Goal: Task Accomplishment & Management: Manage account settings

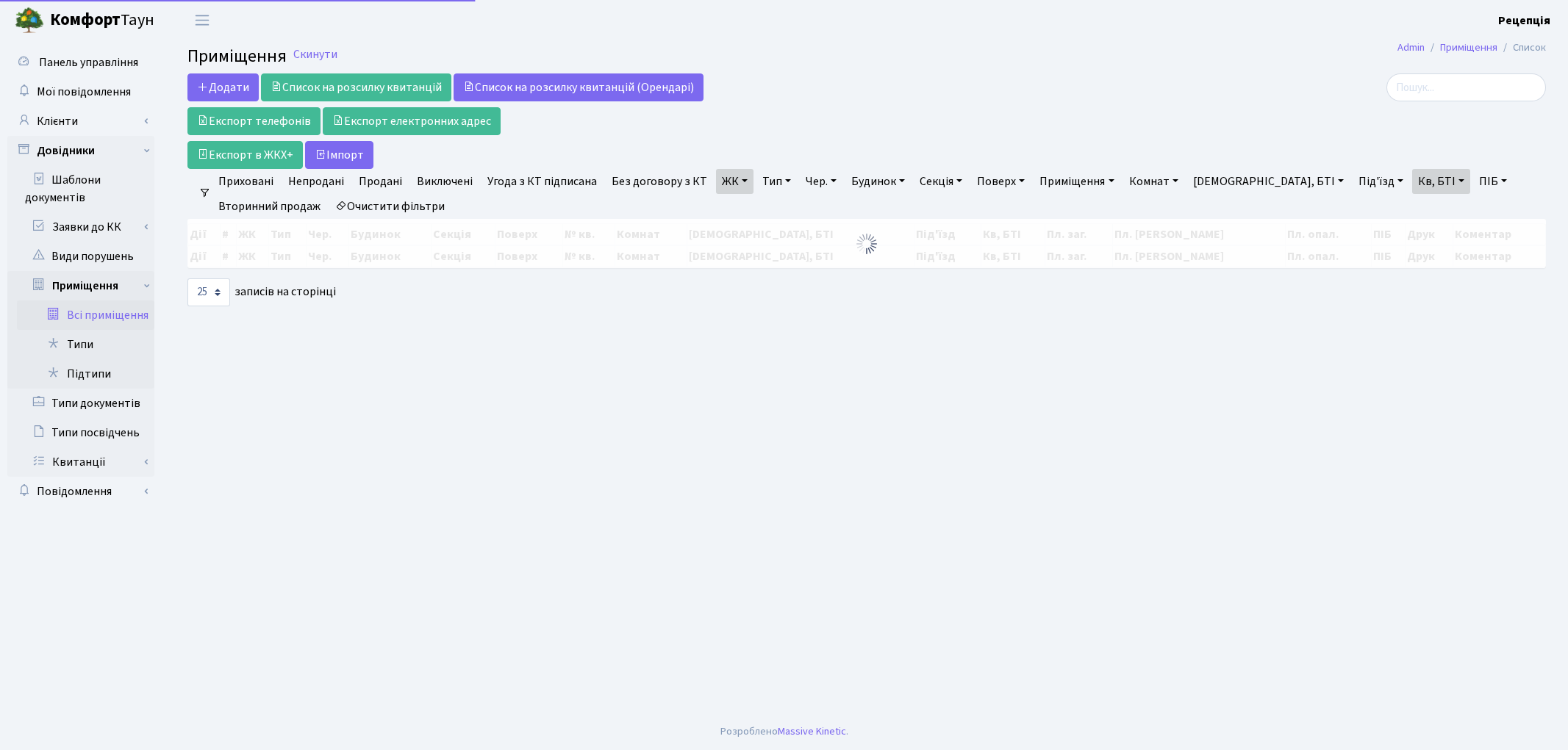
select select "25"
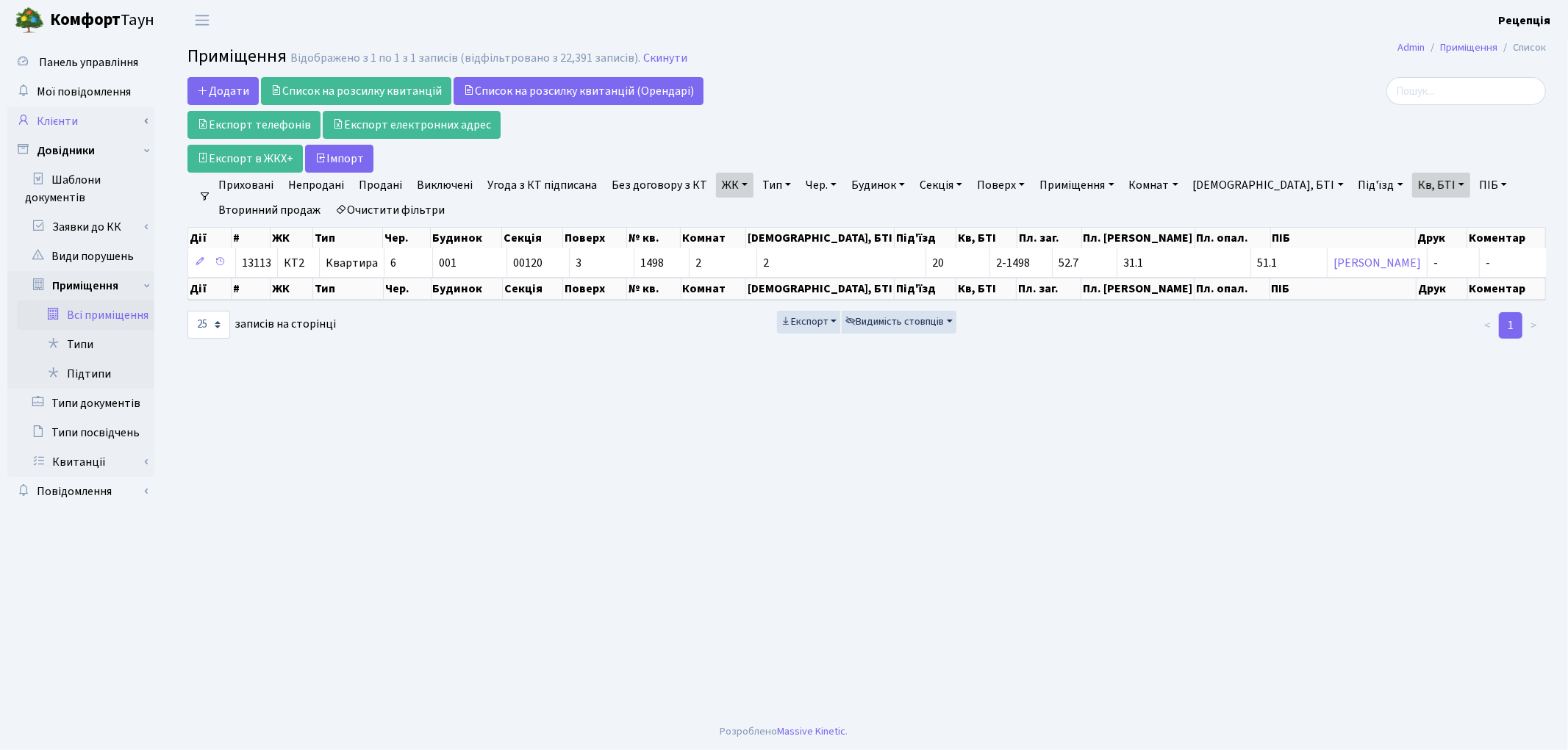
click at [89, 121] on link "Клієнти" at bounding box center [81, 121] width 147 height 29
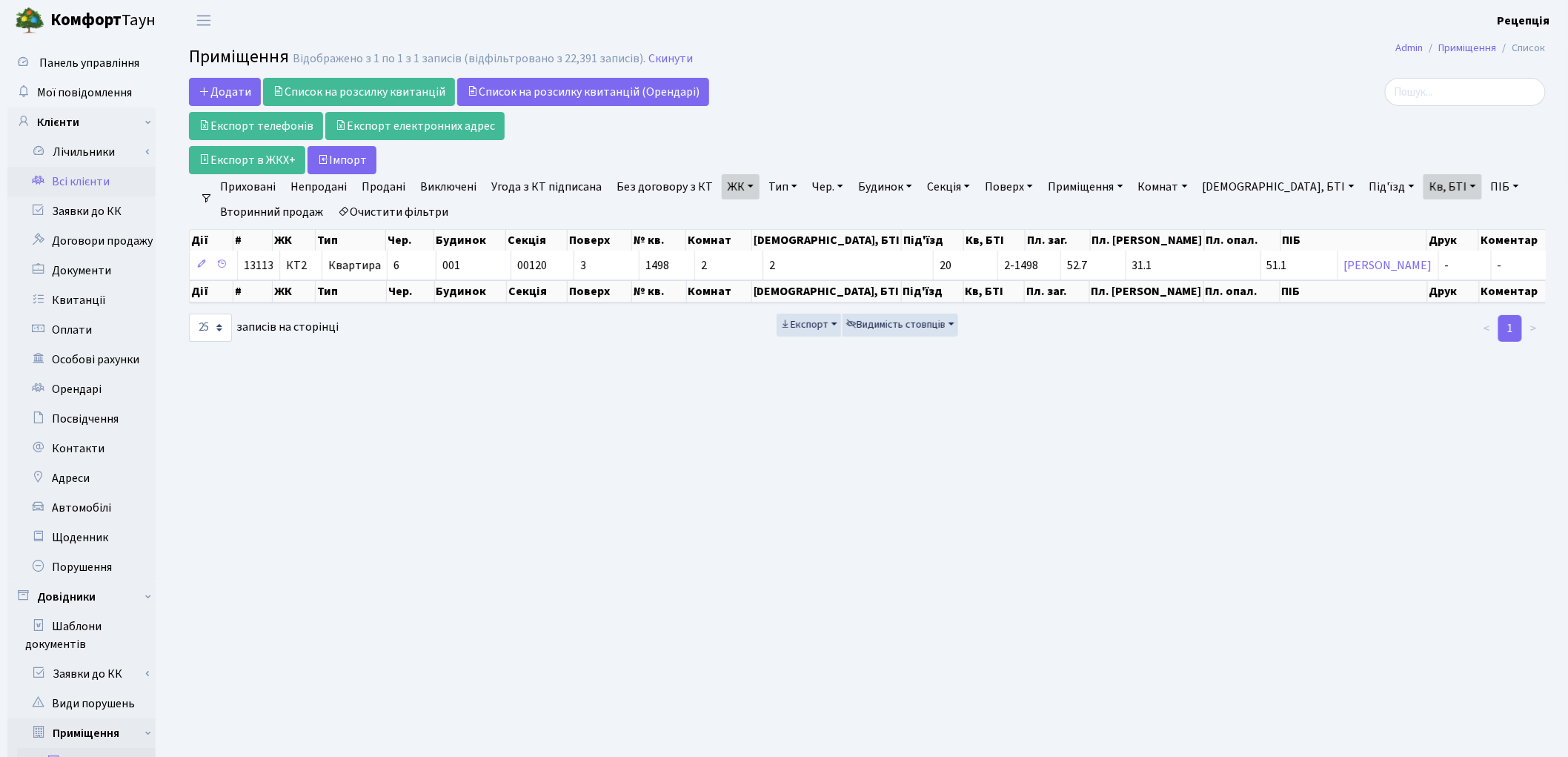
click at [83, 177] on link "Всі клієнти" at bounding box center [82, 182] width 148 height 30
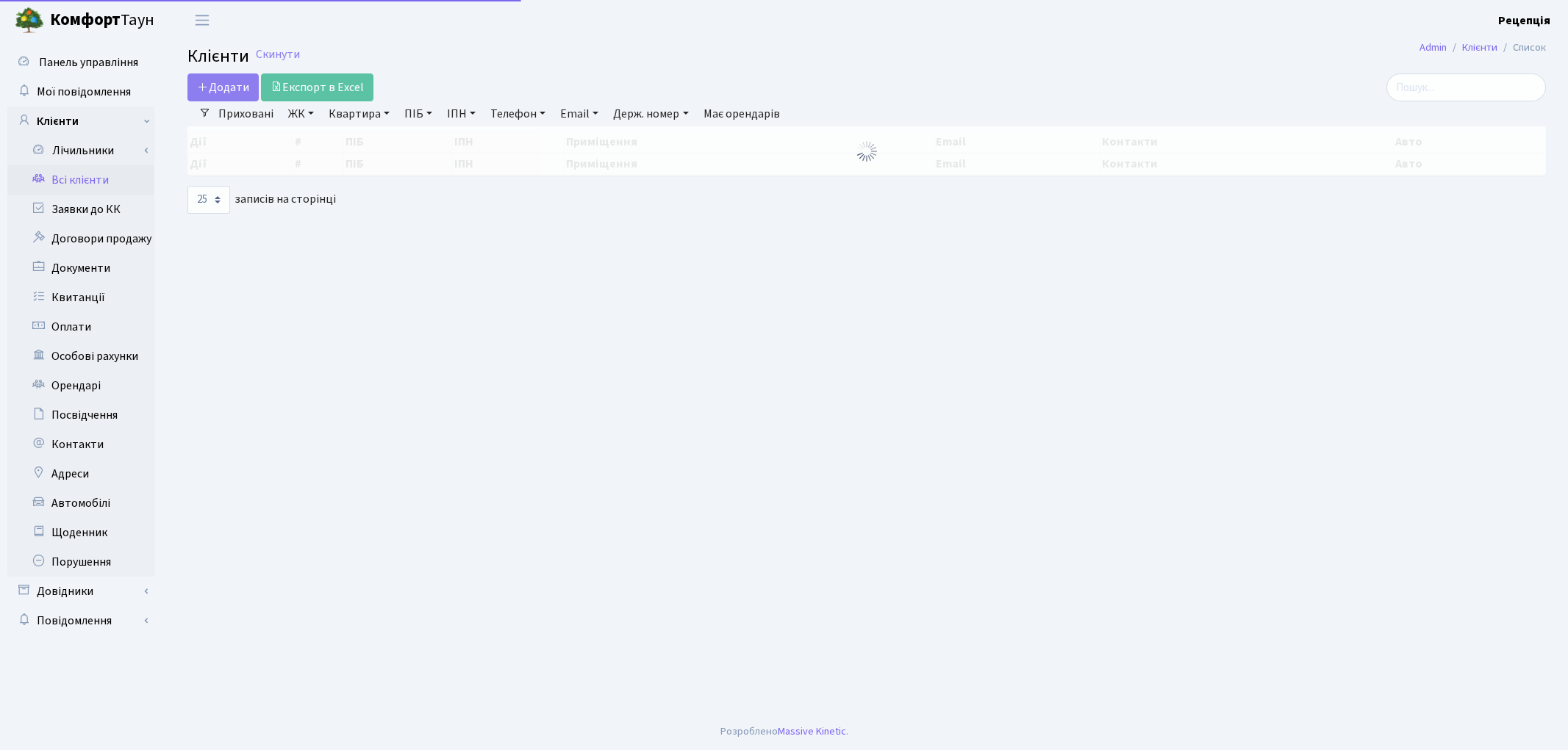
select select "25"
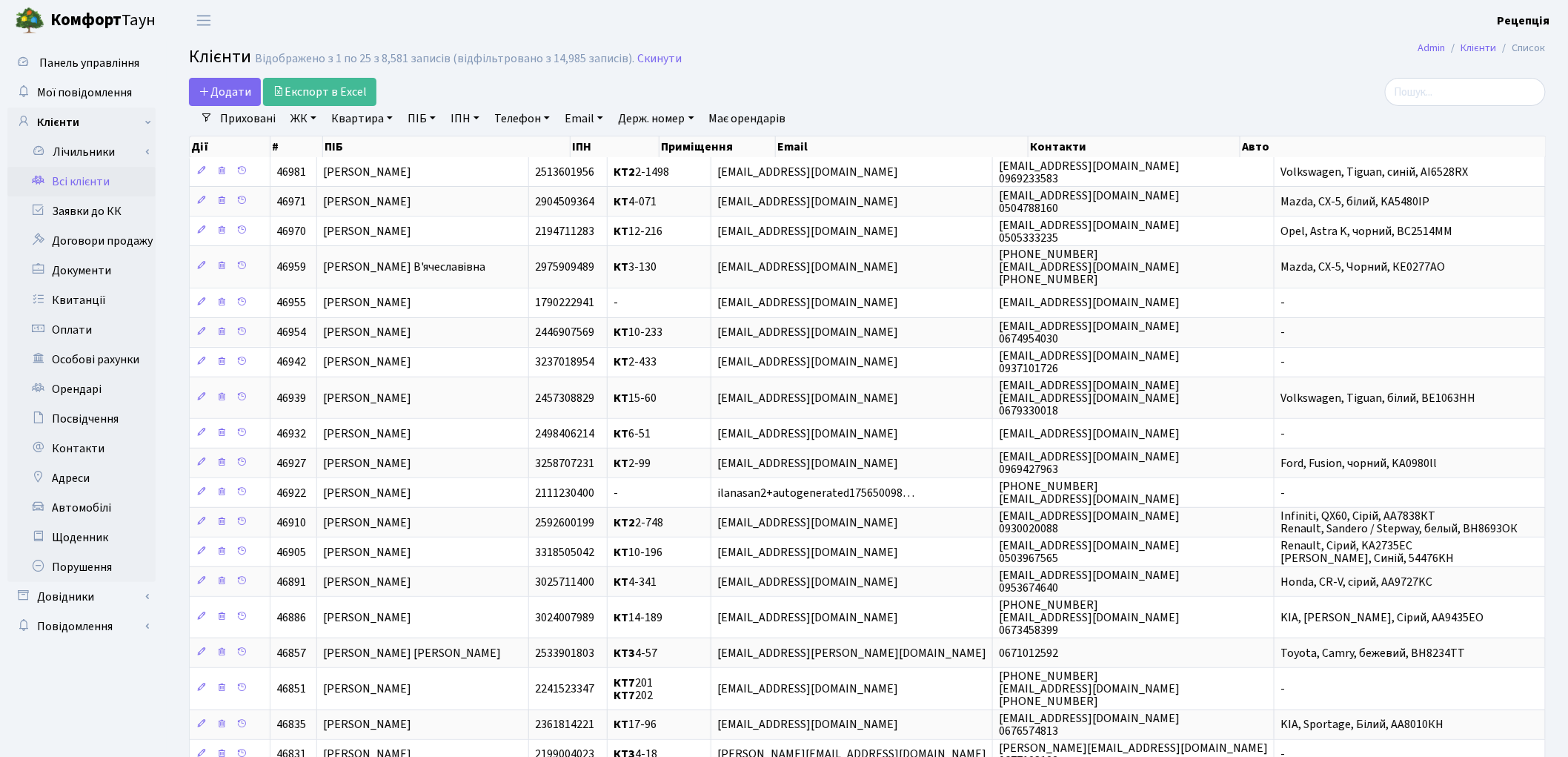
click at [324, 115] on ul "Приховані ЖК КТ, вул. Регенераторна, 4 КТ2, просп. Соборності, 17 КТ3, вул. [PE…" at bounding box center [566, 119] width 706 height 25
click at [315, 120] on link "ЖК" at bounding box center [303, 119] width 38 height 25
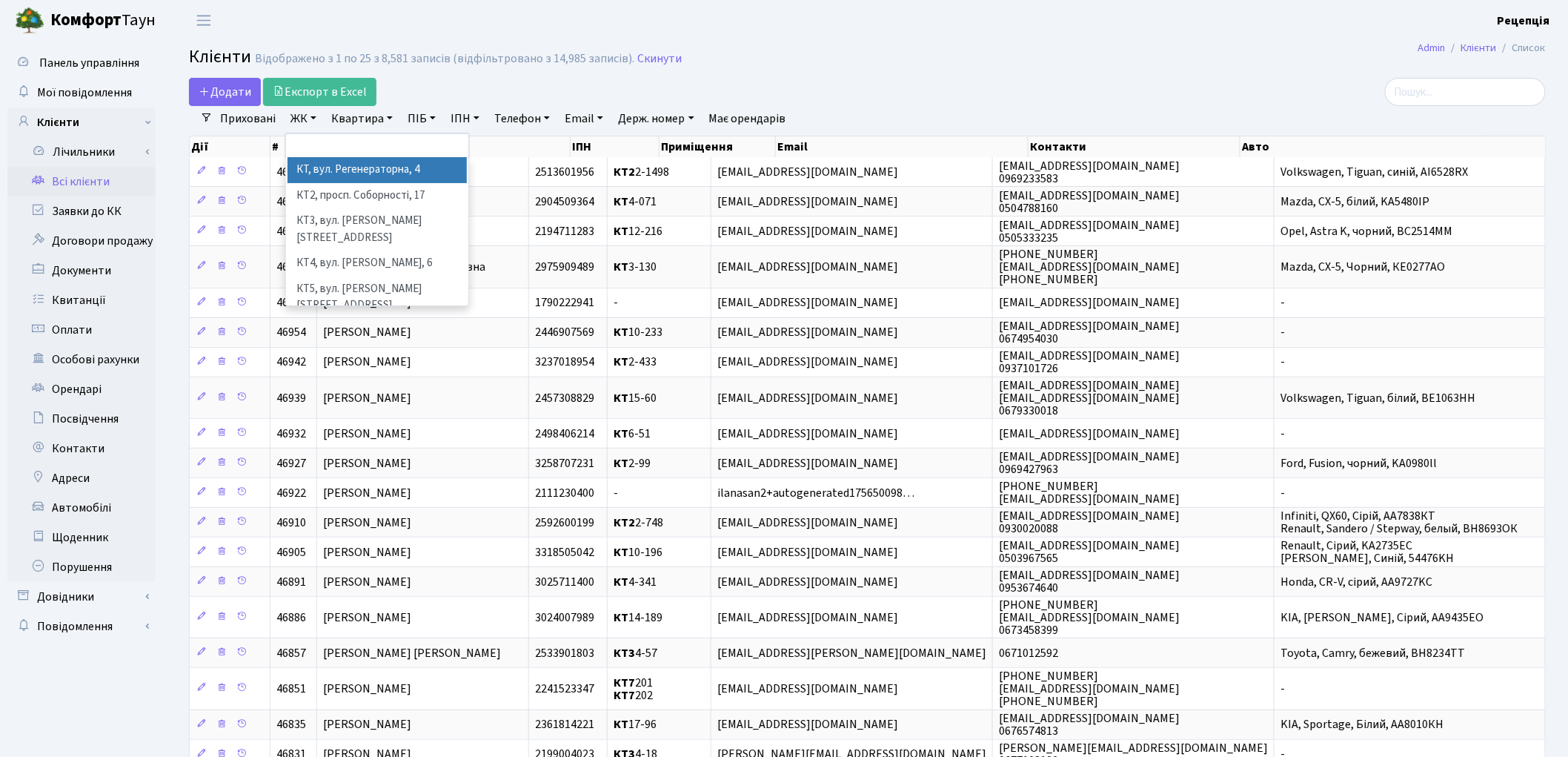
drag, startPoint x: 326, startPoint y: 165, endPoint x: 344, endPoint y: 134, distance: 35.8
click at [326, 165] on li "КТ, вул. Регенераторна, 4" at bounding box center [377, 170] width 180 height 26
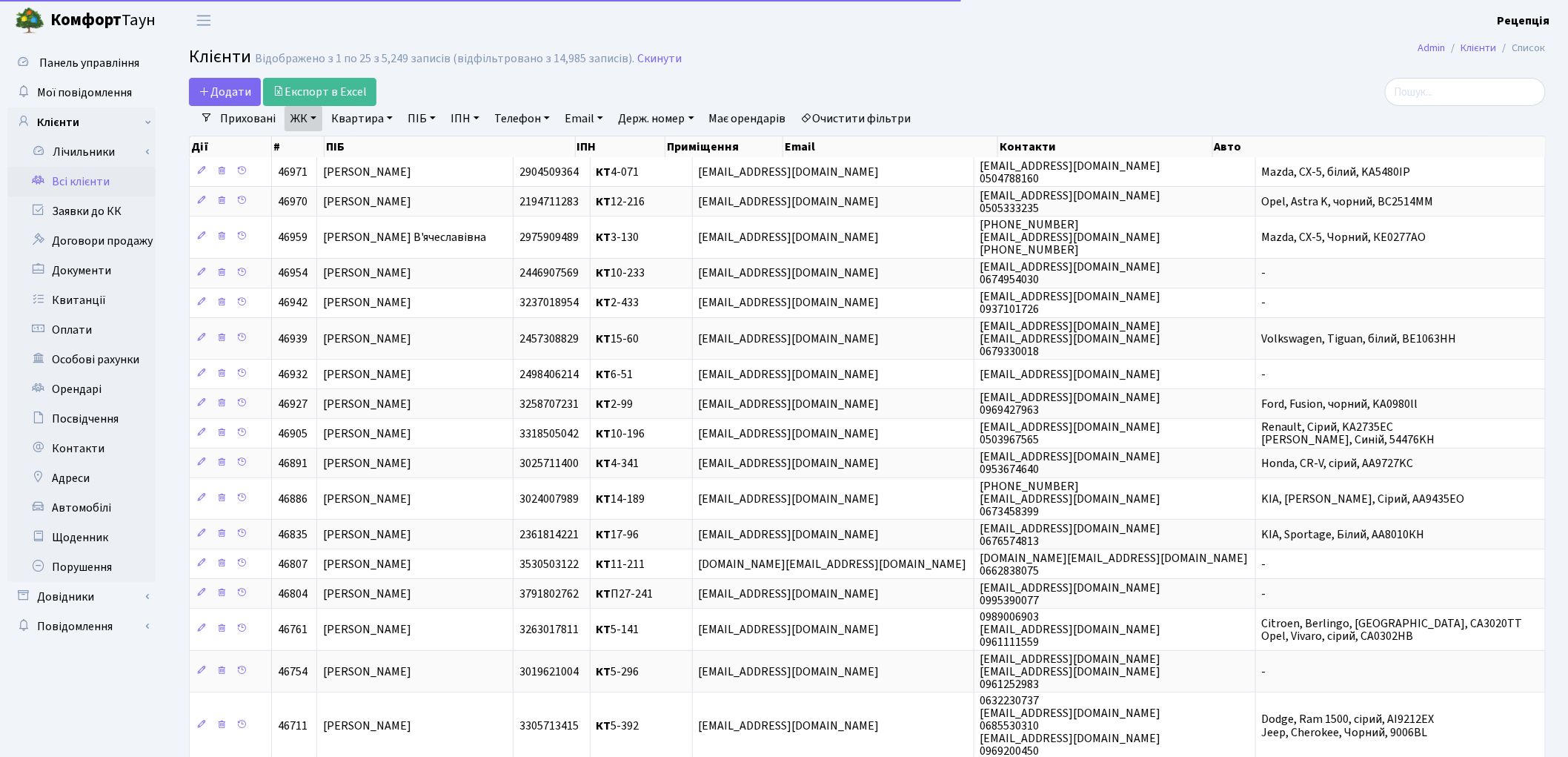
click at [354, 117] on link "Квартира" at bounding box center [362, 119] width 74 height 25
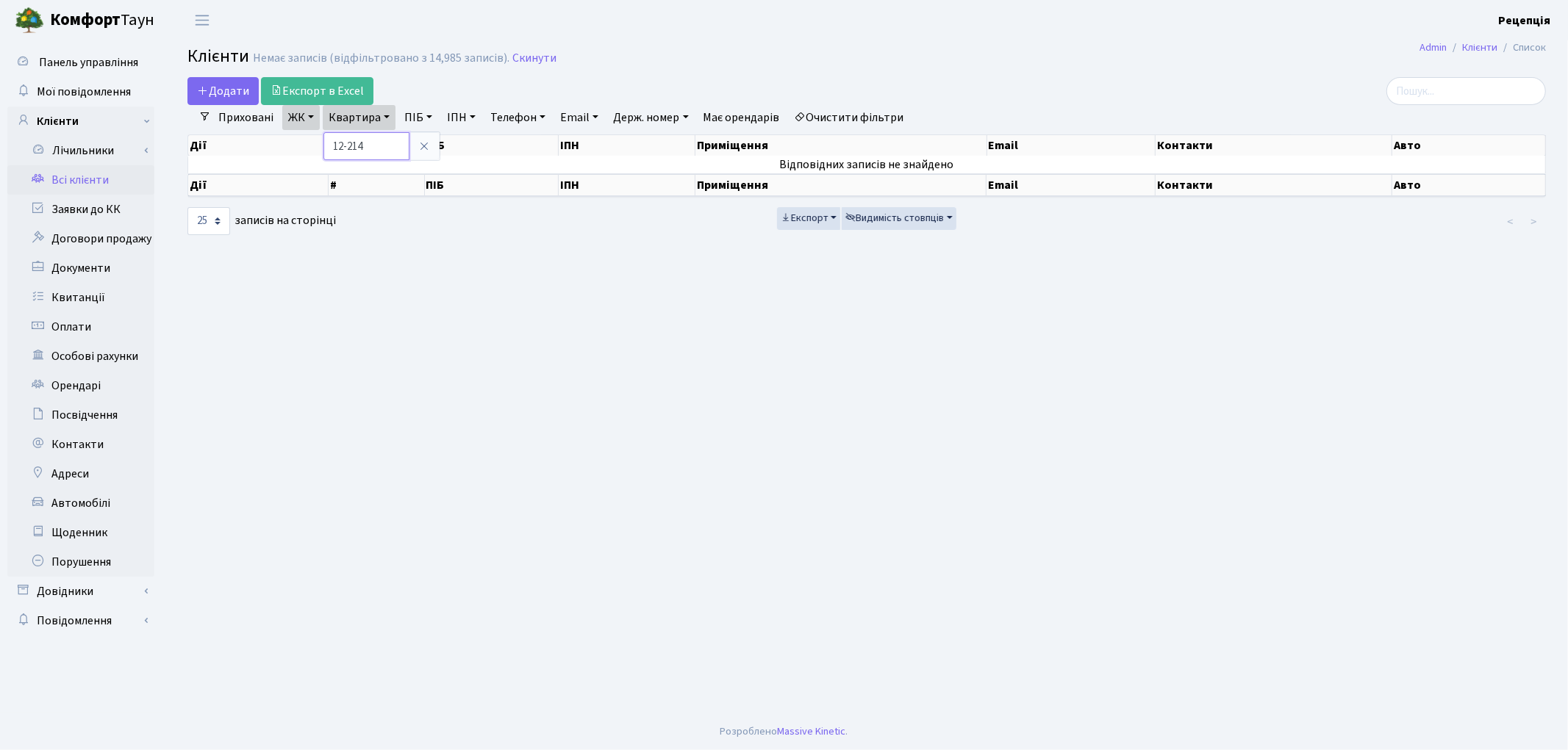
type input "12-214"
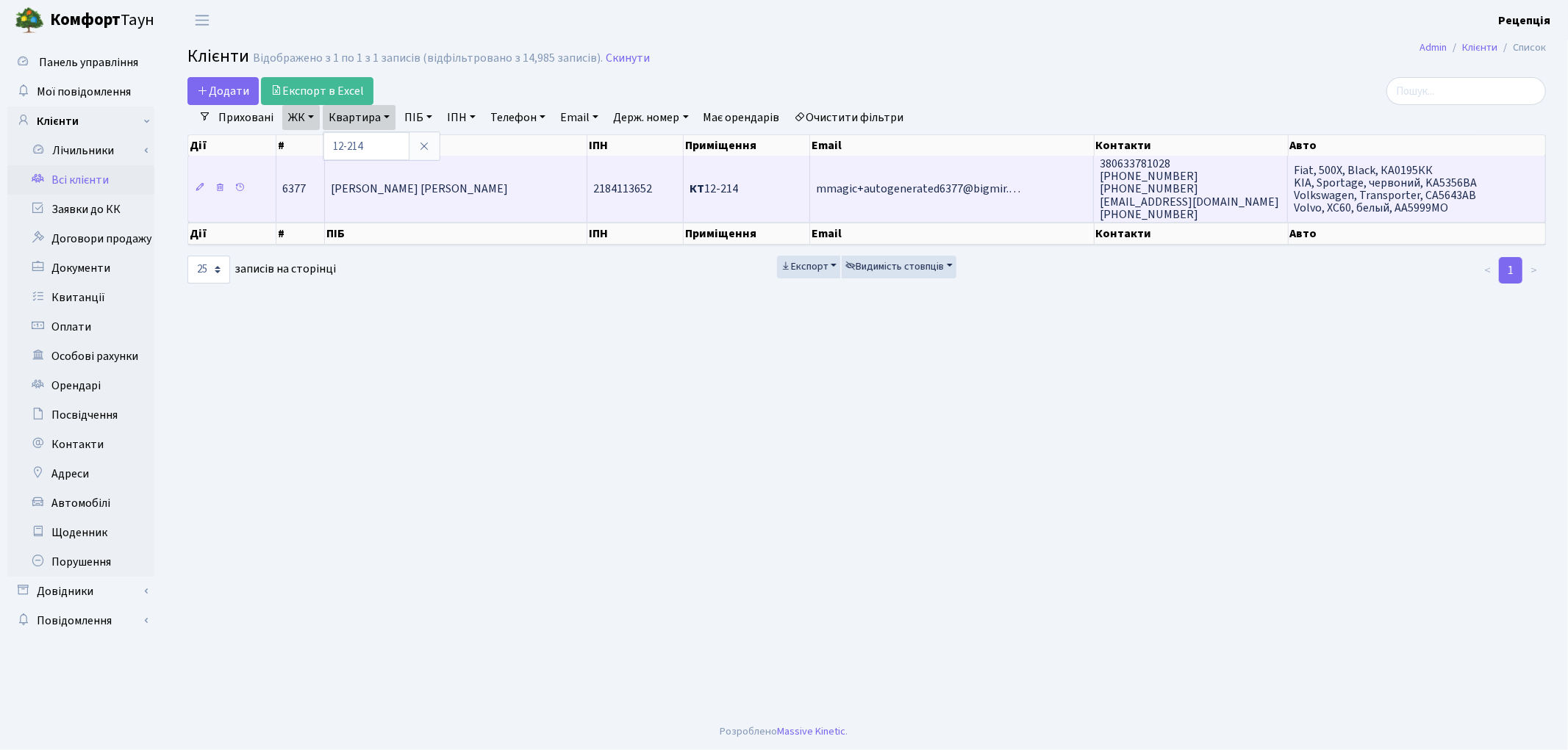
click at [496, 182] on span "Жеведенко Олександр Васильович" at bounding box center [419, 190] width 177 height 16
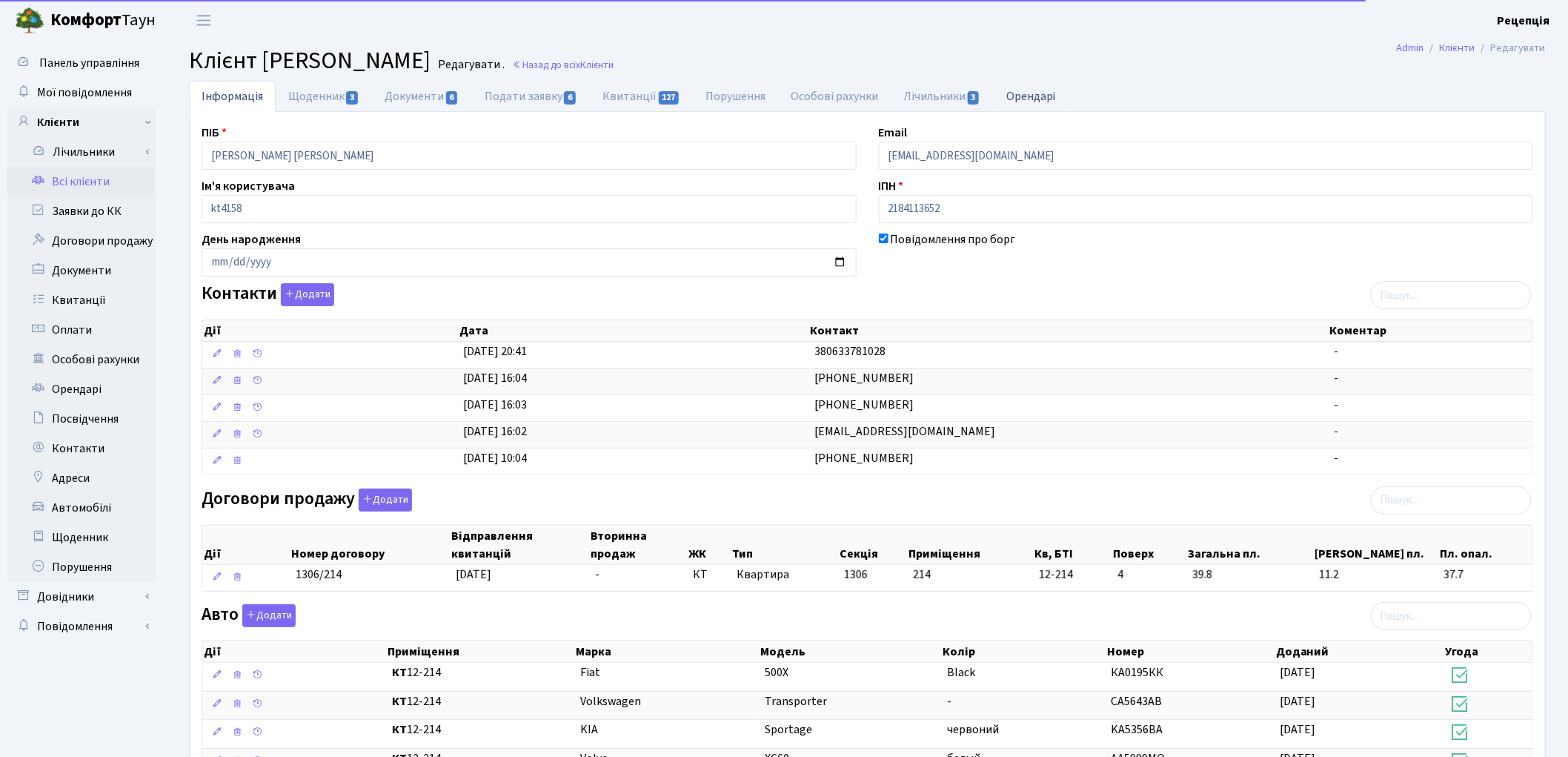
click at [1019, 105] on link "Орендарі" at bounding box center [1031, 96] width 75 height 30
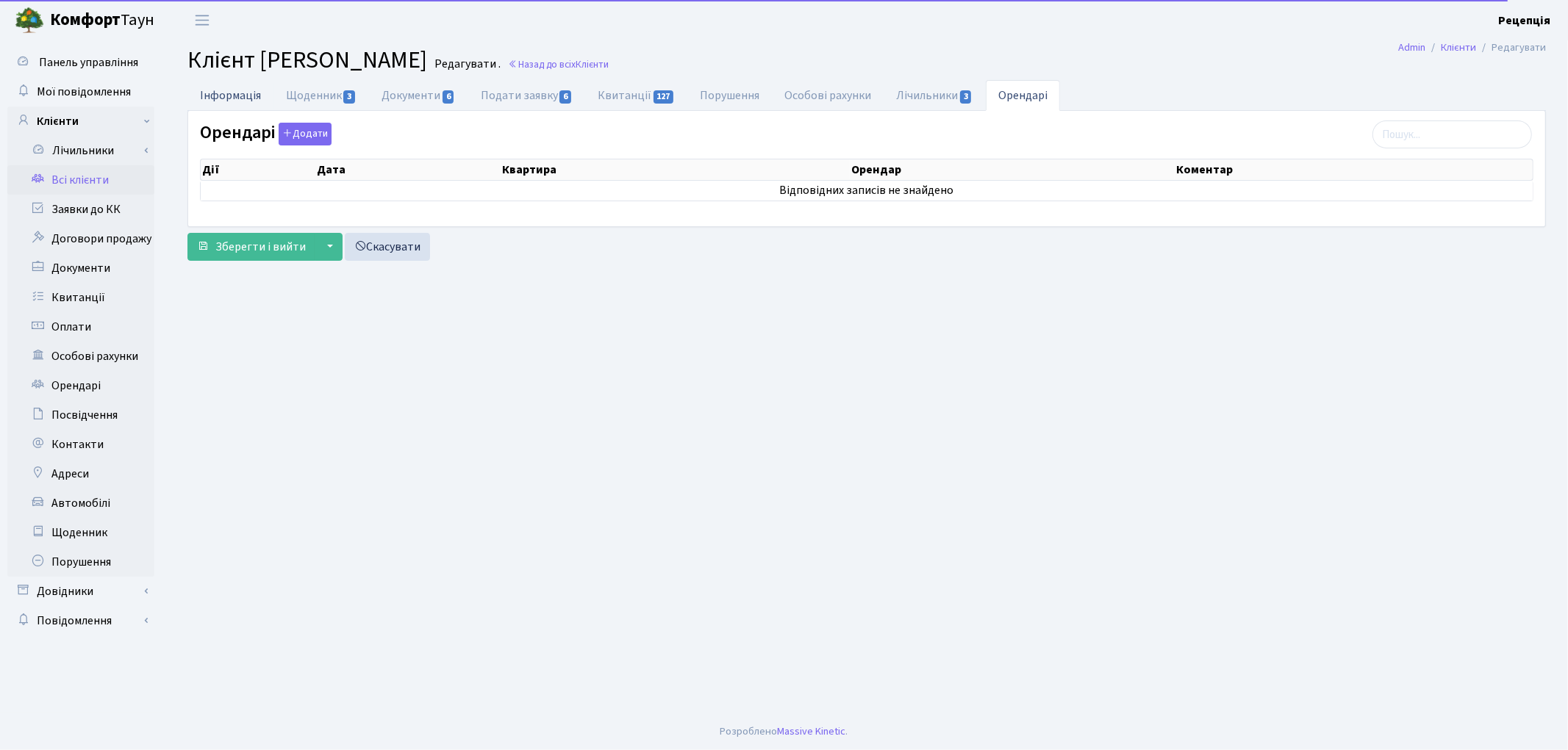
click at [217, 86] on link "Інформація" at bounding box center [231, 95] width 86 height 30
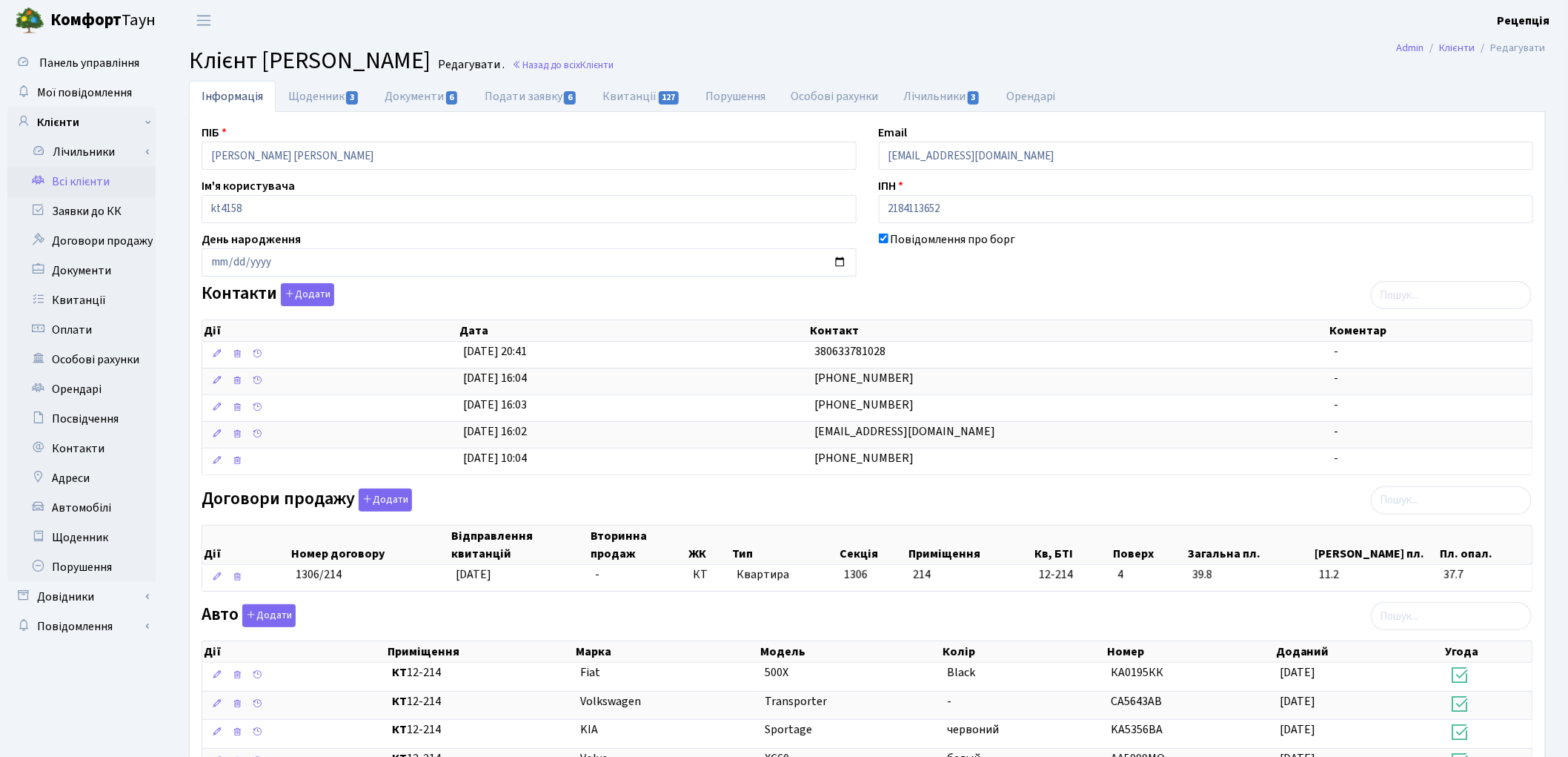
click at [120, 183] on link "Всі клієнти" at bounding box center [82, 182] width 148 height 30
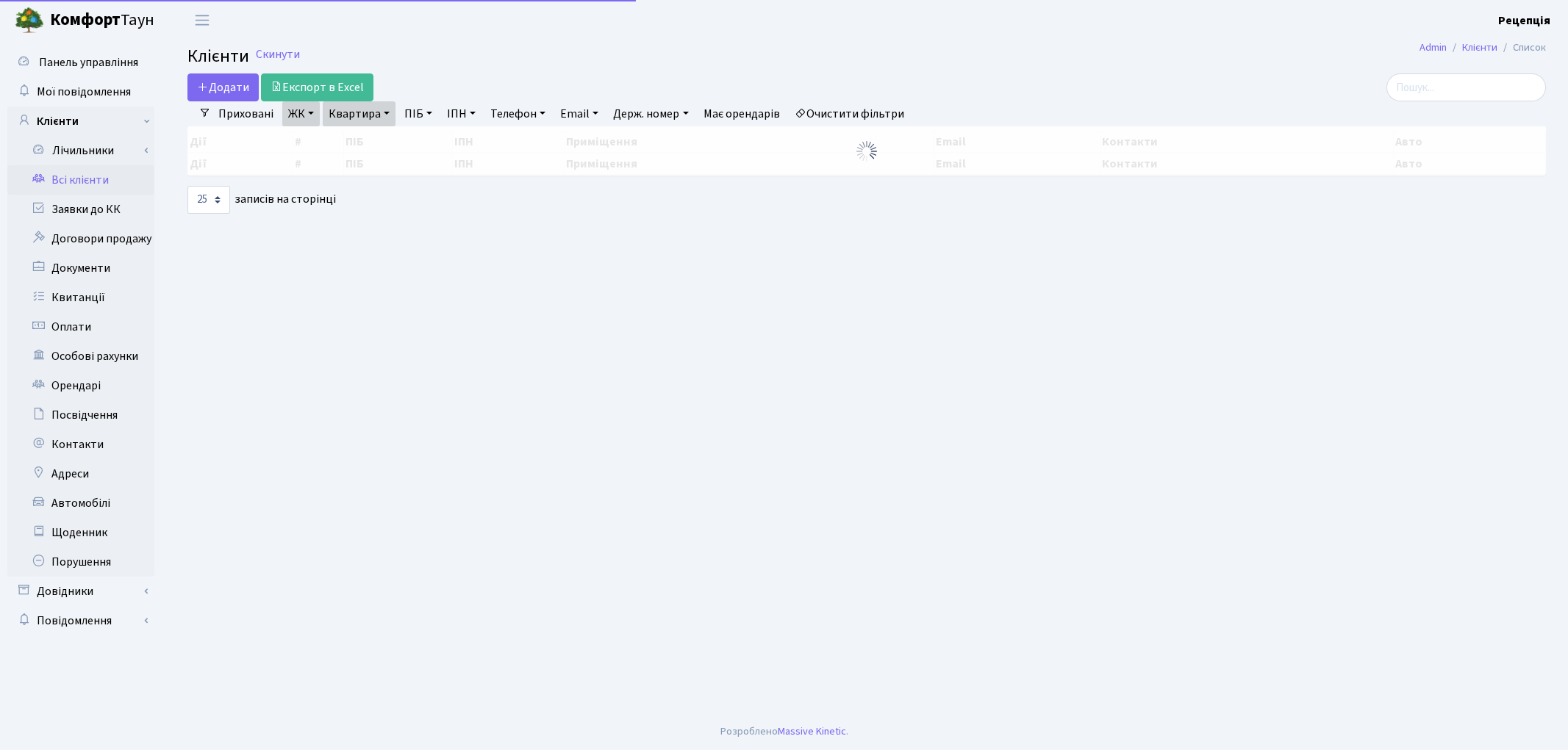
select select "25"
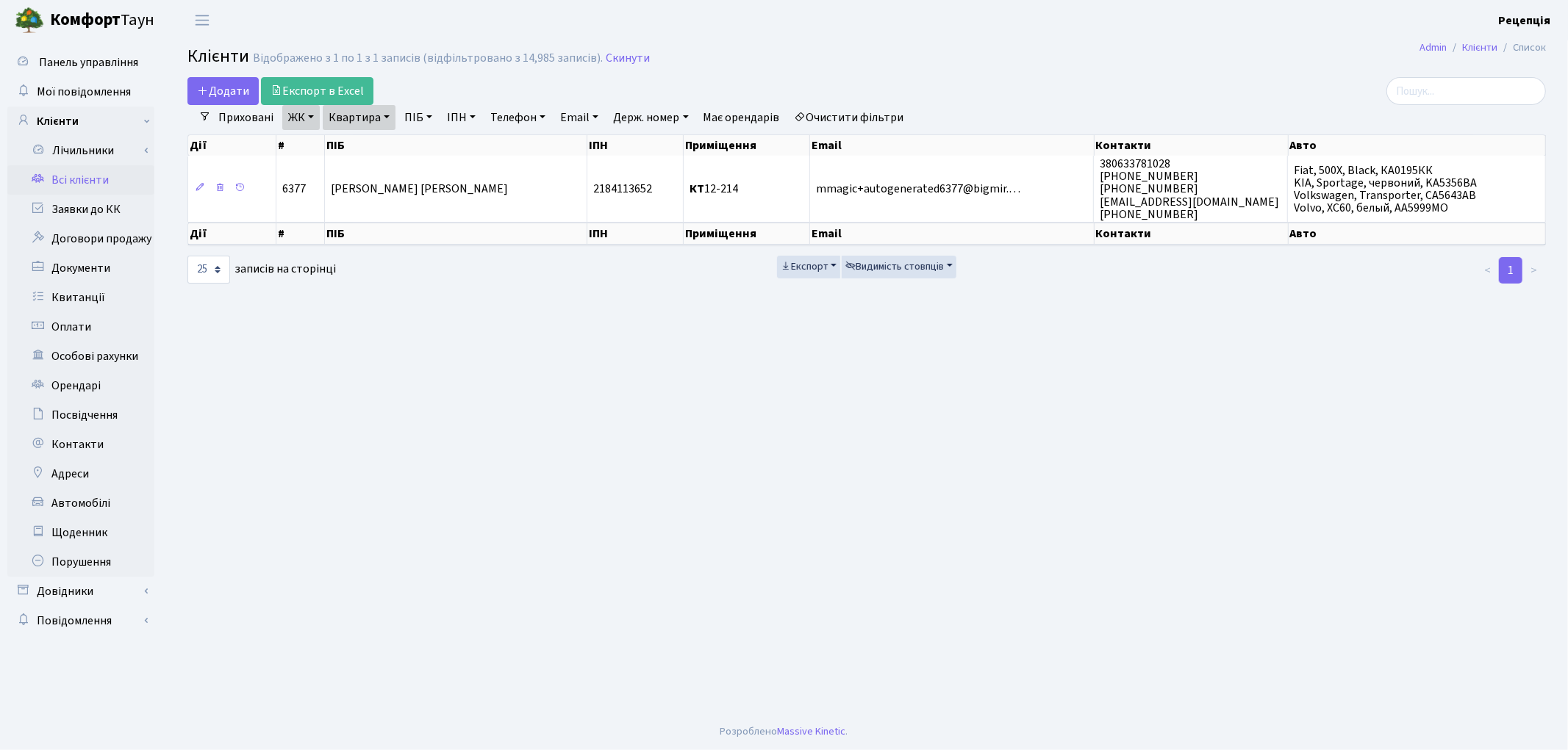
drag, startPoint x: 838, startPoint y: 113, endPoint x: 1041, endPoint y: 12, distance: 226.7
click at [840, 113] on link "Очистити фільтри" at bounding box center [849, 118] width 122 height 25
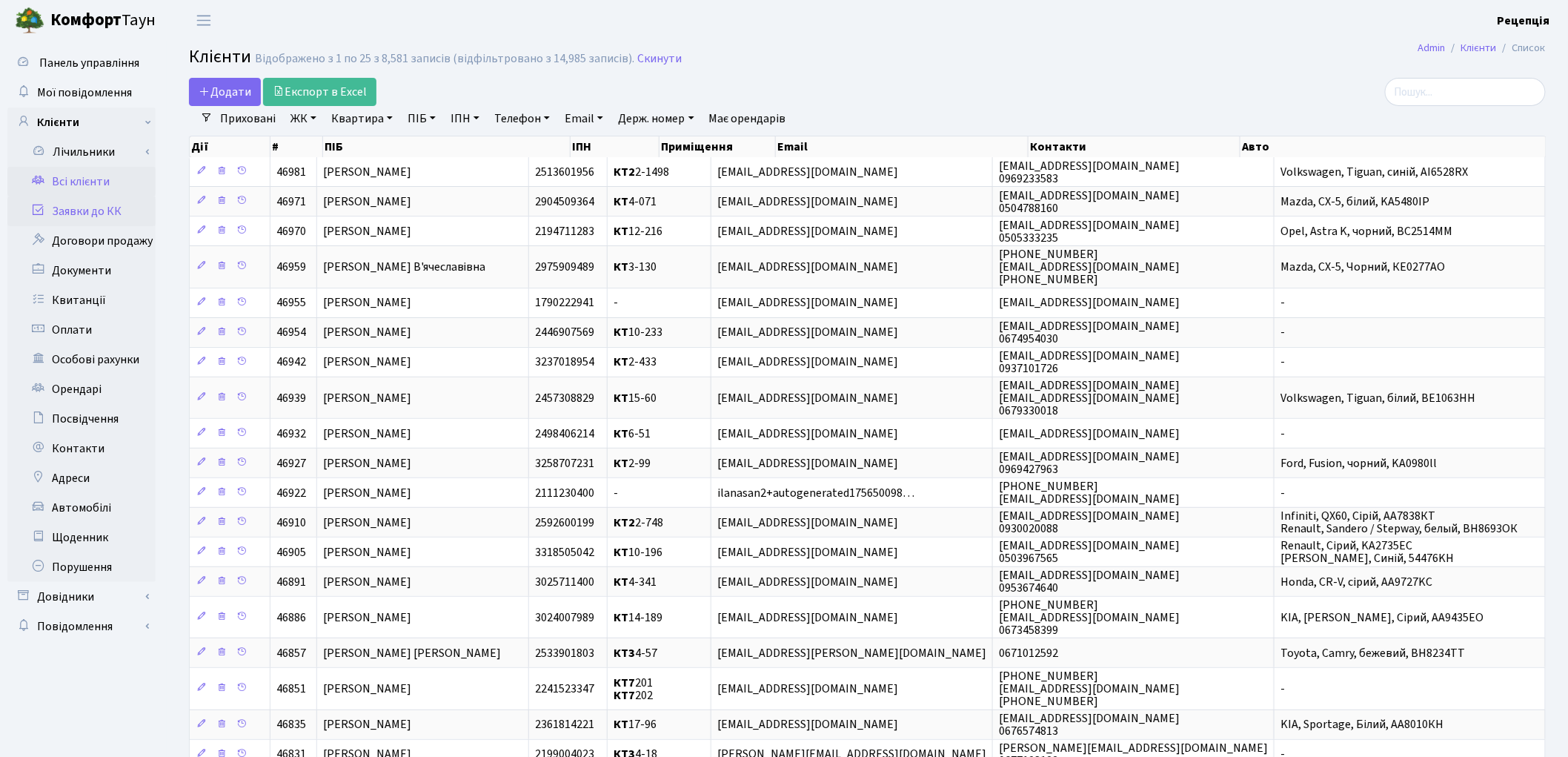
click at [125, 210] on link "Заявки до КК" at bounding box center [82, 212] width 148 height 30
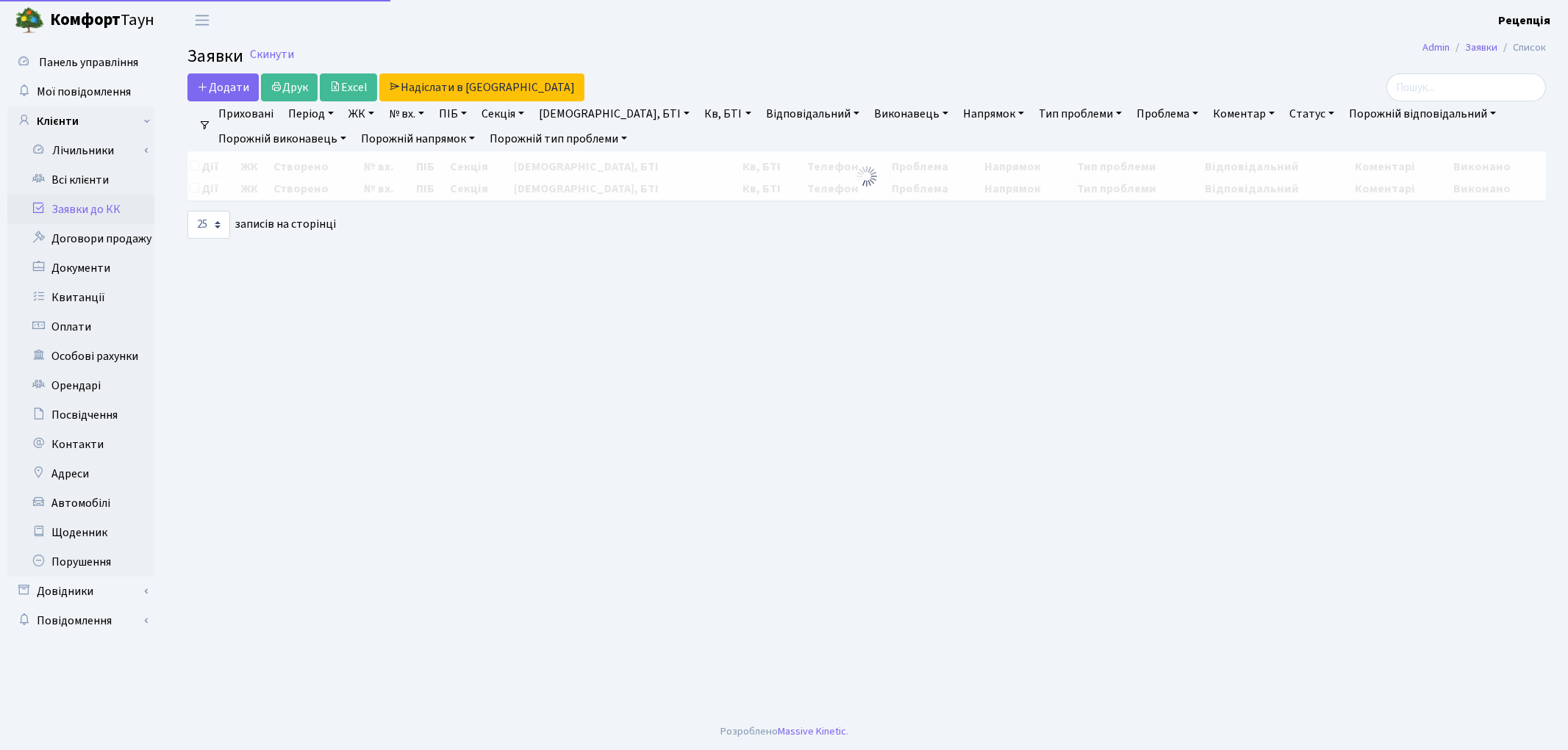
select select "25"
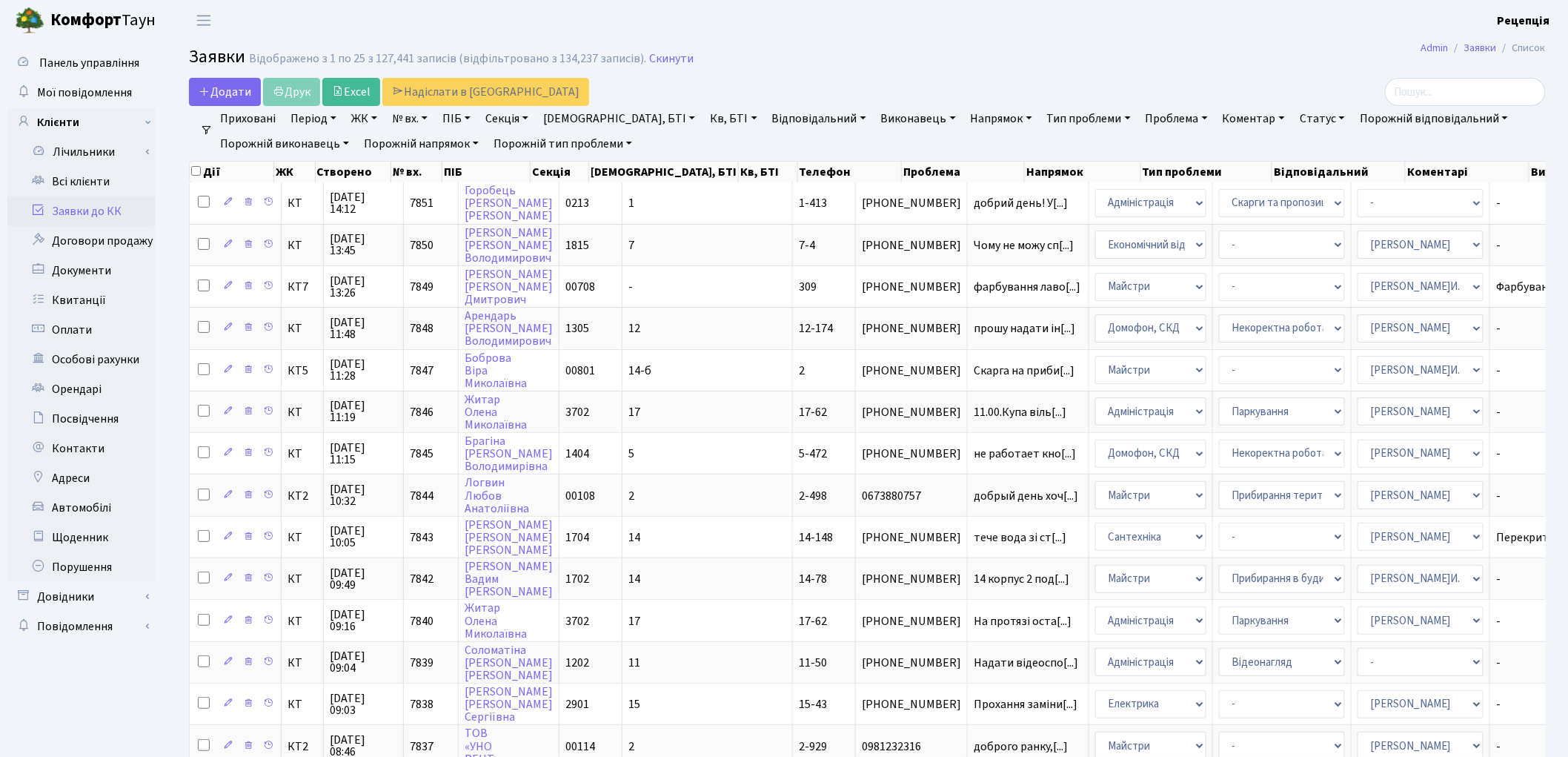
click at [463, 120] on link "ПІБ" at bounding box center [457, 119] width 40 height 25
type input "цимбаленко"
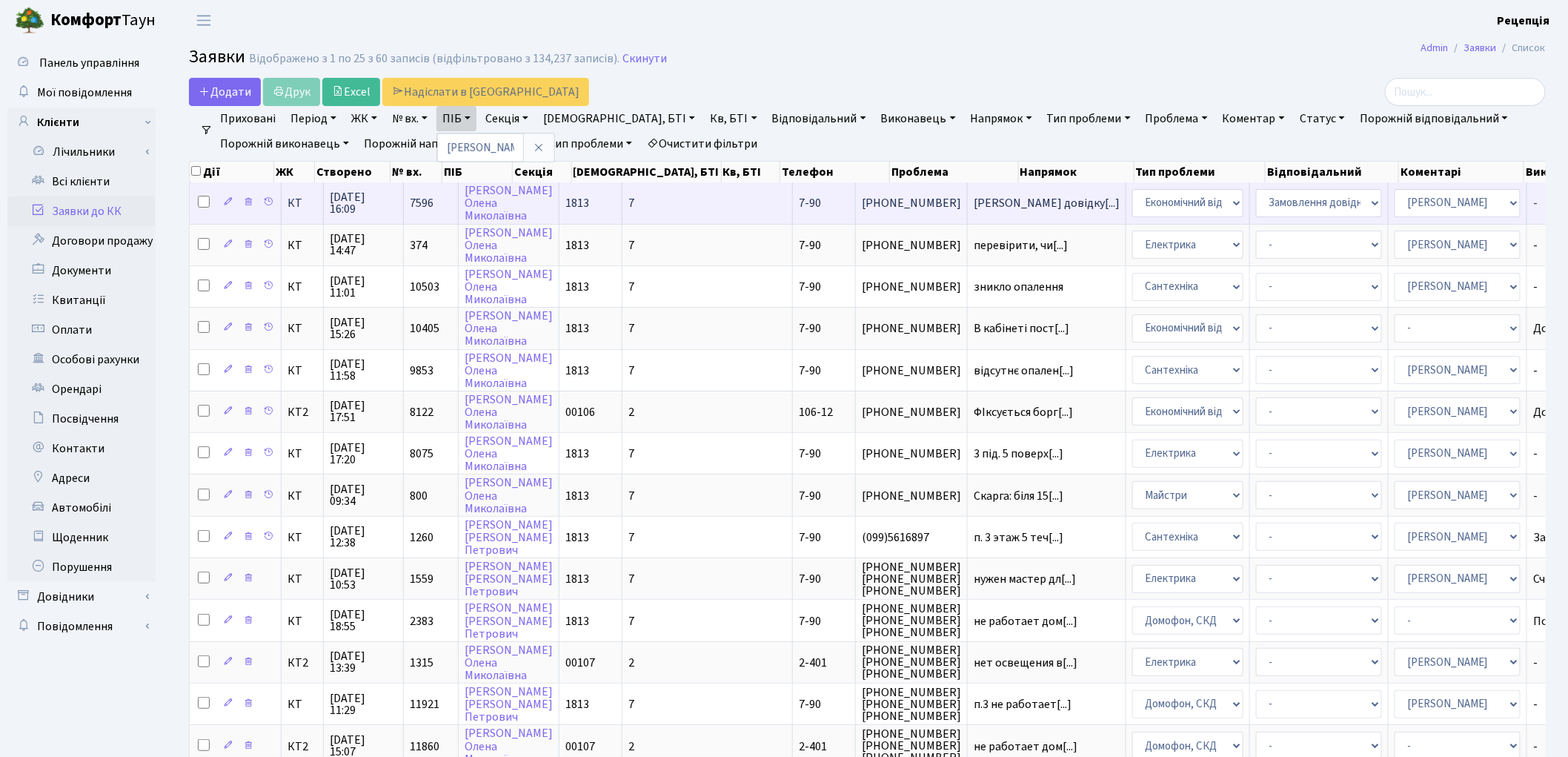
click at [624, 215] on td "7" at bounding box center [708, 203] width 171 height 41
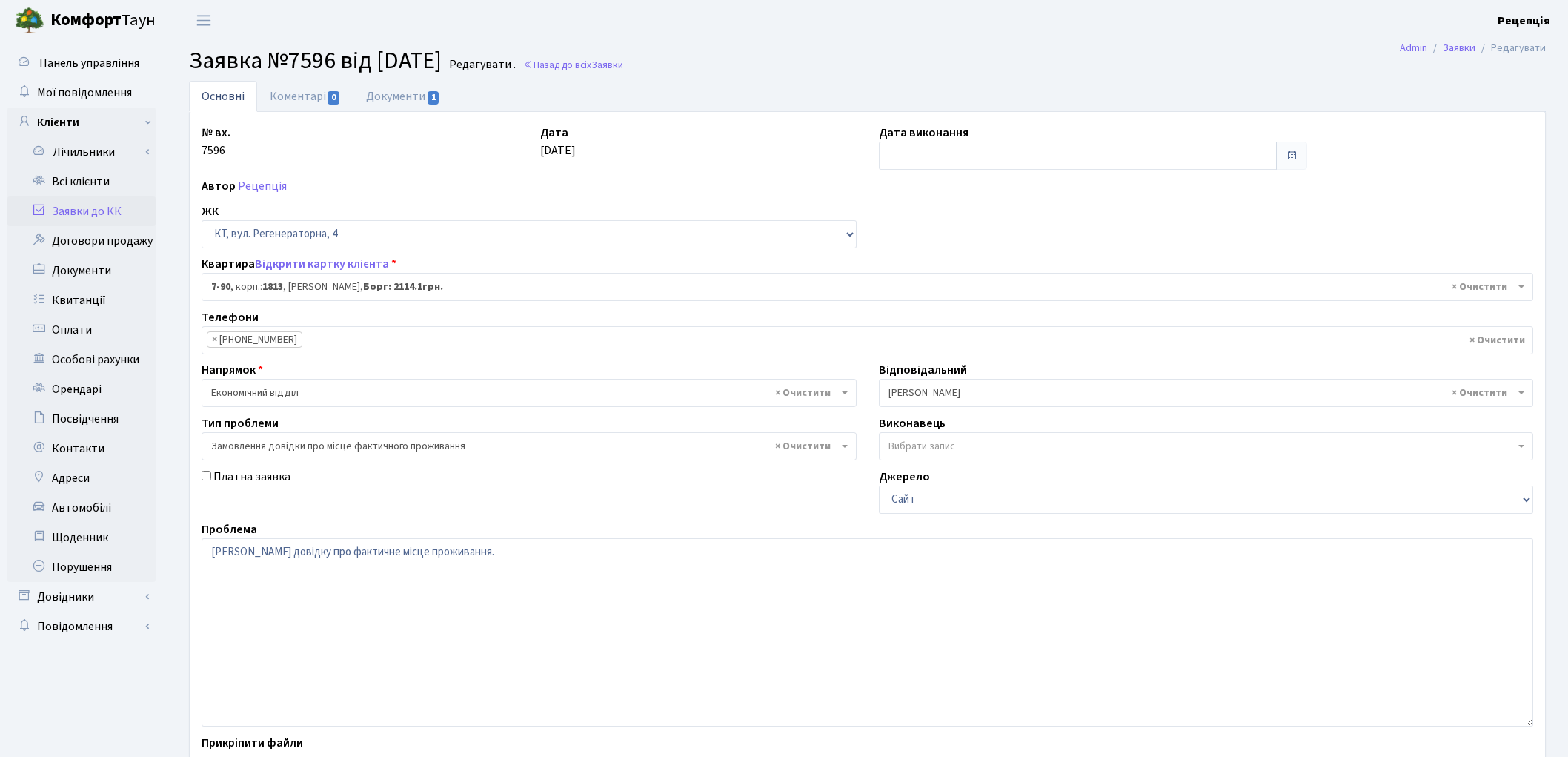
select select "5091"
select select "8"
click at [395, 97] on link "Документи 1" at bounding box center [403, 96] width 99 height 30
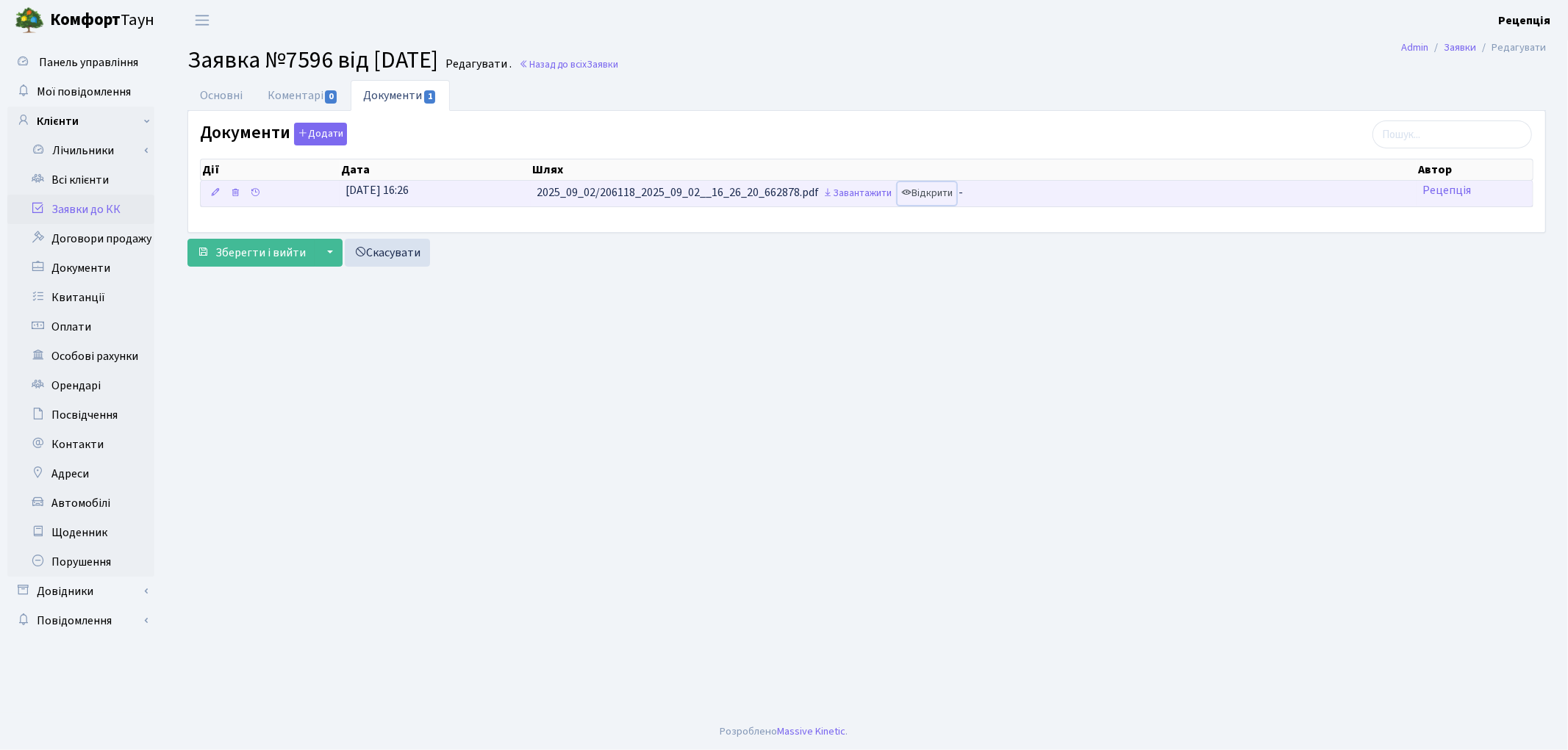
click at [949, 188] on link "Відкрити" at bounding box center [927, 194] width 59 height 23
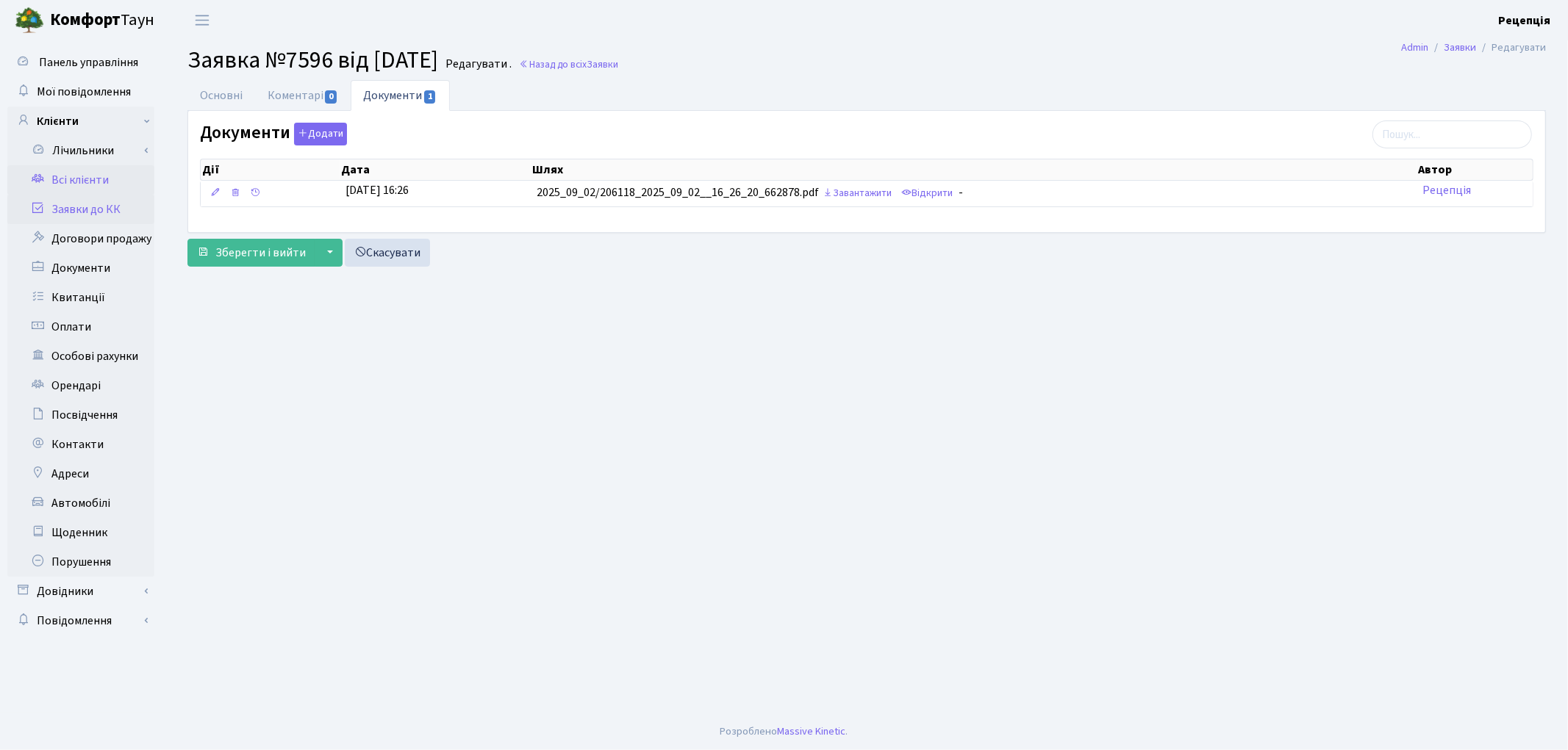
click at [105, 182] on link "Всі клієнти" at bounding box center [81, 180] width 147 height 29
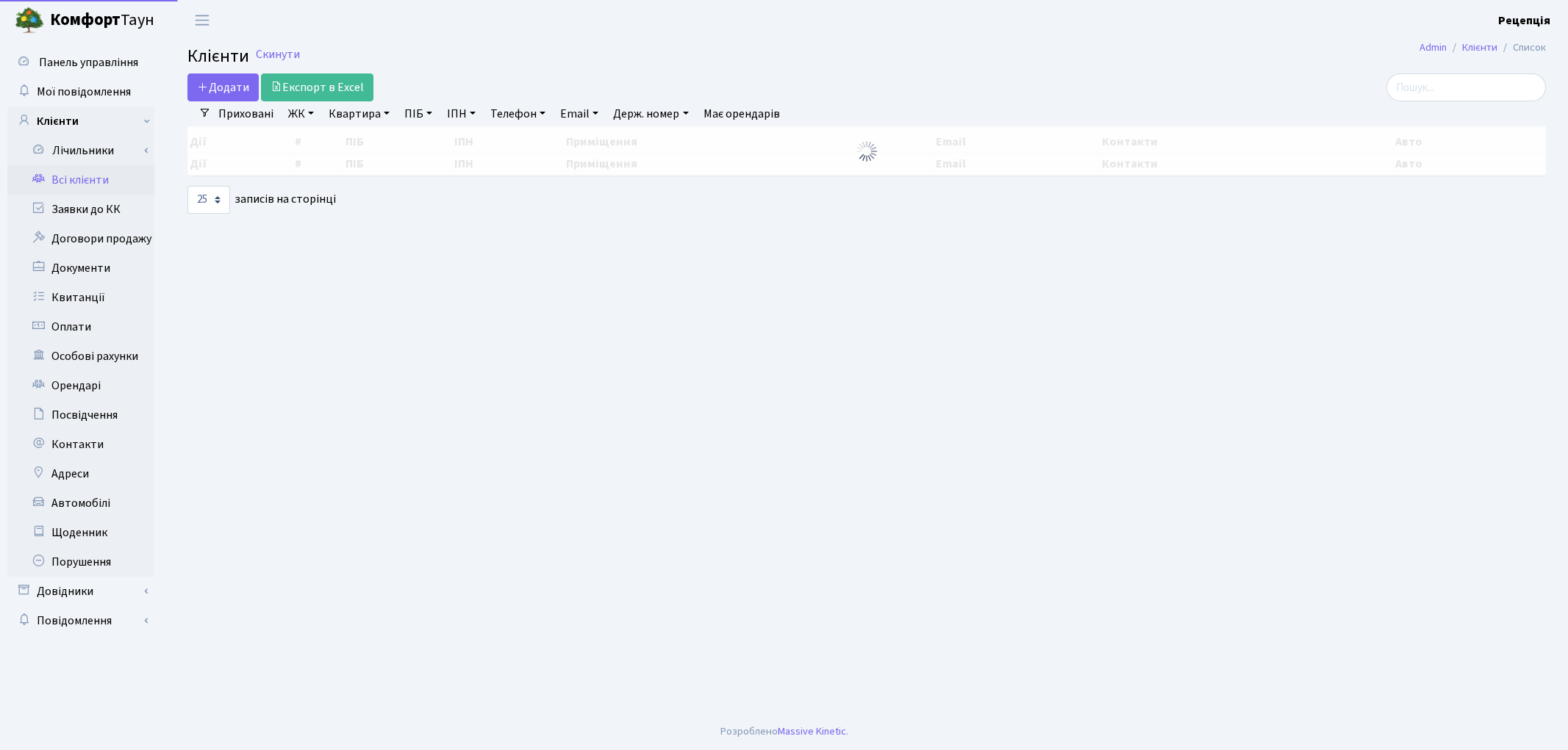
select select "25"
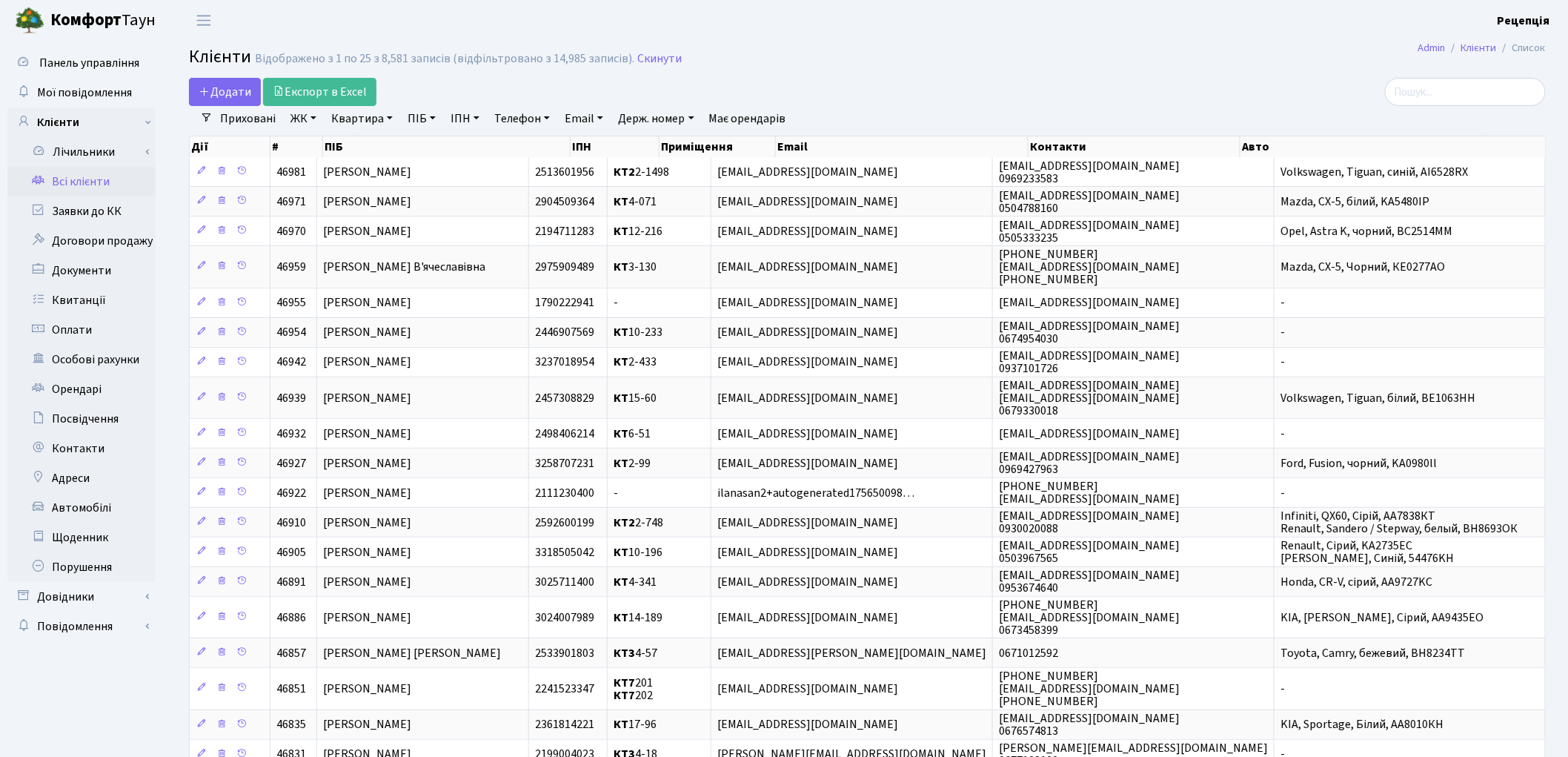
click at [304, 124] on link "ЖК" at bounding box center [303, 119] width 38 height 25
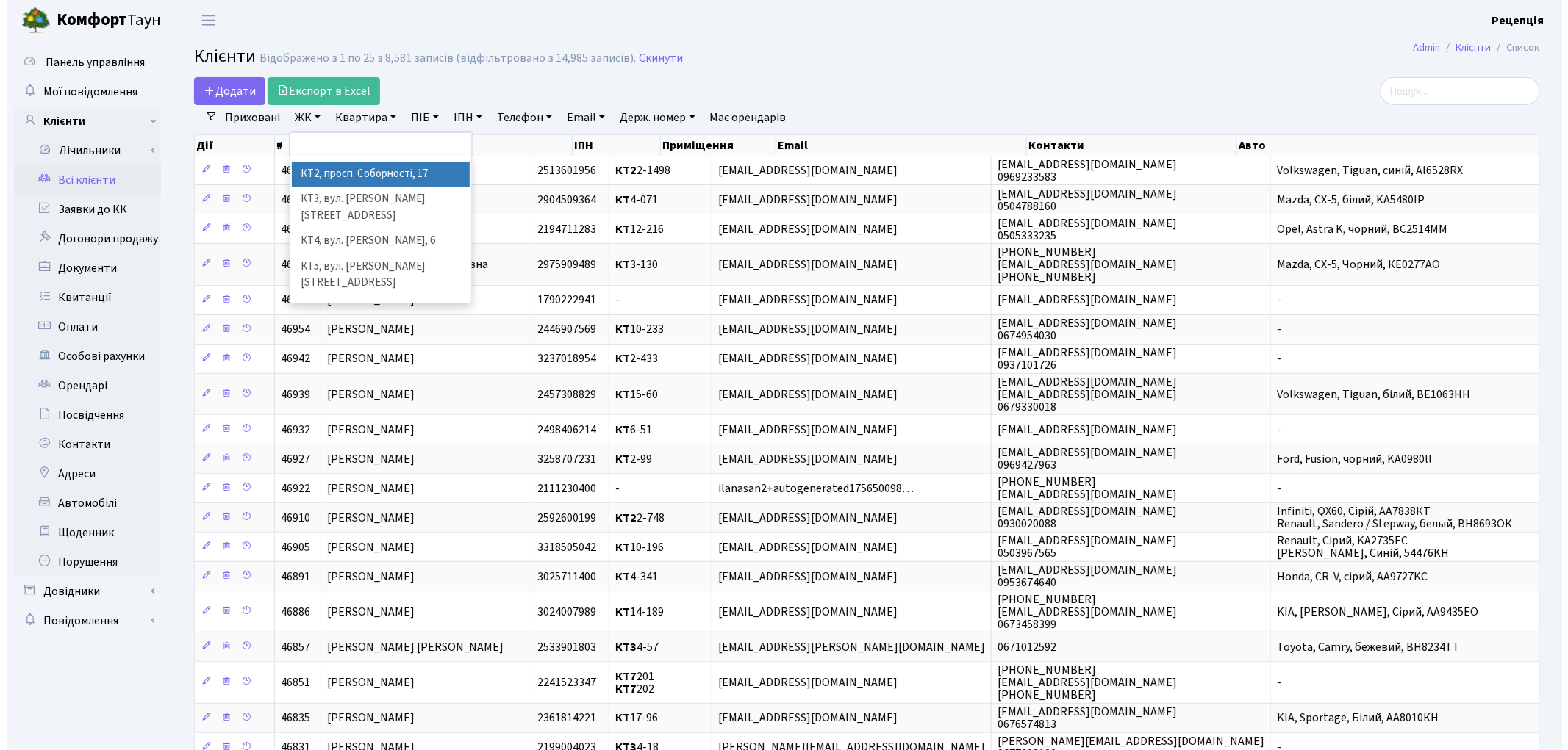
scroll to position [30, 0]
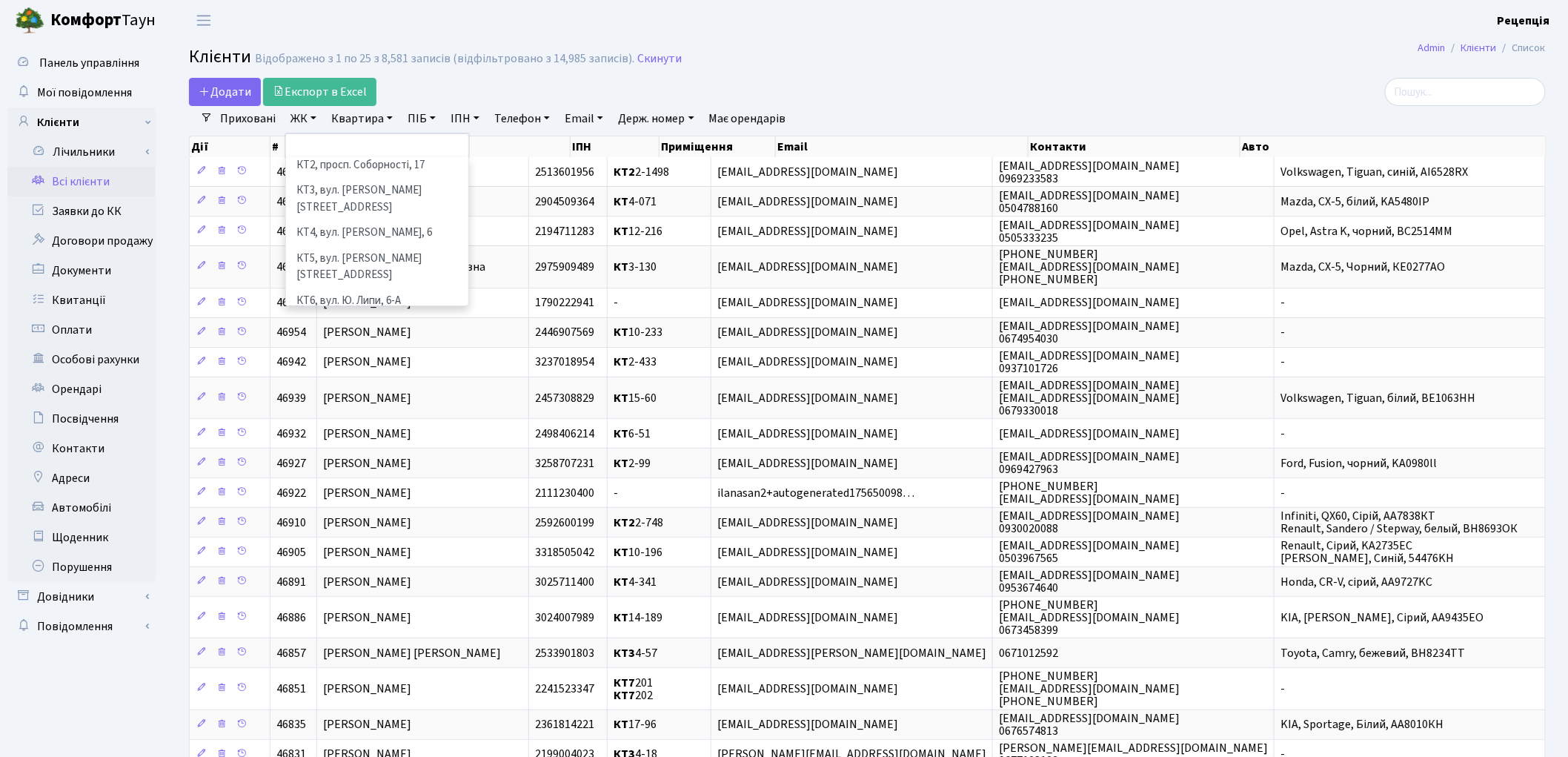
click at [393, 313] on li "КТ7, вул. [PERSON_NAME][STREET_ADDRESS]" at bounding box center [377, 334] width 180 height 42
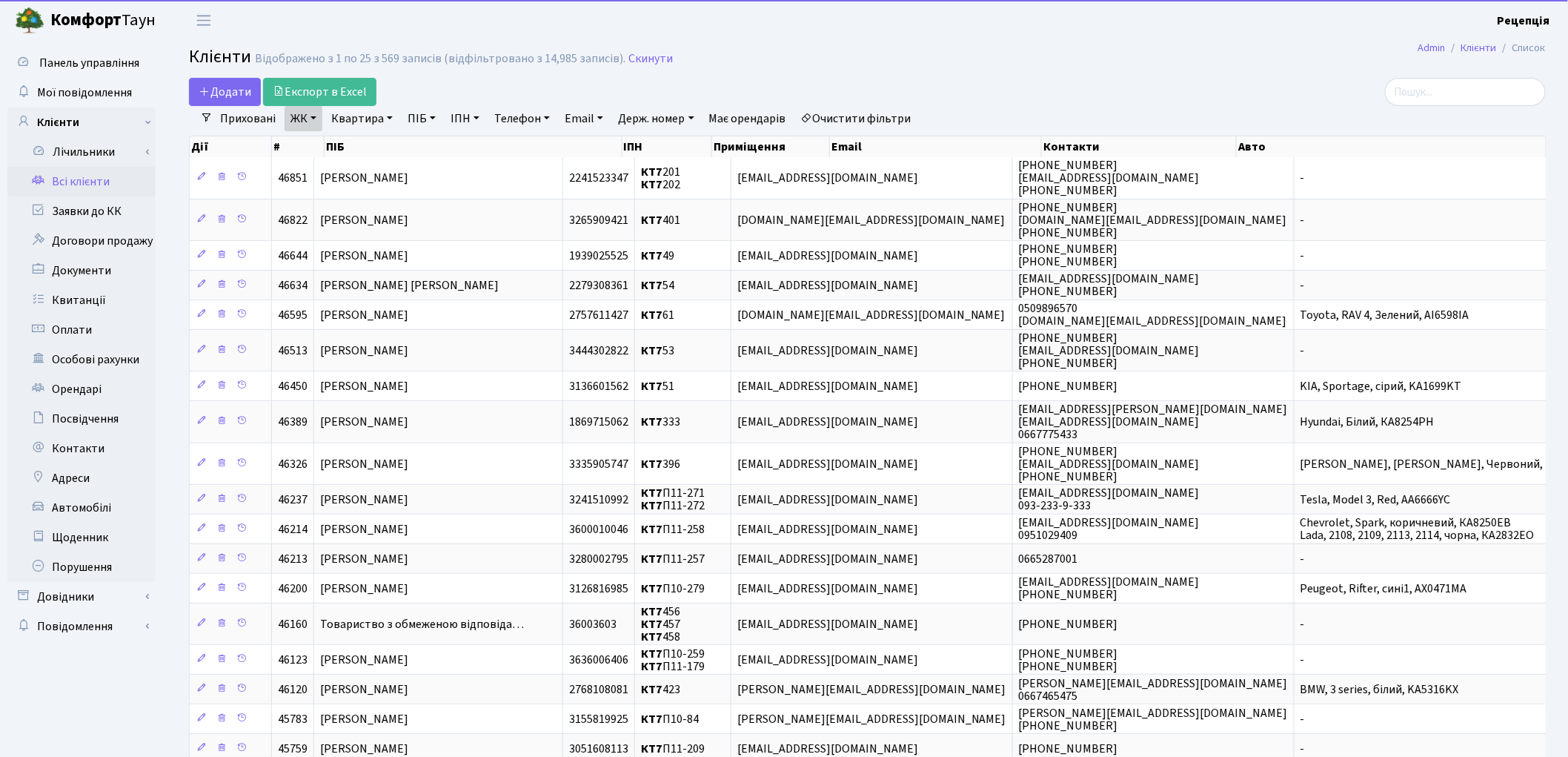
click at [388, 119] on link "Квартира" at bounding box center [362, 119] width 74 height 25
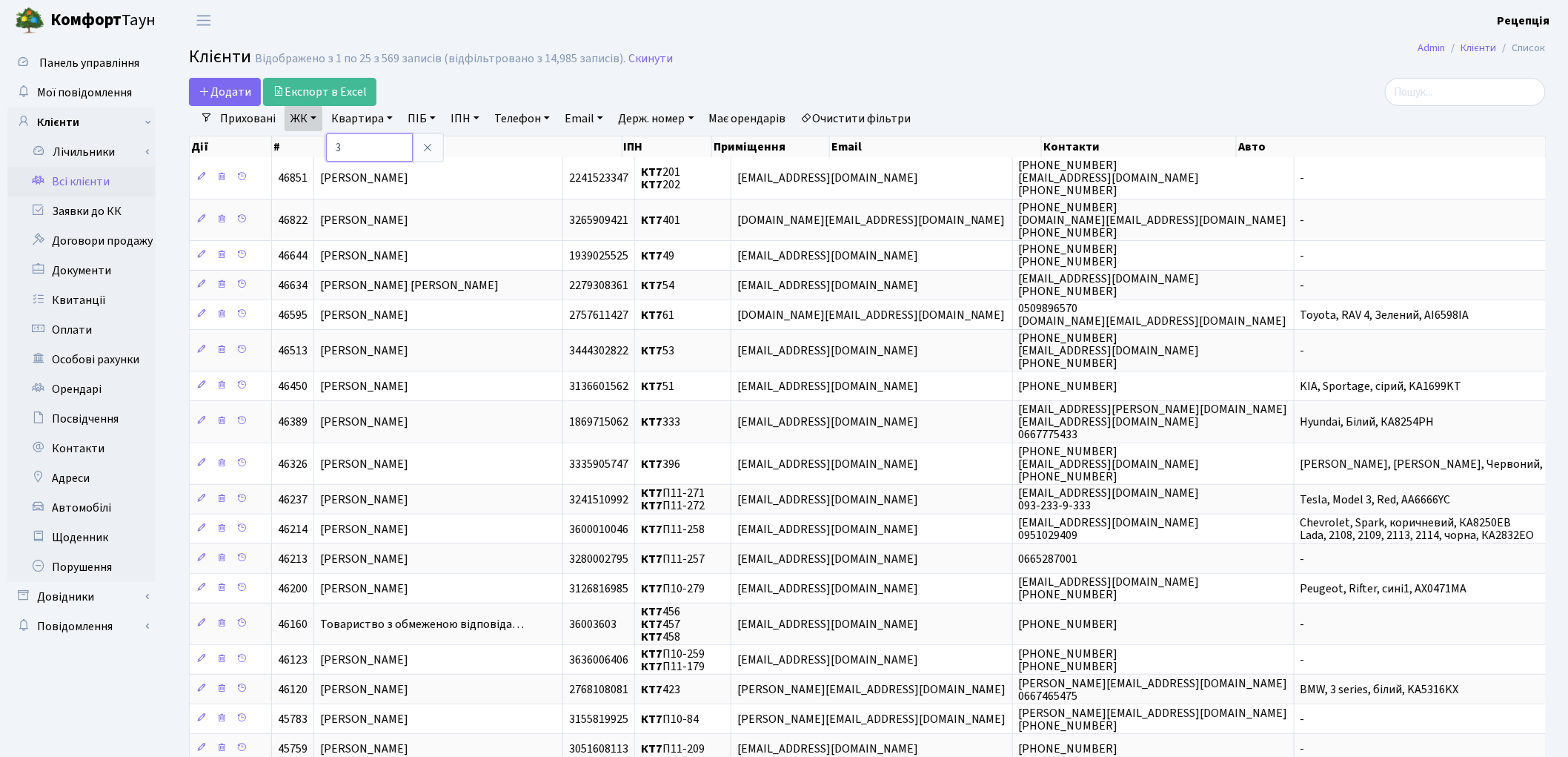
type input "3"
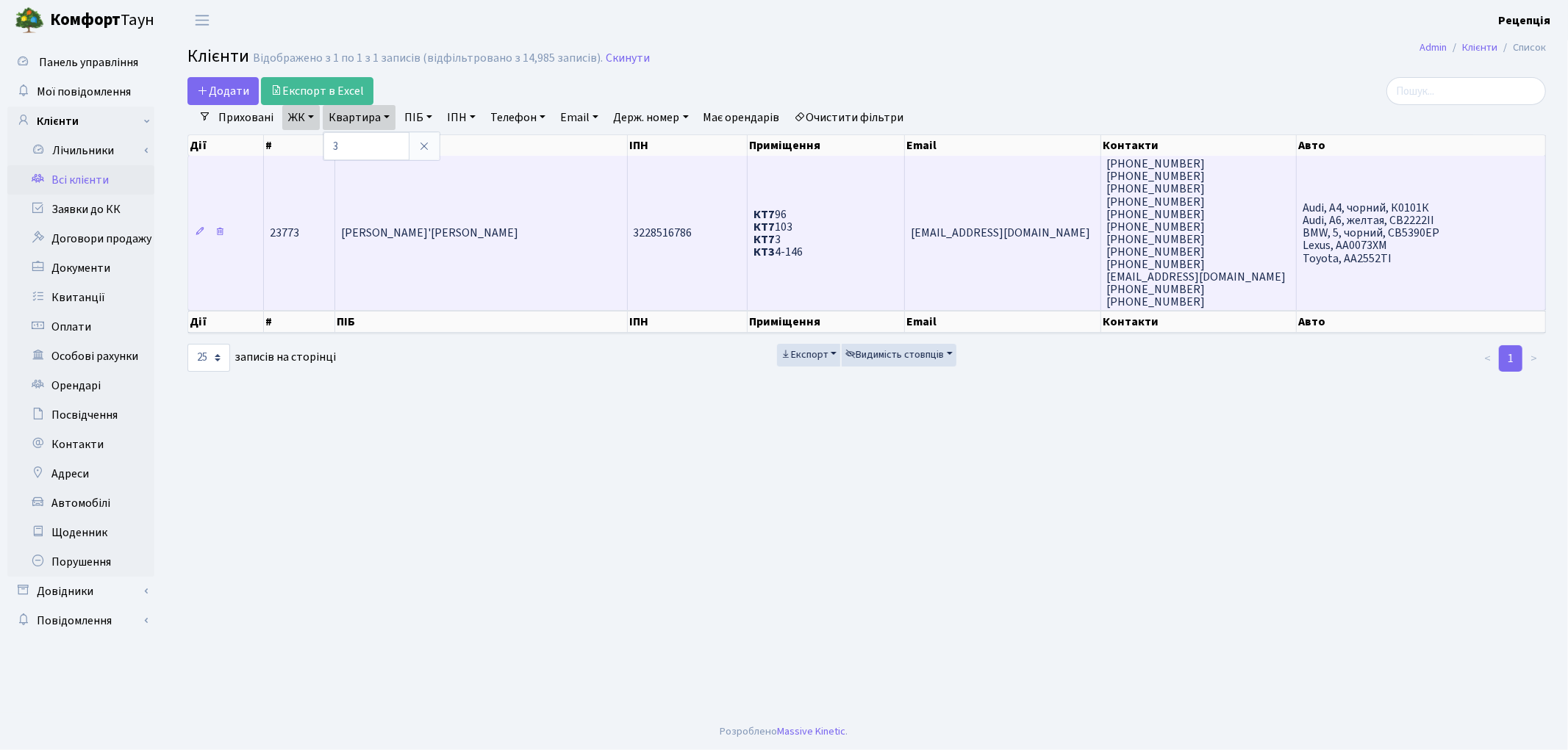
click at [527, 208] on td "Сердюкова Мар'яна Валеріївна" at bounding box center [481, 233] width 292 height 154
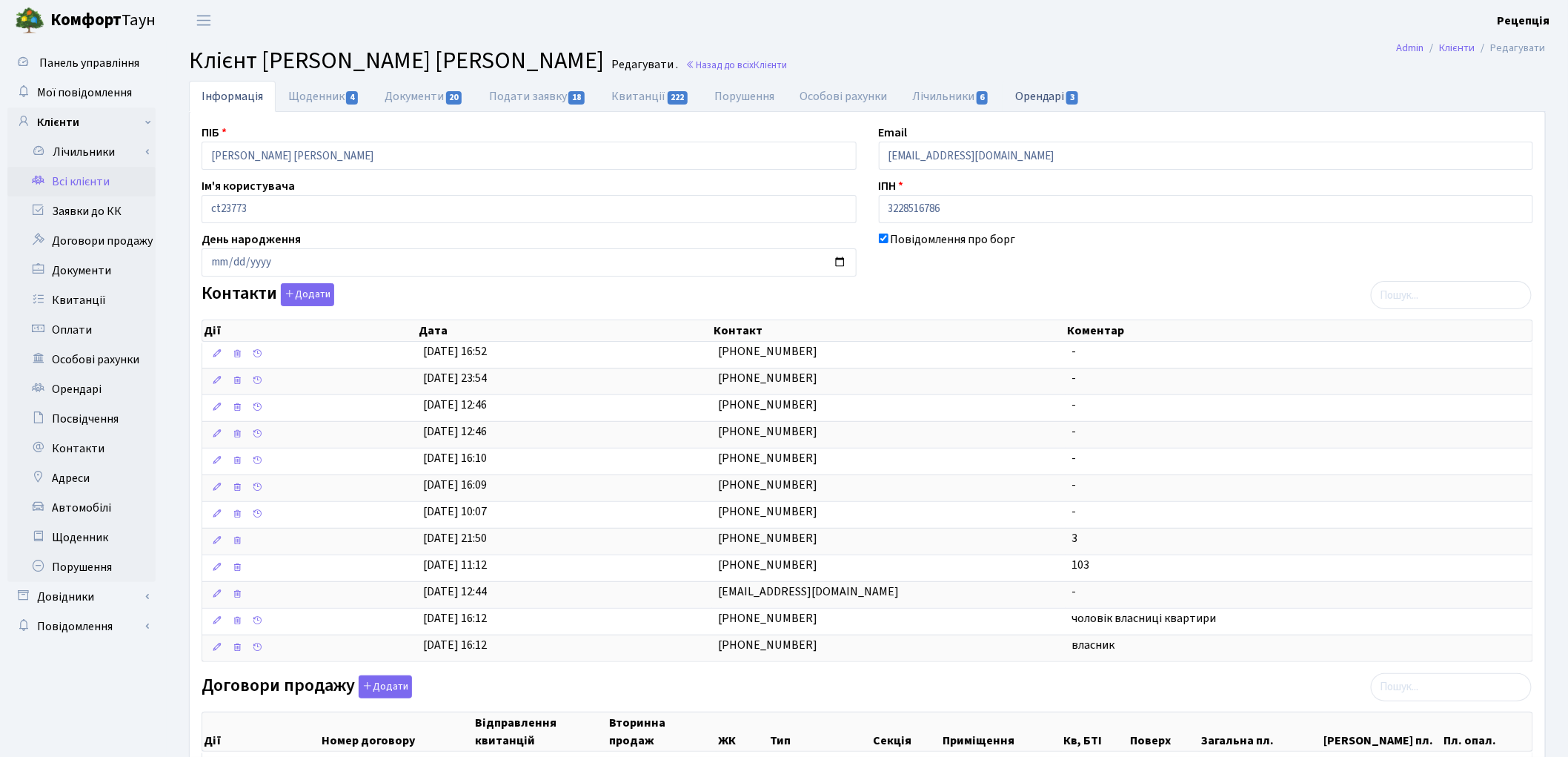
click at [1056, 97] on link "Орендарі 3" at bounding box center [1048, 96] width 90 height 30
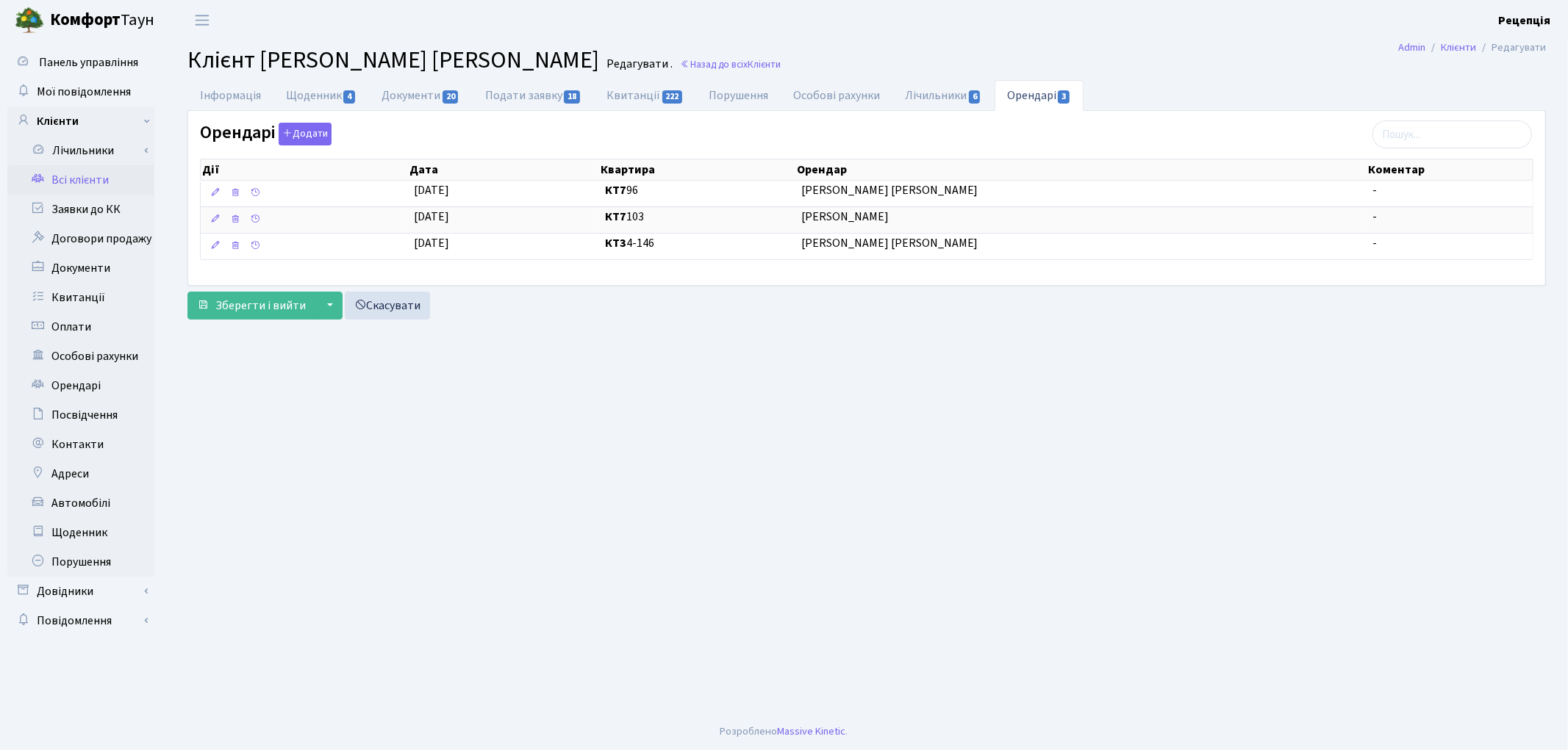
click at [113, 180] on link "Всі клієнти" at bounding box center [81, 180] width 147 height 29
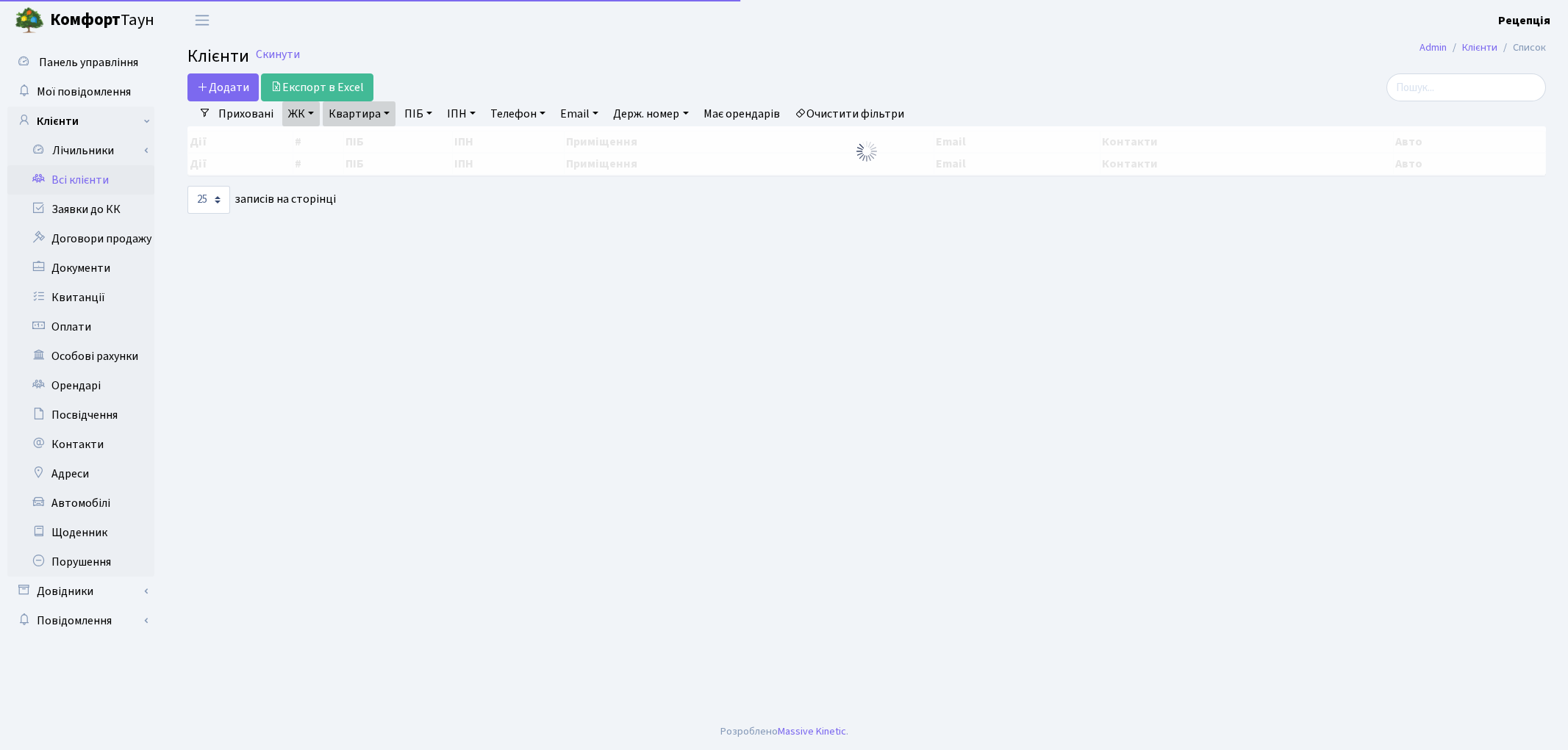
select select "25"
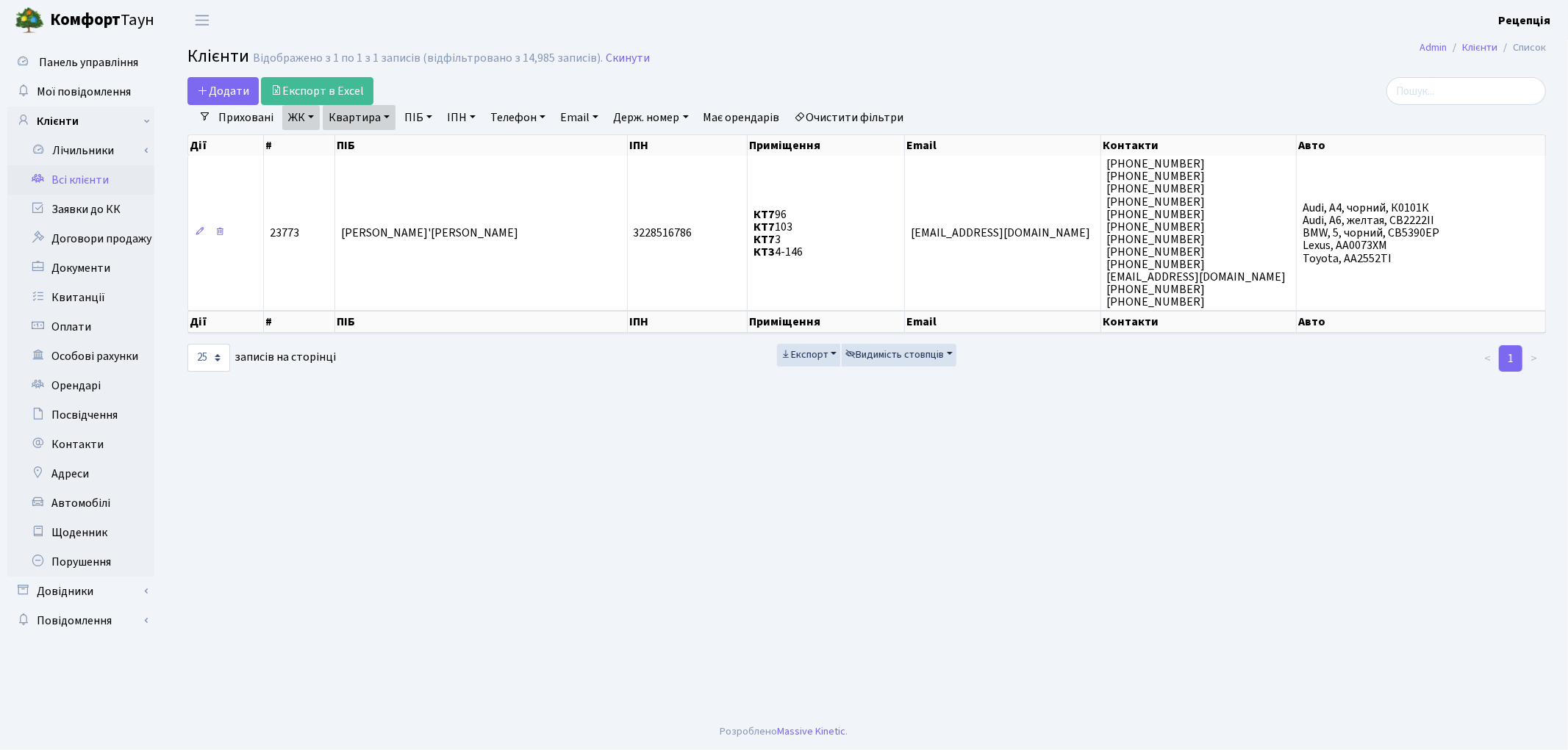
click at [901, 109] on link "Очистити фільтри" at bounding box center [849, 118] width 122 height 25
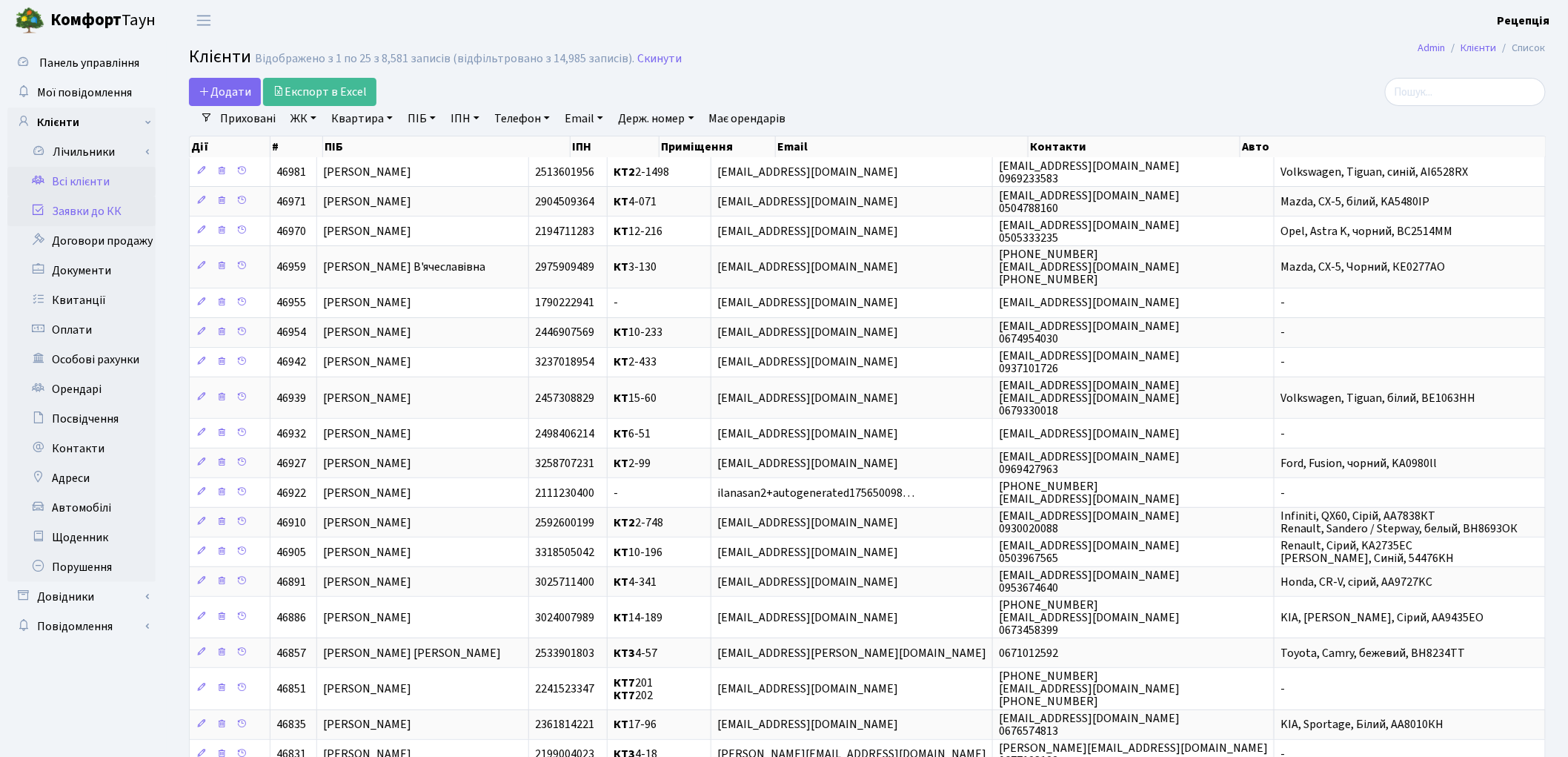
click at [108, 212] on link "Заявки до КК" at bounding box center [82, 212] width 148 height 30
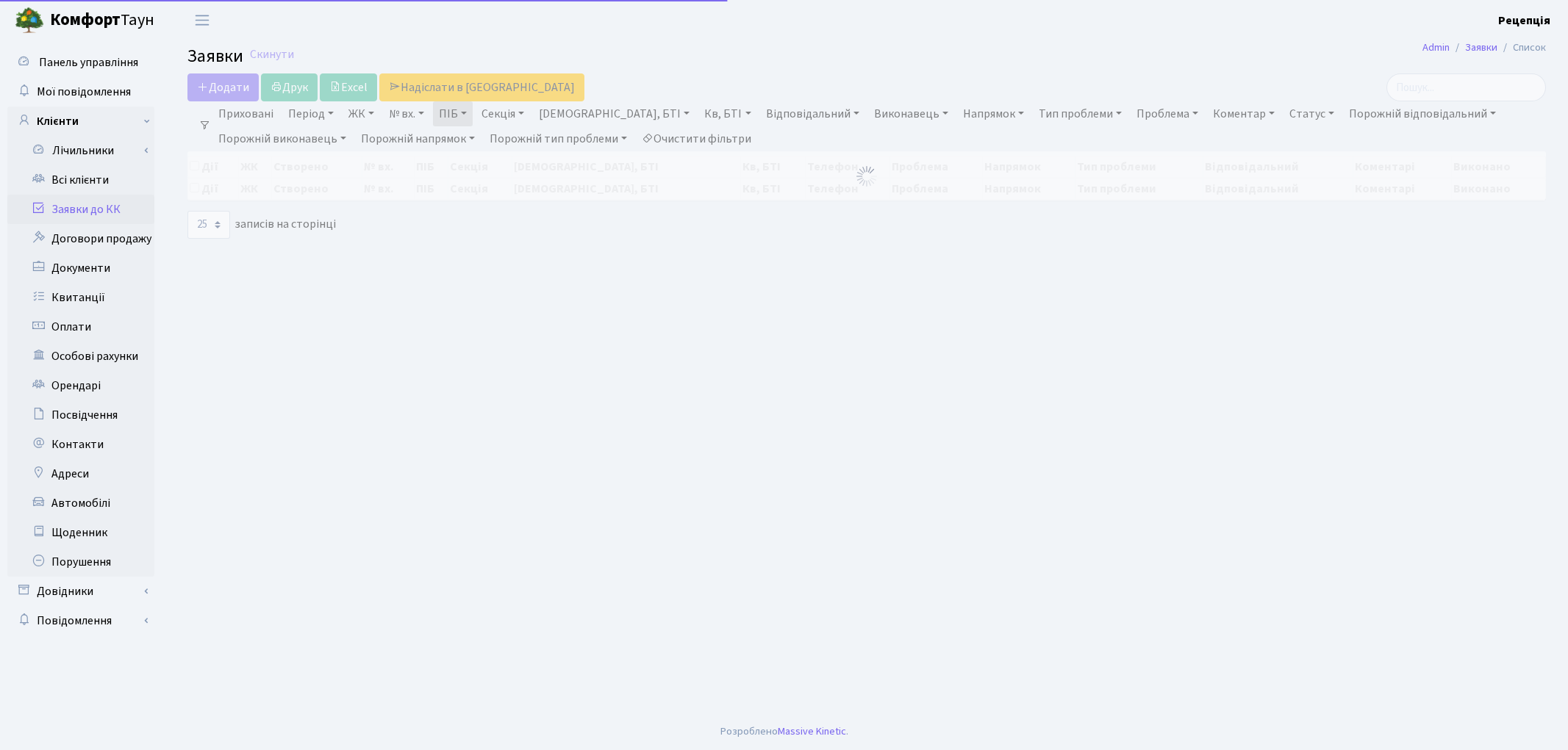
select select "25"
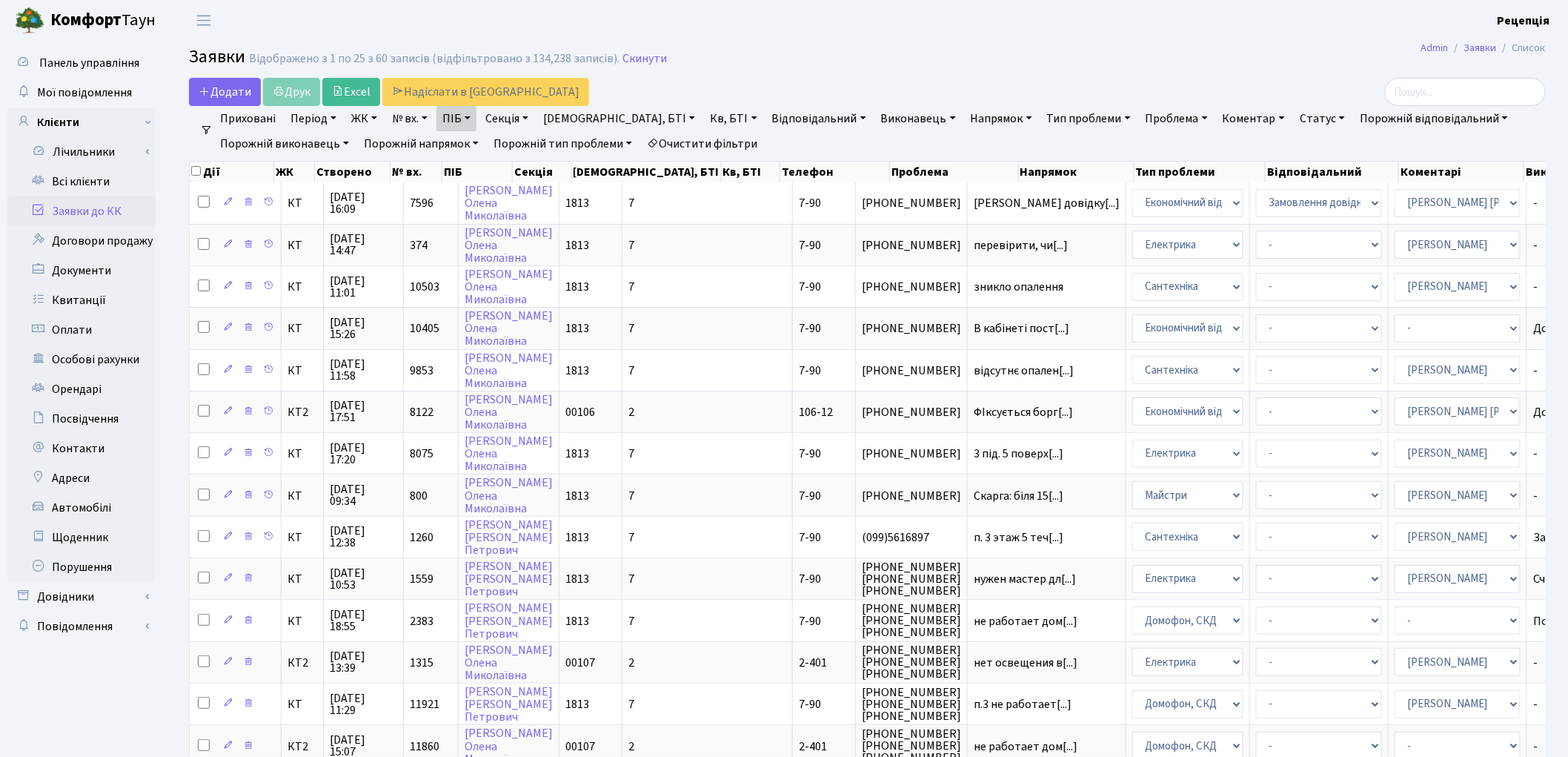
click at [722, 138] on link "Очистити фільтри" at bounding box center [702, 144] width 122 height 25
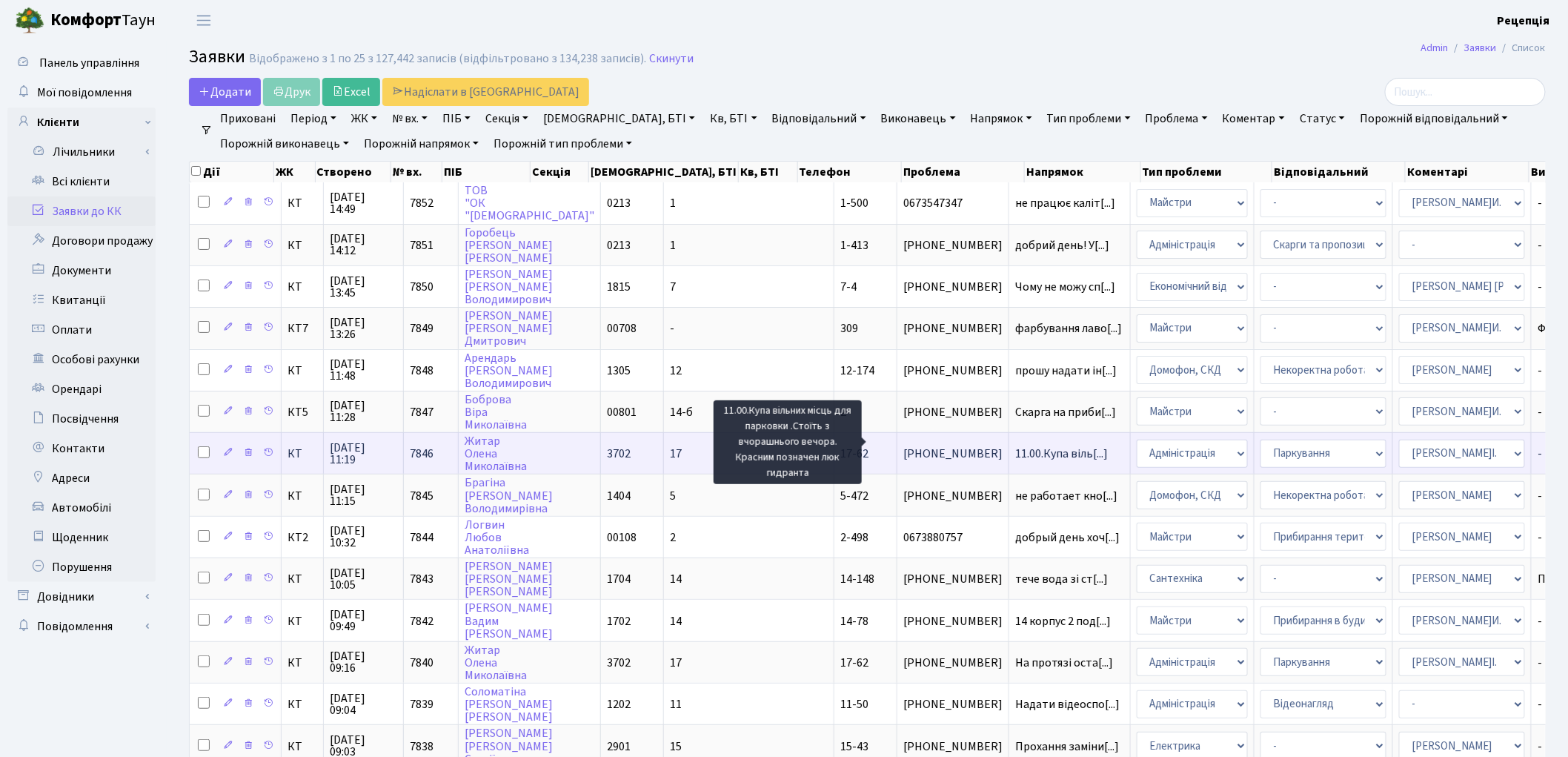
click at [1016, 447] on span "11.00.Купа віль[...]" at bounding box center [1062, 454] width 93 height 16
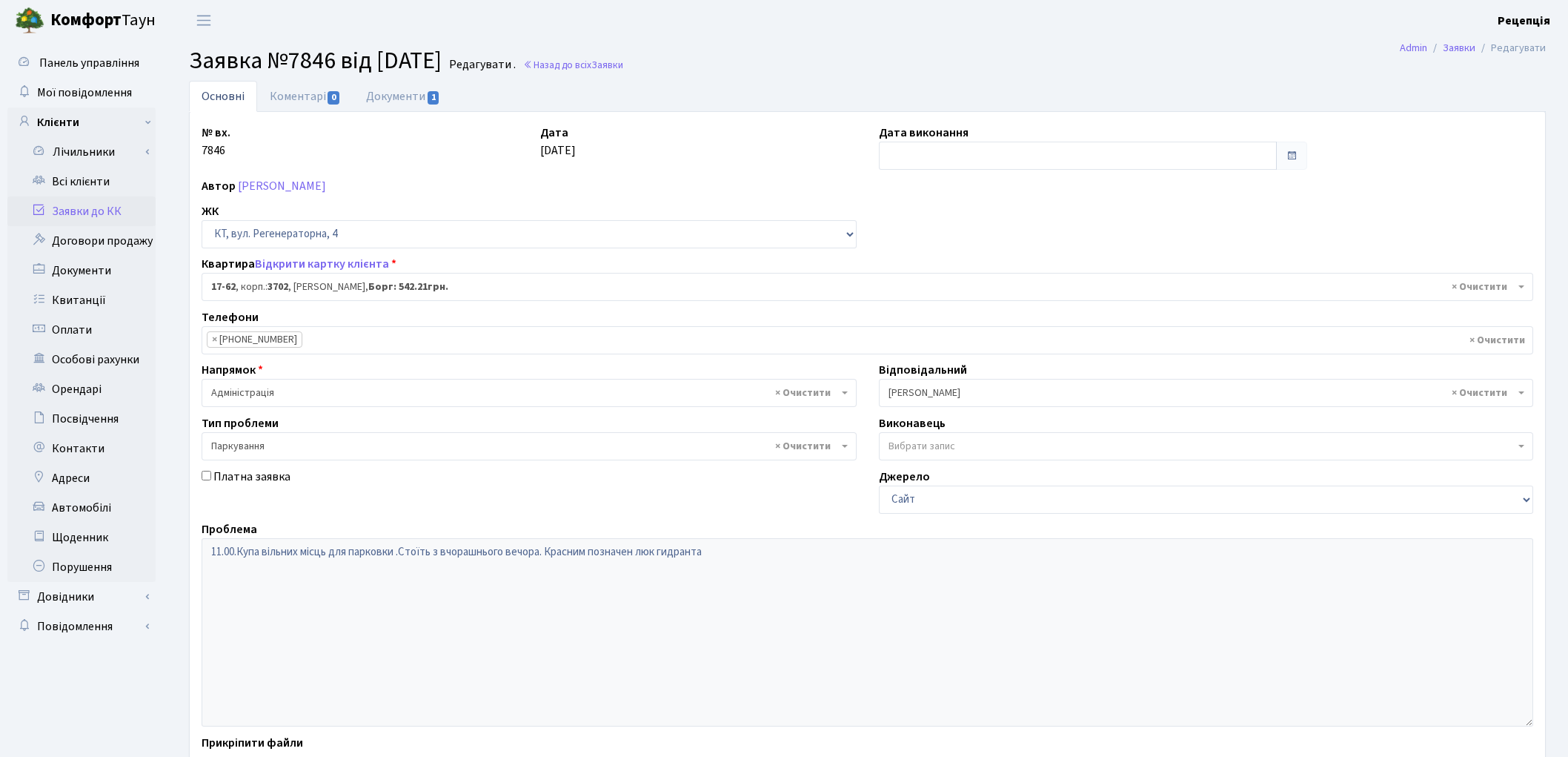
select select "9016"
select select "66"
click at [397, 95] on link "Документи 1" at bounding box center [403, 96] width 99 height 30
select select "25"
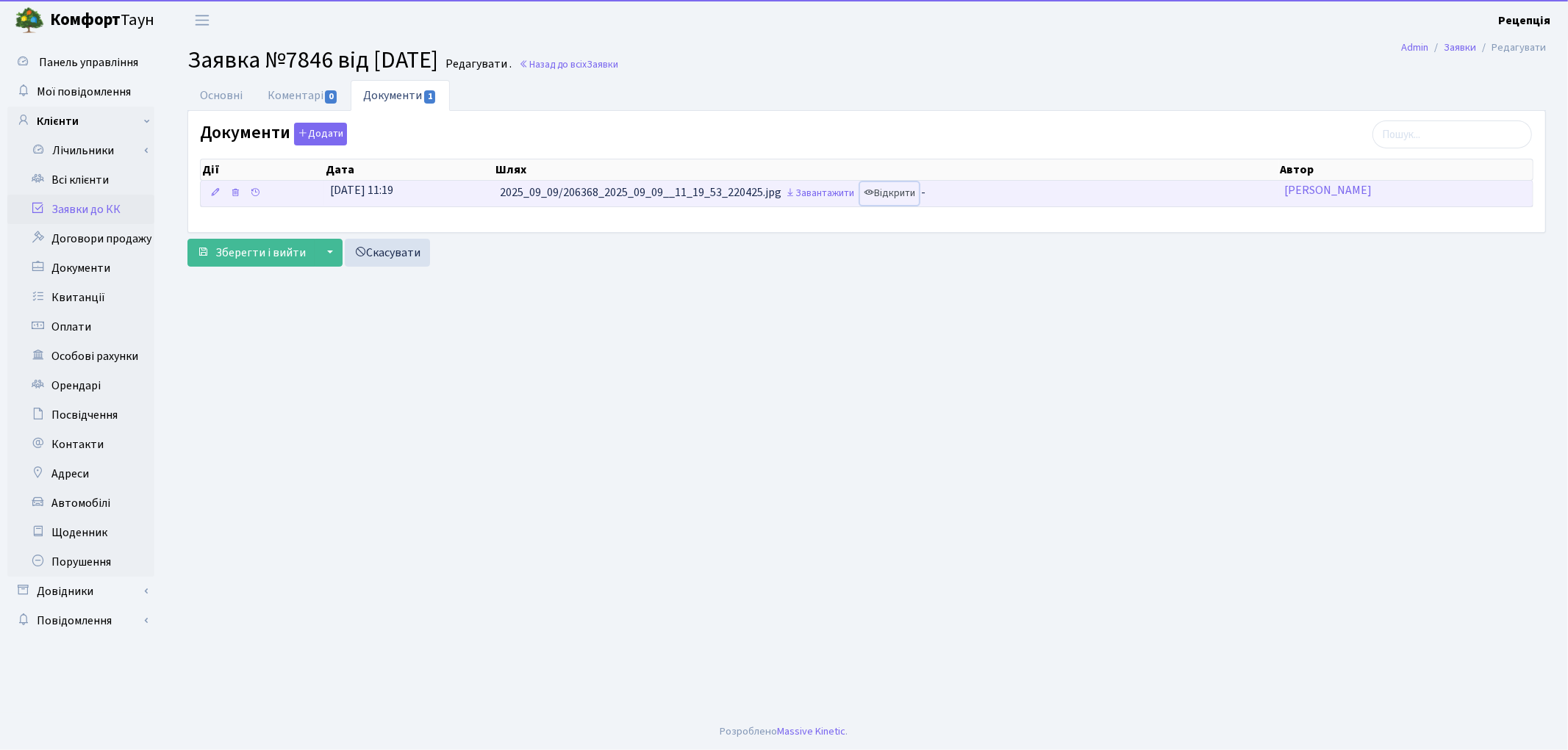
click at [907, 194] on link "Відкрити" at bounding box center [890, 194] width 59 height 23
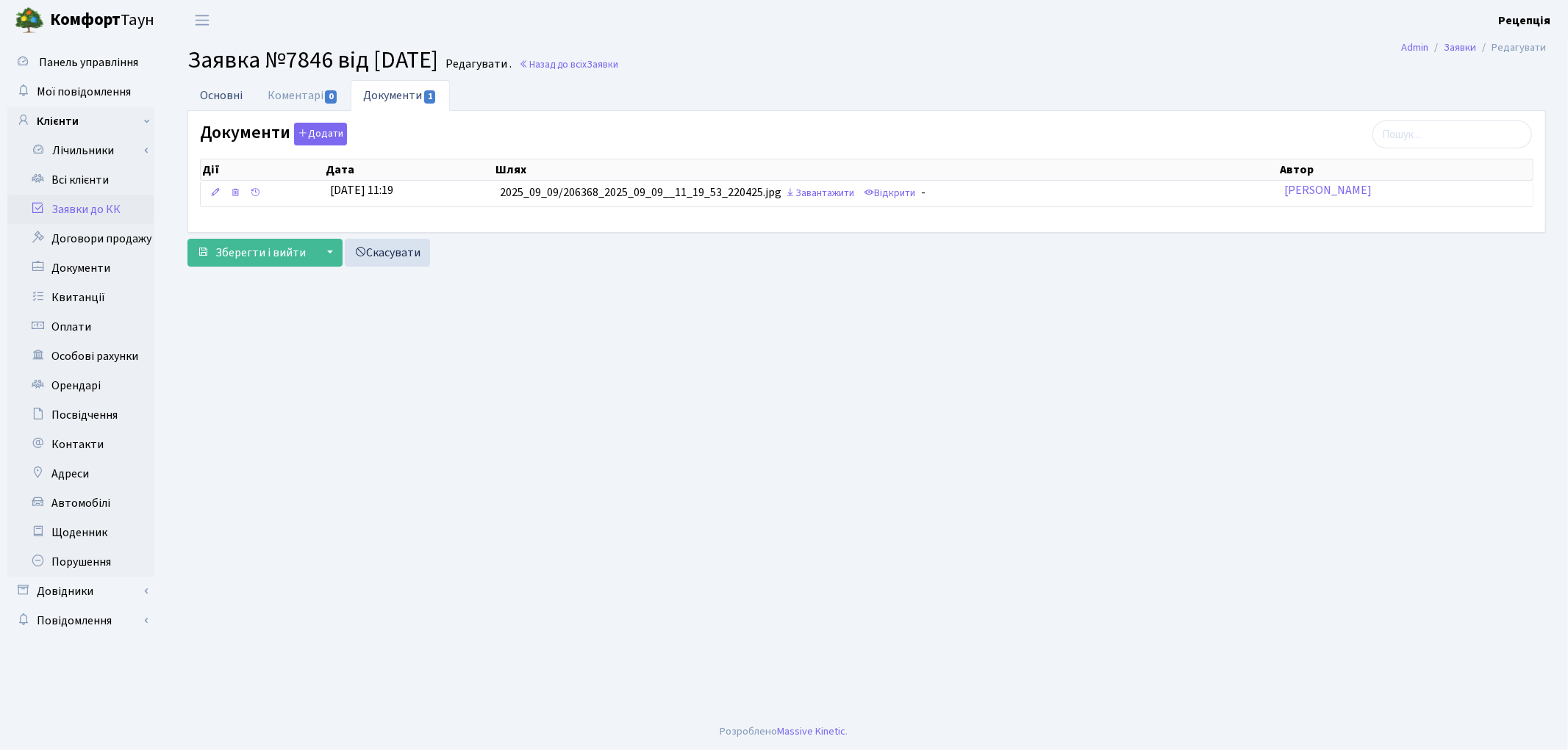
click at [240, 98] on link "Основні" at bounding box center [222, 95] width 68 height 30
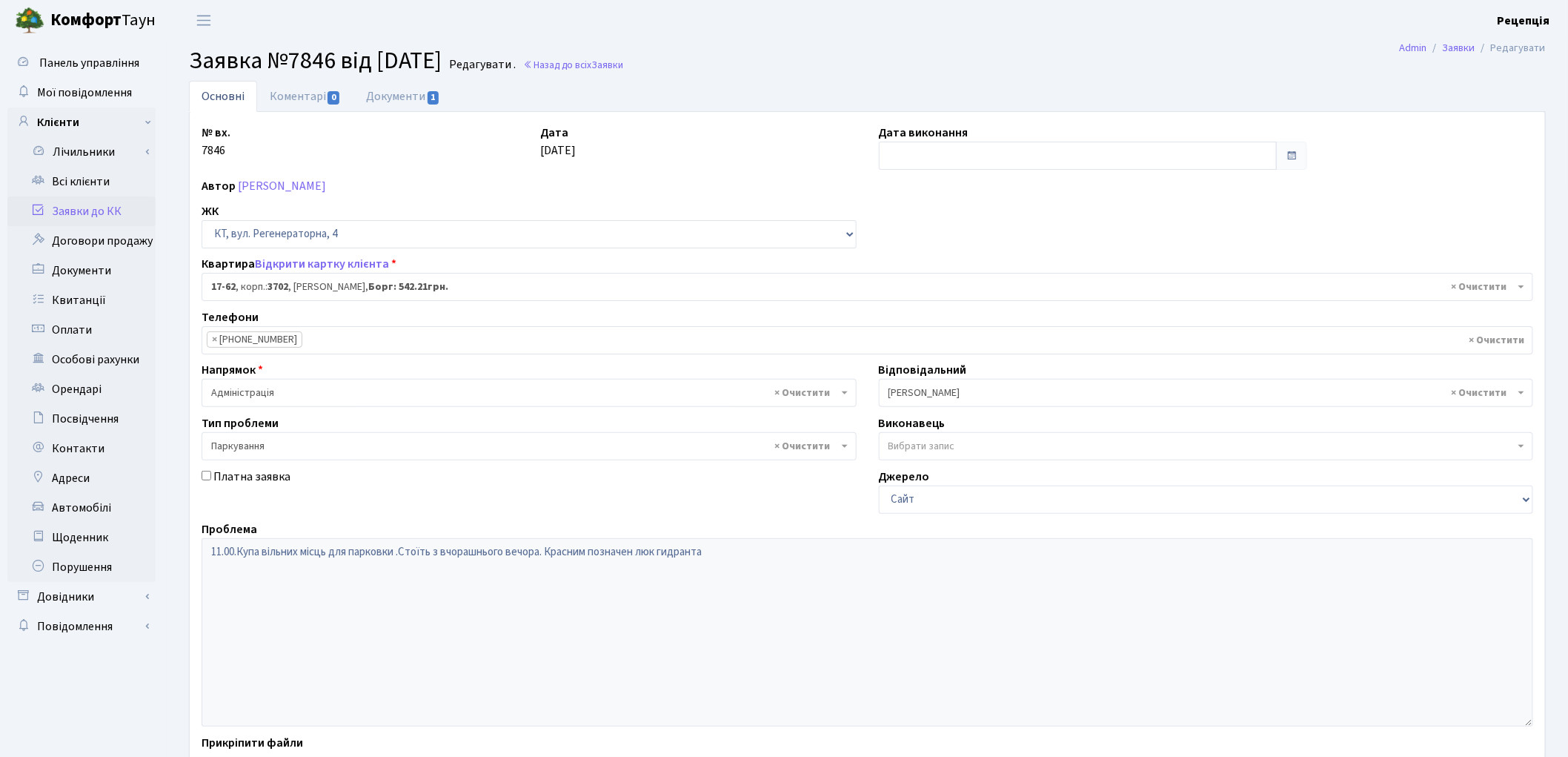
click at [110, 207] on link "Заявки до КК" at bounding box center [82, 212] width 148 height 30
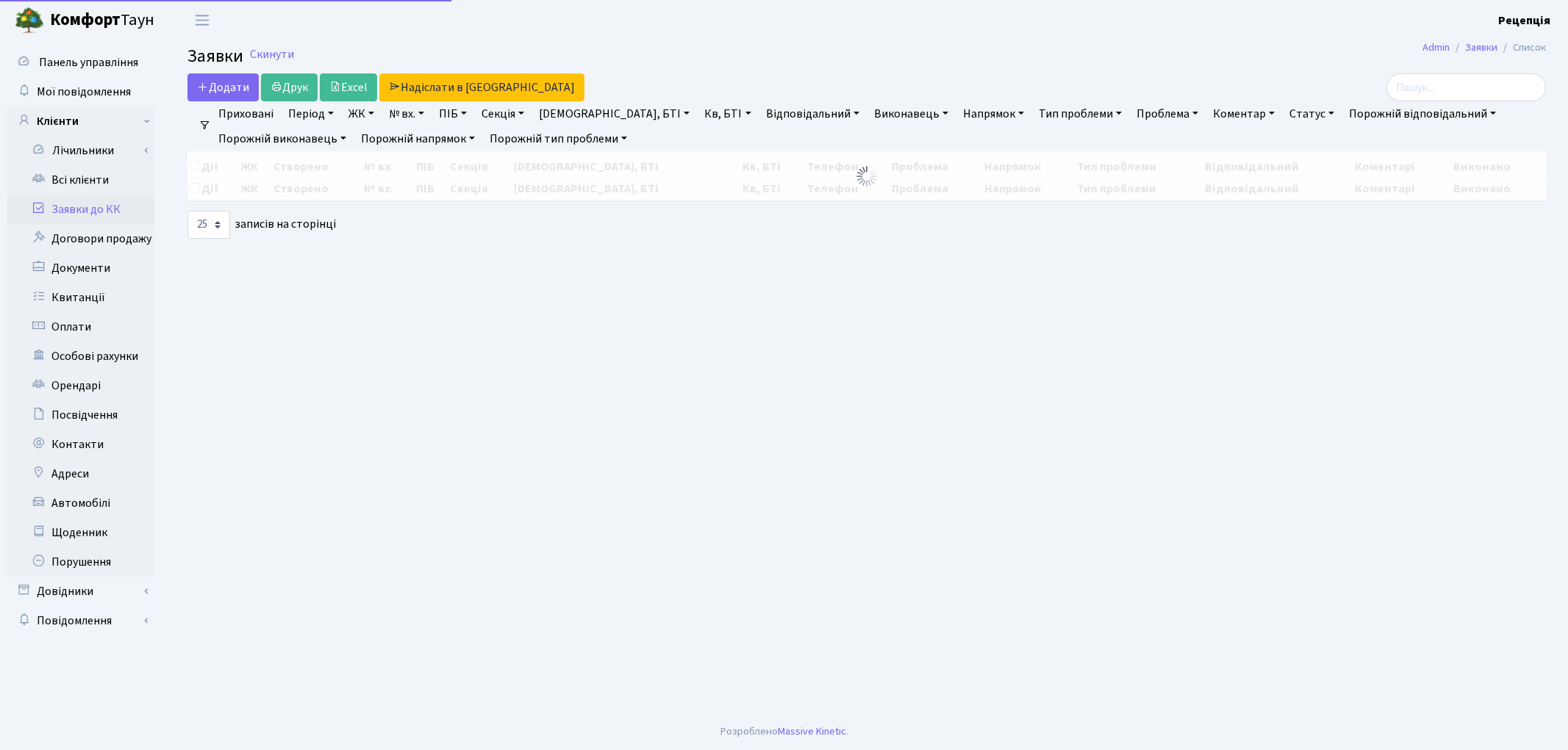
select select "25"
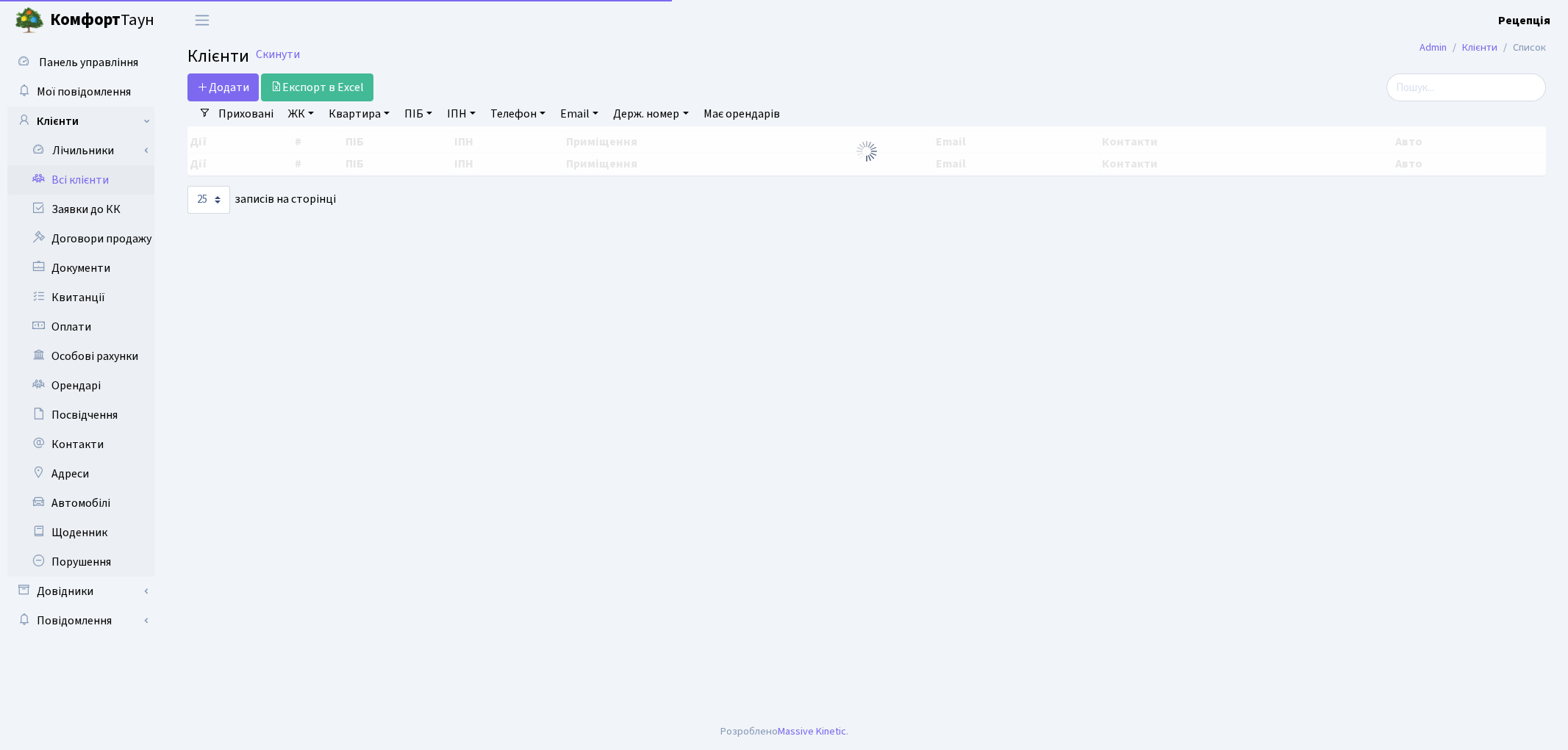
select select "25"
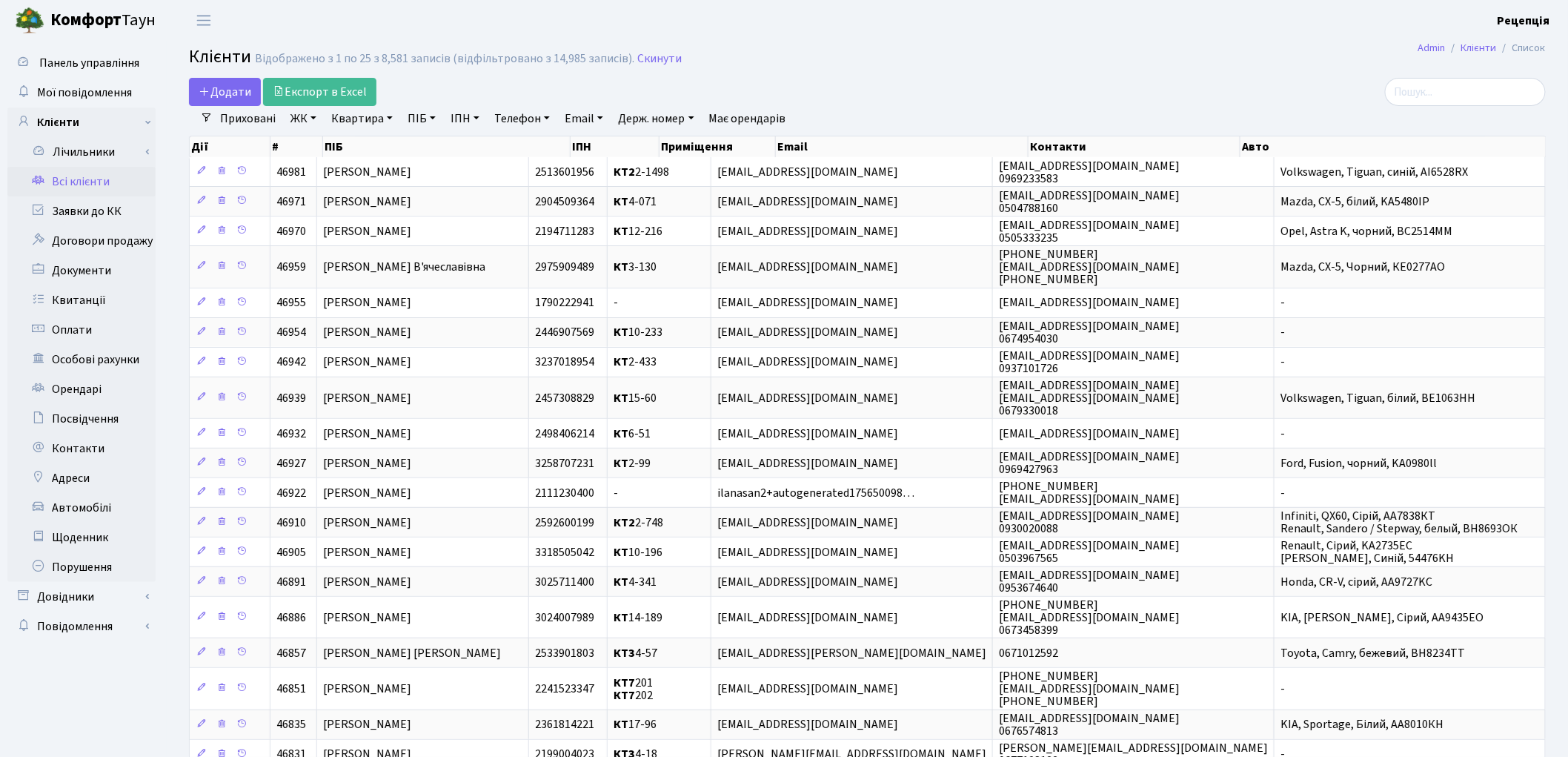
click at [339, 120] on link "Квартира" at bounding box center [362, 119] width 74 height 25
type input "2-1498"
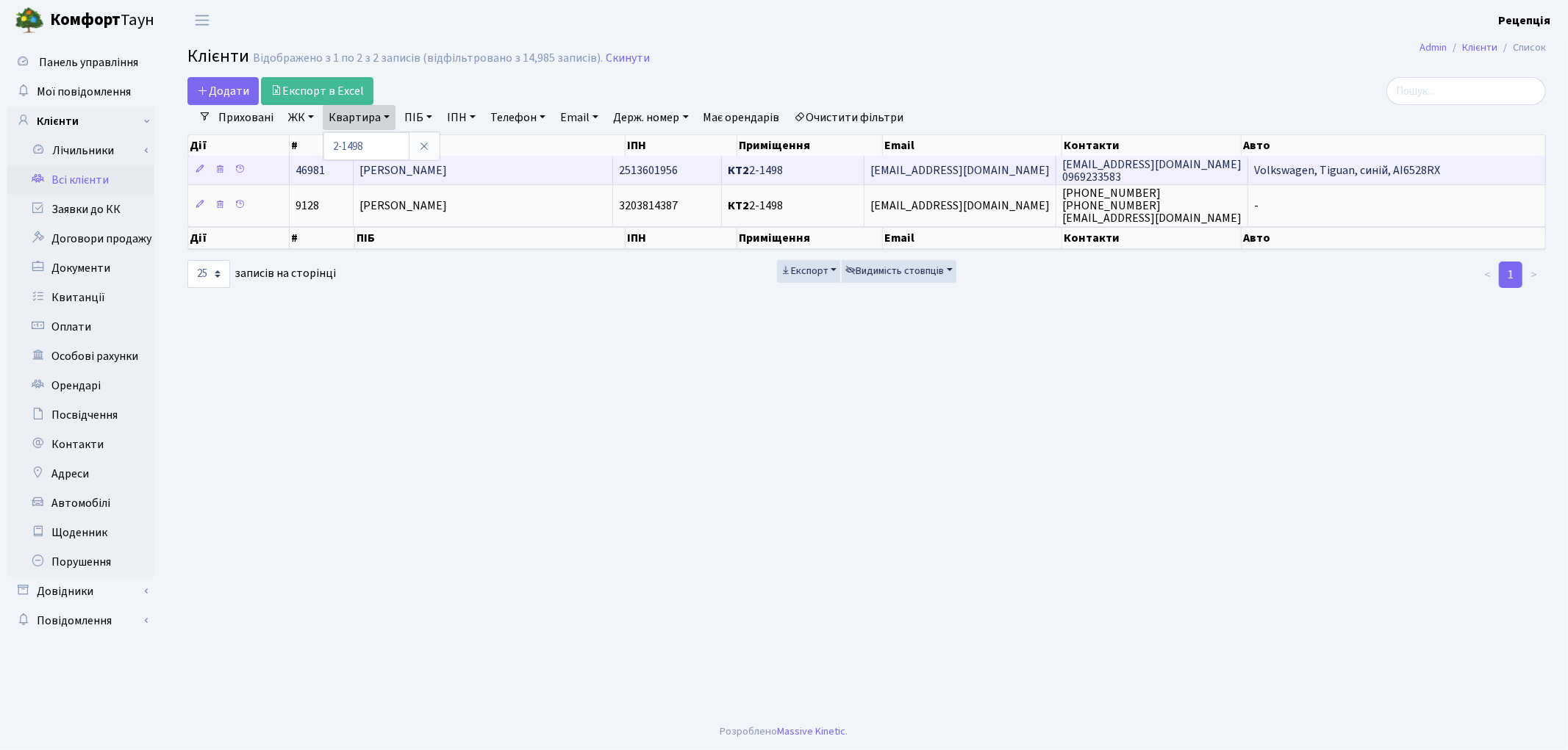
click at [607, 171] on td "[PERSON_NAME]" at bounding box center [483, 170] width 259 height 29
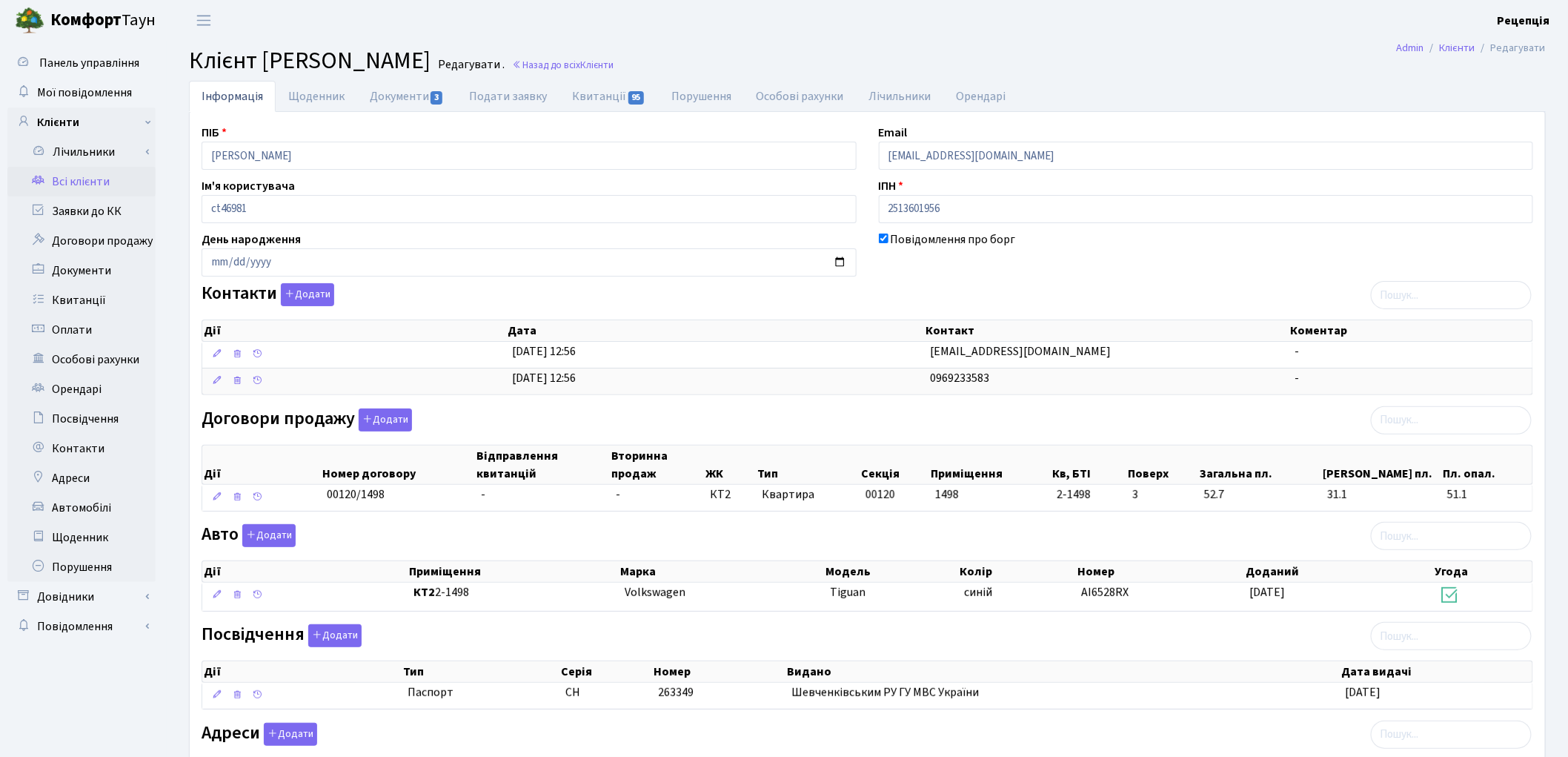
click at [106, 176] on link "Всі клієнти" at bounding box center [82, 182] width 148 height 30
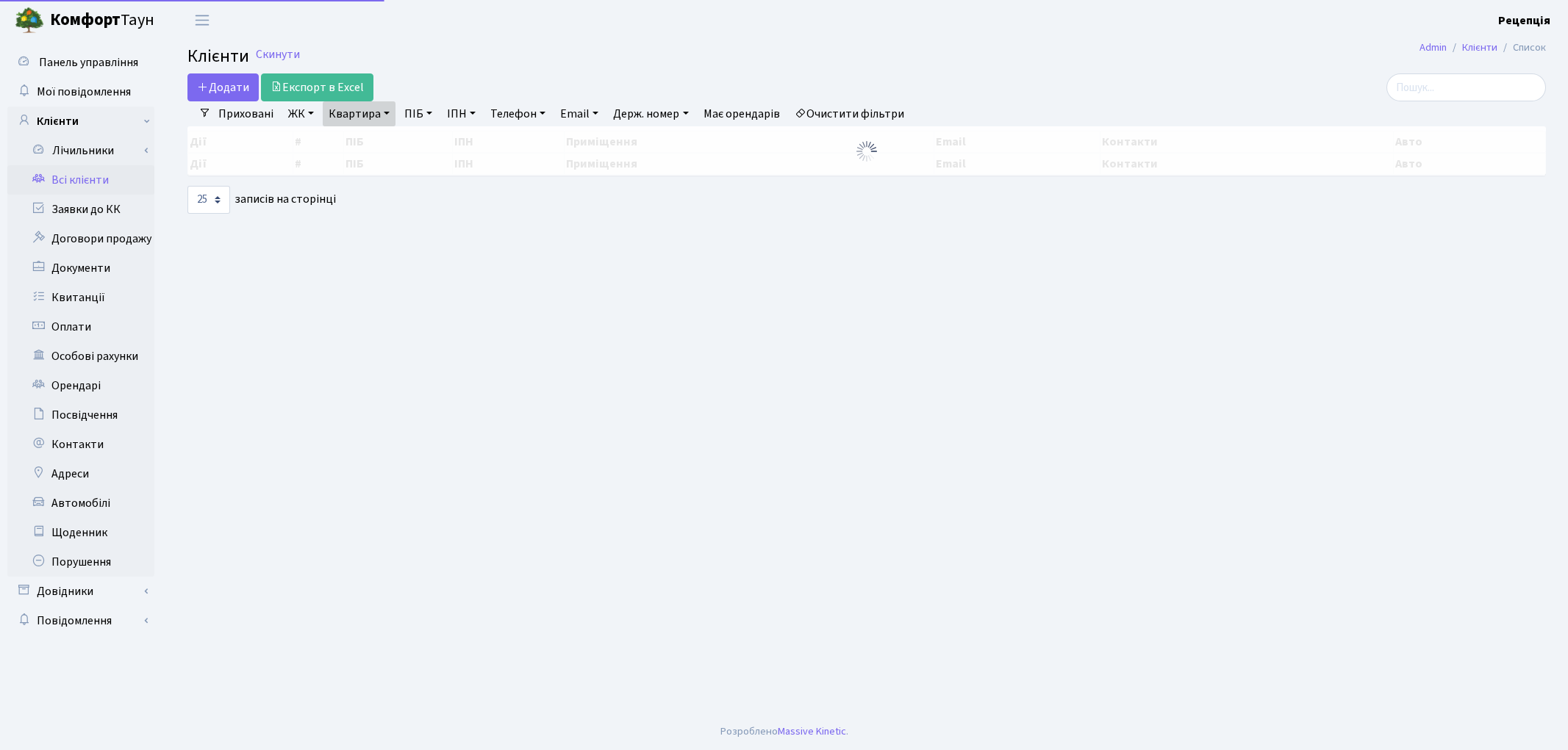
select select "25"
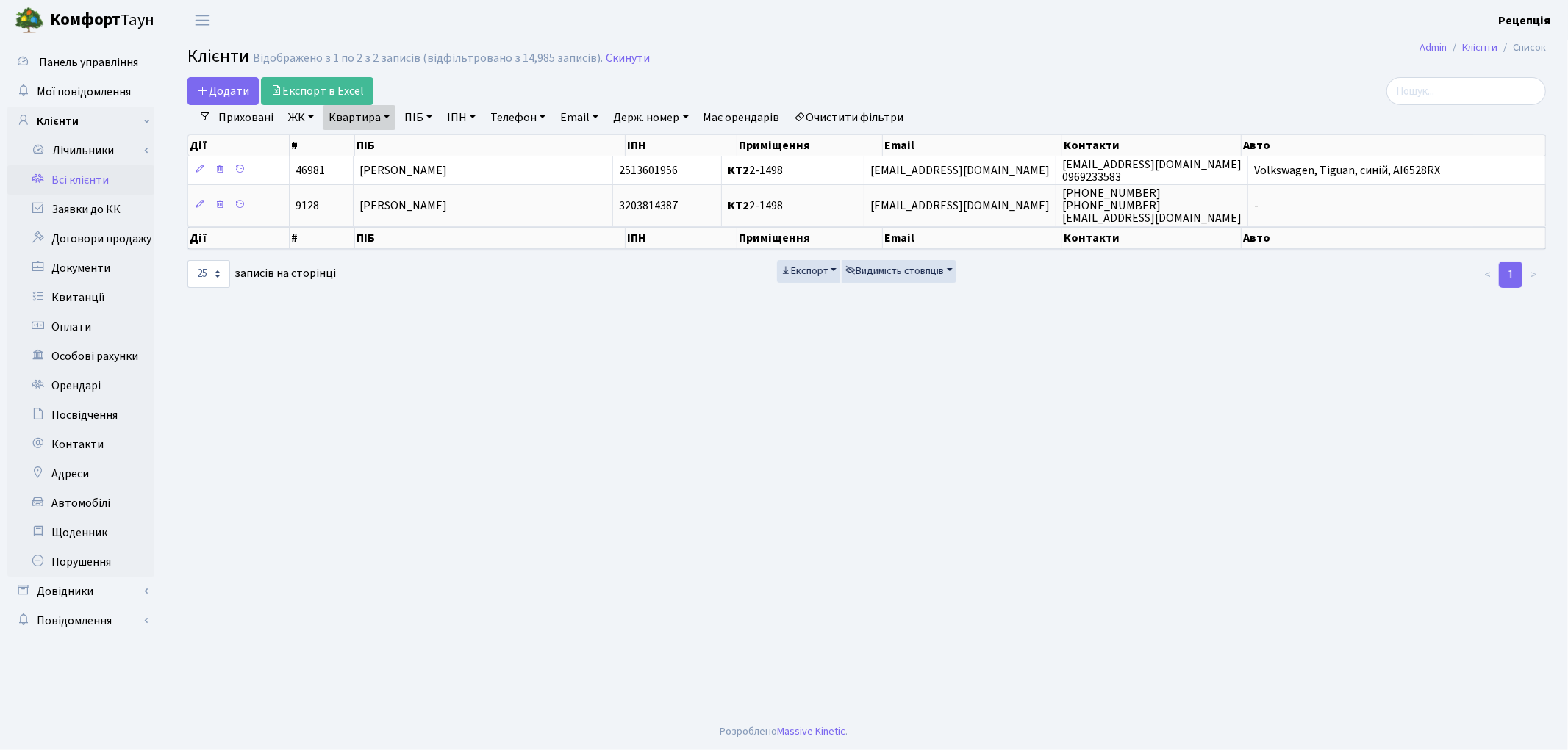
click at [55, 182] on link "Всі клієнти" at bounding box center [81, 180] width 147 height 29
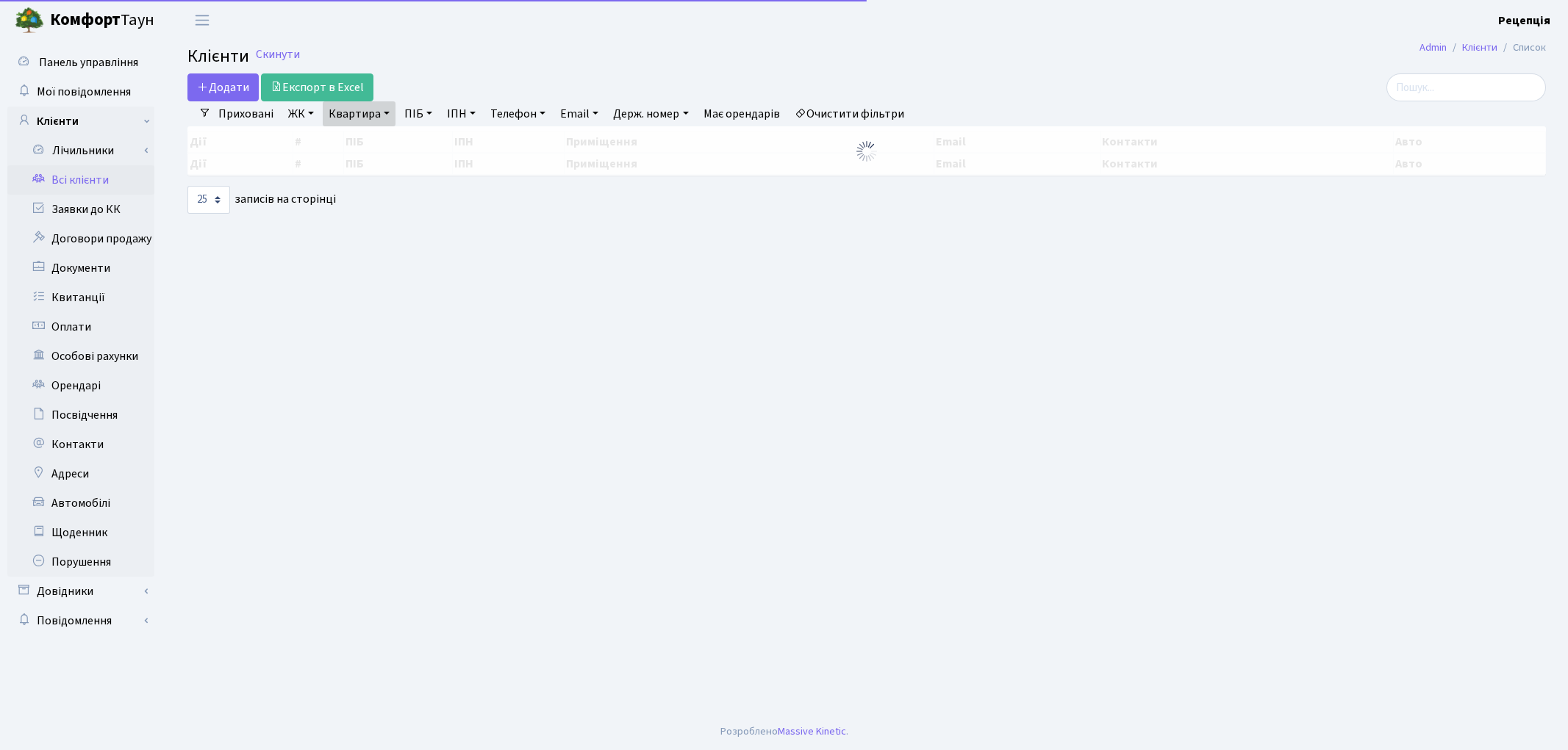
select select "25"
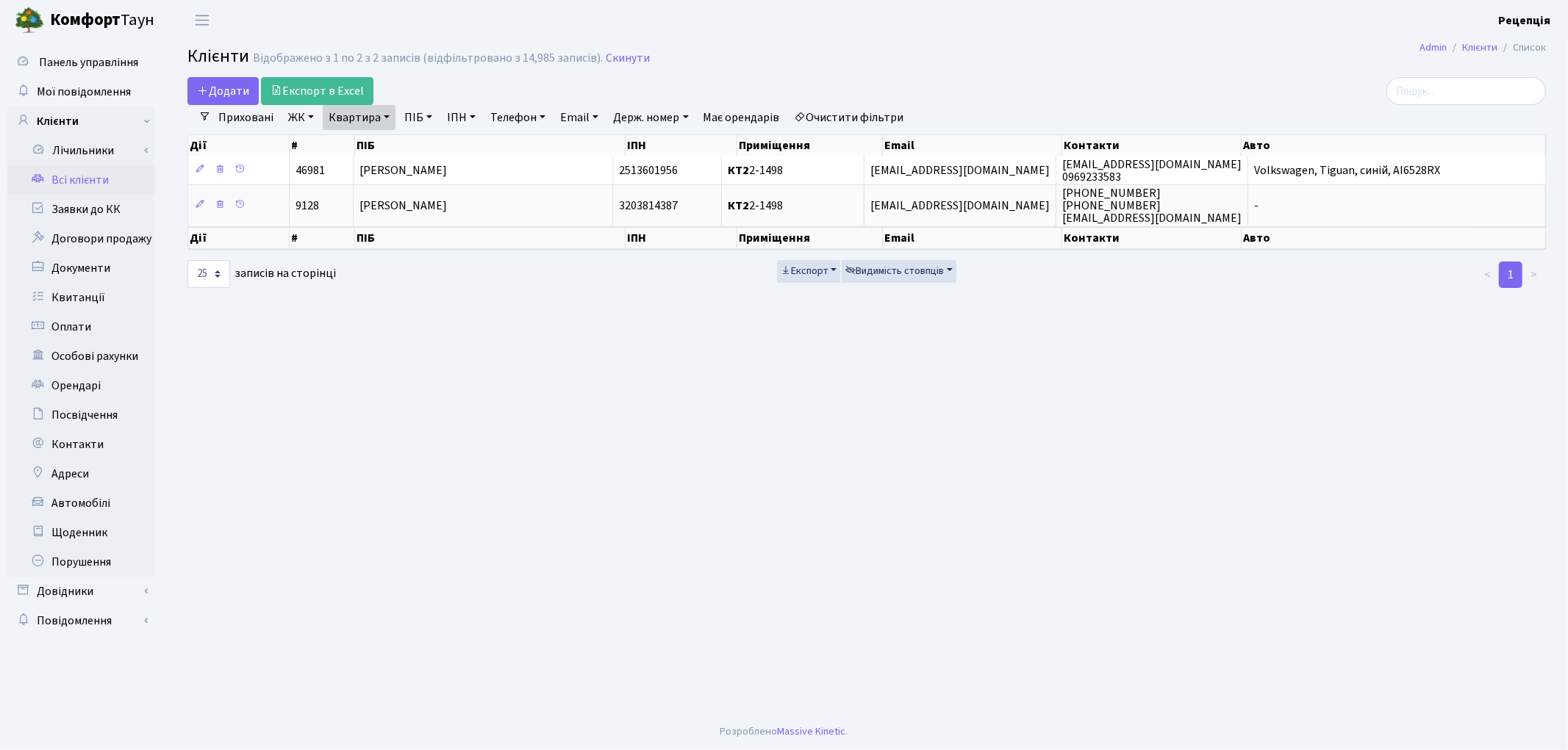
click at [817, 114] on link "Очистити фільтри" at bounding box center [849, 118] width 122 height 25
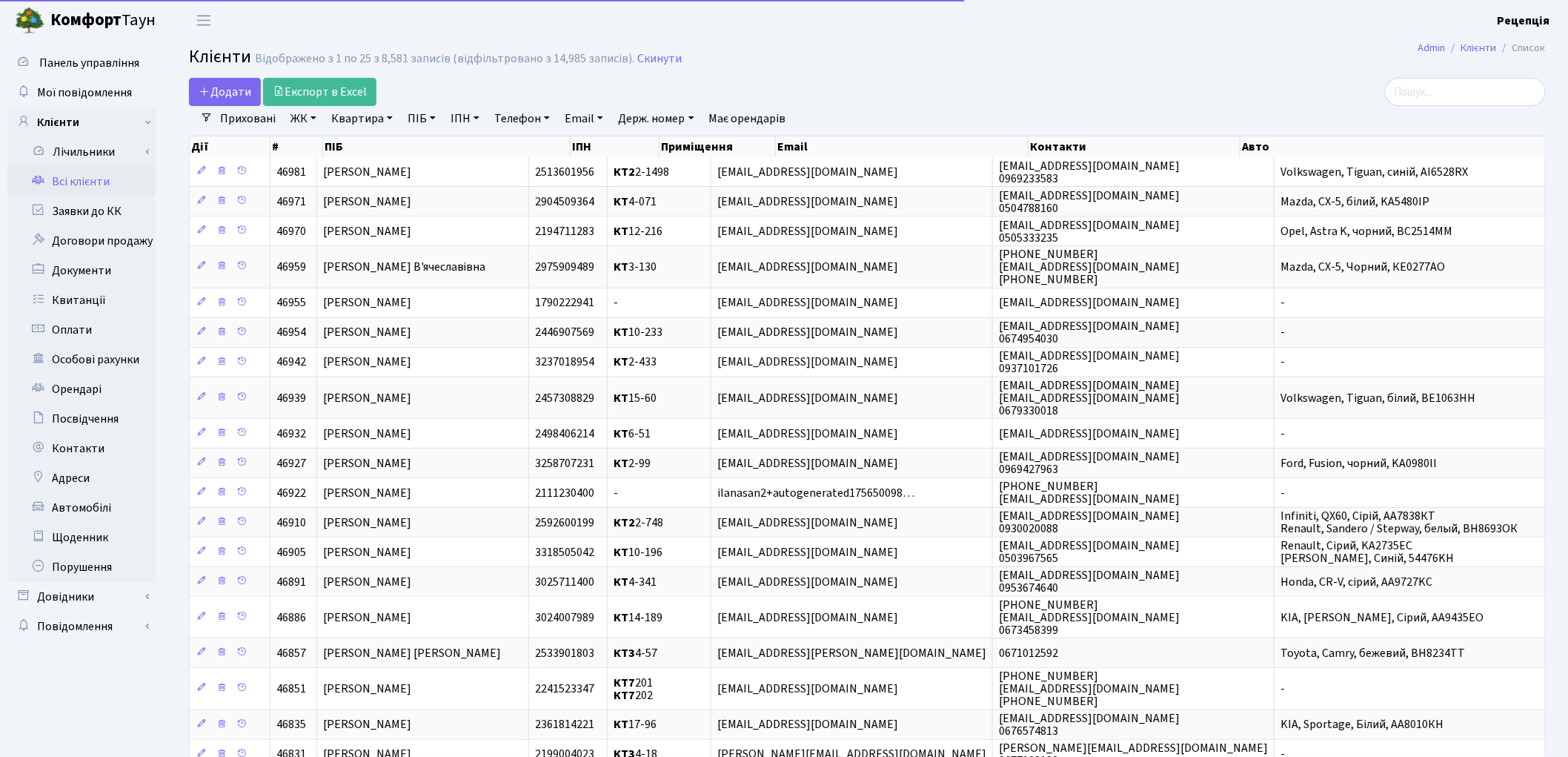
click at [309, 120] on link "ЖК" at bounding box center [303, 119] width 38 height 25
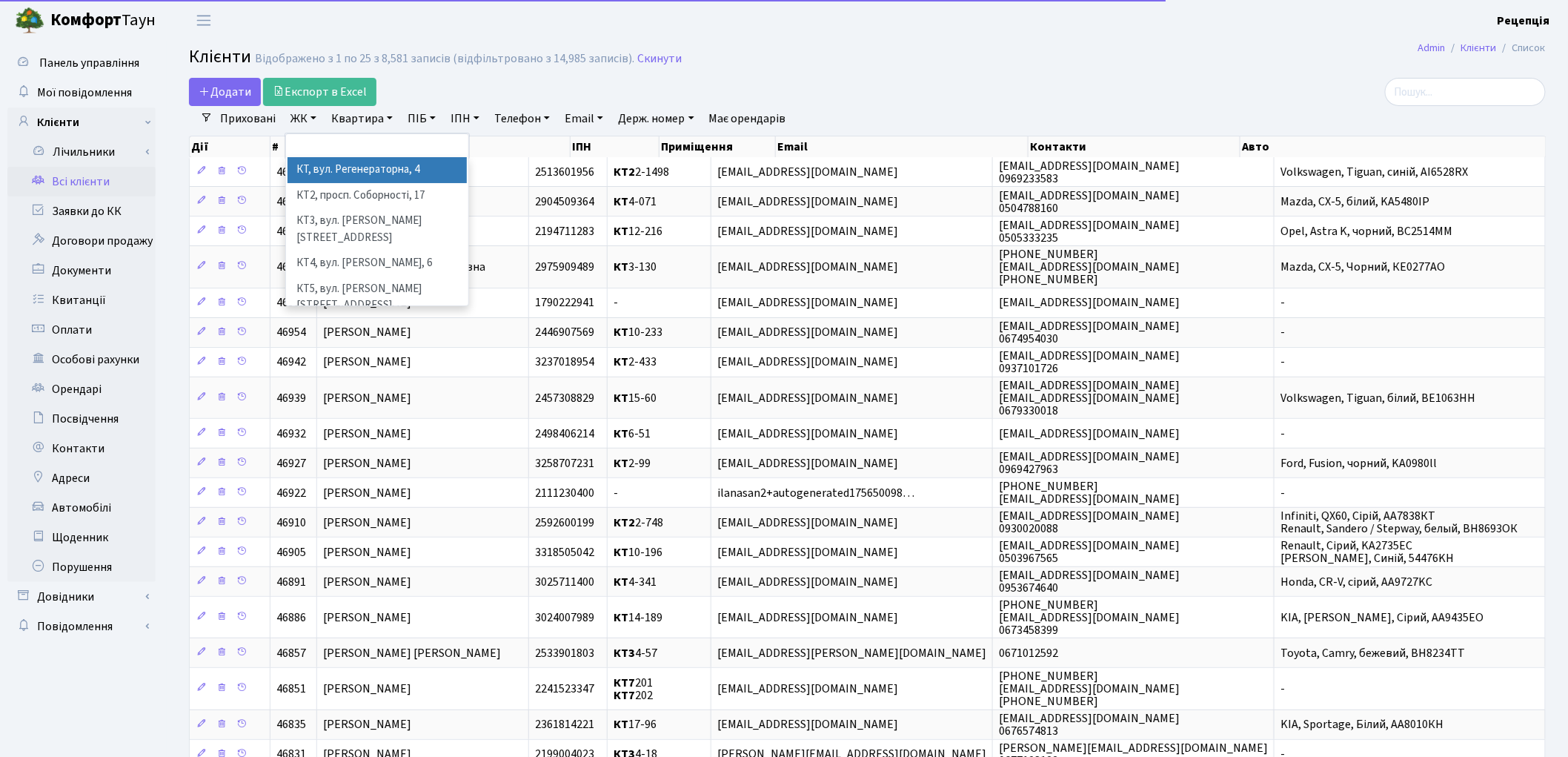
click at [326, 166] on li "КТ, вул. Регенераторна, 4" at bounding box center [377, 170] width 180 height 26
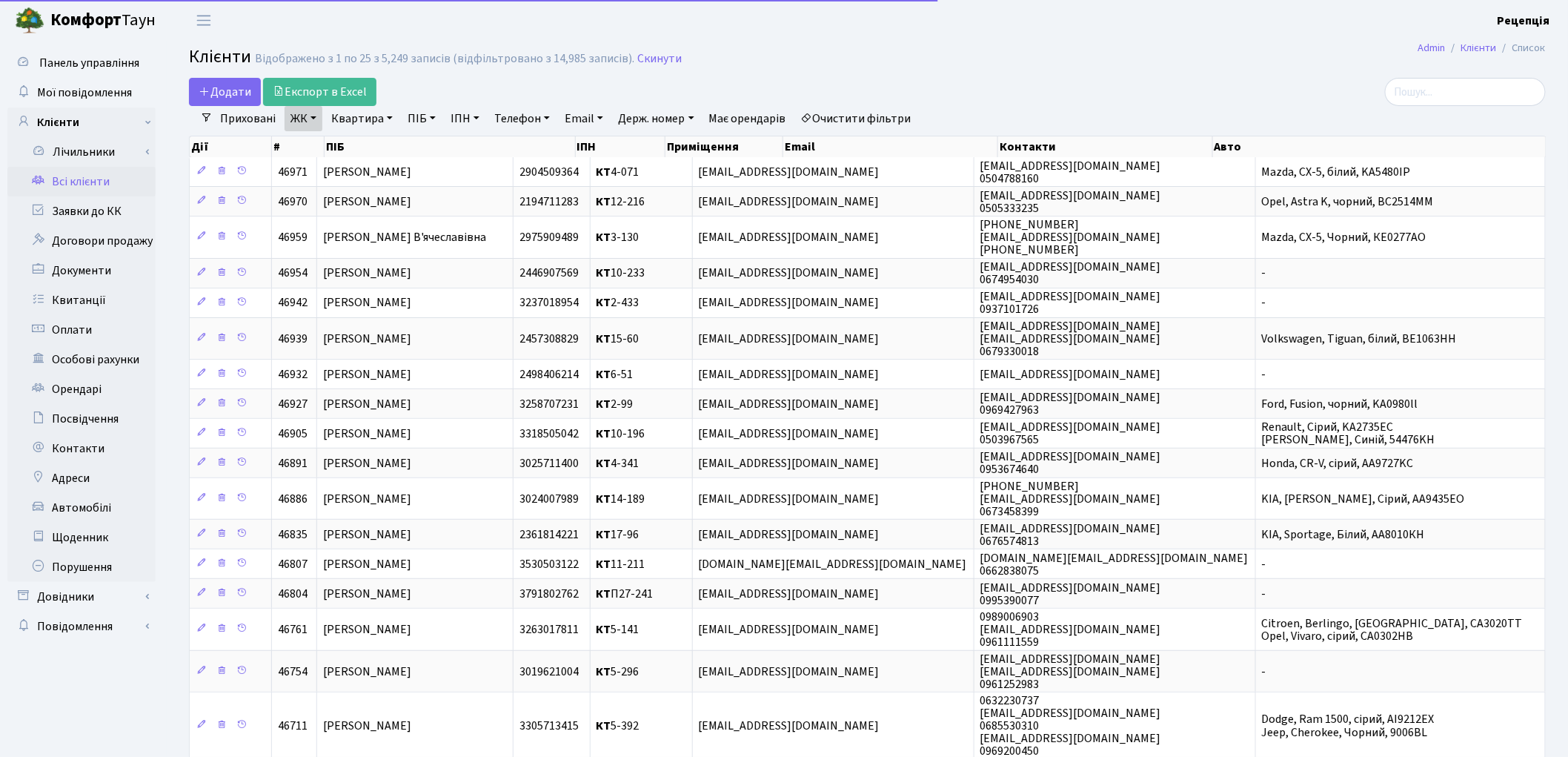
click at [356, 117] on link "Квартира" at bounding box center [362, 119] width 74 height 25
type input "12-128"
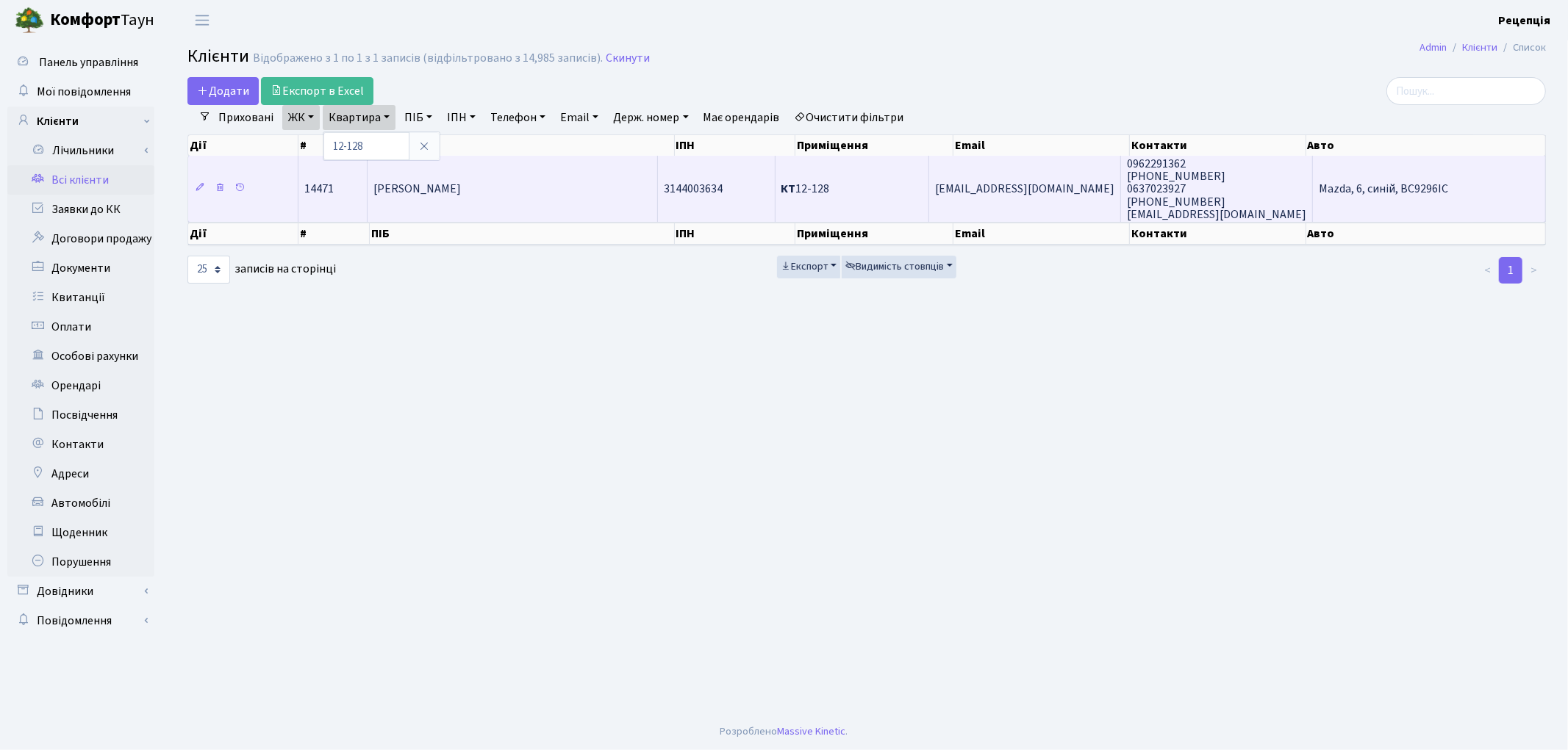
click at [456, 189] on span "Гайванович Василь Михайлович" at bounding box center [417, 190] width 88 height 16
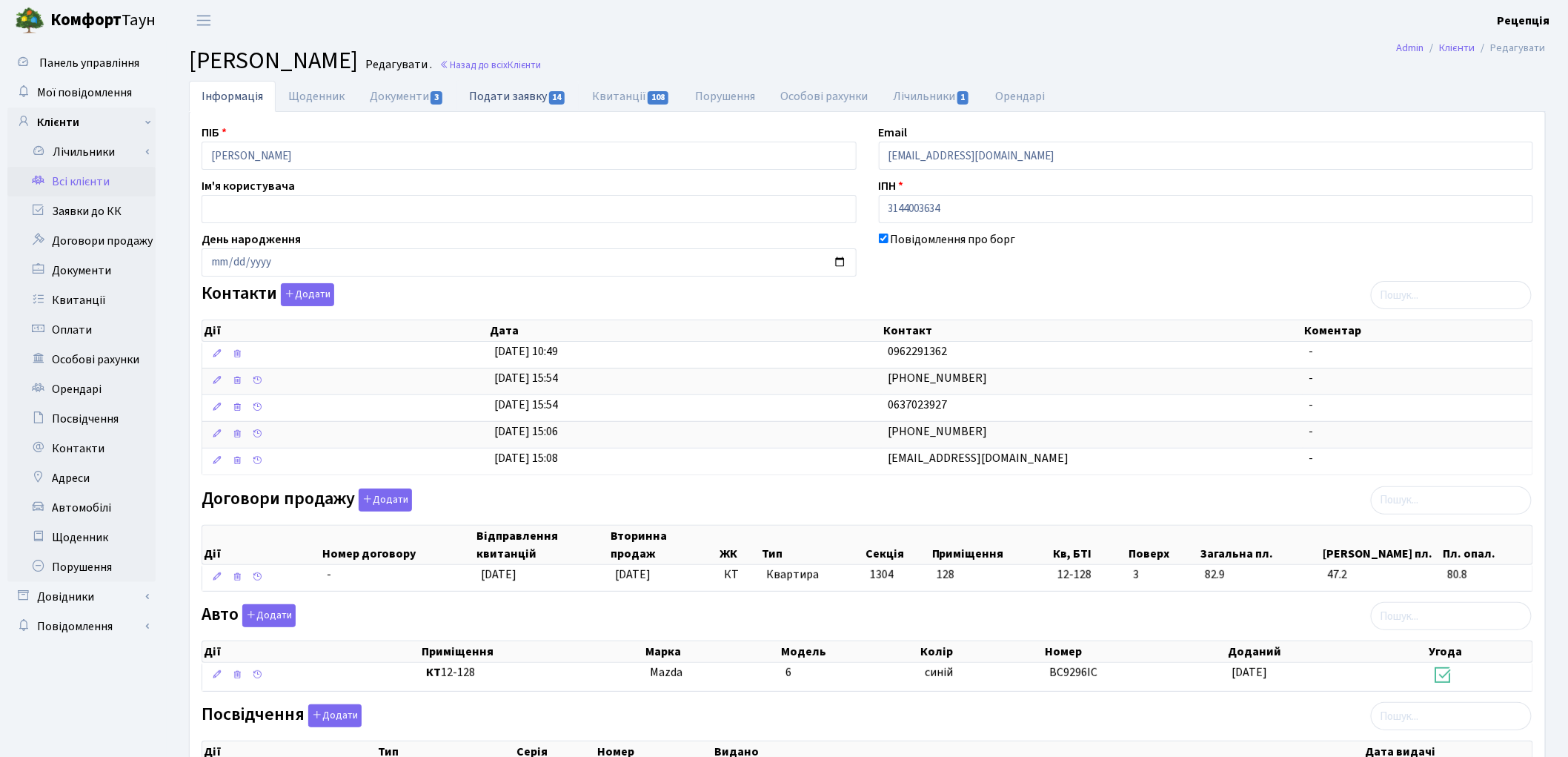
click at [495, 94] on link "Подати заявку 14" at bounding box center [517, 96] width 122 height 30
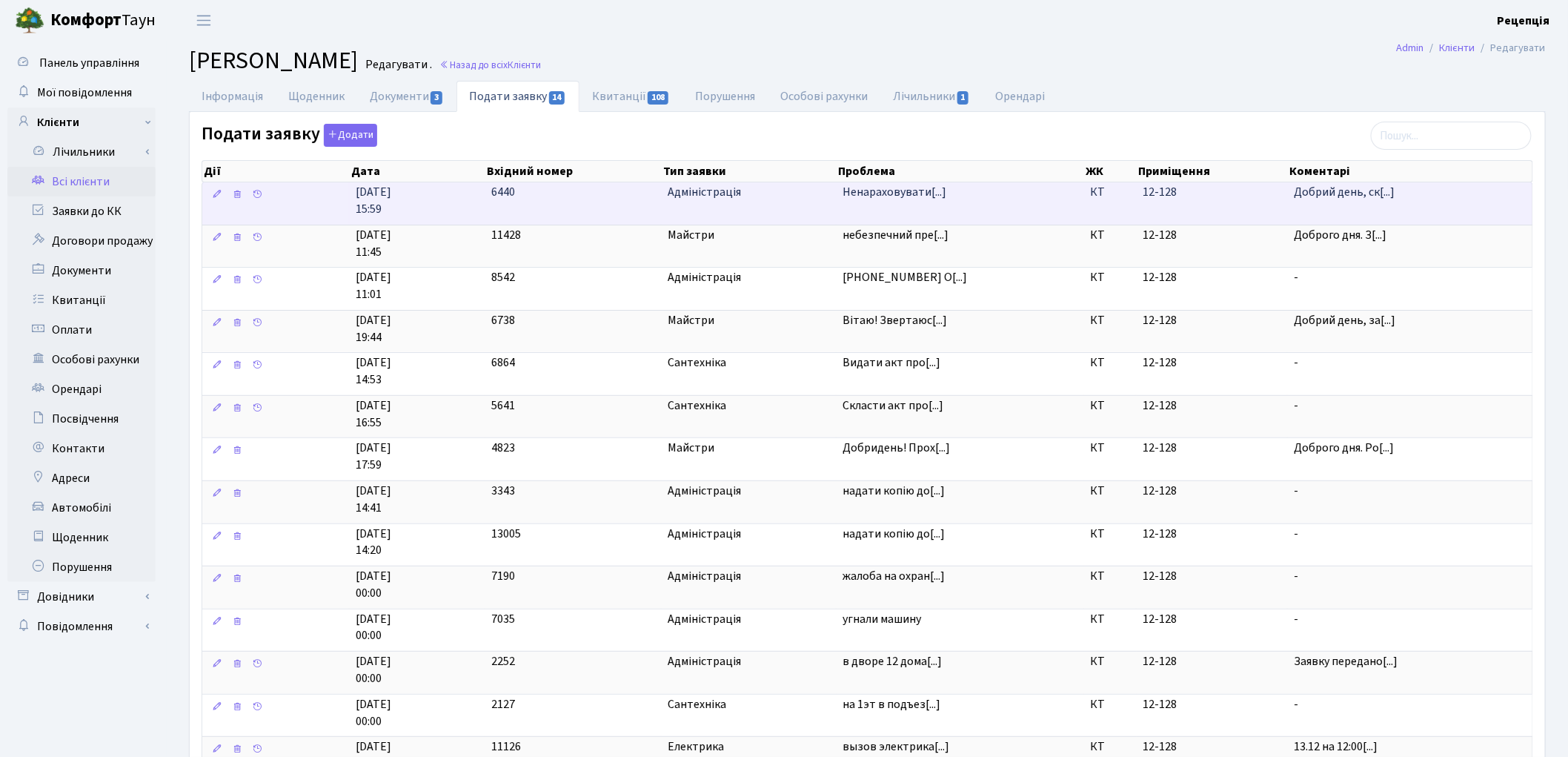
click at [450, 196] on span "[DATE] 15:59" at bounding box center [417, 201] width 124 height 34
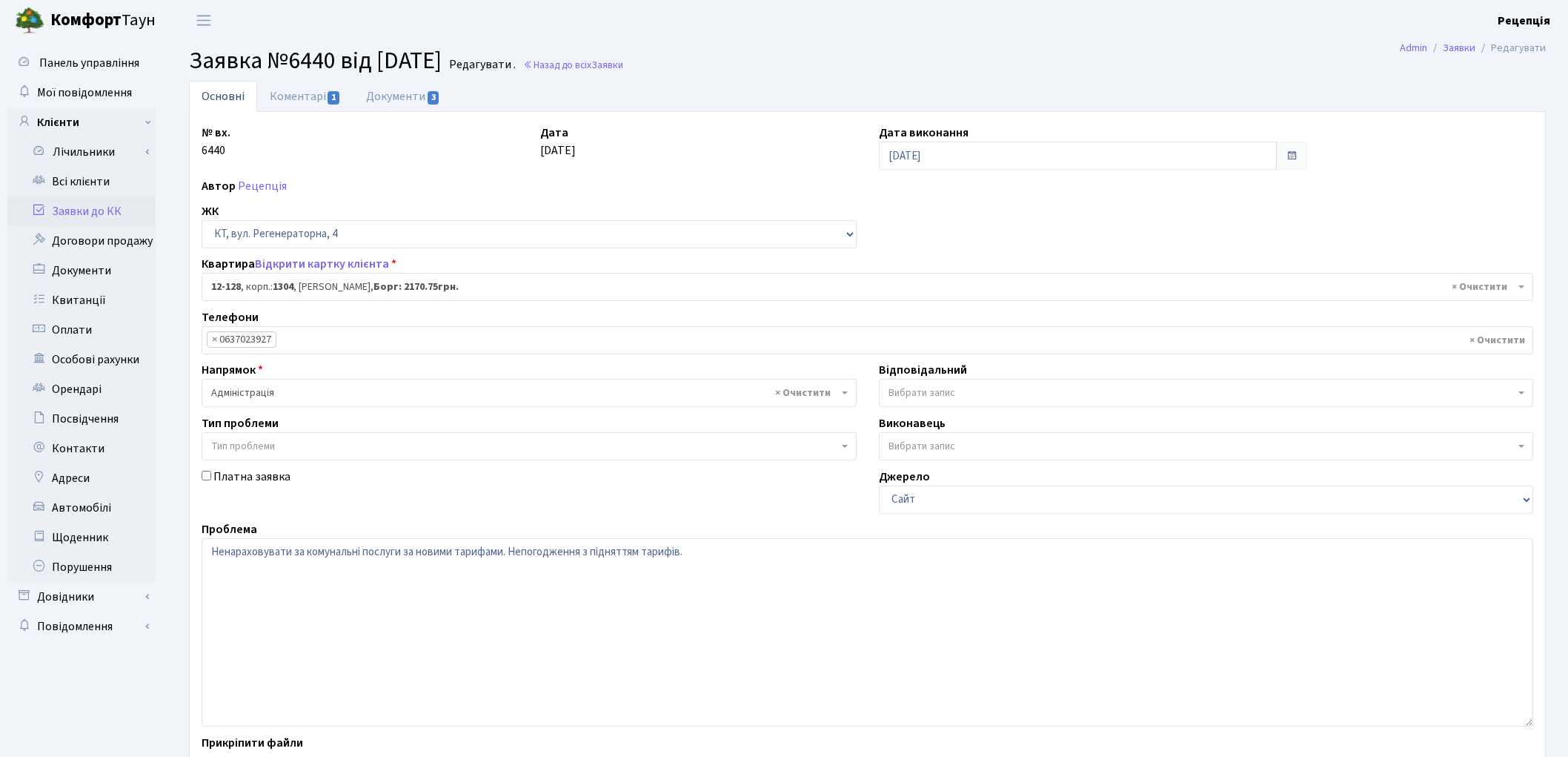
select select "7235"
click at [389, 87] on link "Документи 3" at bounding box center [403, 96] width 99 height 30
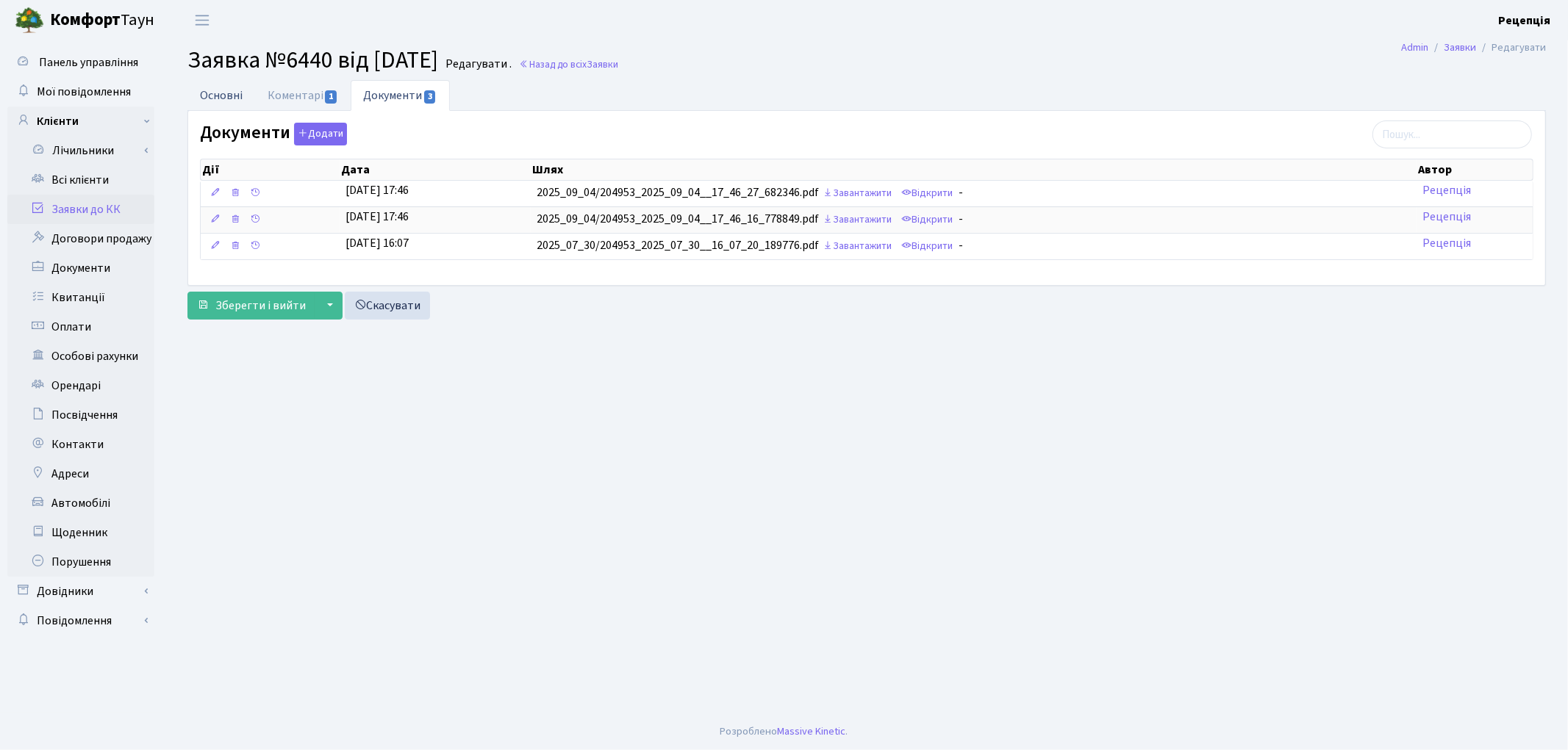
click at [246, 86] on link "Основні" at bounding box center [222, 95] width 68 height 30
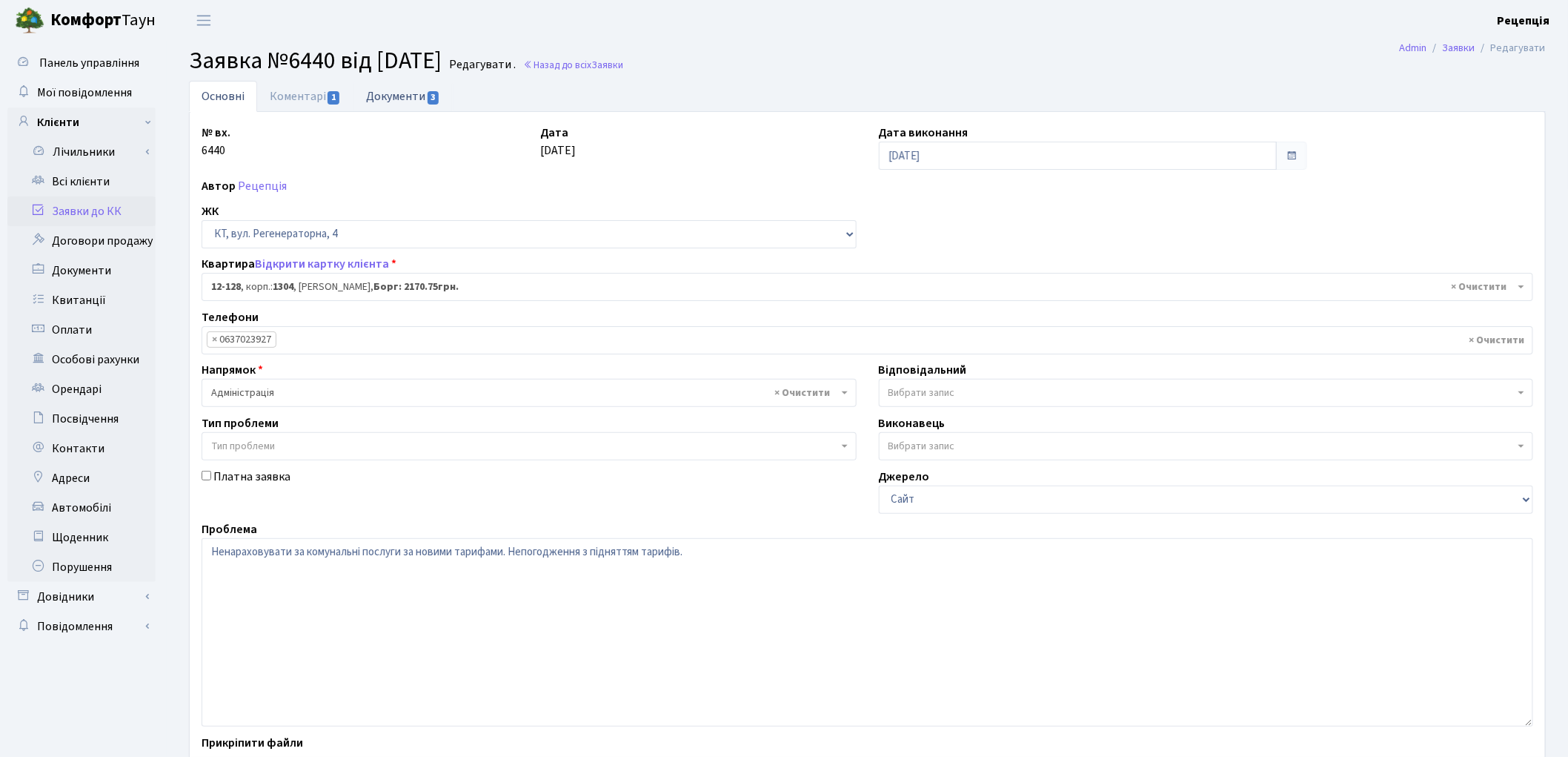
click at [391, 102] on link "Документи 3" at bounding box center [403, 96] width 99 height 30
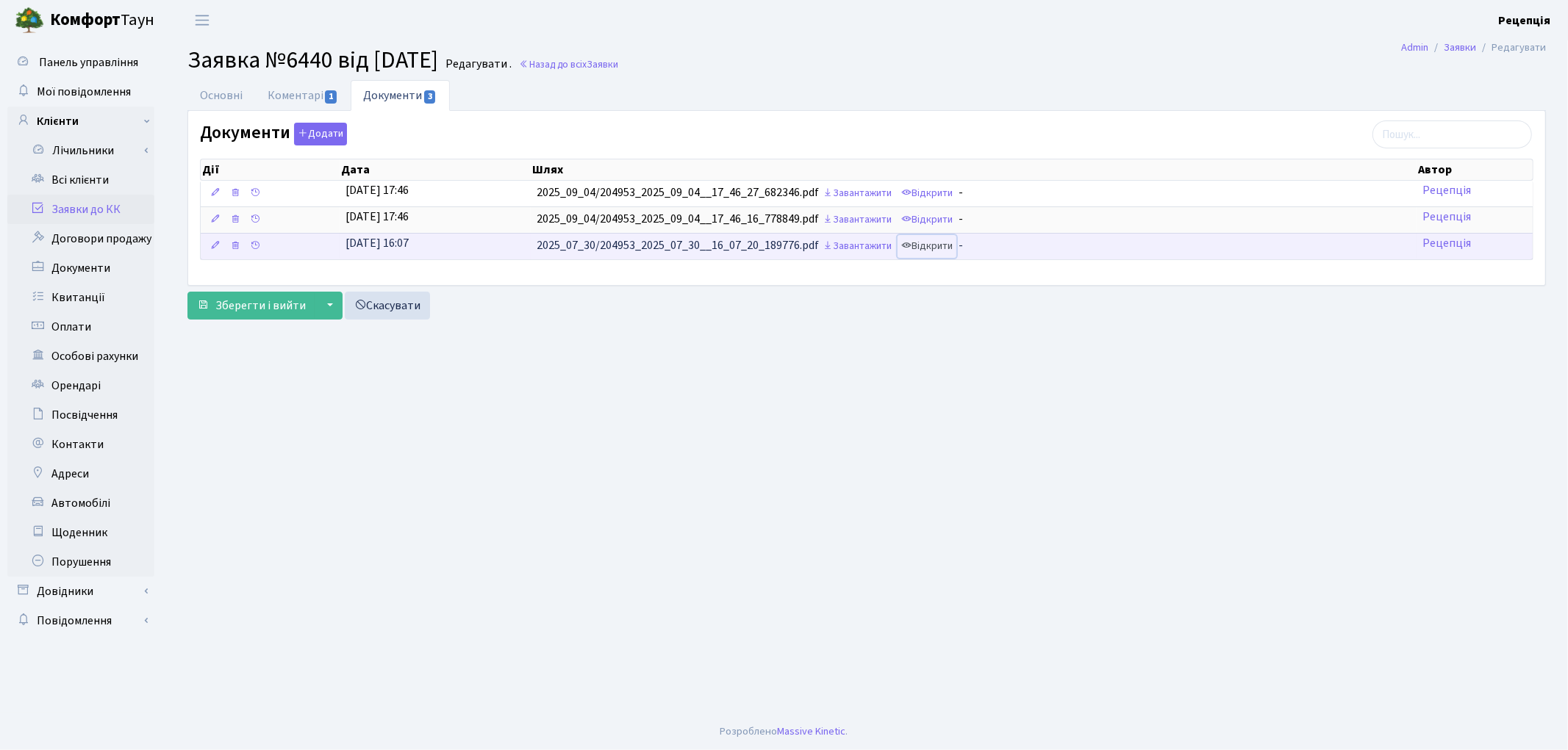
click at [946, 244] on link "Відкрити" at bounding box center [927, 246] width 59 height 23
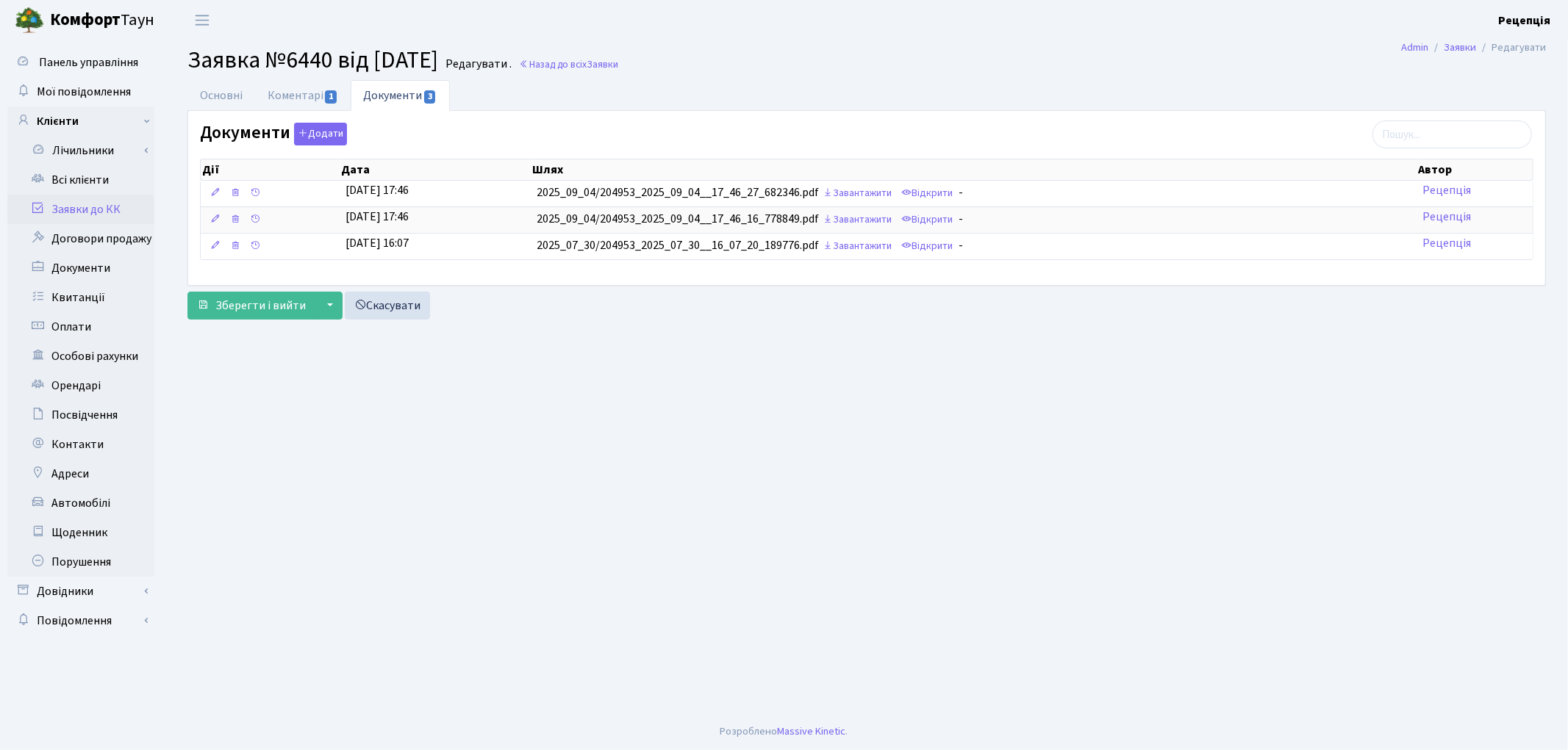
click at [85, 208] on link "Заявки до КК" at bounding box center [81, 210] width 147 height 29
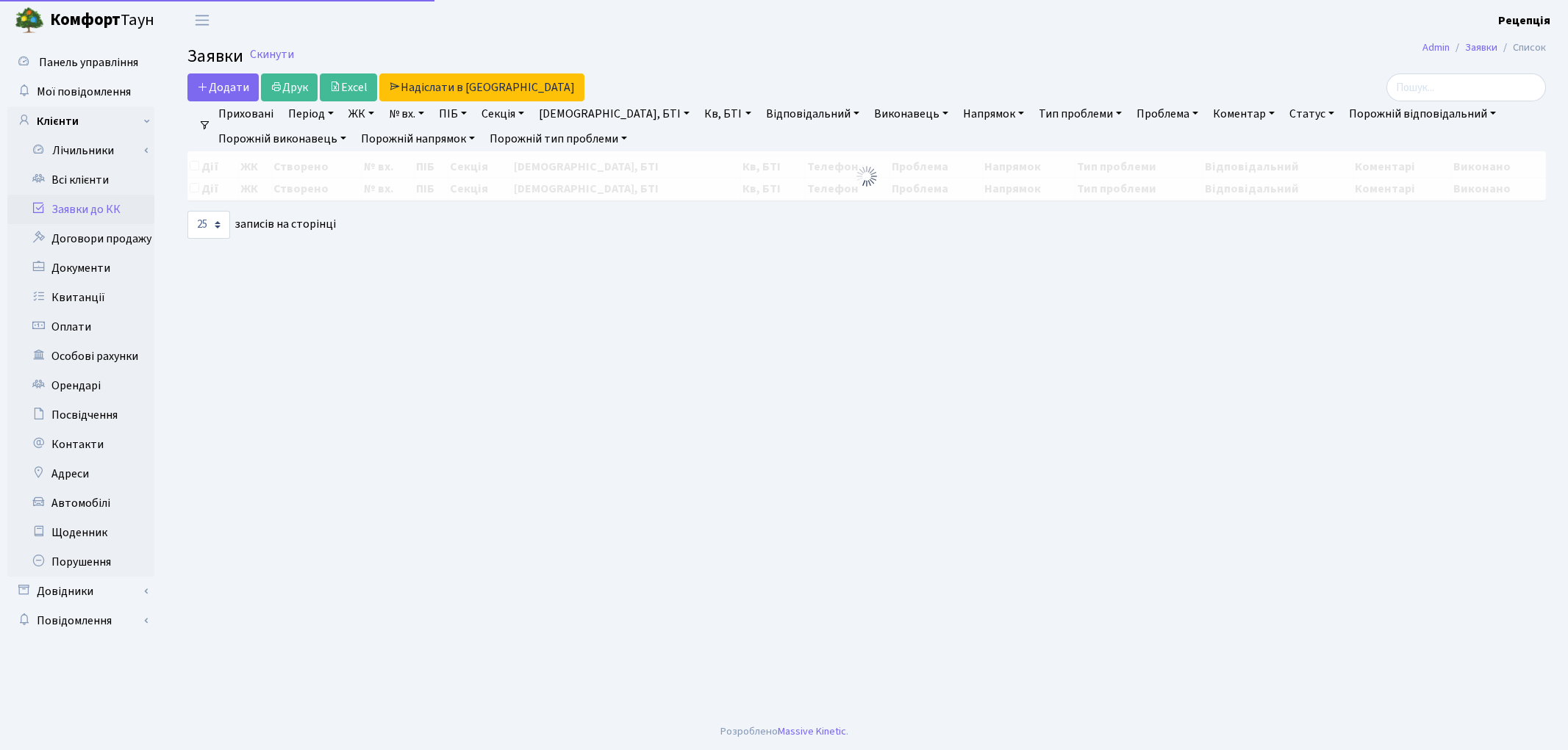
select select
select select "25"
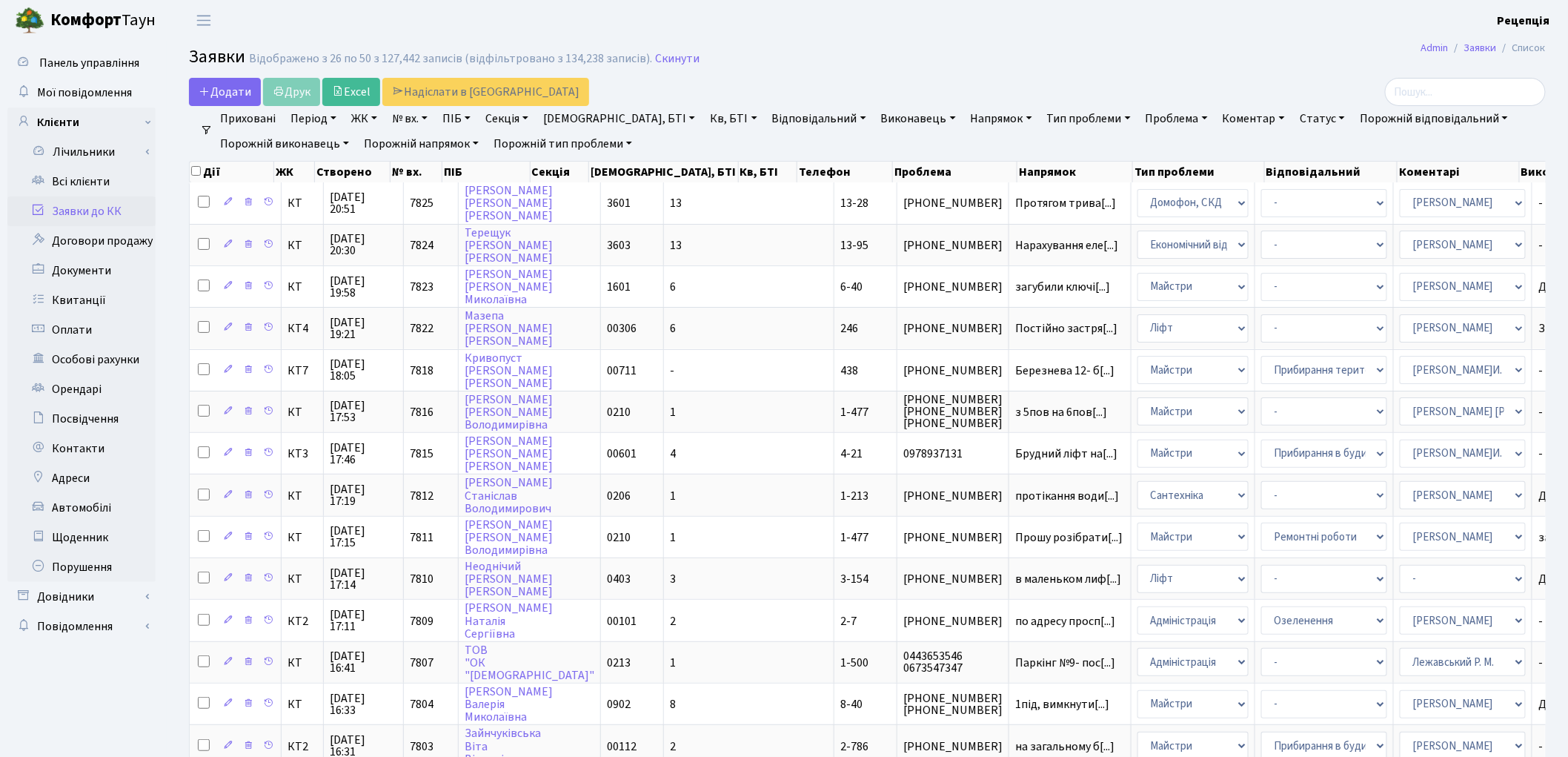
click at [364, 114] on link "ЖК" at bounding box center [364, 119] width 38 height 25
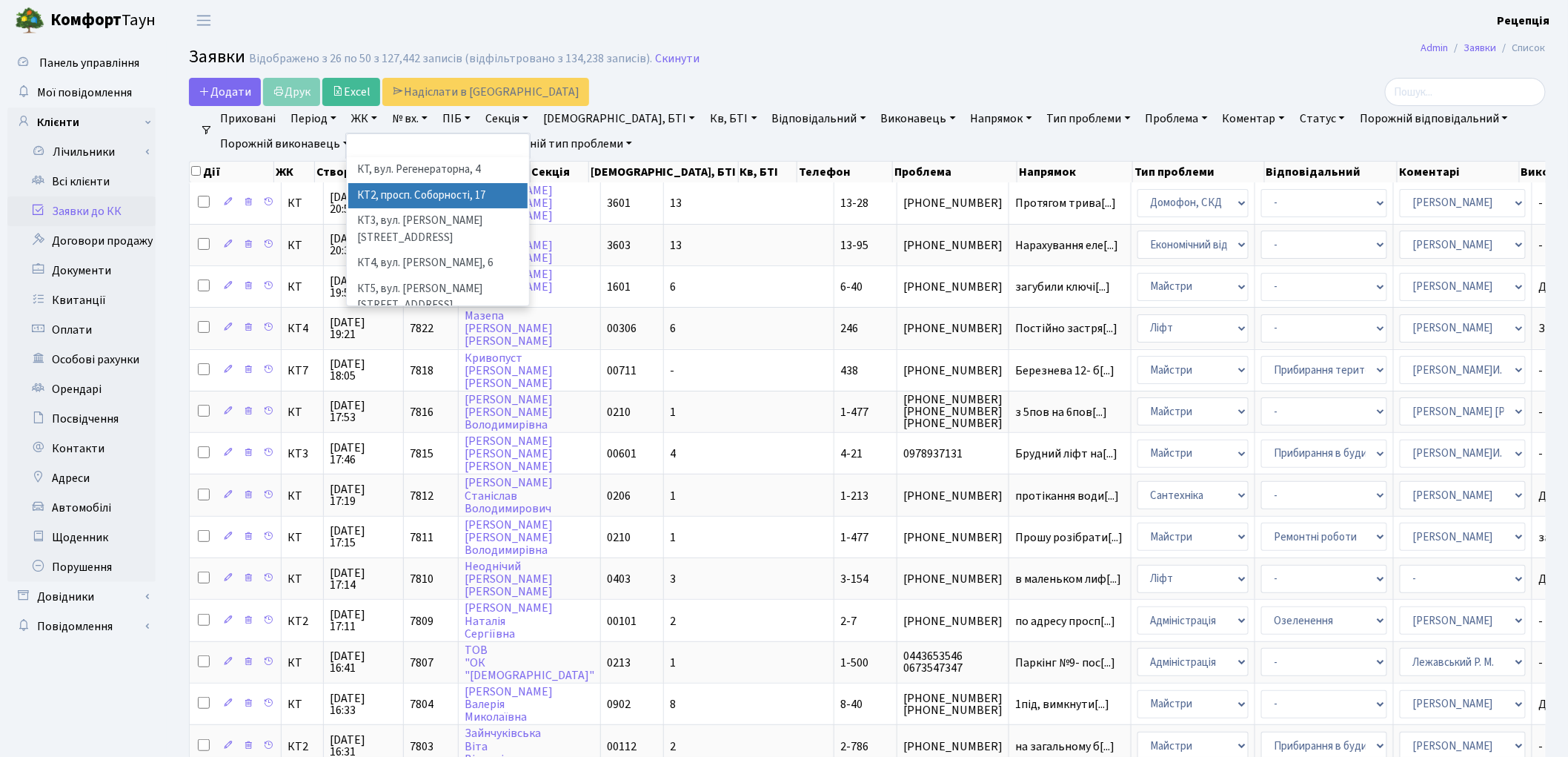
click at [406, 190] on li "КТ2, просп. Соборності, 17" at bounding box center [438, 196] width 180 height 26
select select "295"
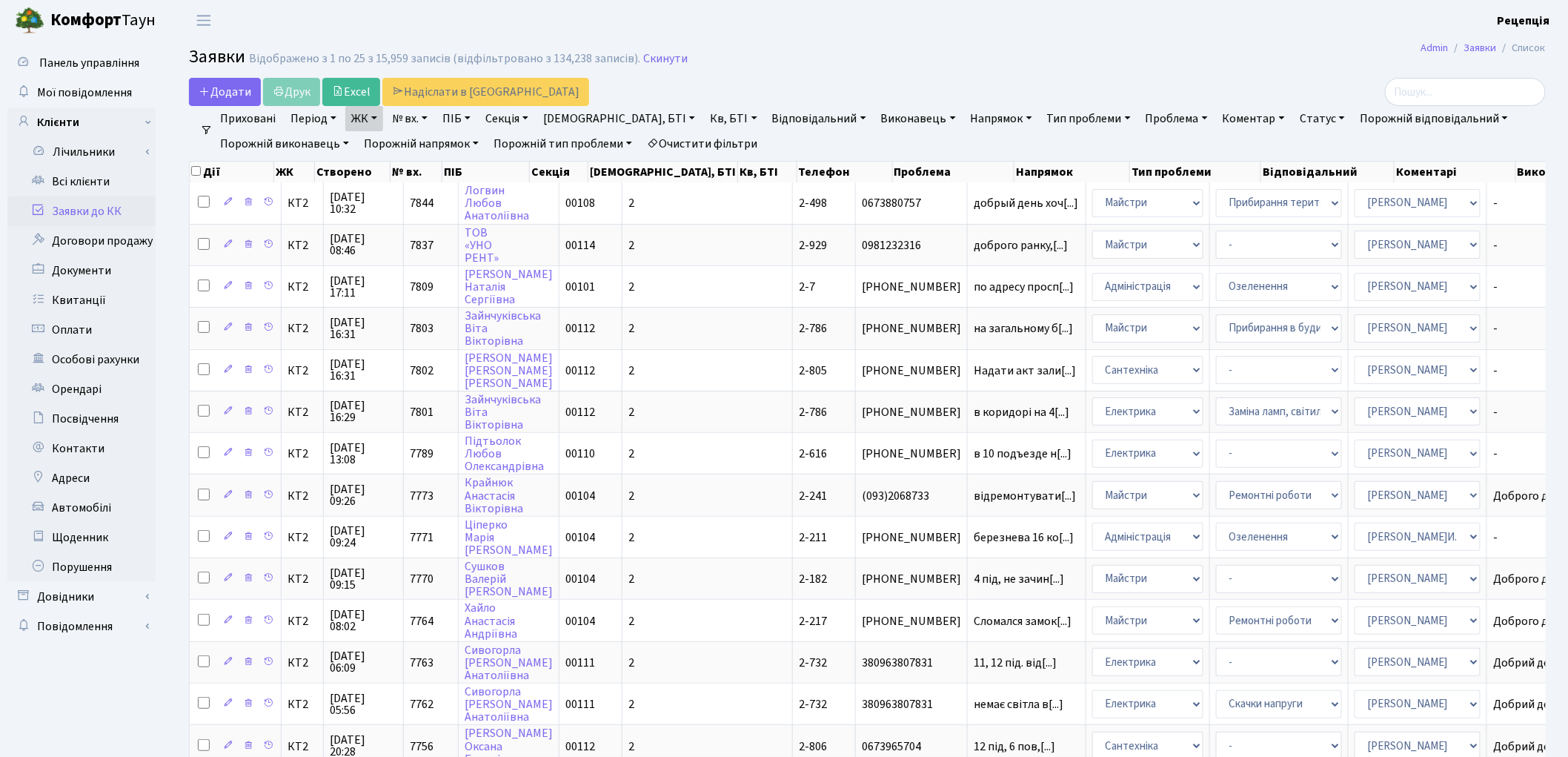
click at [668, 146] on link "Очистити фільтри" at bounding box center [702, 144] width 122 height 25
select select
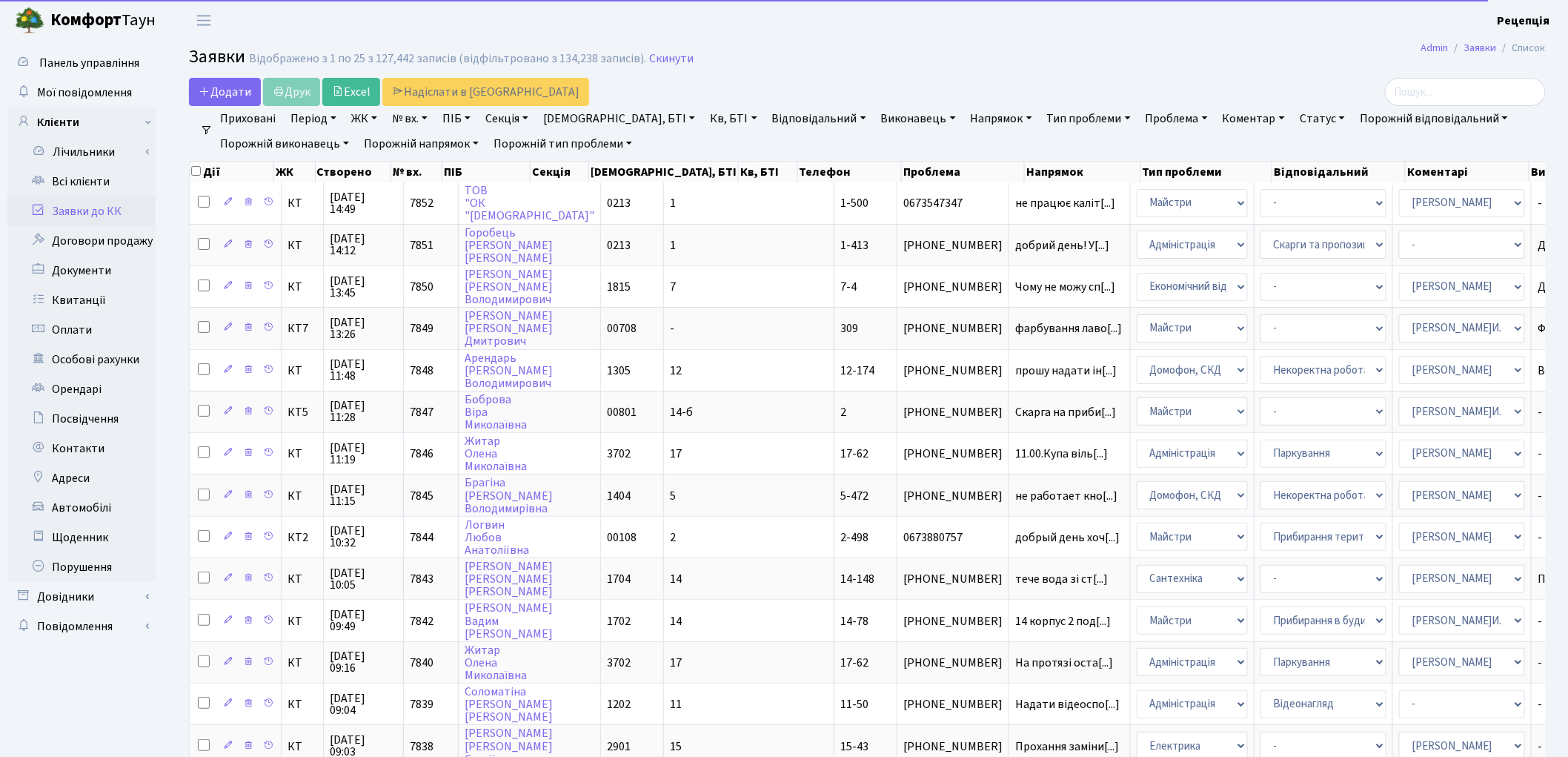
click at [378, 113] on link "ЖК" at bounding box center [364, 119] width 38 height 25
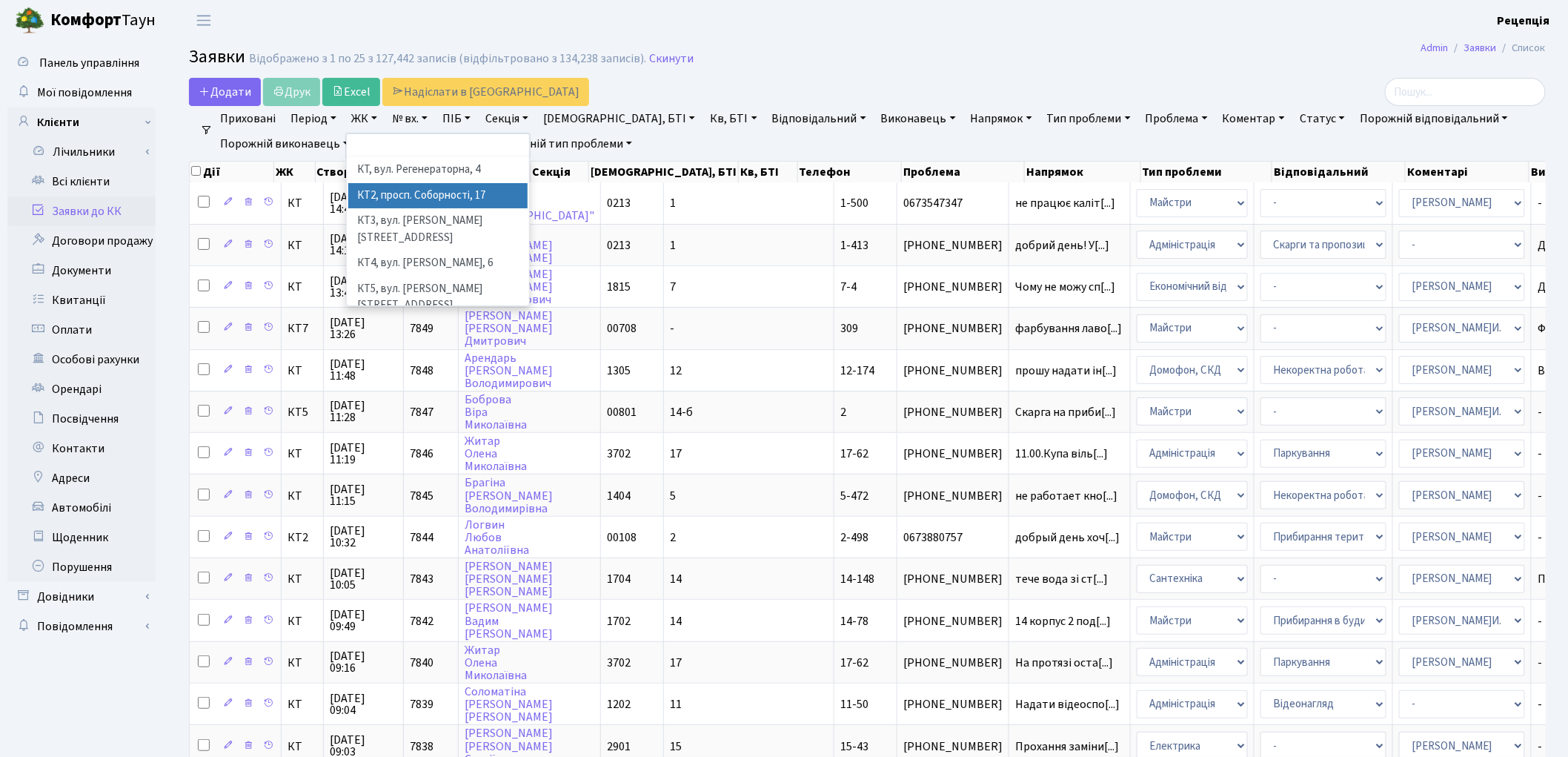
click at [408, 191] on li "КТ2, просп. Соборності, 17" at bounding box center [438, 196] width 180 height 26
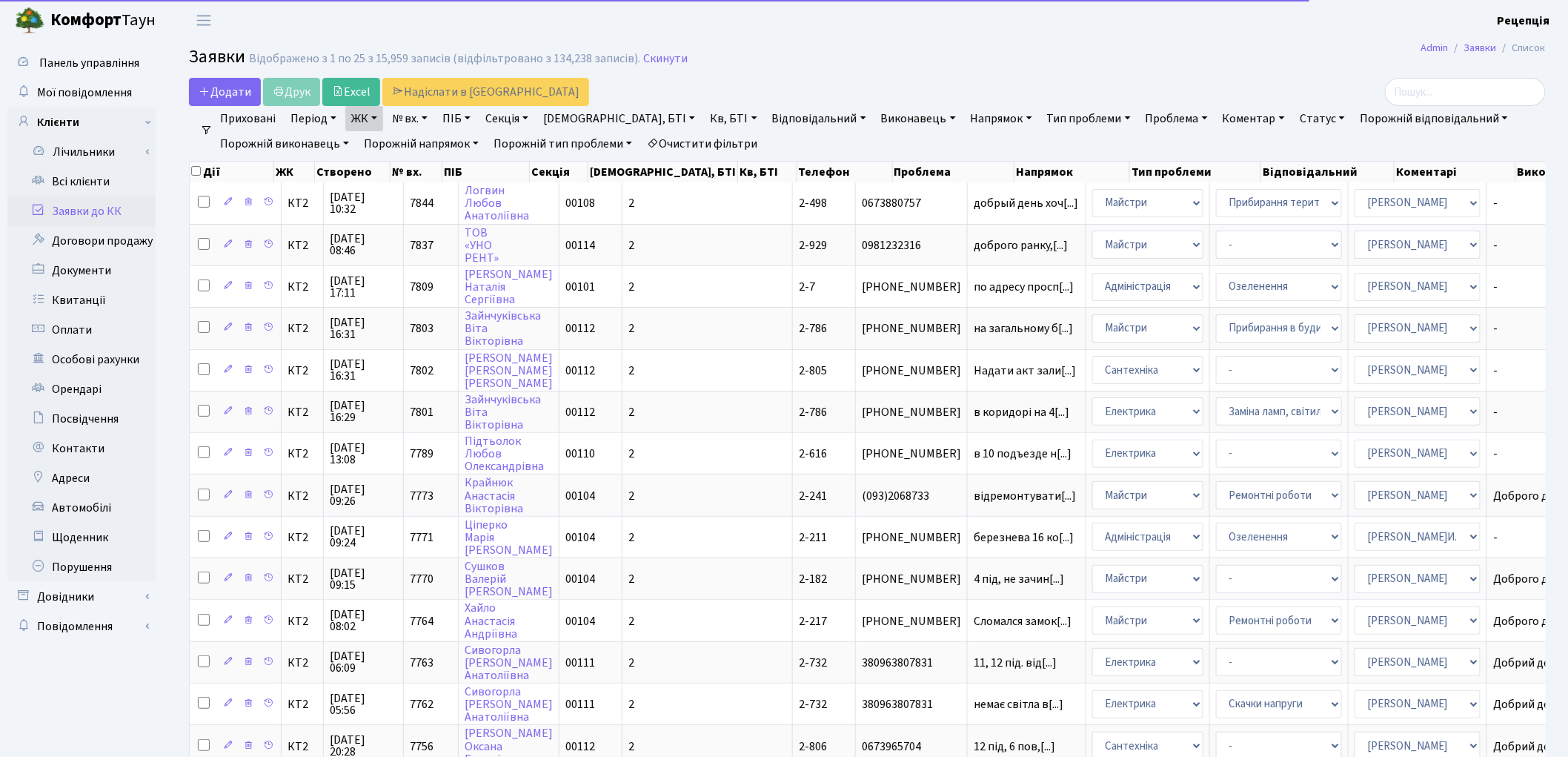
click at [704, 120] on link "Кв, БТІ" at bounding box center [733, 119] width 59 height 25
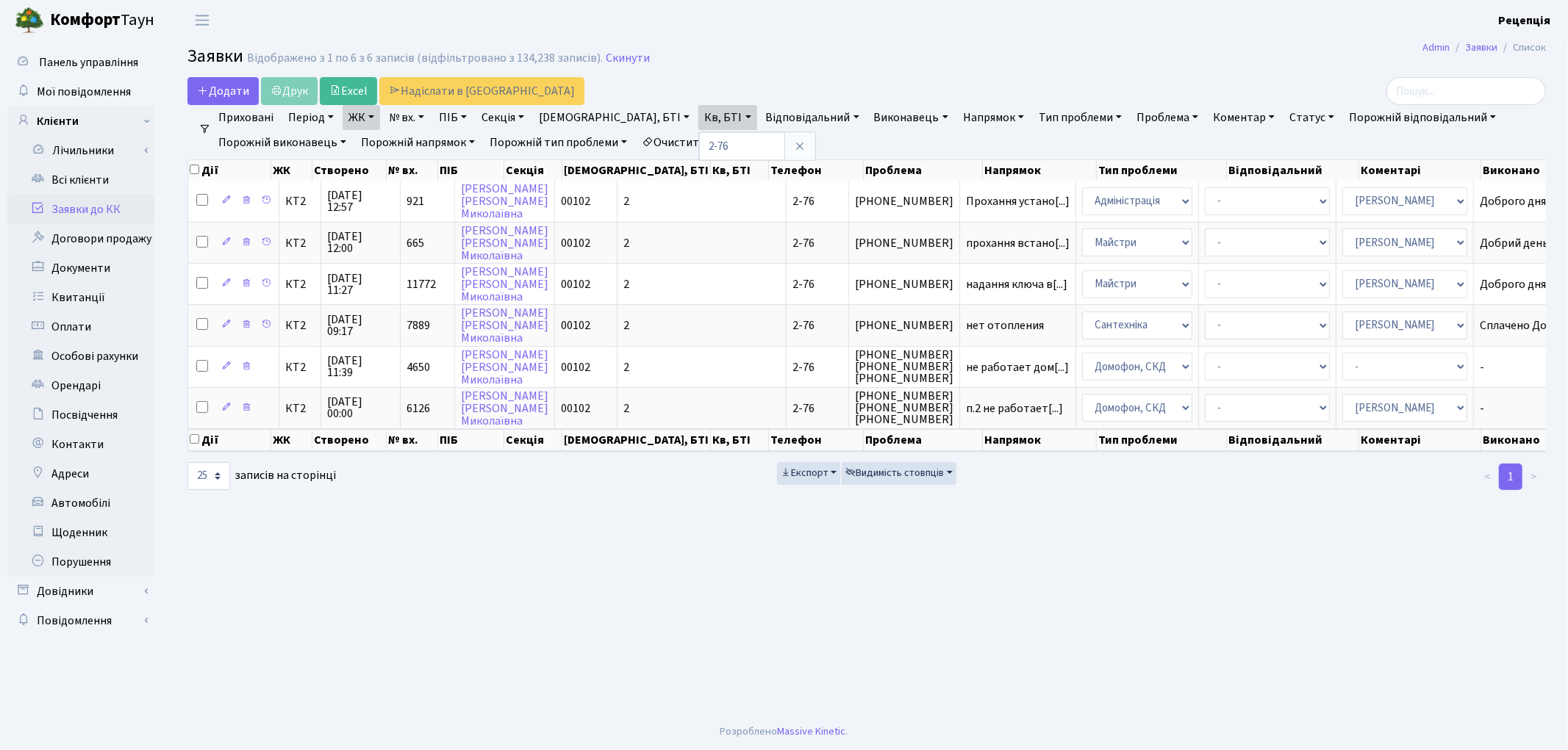
click at [745, 135] on link "Очистити фільтри" at bounding box center [696, 143] width 122 height 25
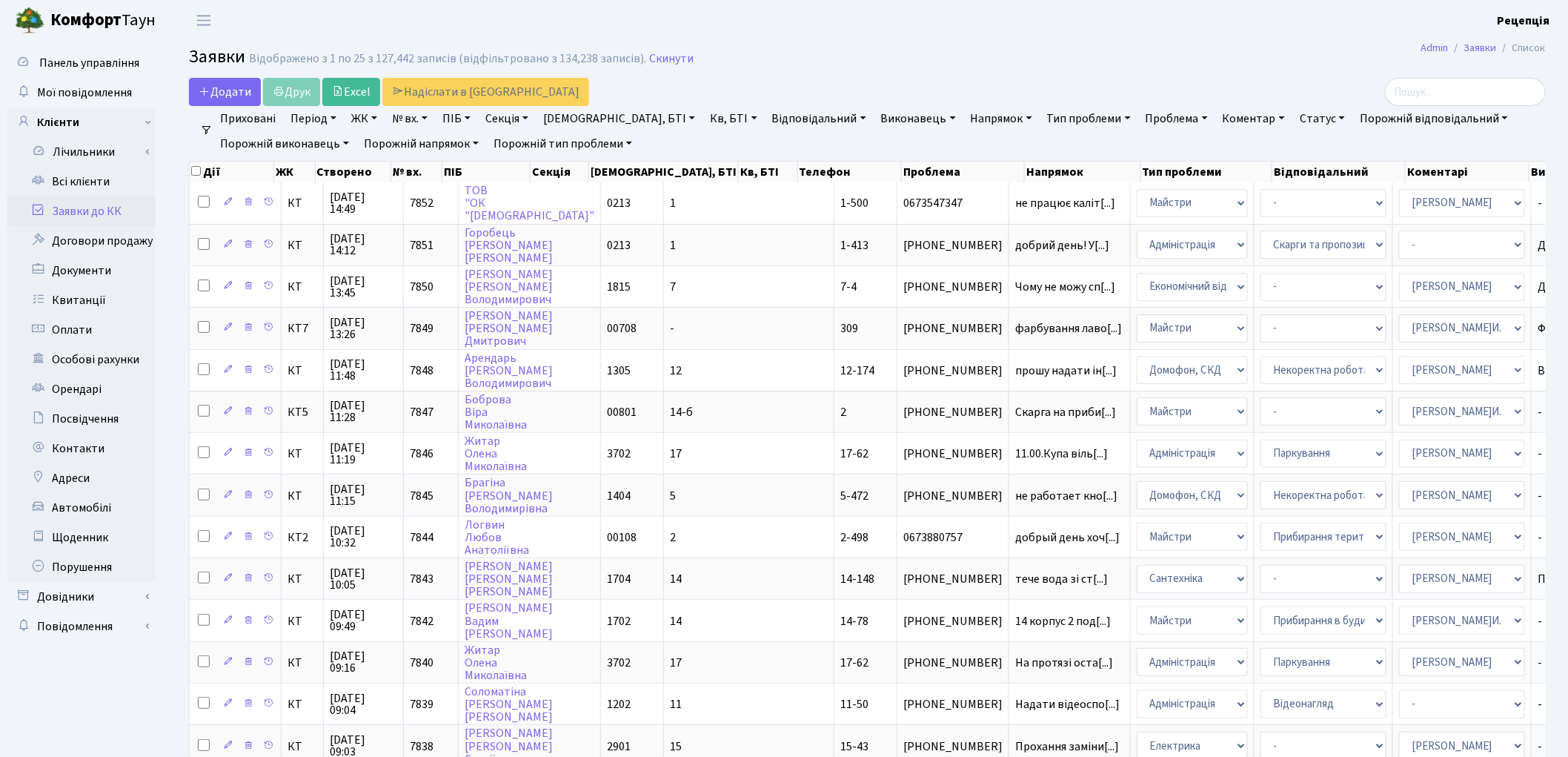
click at [375, 117] on link "ЖК" at bounding box center [364, 119] width 38 height 25
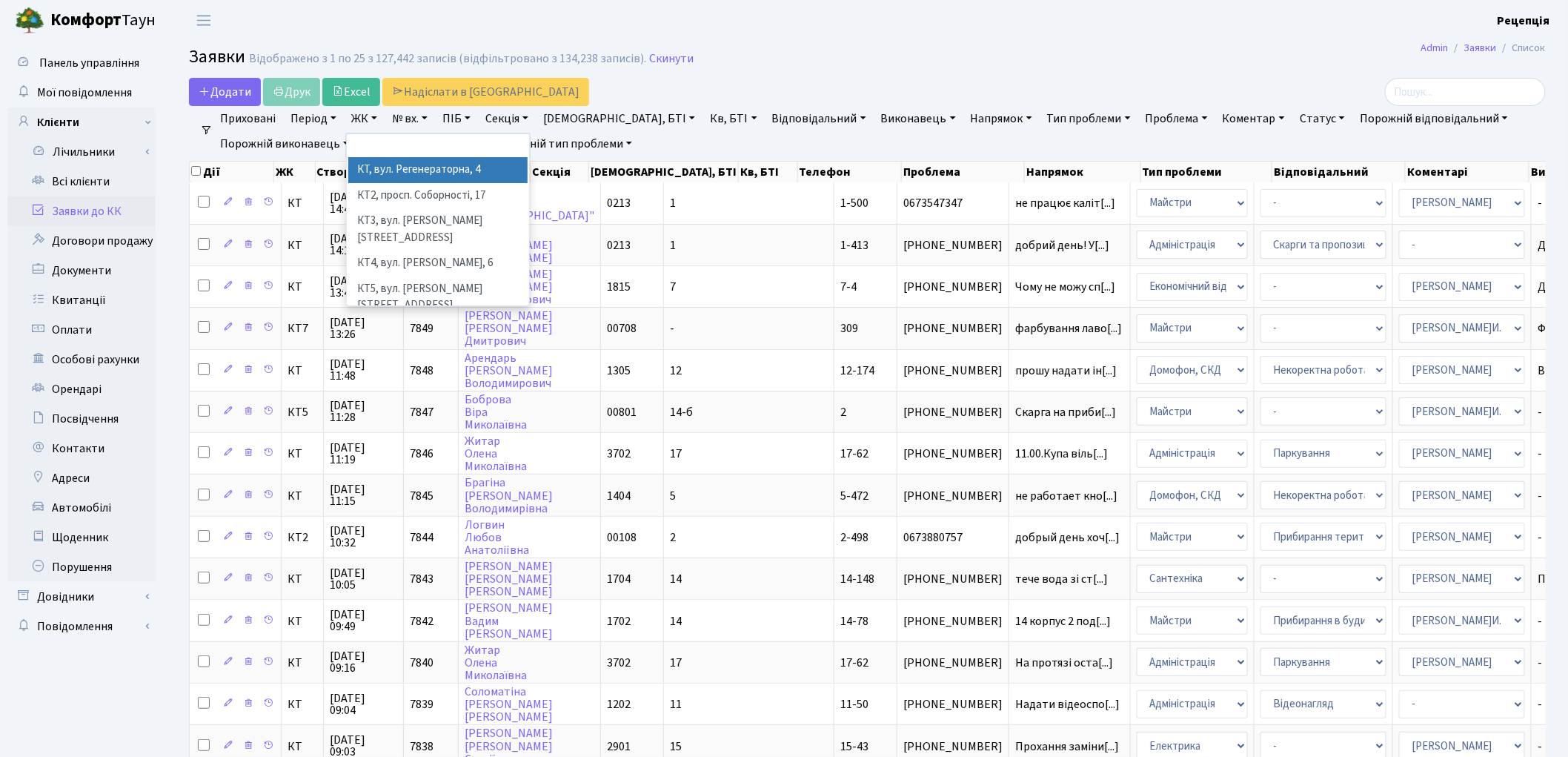
click at [402, 162] on li "КТ, вул. Регенераторна, 4" at bounding box center [438, 170] width 180 height 26
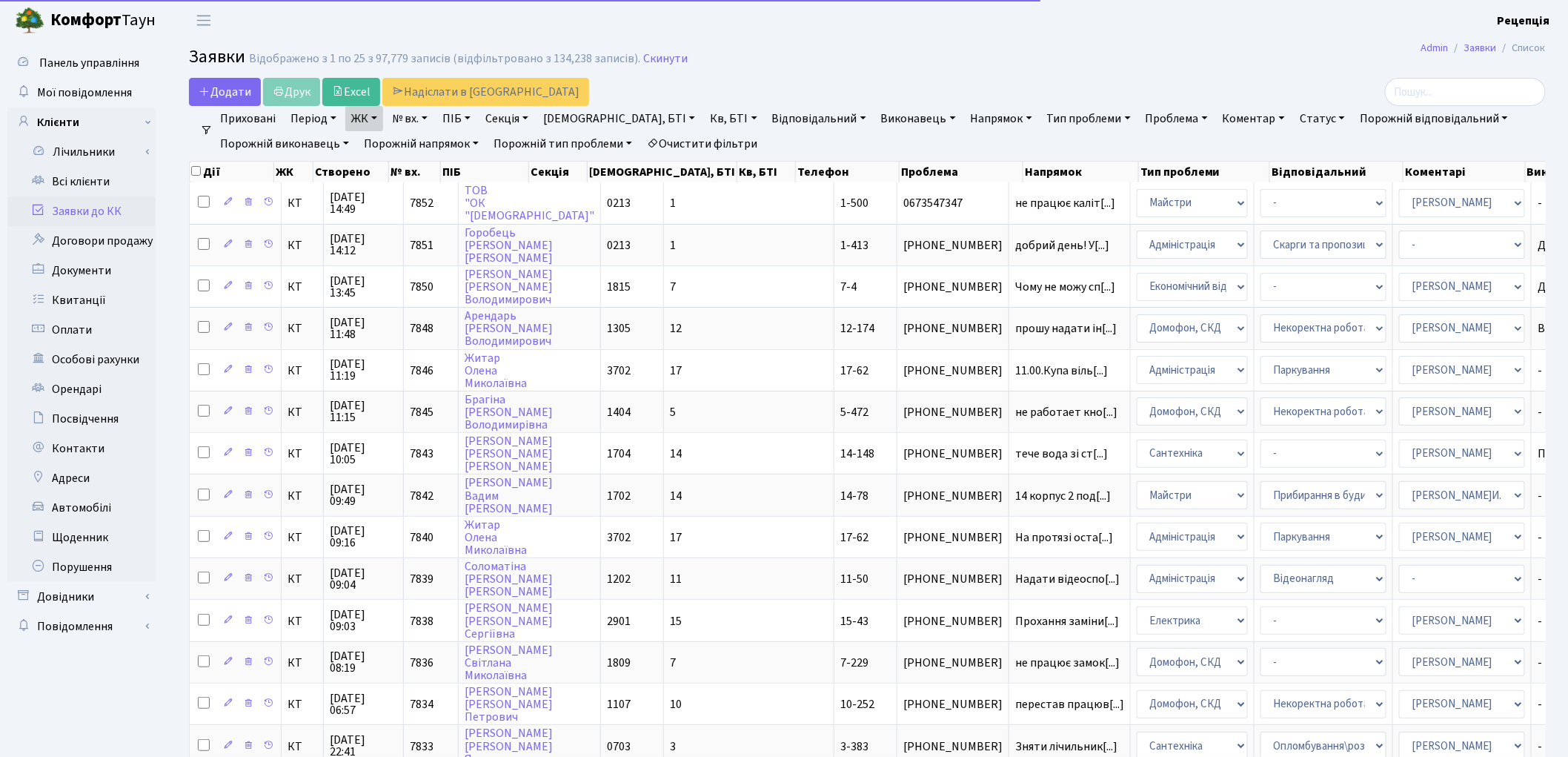
click at [704, 115] on link "Кв, БТІ" at bounding box center [733, 119] width 59 height 25
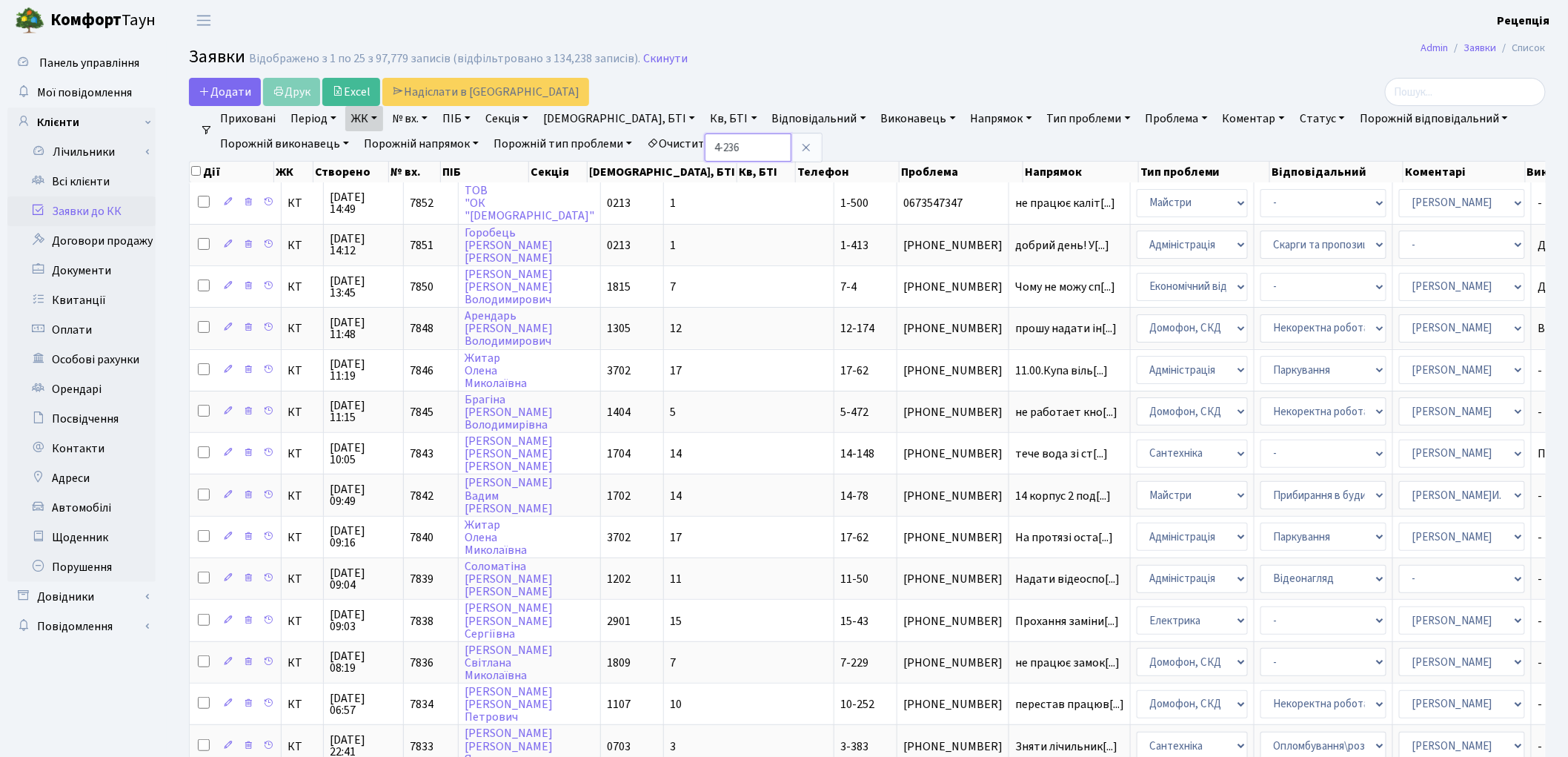
type input "4-236"
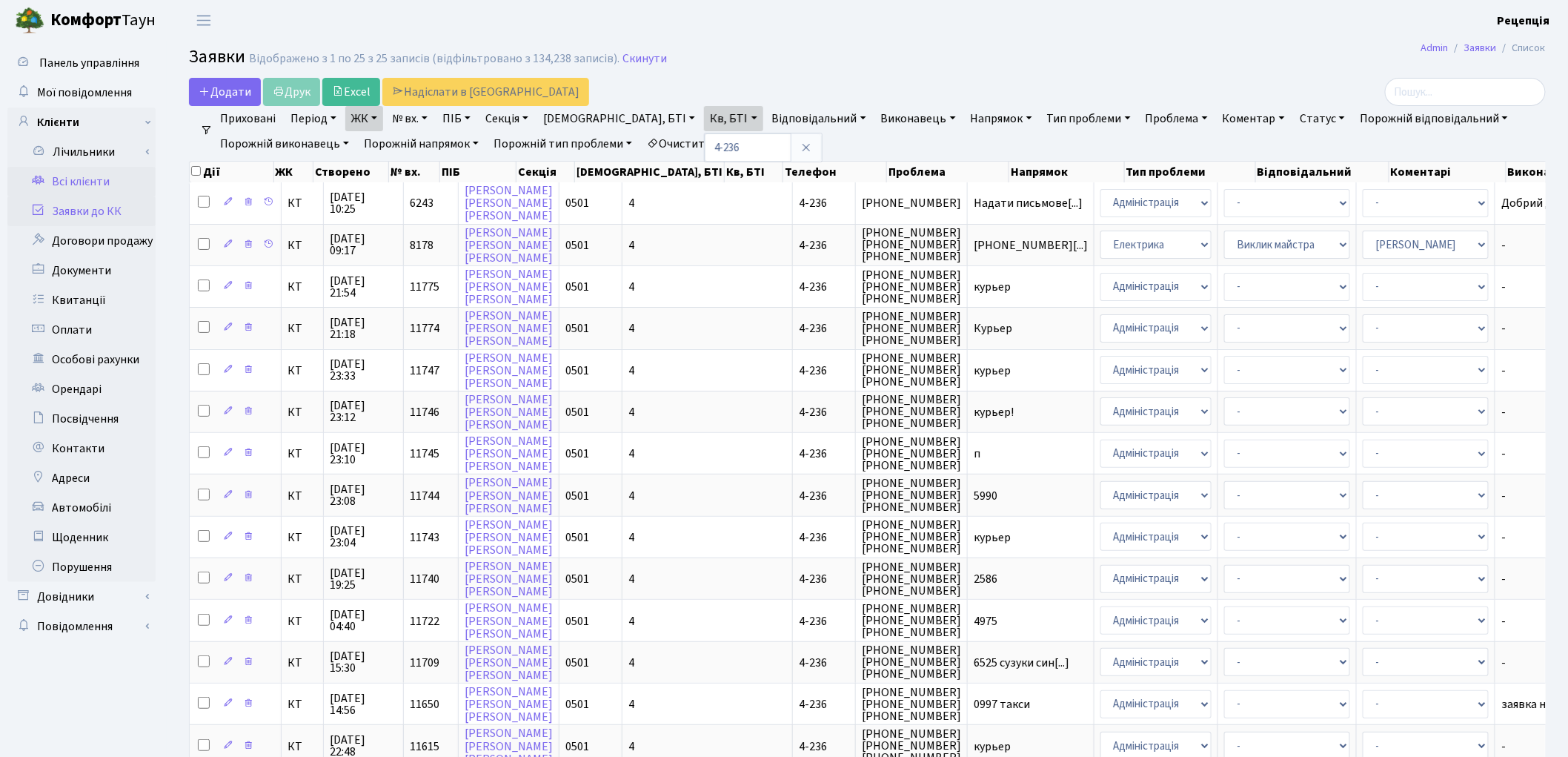
click at [112, 179] on link "Всі клієнти" at bounding box center [82, 182] width 148 height 30
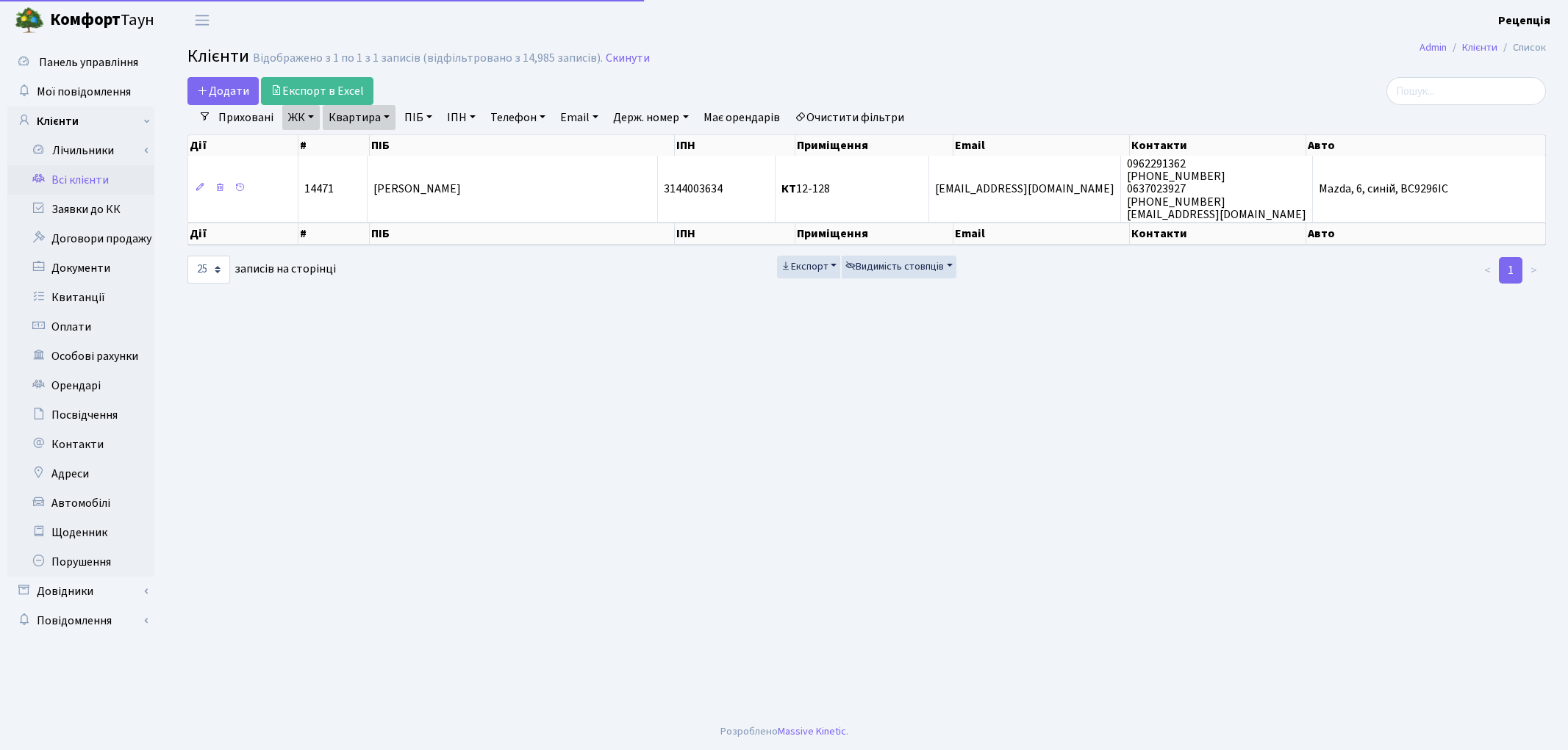
select select "25"
click at [851, 116] on link "Очистити фільтри" at bounding box center [849, 118] width 122 height 25
select select
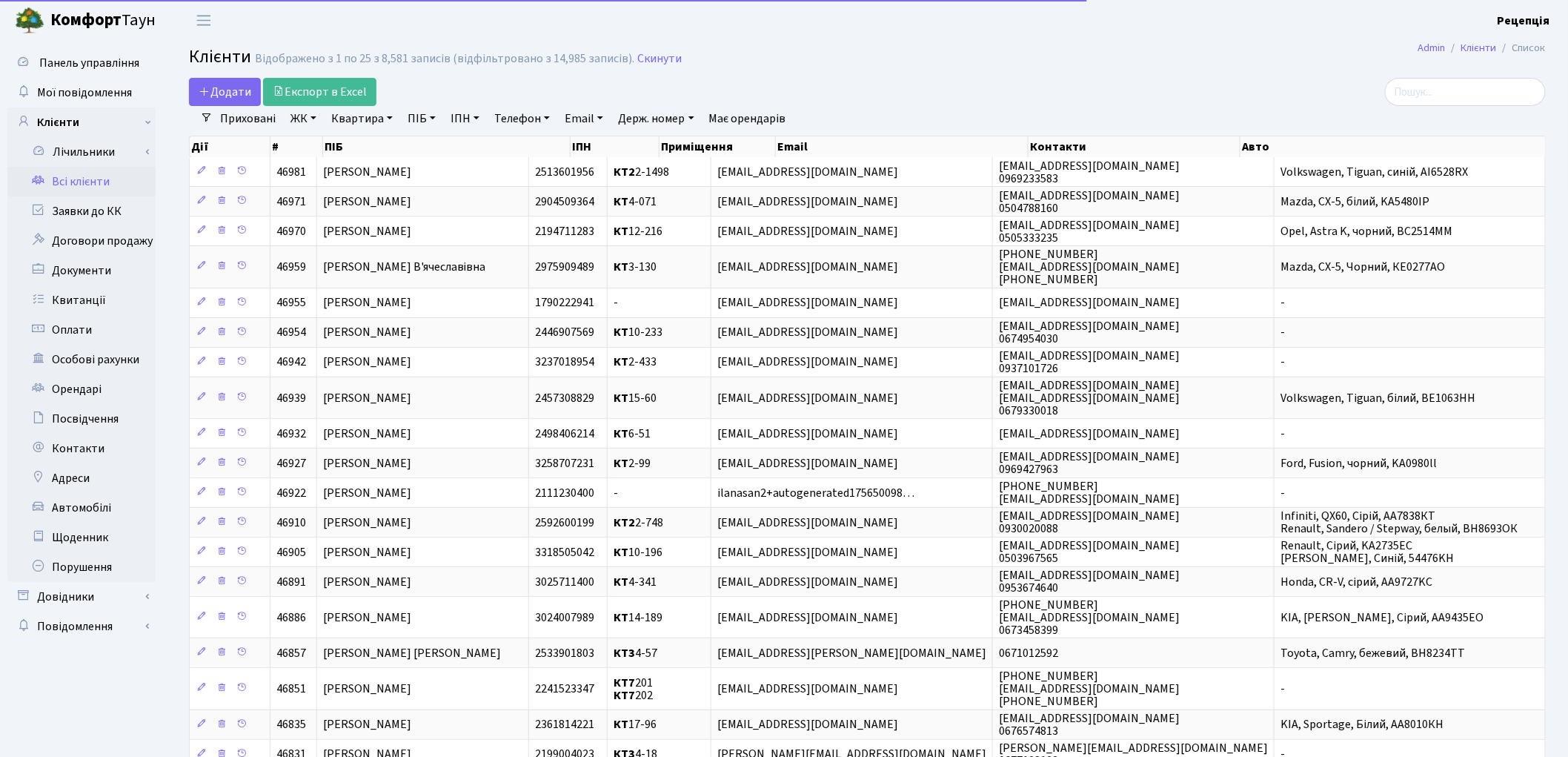
click at [304, 120] on link "ЖК" at bounding box center [303, 119] width 38 height 25
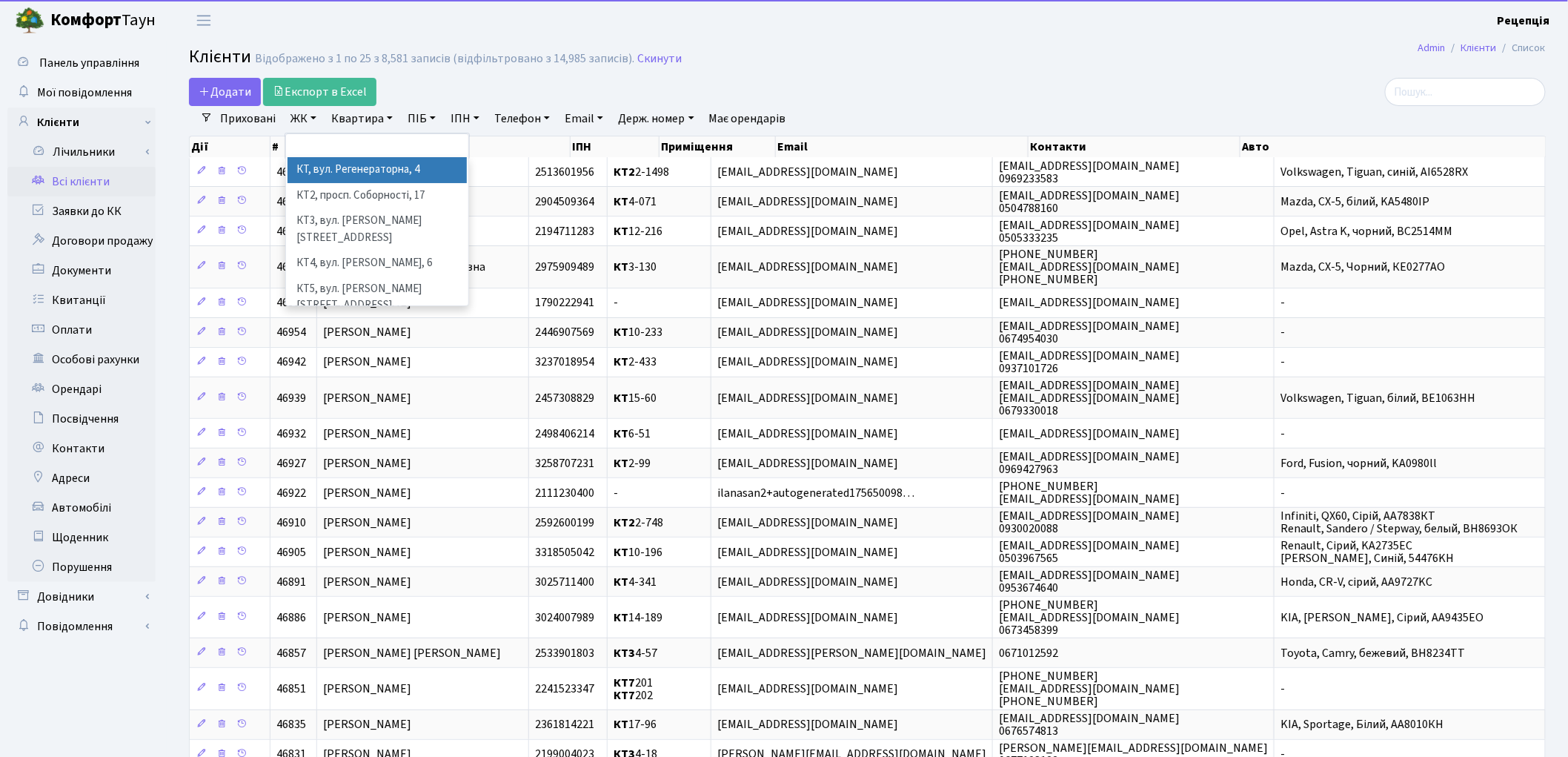
click at [327, 169] on li "КТ, вул. Регенераторна, 4" at bounding box center [377, 170] width 180 height 26
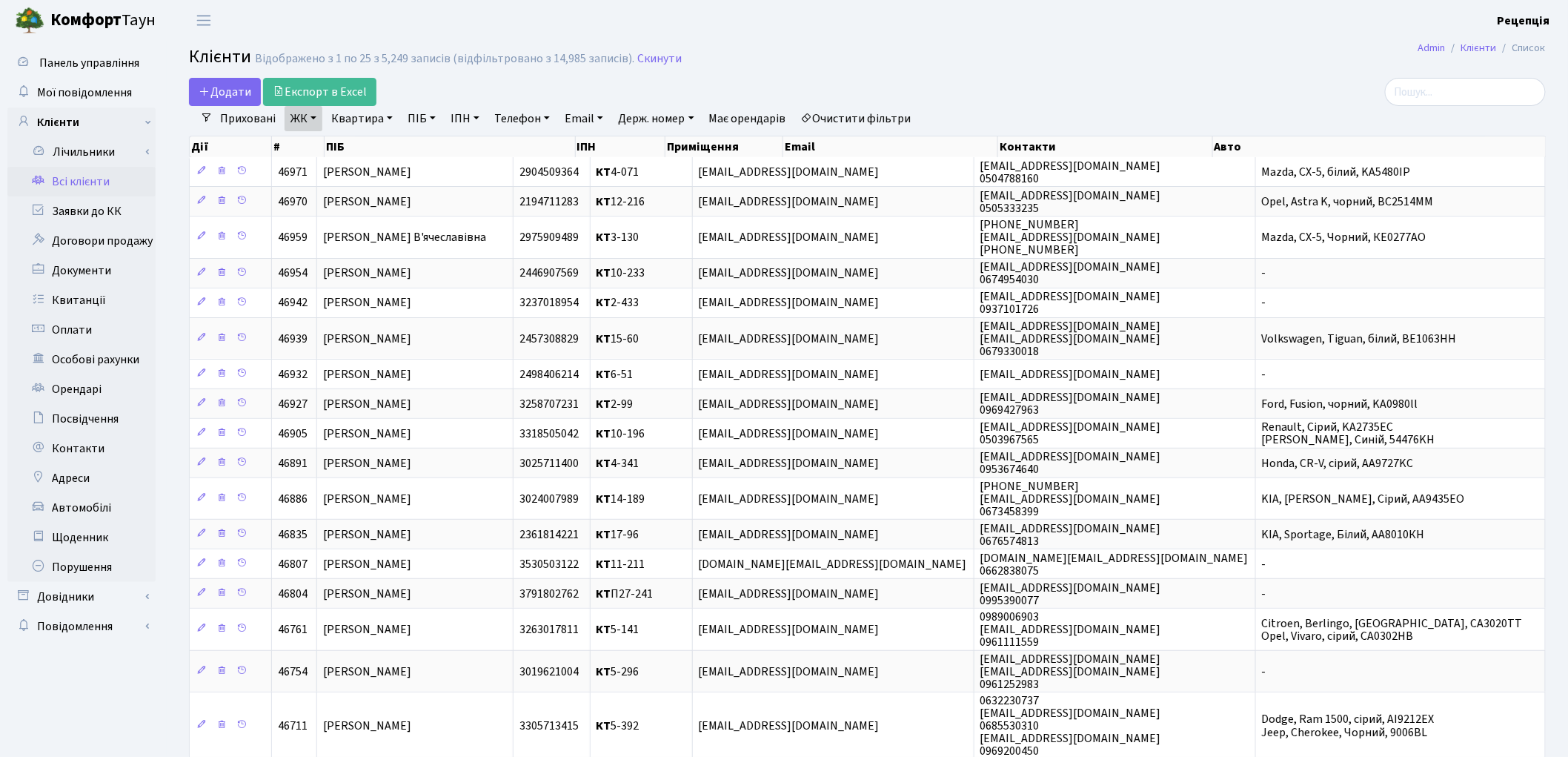
click at [360, 119] on link "Квартира" at bounding box center [362, 119] width 74 height 25
type input "2"
type input "4-236"
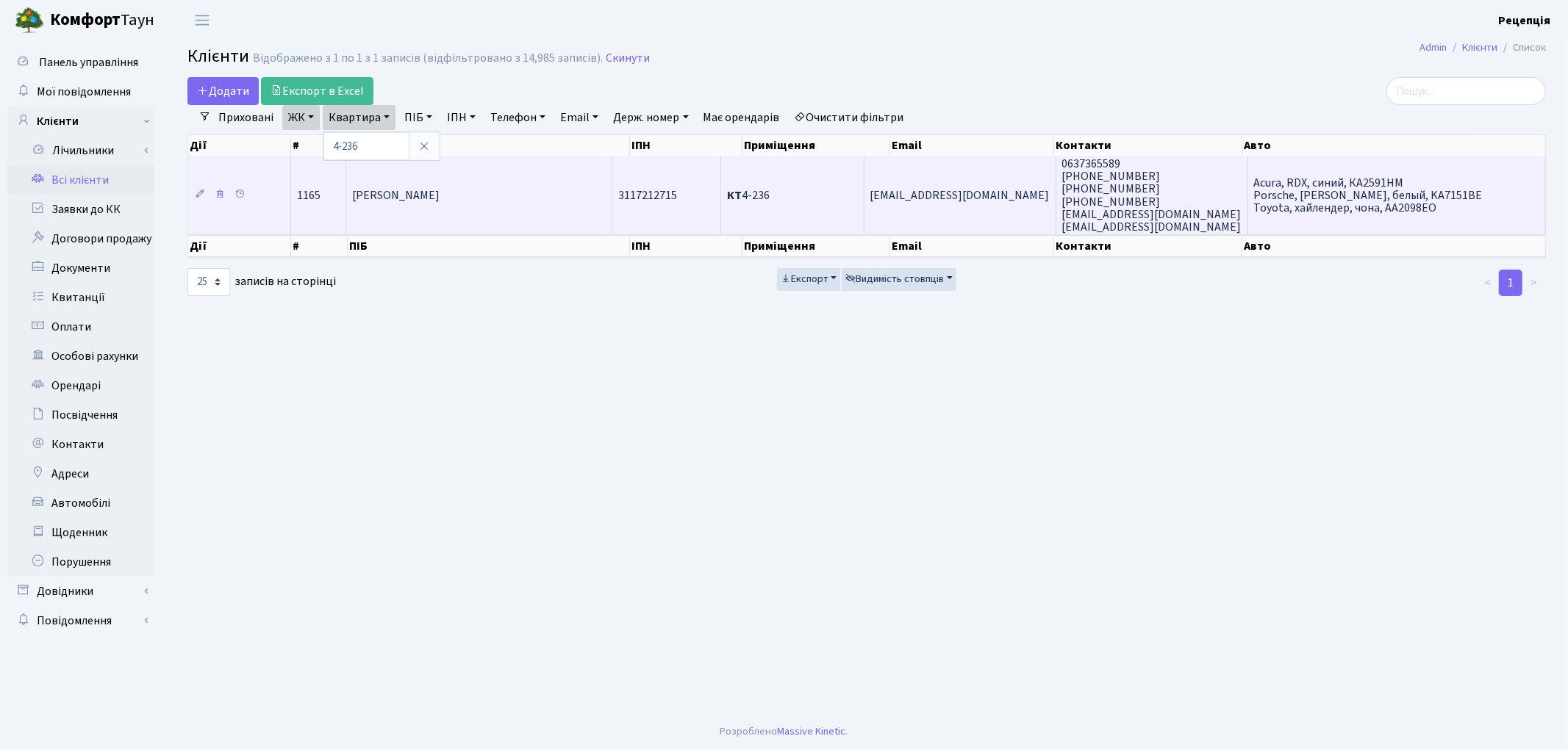
click at [440, 194] on span "[PERSON_NAME]" at bounding box center [395, 196] width 88 height 16
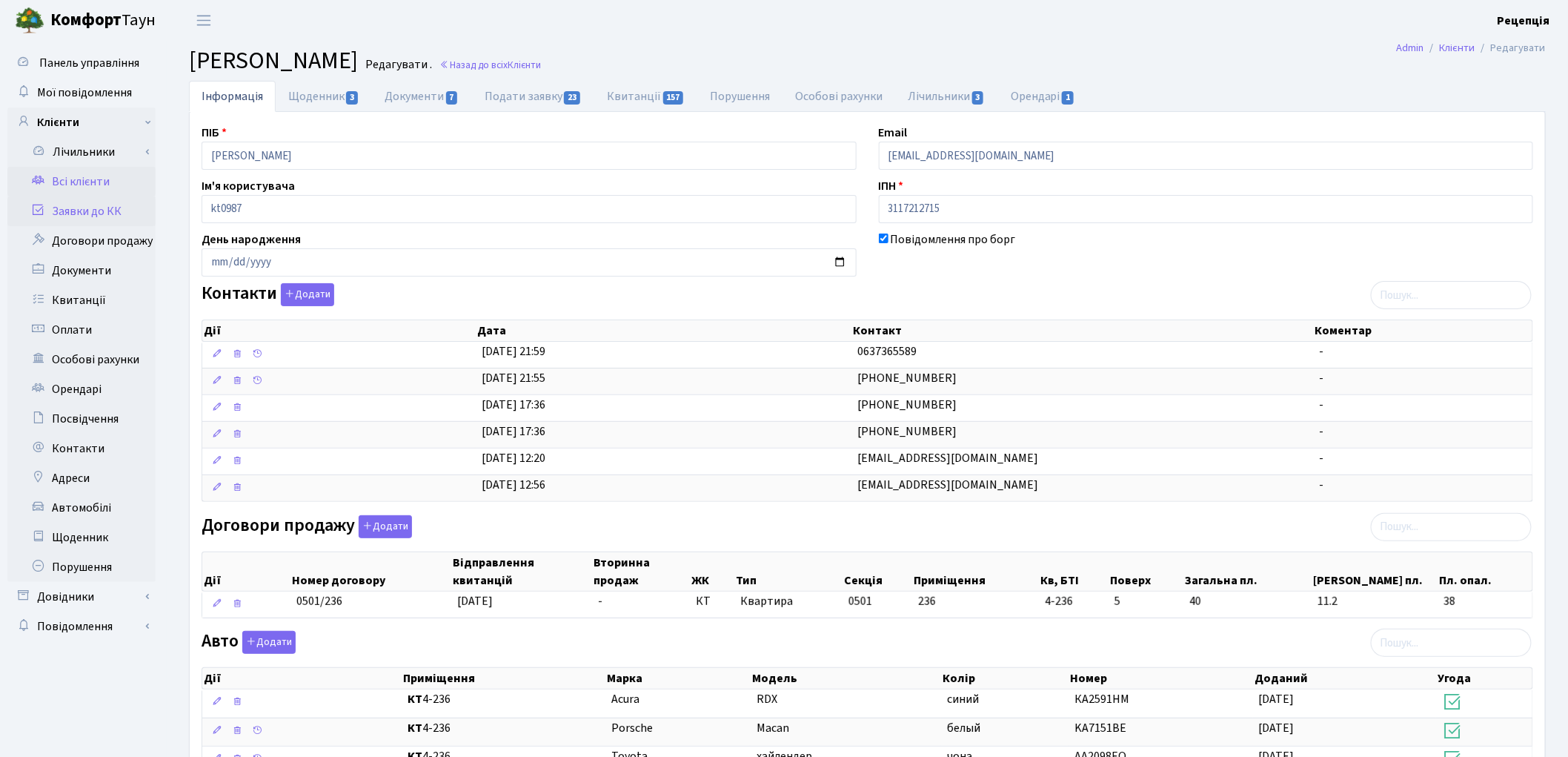
click at [76, 208] on link "Заявки до КК" at bounding box center [82, 212] width 148 height 30
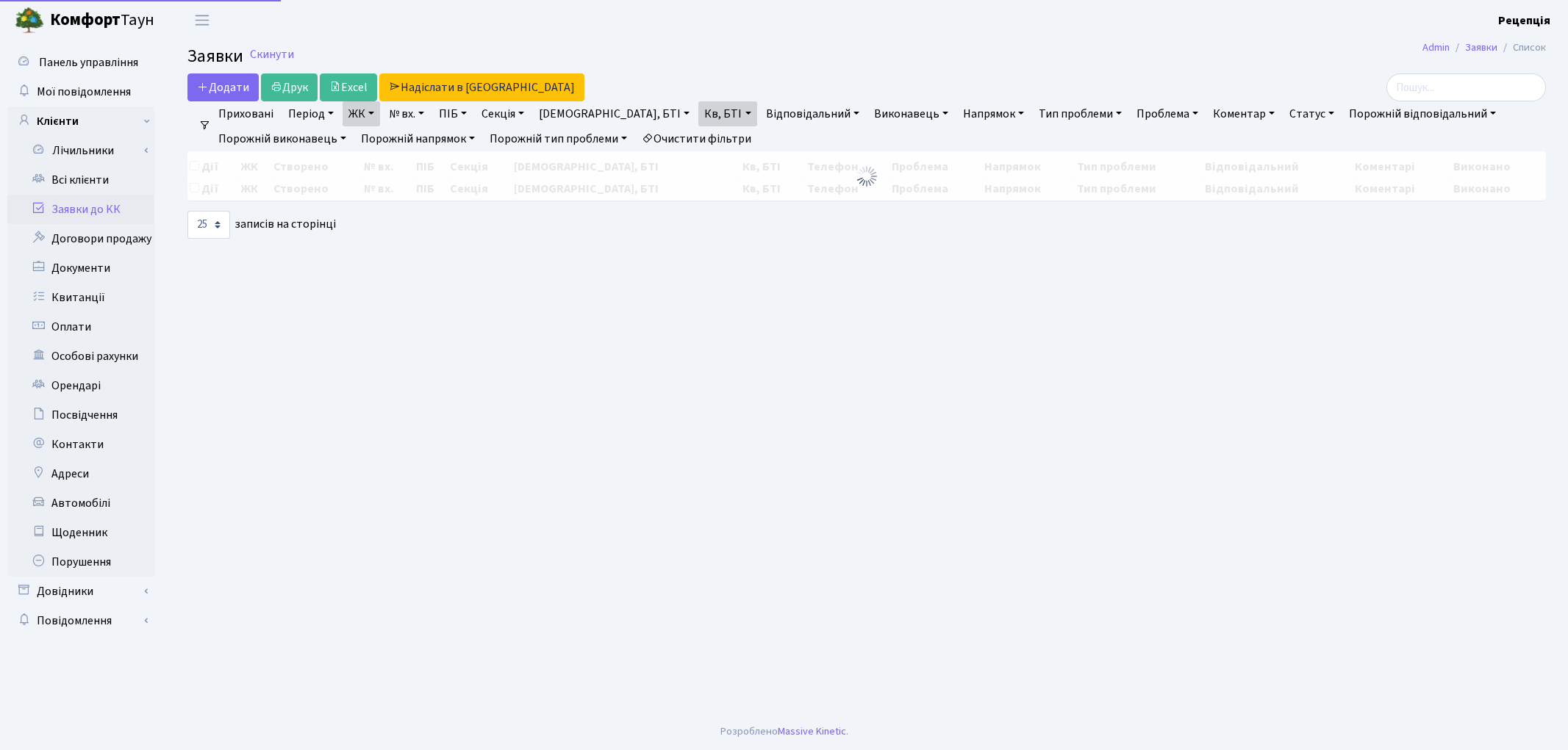
select select "25"
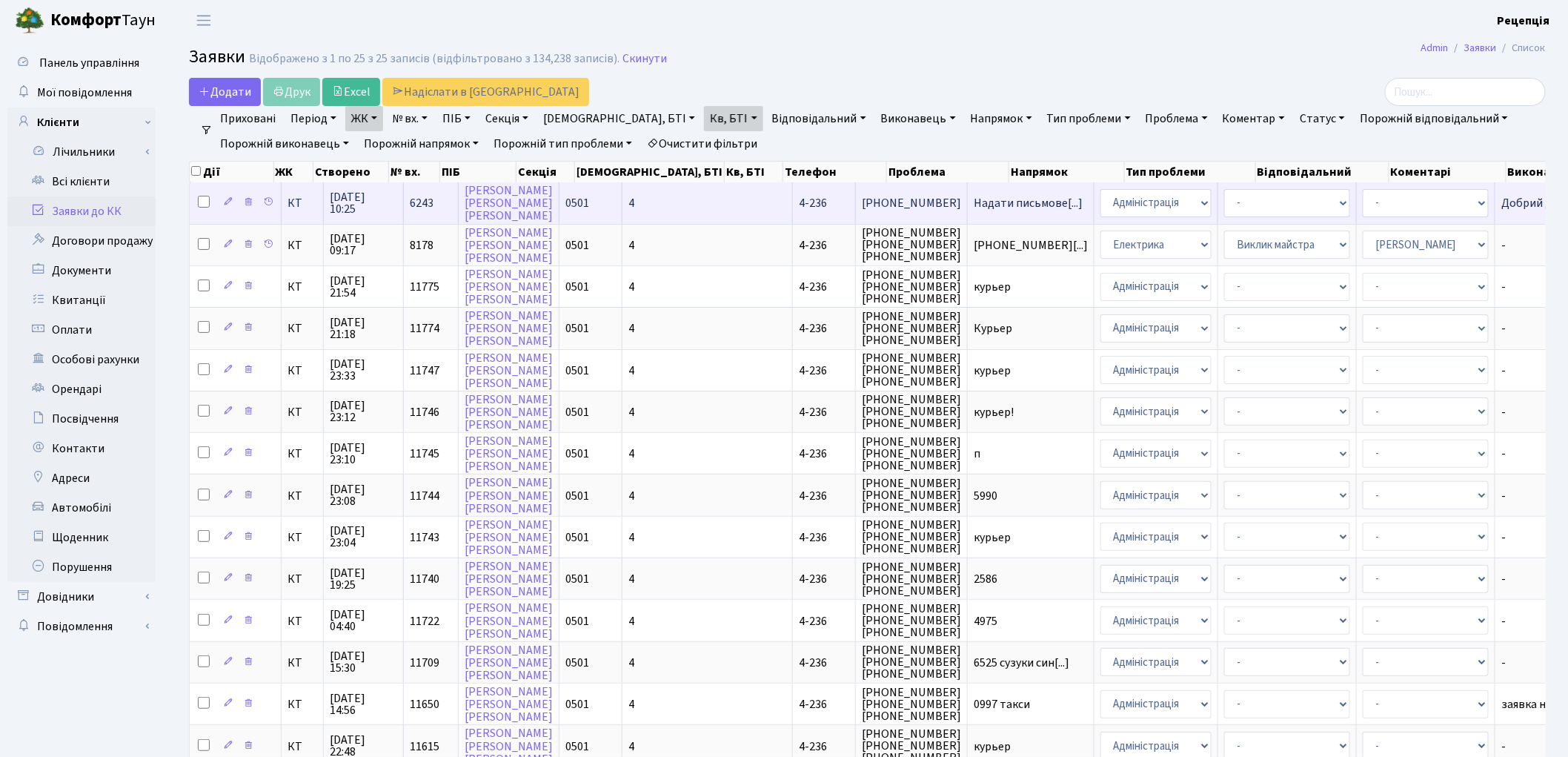
click at [793, 198] on td "4-236" at bounding box center [824, 203] width 63 height 41
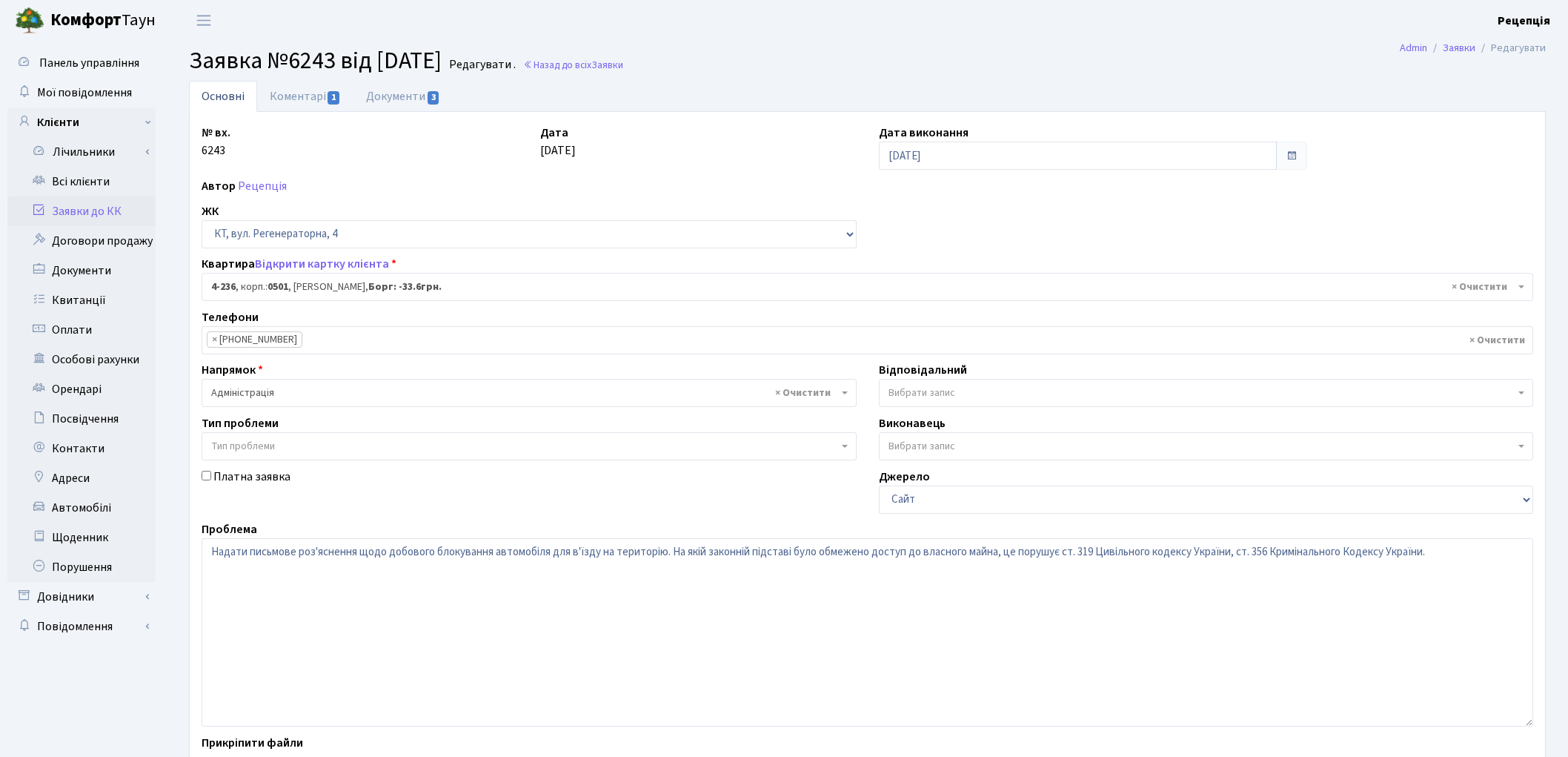
select select "1016"
click at [379, 97] on link "Документи 3" at bounding box center [403, 96] width 99 height 30
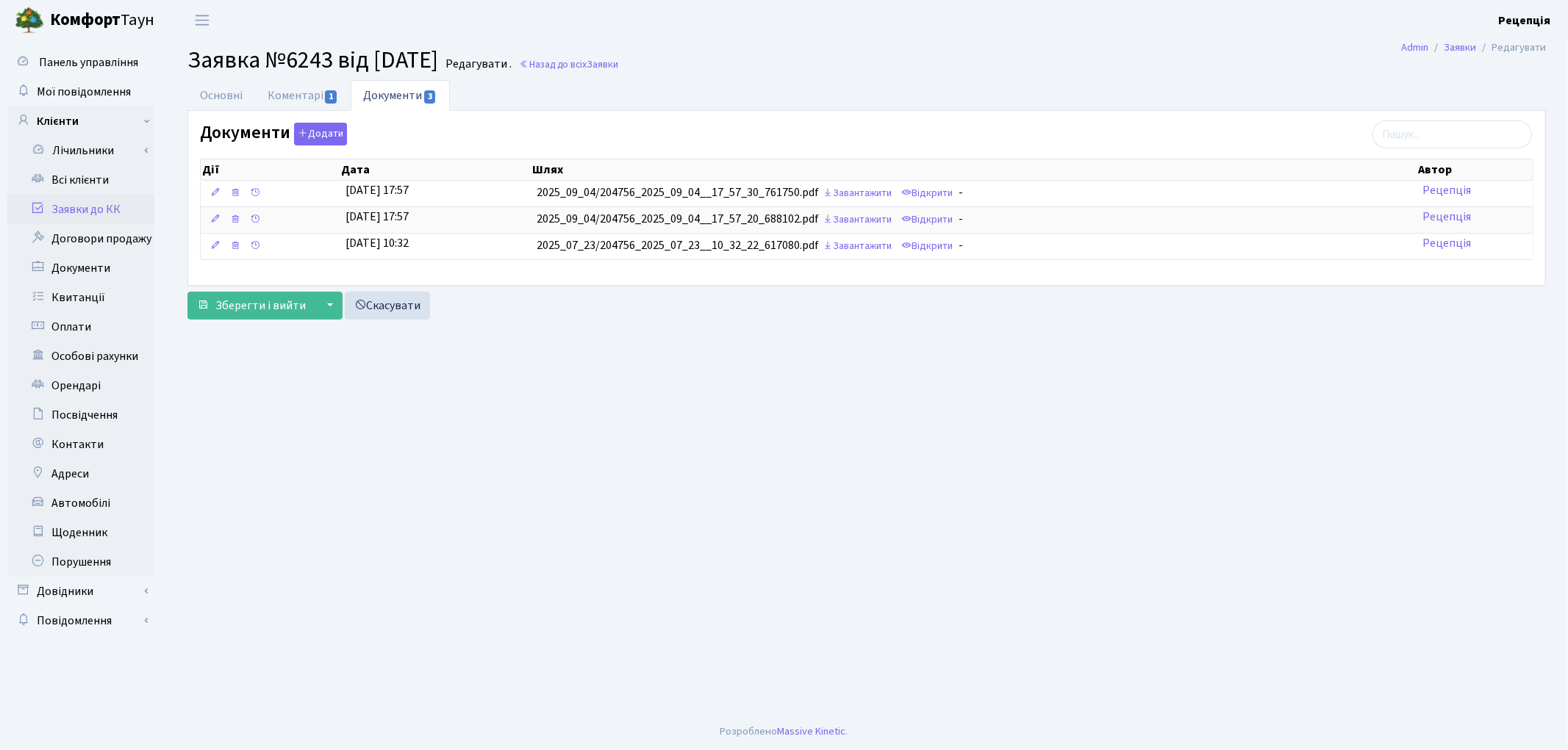
click at [111, 211] on link "Заявки до КК" at bounding box center [81, 210] width 147 height 29
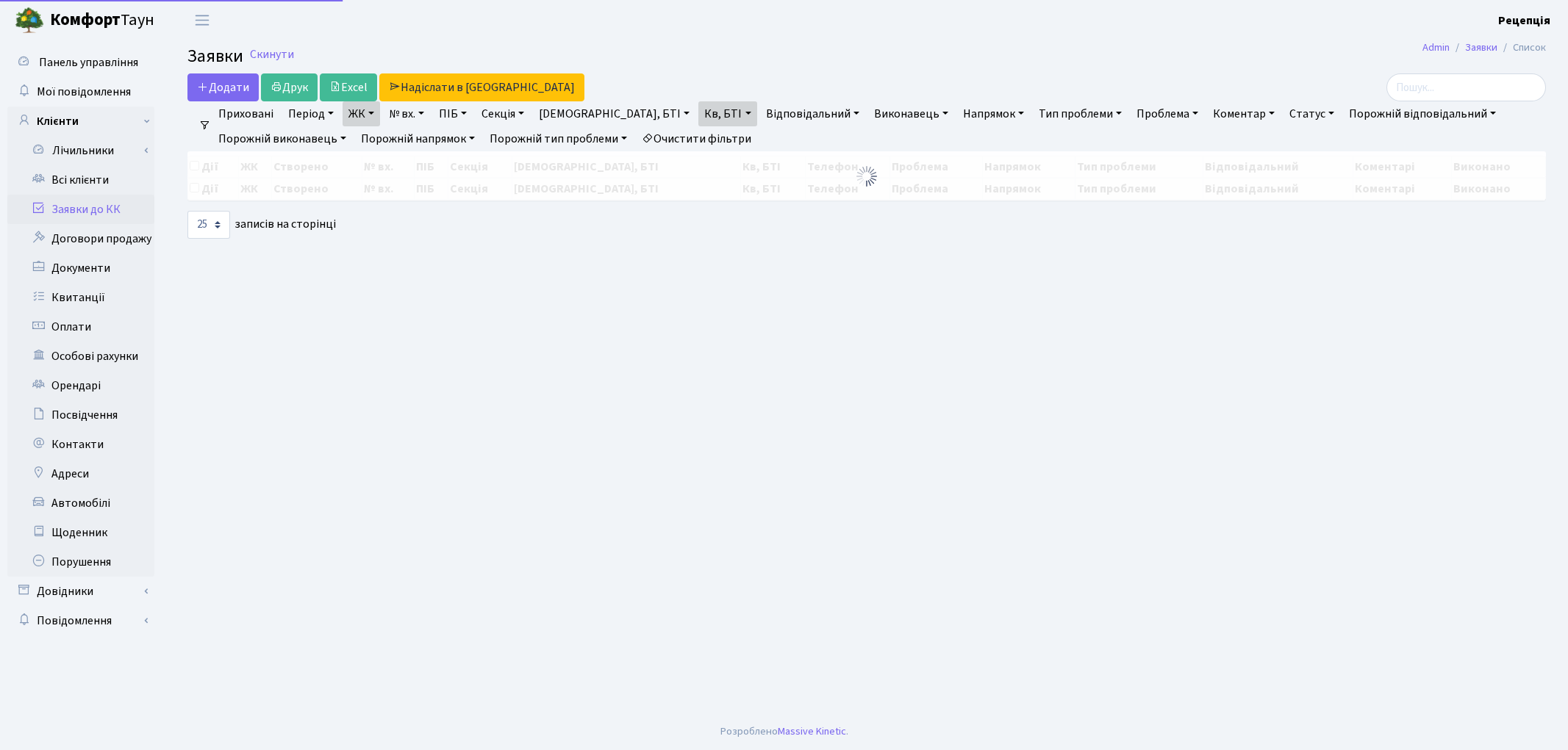
select select "25"
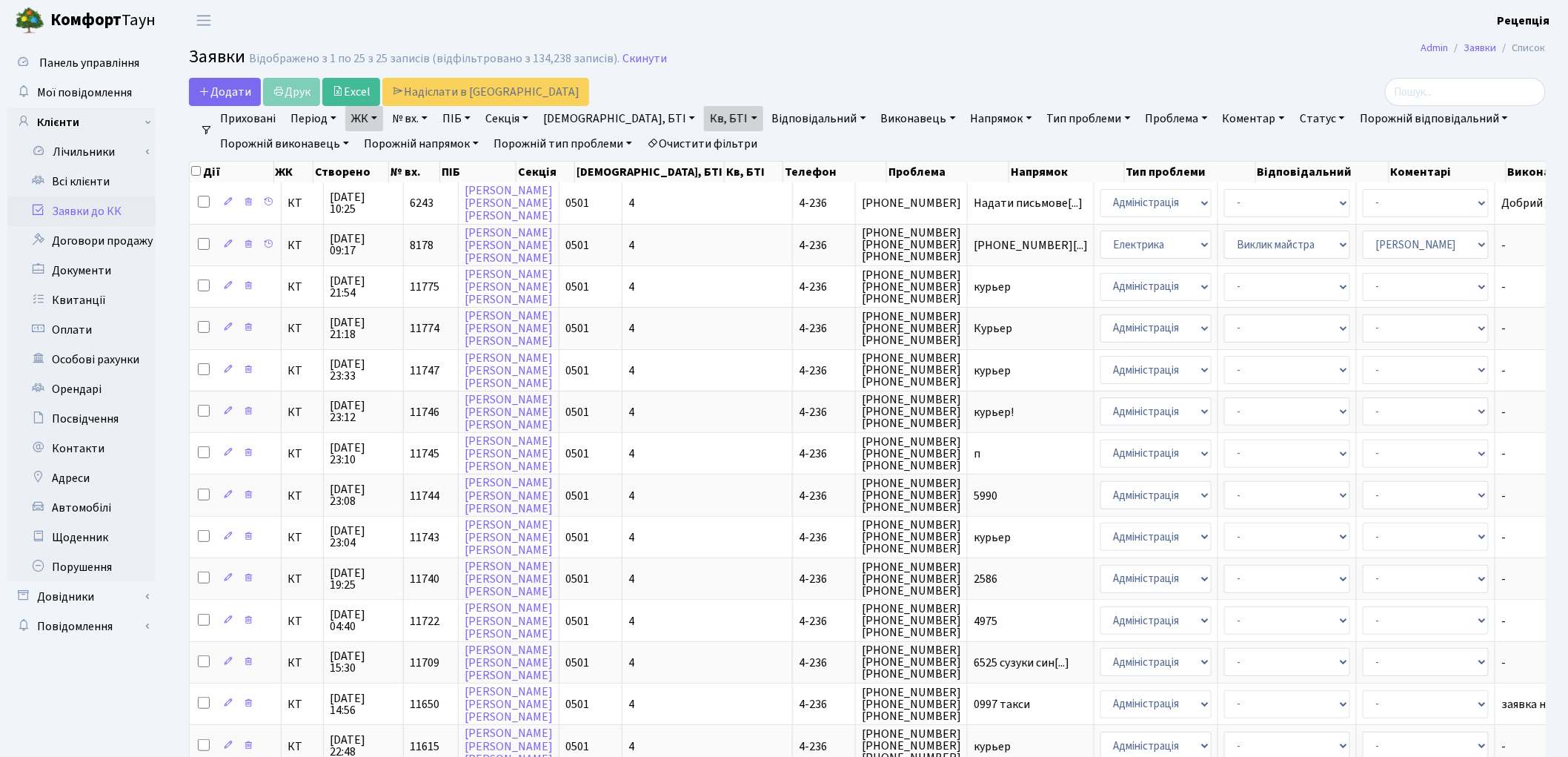
click at [699, 143] on link "Очистити фільтри" at bounding box center [702, 144] width 122 height 25
select select
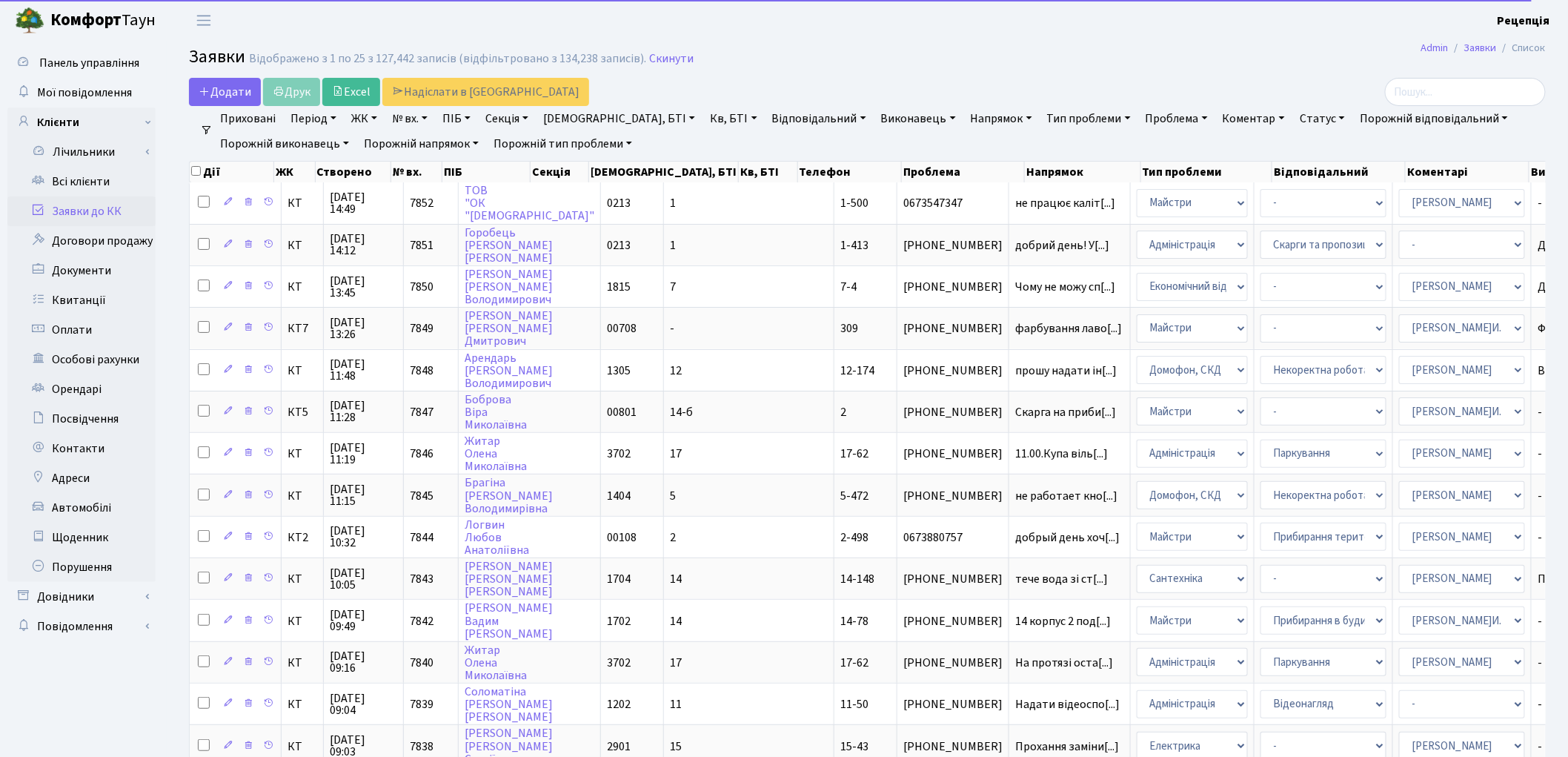
click at [376, 117] on link "ЖК" at bounding box center [364, 119] width 38 height 25
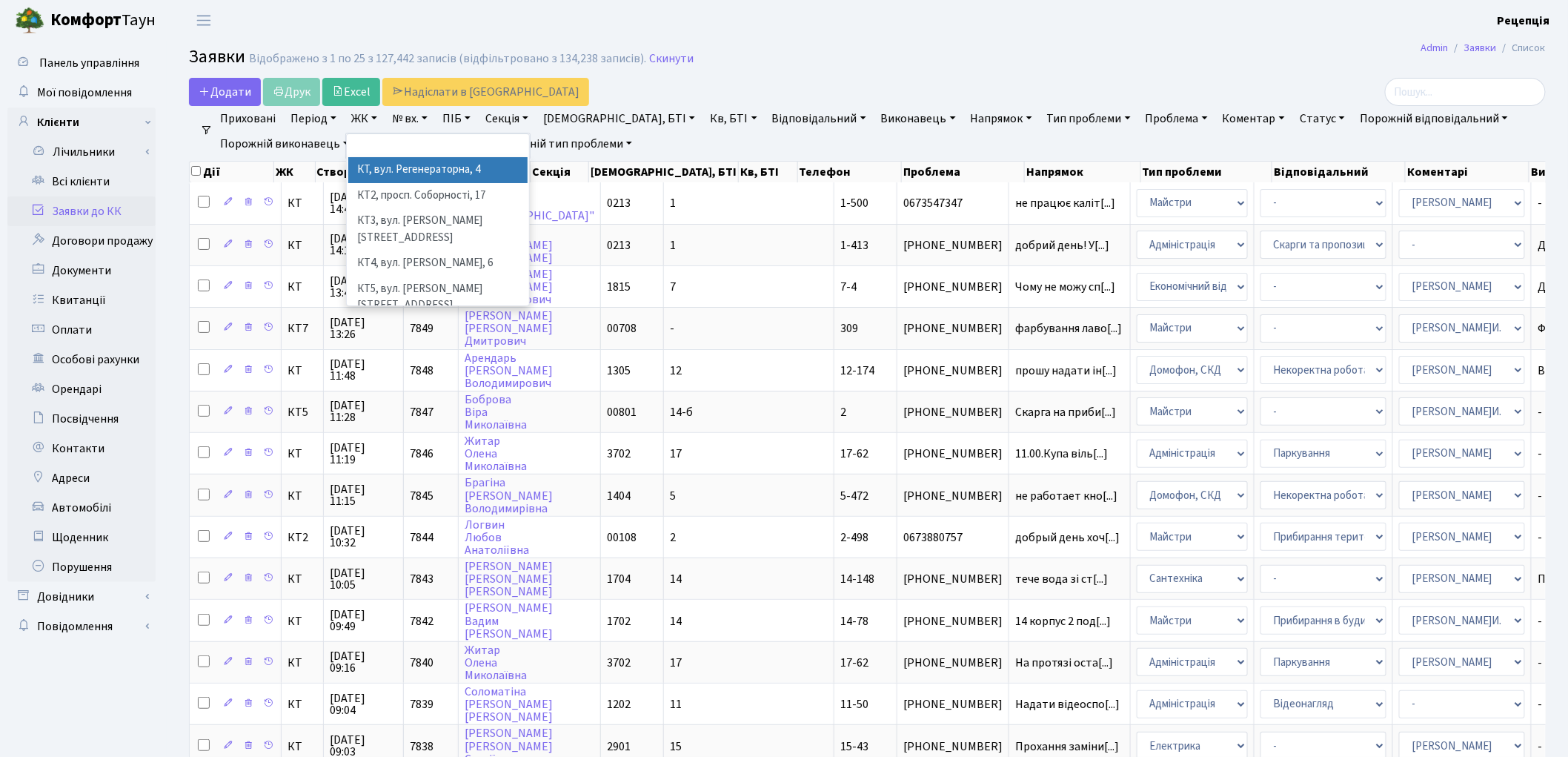
click at [393, 173] on li "КТ, вул. Регенераторна, 4" at bounding box center [438, 170] width 180 height 26
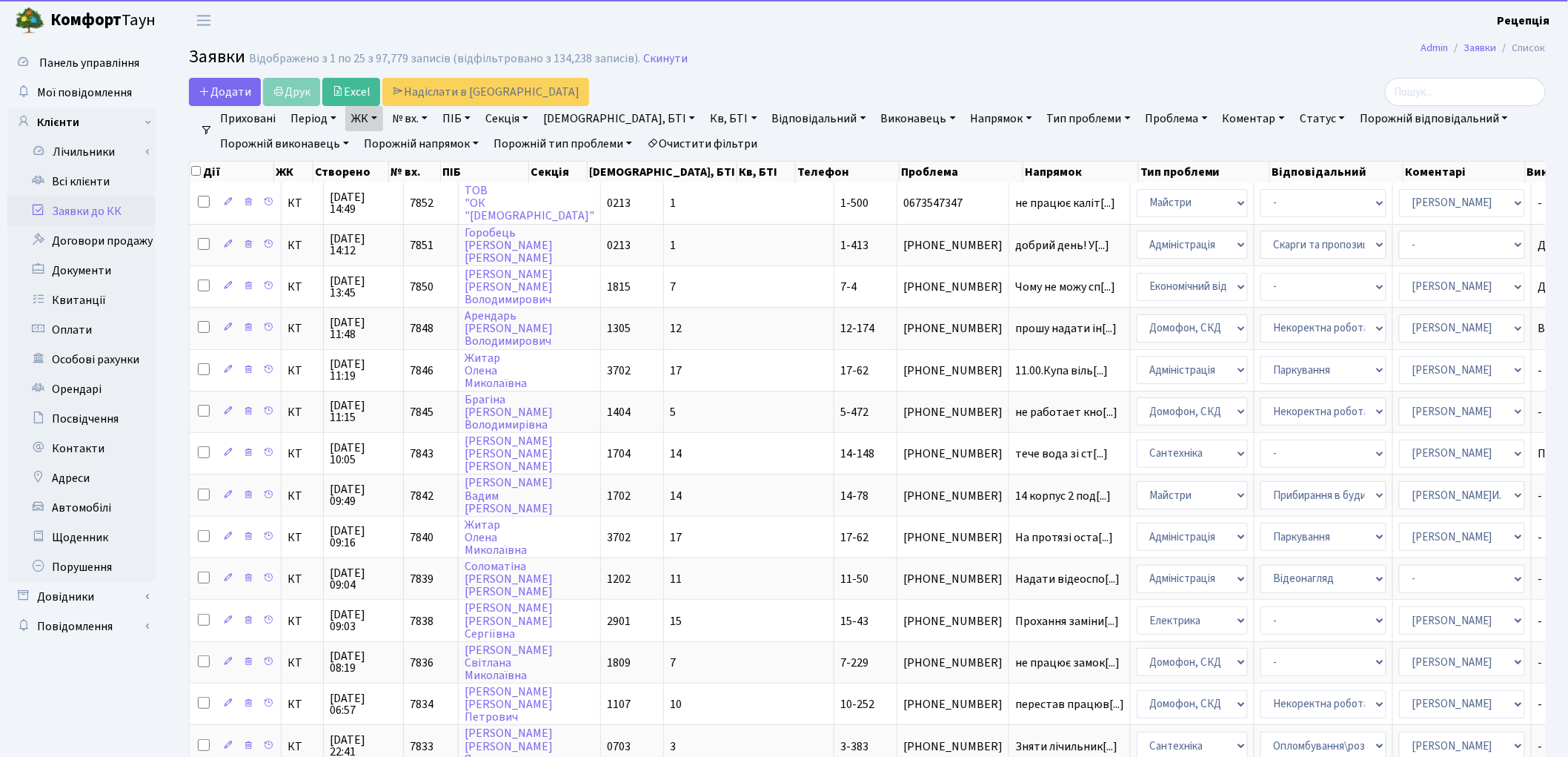
click at [704, 120] on link "Кв, БТІ" at bounding box center [733, 119] width 59 height 25
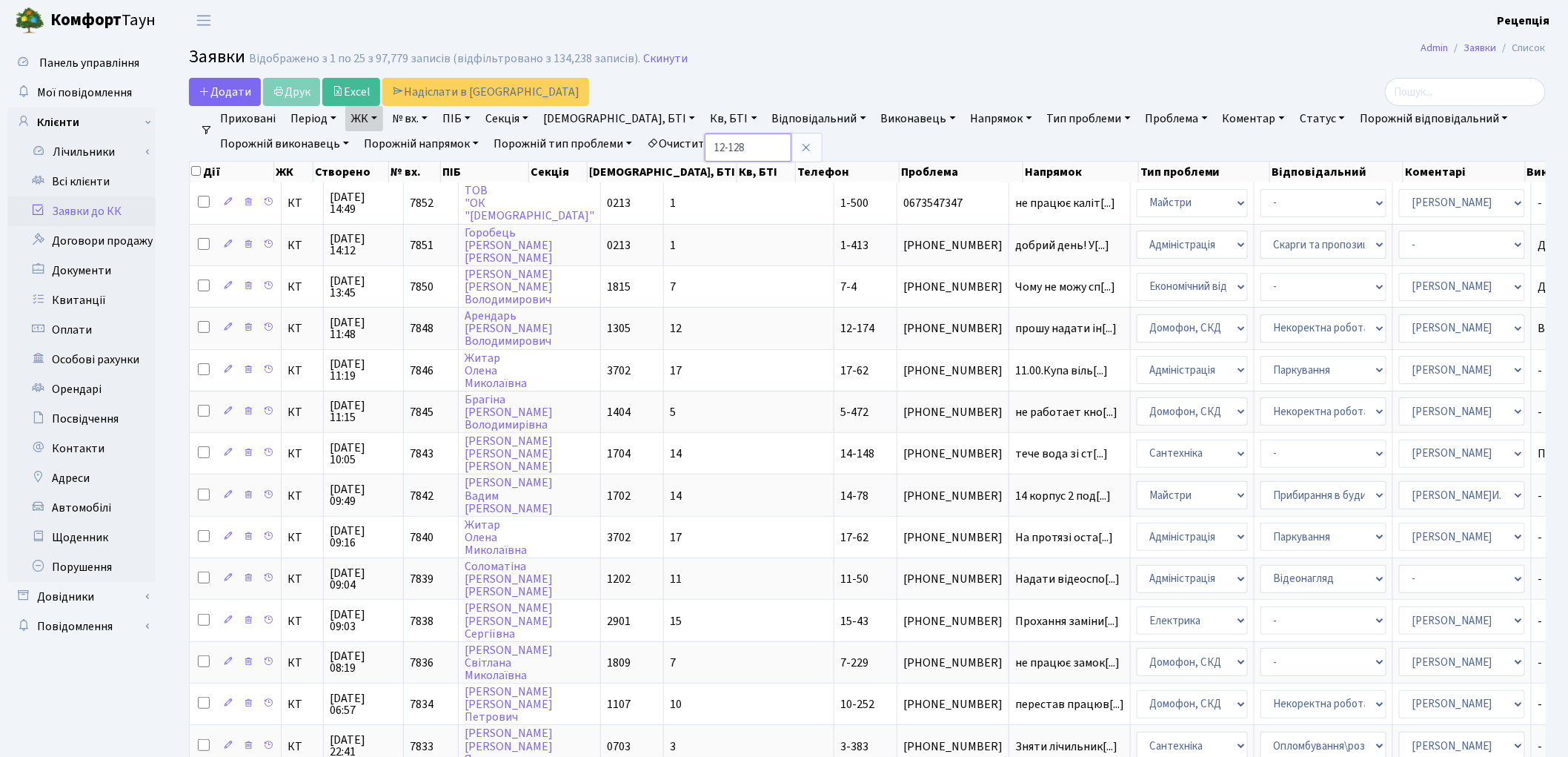
type input "12-128"
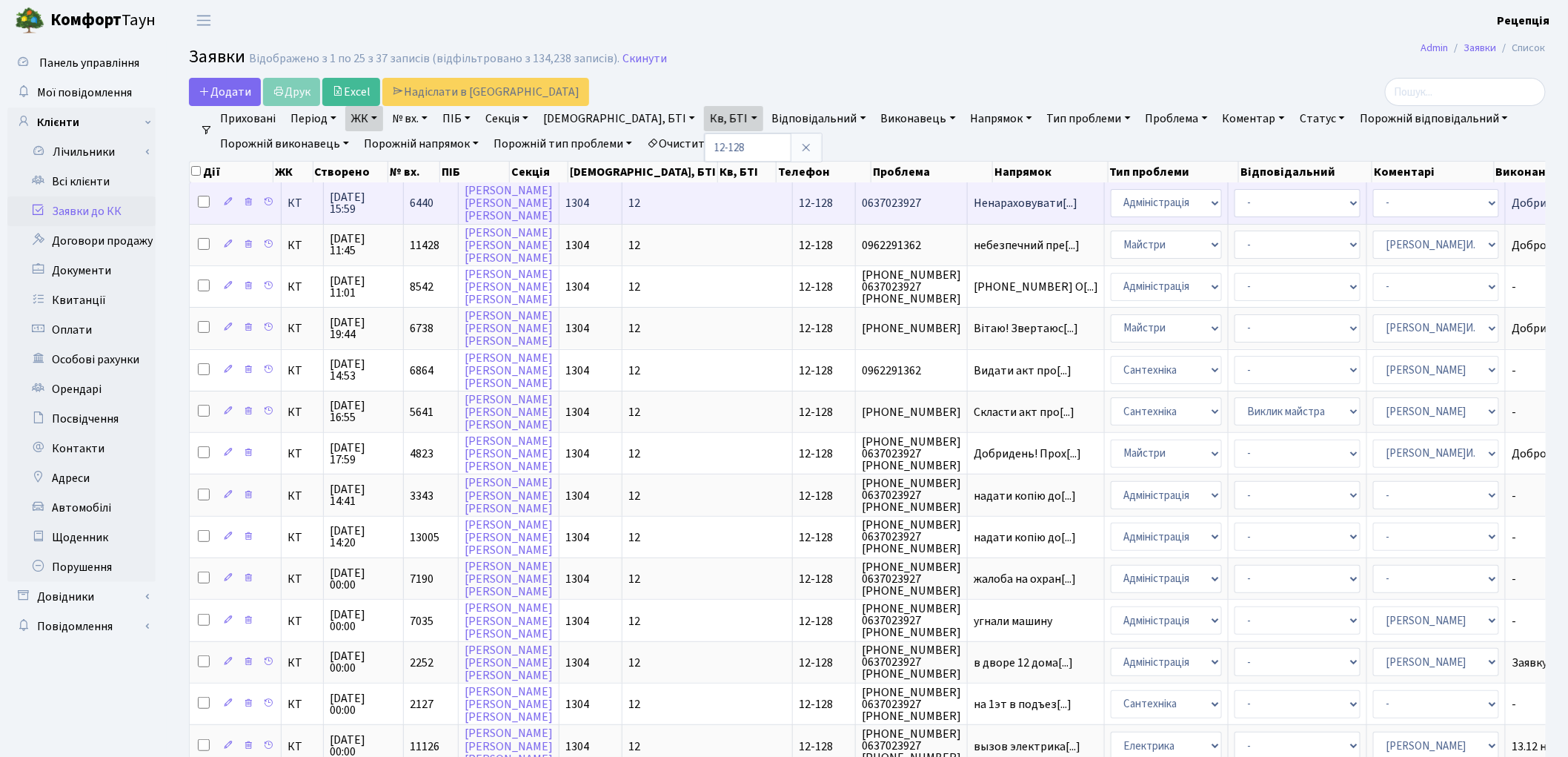
click at [799, 195] on span "12-128" at bounding box center [816, 204] width 34 height 16
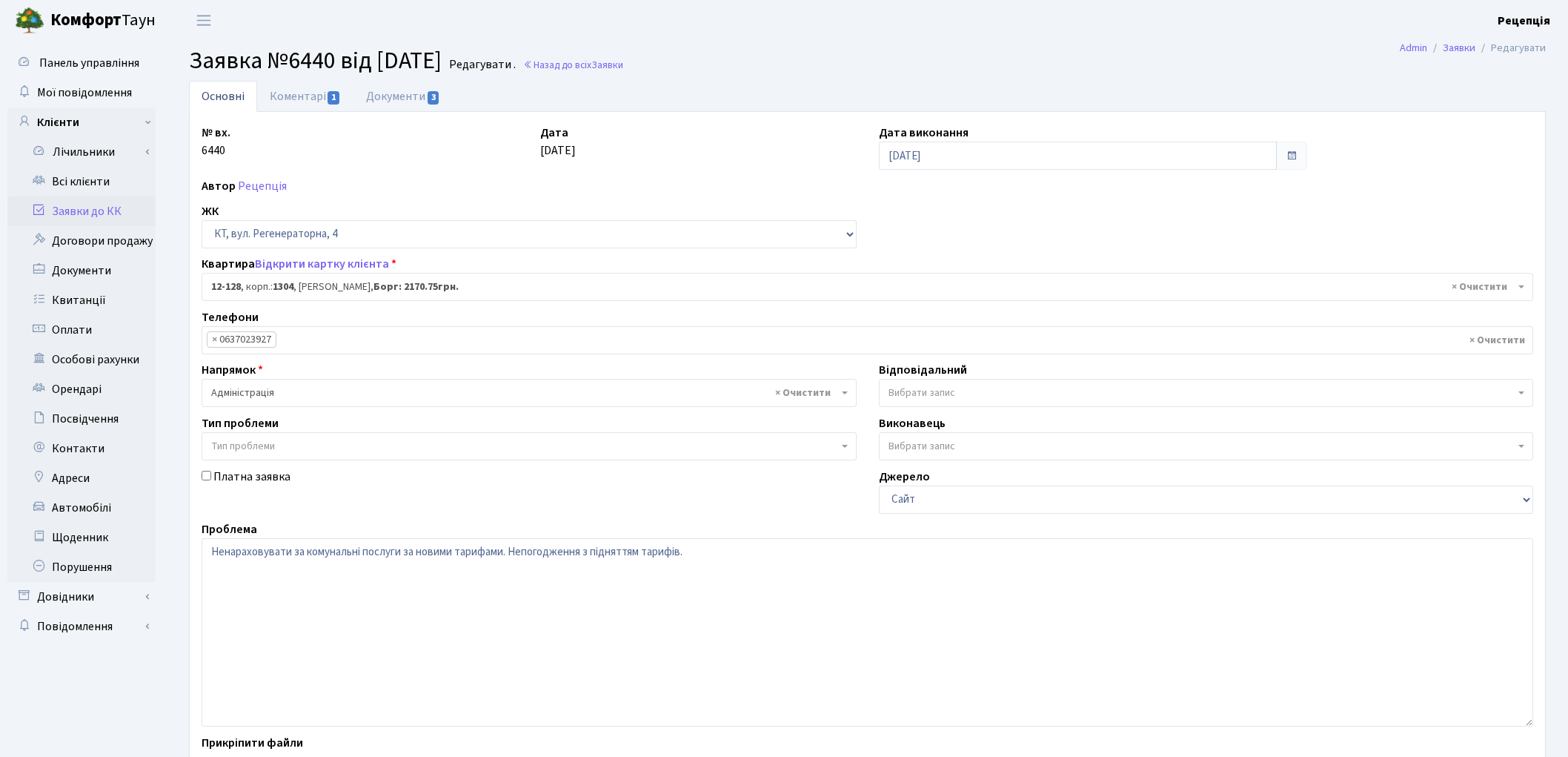
select select "7235"
click at [94, 209] on link "Заявки до КК" at bounding box center [82, 212] width 148 height 30
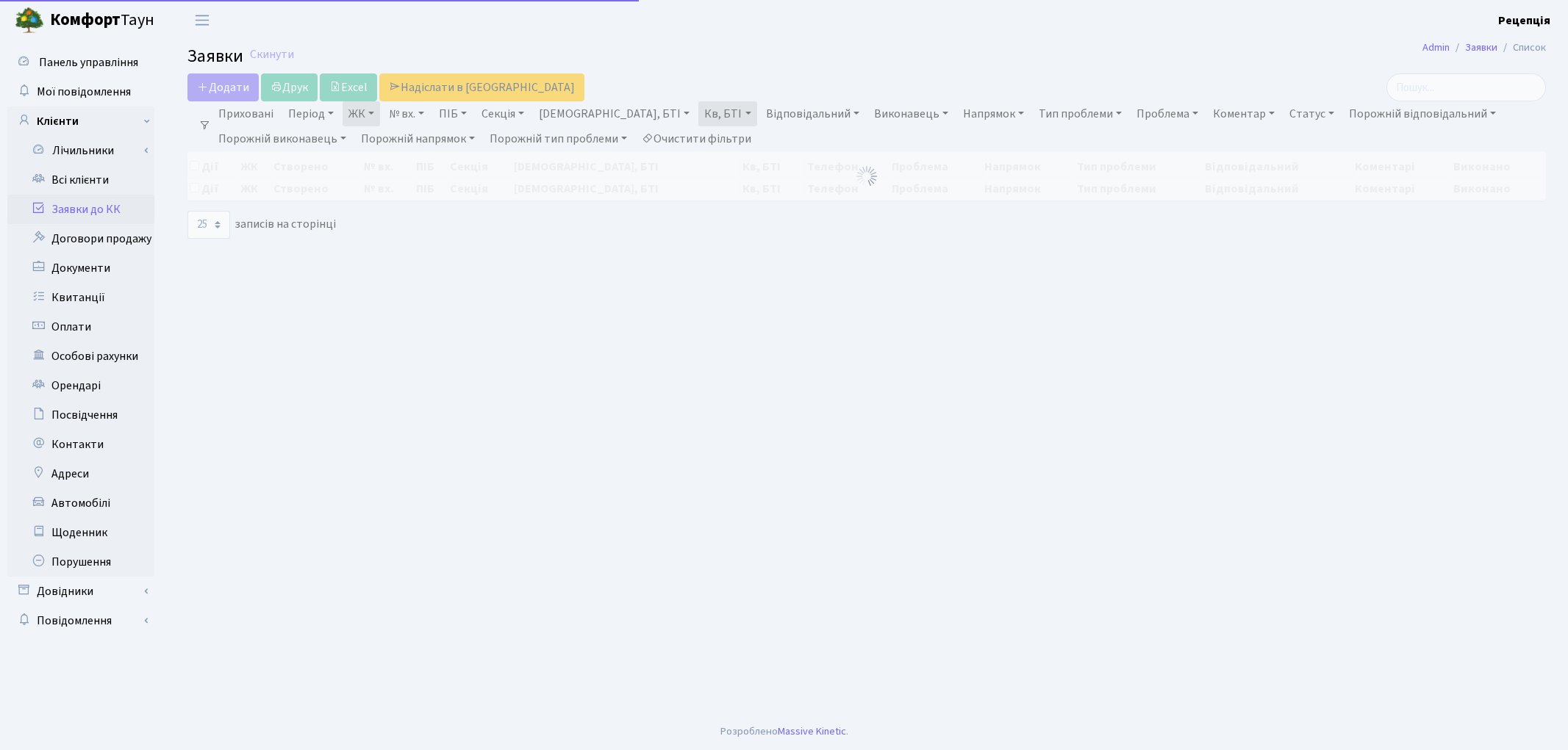
select select "25"
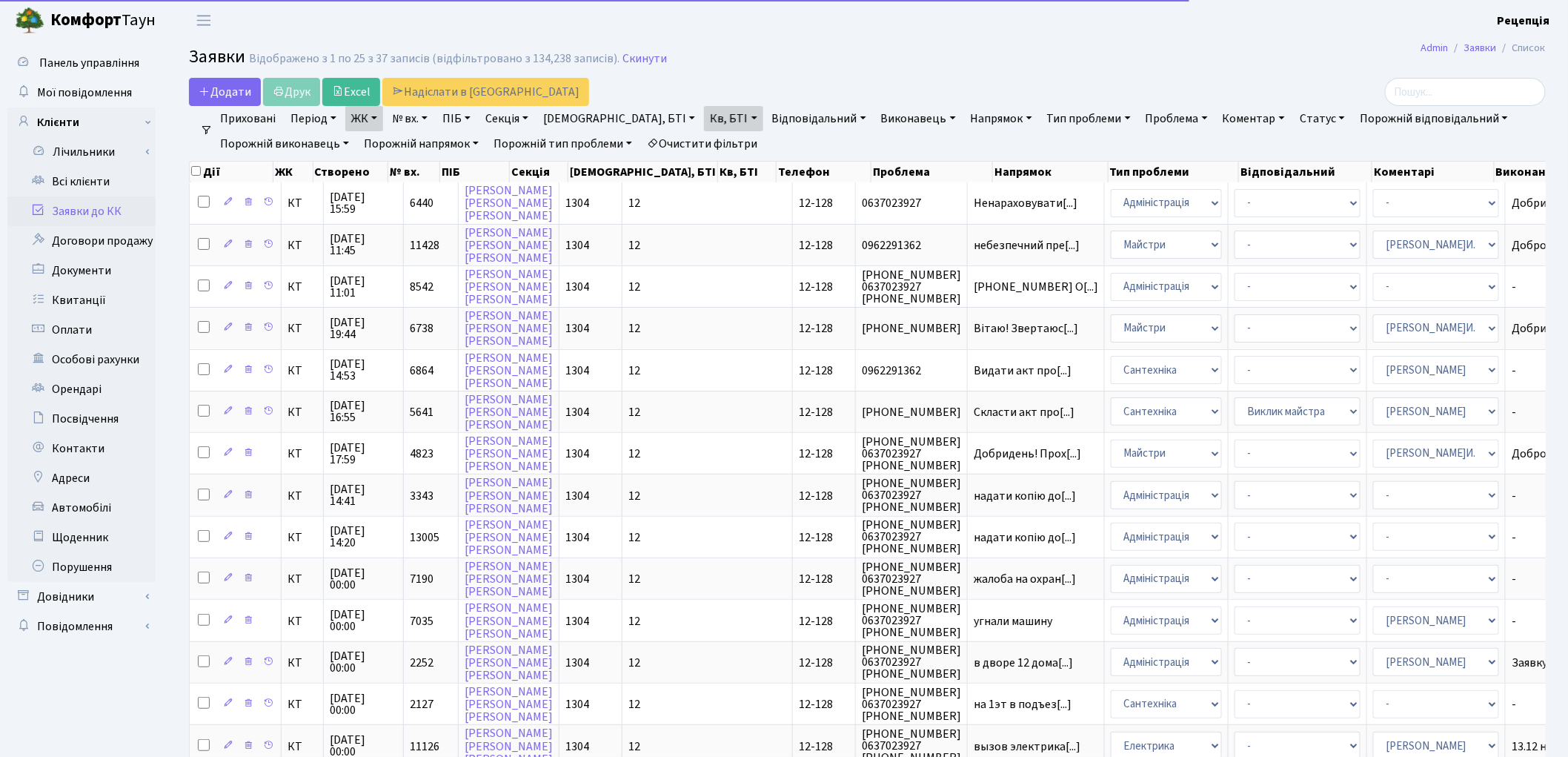
click at [693, 143] on link "Очистити фільтри" at bounding box center [702, 144] width 122 height 25
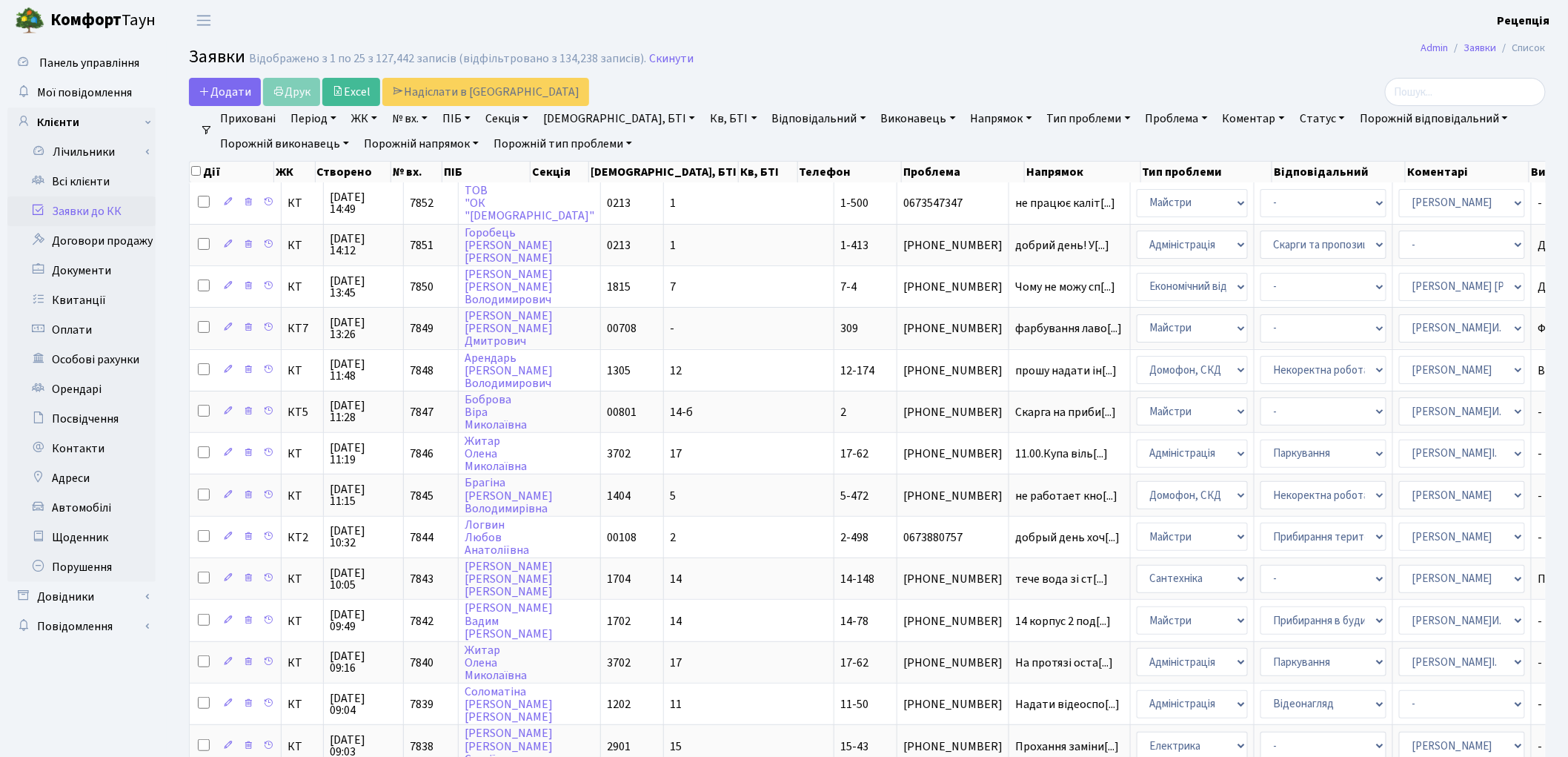
click at [368, 115] on link "ЖК" at bounding box center [364, 119] width 38 height 25
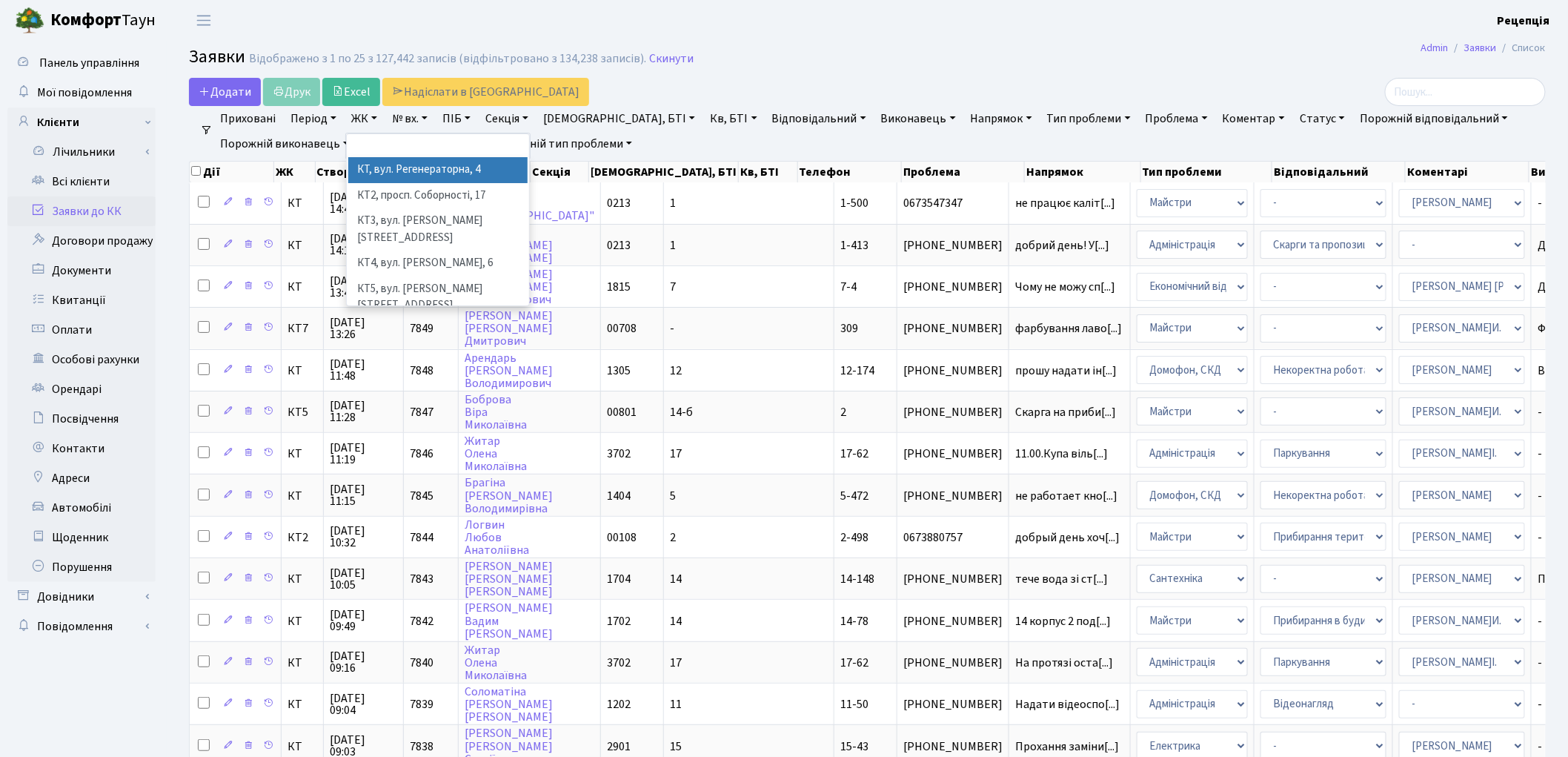
click at [405, 159] on li "КТ, вул. Регенераторна, 4" at bounding box center [438, 170] width 180 height 26
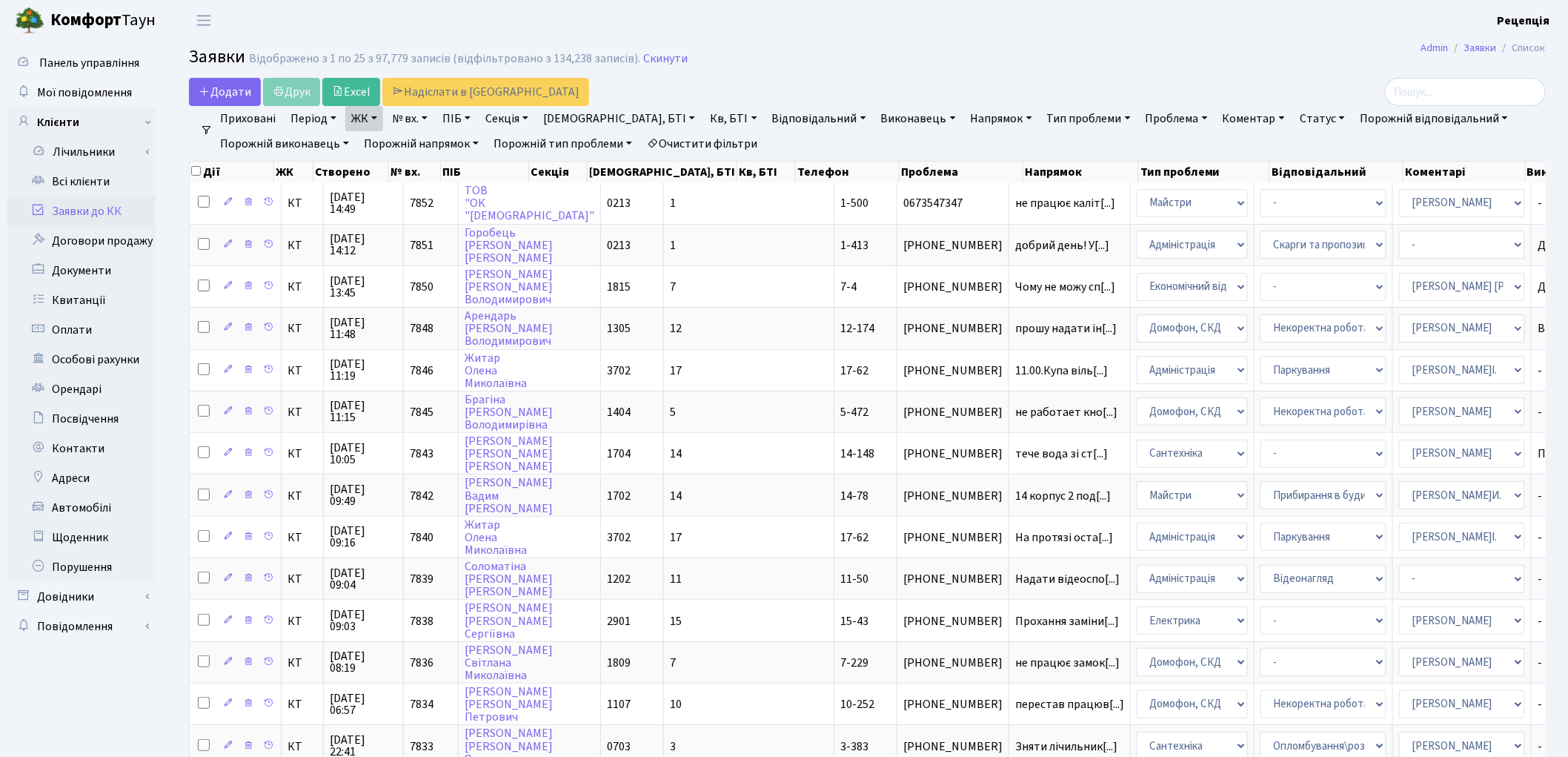
click at [704, 115] on link "Кв, БТІ" at bounding box center [733, 119] width 59 height 25
type input "4-236"
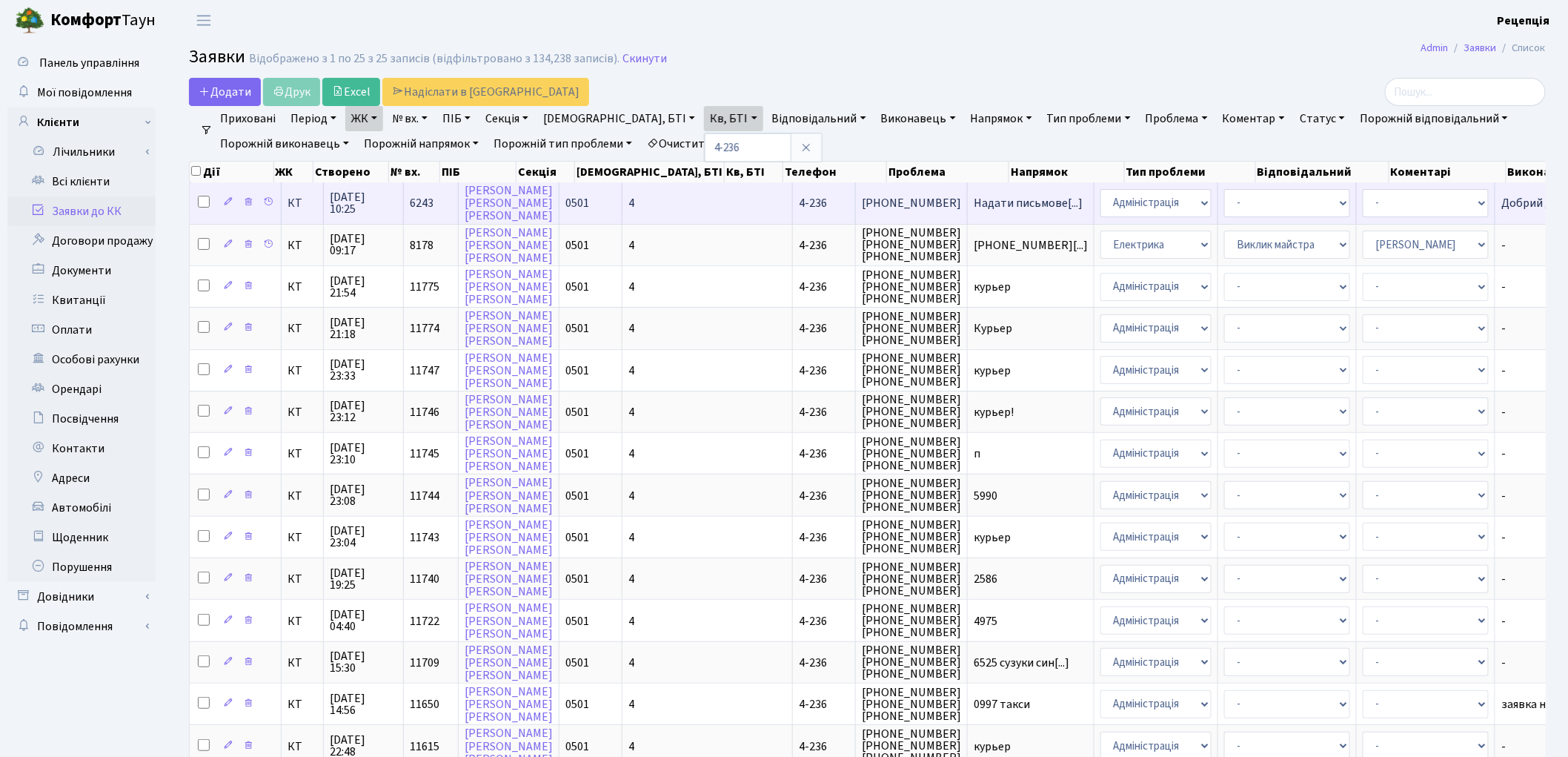
click at [856, 195] on td "(097) 655-51-21" at bounding box center [912, 203] width 112 height 41
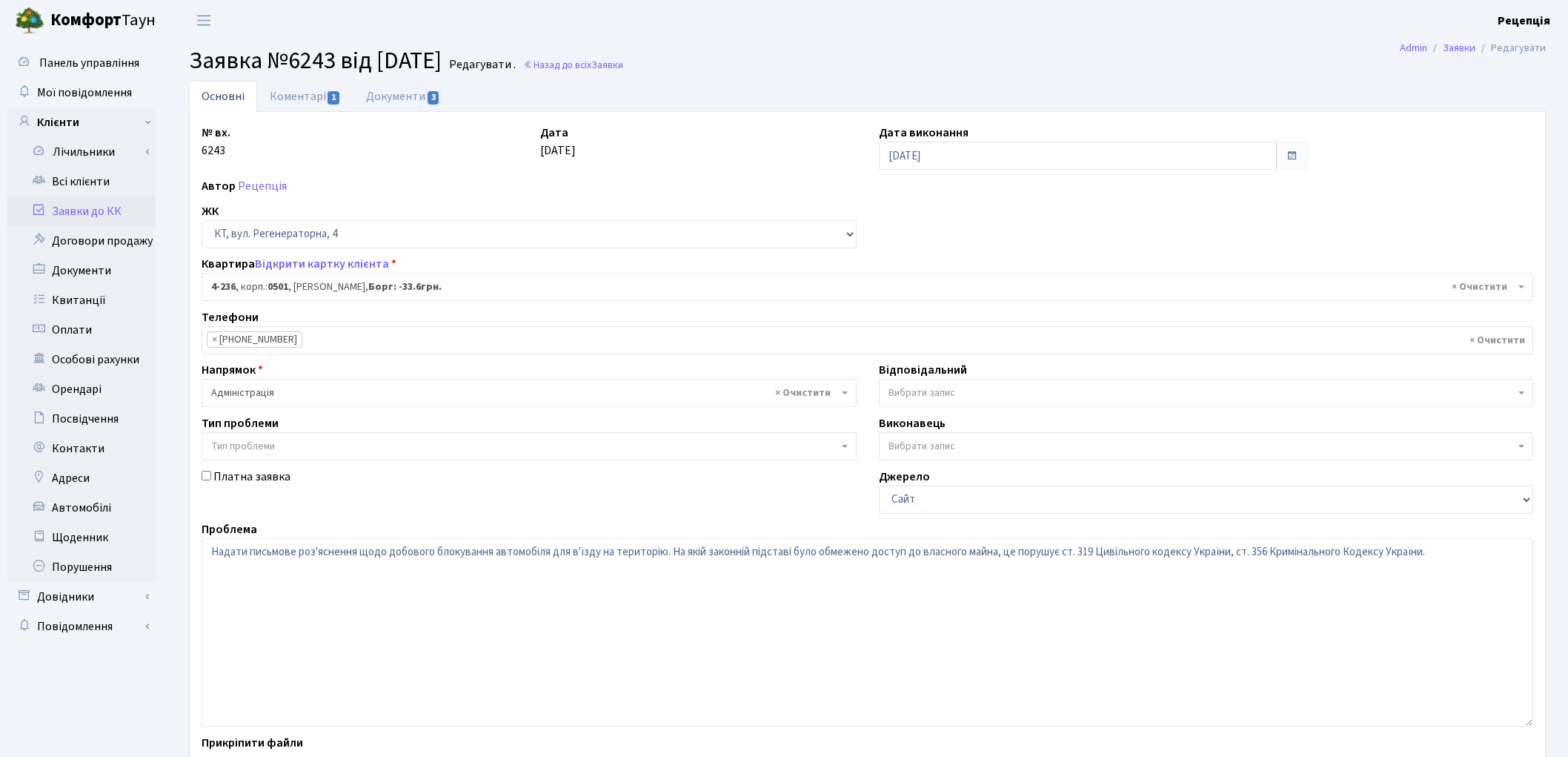
select select "1016"
click at [428, 94] on span "3" at bounding box center [434, 98] width 12 height 13
select select "25"
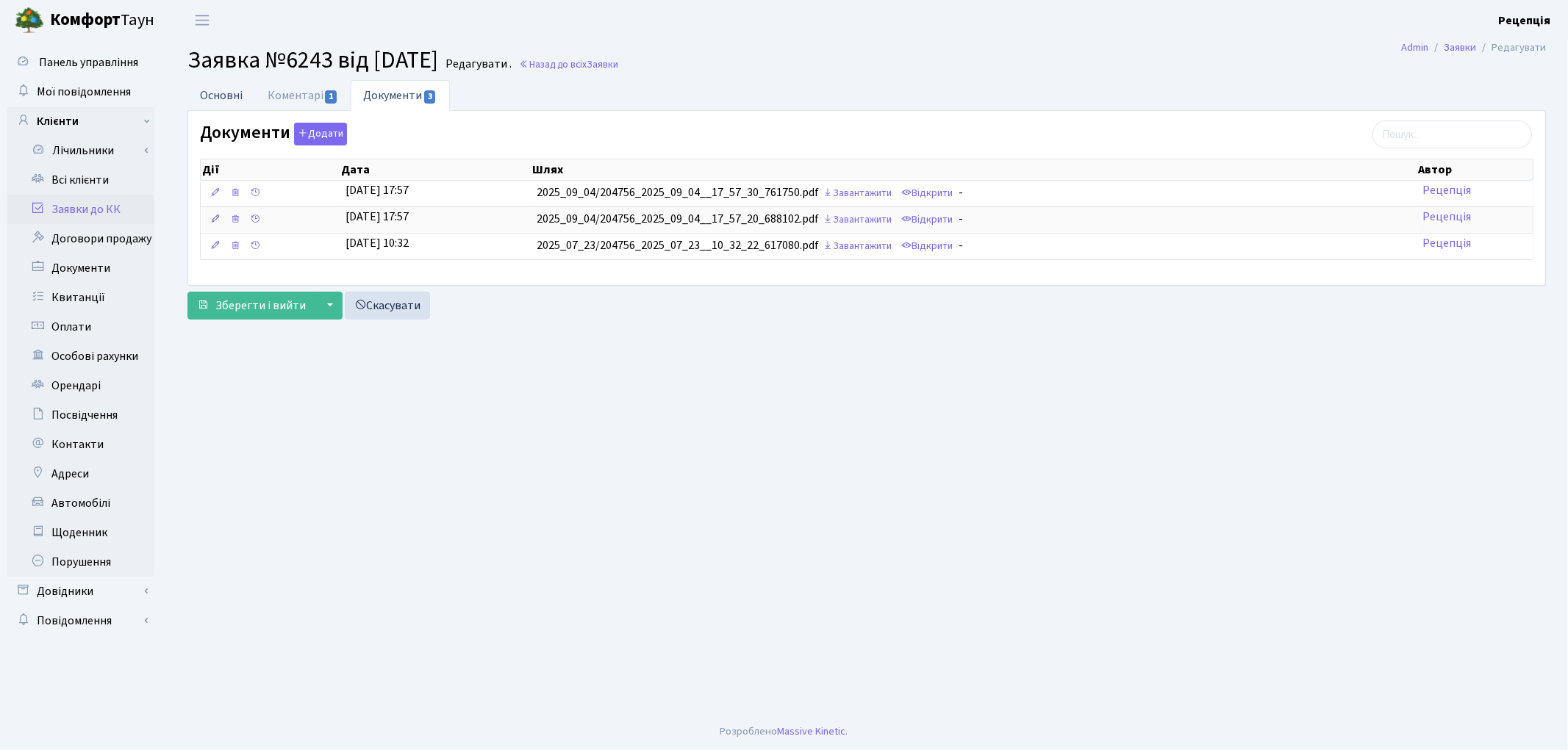
click at [222, 92] on link "Основні" at bounding box center [222, 95] width 68 height 30
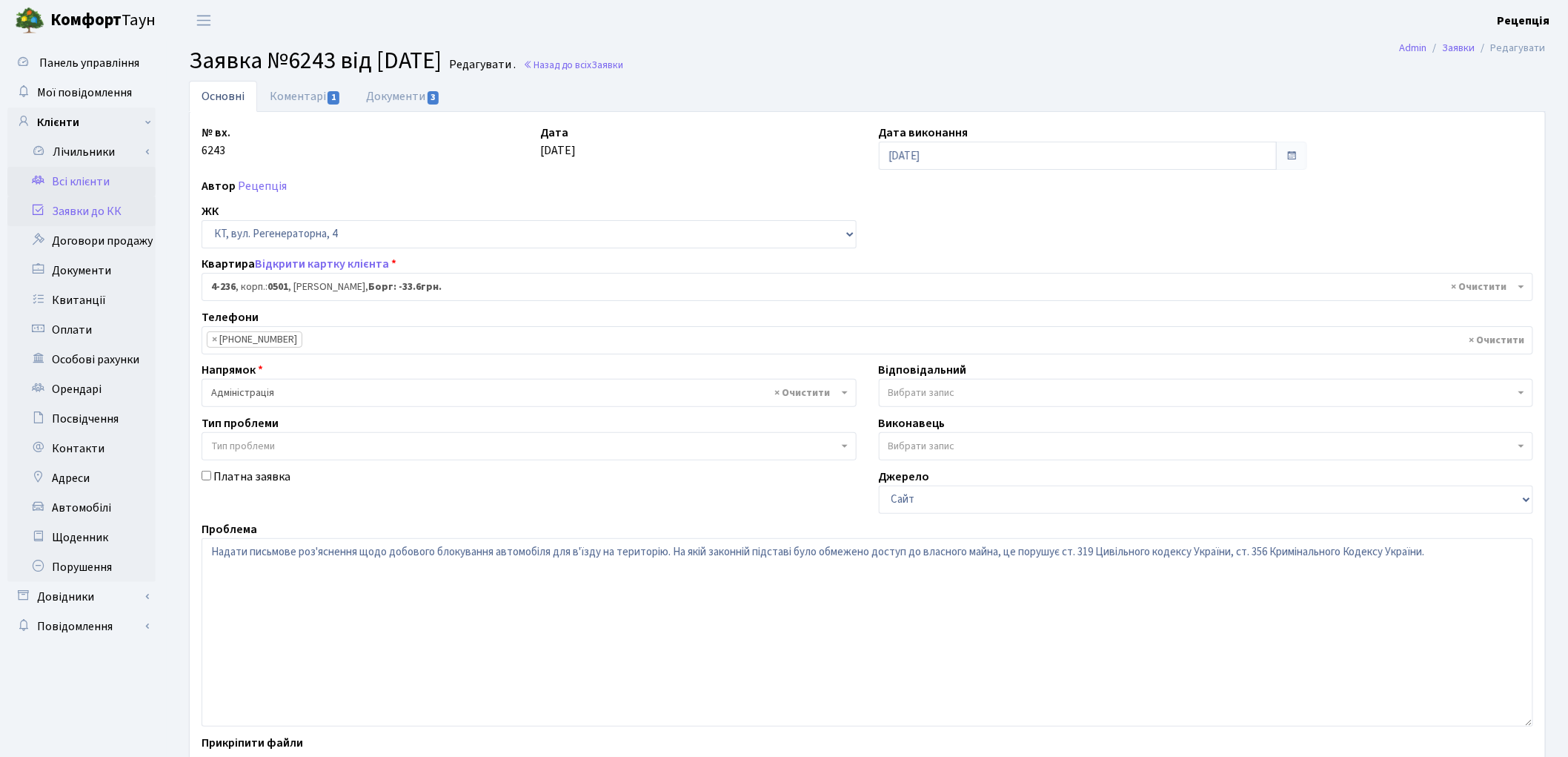
click at [126, 186] on link "Всі клієнти" at bounding box center [82, 182] width 148 height 30
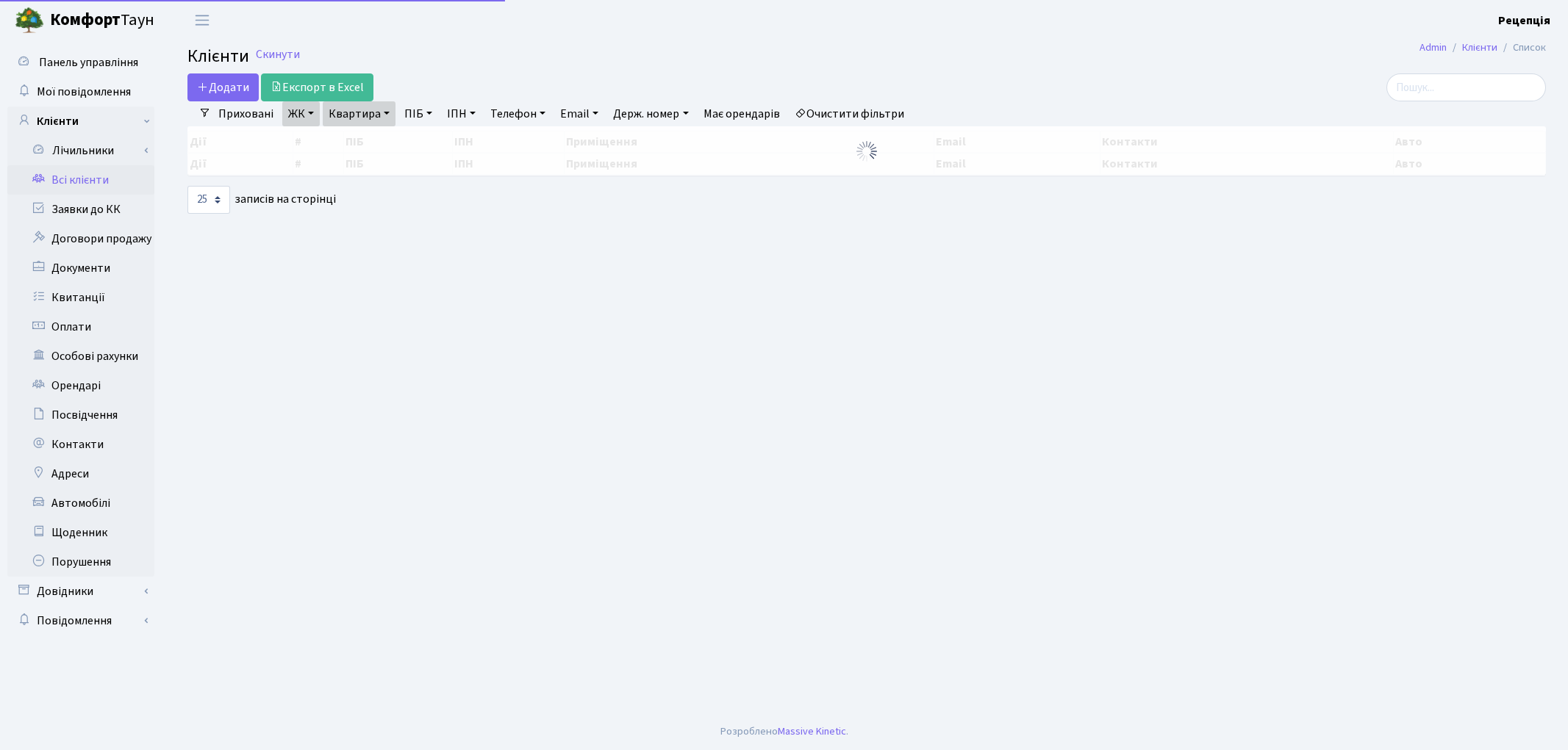
select select "25"
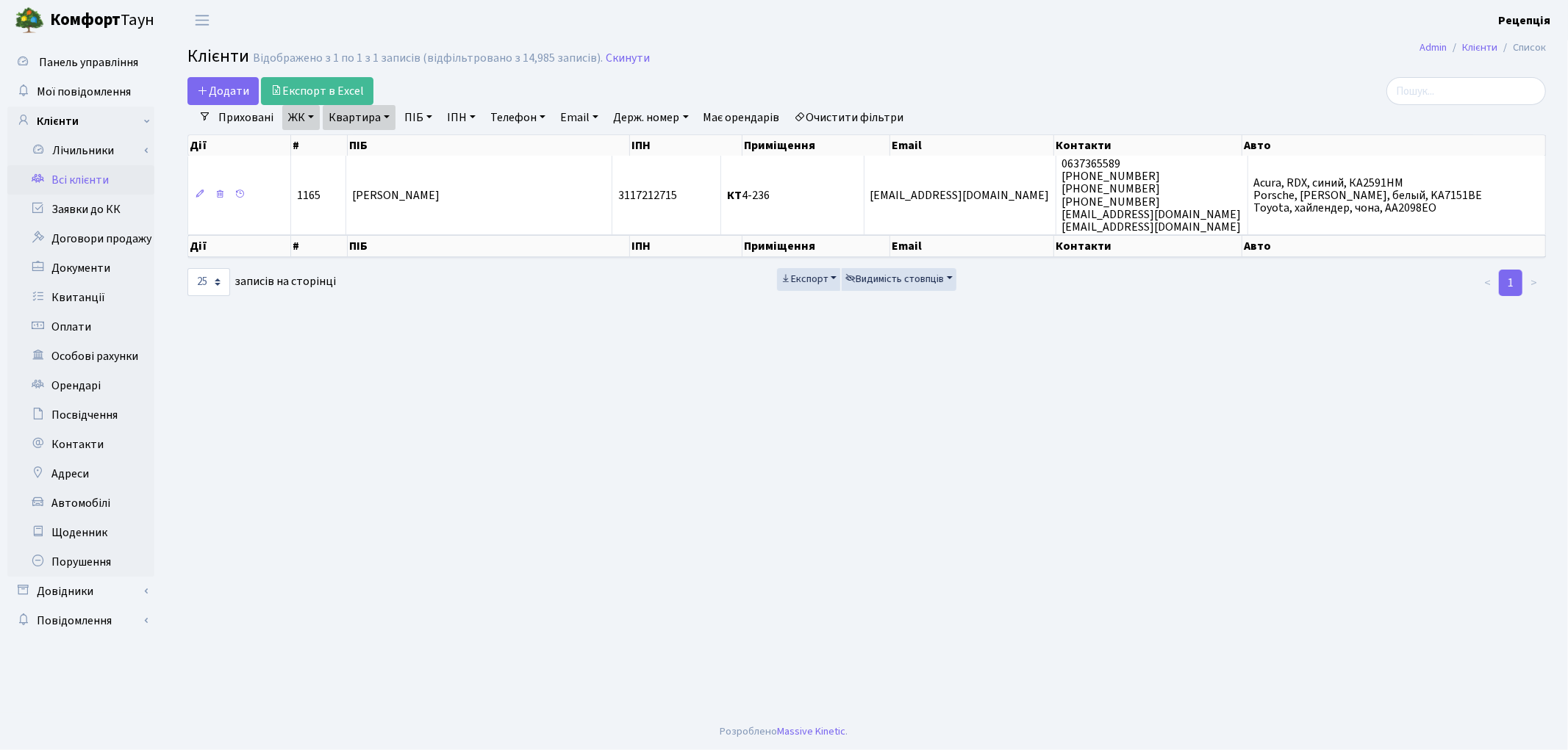
click at [854, 115] on link "Очистити фільтри" at bounding box center [849, 118] width 122 height 25
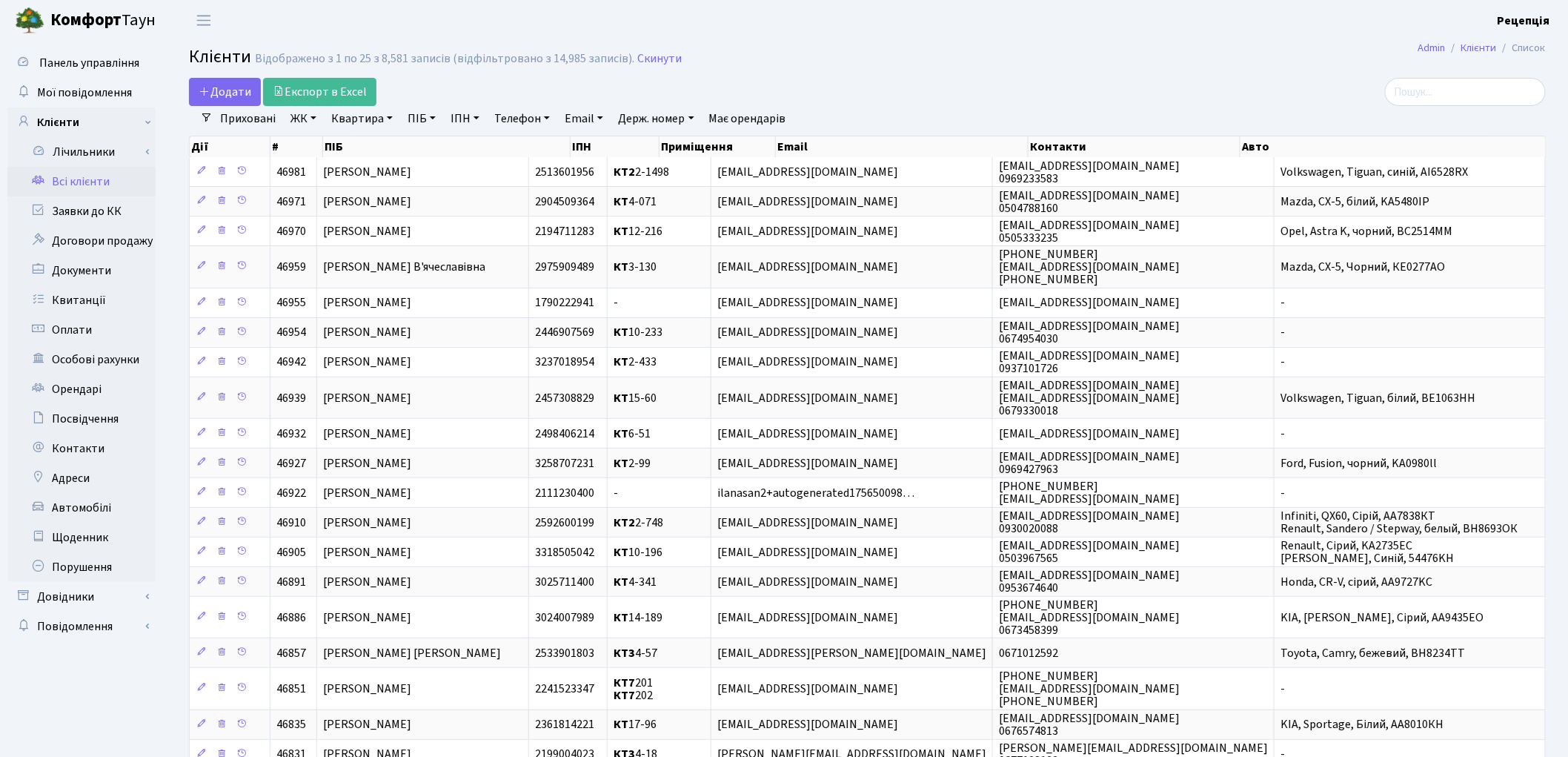
click at [999, 64] on h2 "Клієнти Відображено з 1 по 25 з 8,581 записів (відфільтровано з 14,985 записів)…" at bounding box center [868, 59] width 1357 height 25
click at [111, 214] on link "Заявки до КК" at bounding box center [82, 212] width 148 height 30
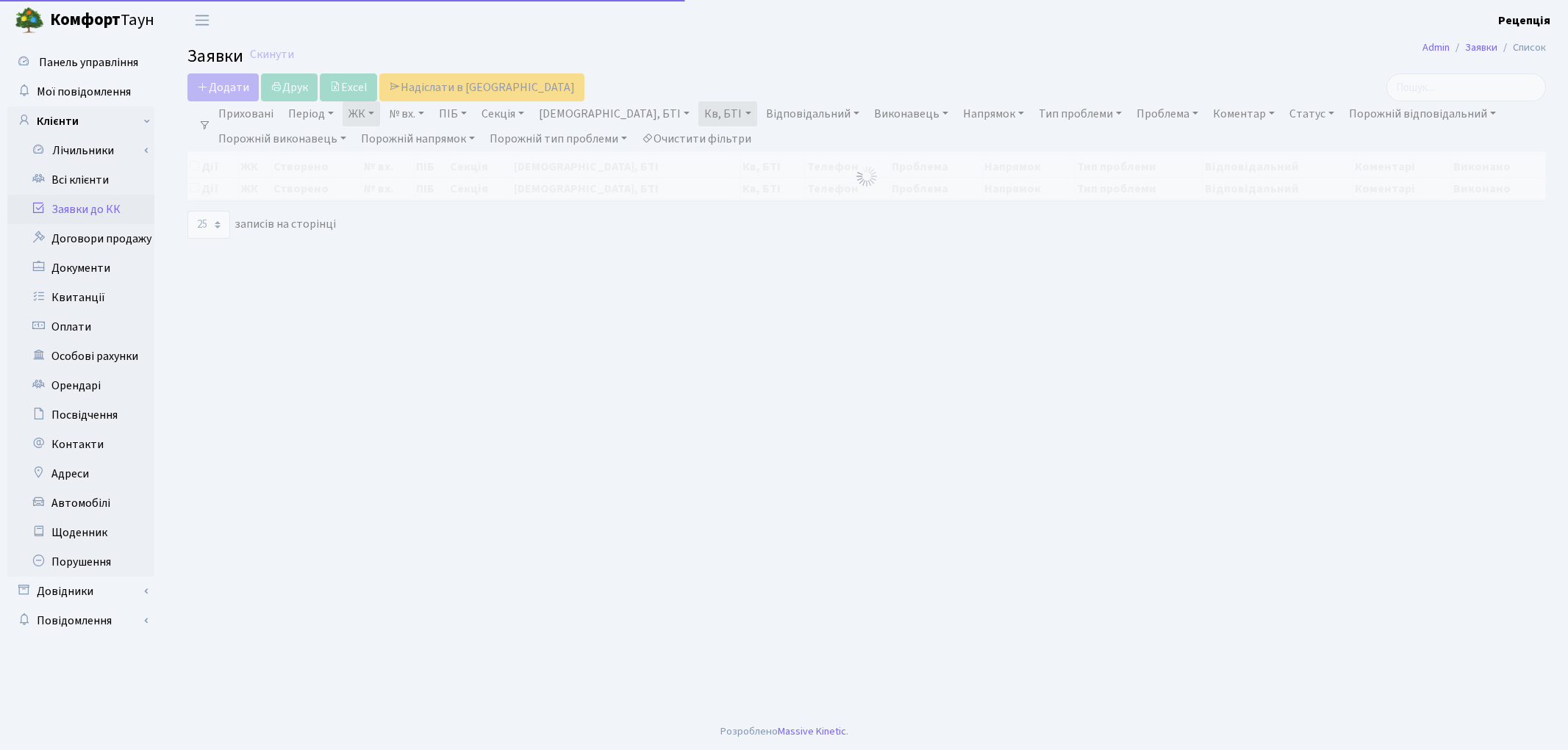
select select "25"
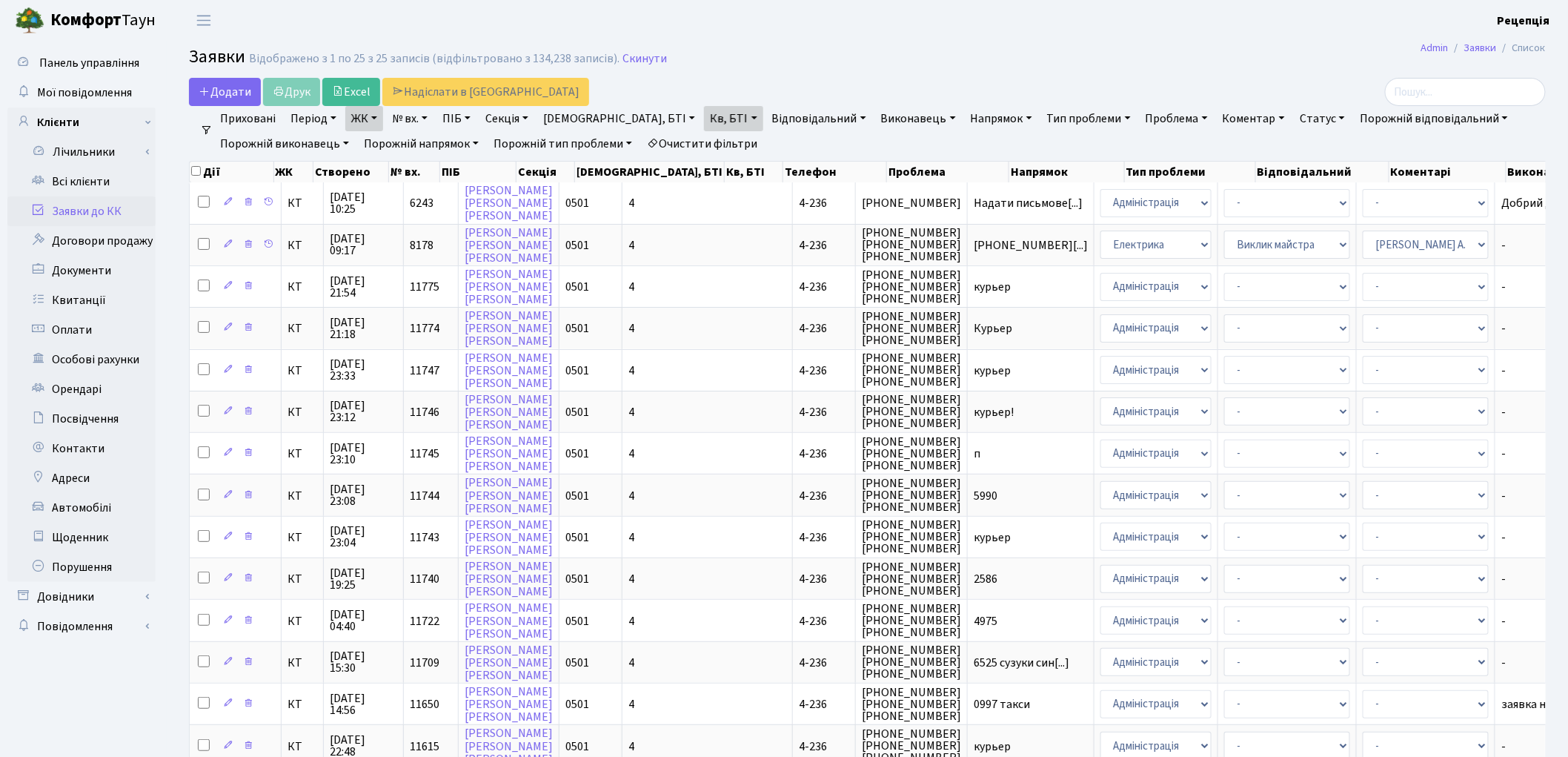
click at [694, 137] on link "Очистити фільтри" at bounding box center [702, 144] width 122 height 25
select select
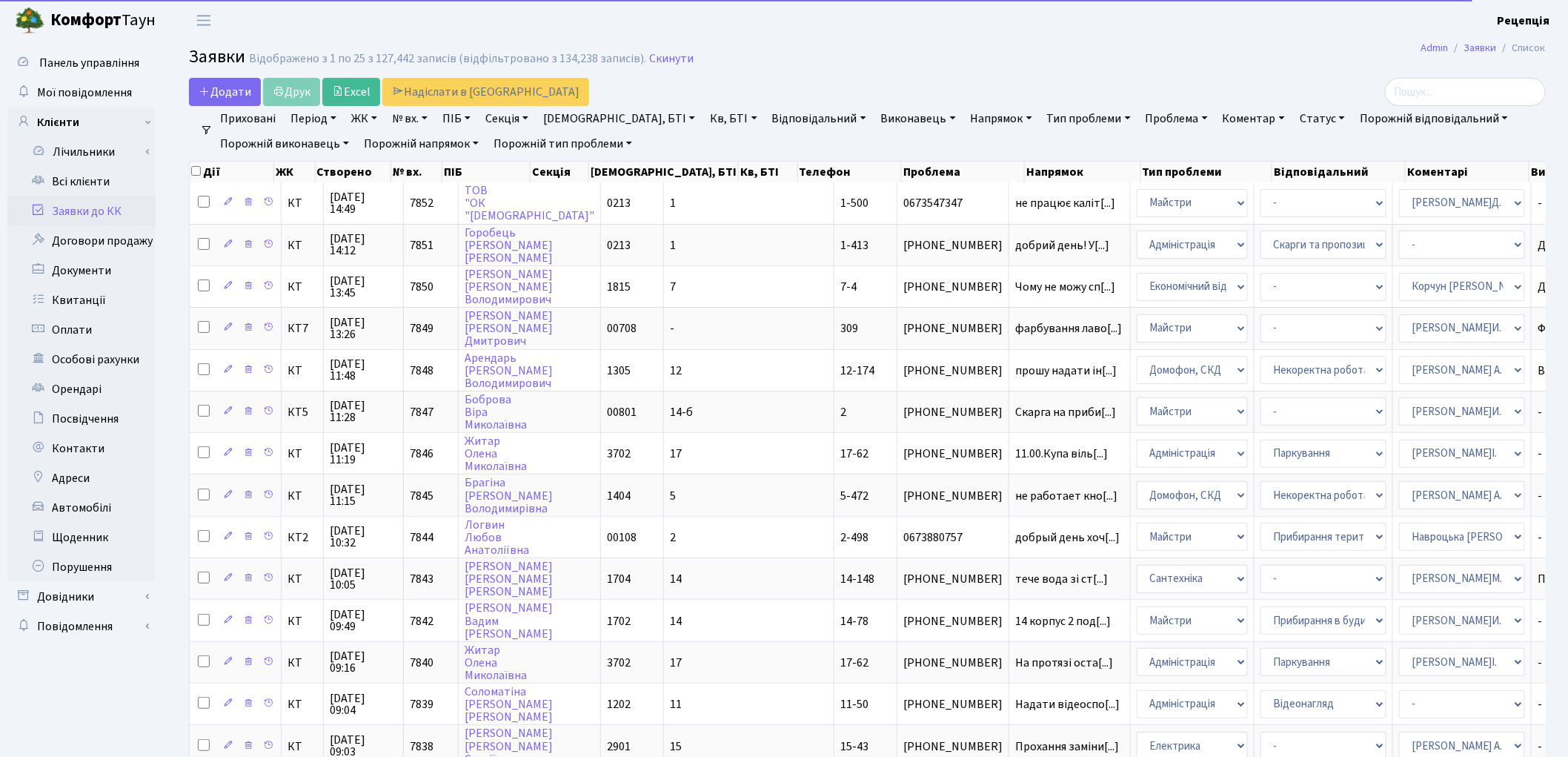
click at [373, 120] on link "ЖК" at bounding box center [364, 119] width 38 height 25
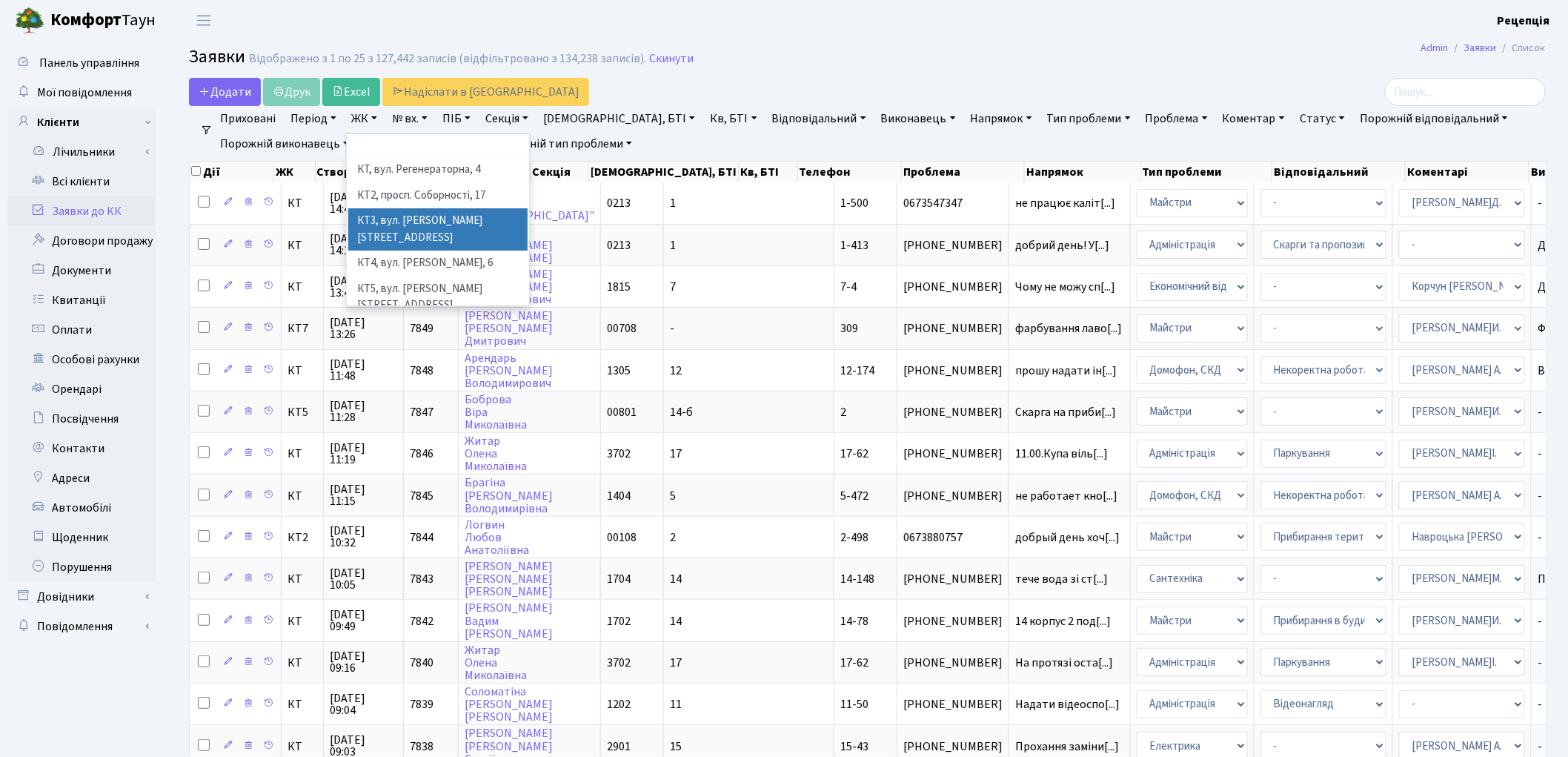
click at [458, 214] on li "КТ3, вул. Березнева, 16" at bounding box center [438, 230] width 180 height 42
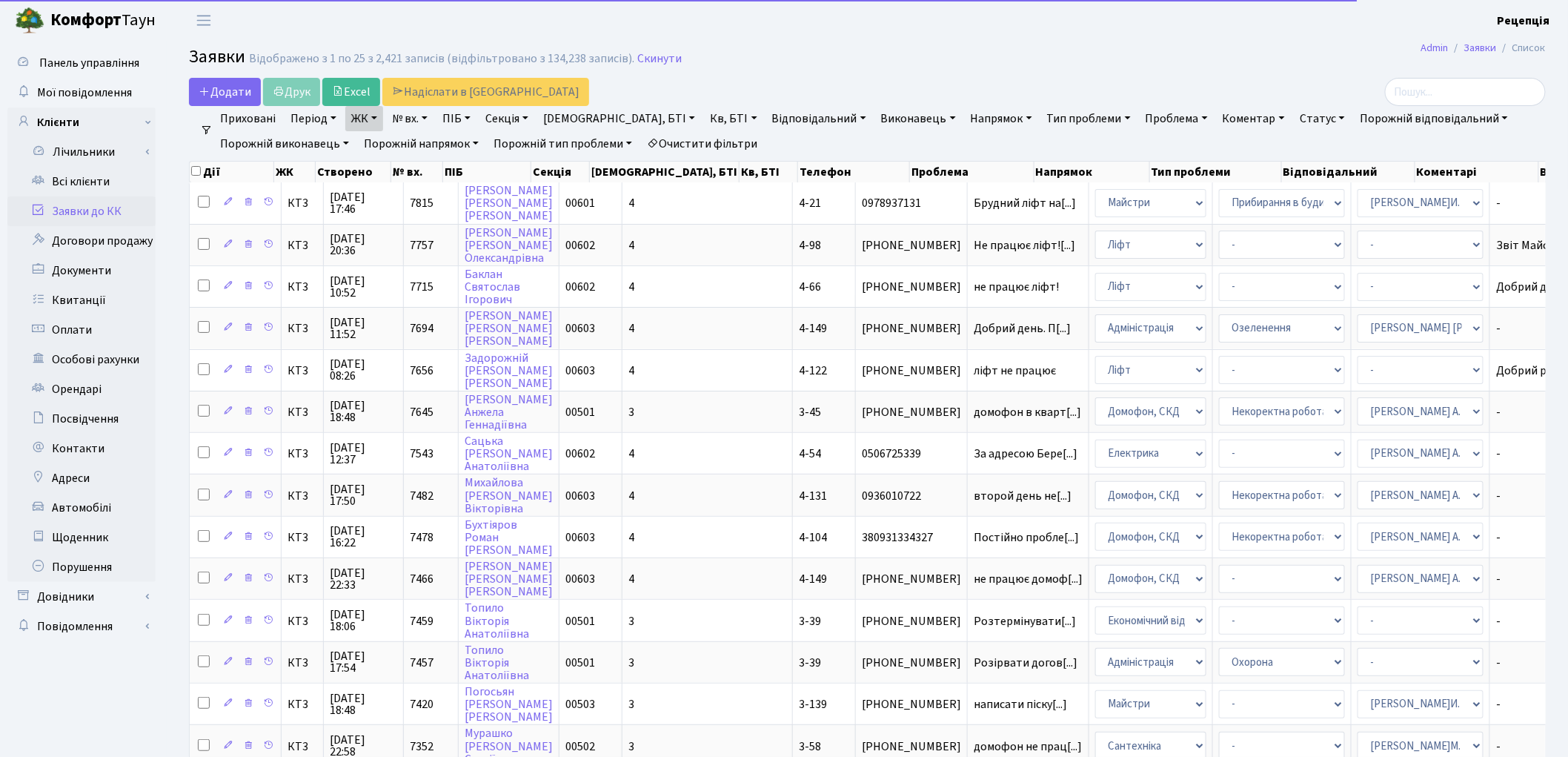
click at [704, 110] on link "Кв, БТІ" at bounding box center [733, 119] width 59 height 25
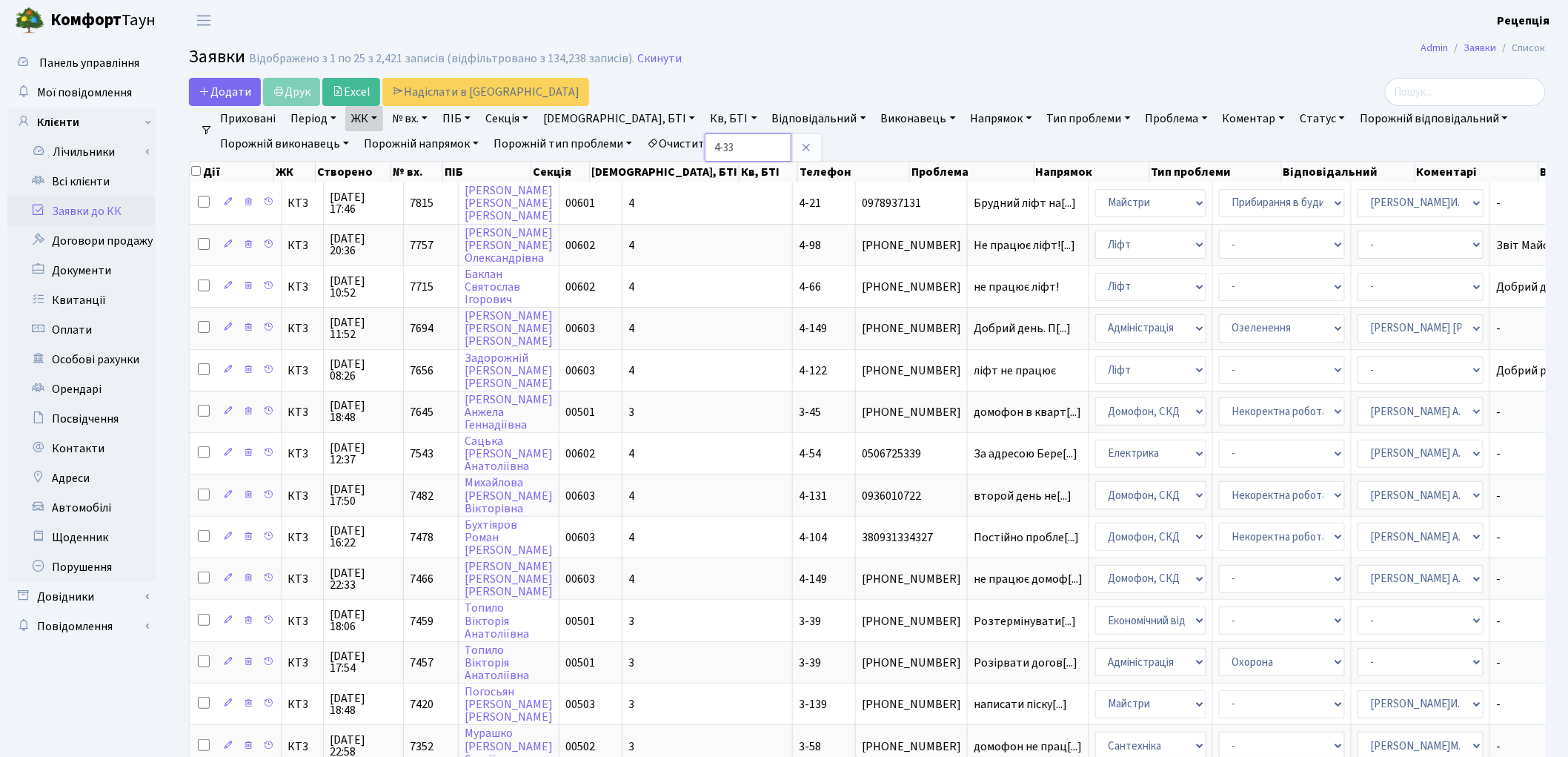
type input "4-33"
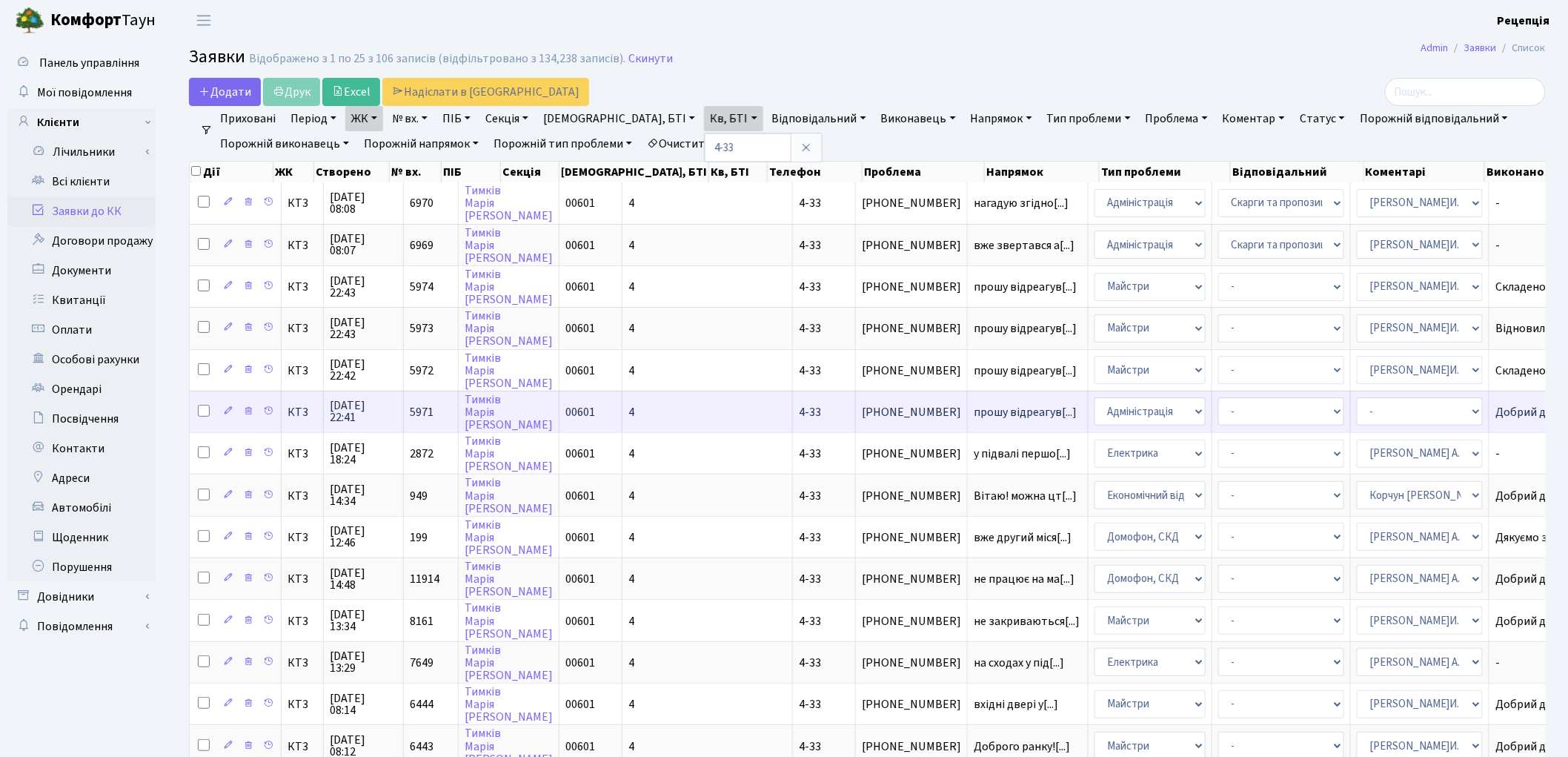
click at [623, 403] on td "4" at bounding box center [708, 412] width 171 height 42
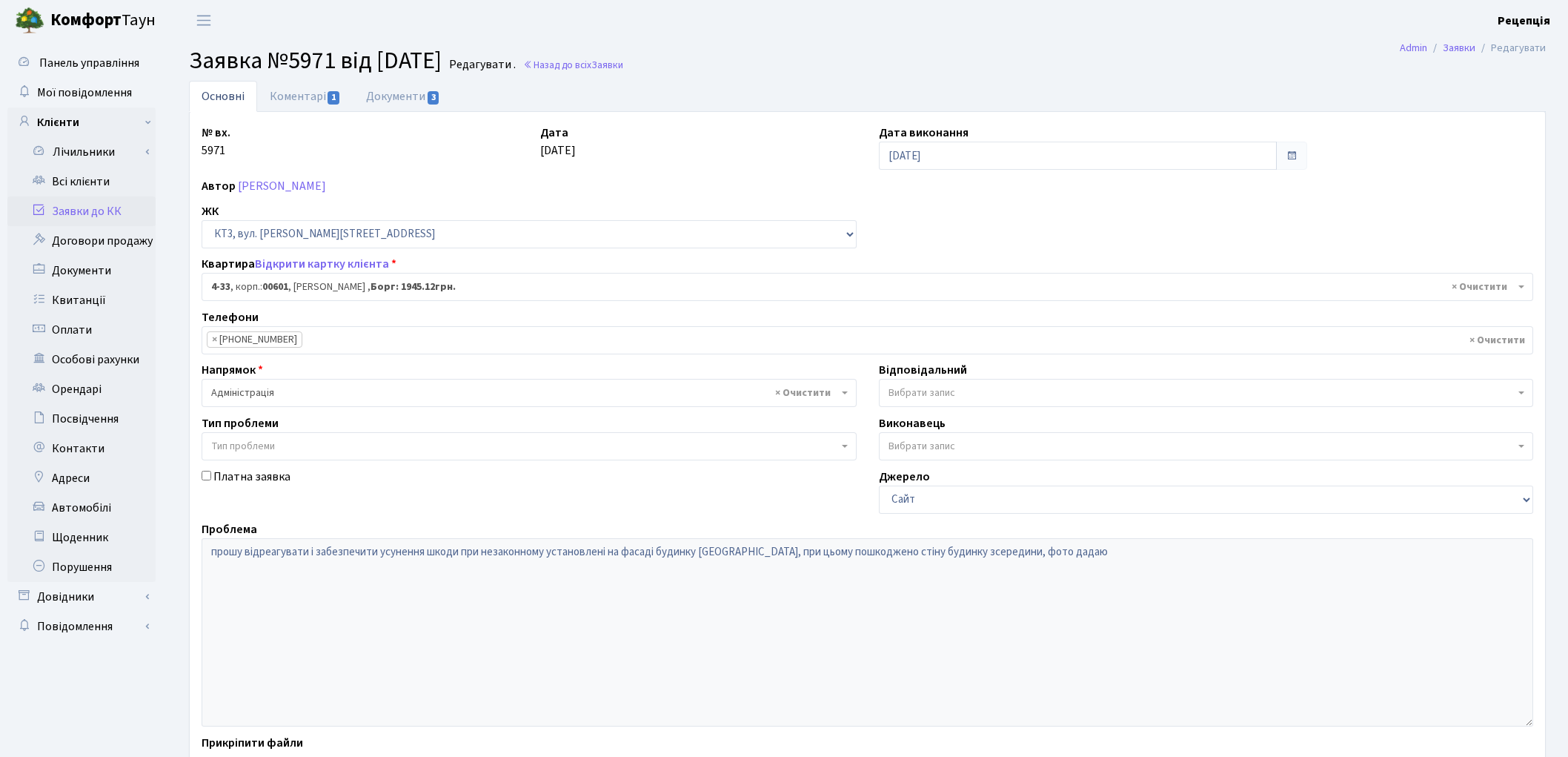
select select "16492"
click at [97, 177] on link "Всі клієнти" at bounding box center [82, 182] width 148 height 30
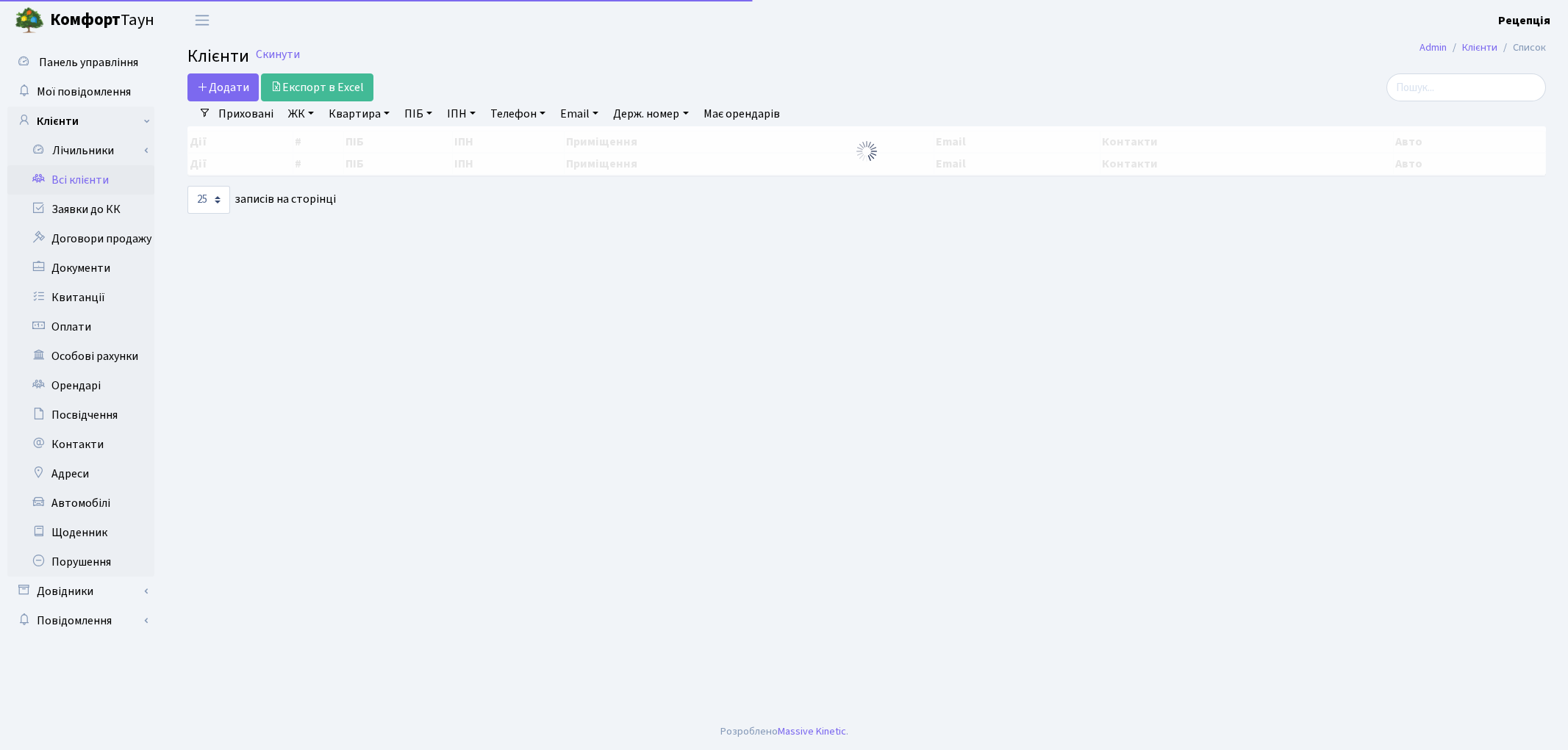
select select "25"
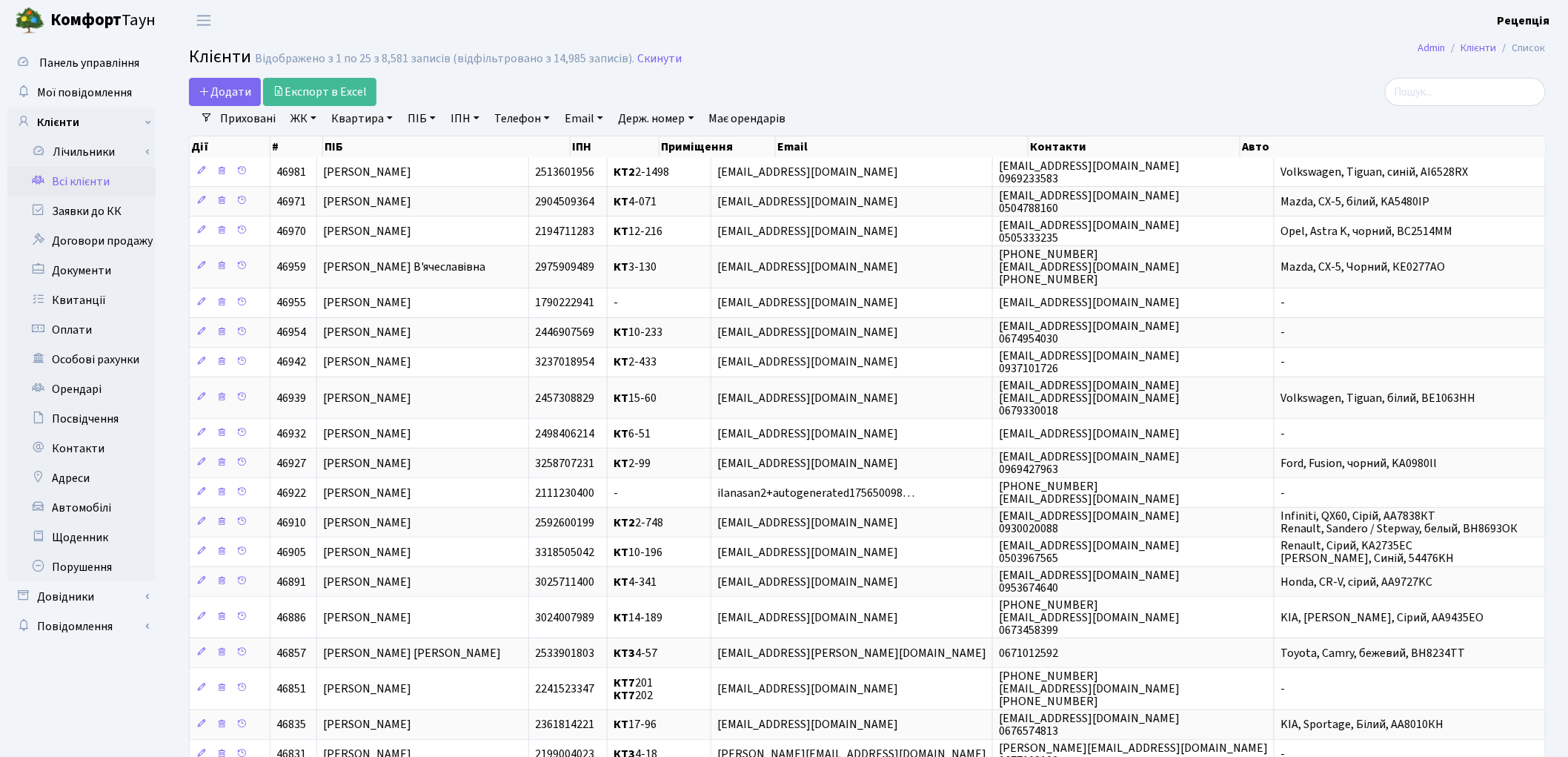
click at [308, 116] on link "ЖК" at bounding box center [303, 119] width 38 height 25
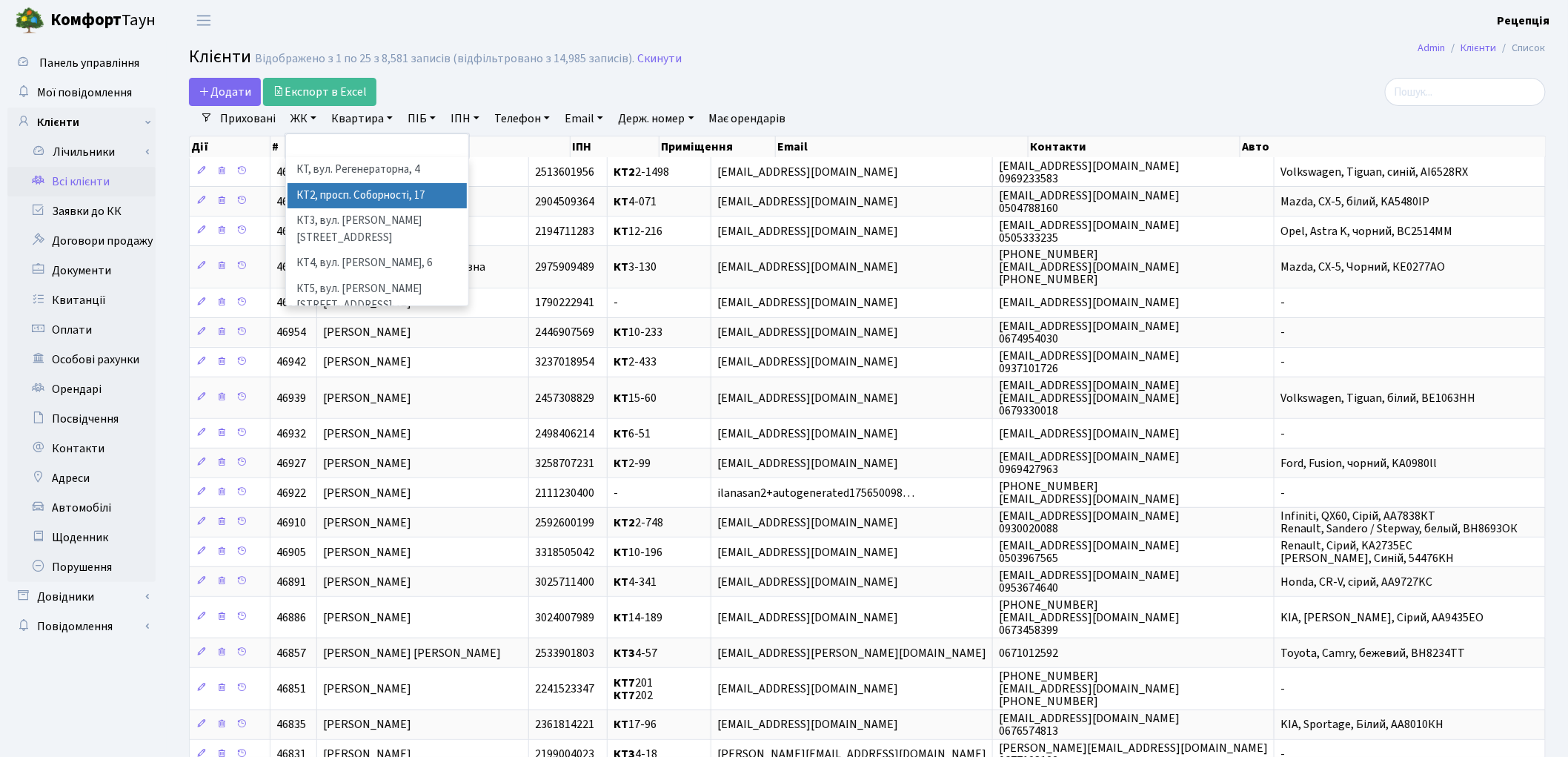
click at [334, 190] on li "КТ2, просп. Соборності, 17" at bounding box center [377, 196] width 180 height 26
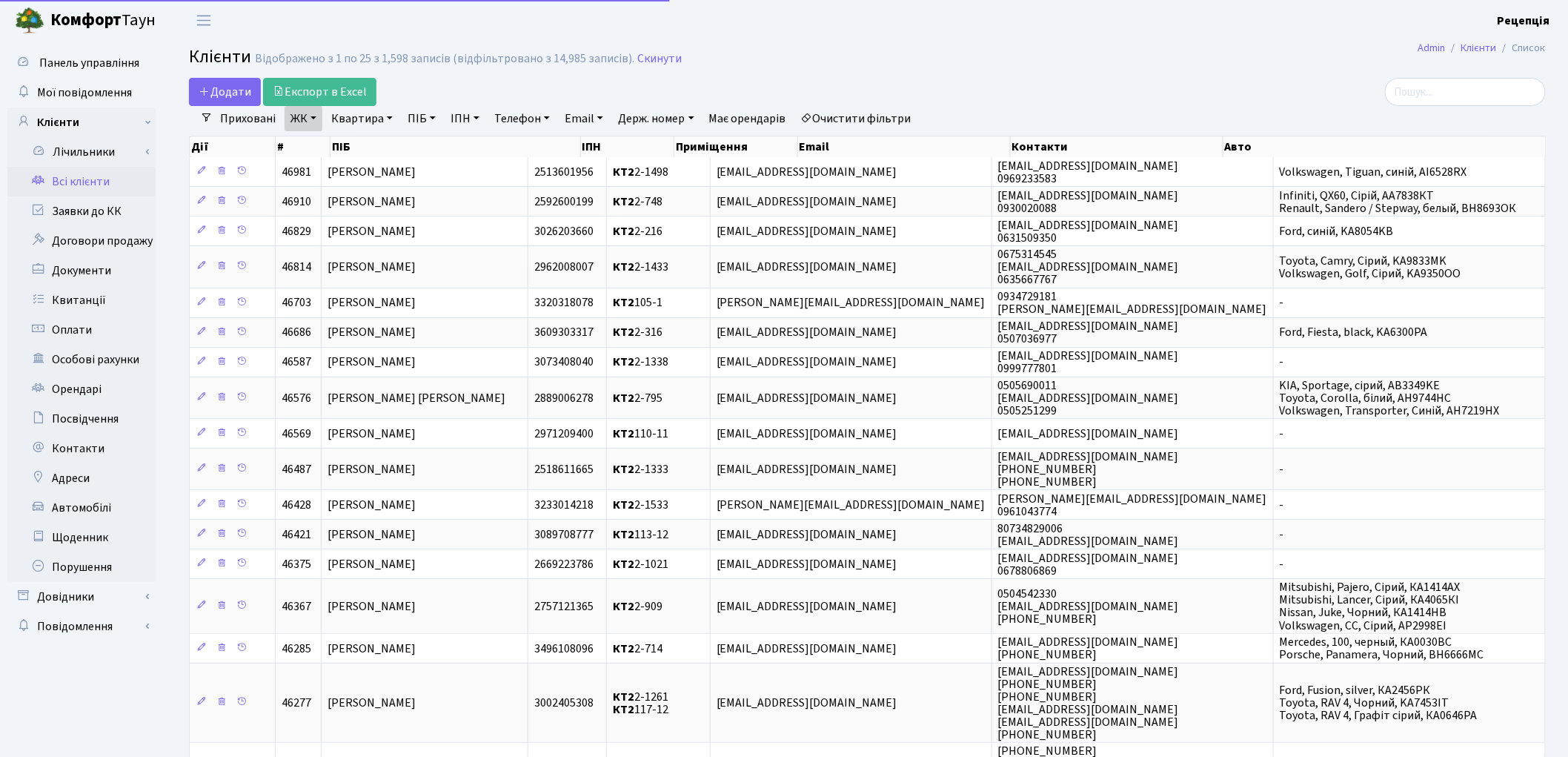
click at [359, 113] on link "Квартира" at bounding box center [362, 119] width 74 height 25
type input "2-512"
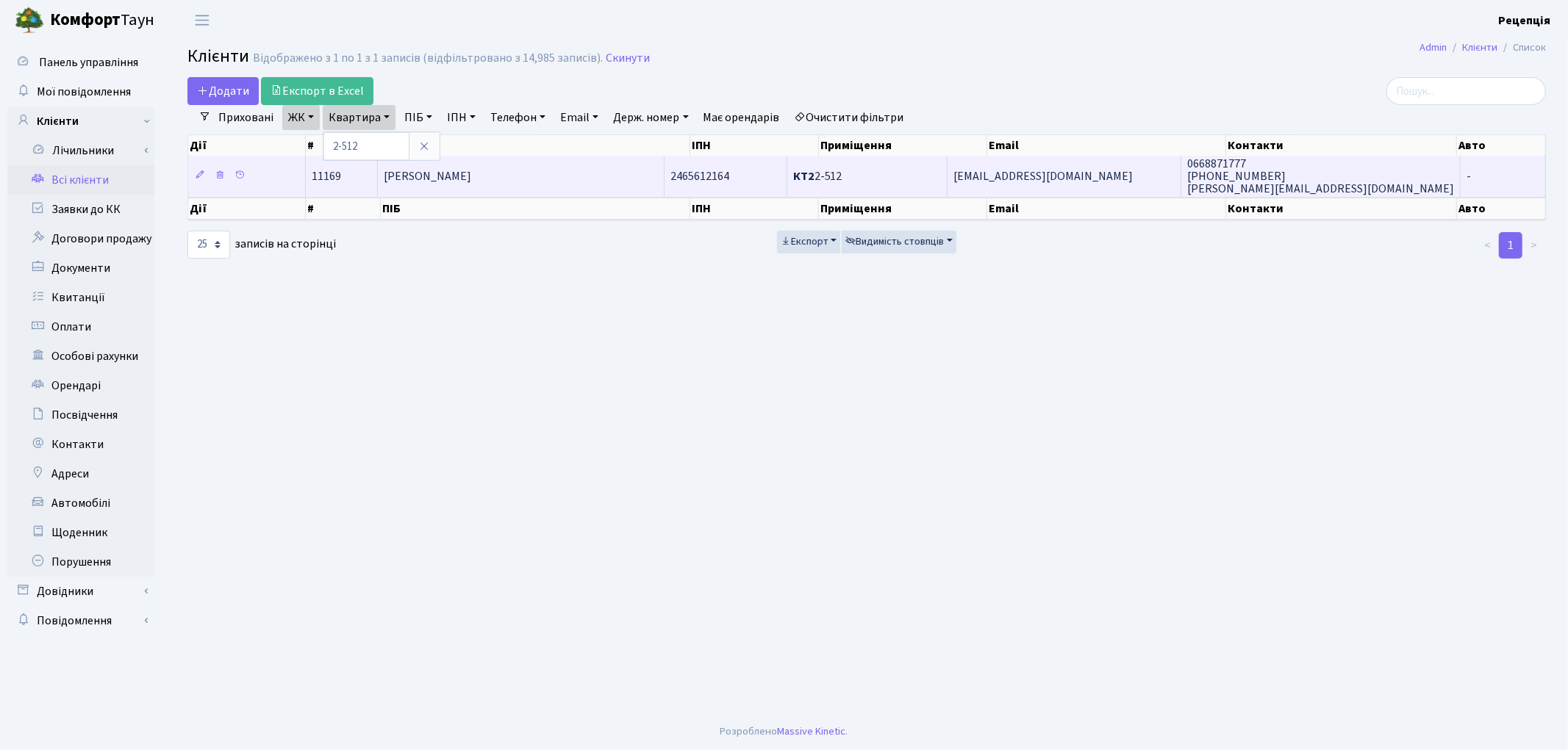
click at [471, 177] on span "[PERSON_NAME]" at bounding box center [427, 177] width 88 height 16
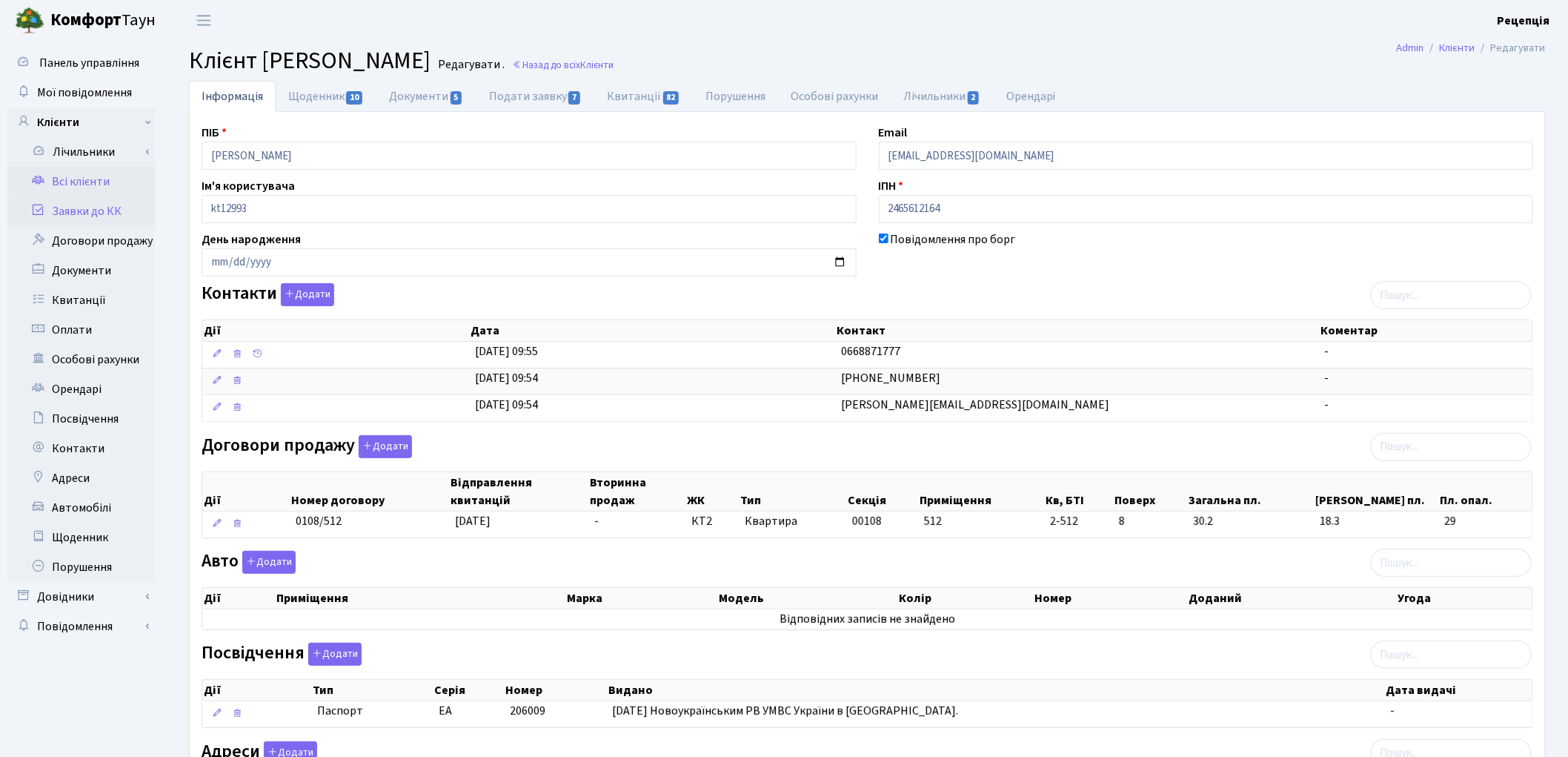
click at [70, 211] on link "Заявки до КК" at bounding box center [82, 212] width 148 height 30
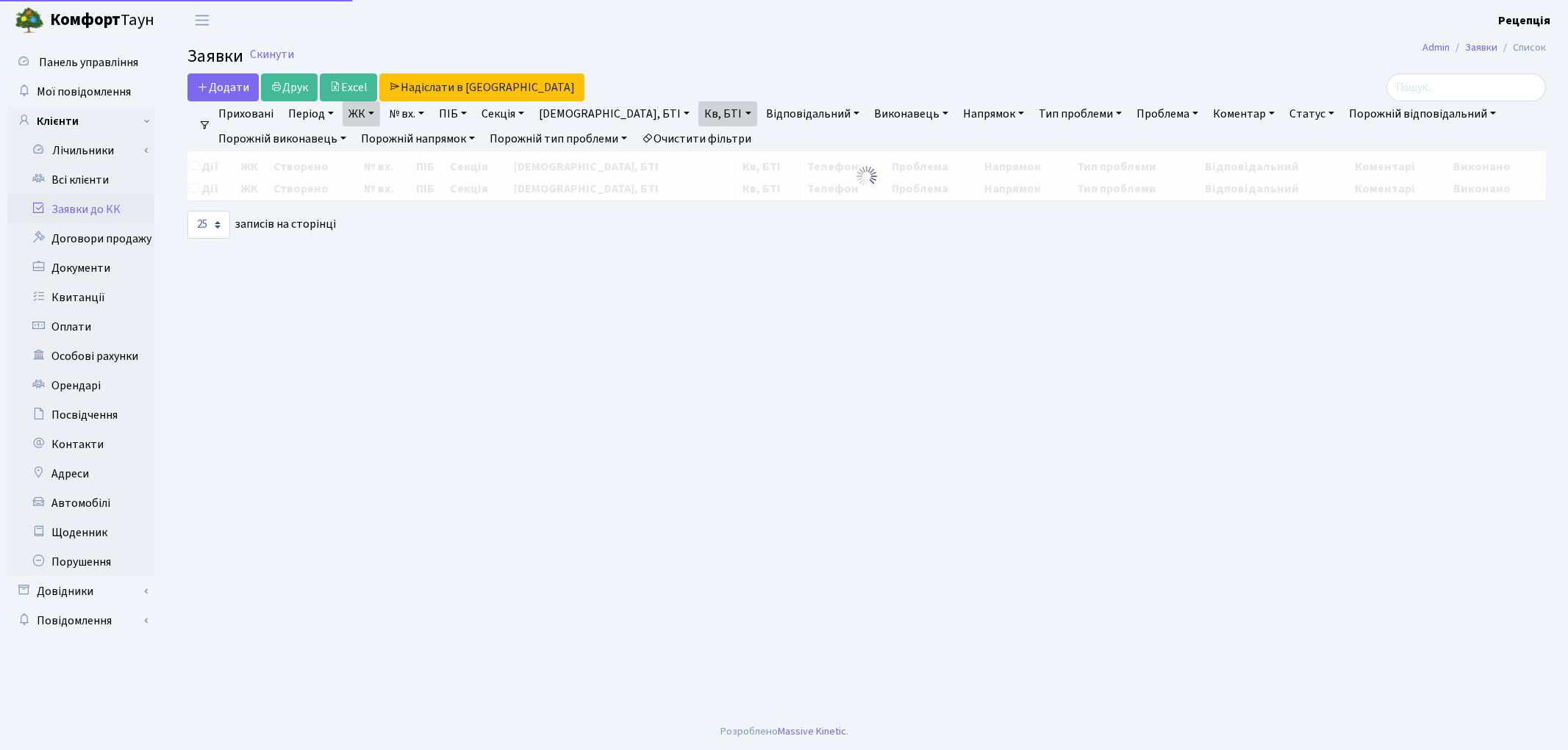
select select "25"
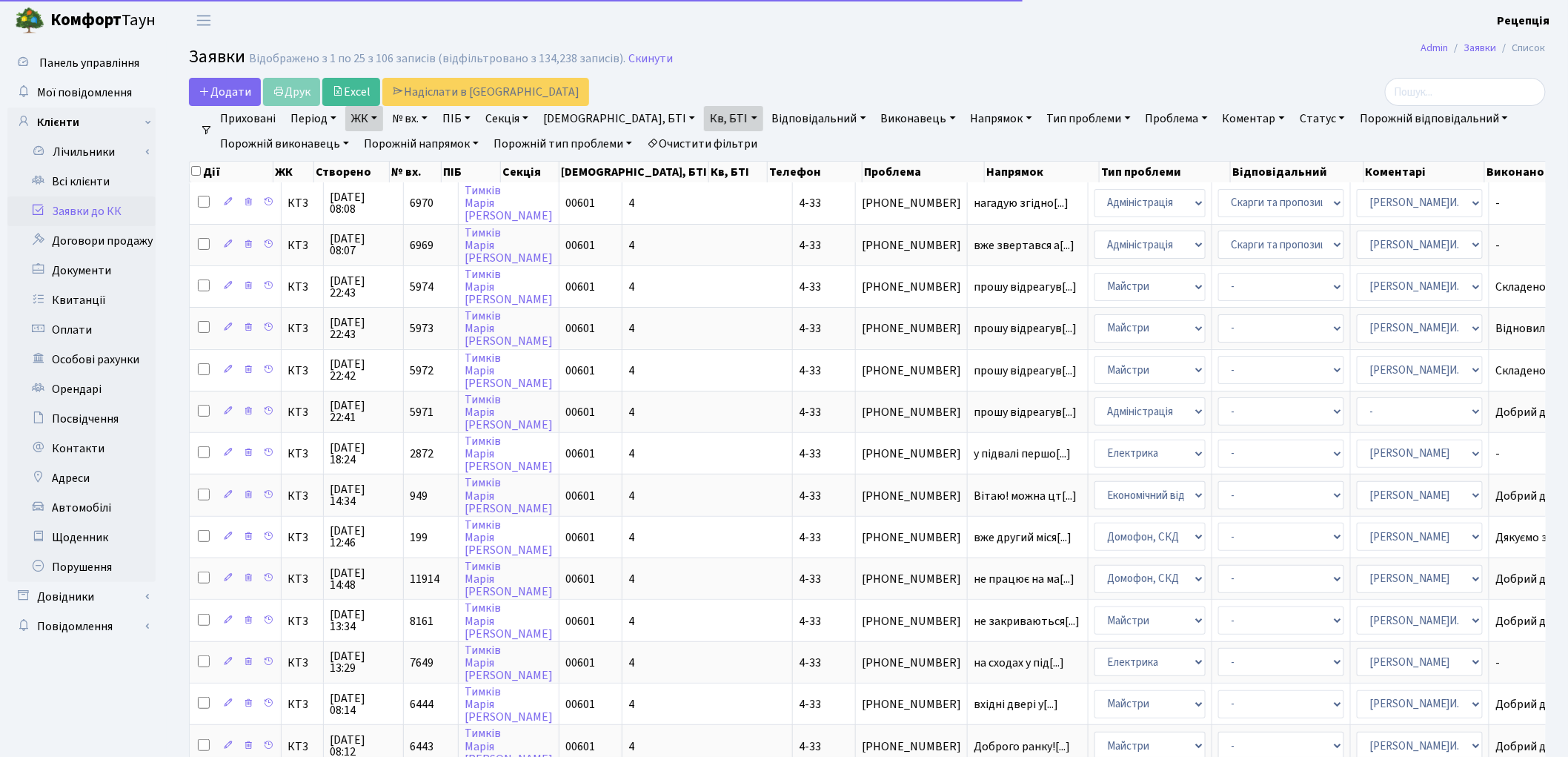
click at [693, 137] on link "Очистити фільтри" at bounding box center [702, 144] width 122 height 25
select select
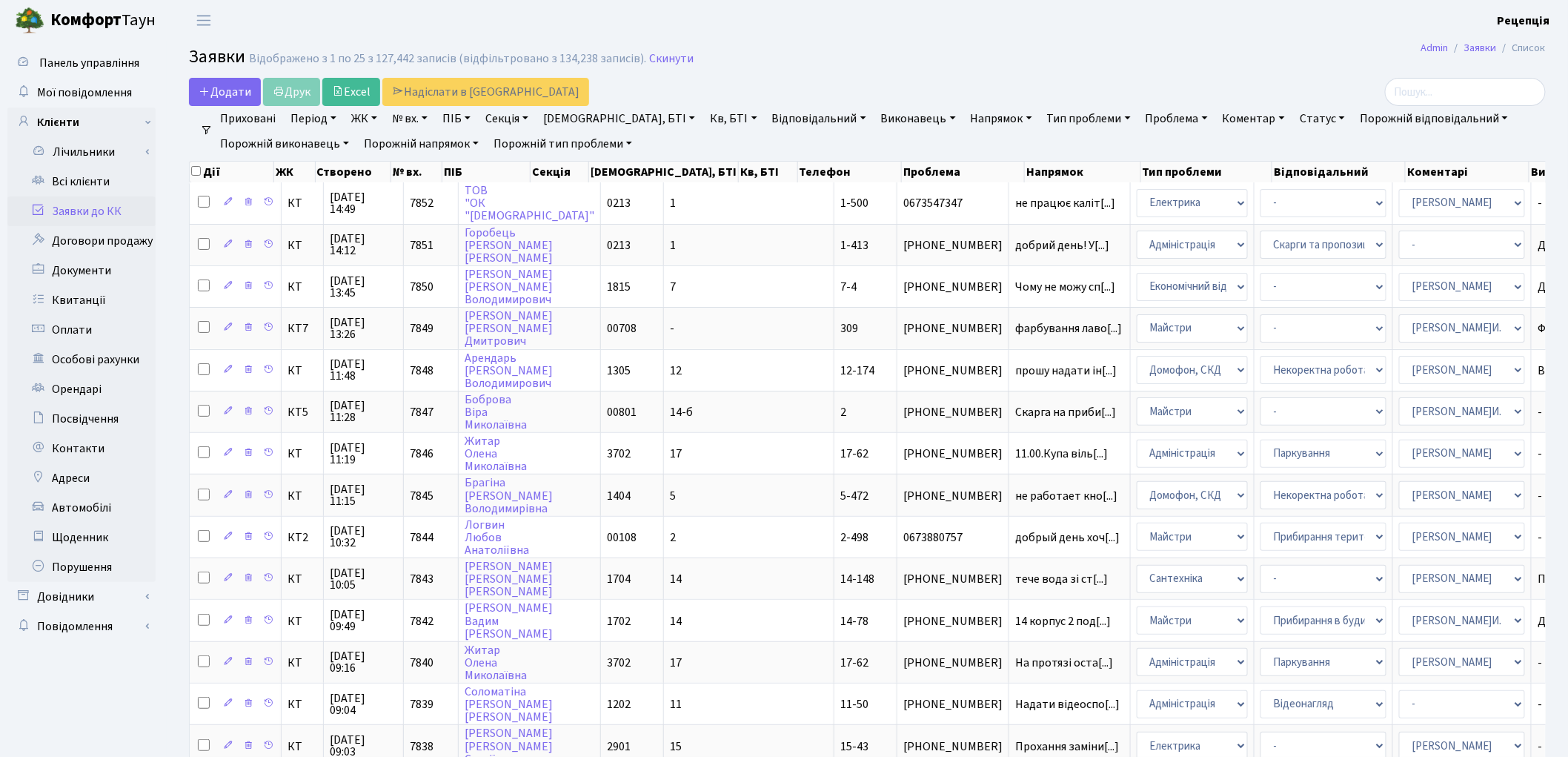
click at [369, 113] on link "ЖК" at bounding box center [364, 119] width 38 height 25
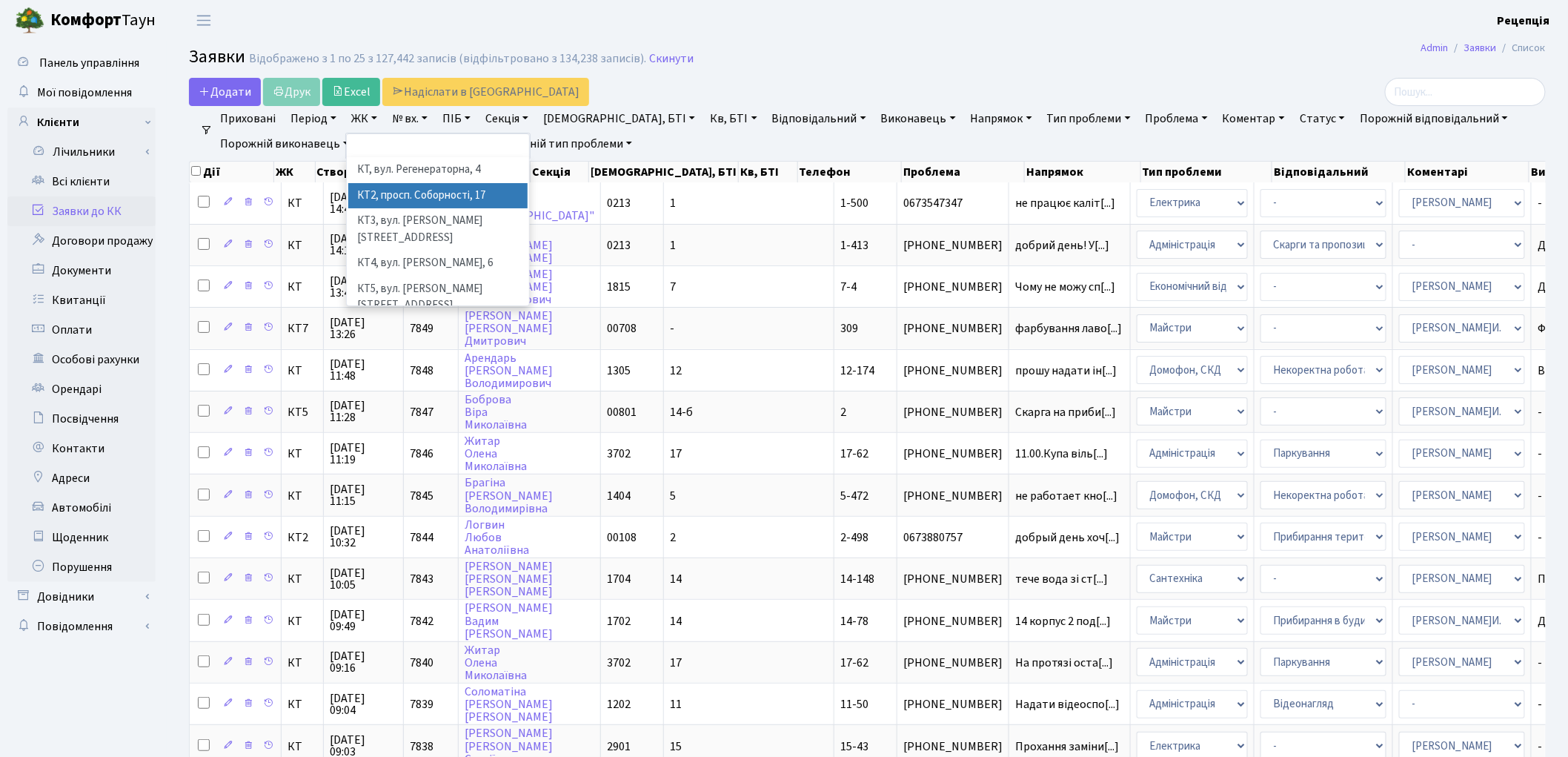
click at [422, 198] on li "КТ2, просп. Соборності, 17" at bounding box center [438, 196] width 180 height 26
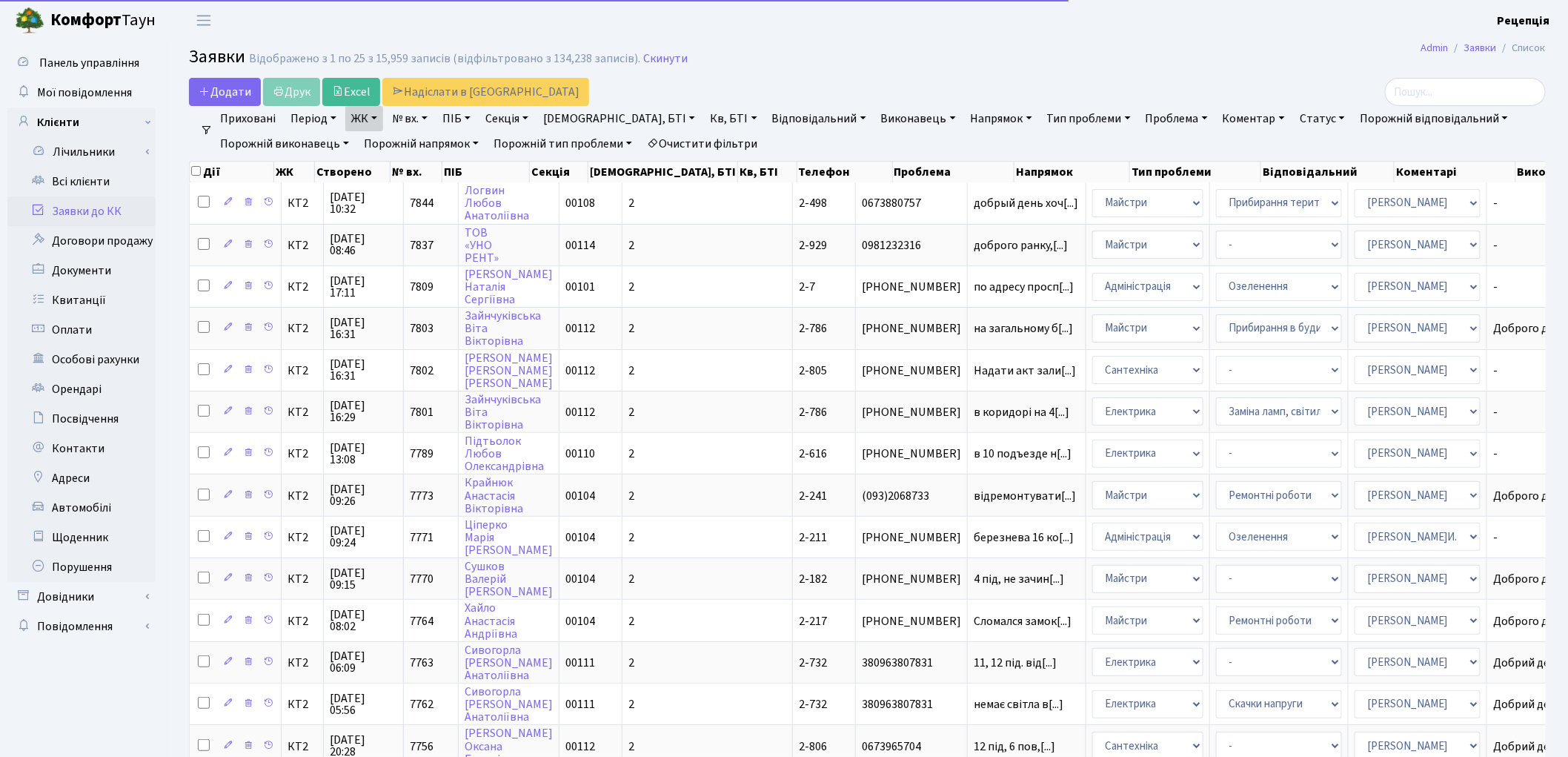
click at [704, 112] on link "Кв, БТІ" at bounding box center [733, 119] width 59 height 25
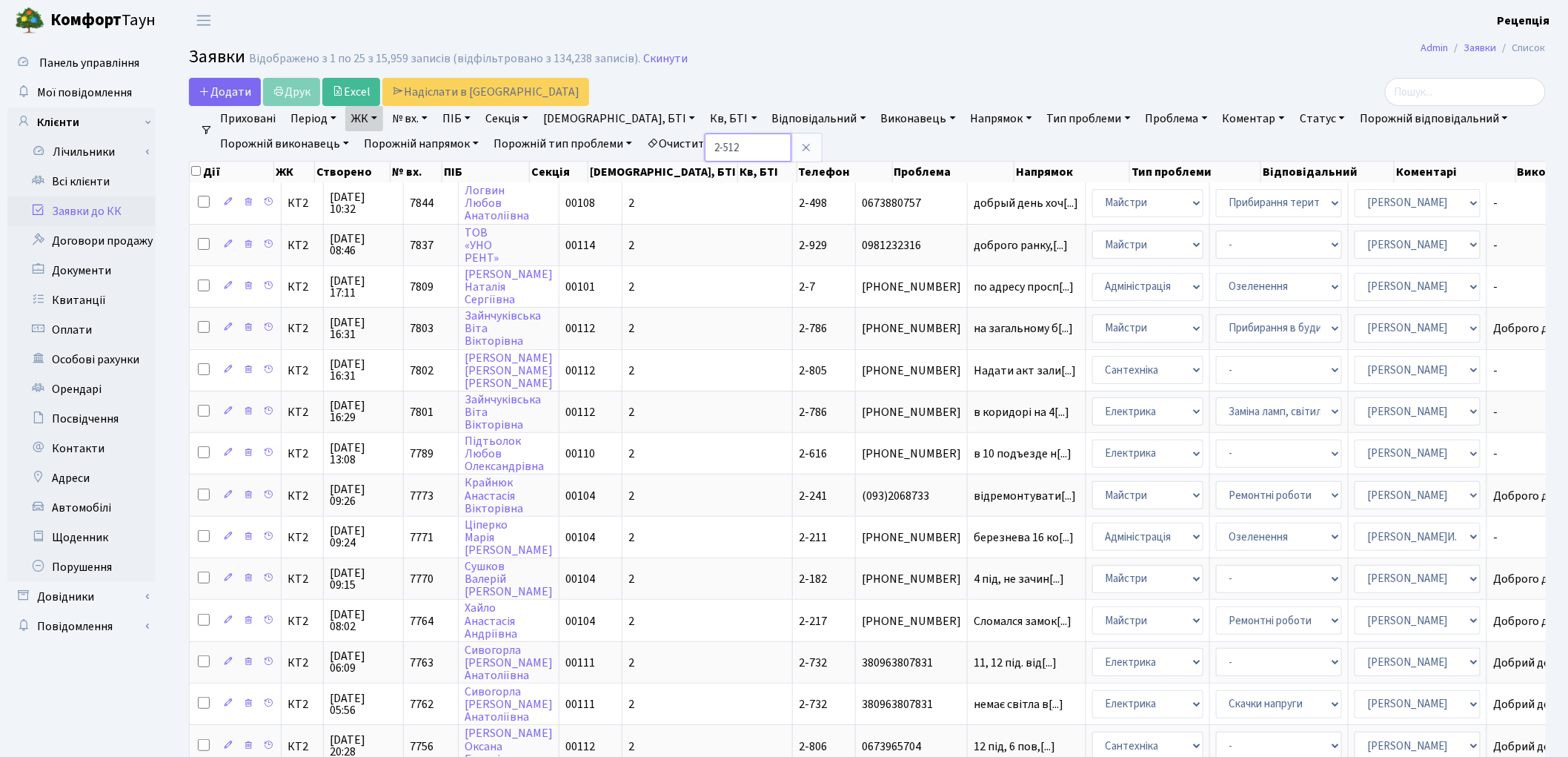
type input "2-512"
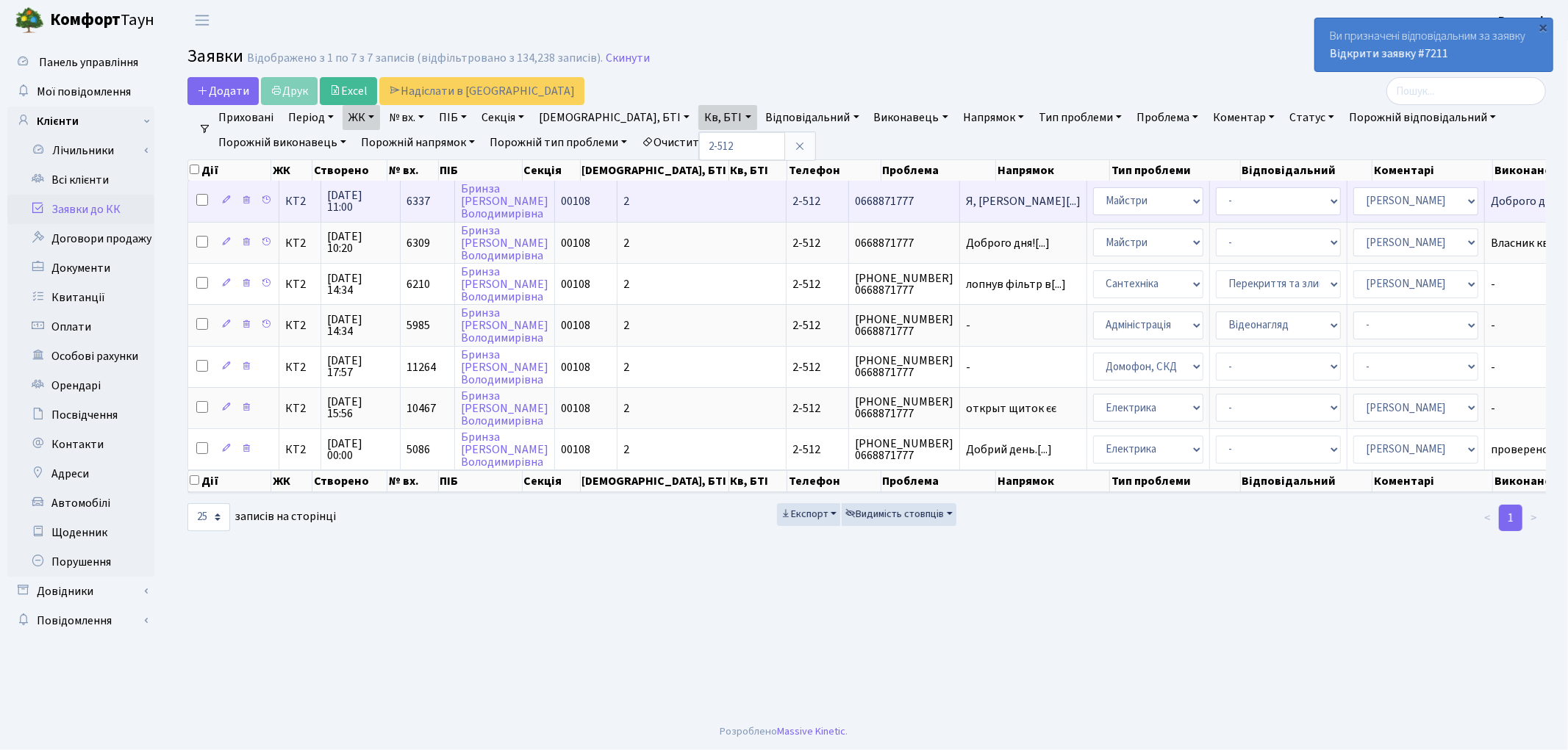
click at [960, 209] on td "Я, Бринза Тетян[...]" at bounding box center [1024, 201] width 127 height 40
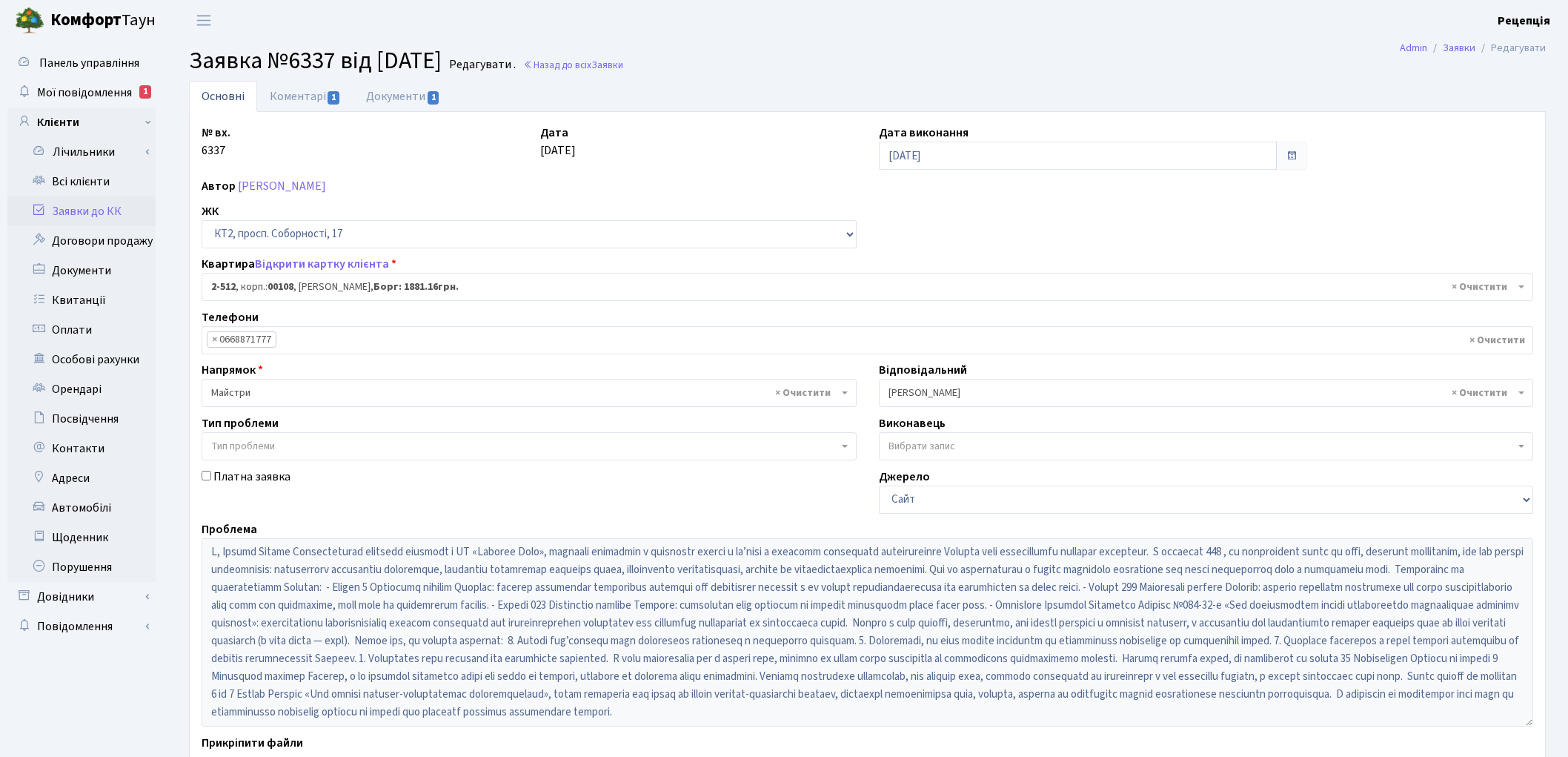
select select "15561"
click at [401, 105] on link "Документи 1" at bounding box center [403, 96] width 99 height 30
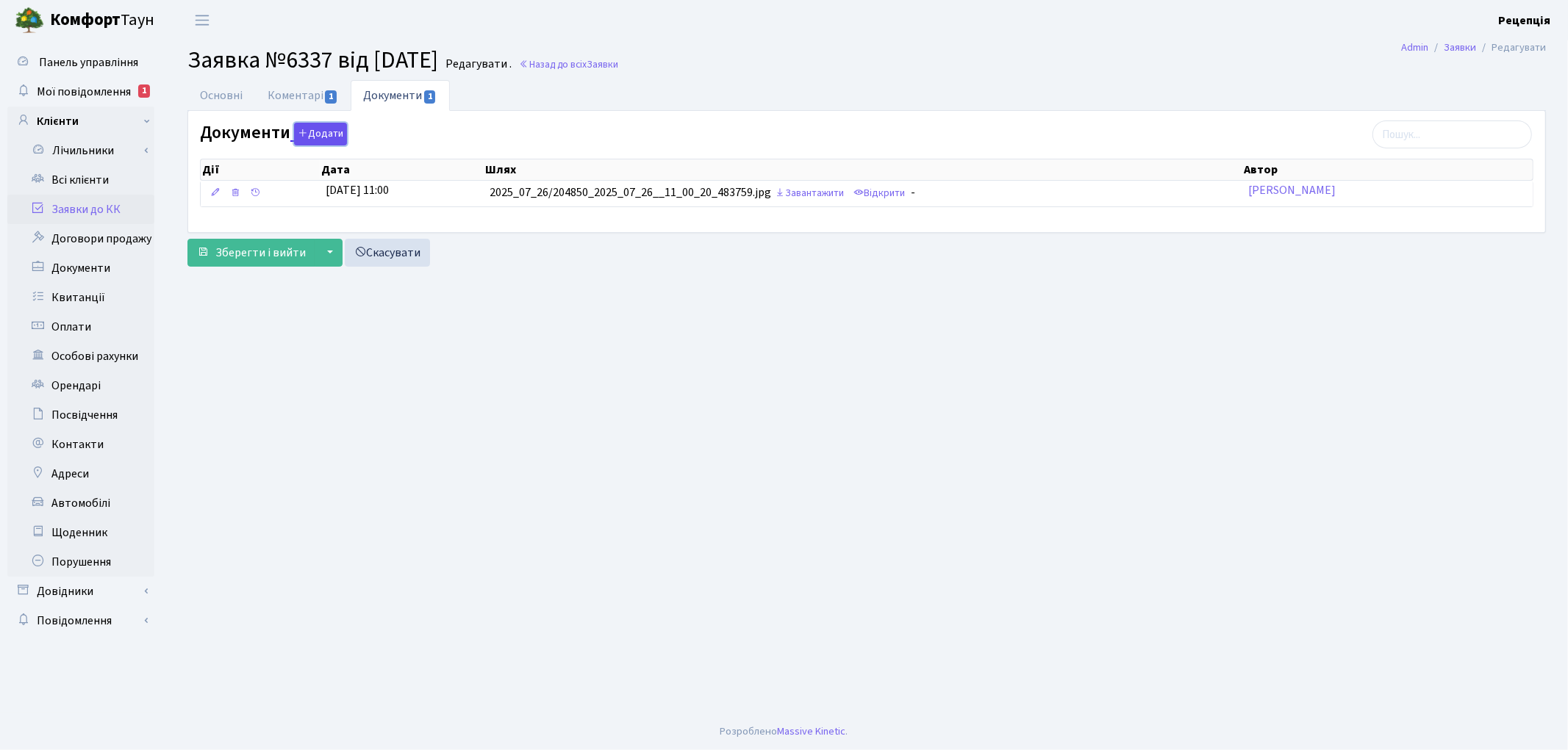
click at [320, 136] on button "Додати" at bounding box center [320, 134] width 53 height 23
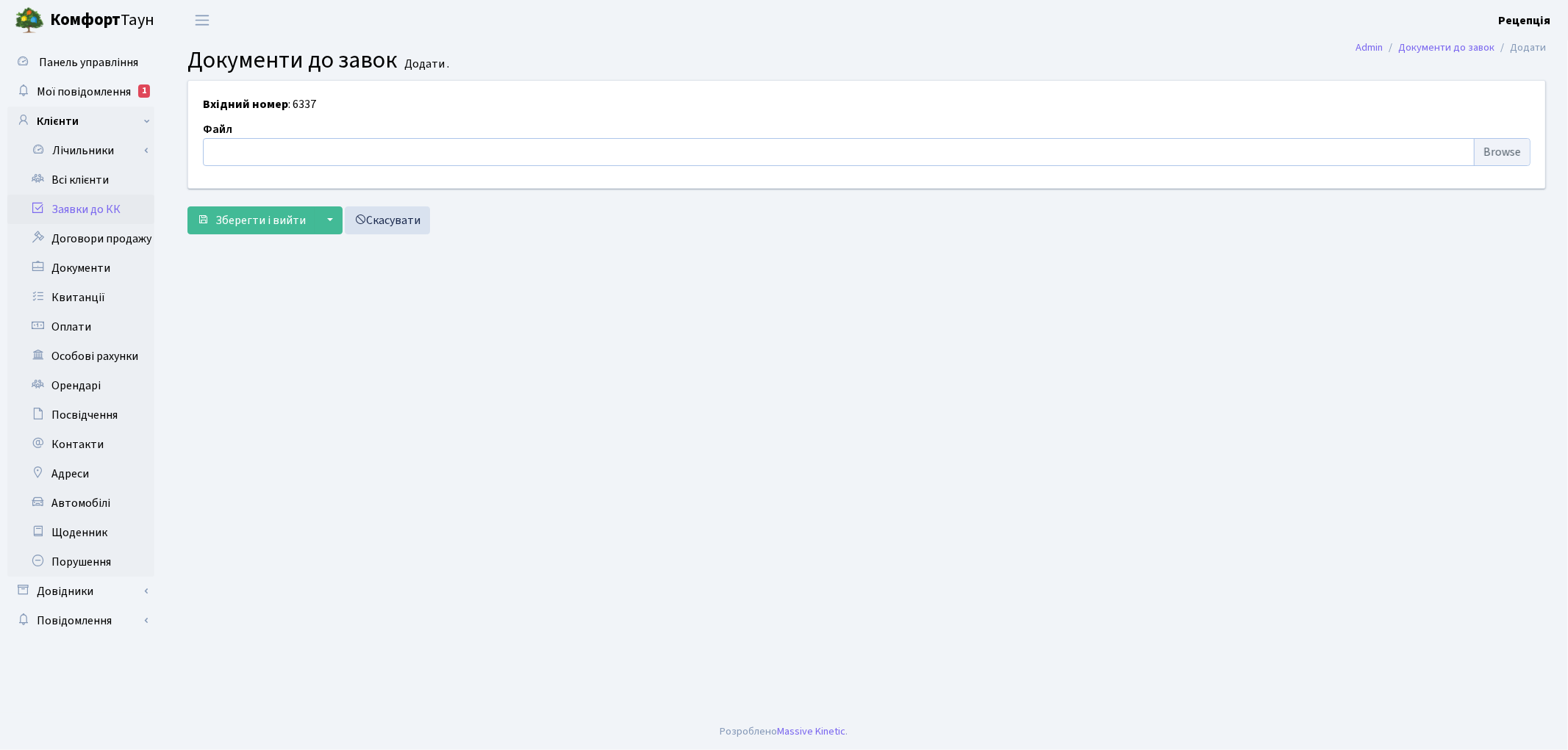
click at [1490, 147] on input "file" at bounding box center [867, 152] width 1328 height 28
type input "C:\fakepath\сканирование0628.pdf"
click at [245, 216] on span "Зберегти і вийти" at bounding box center [260, 220] width 91 height 16
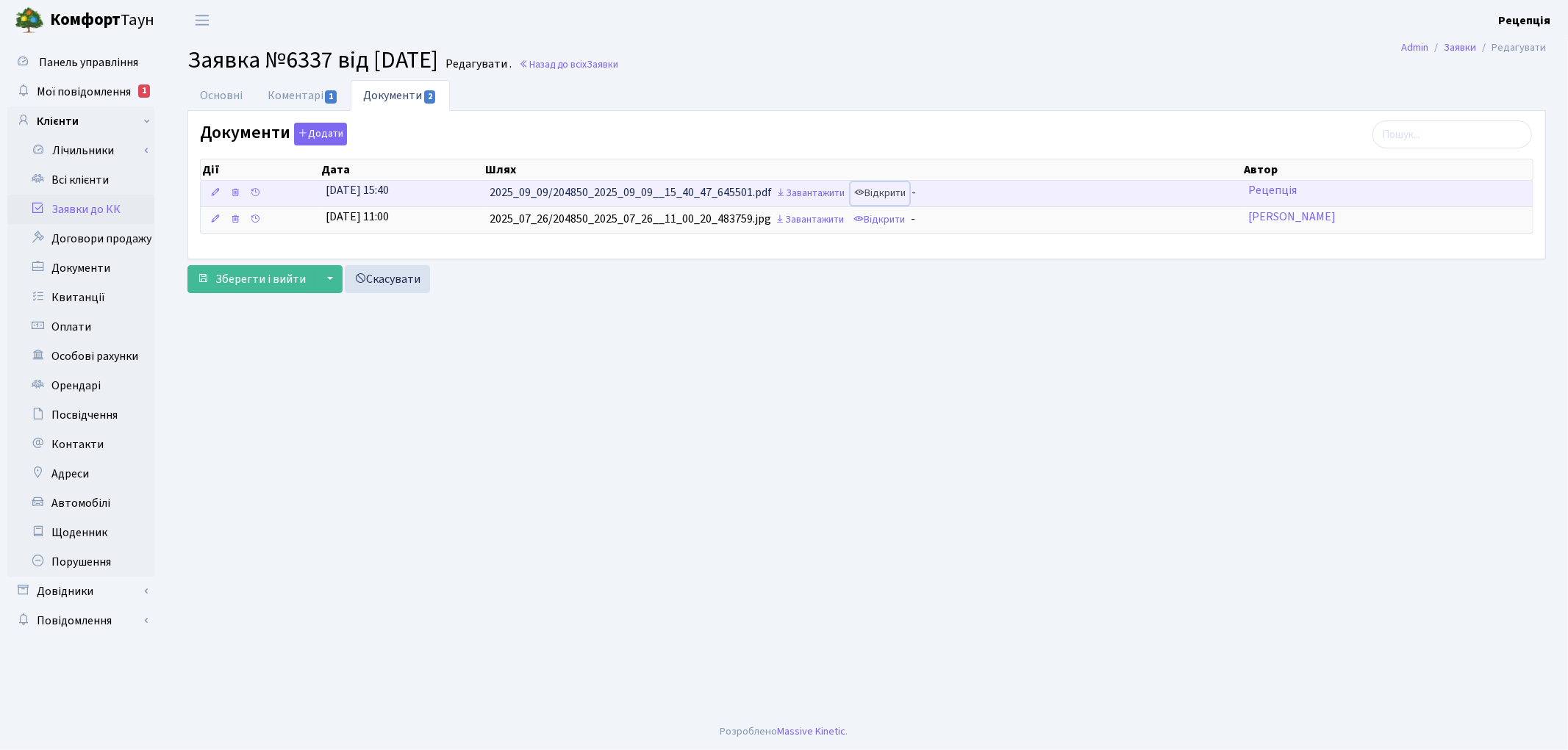
click at [890, 194] on link "Відкрити" at bounding box center [880, 194] width 59 height 23
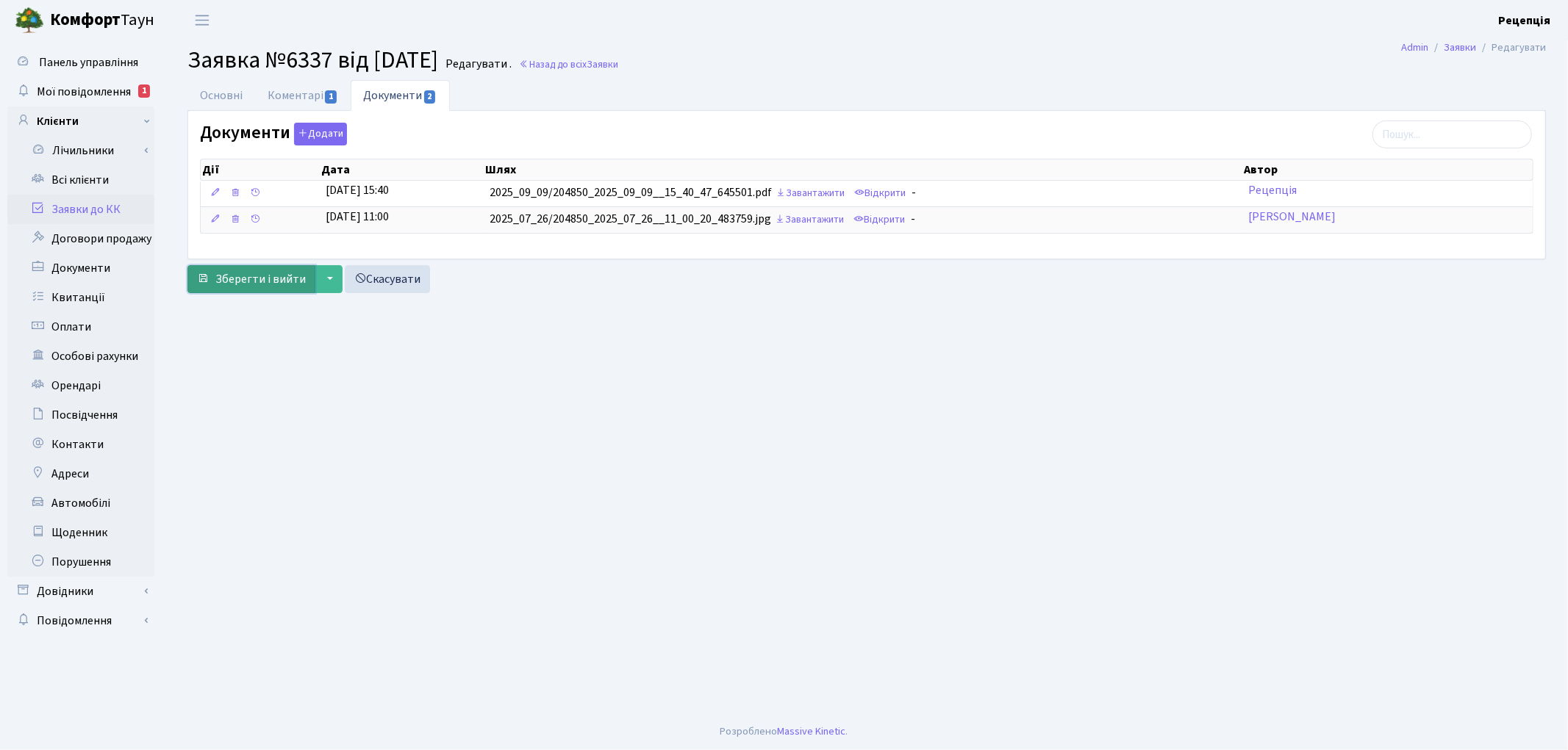
click at [255, 280] on span "Зберегти і вийти" at bounding box center [260, 279] width 91 height 16
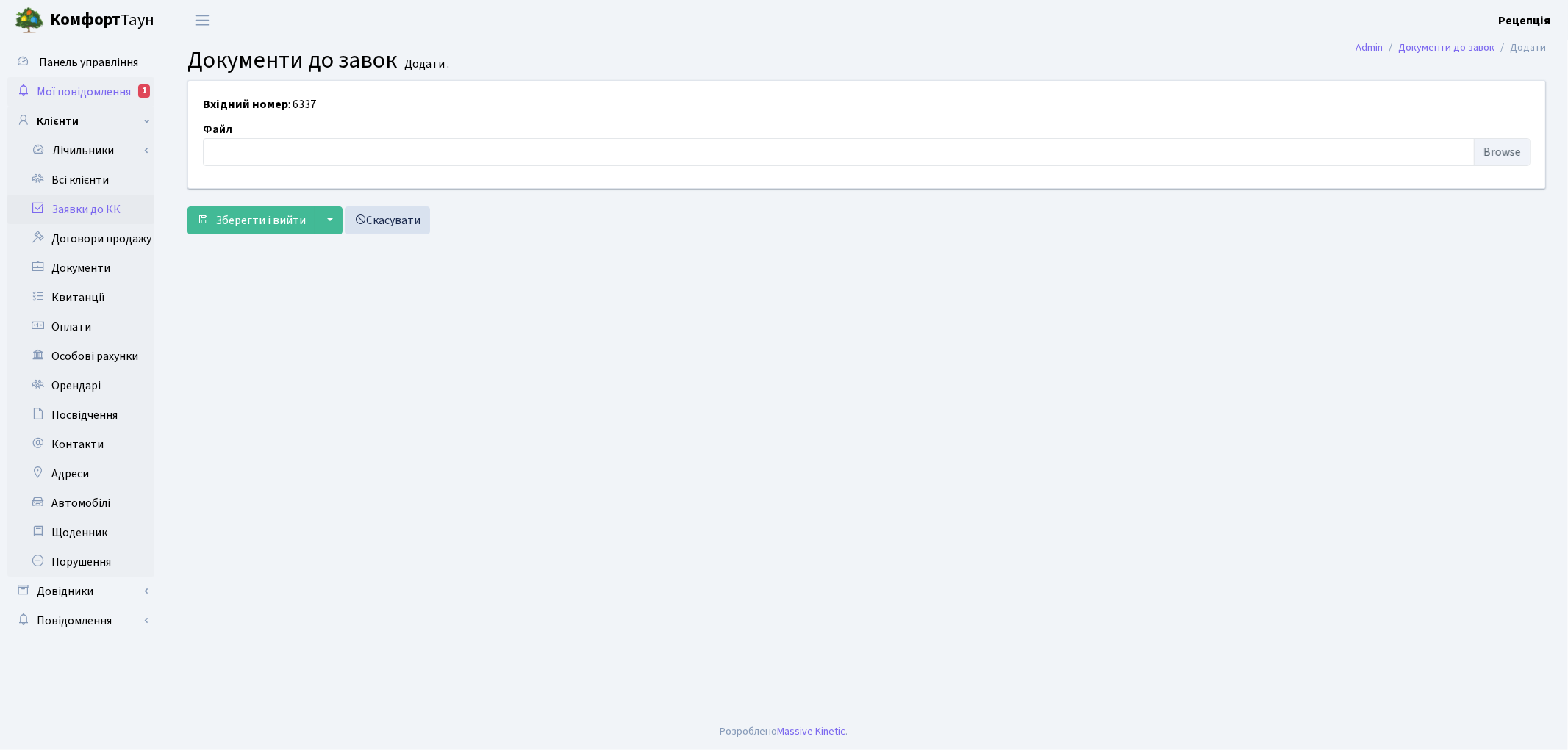
click at [118, 98] on span "Мої повідомлення" at bounding box center [84, 92] width 94 height 16
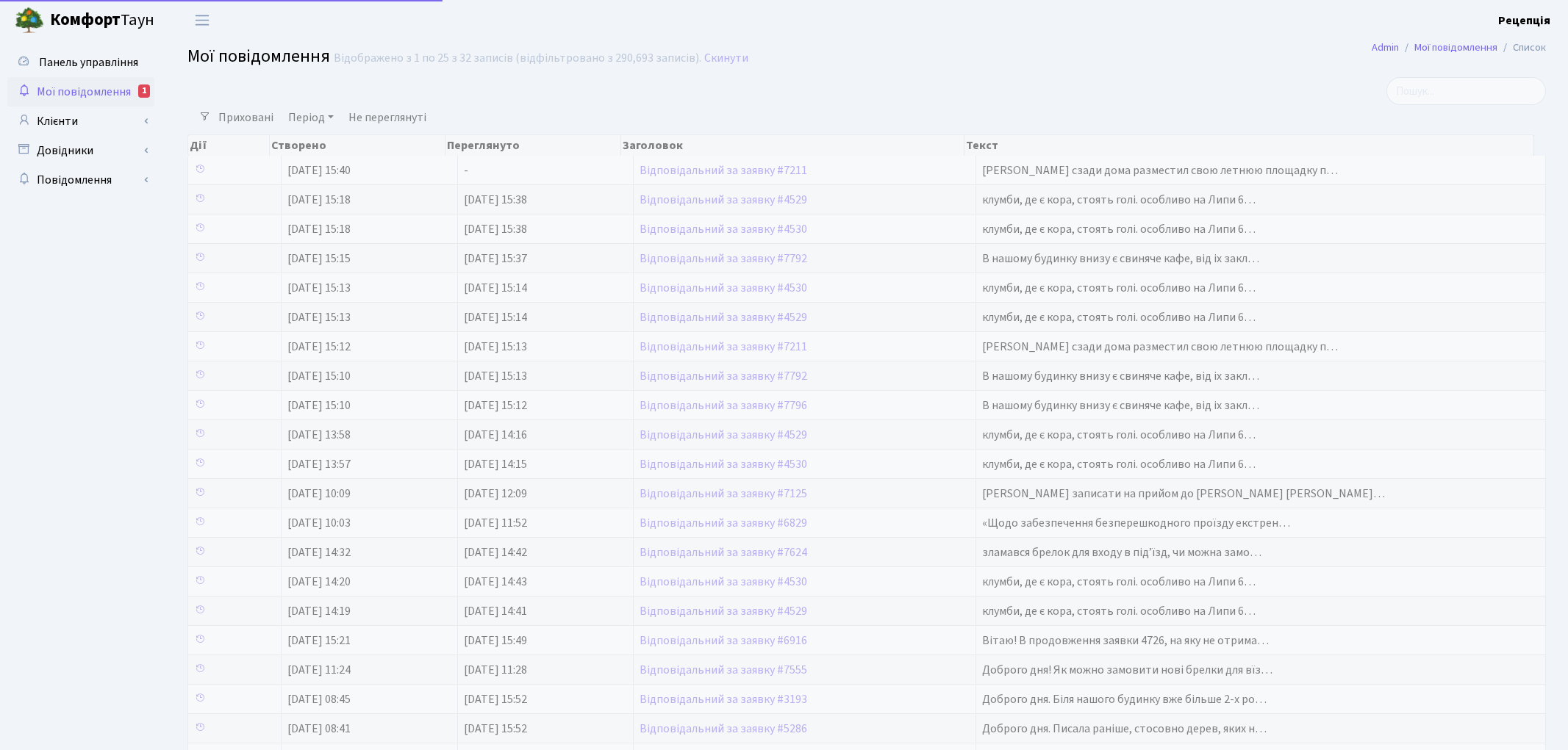
select select "25"
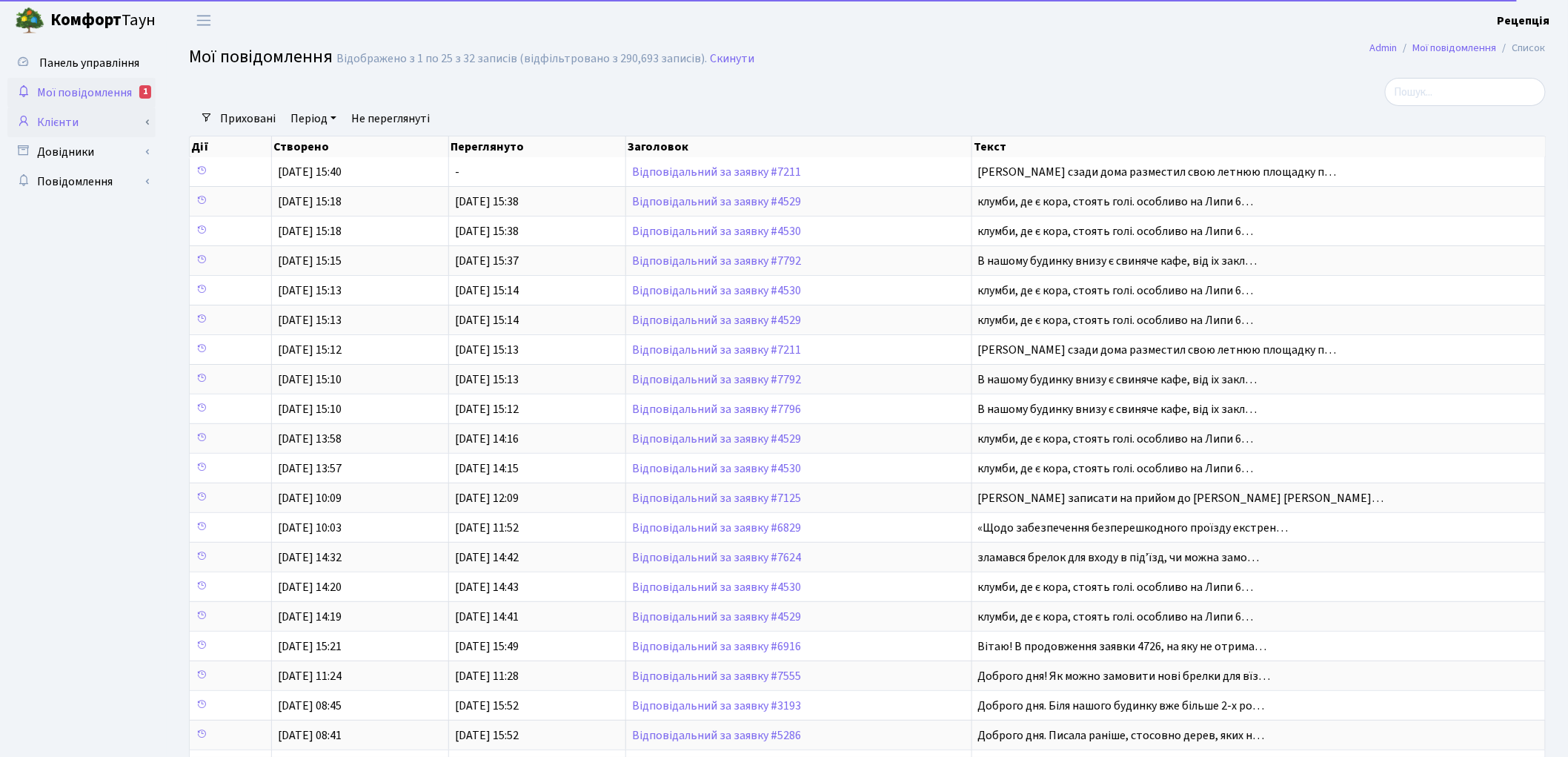
click at [98, 129] on link "Клієнти" at bounding box center [82, 123] width 148 height 30
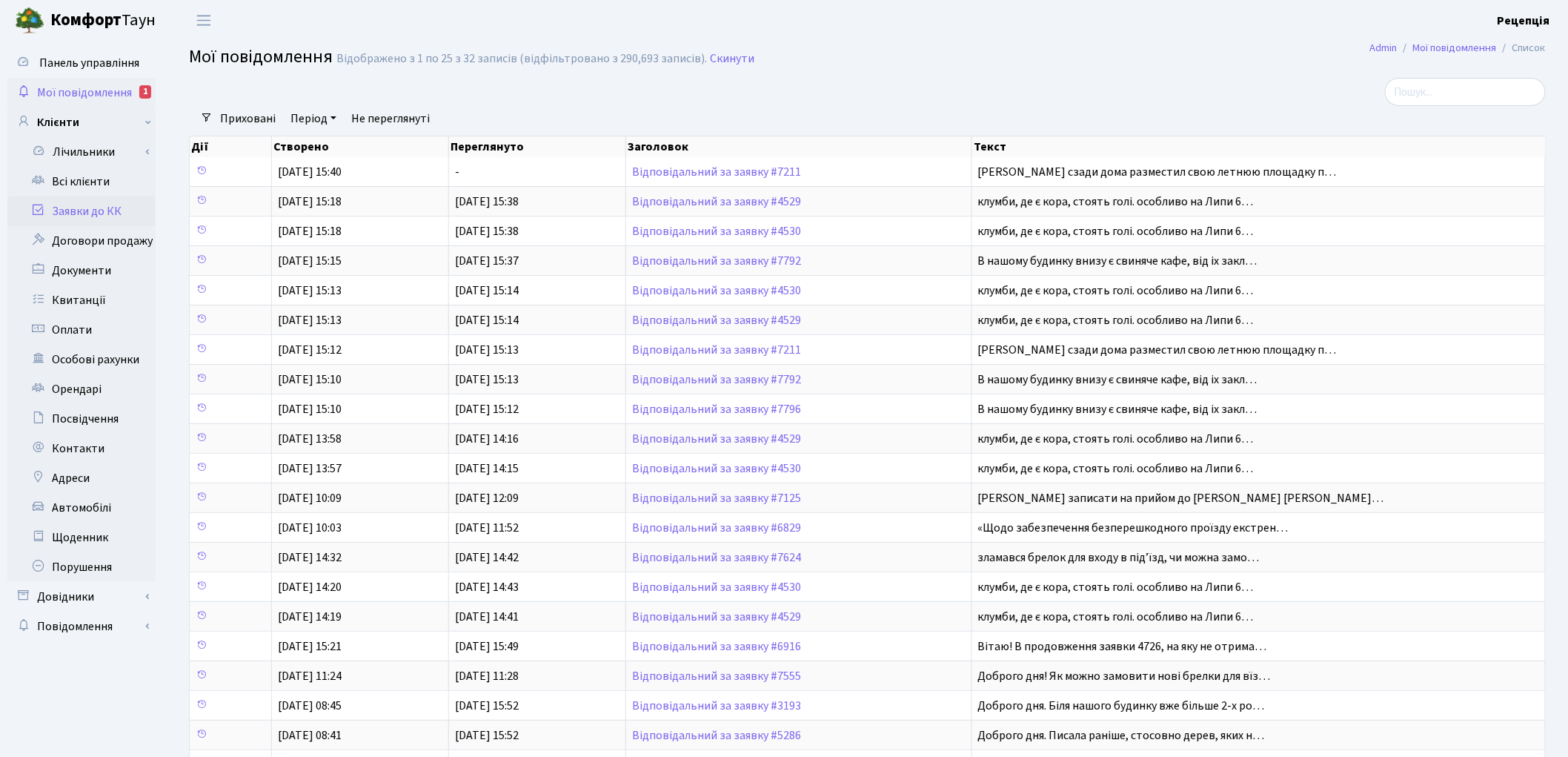
click at [102, 206] on link "Заявки до КК" at bounding box center [82, 212] width 148 height 30
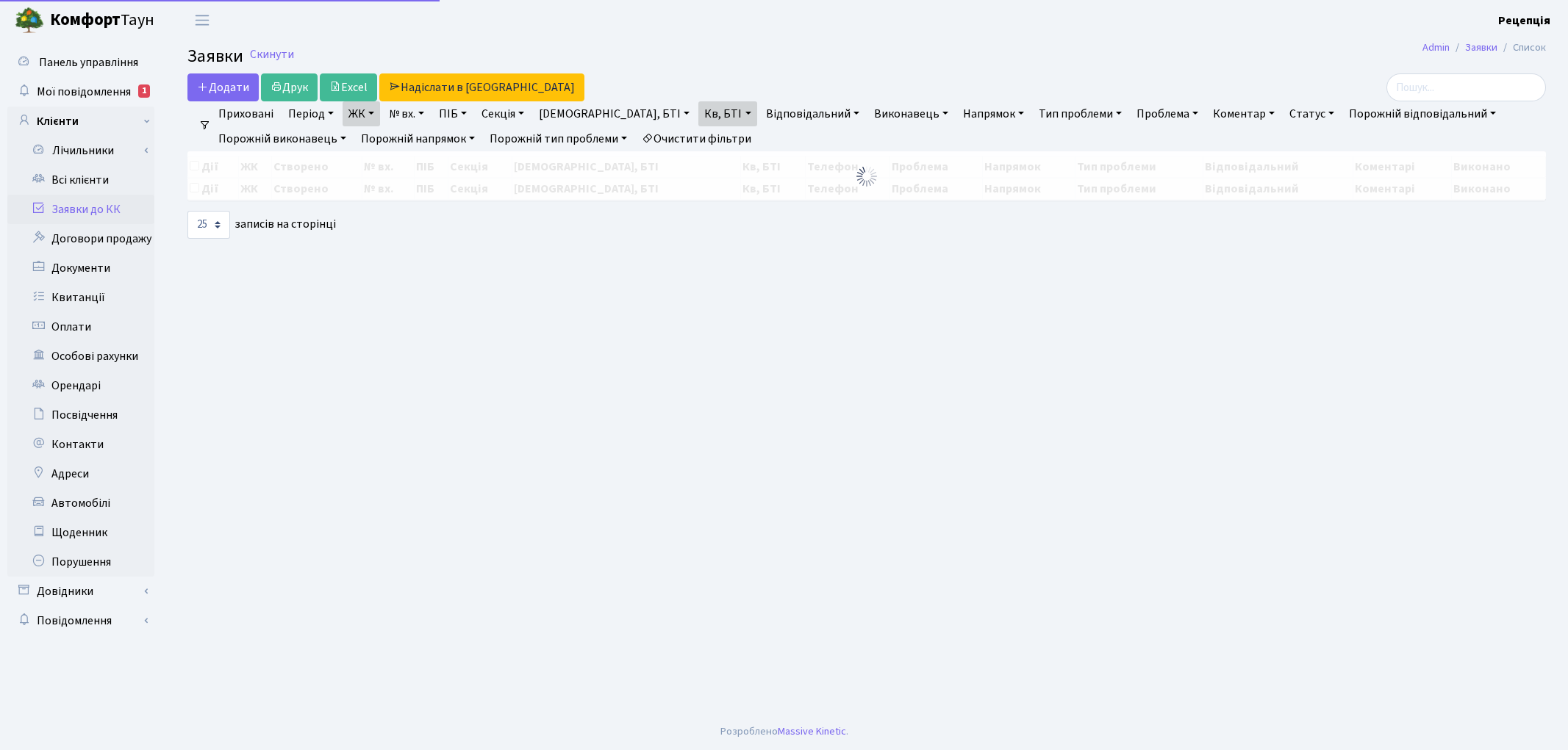
select select "25"
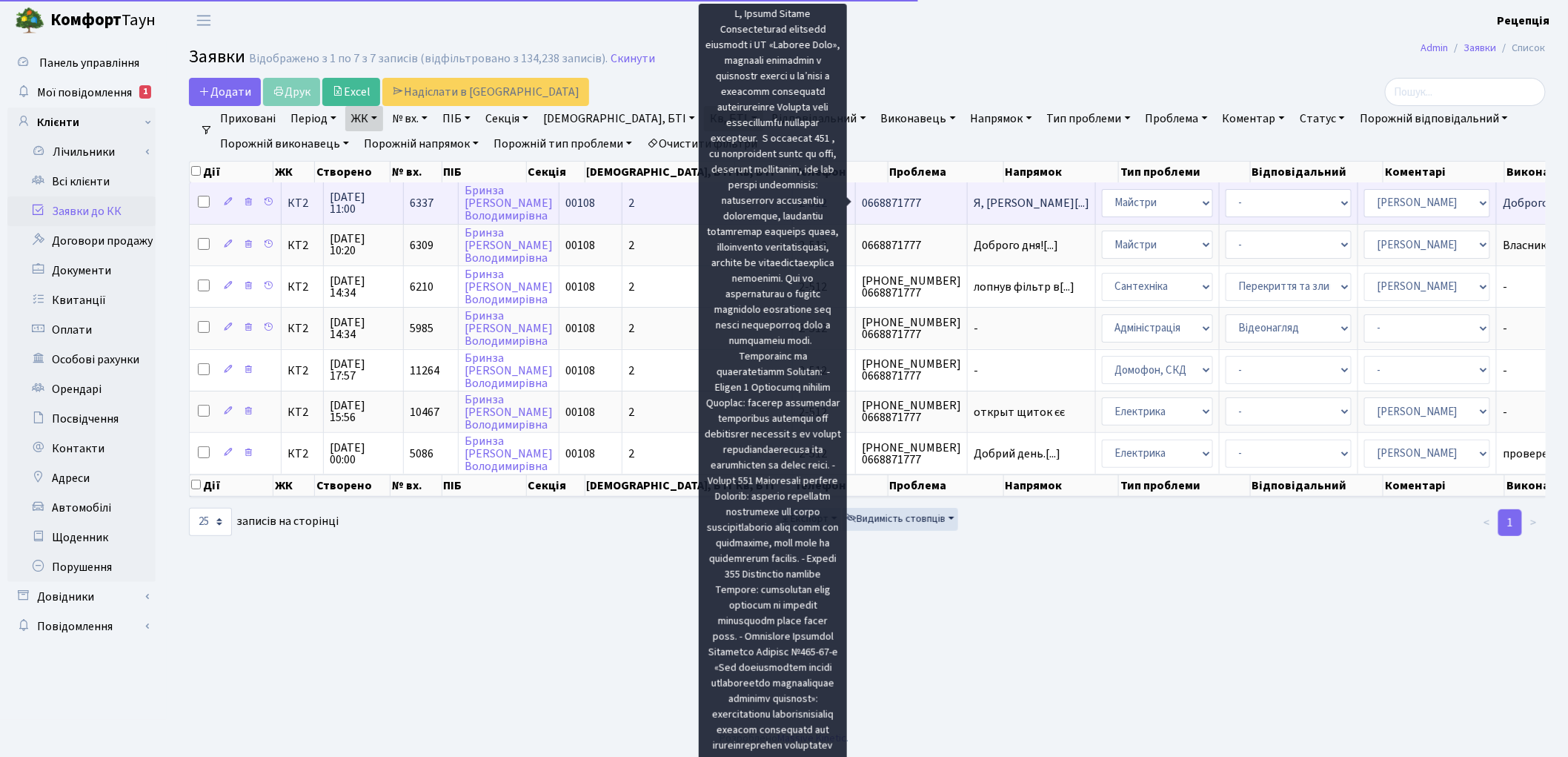
click at [974, 203] on span "Я, Бринза Тетян[...]" at bounding box center [1032, 204] width 116 height 16
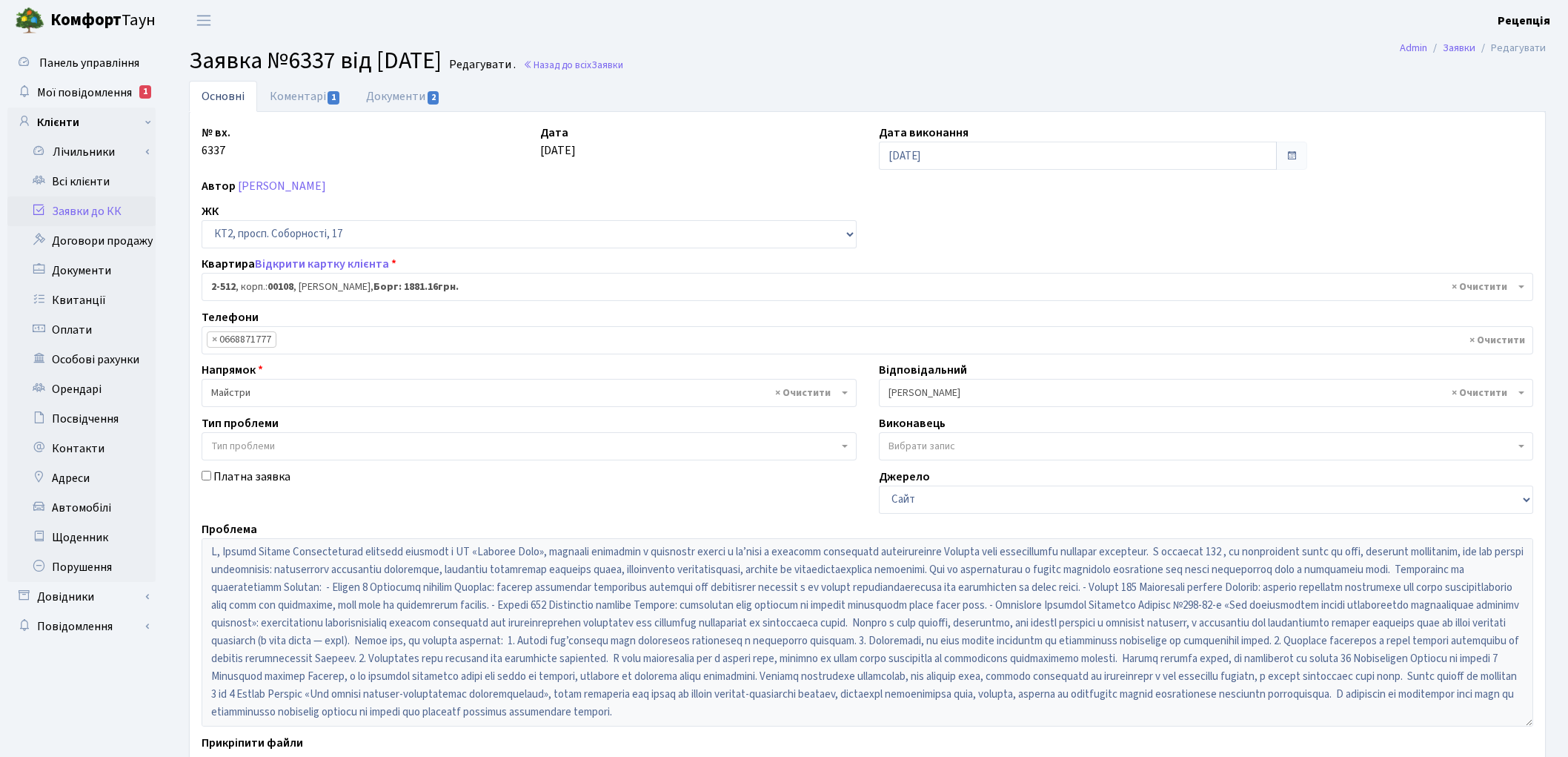
select select "15561"
click at [405, 99] on link "Документи 2" at bounding box center [403, 96] width 99 height 30
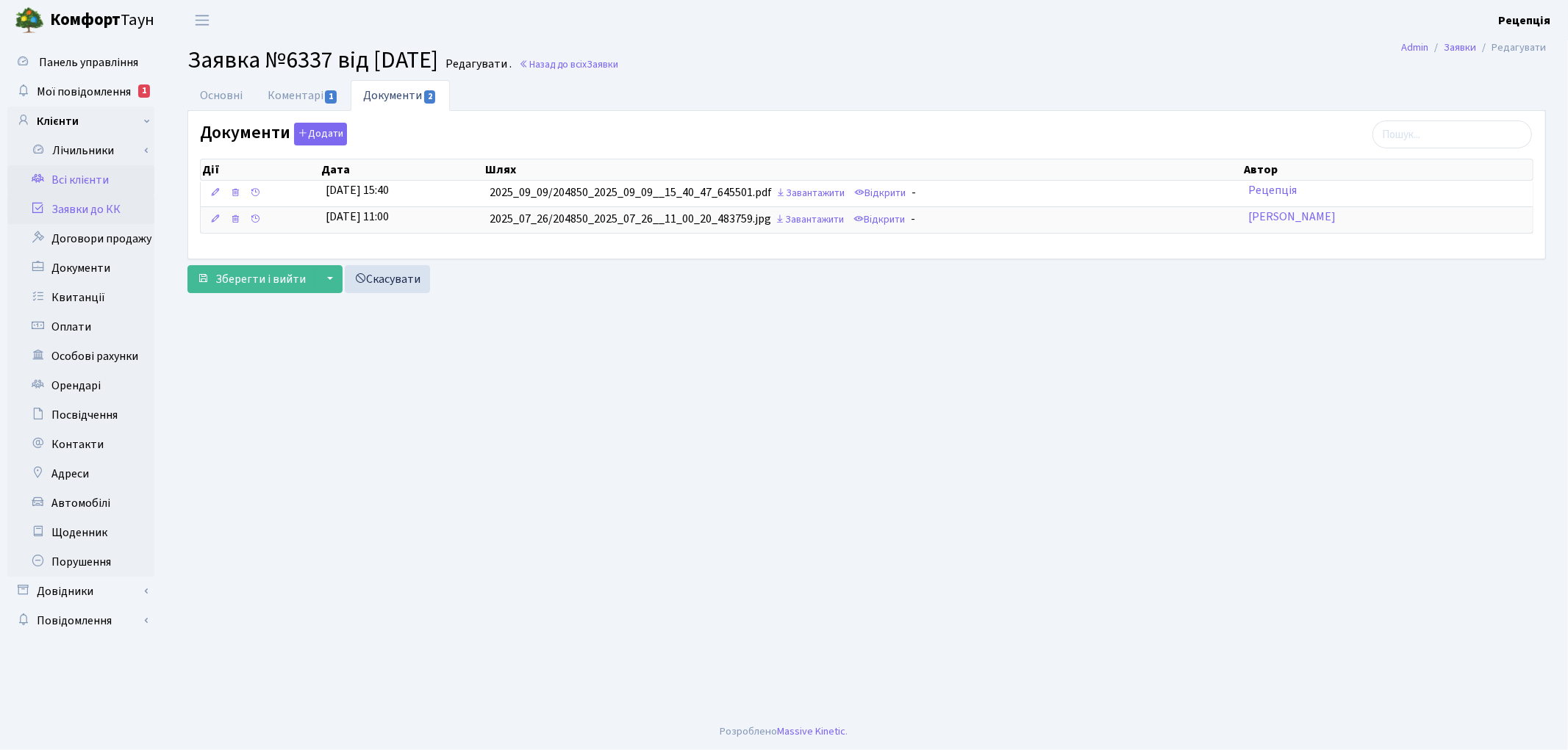
click at [77, 169] on link "Всі клієнти" at bounding box center [81, 180] width 147 height 29
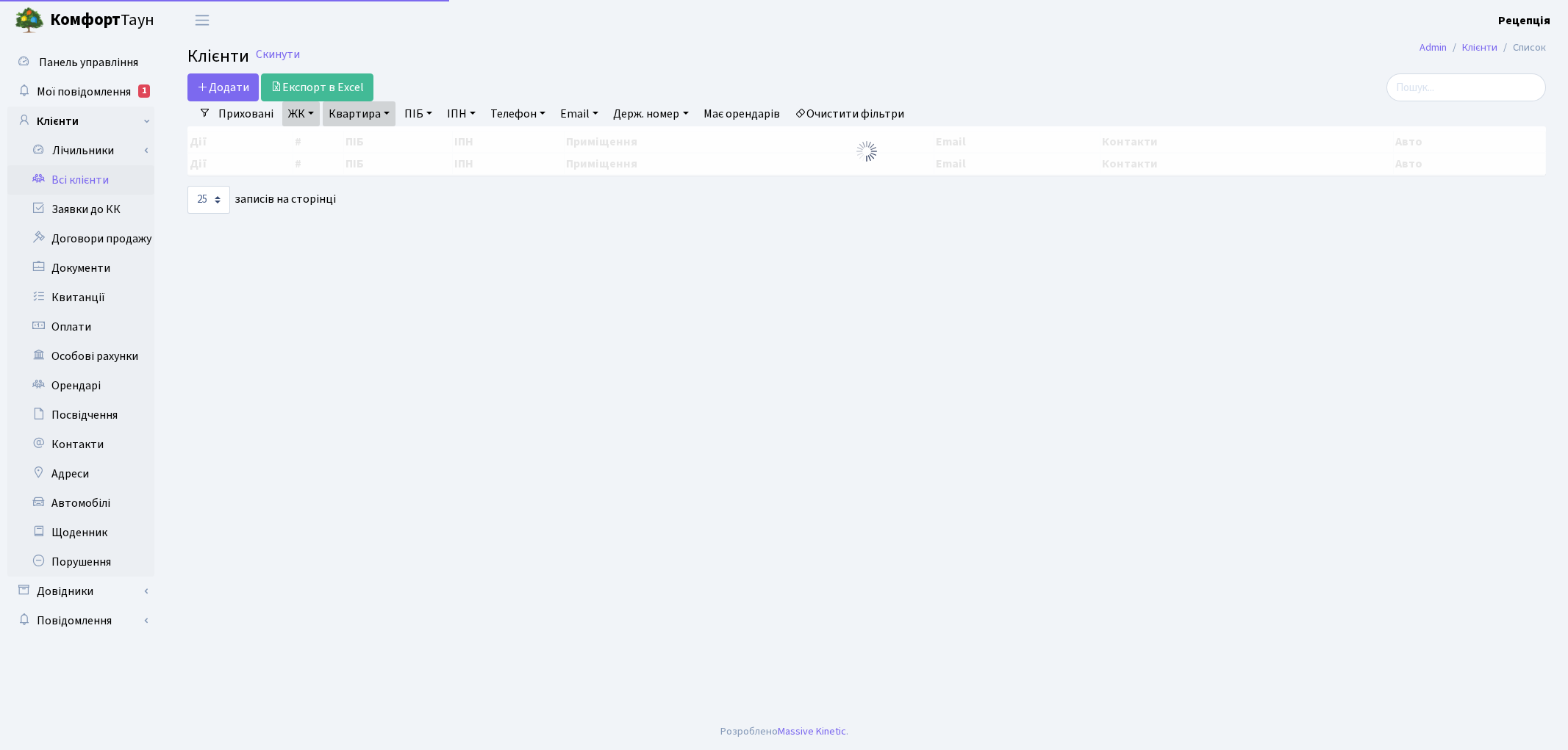
select select "25"
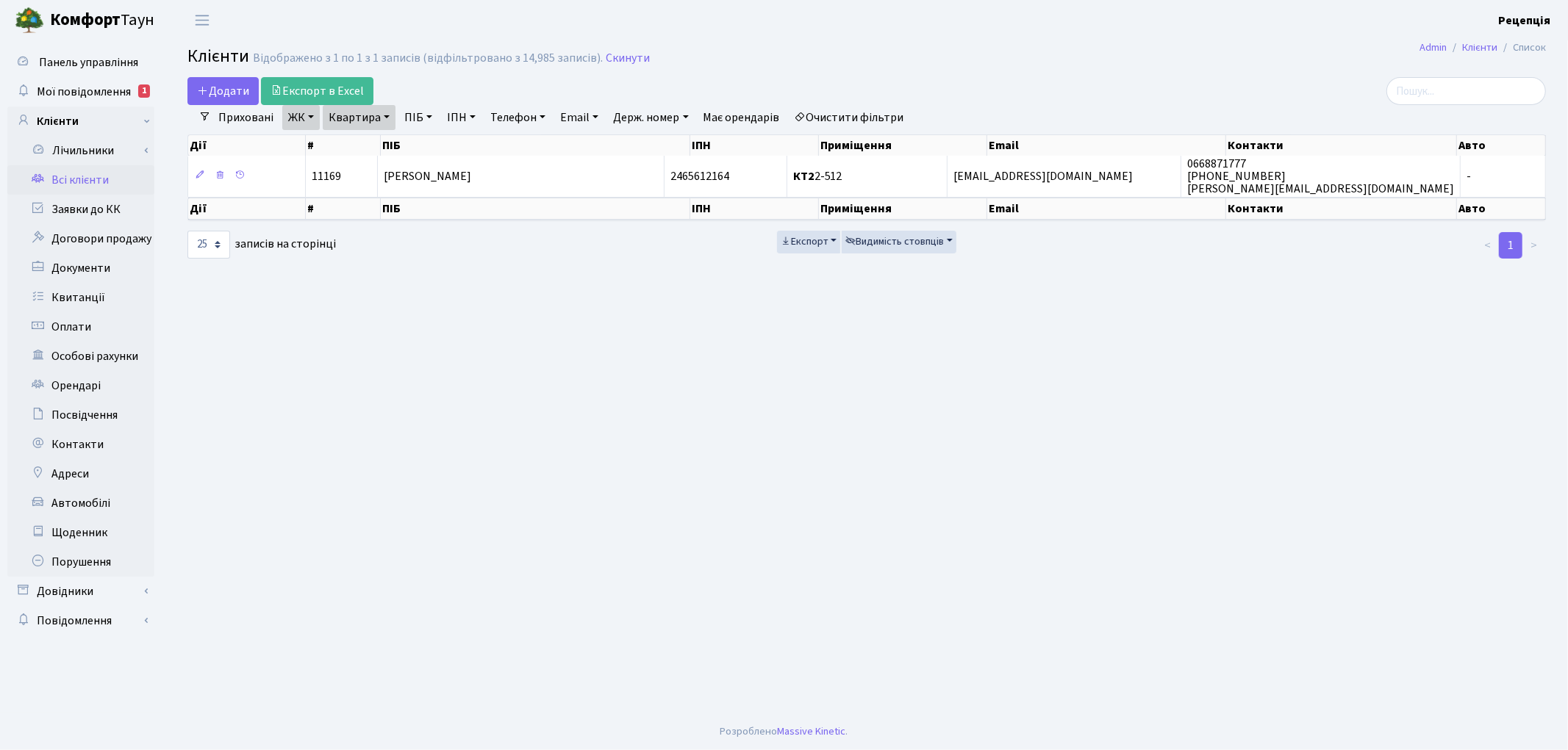
click at [848, 113] on link "Очистити фільтри" at bounding box center [849, 118] width 122 height 25
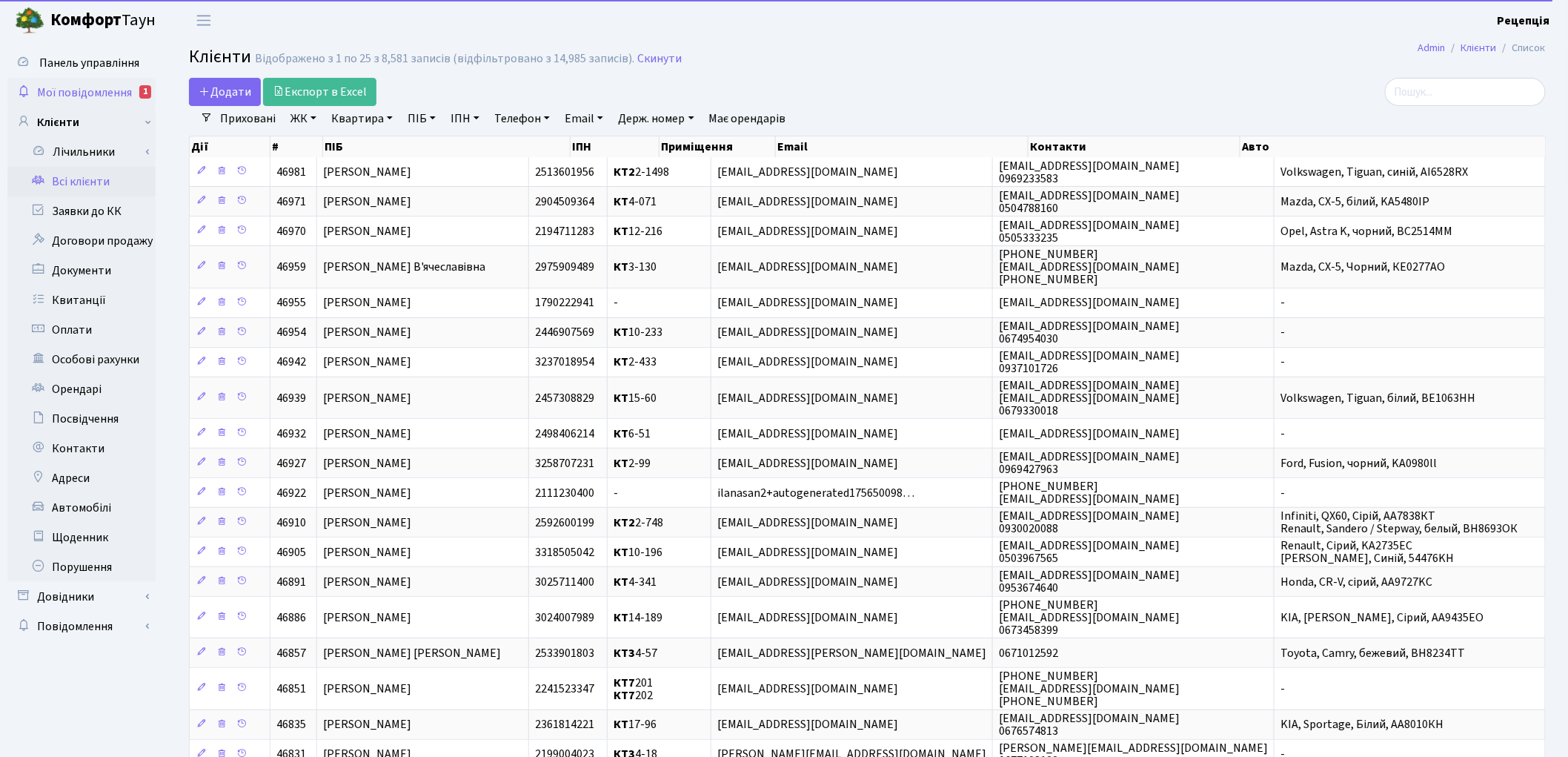
click at [90, 85] on span "Мої повідомлення" at bounding box center [85, 93] width 95 height 16
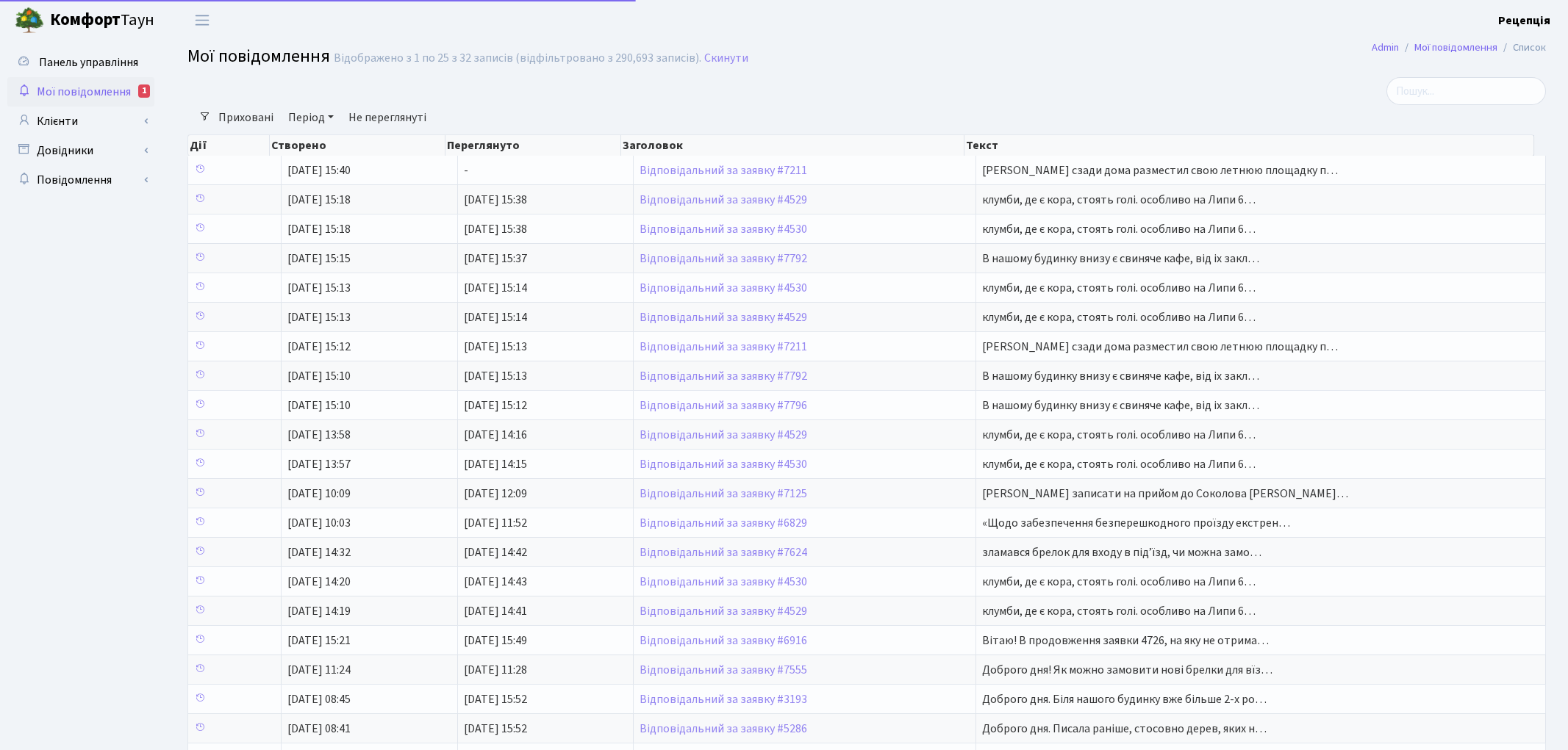
select select "25"
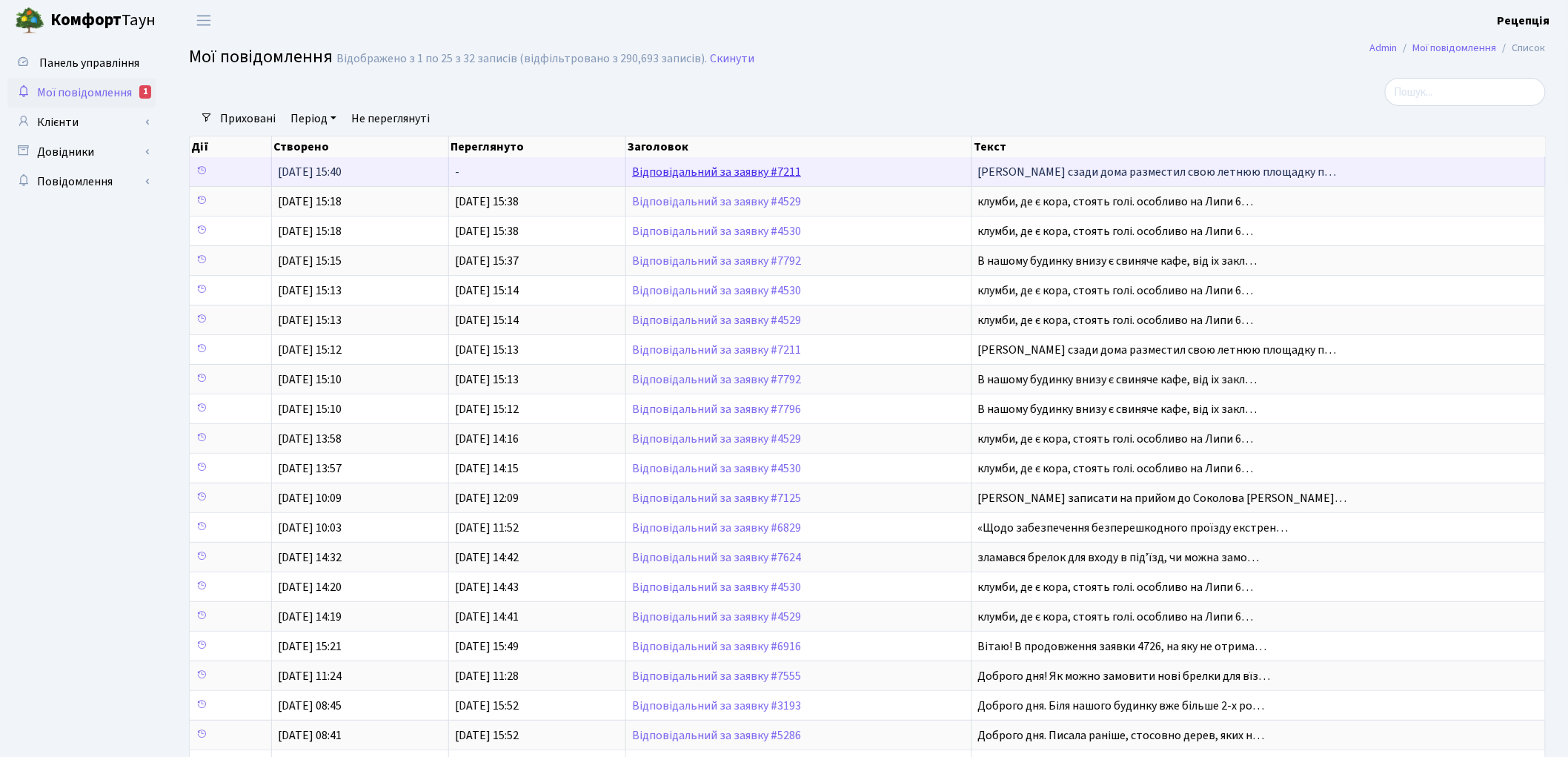
click at [690, 171] on link "Відповідальний за заявку #7211" at bounding box center [717, 172] width 169 height 16
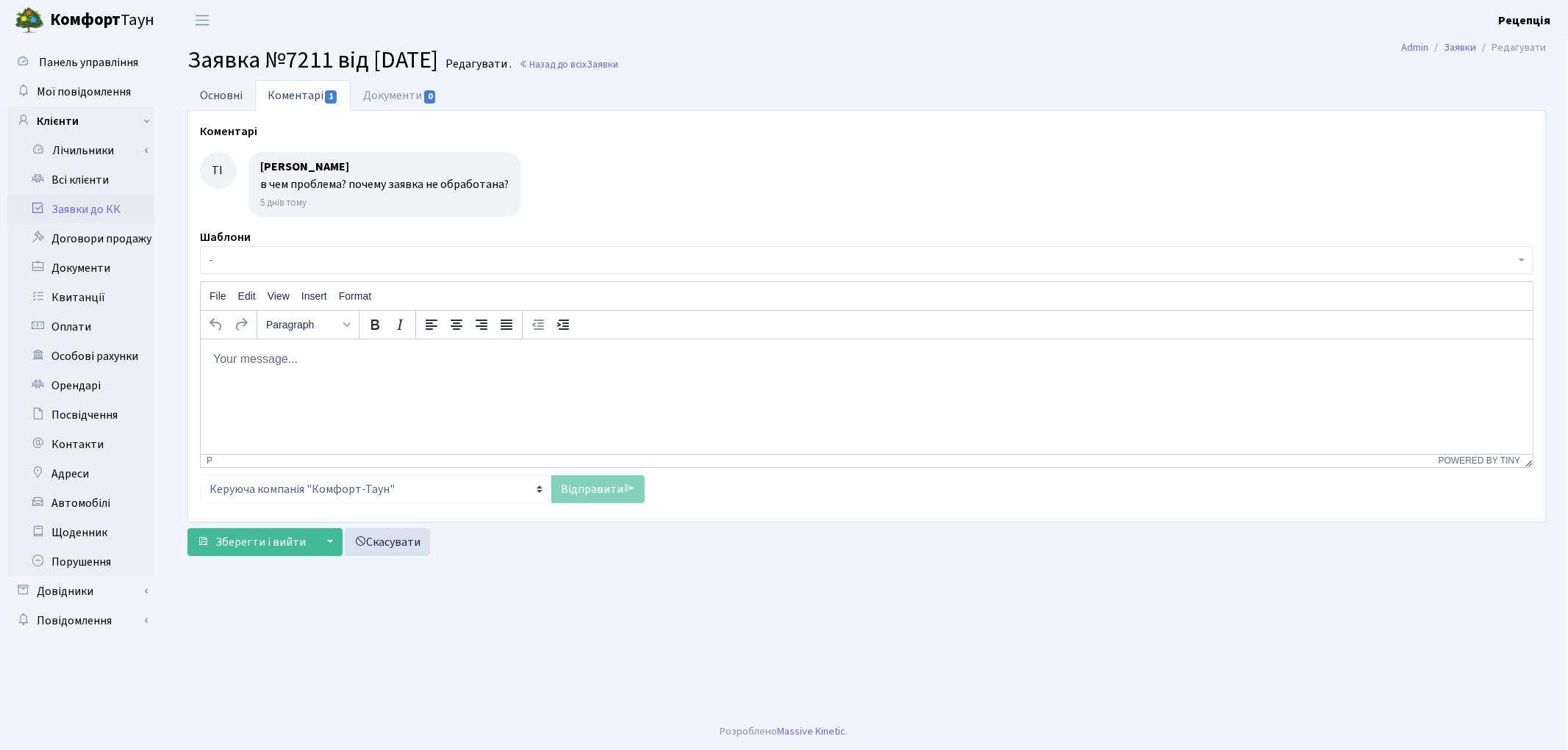
click at [228, 99] on link "Основні" at bounding box center [222, 95] width 68 height 30
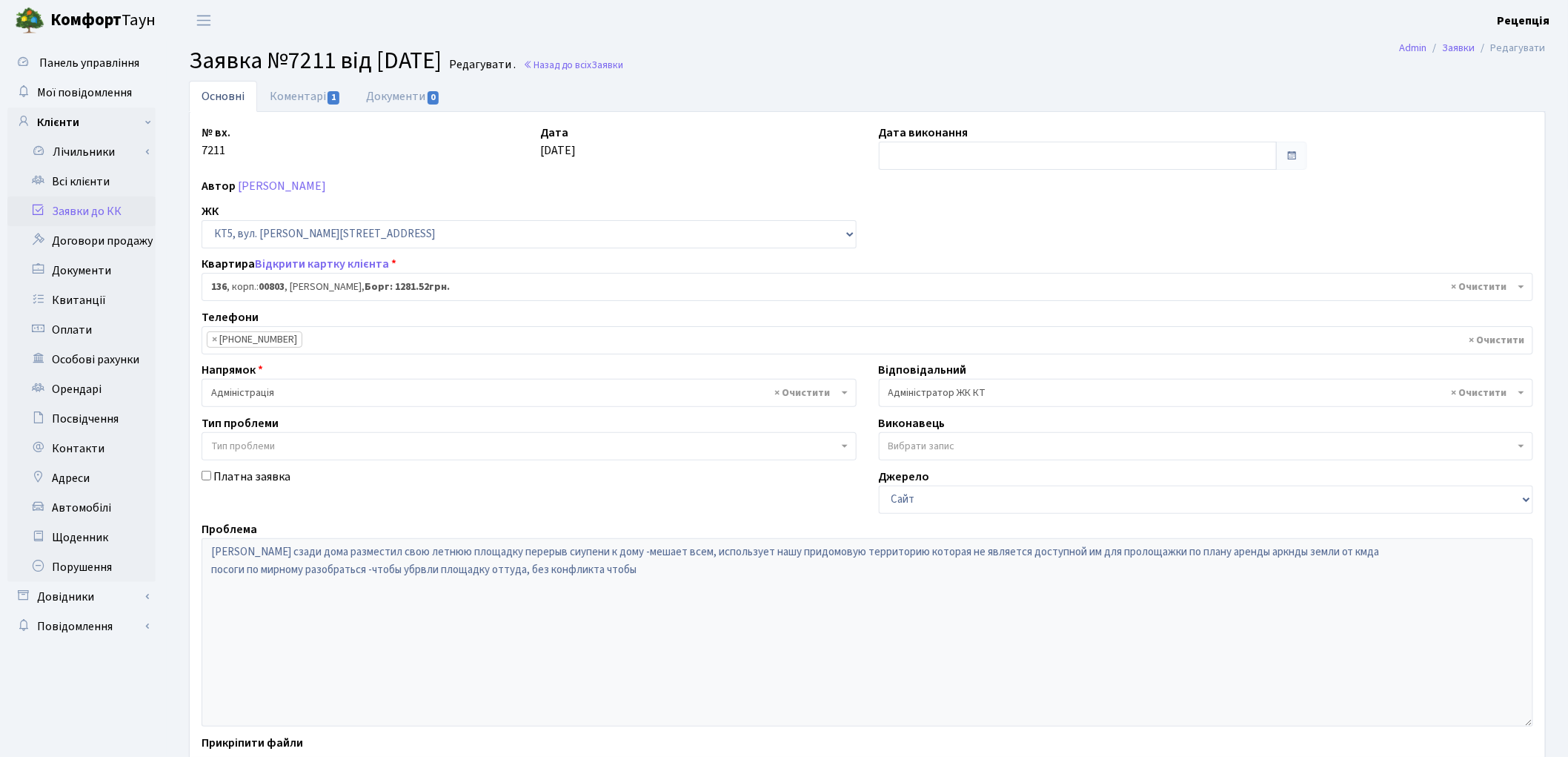
click at [953, 390] on span "× Адміністратор ЖК КТ" at bounding box center [1202, 393] width 627 height 15
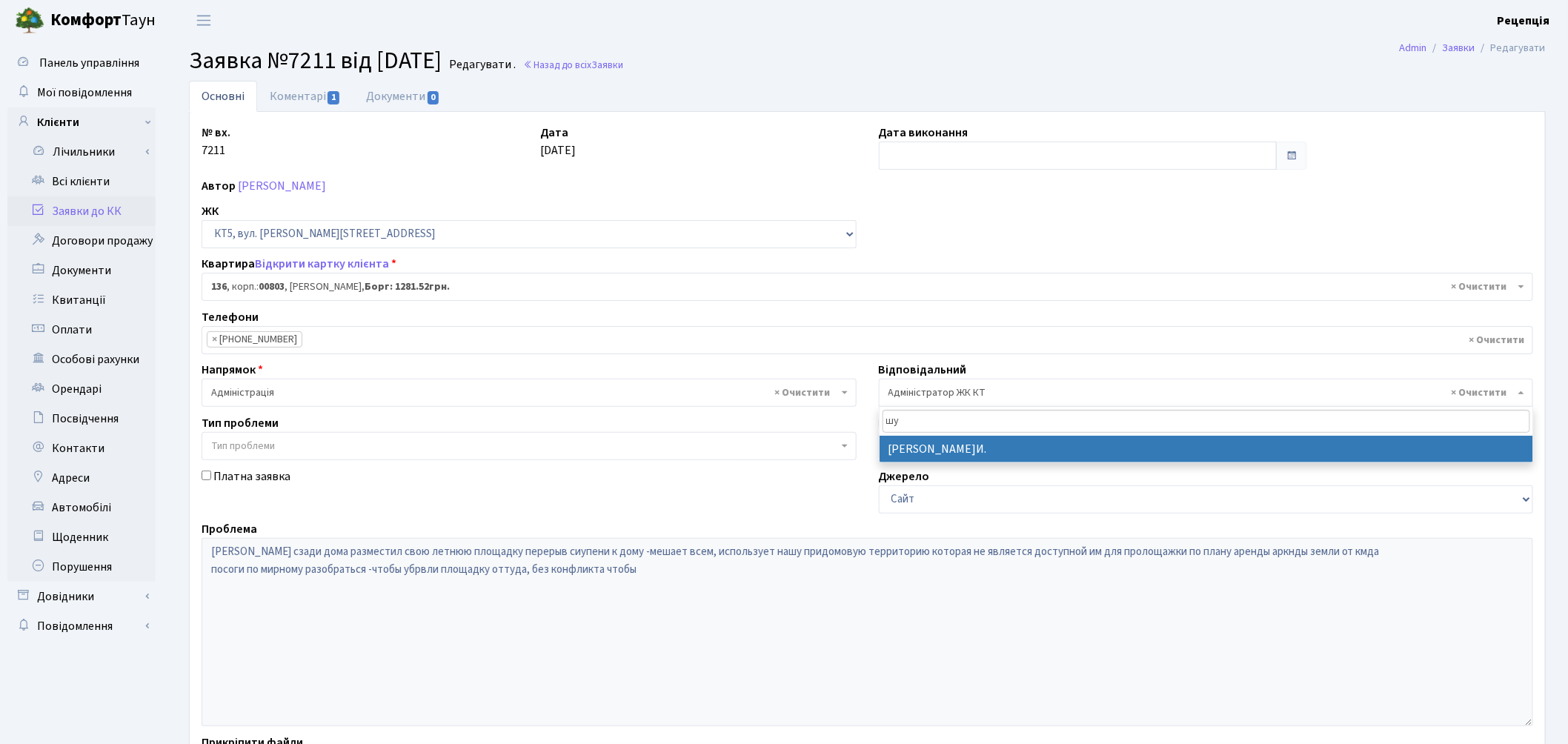
type input "шу"
select select "18"
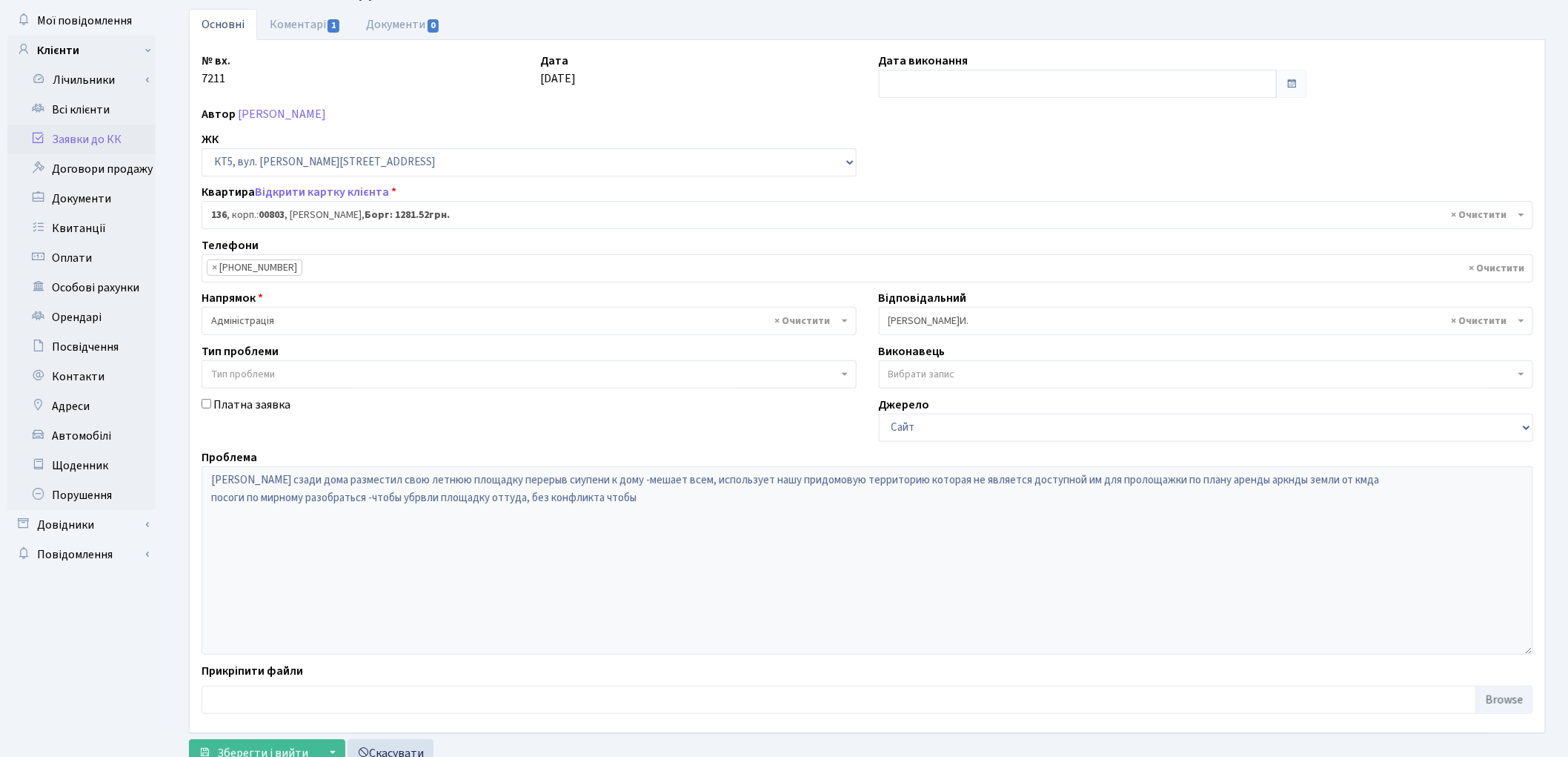
scroll to position [128, 0]
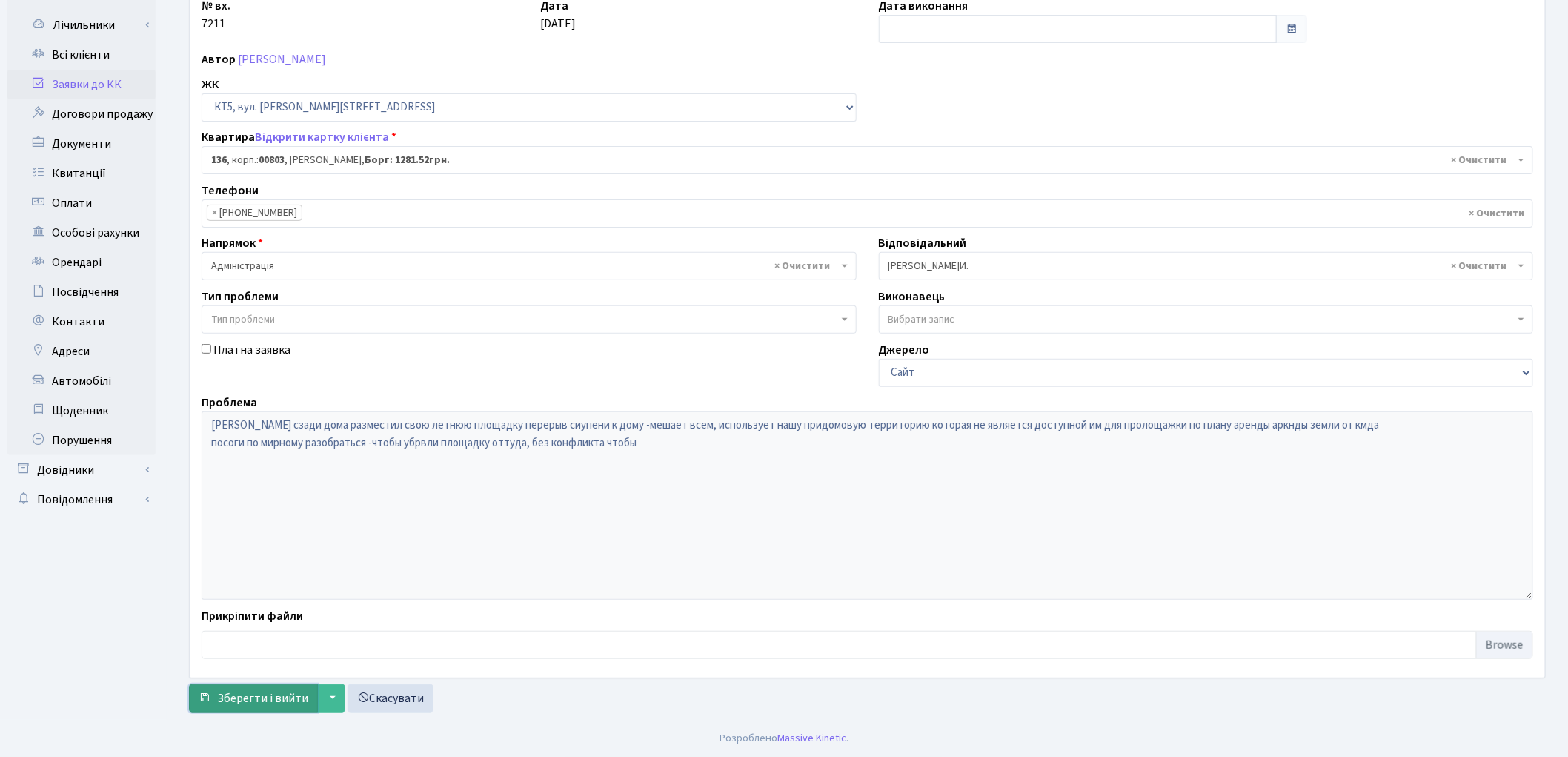
click at [264, 695] on span "Зберегти і вийти" at bounding box center [262, 698] width 91 height 16
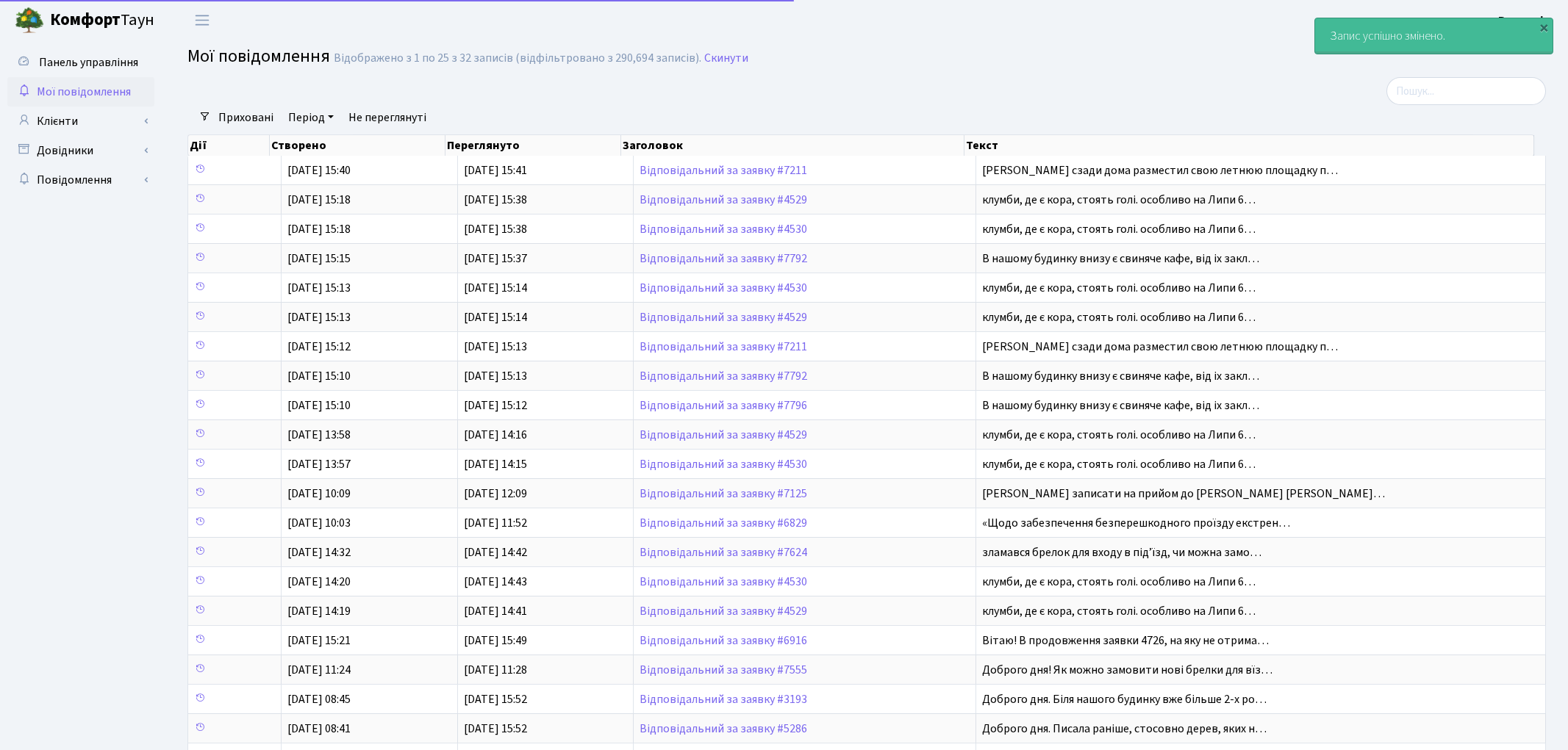
select select "25"
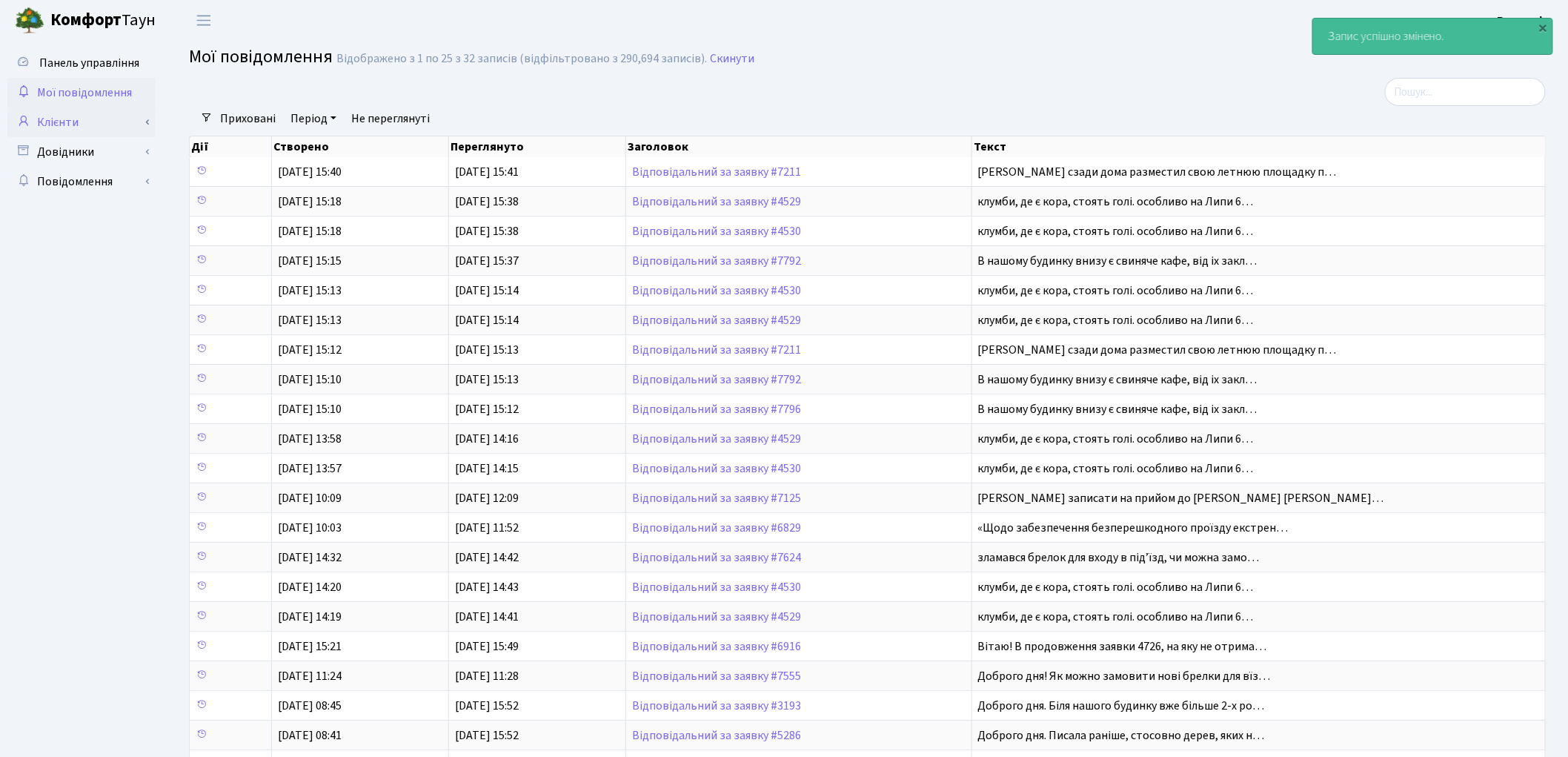
click at [94, 111] on link "Клієнти" at bounding box center [82, 123] width 148 height 30
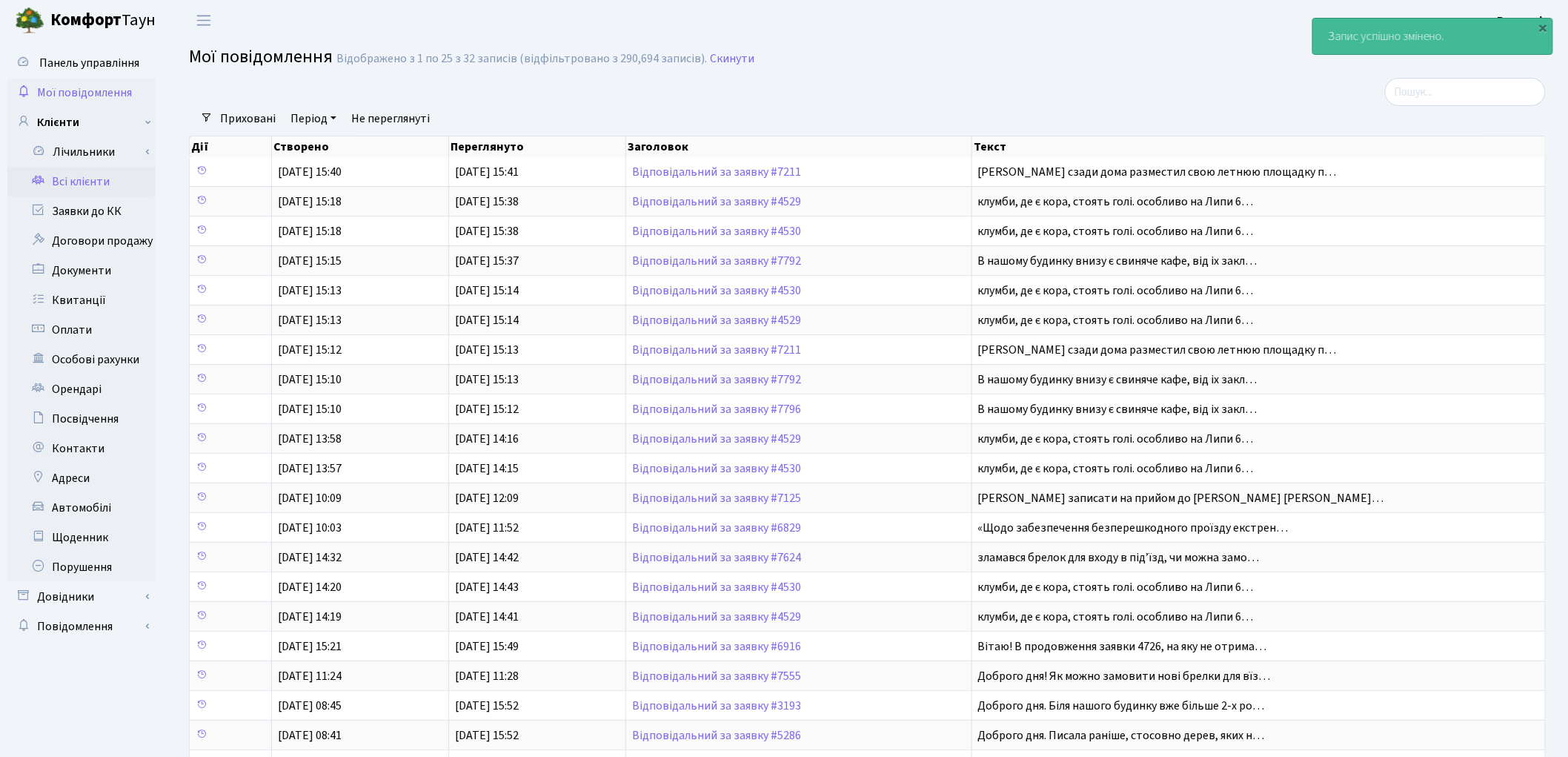
click at [83, 181] on link "Всі клієнти" at bounding box center [82, 182] width 148 height 30
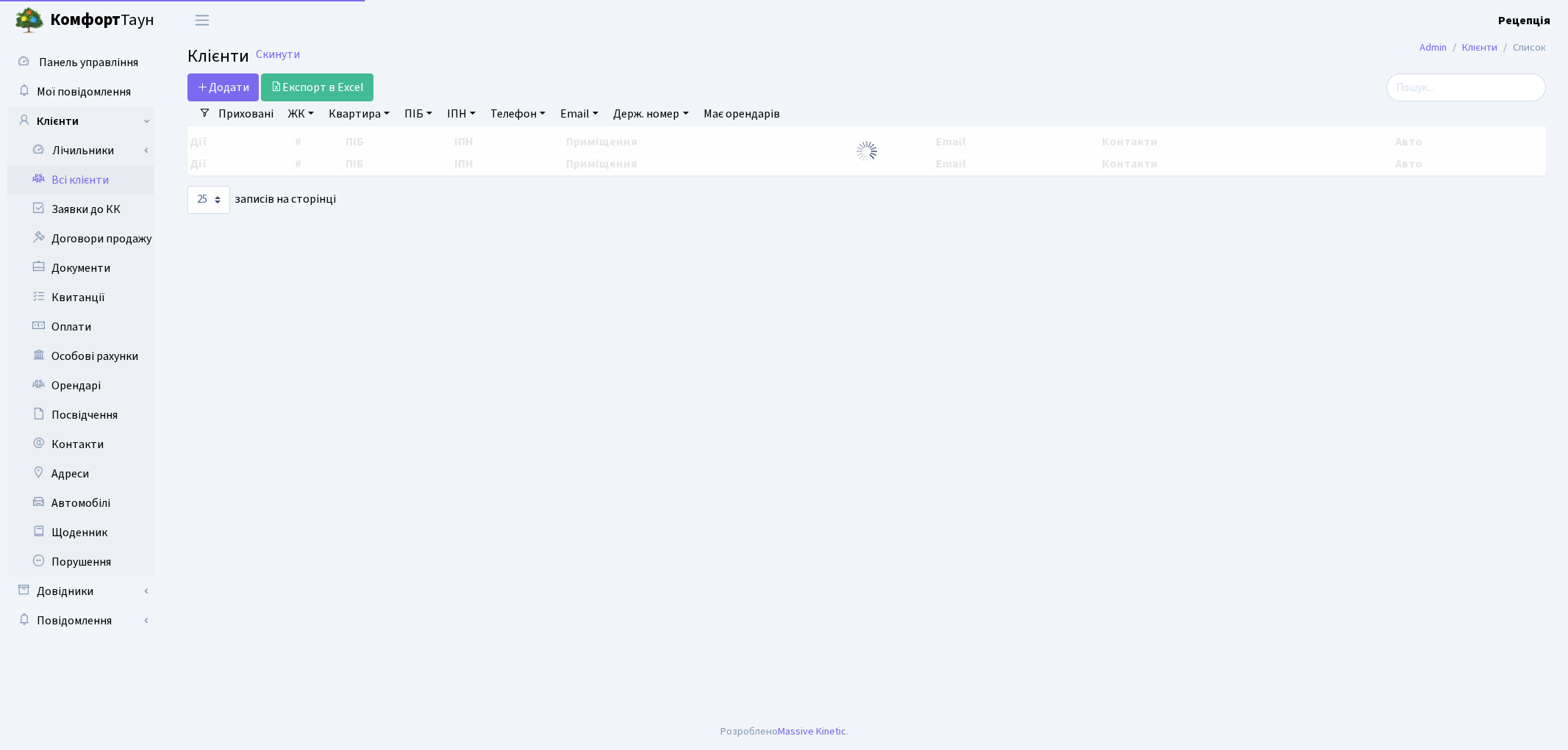
select select "25"
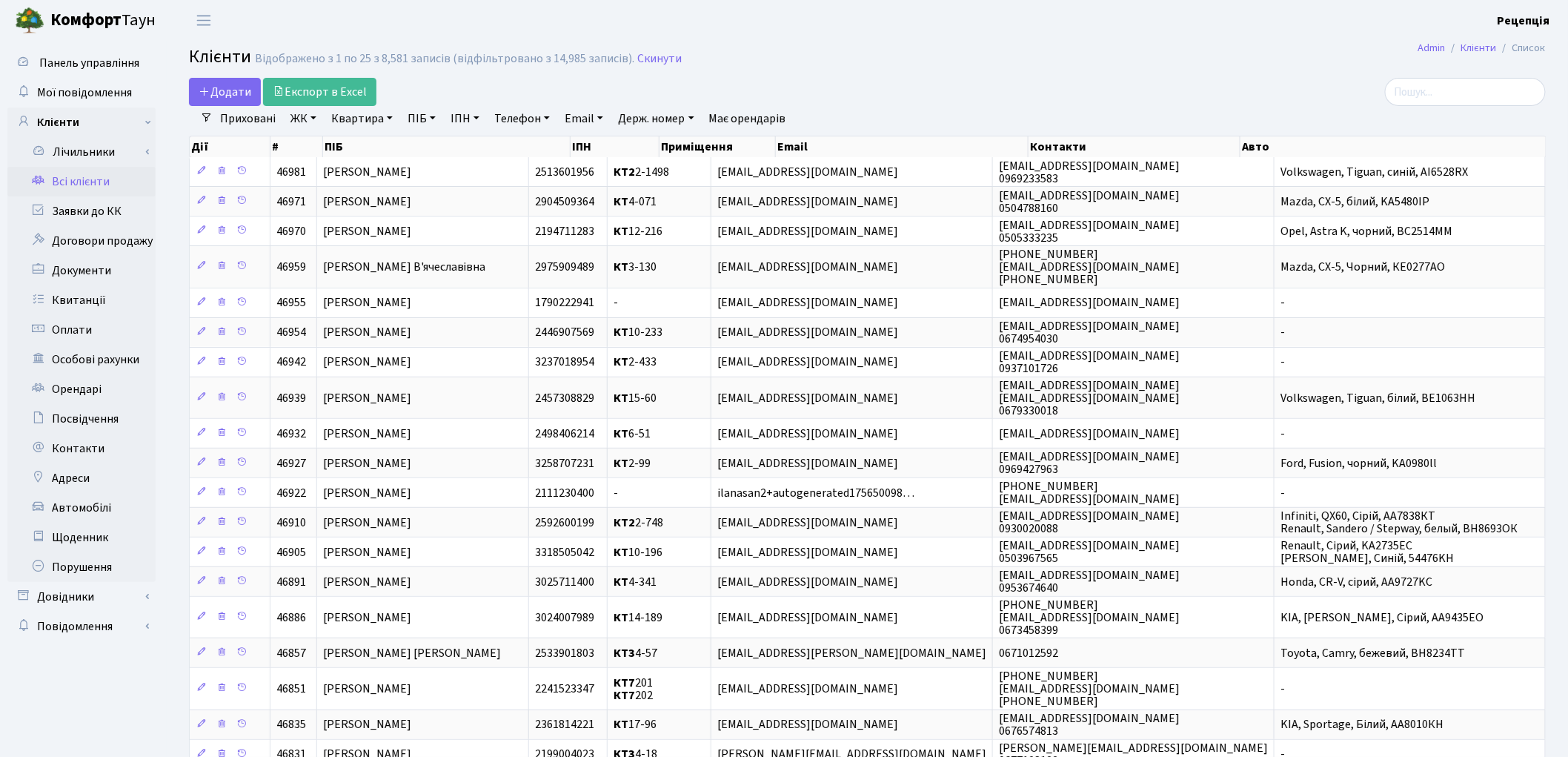
click at [310, 122] on link "ЖК" at bounding box center [303, 119] width 38 height 25
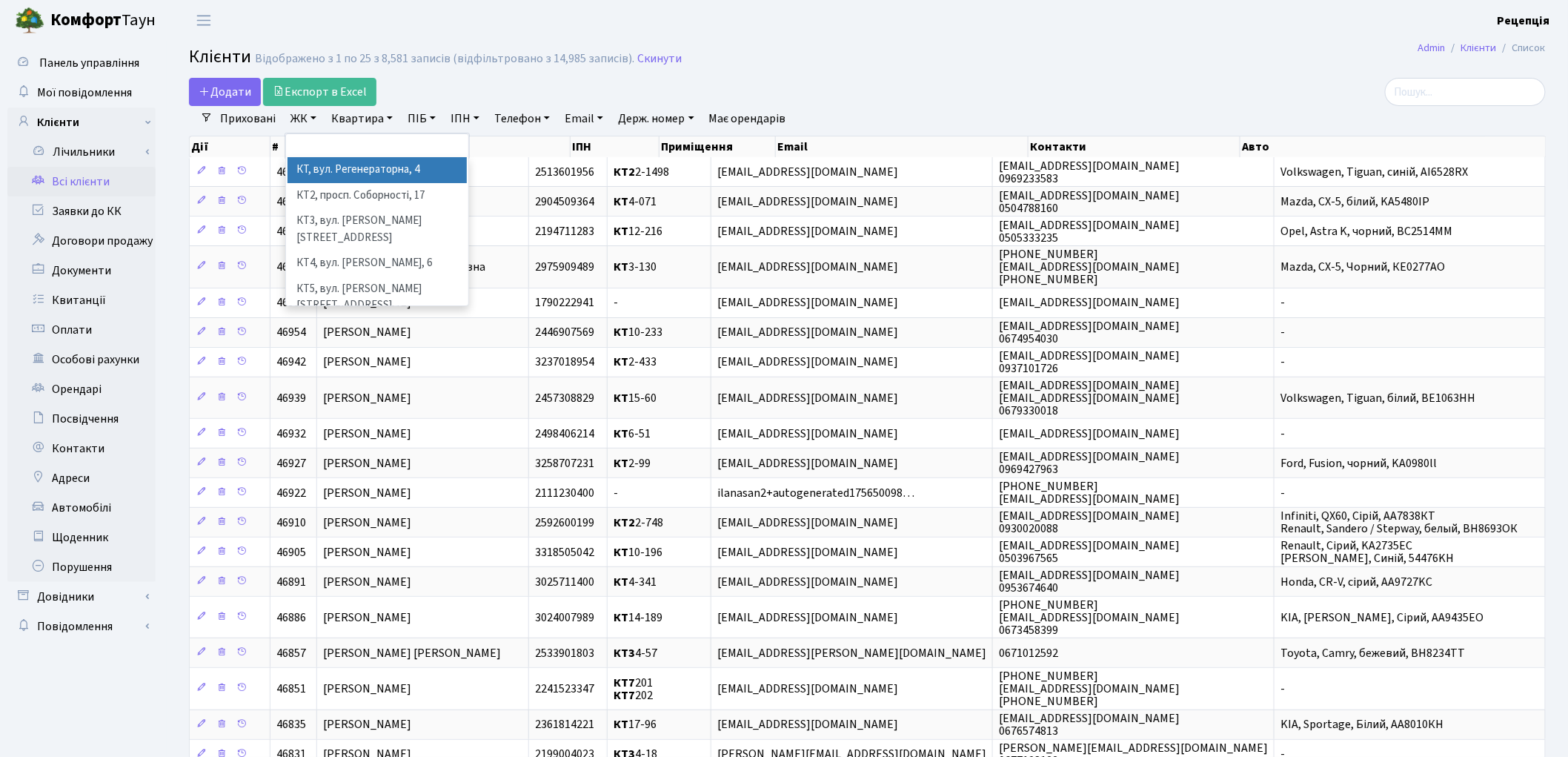
click at [327, 174] on li "КТ, вул. Регенераторна, 4" at bounding box center [377, 170] width 180 height 26
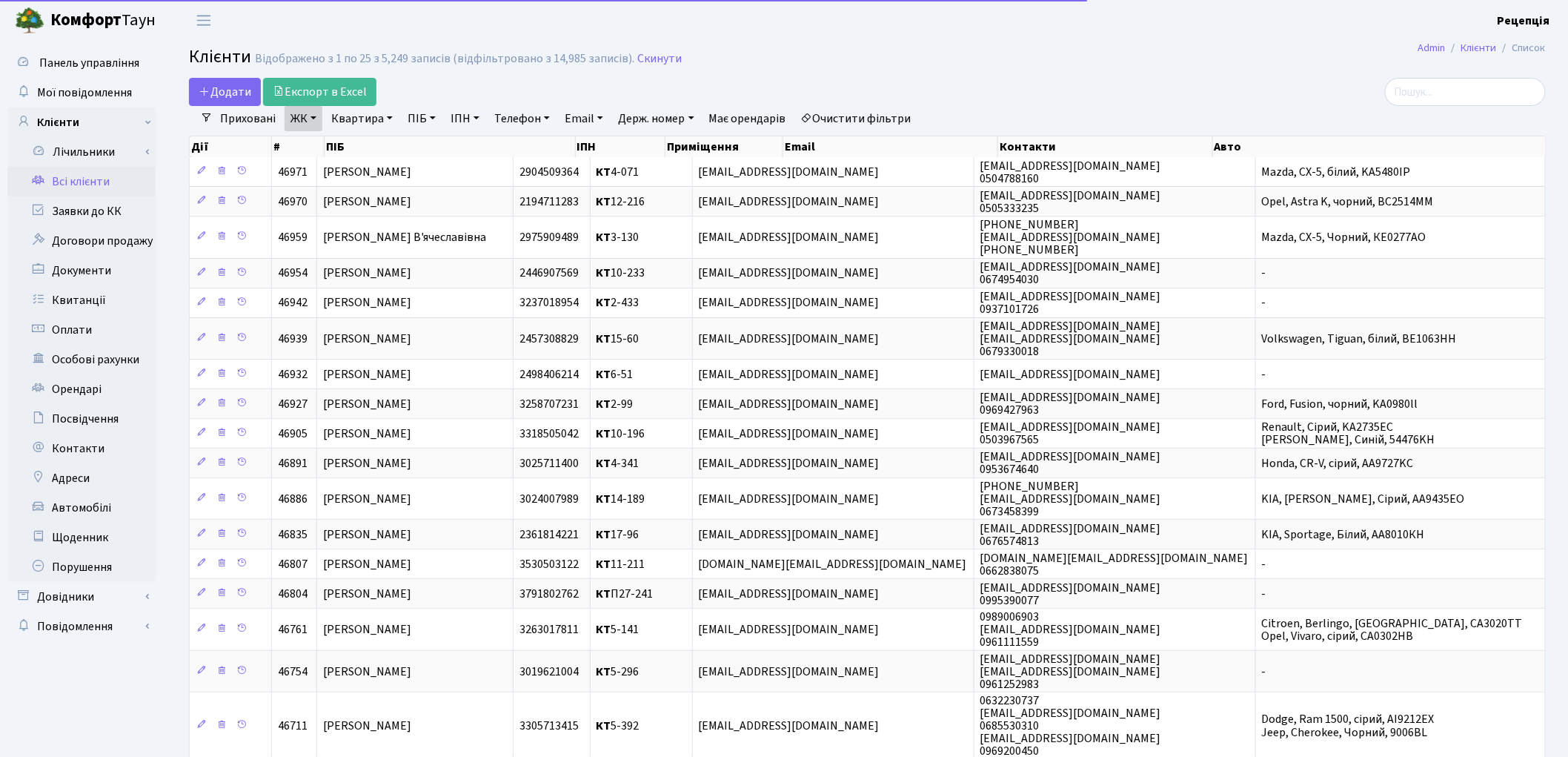
click at [379, 119] on link "Квартира" at bounding box center [362, 119] width 74 height 25
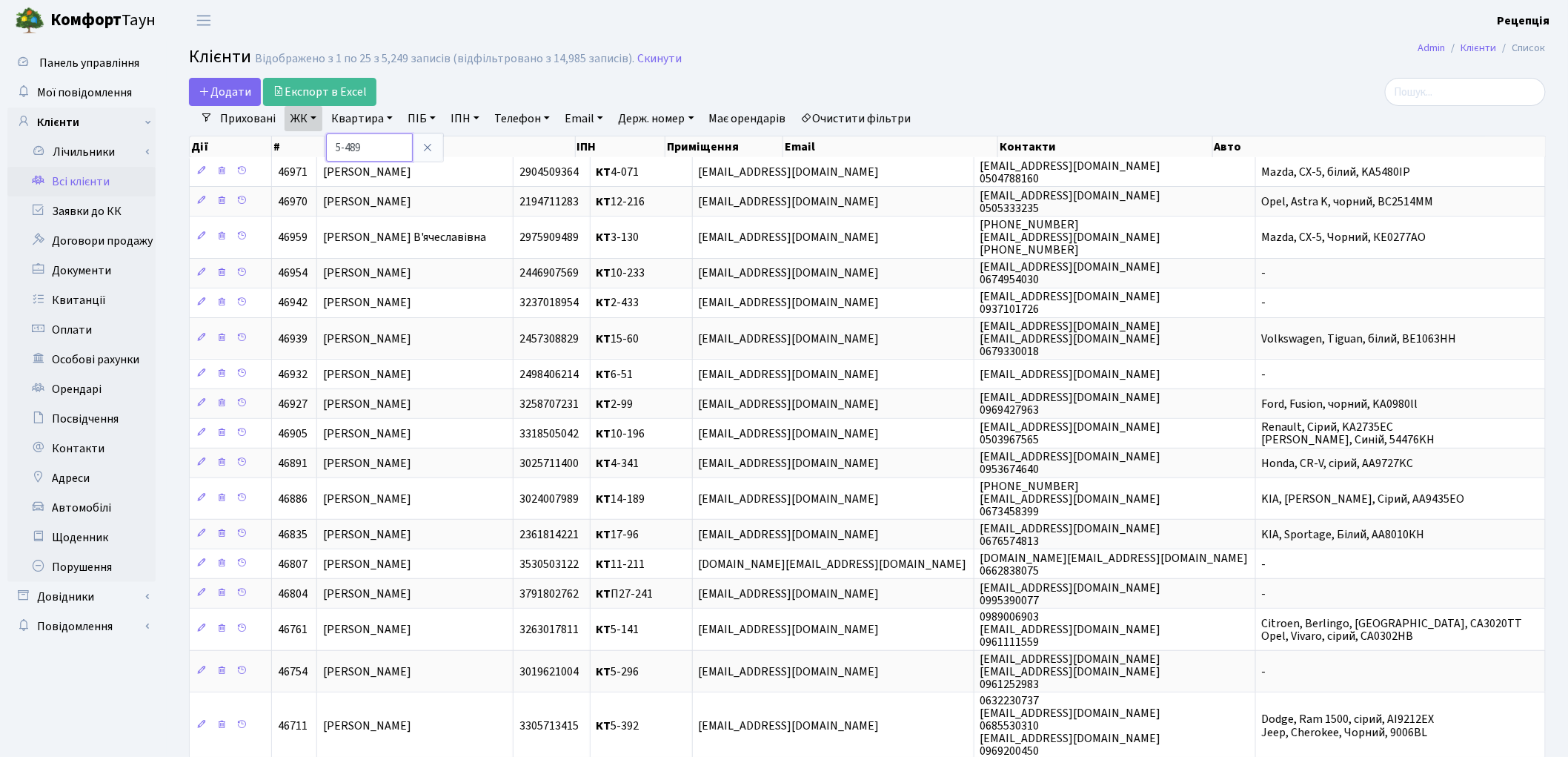
type input "5-489"
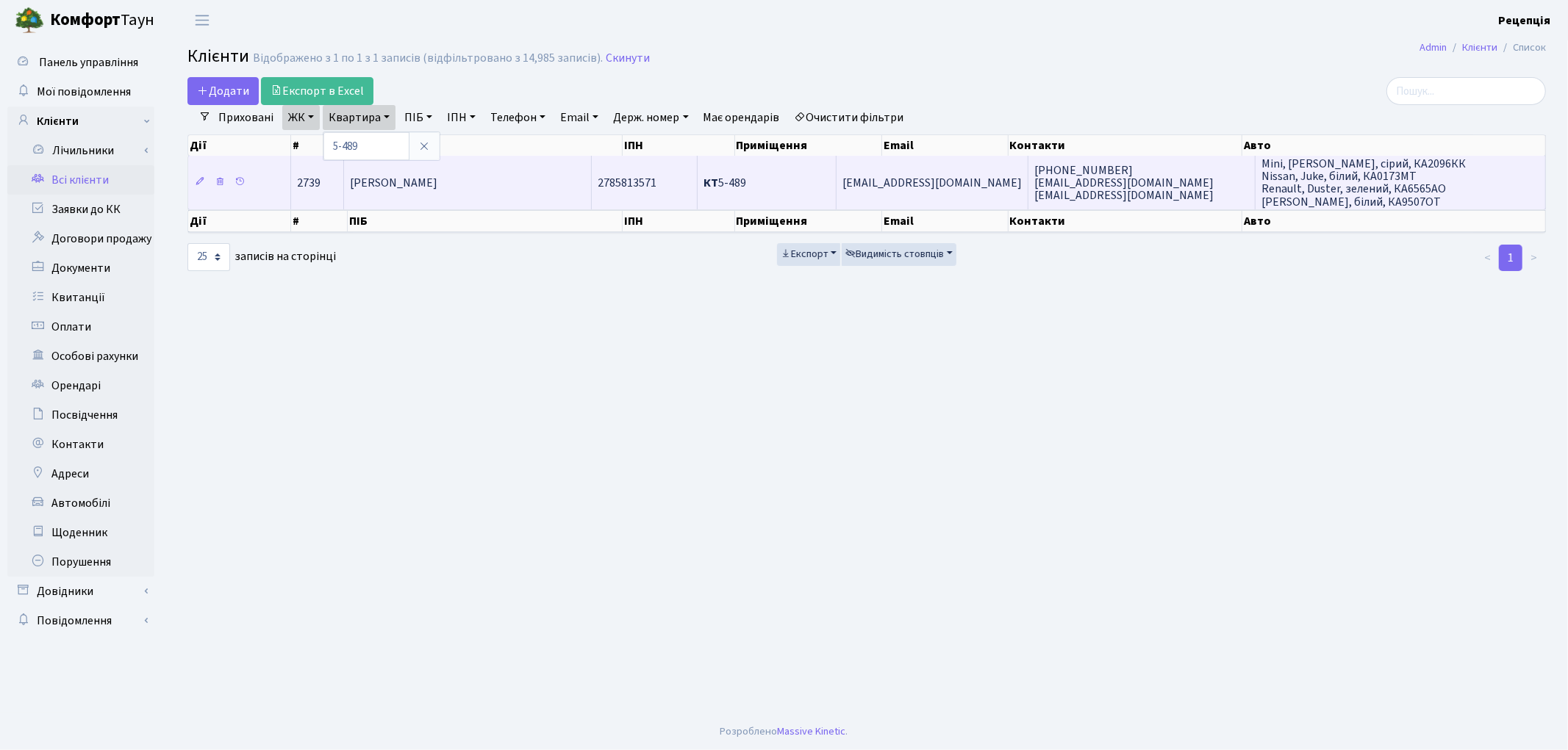
click at [564, 178] on td "Лисенко Олександр Борисович" at bounding box center [467, 183] width 247 height 53
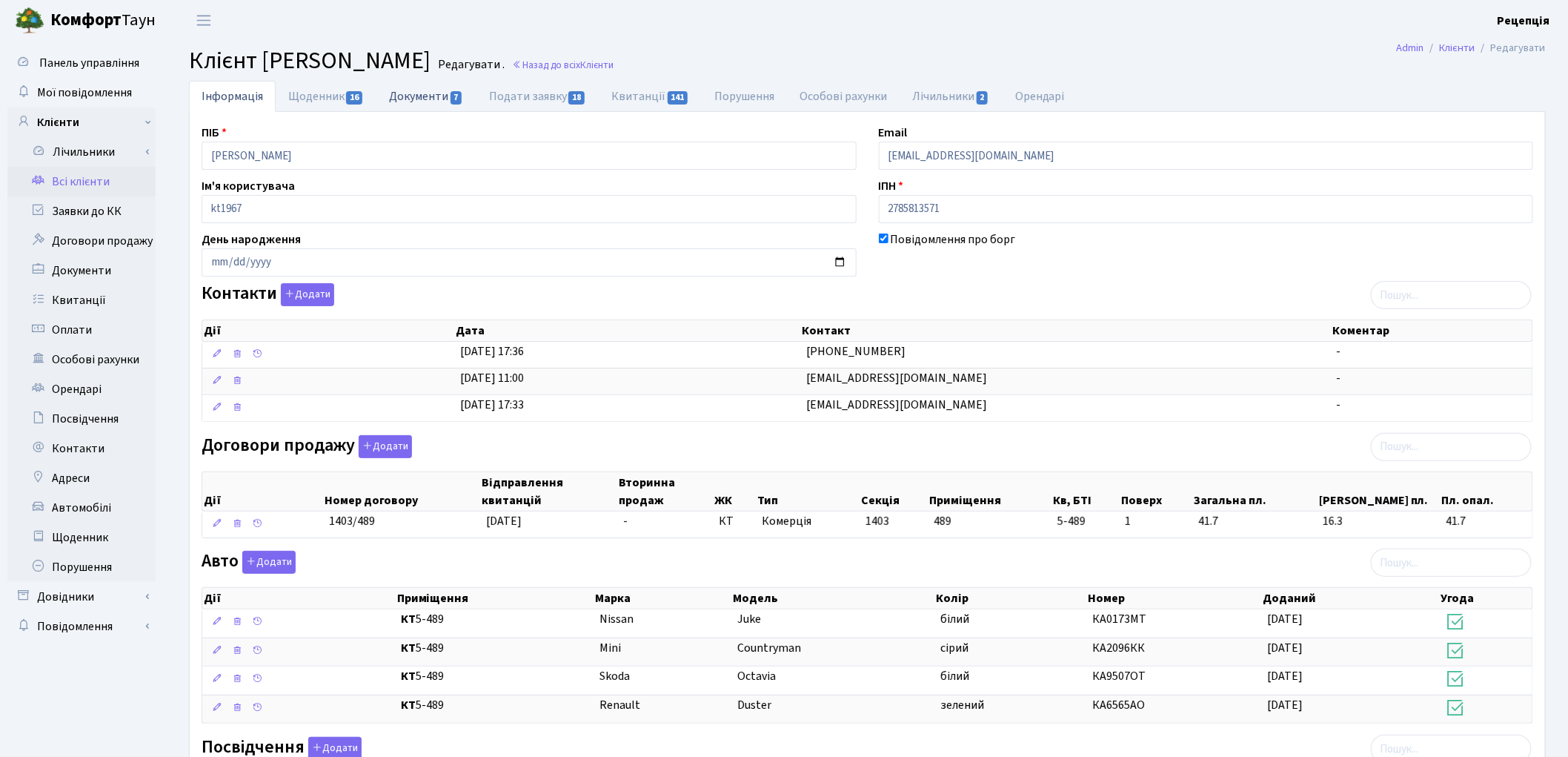
click at [442, 95] on link "Документи 7" at bounding box center [426, 96] width 99 height 30
select select "25"
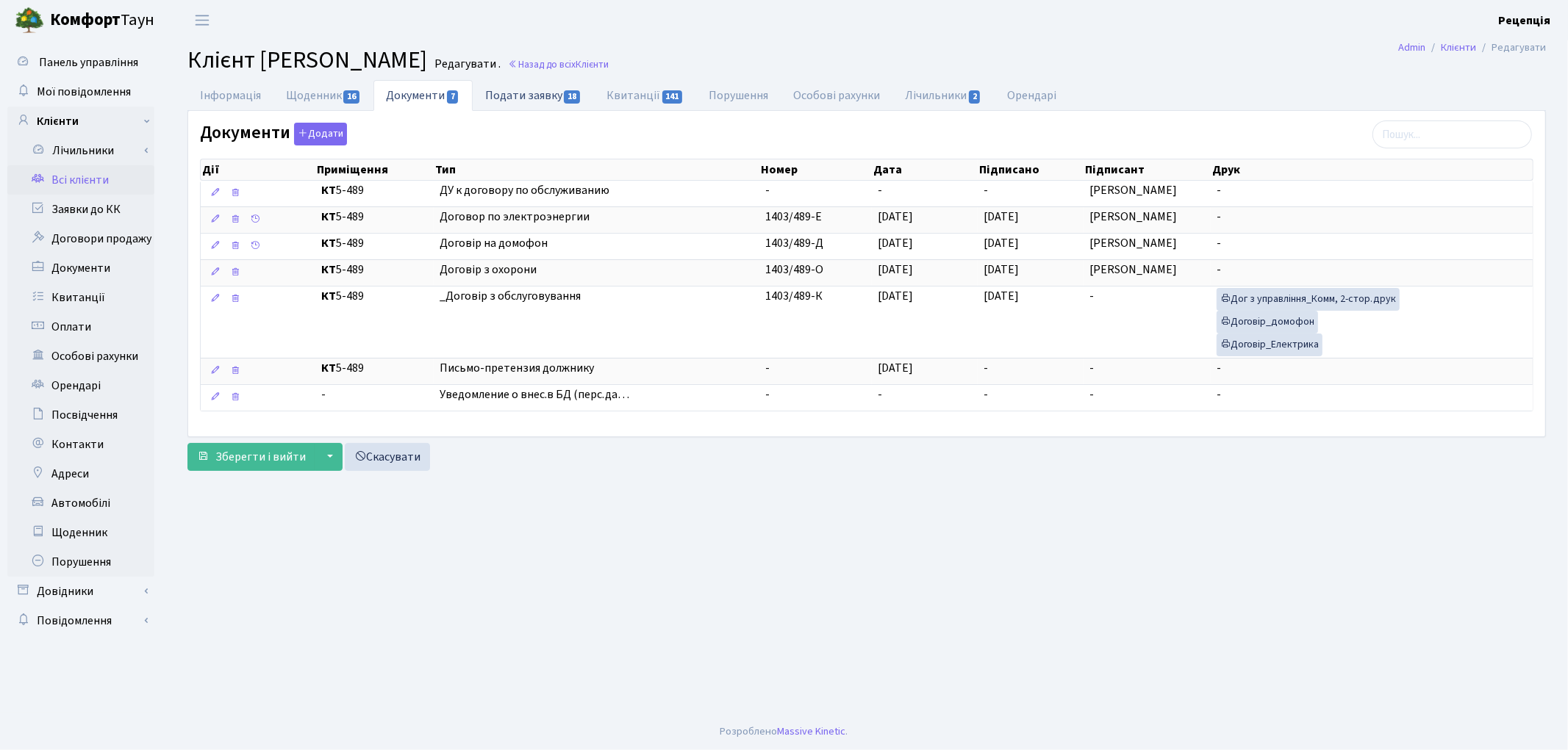
click at [510, 107] on link "Подати заявку 18" at bounding box center [533, 95] width 122 height 30
select select "25"
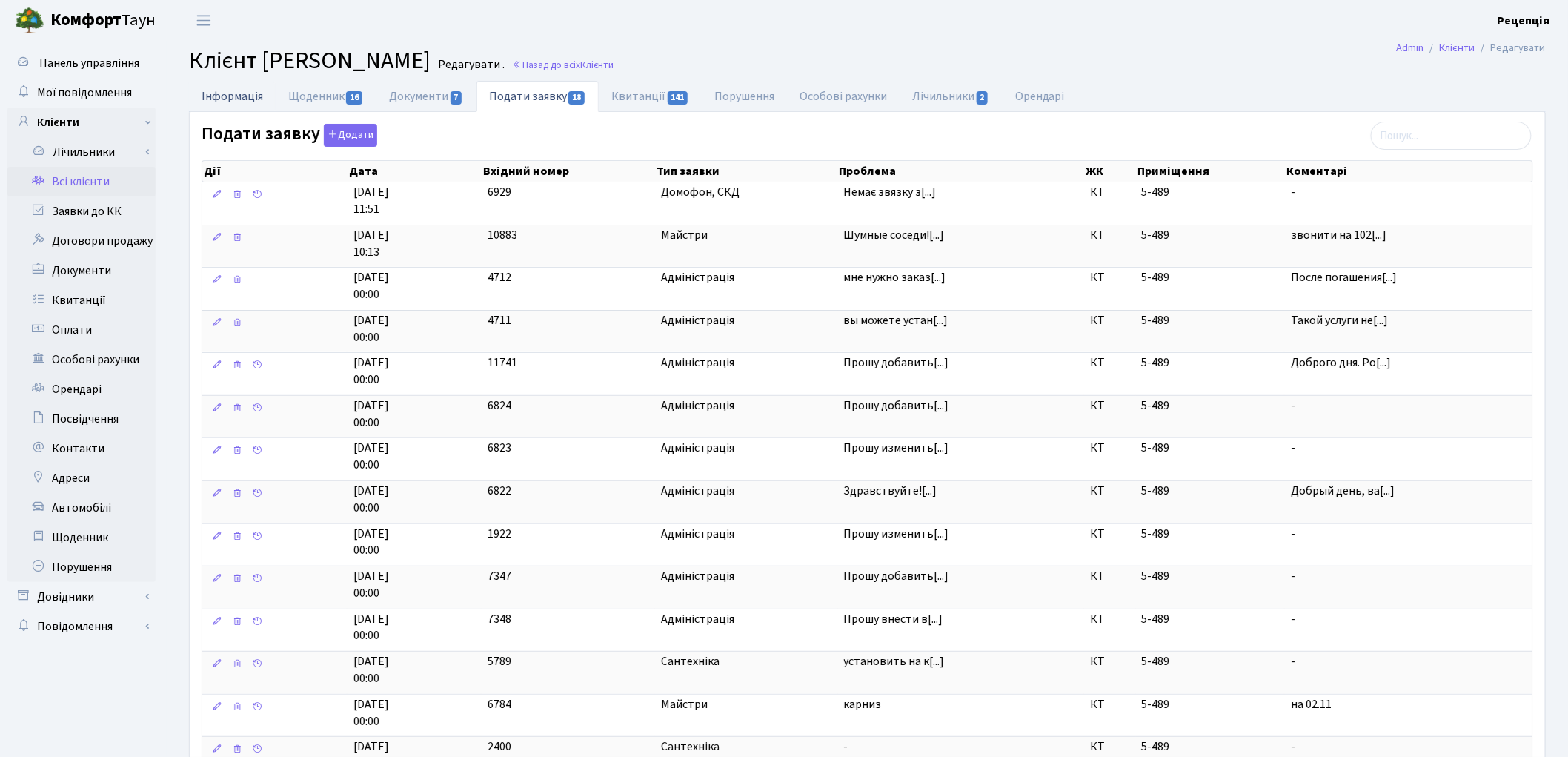
click at [234, 101] on link "Інформація" at bounding box center [232, 96] width 87 height 30
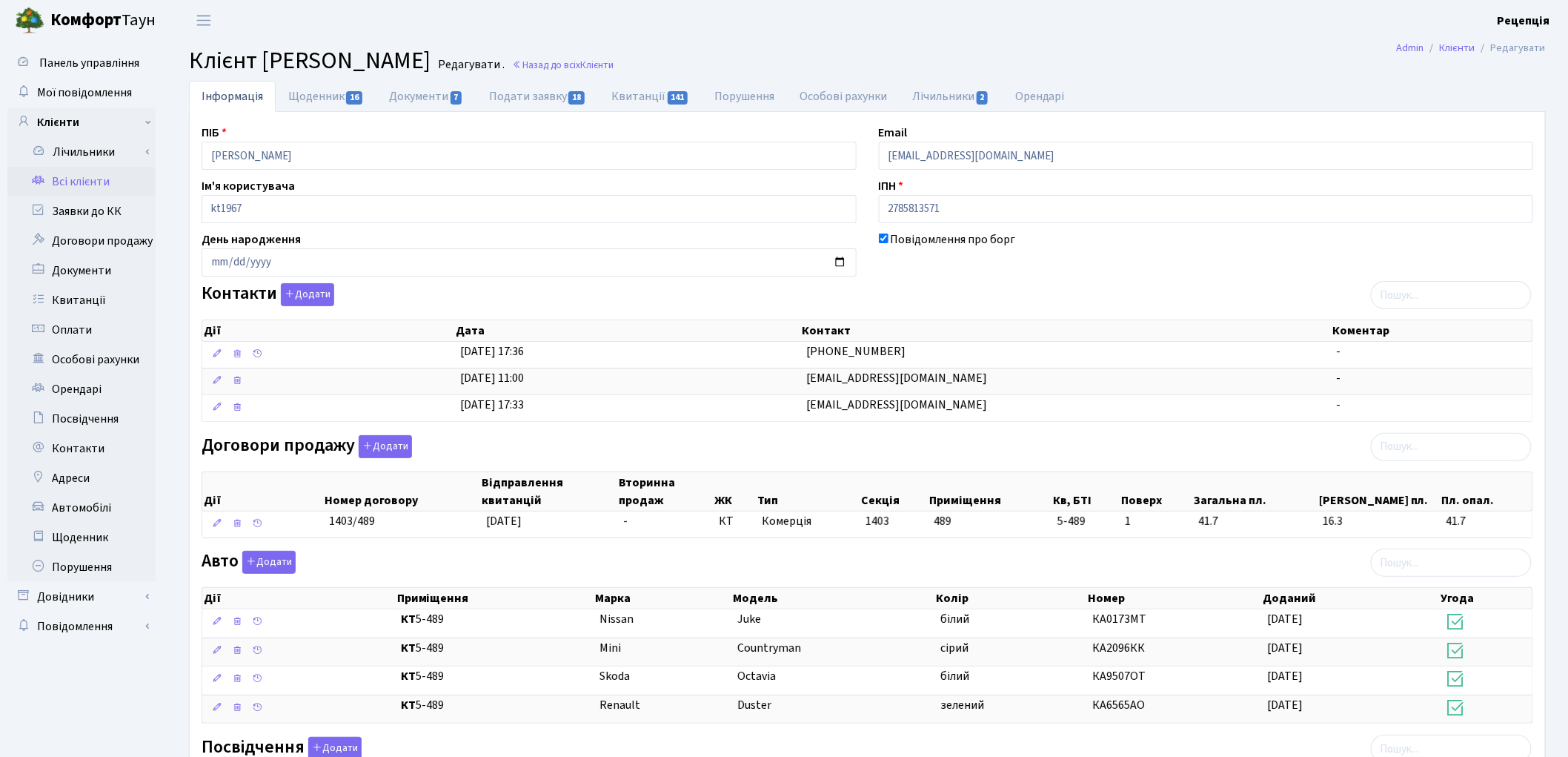
click at [82, 175] on link "Всі клієнти" at bounding box center [82, 182] width 148 height 30
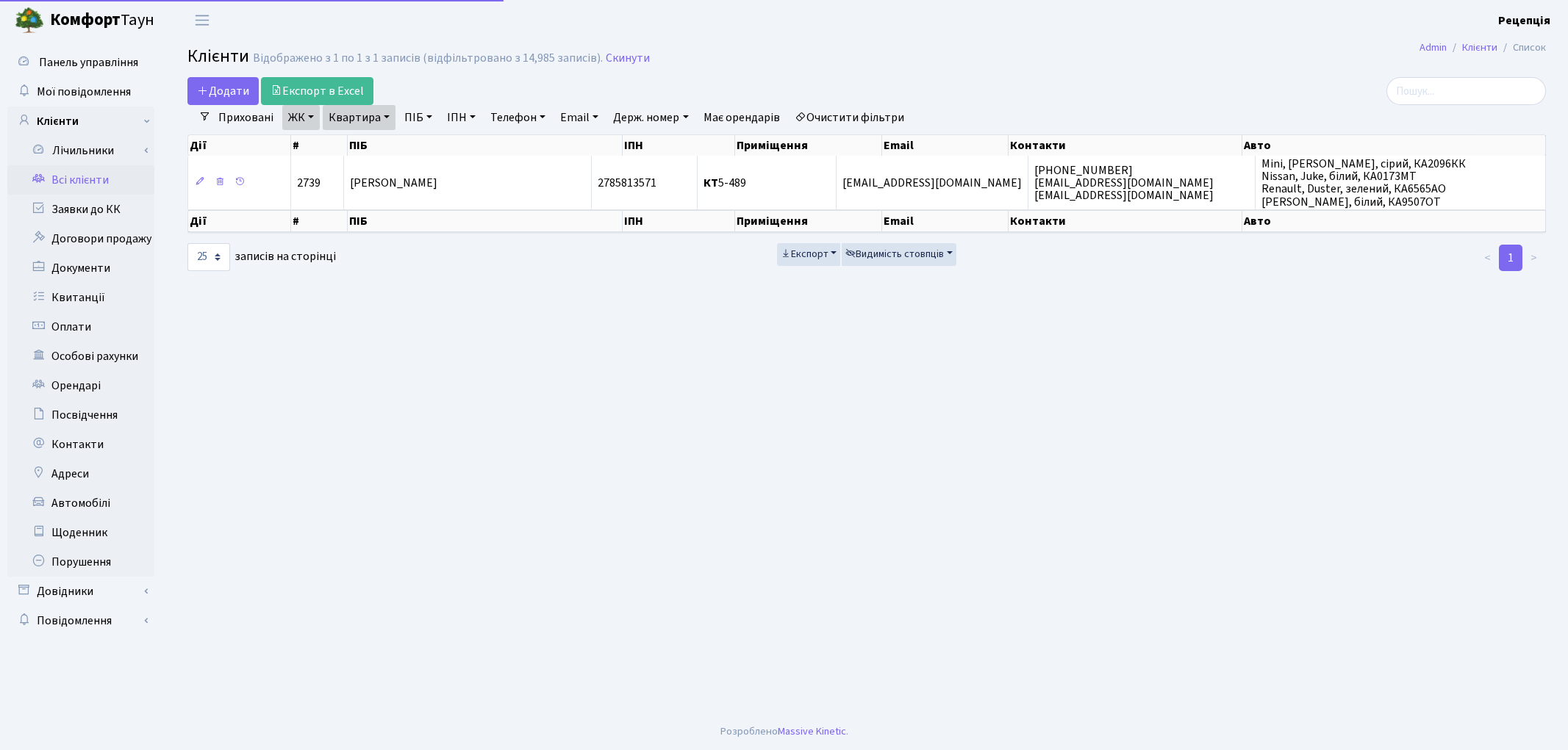
select select "25"
click at [896, 118] on link "Очистити фільтри" at bounding box center [849, 118] width 122 height 25
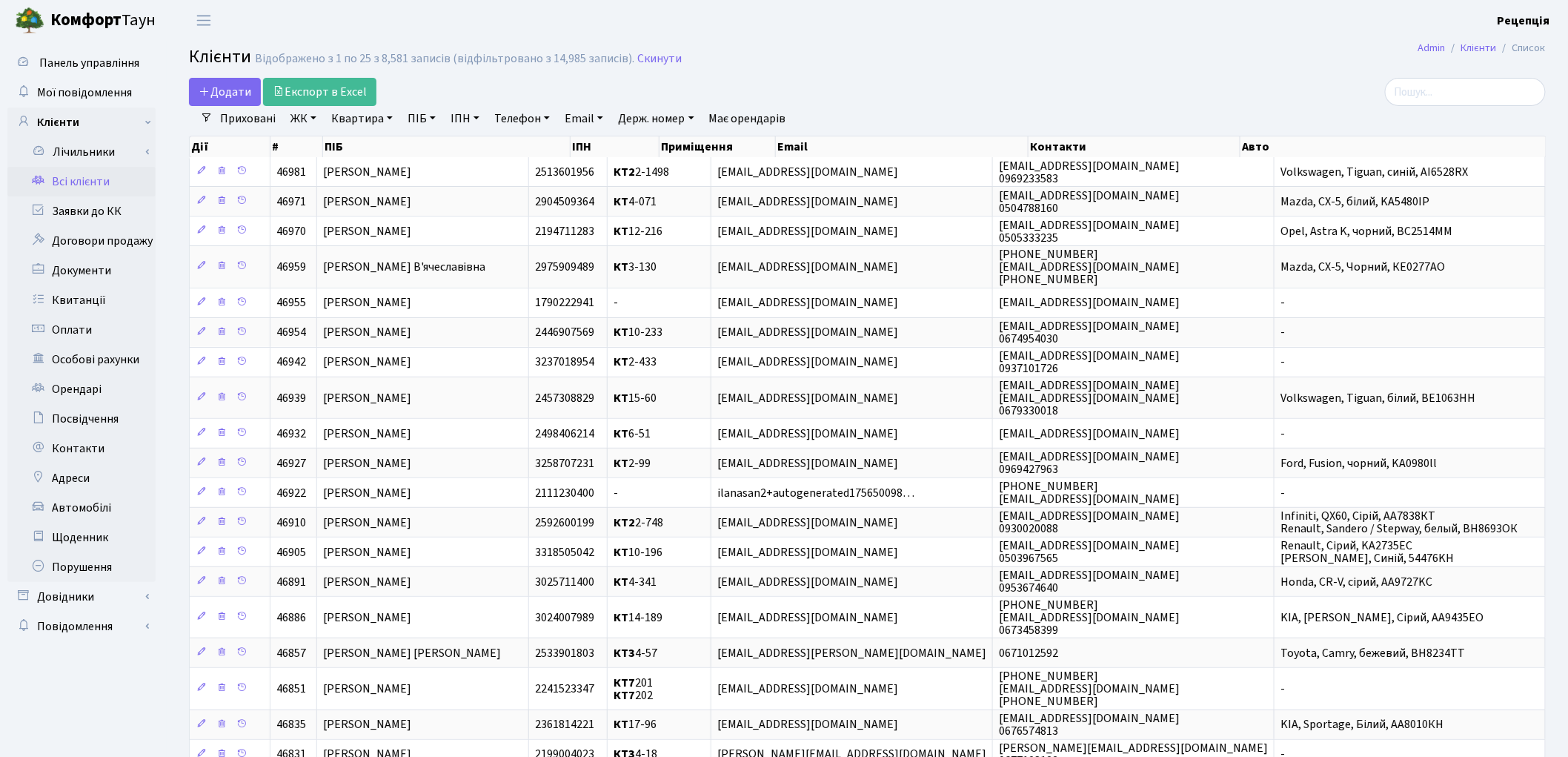
click at [311, 123] on link "ЖК" at bounding box center [303, 119] width 38 height 25
click at [418, 313] on li "КТ7, вул. Березнева, 12" at bounding box center [377, 334] width 180 height 42
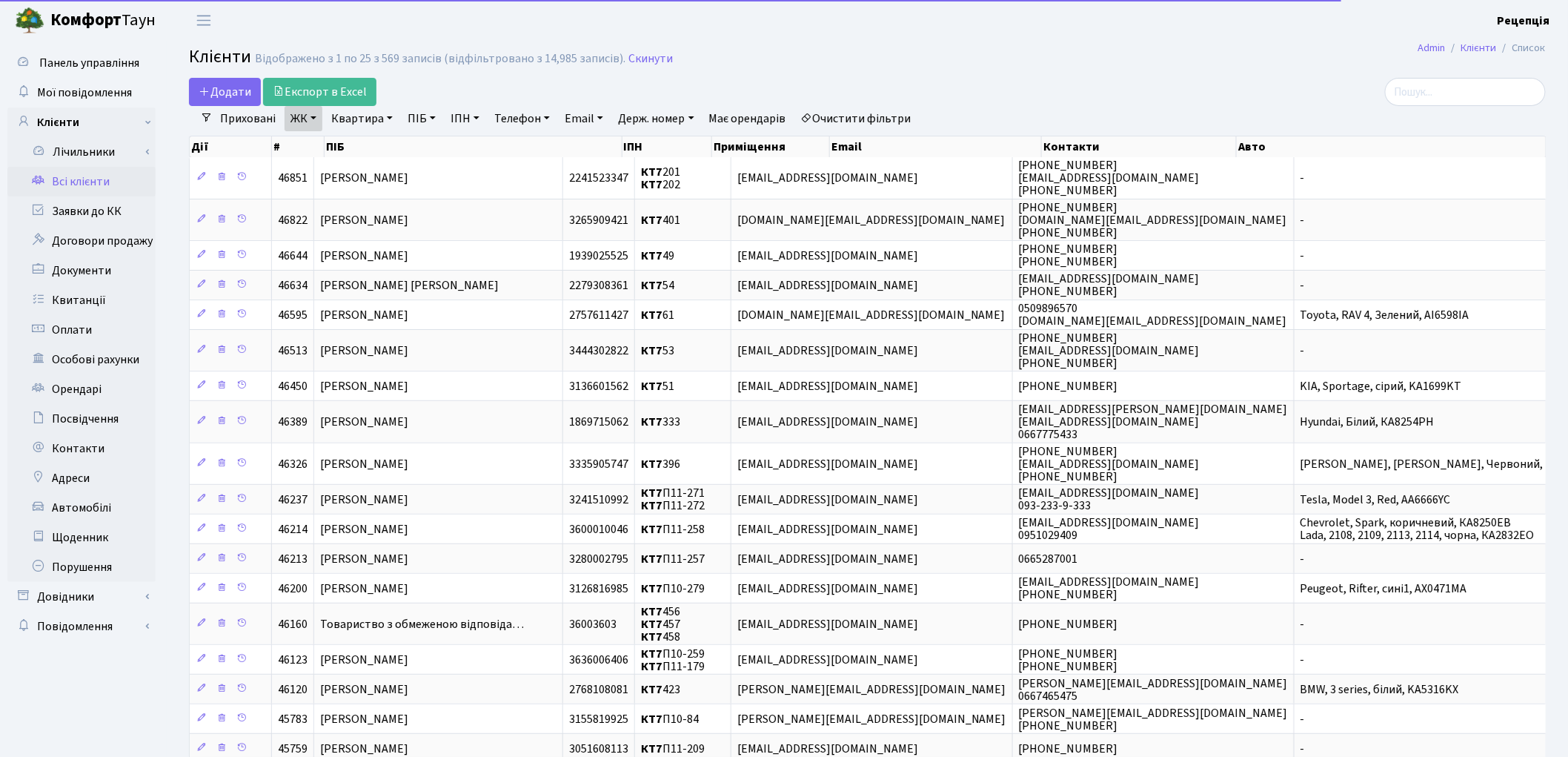
click at [376, 117] on link "Квартира" at bounding box center [362, 119] width 74 height 25
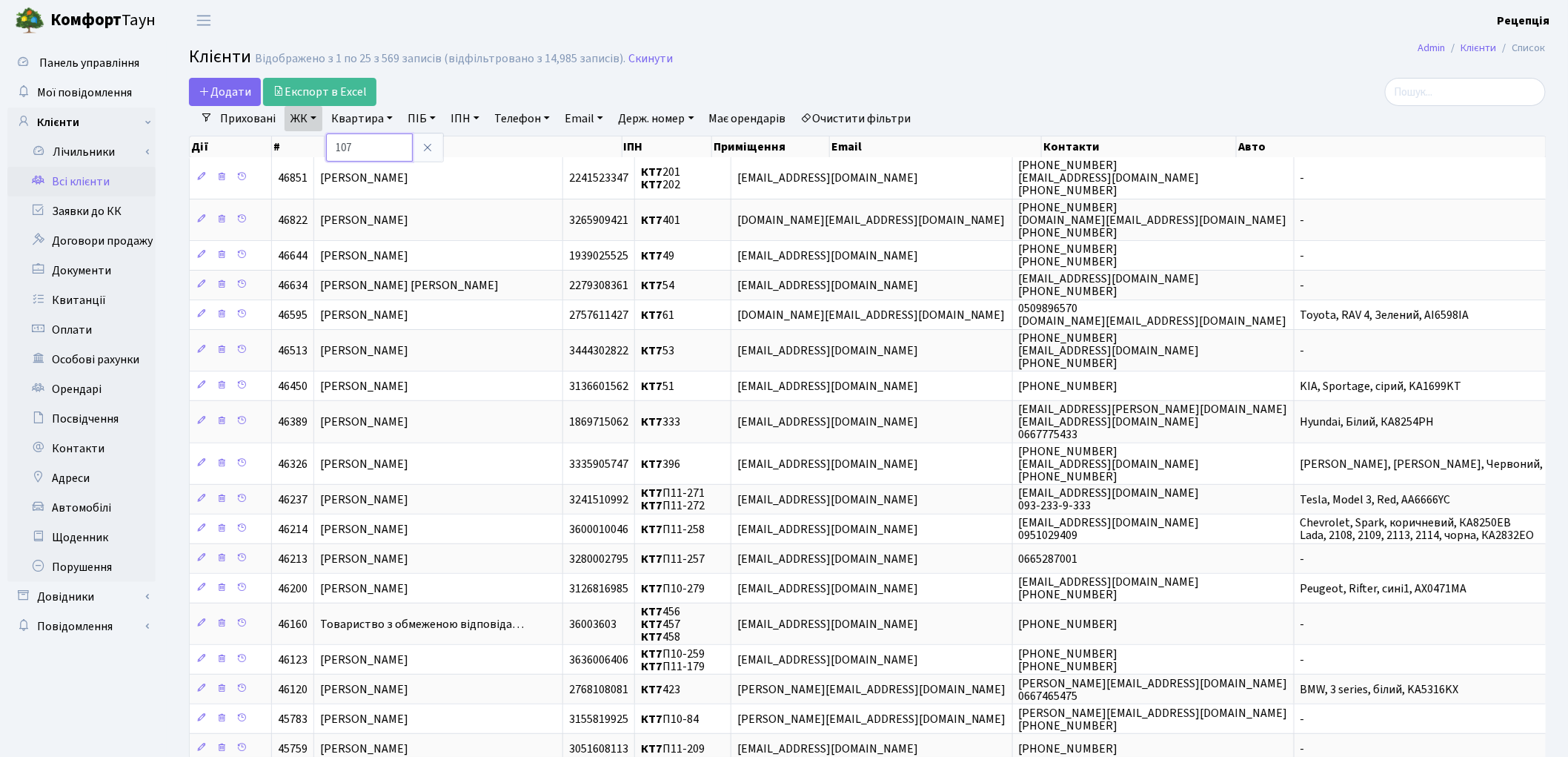
type input "107"
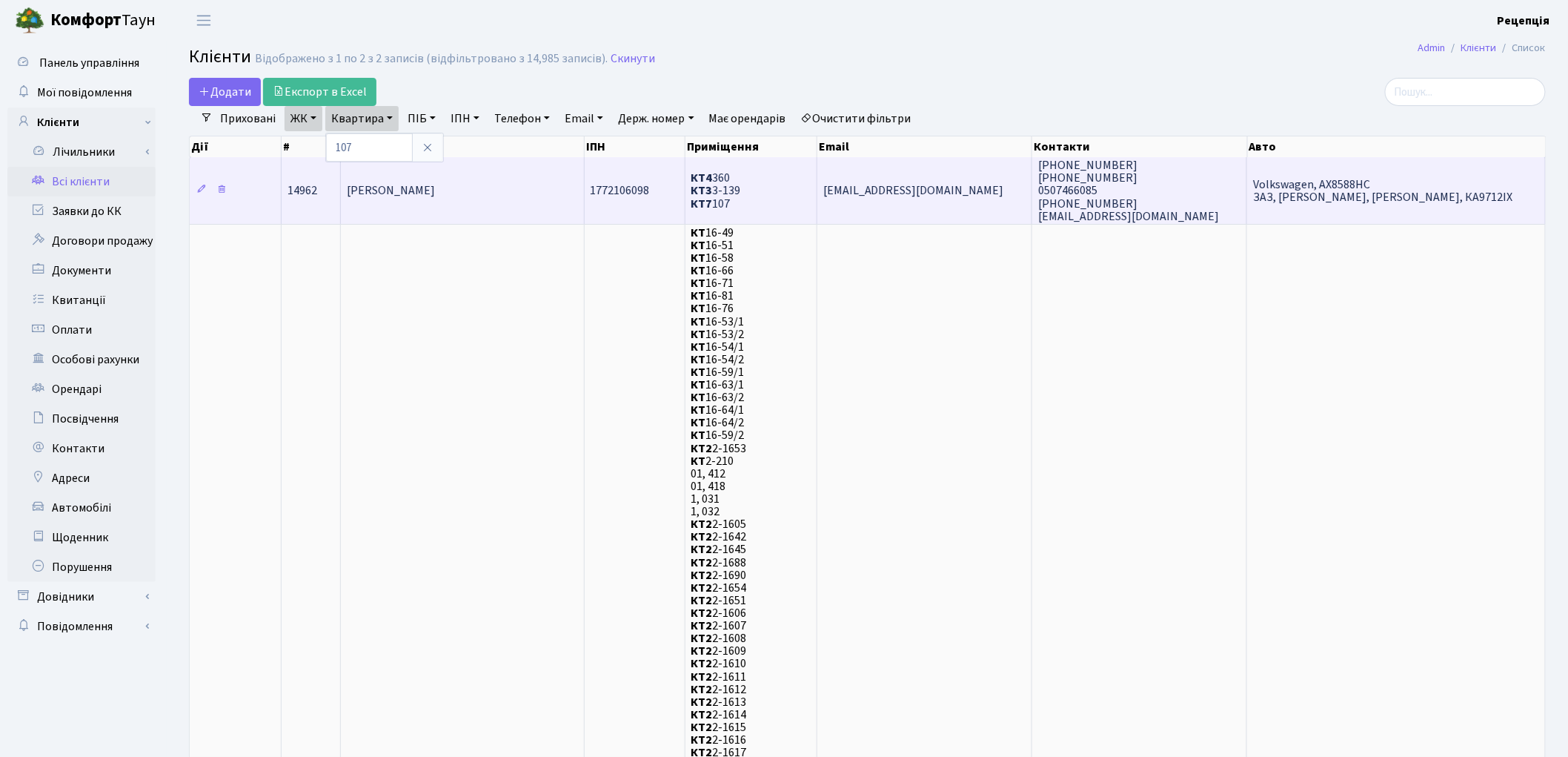
click at [538, 172] on td "[PERSON_NAME]" at bounding box center [462, 191] width 243 height 67
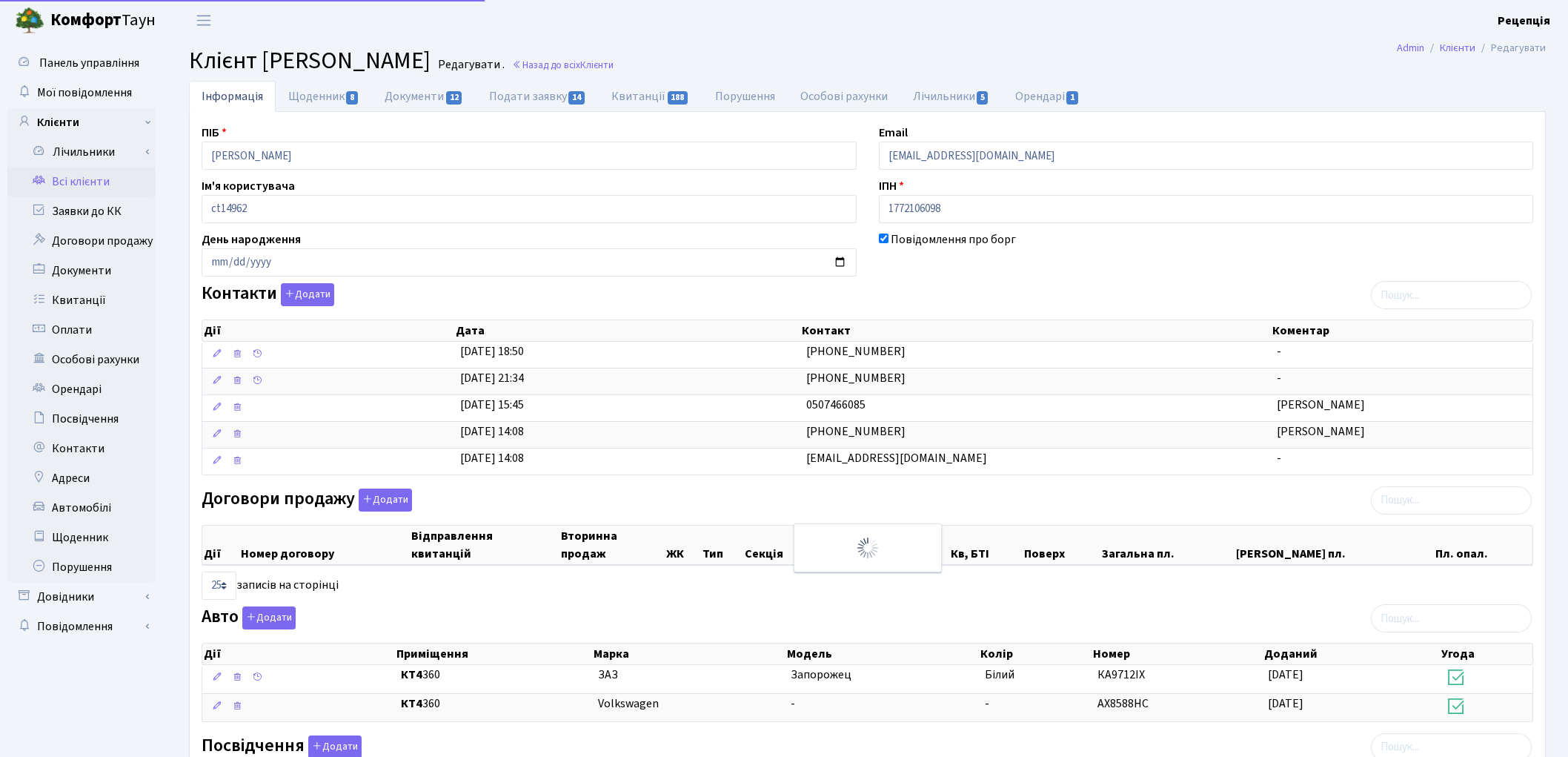
select select "25"
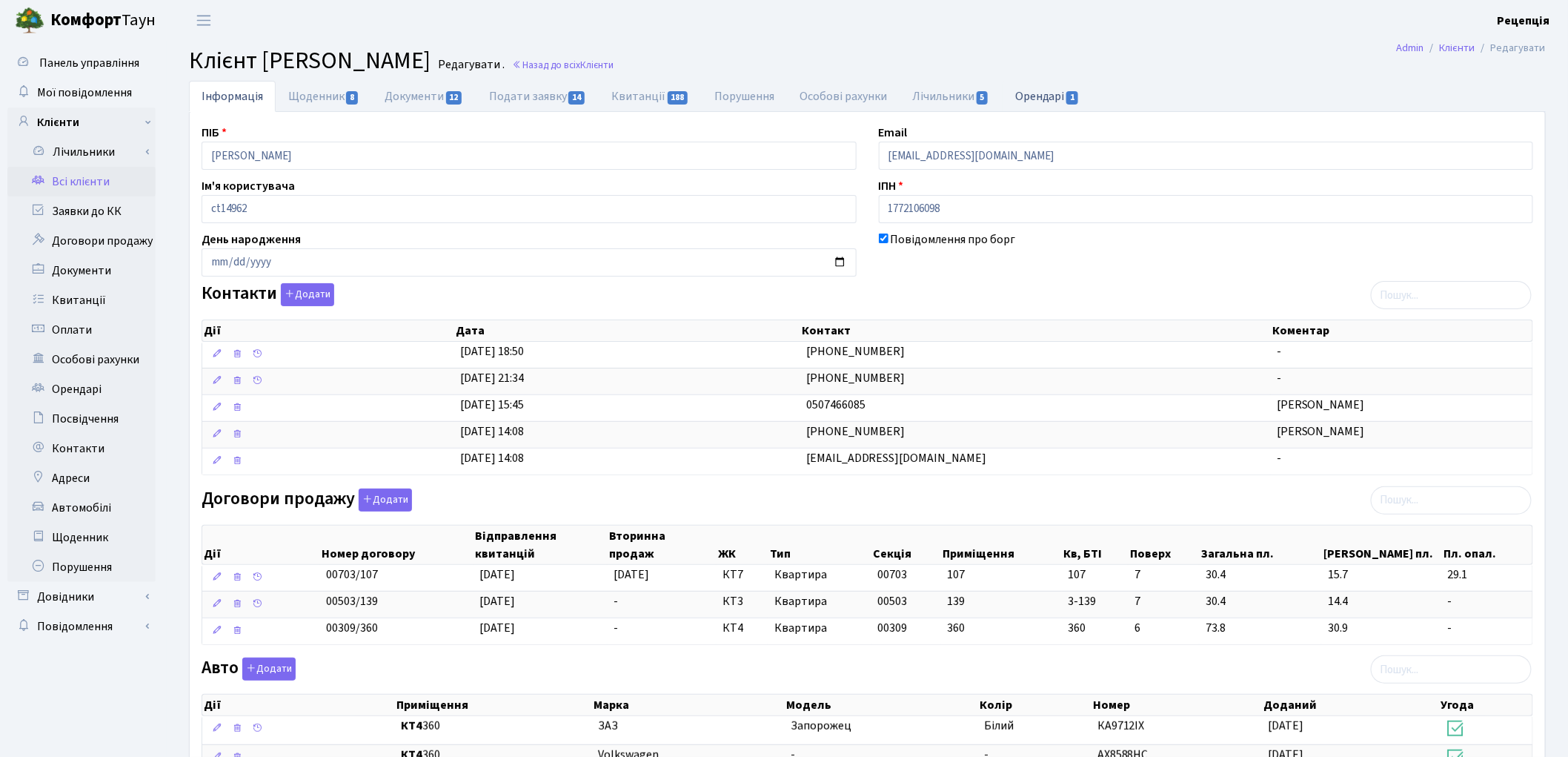
click at [1040, 94] on link "Орендарі 1" at bounding box center [1048, 96] width 90 height 30
select select "25"
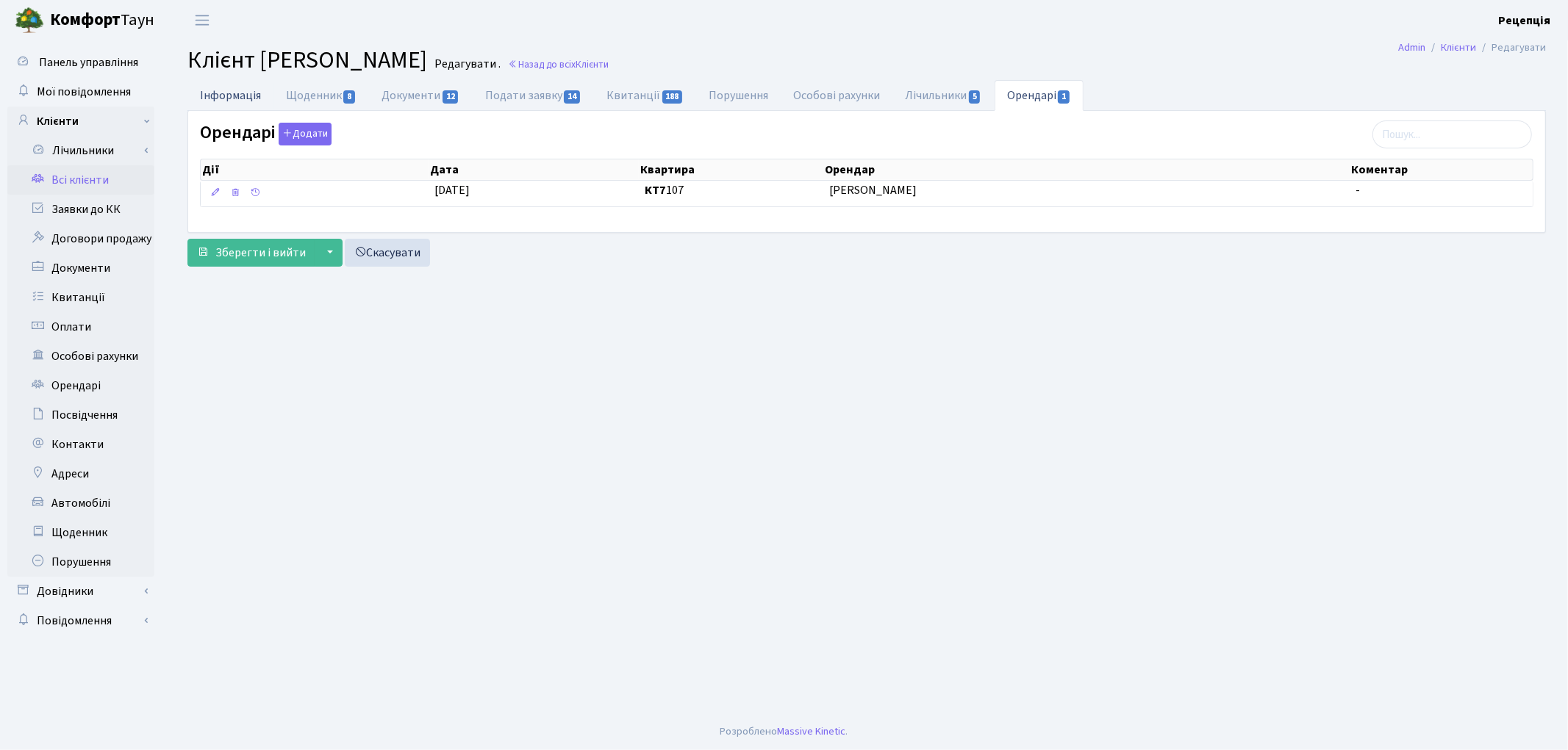
click at [258, 93] on link "Інформація" at bounding box center [231, 95] width 86 height 30
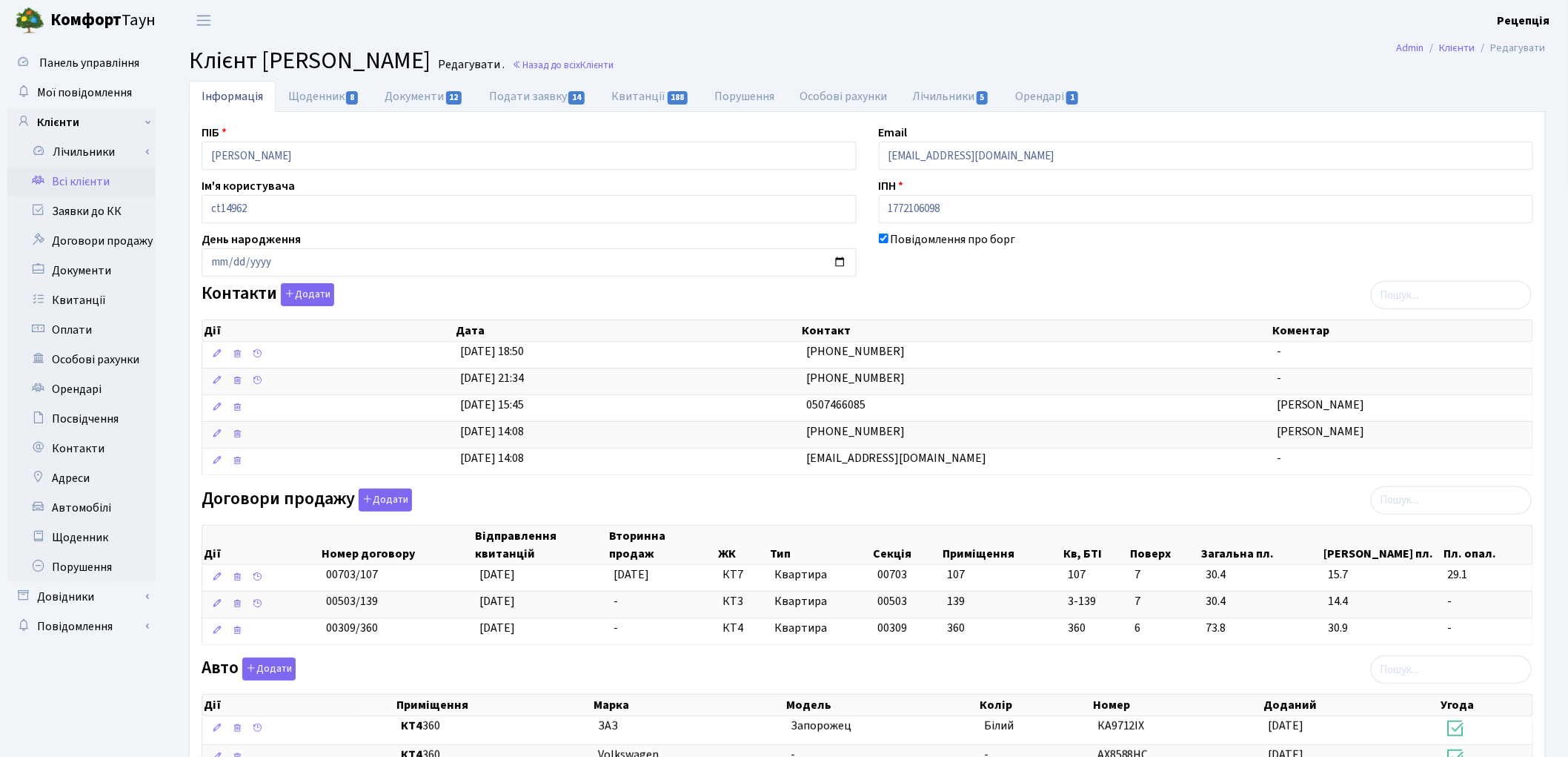
click at [60, 183] on link "Всі клієнти" at bounding box center [82, 182] width 148 height 30
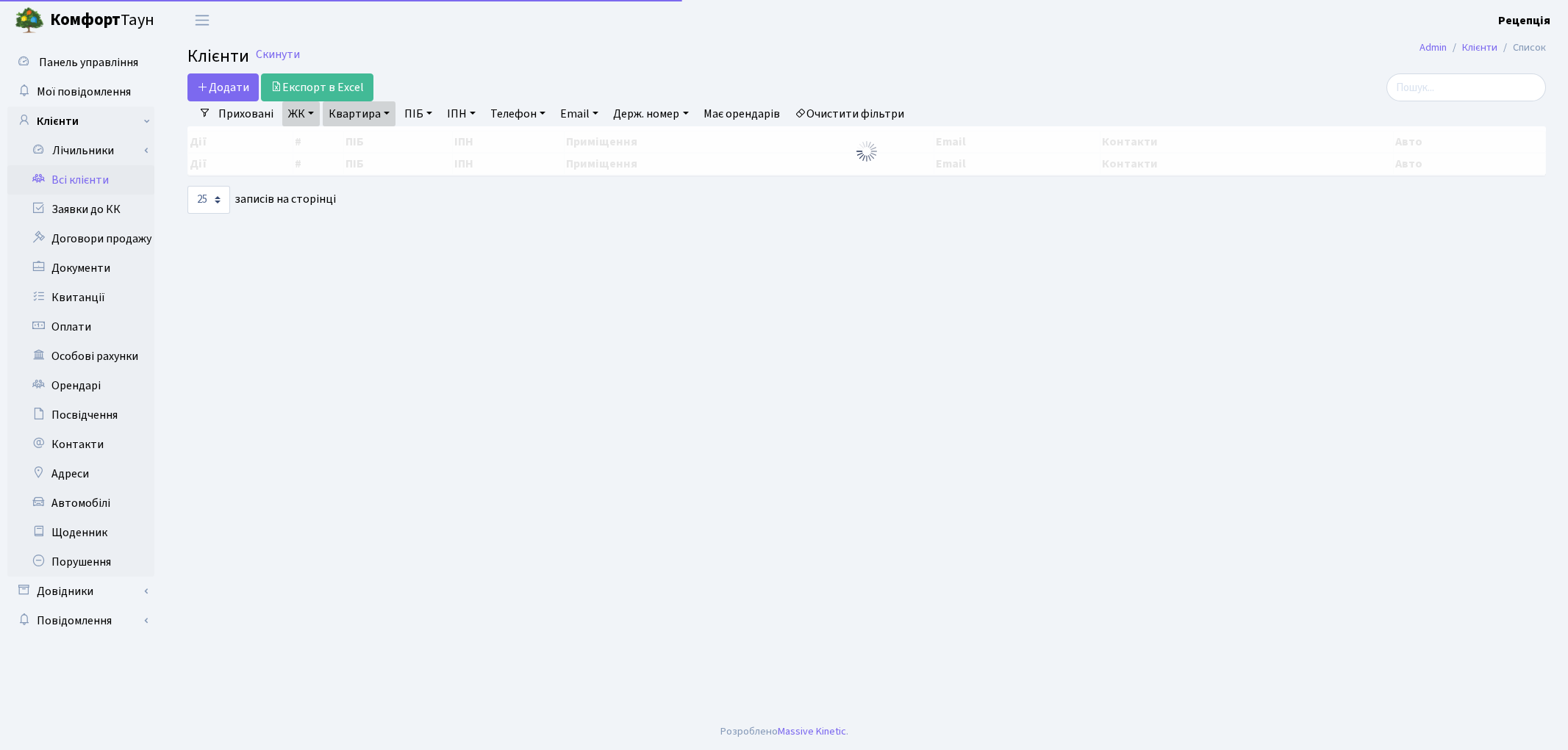
select select "25"
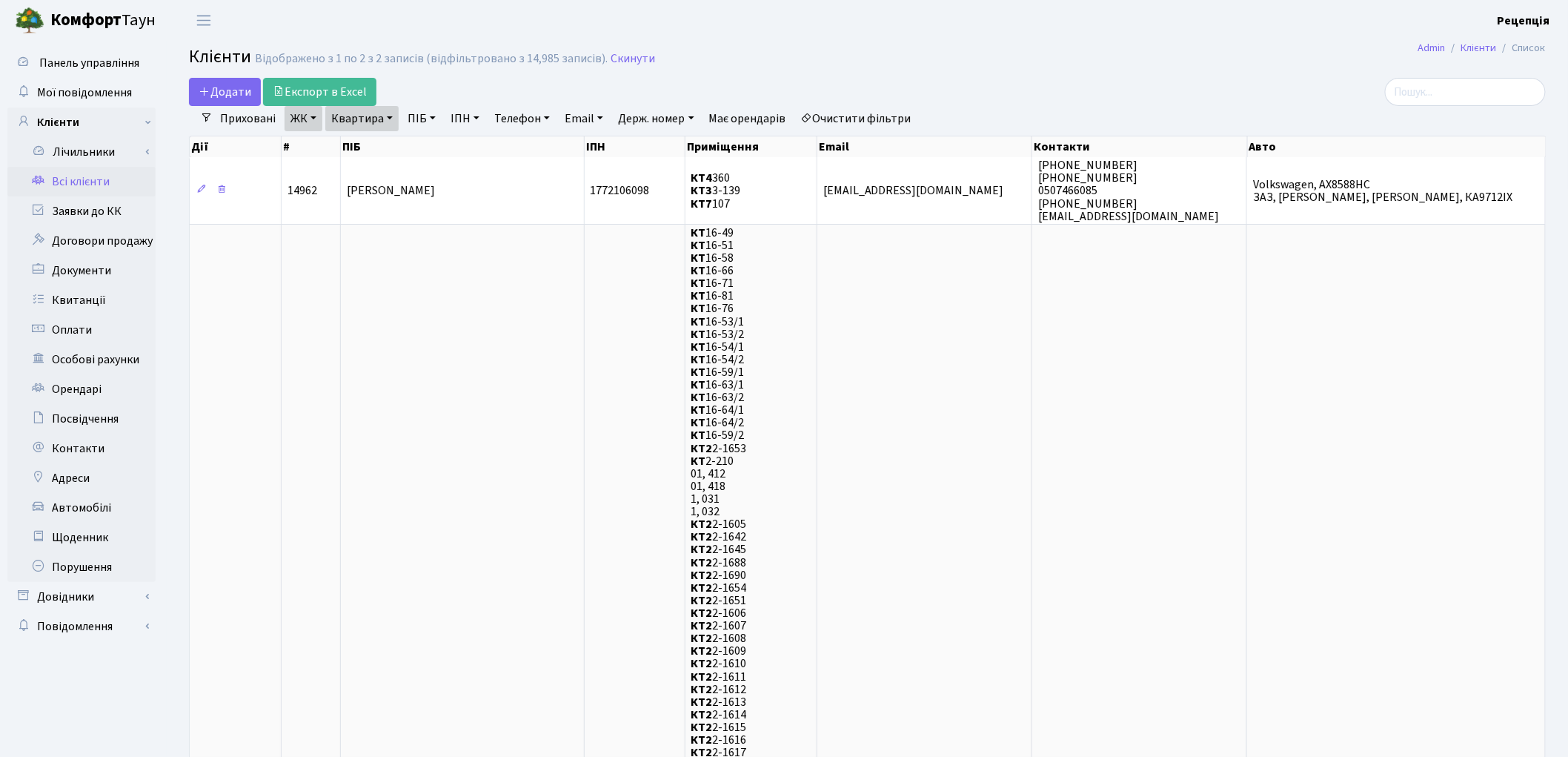
click at [898, 123] on link "Очистити фільтри" at bounding box center [856, 119] width 122 height 25
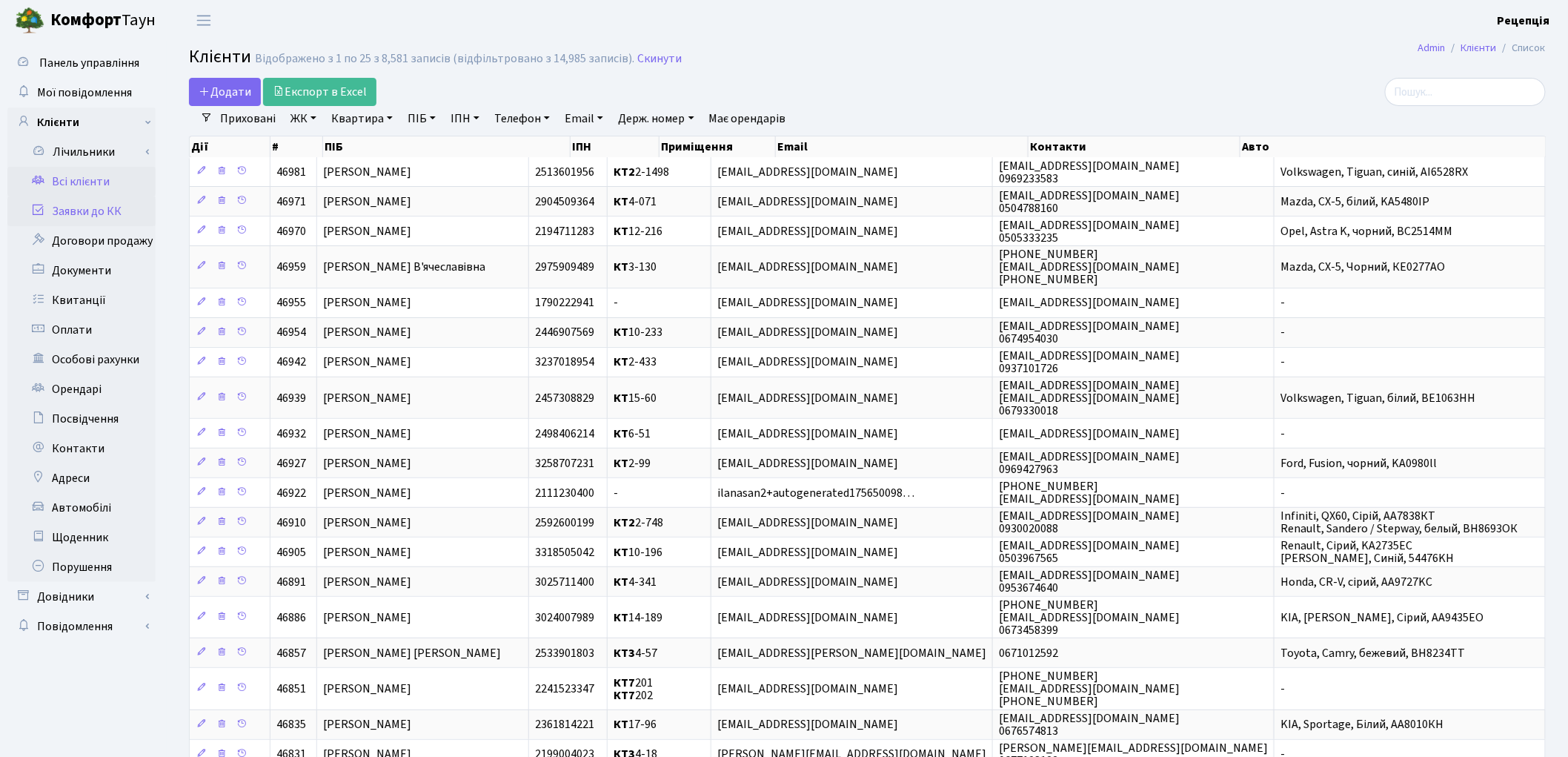
click at [105, 203] on link "Заявки до КК" at bounding box center [82, 212] width 148 height 30
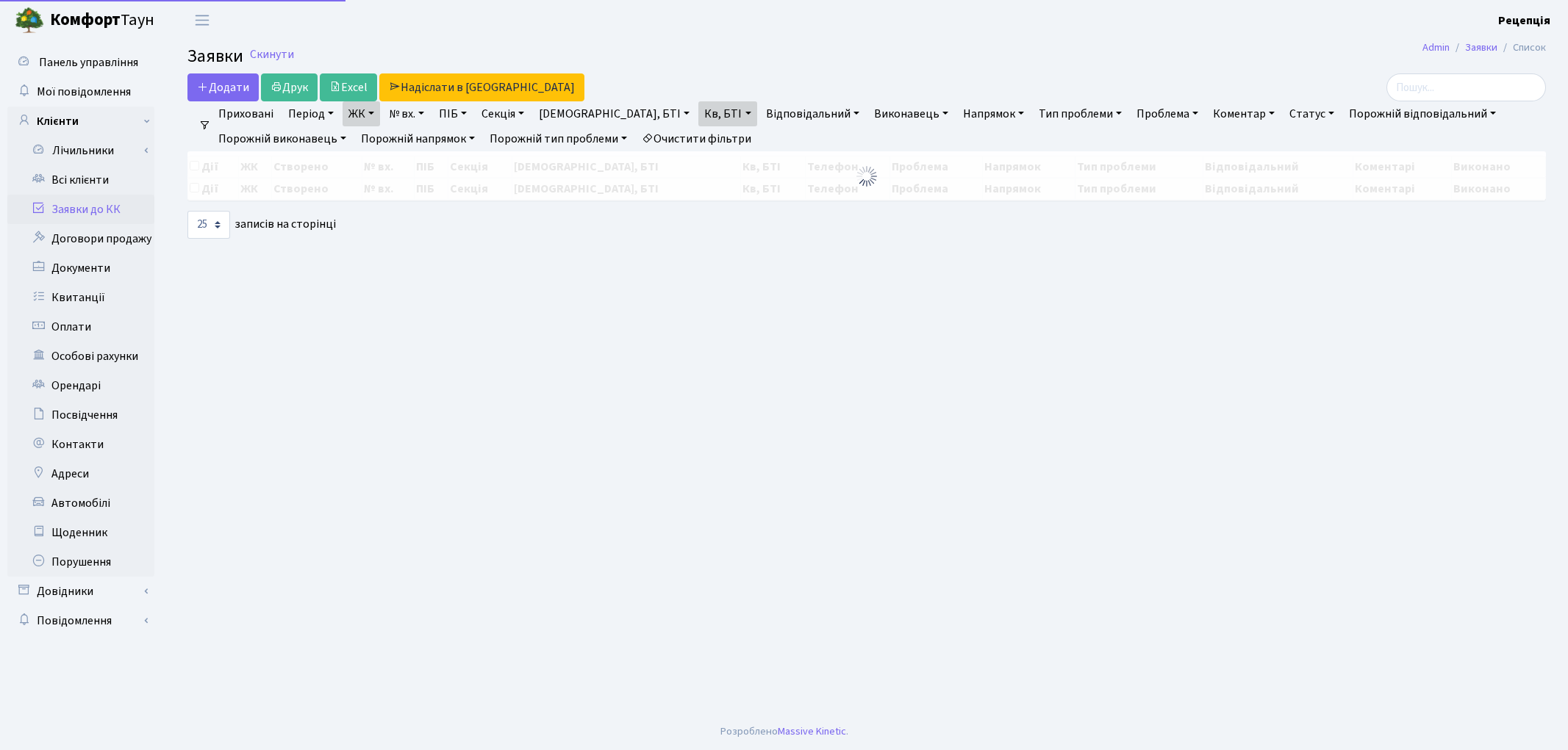
select select "25"
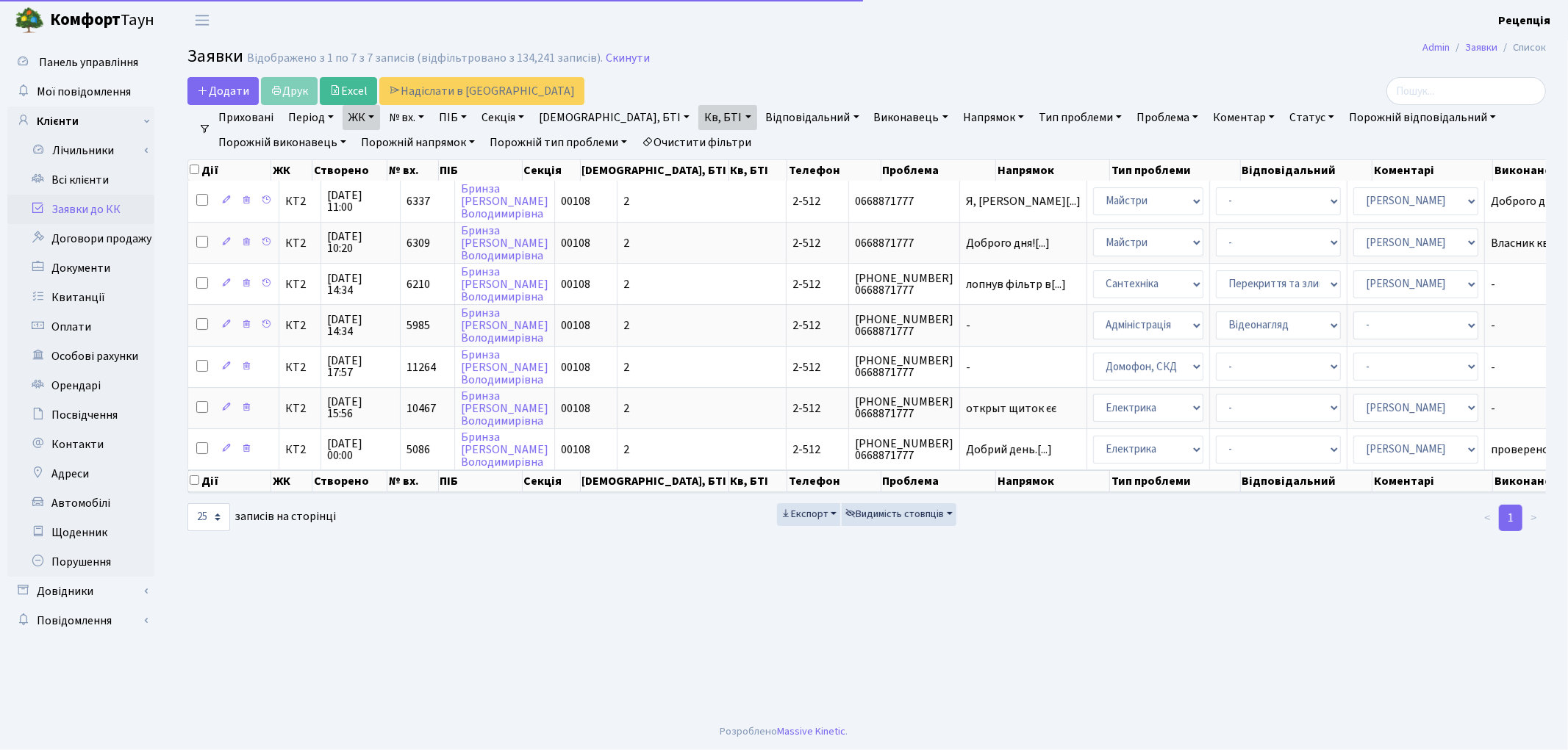
click at [708, 135] on link "Очистити фільтри" at bounding box center [696, 143] width 122 height 25
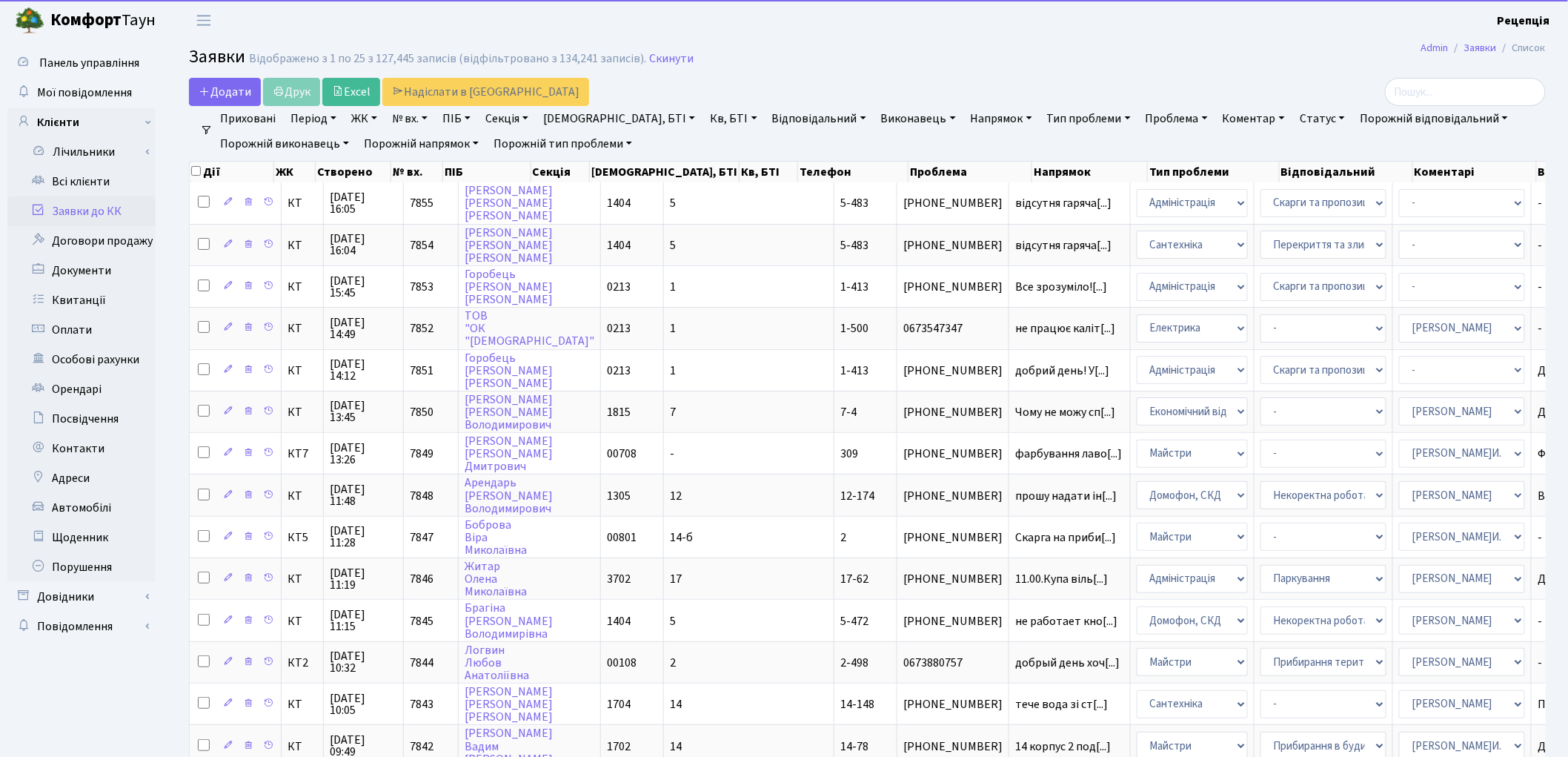
click at [370, 113] on link "ЖК" at bounding box center [364, 119] width 38 height 25
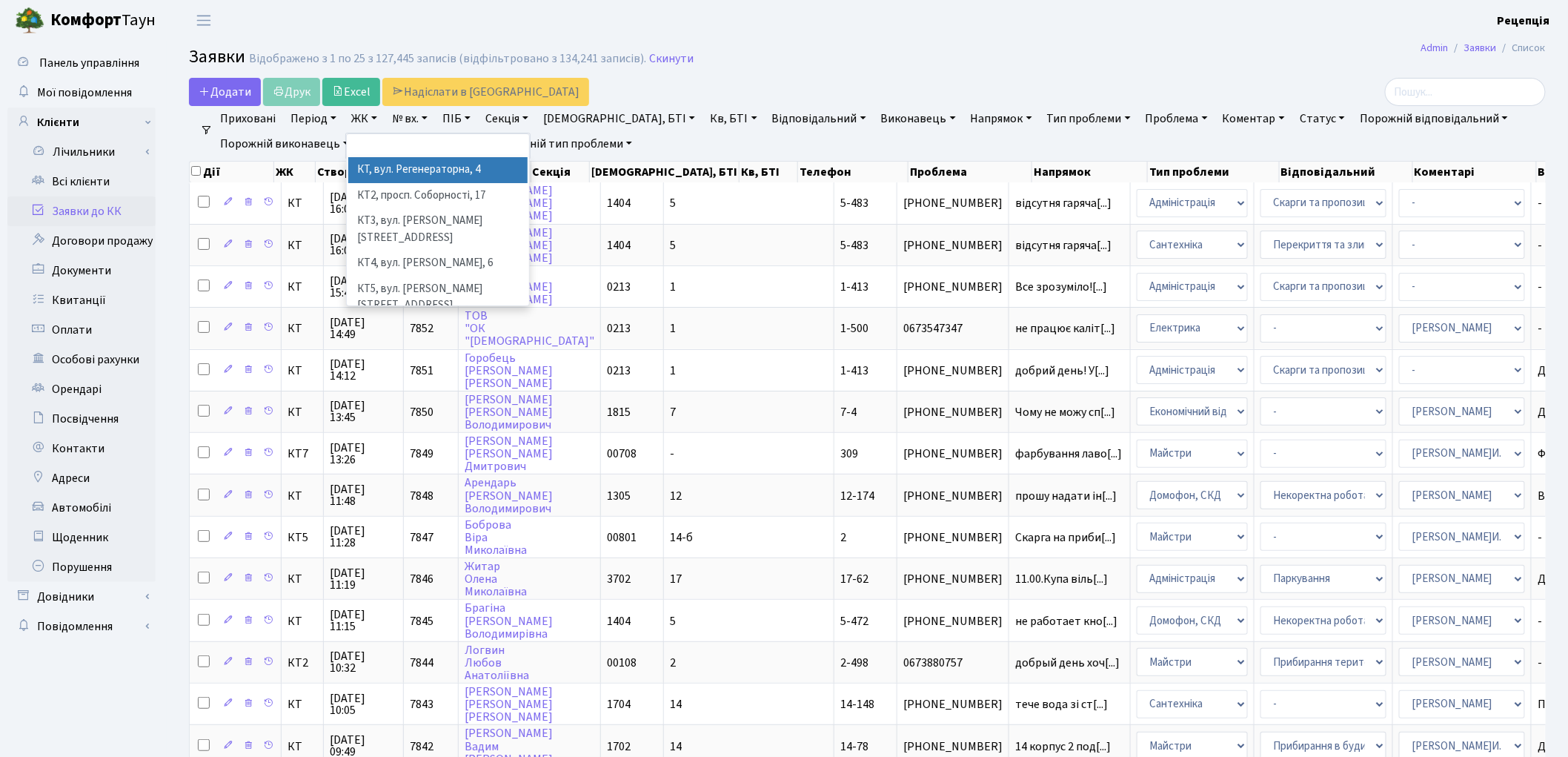
click at [400, 168] on li "КТ, вул. Регенераторна, 4" at bounding box center [438, 170] width 180 height 26
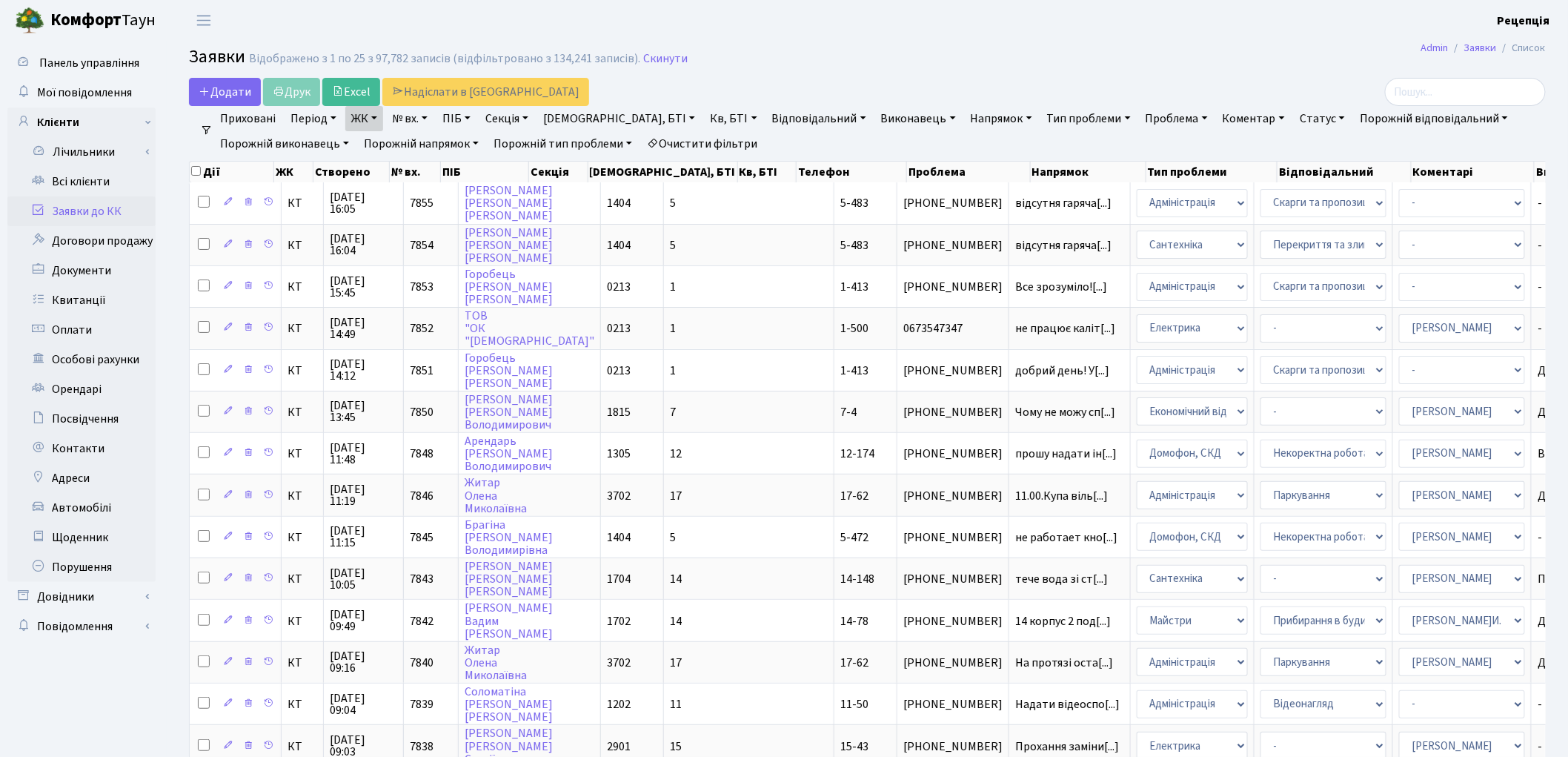
click at [704, 120] on link "Кв, БТІ" at bounding box center [733, 119] width 59 height 25
type input "11-158"
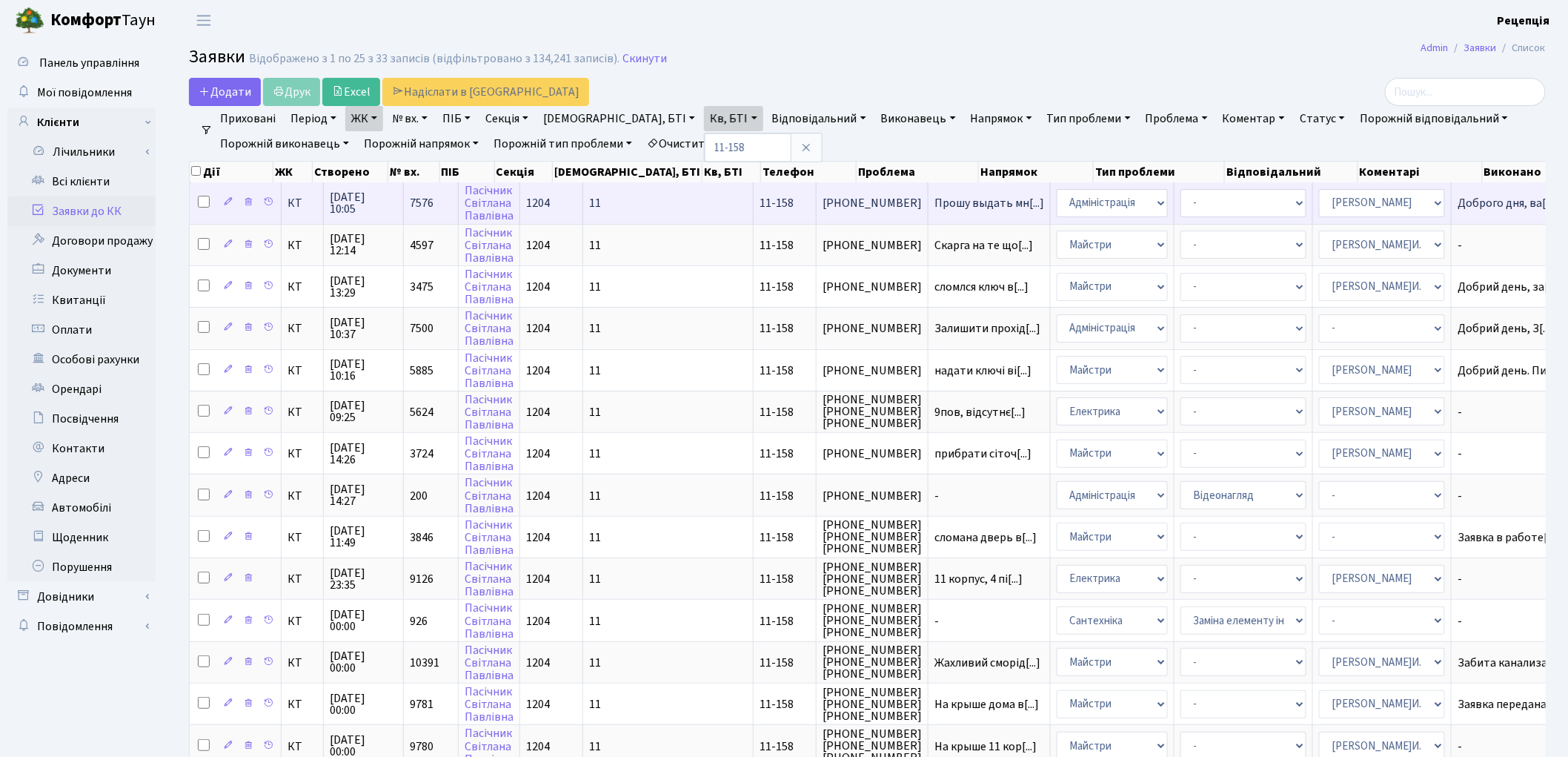
click at [817, 209] on td "+380635495844" at bounding box center [872, 203] width 112 height 41
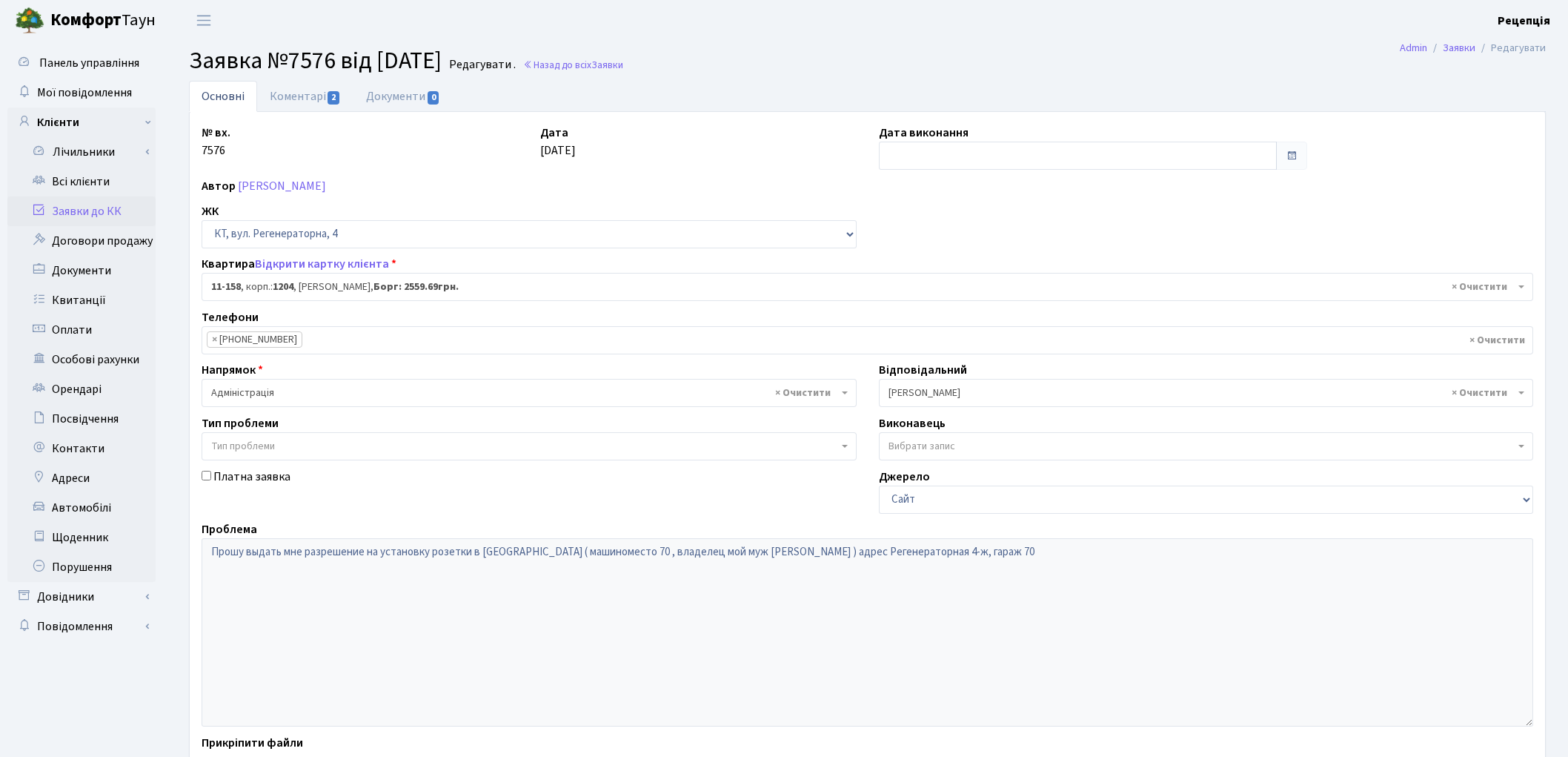
select select "6844"
click at [295, 100] on link "Коментарі 2" at bounding box center [305, 96] width 97 height 30
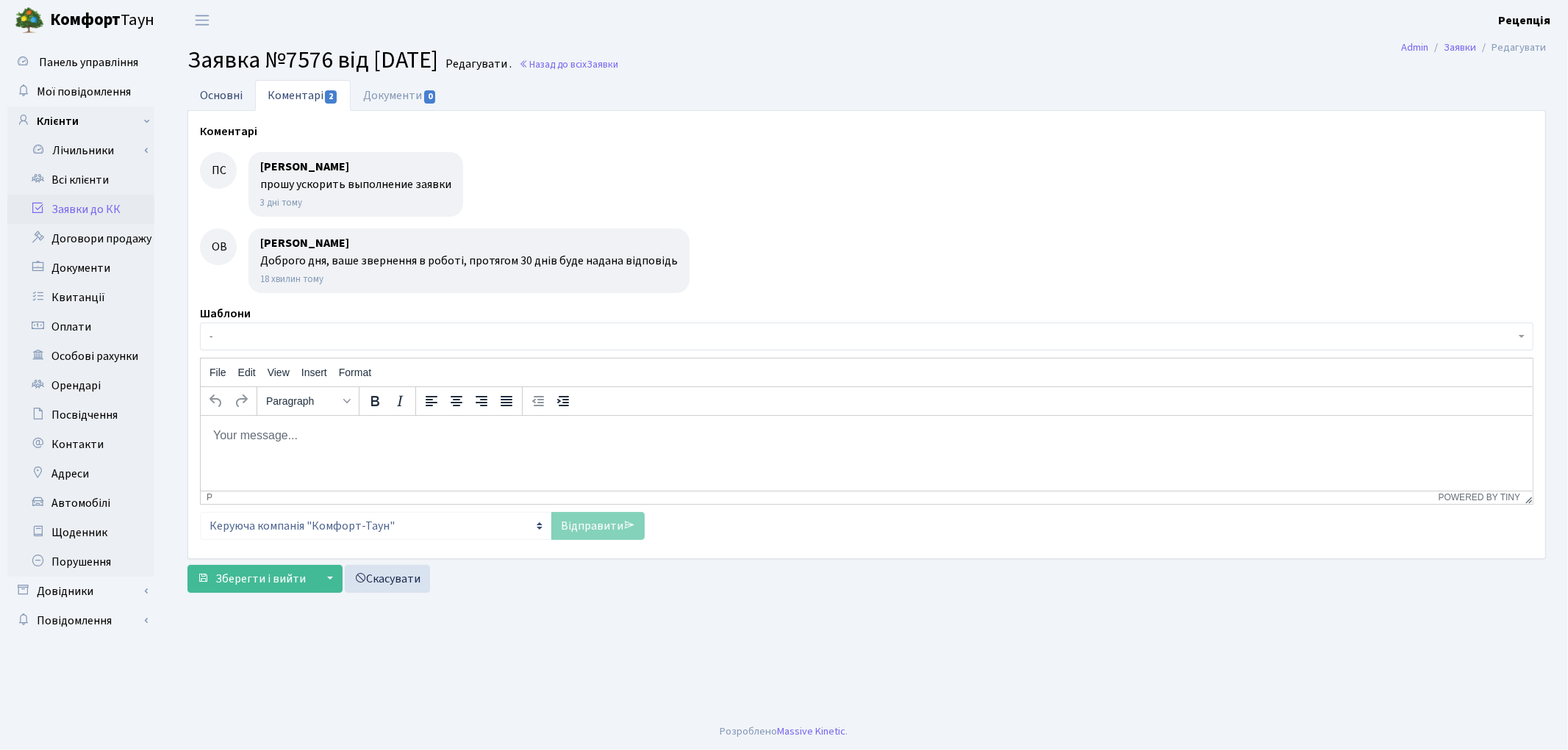
click at [216, 88] on link "Основні" at bounding box center [222, 95] width 68 height 30
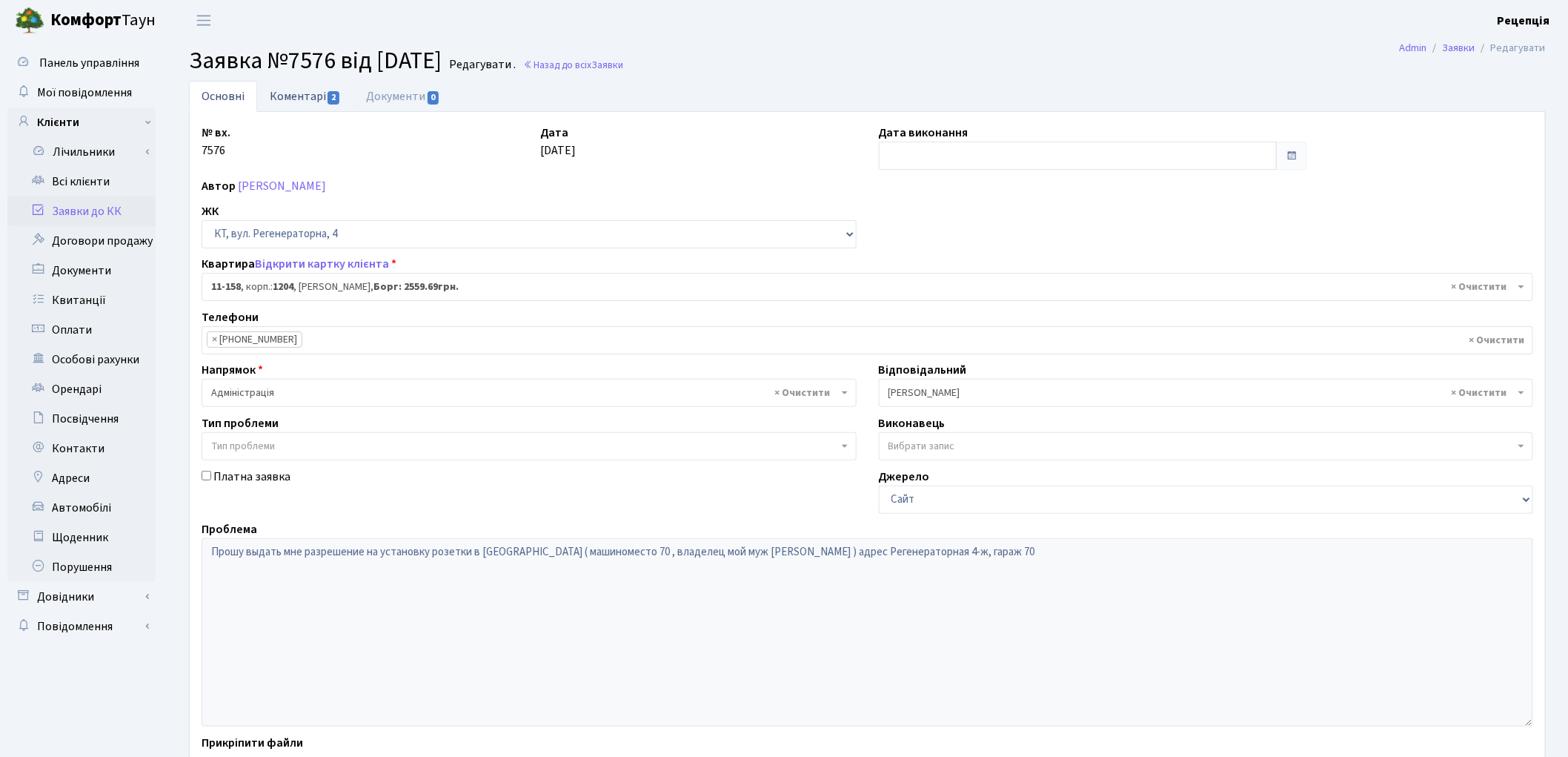
click at [295, 93] on link "Коментарі 2" at bounding box center [305, 96] width 97 height 30
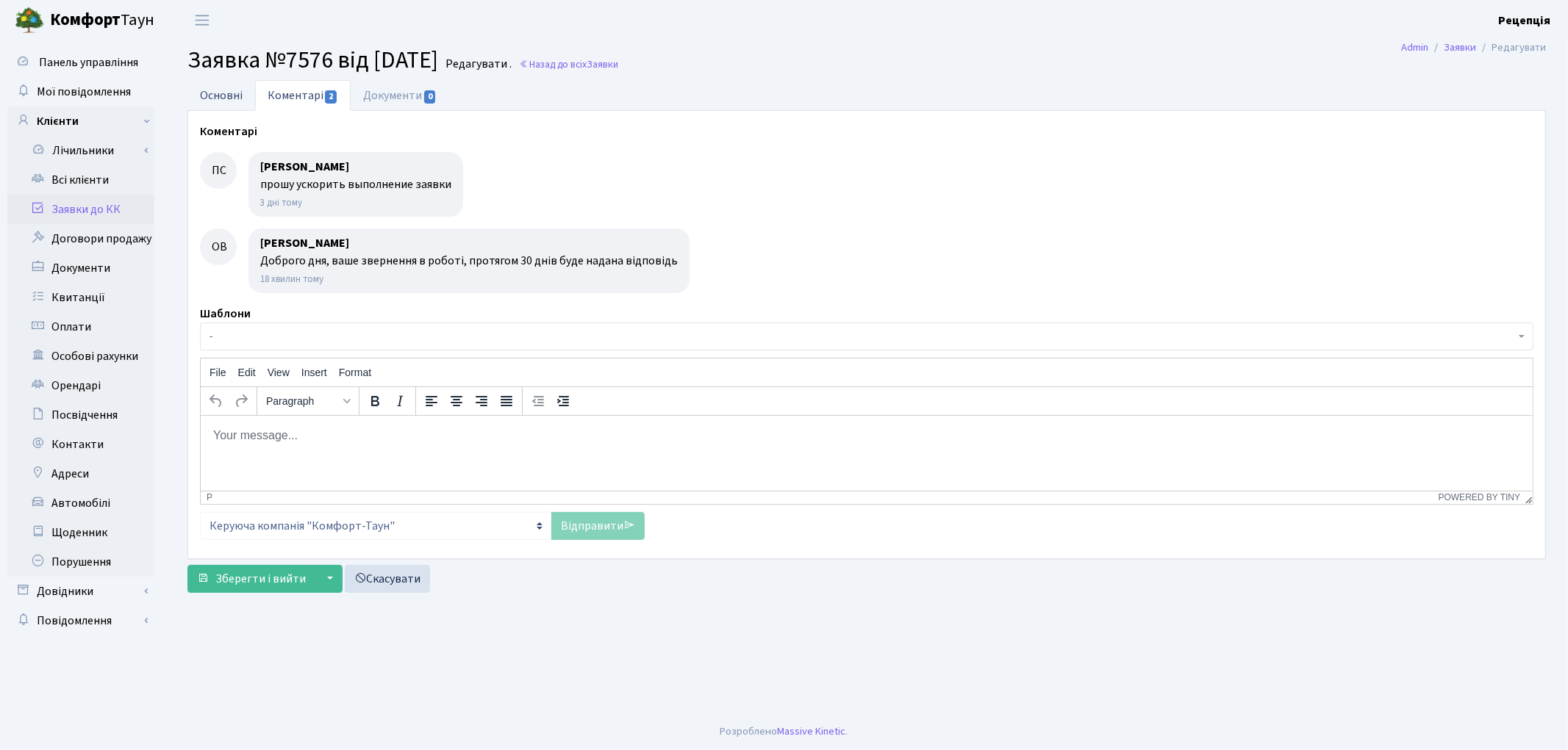
click at [235, 105] on link "Основні" at bounding box center [222, 95] width 68 height 30
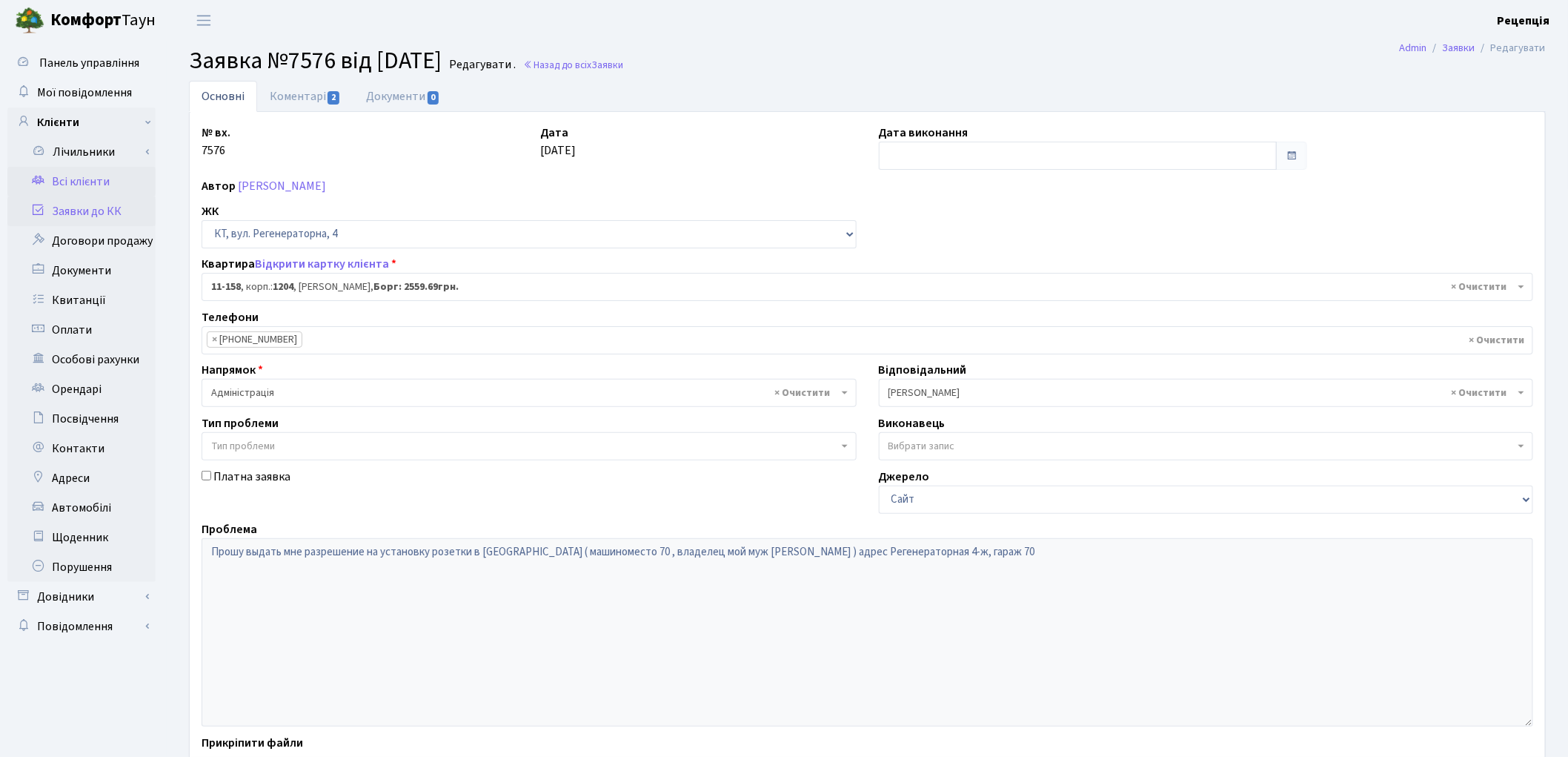
click at [76, 183] on link "Всі клієнти" at bounding box center [82, 182] width 148 height 30
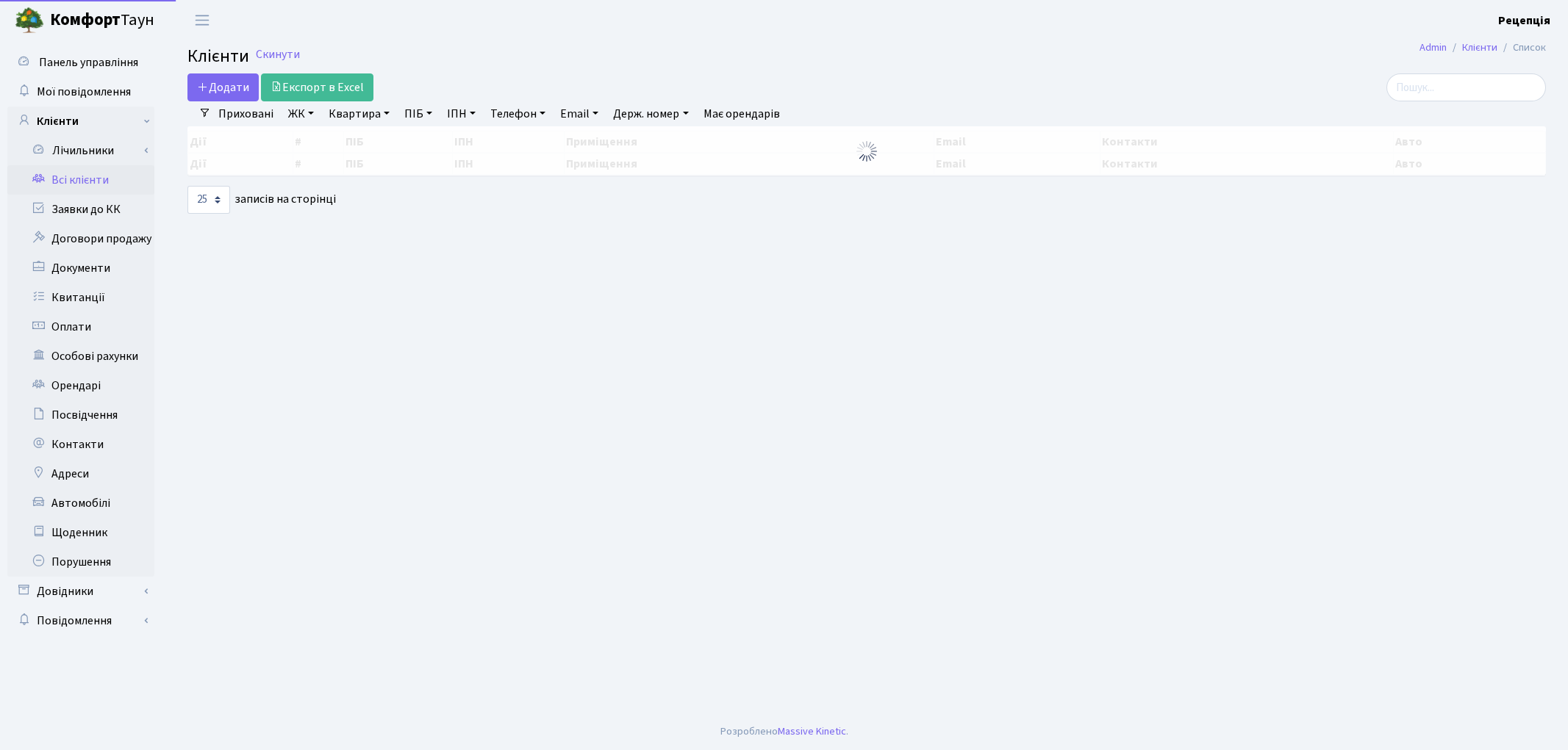
select select "25"
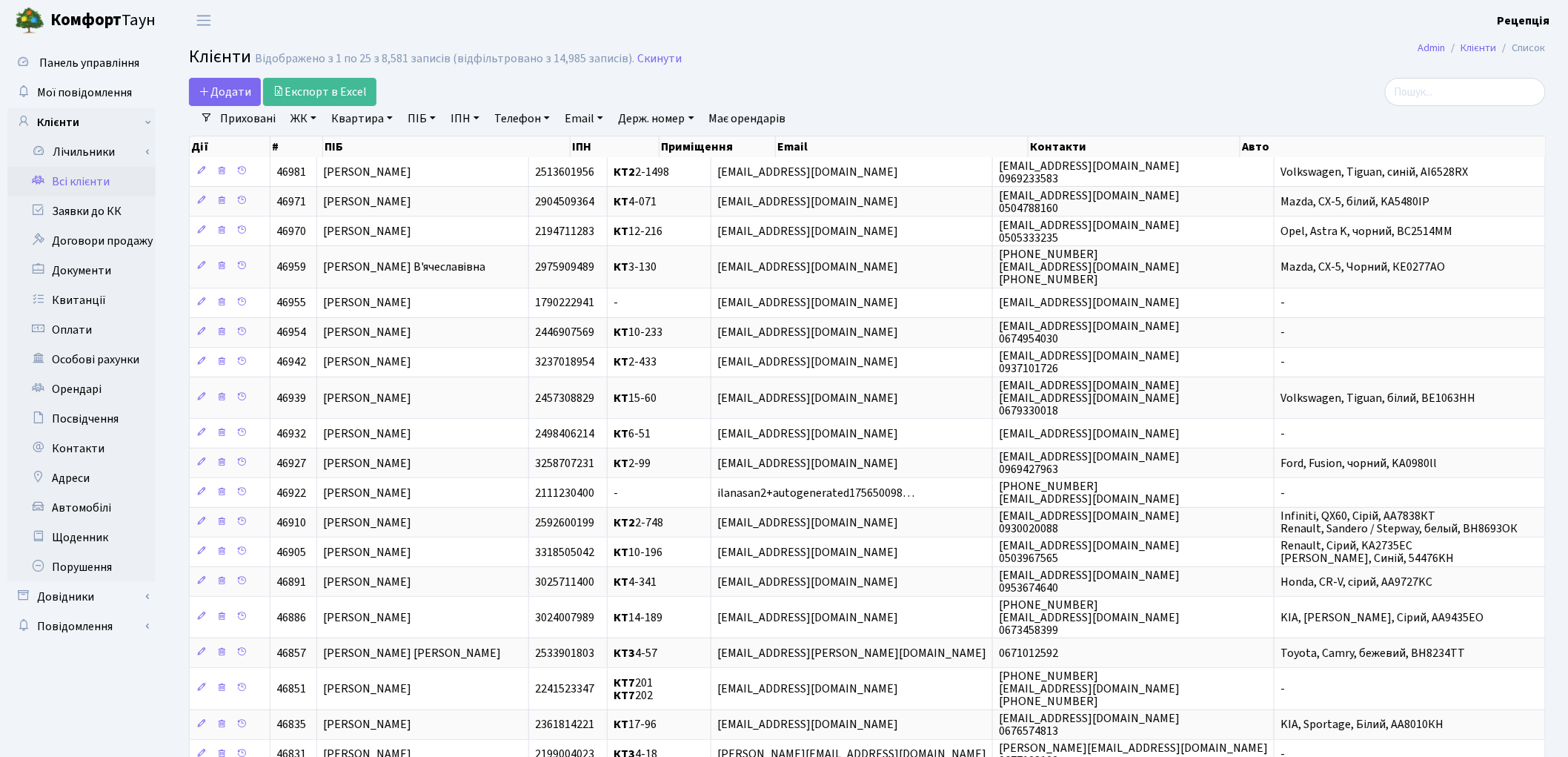
click at [344, 124] on link "Квартира" at bounding box center [362, 119] width 74 height 25
type input "2-395"
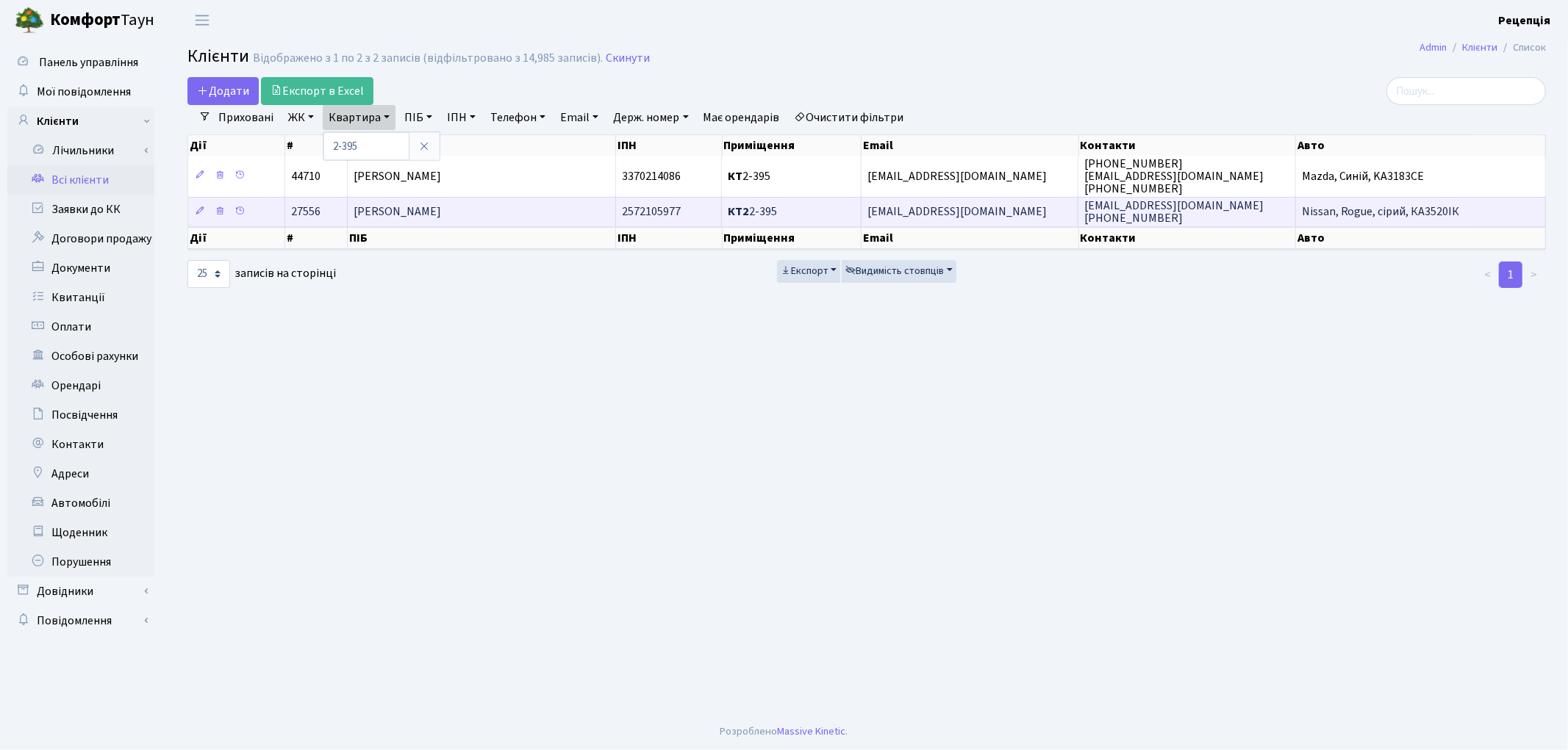
click at [428, 211] on span "[PERSON_NAME]" at bounding box center [397, 213] width 88 height 16
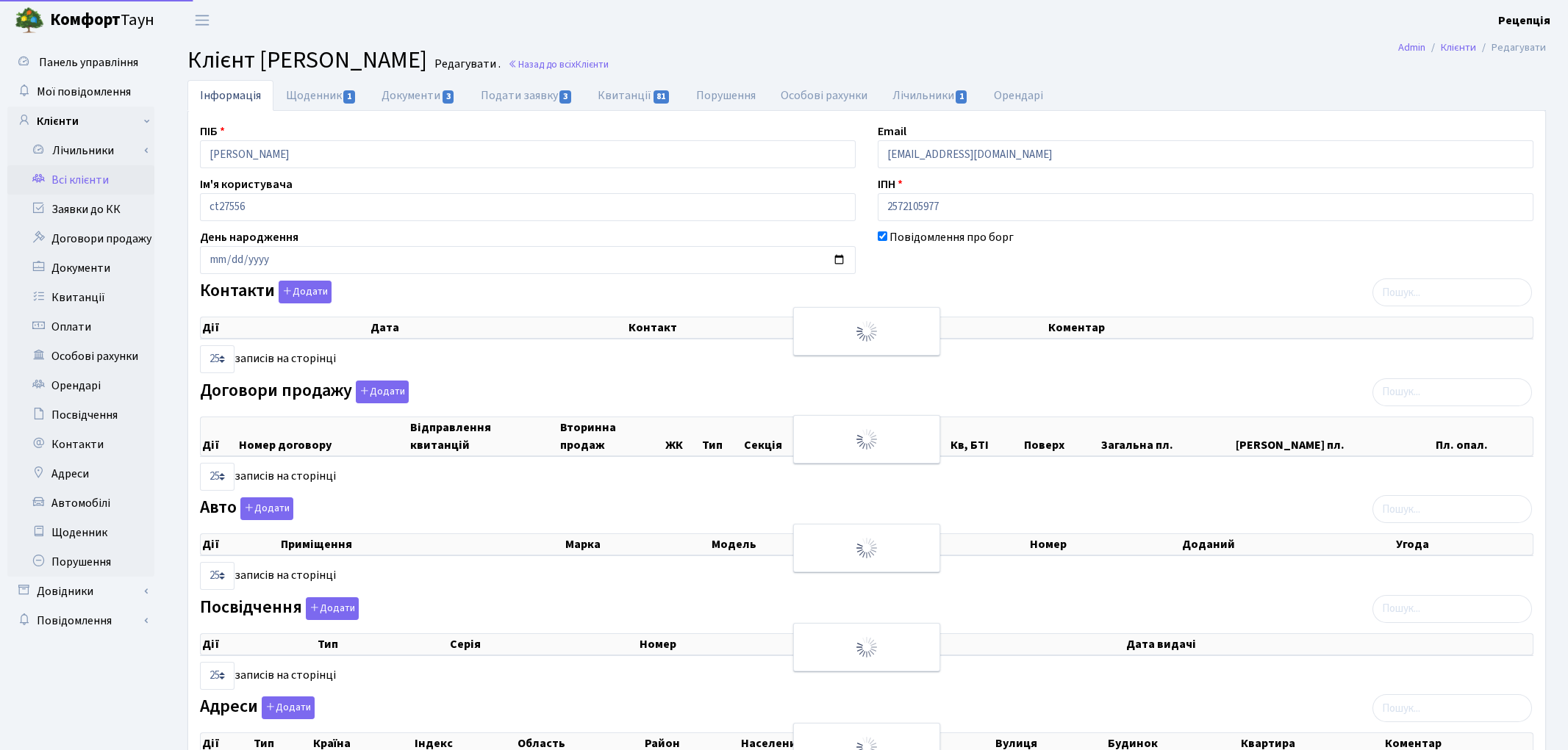
select select "25"
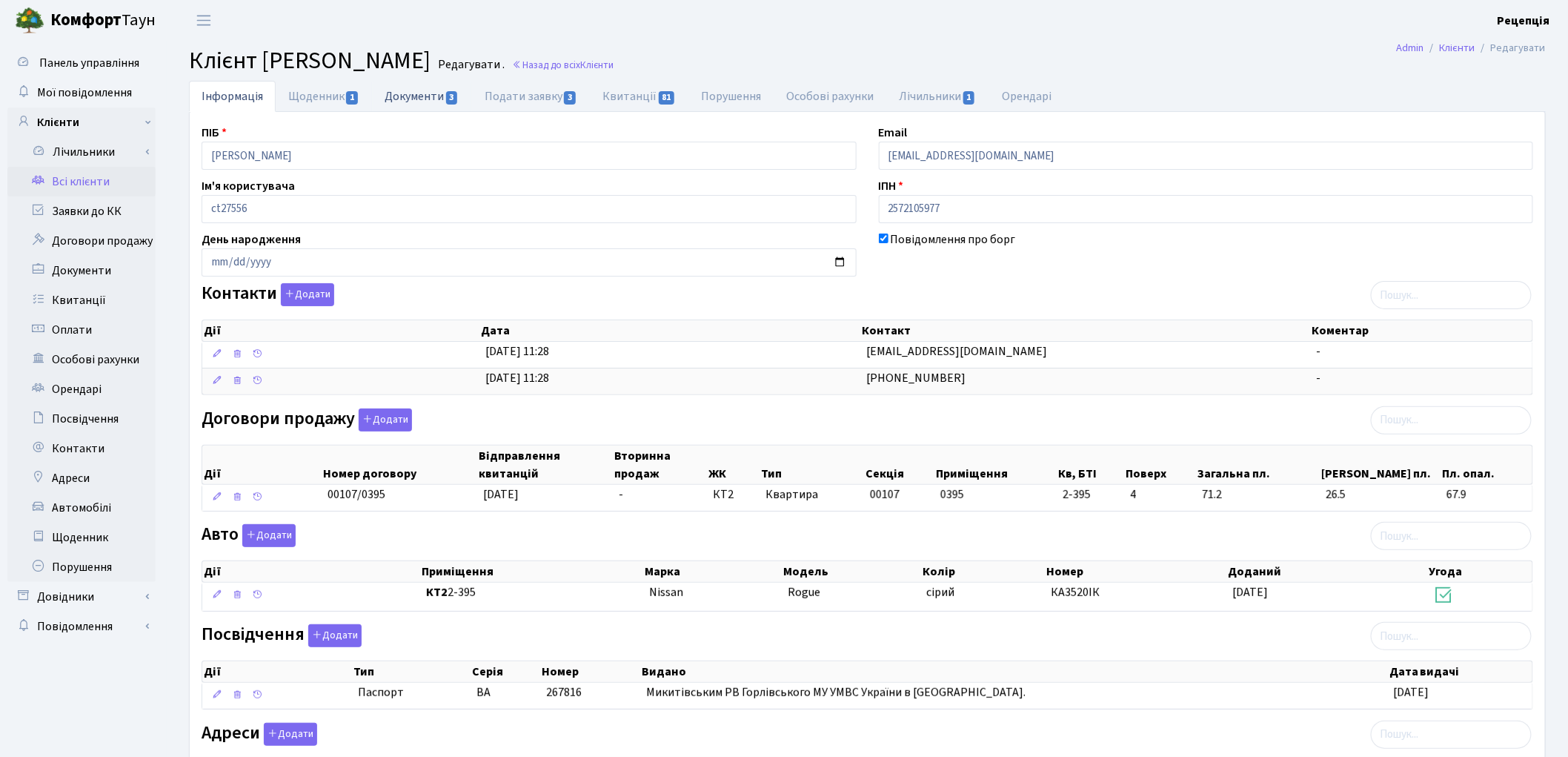
click at [414, 93] on link "Документи 3" at bounding box center [422, 96] width 99 height 30
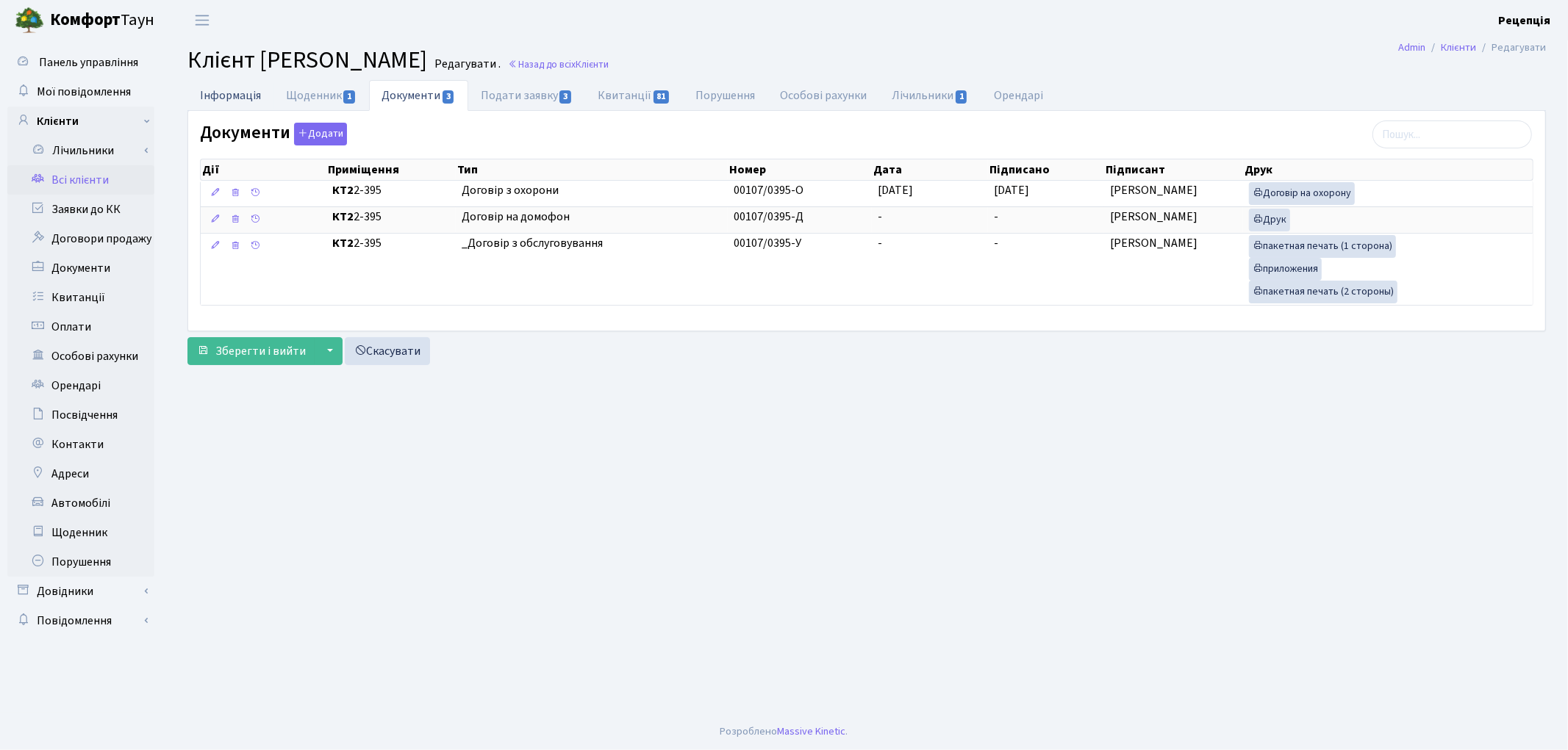
drag, startPoint x: 224, startPoint y: 102, endPoint x: 238, endPoint y: 132, distance: 33.1
click at [225, 102] on link "Інформація" at bounding box center [231, 96] width 86 height 31
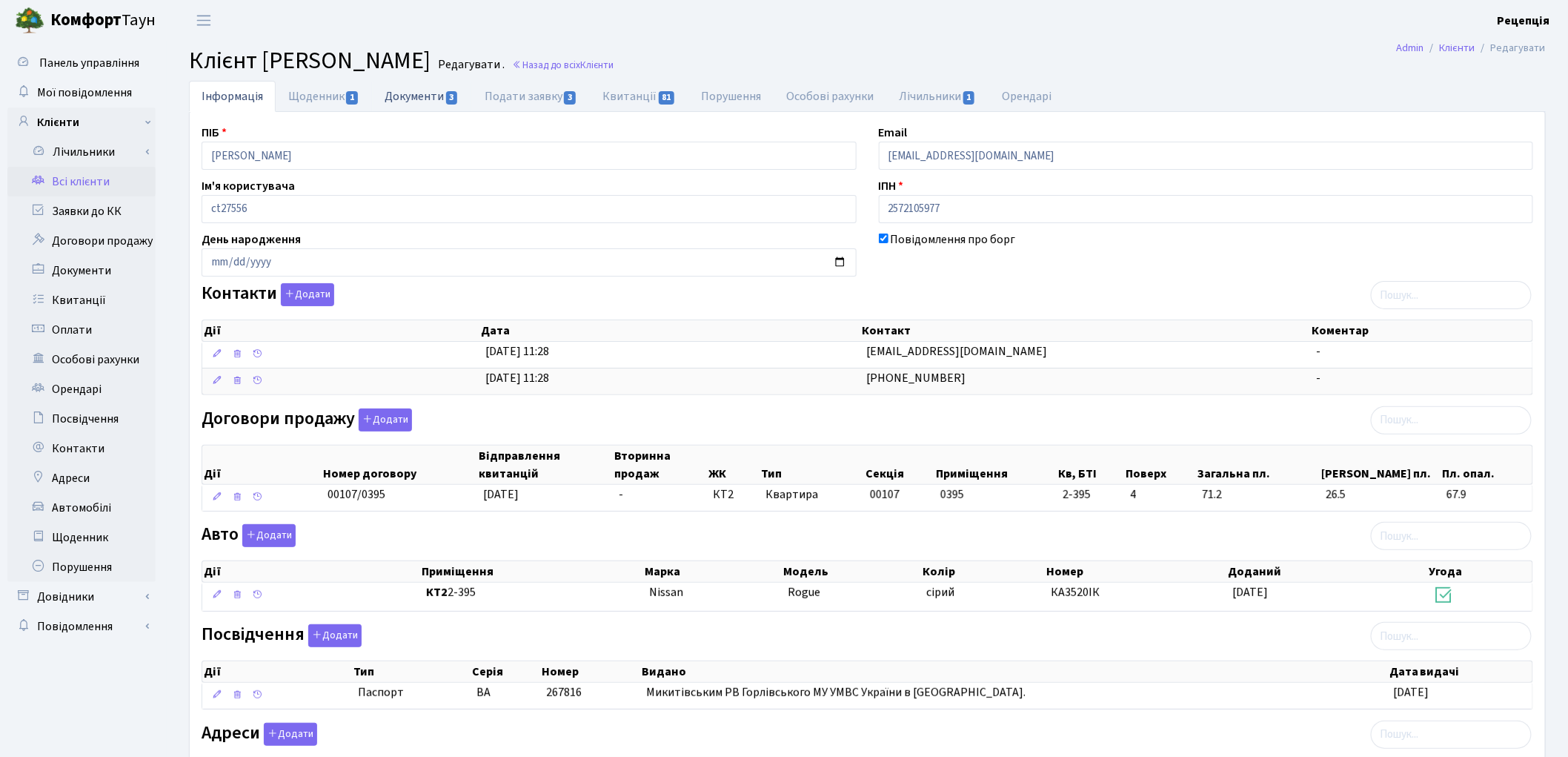
click at [405, 102] on link "Документи 3" at bounding box center [422, 96] width 99 height 30
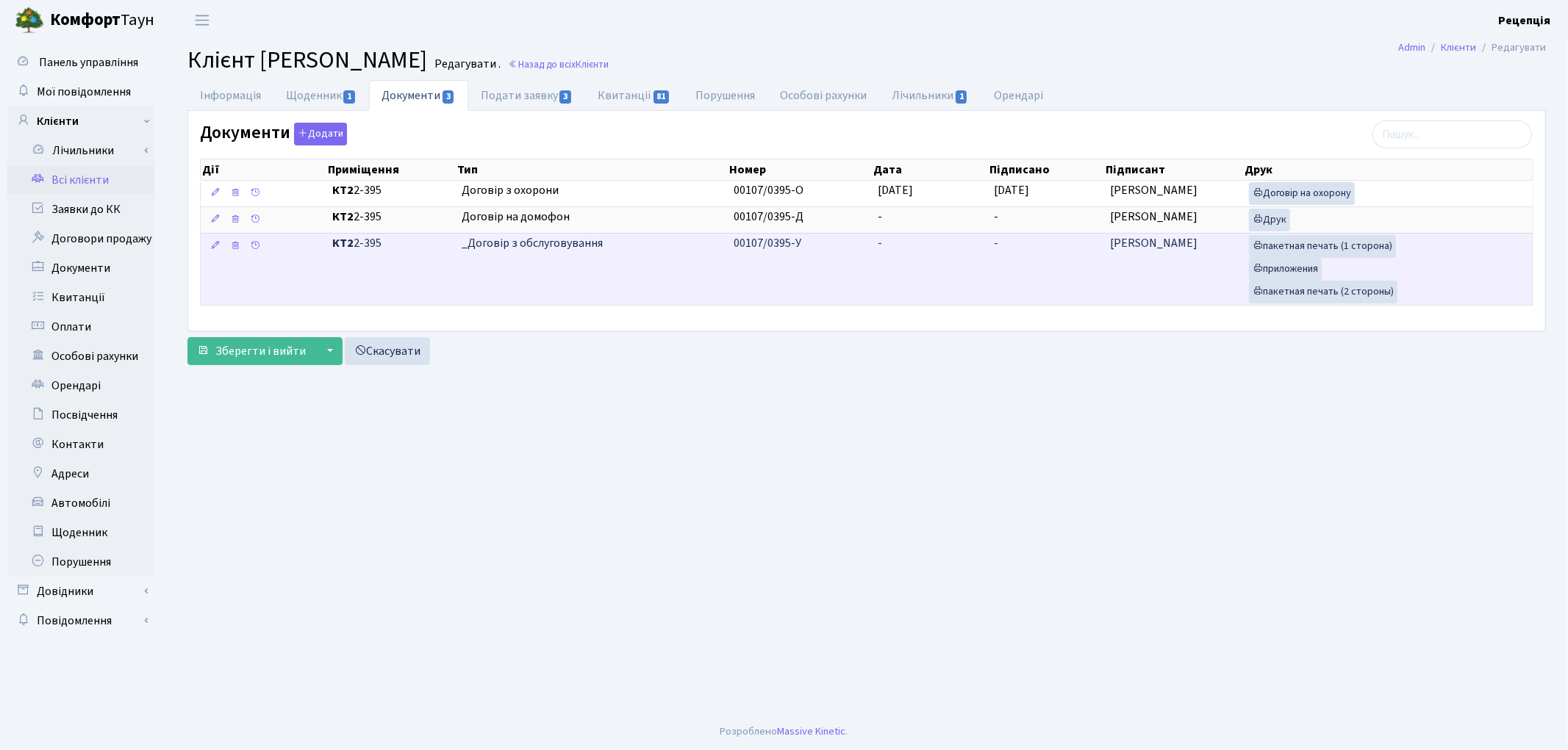
click at [1016, 272] on td "-" at bounding box center [1047, 269] width 116 height 72
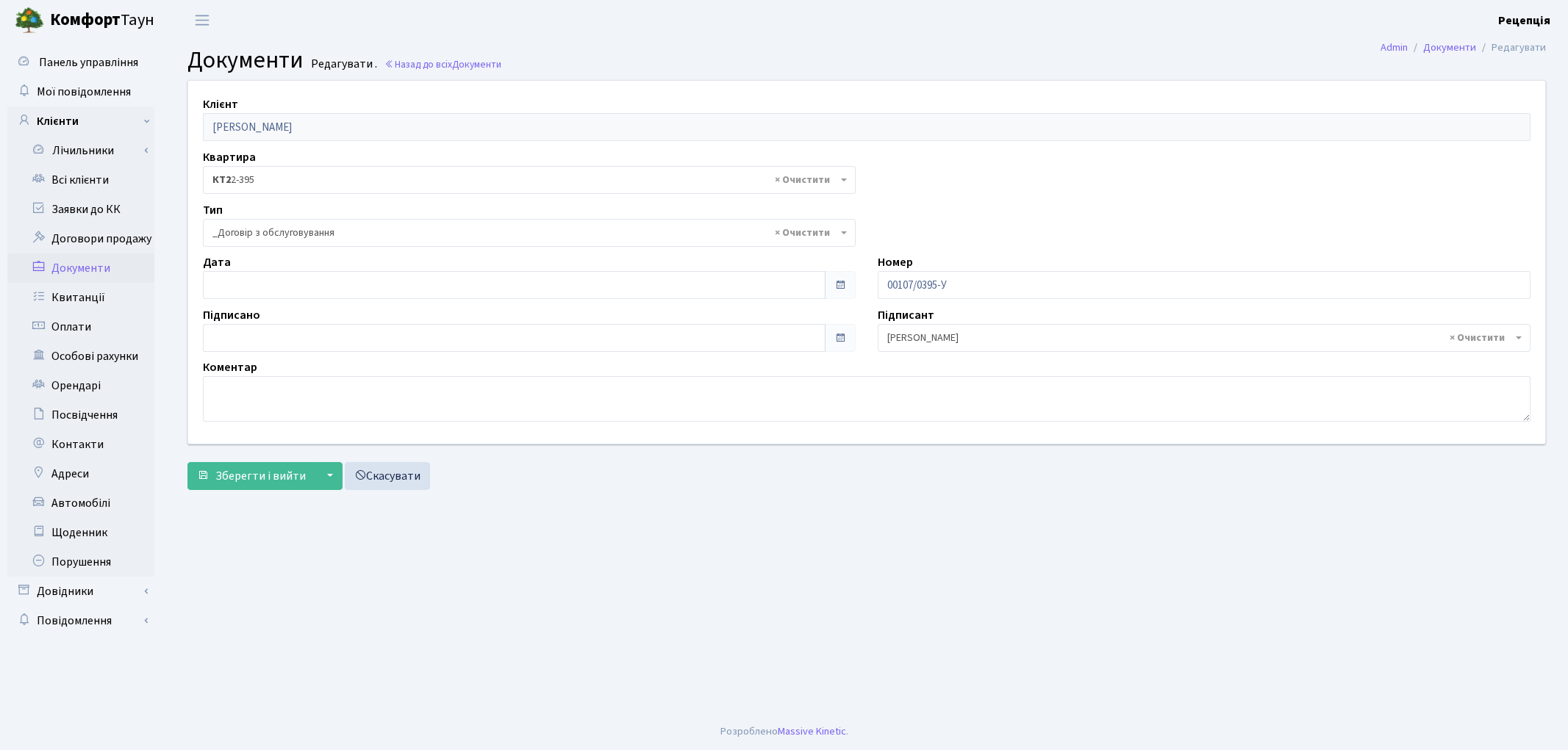
select select "289"
type input "[DATE]"
click at [303, 348] on input "[DATE]" at bounding box center [515, 338] width 623 height 28
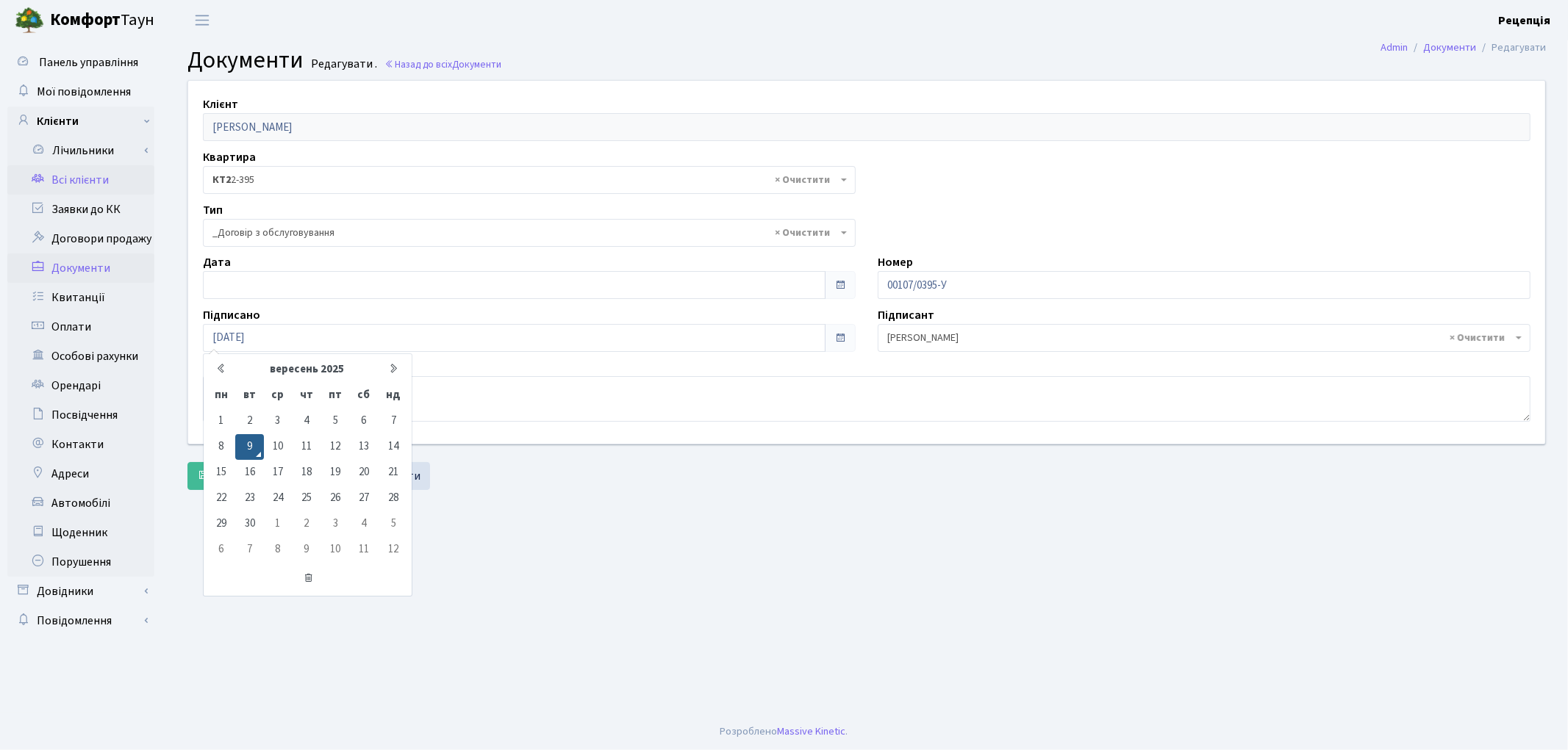
click at [71, 186] on link "Всі клієнти" at bounding box center [81, 180] width 147 height 29
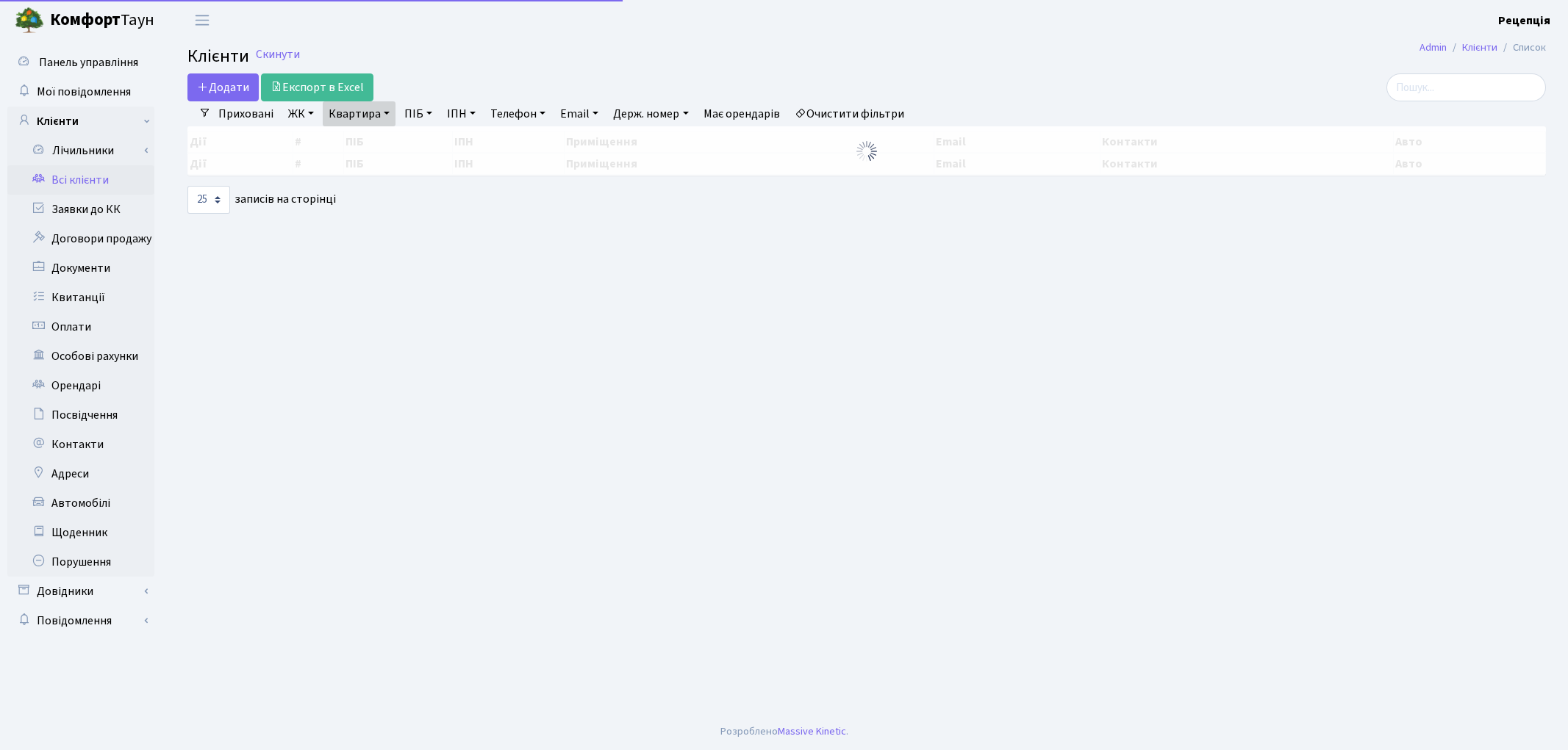
select select "25"
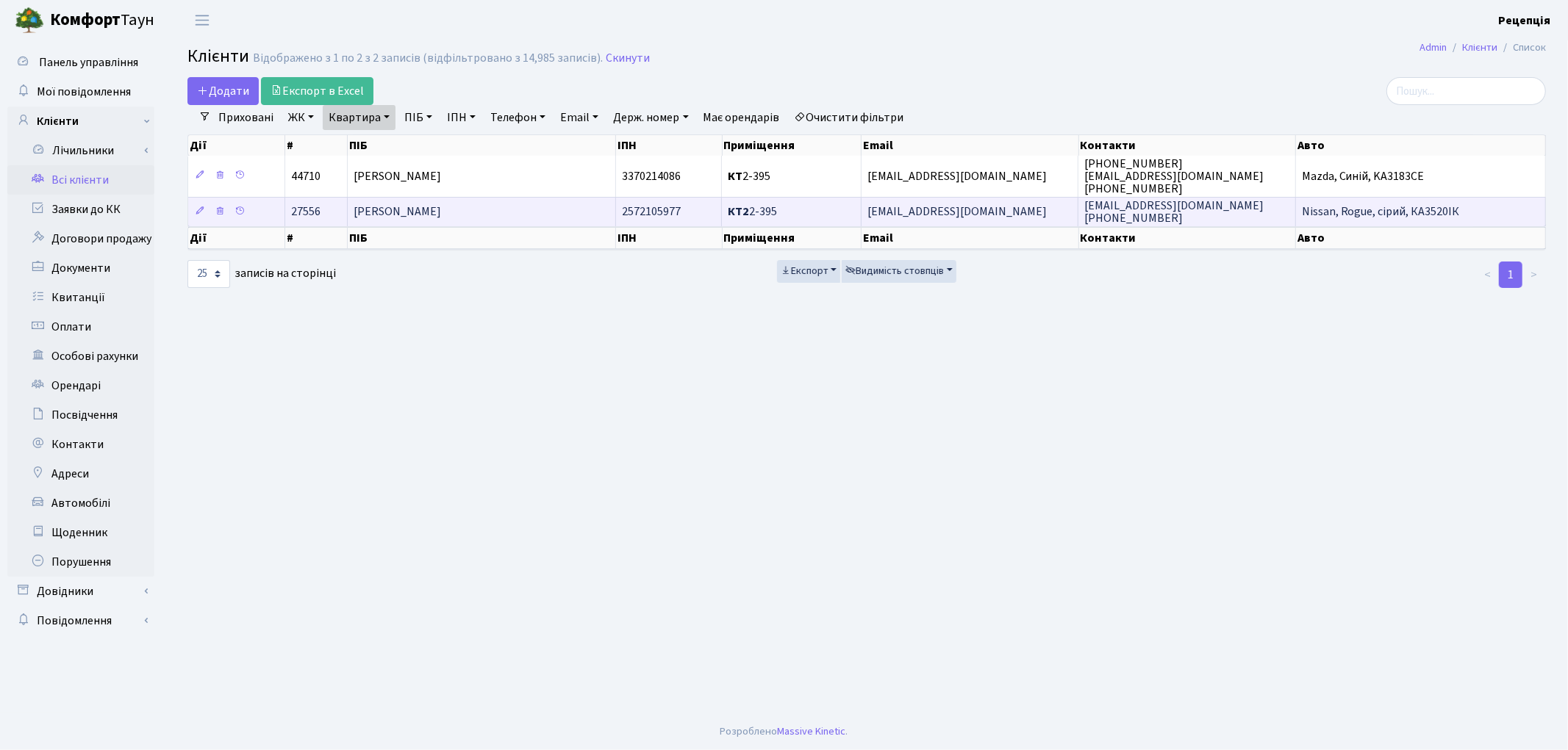
click at [441, 213] on span "[PERSON_NAME]" at bounding box center [397, 213] width 88 height 16
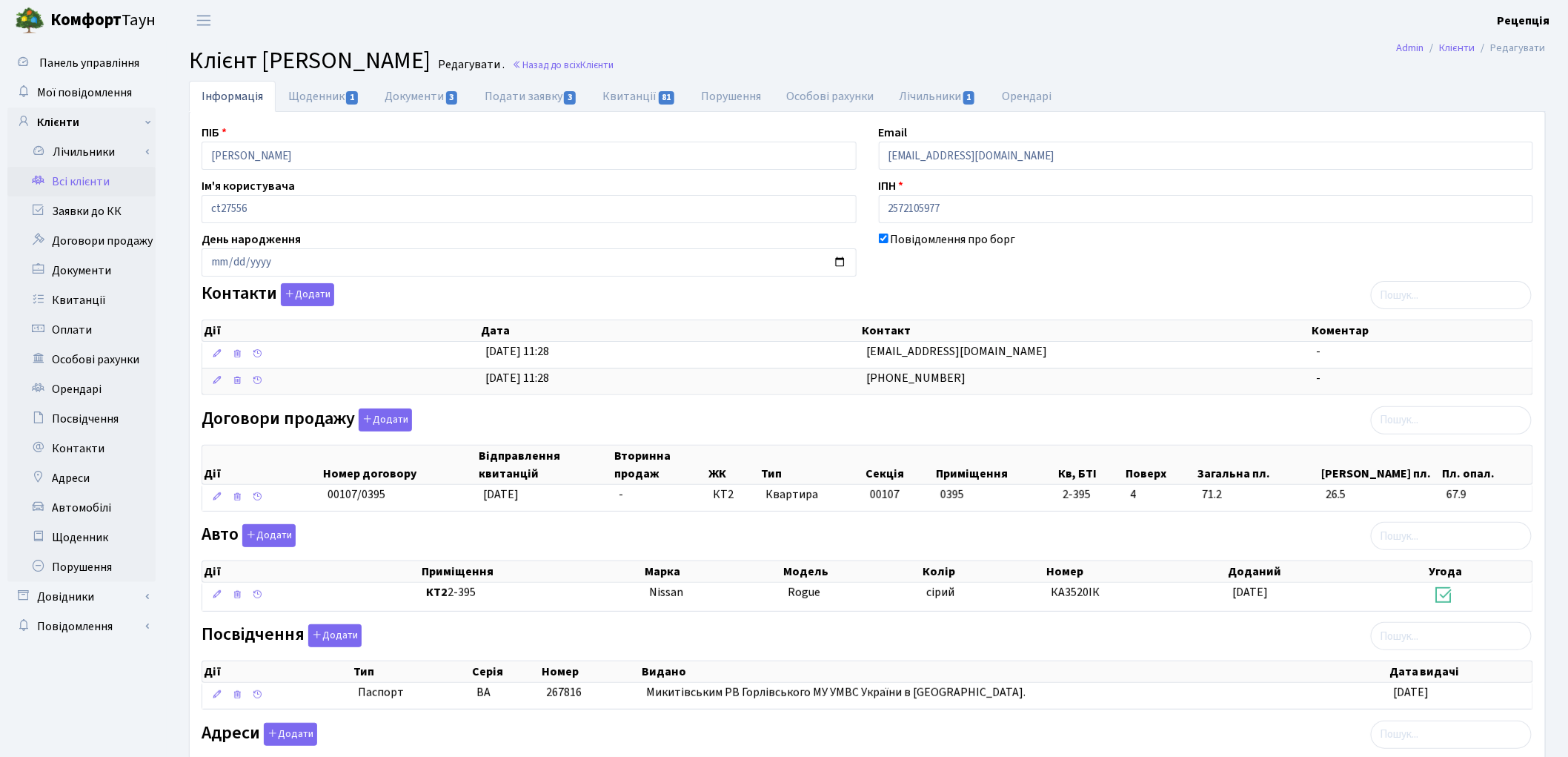
drag, startPoint x: 0, startPoint y: 0, endPoint x: 380, endPoint y: 530, distance: 652.2
click at [379, 527] on div "ПІБ [PERSON_NAME] Email [EMAIL_ADDRESS][DOMAIN_NAME] Ім'я користувача ct27556 І…" at bounding box center [868, 472] width 1354 height 697
click at [402, 111] on link "Документи 3" at bounding box center [422, 96] width 99 height 30
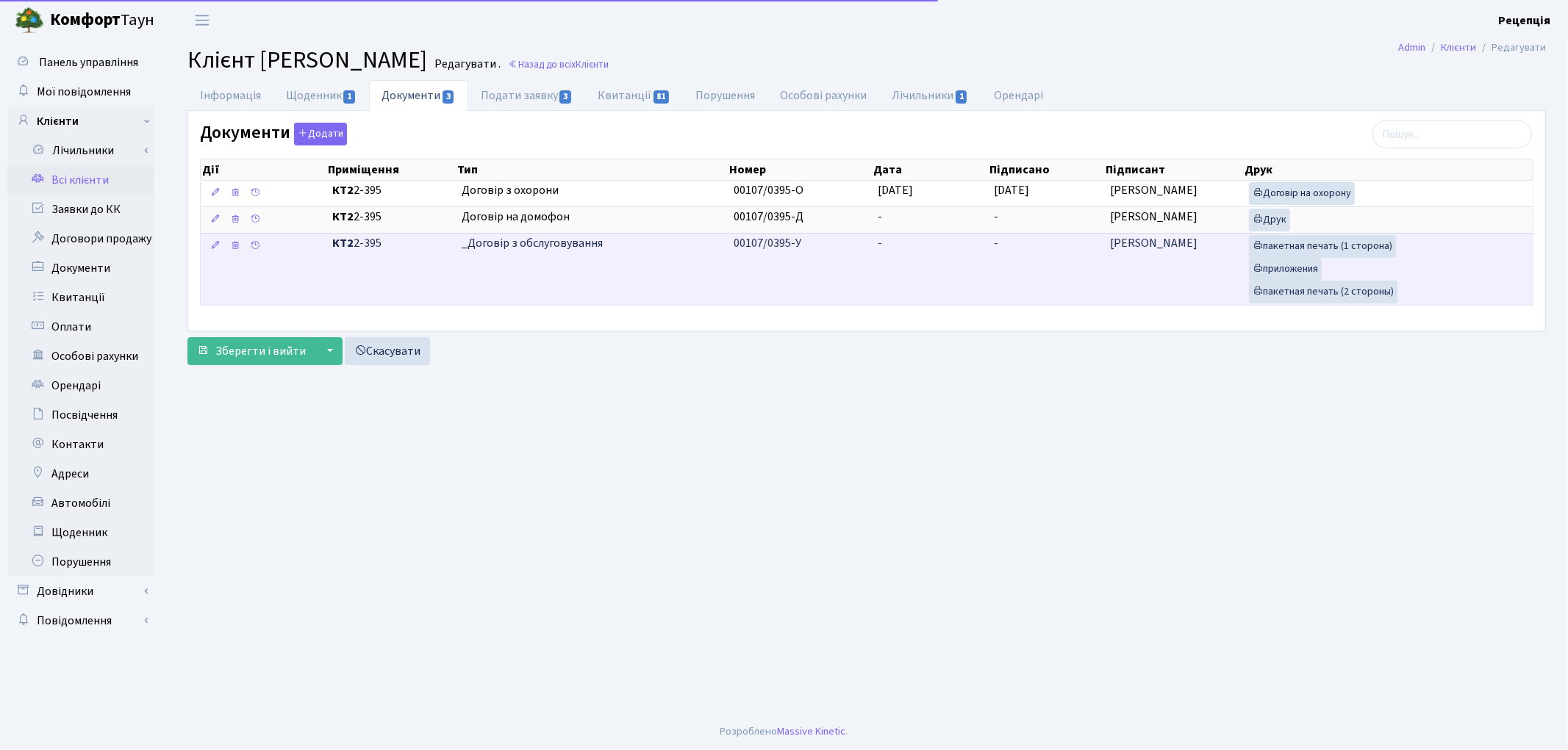
click at [866, 274] on td "00107/0395-У" at bounding box center [800, 269] width 144 height 72
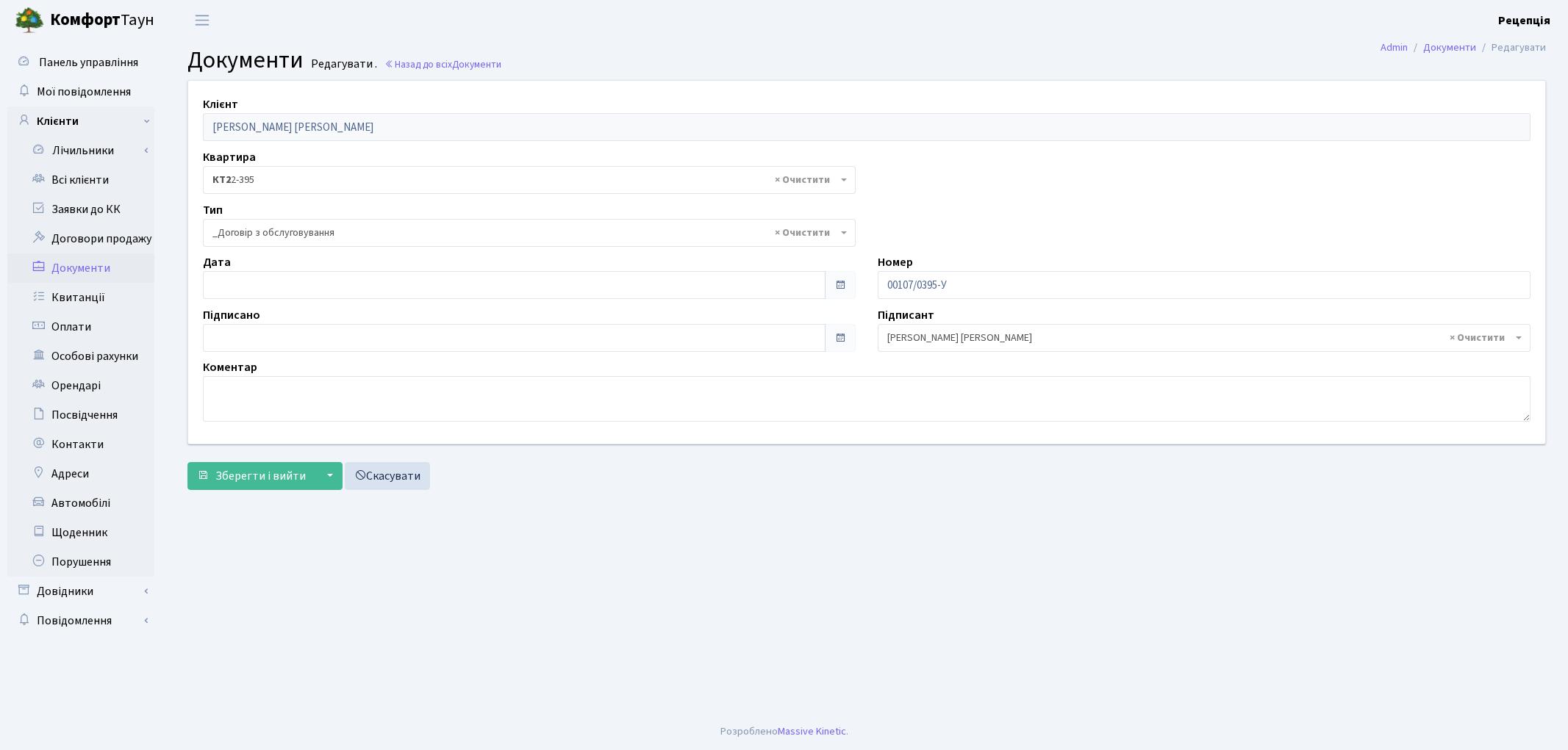
select select "289"
click at [281, 285] on input "09.09.2025" at bounding box center [515, 285] width 623 height 28
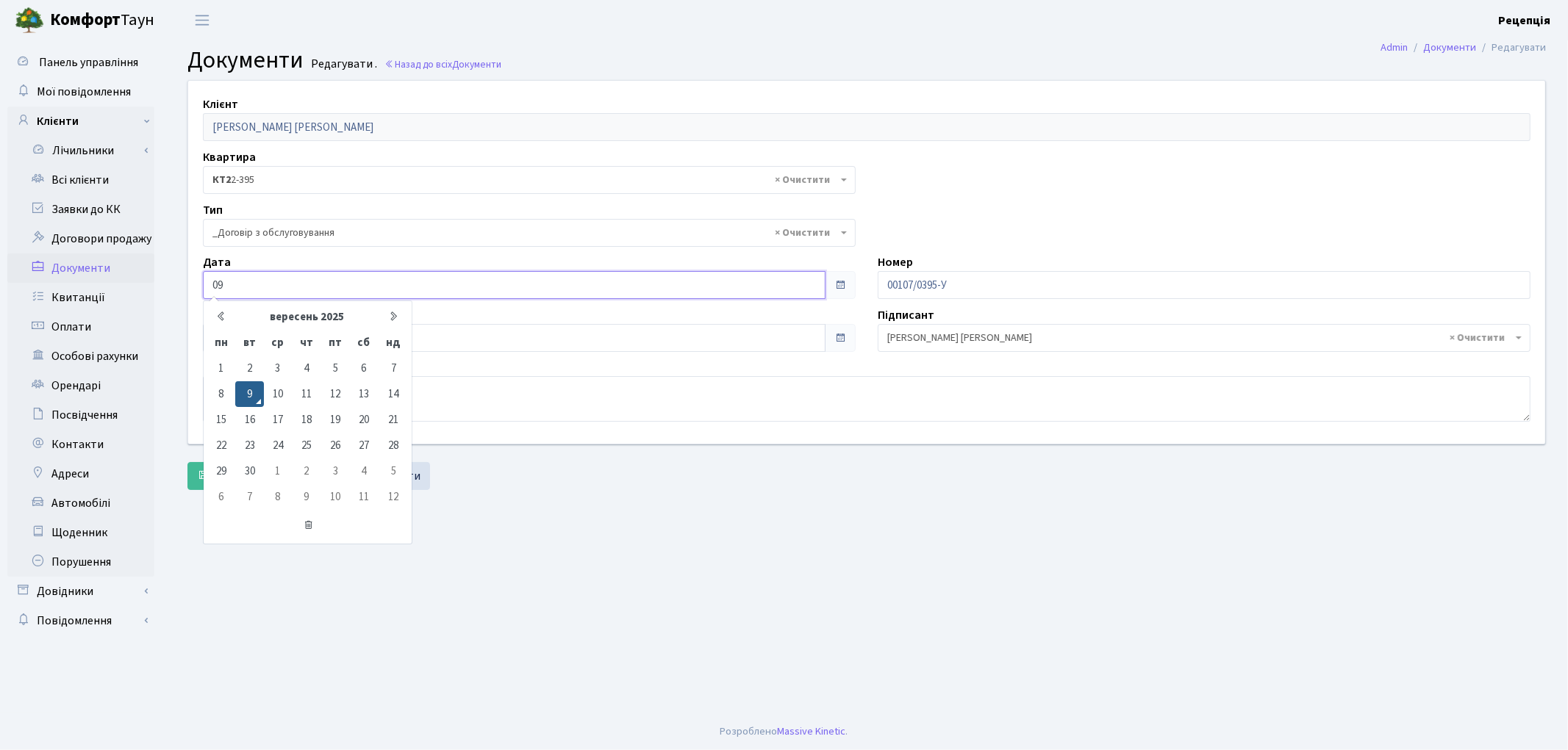
type input "0"
type input "26.12.2022"
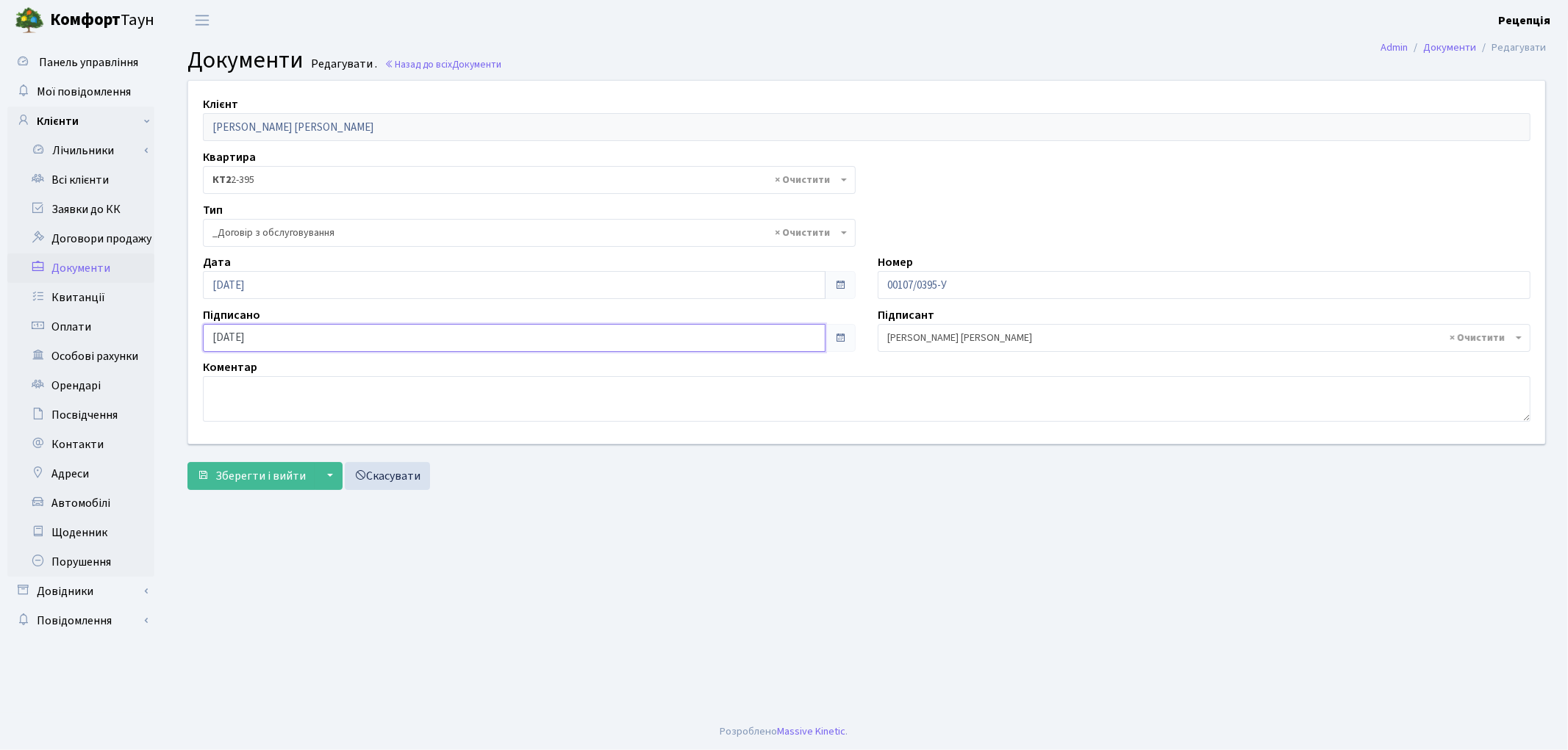
click at [260, 342] on input "09.09.2025" at bounding box center [515, 338] width 623 height 28
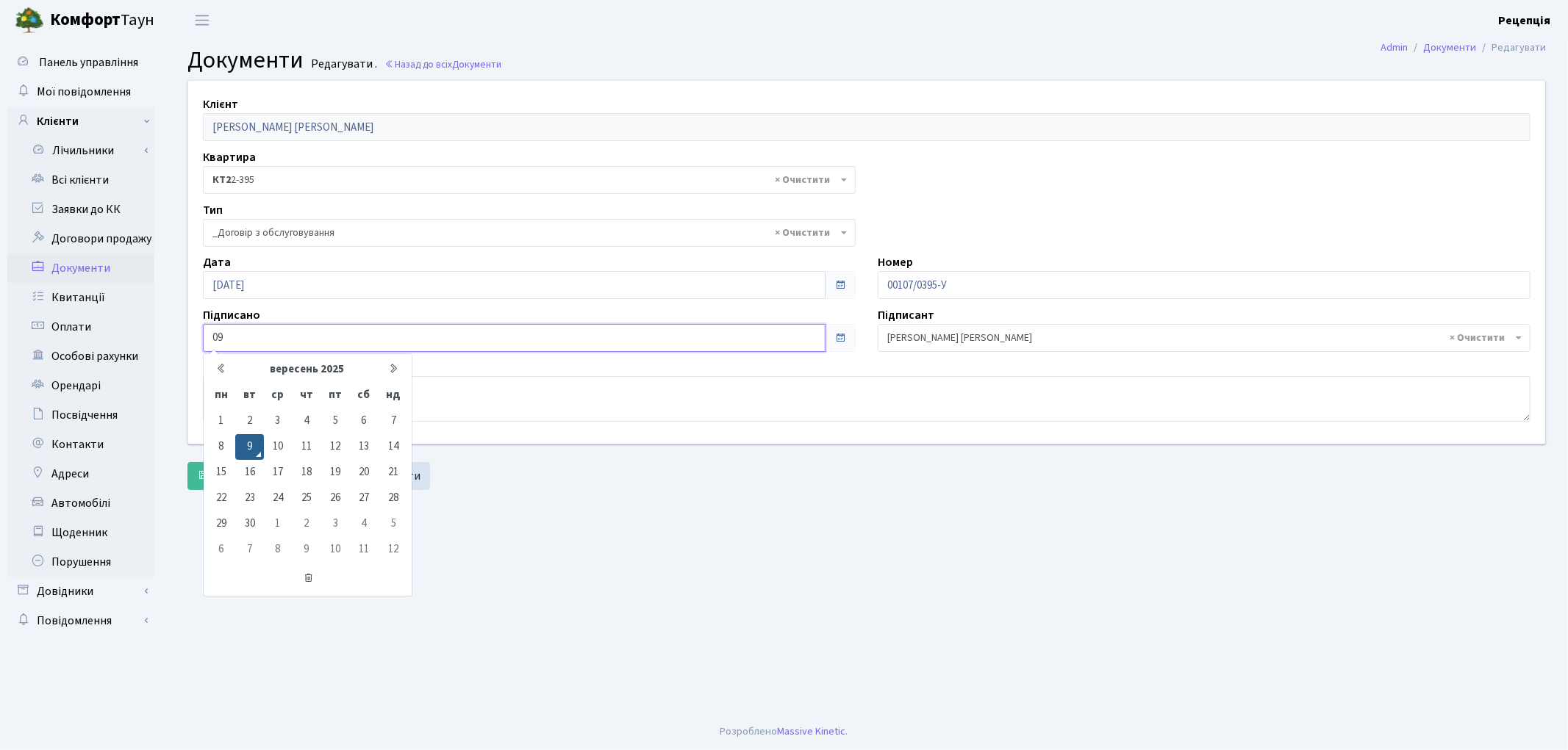
type input "0"
type input "26.12.2022"
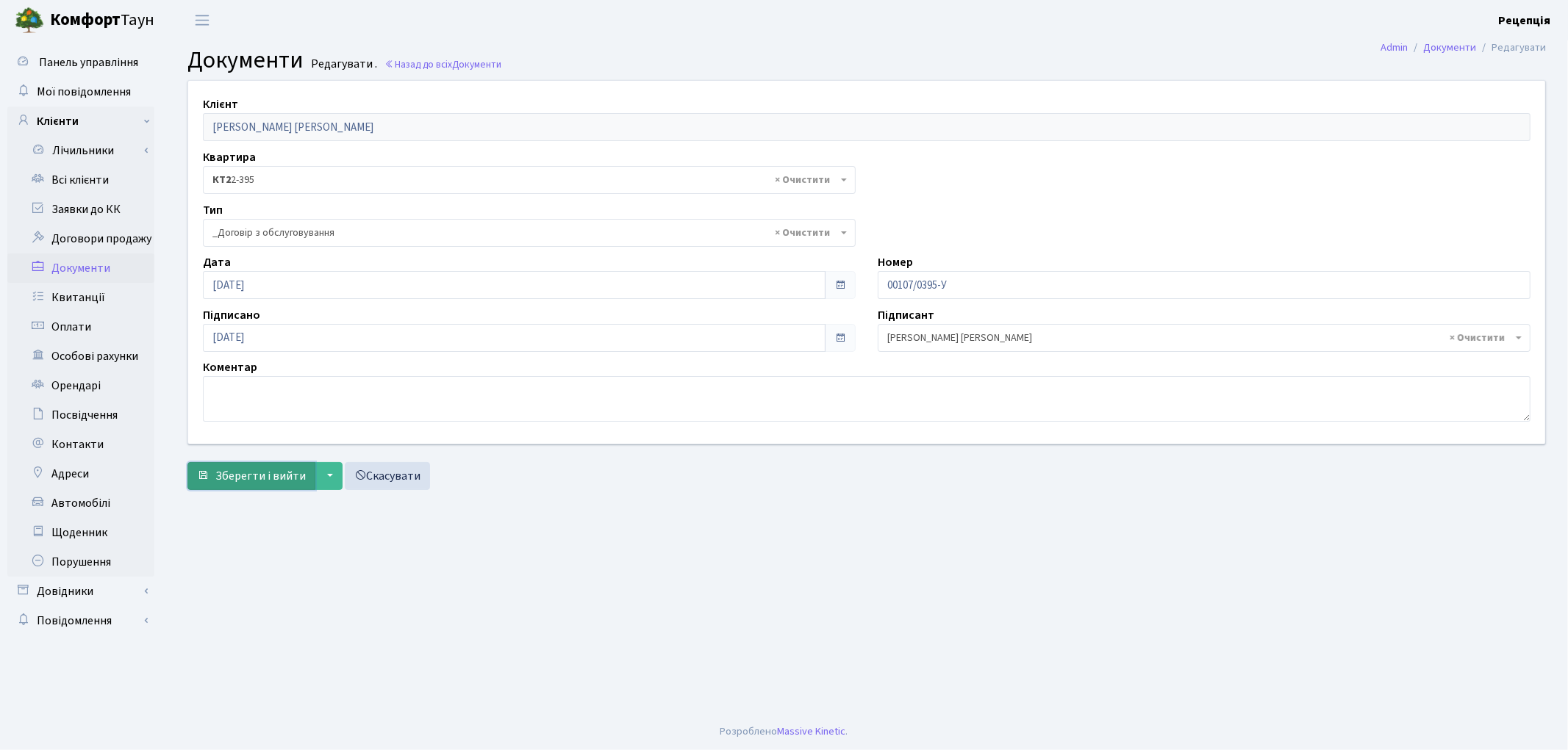
click at [247, 478] on span "Зберегти і вийти" at bounding box center [260, 476] width 91 height 16
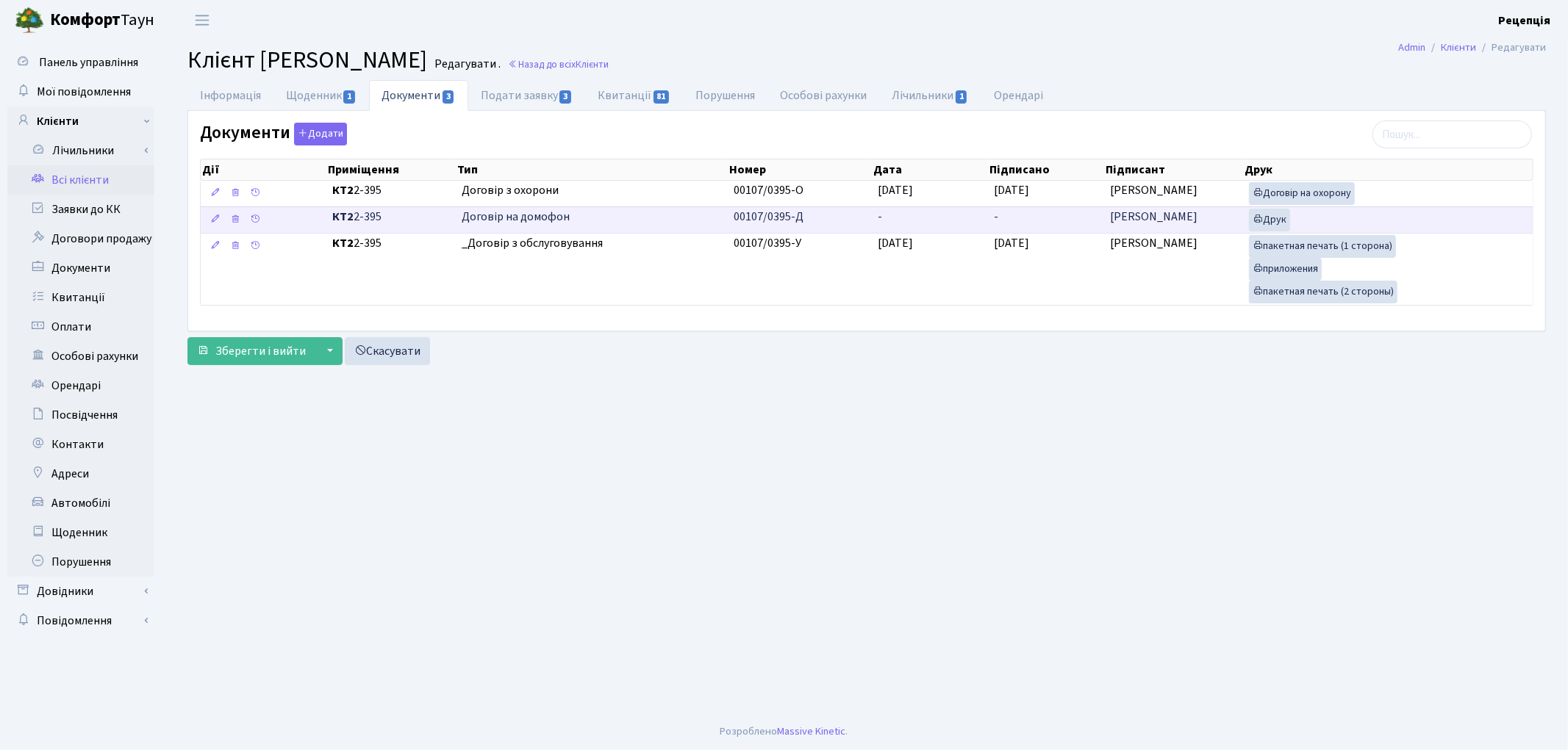
click at [914, 218] on td "-" at bounding box center [930, 220] width 116 height 26
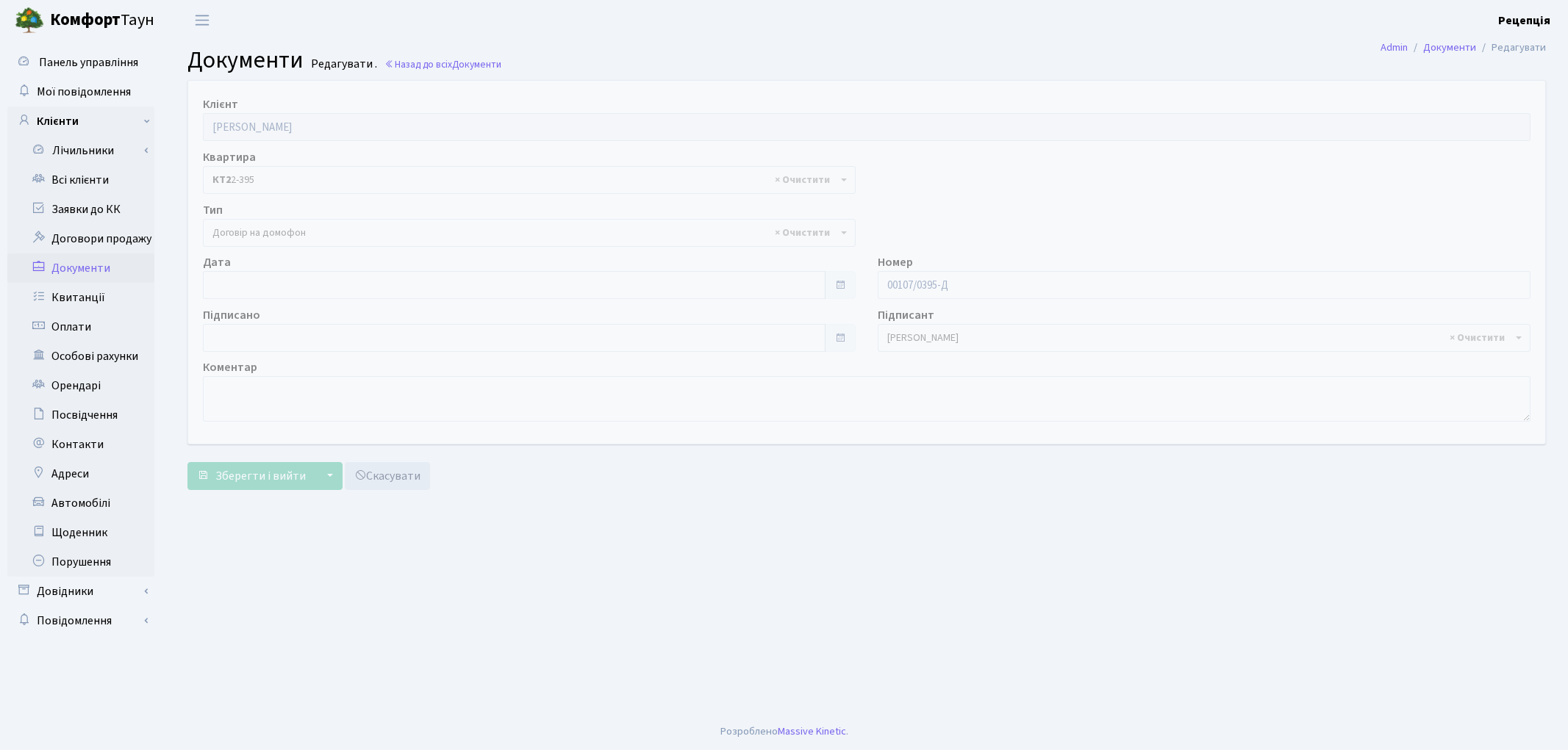
select select "292"
click at [255, 283] on input "[DATE]" at bounding box center [515, 285] width 623 height 28
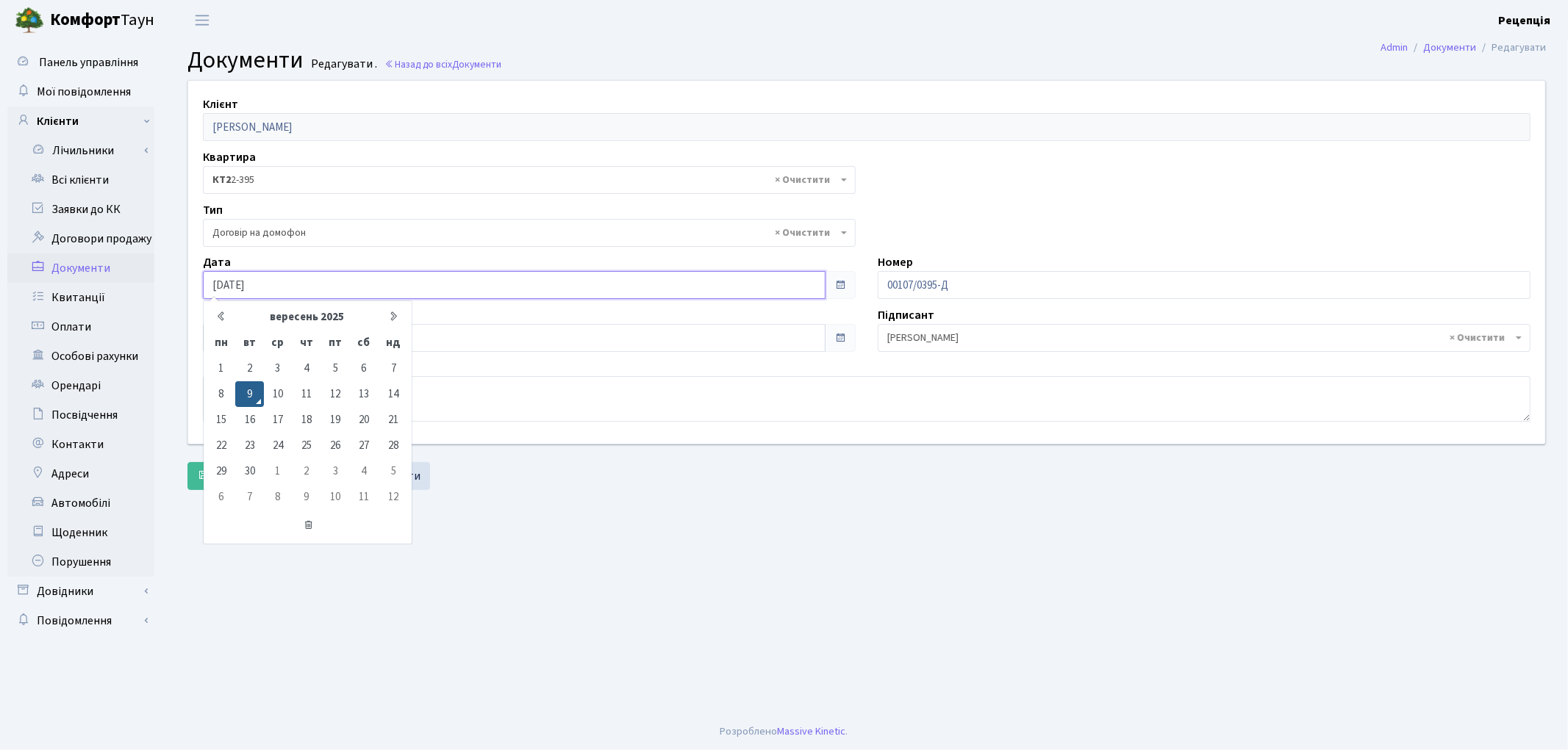
click at [267, 284] on input "[DATE]" at bounding box center [515, 285] width 623 height 28
type input "0"
type input "[DATE]"
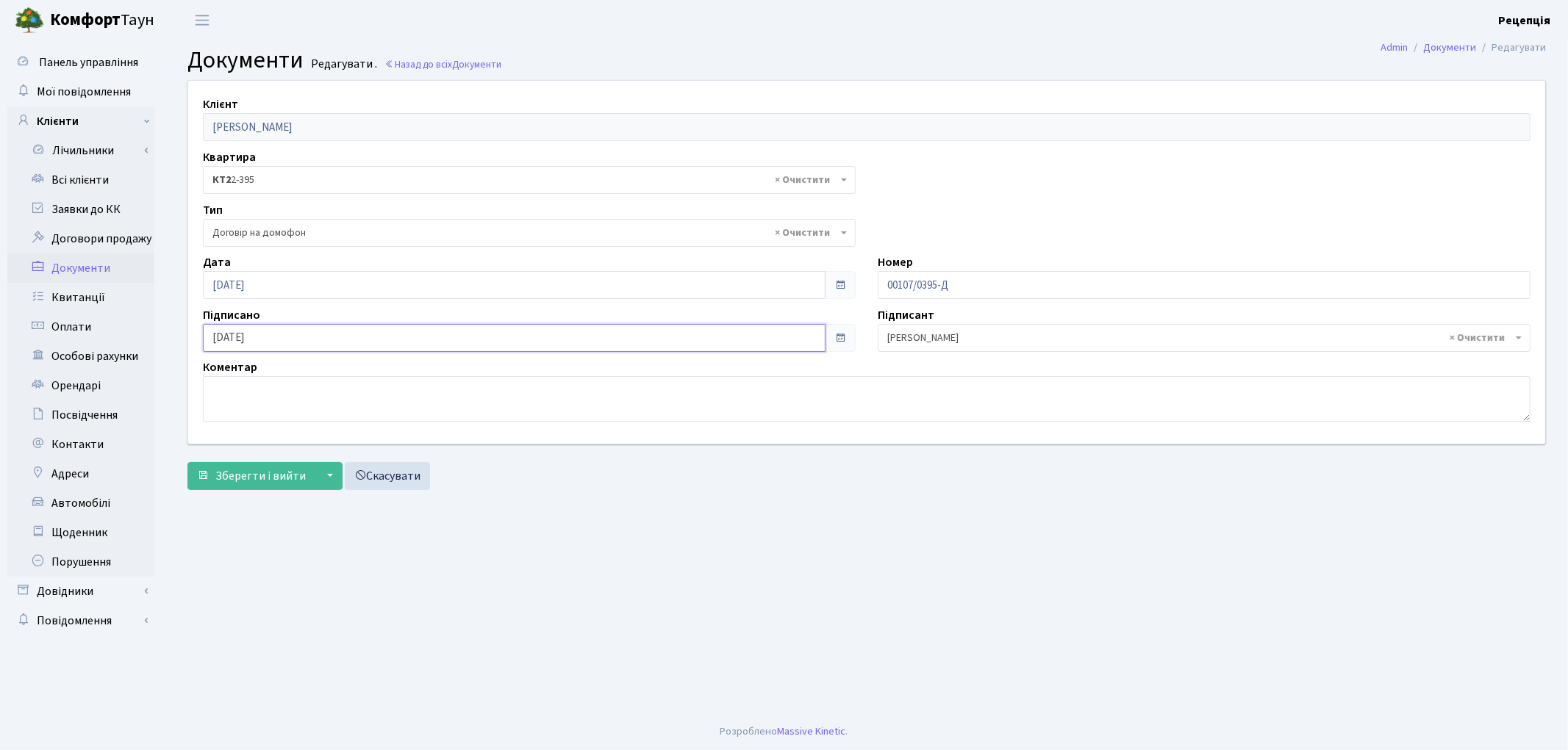
click at [242, 339] on input "[DATE]" at bounding box center [515, 338] width 623 height 28
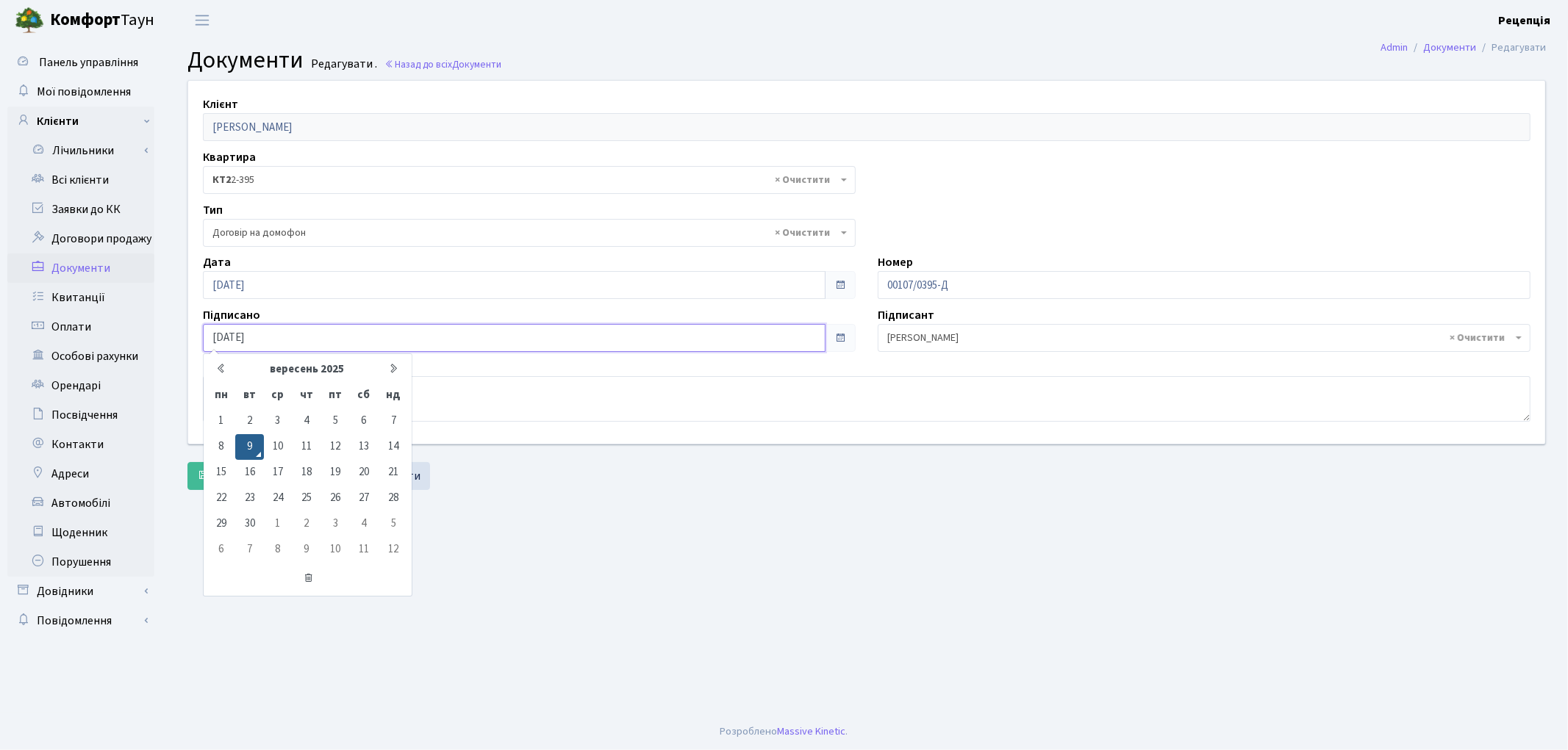
click at [283, 344] on input "[DATE]" at bounding box center [515, 338] width 623 height 28
type input "0"
type input "[DATE]"
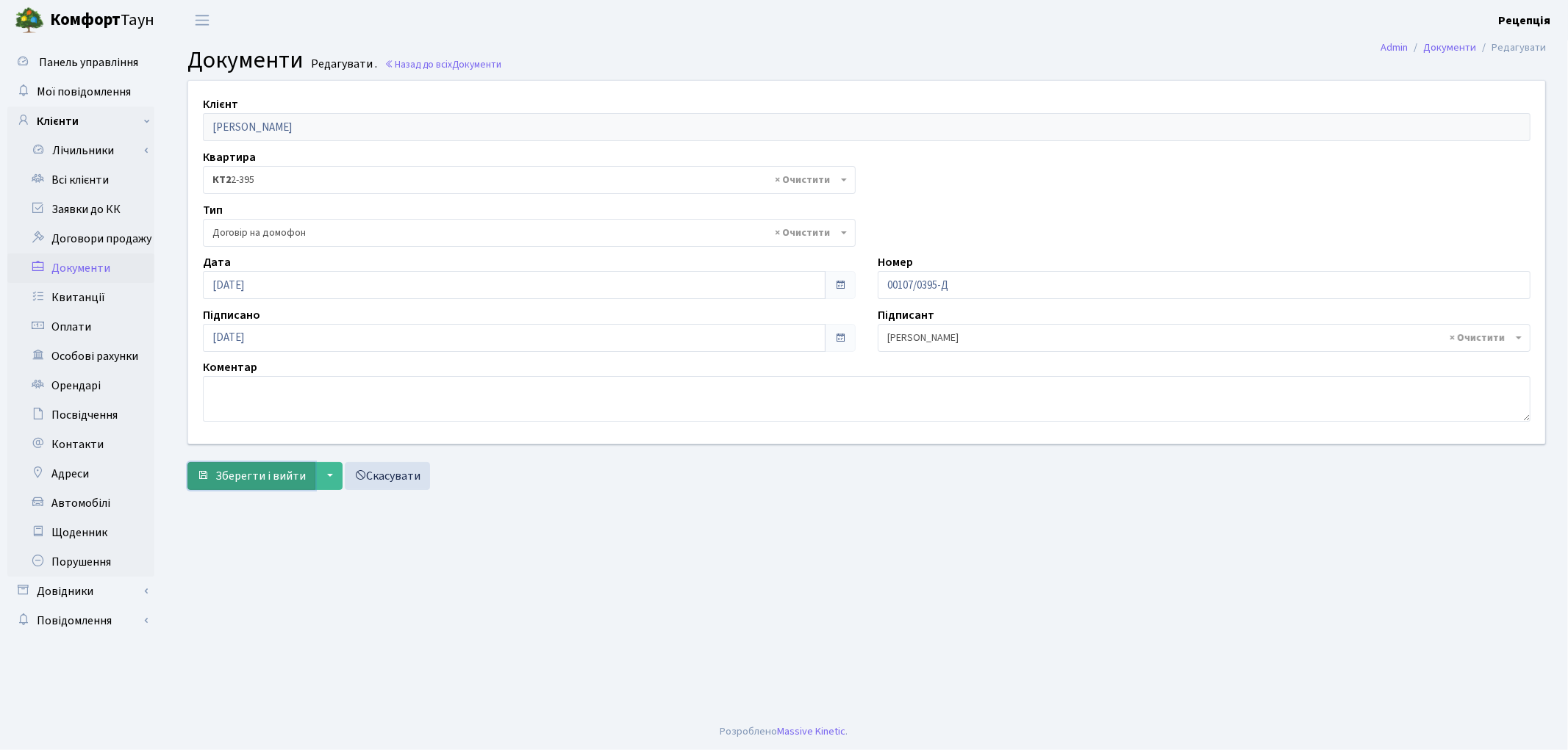
click at [233, 471] on span "Зберегти і вийти" at bounding box center [260, 476] width 91 height 16
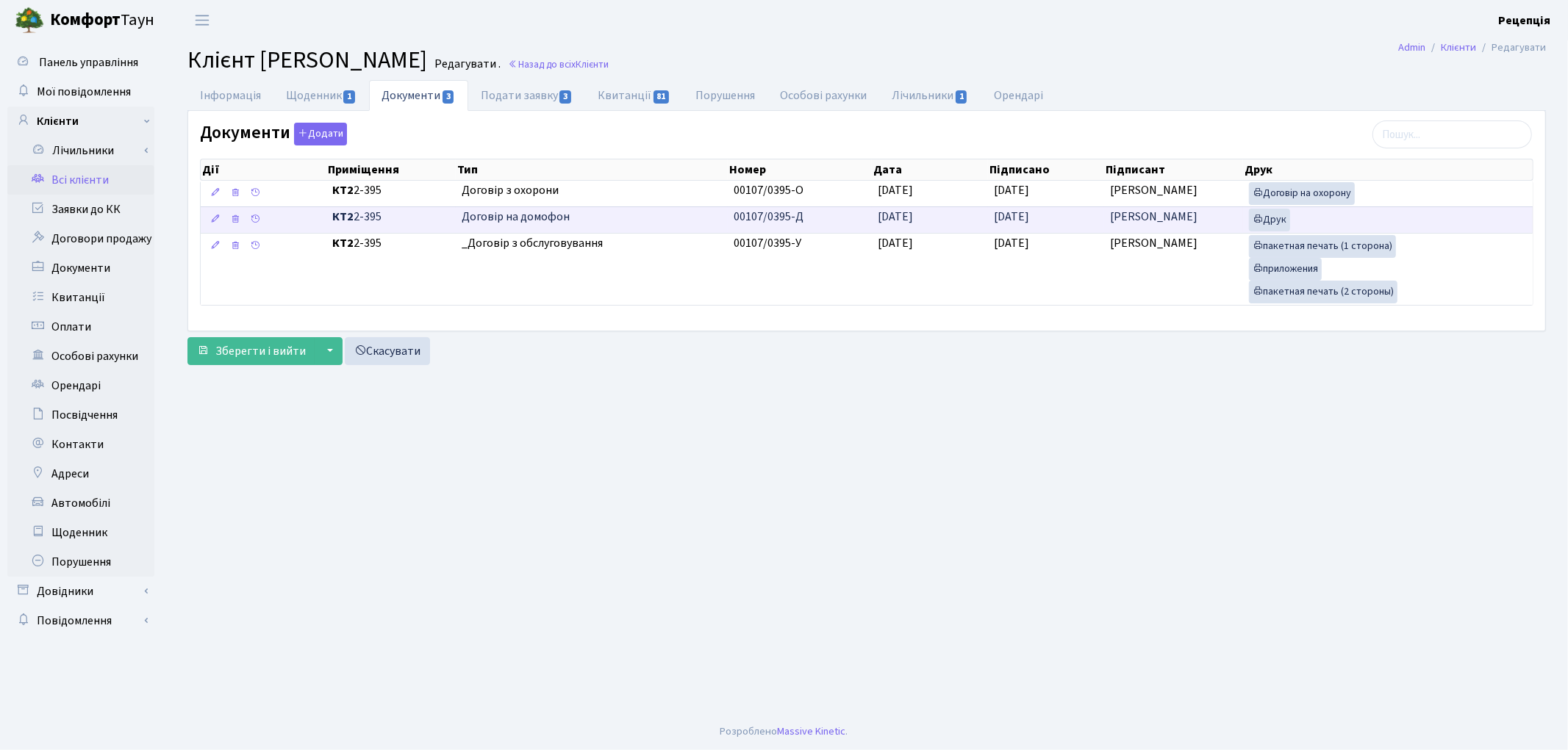
click at [1010, 224] on span "26.09.2025" at bounding box center [1012, 217] width 35 height 16
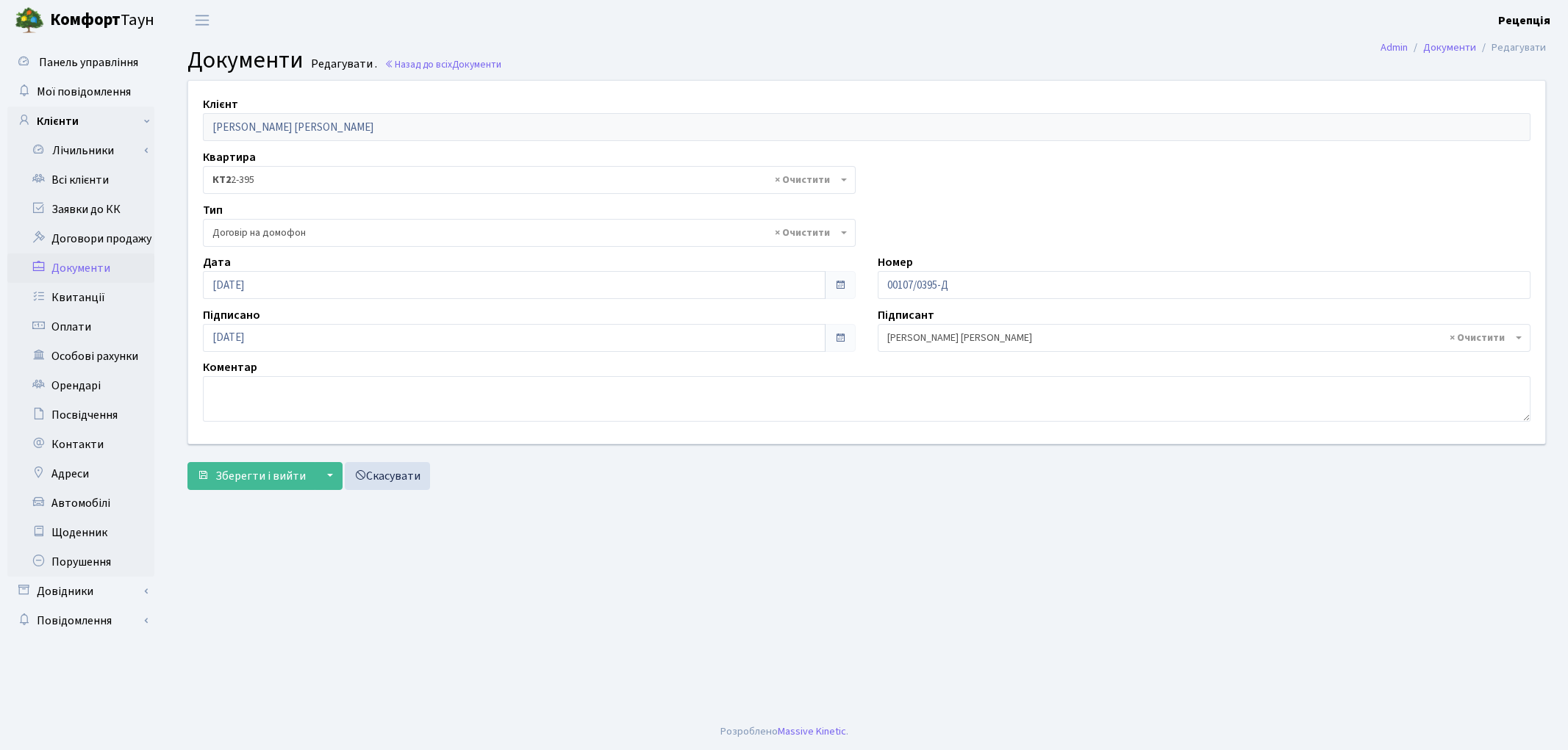
select select "292"
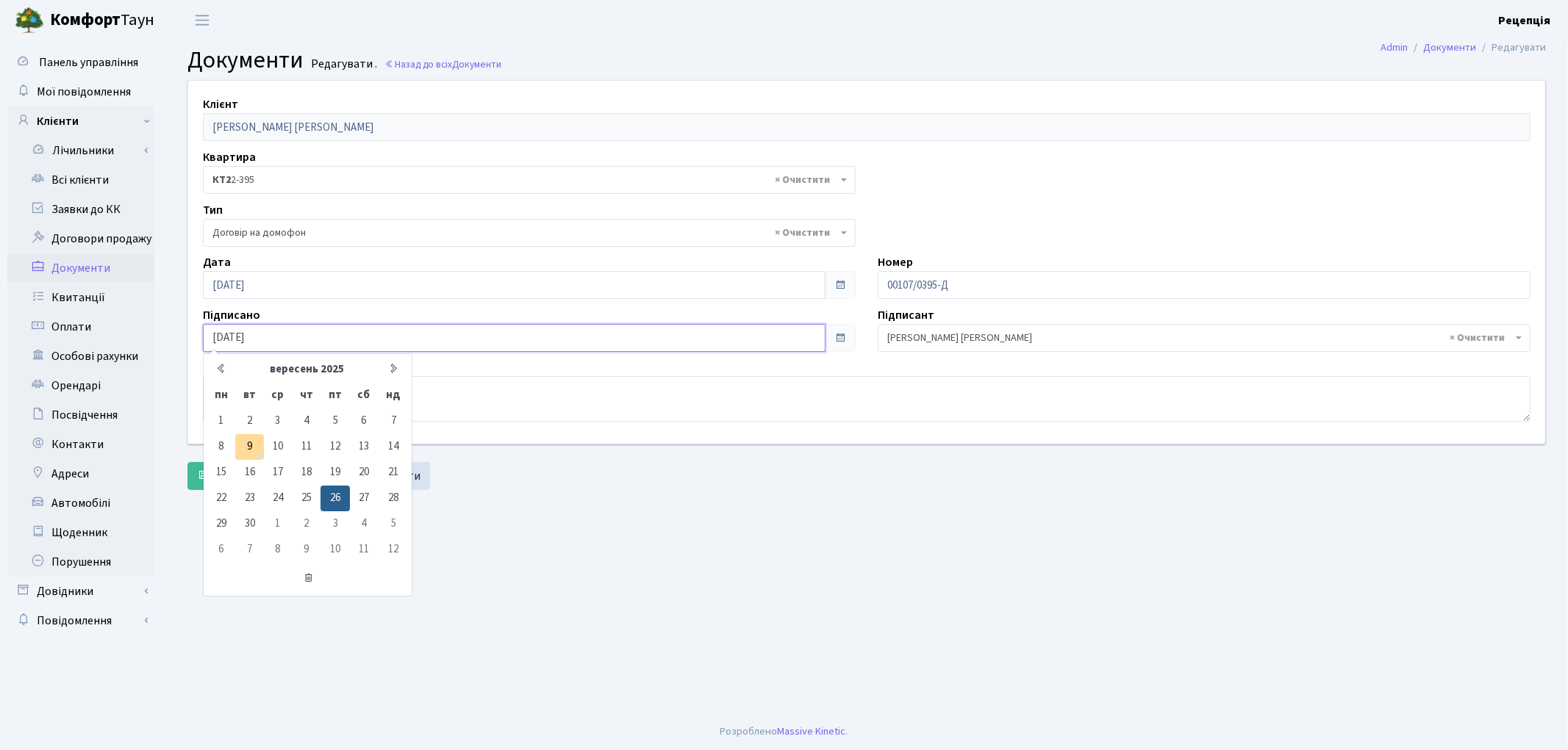
click at [312, 336] on input "[DATE]" at bounding box center [515, 338] width 623 height 28
type input "[DATE]"
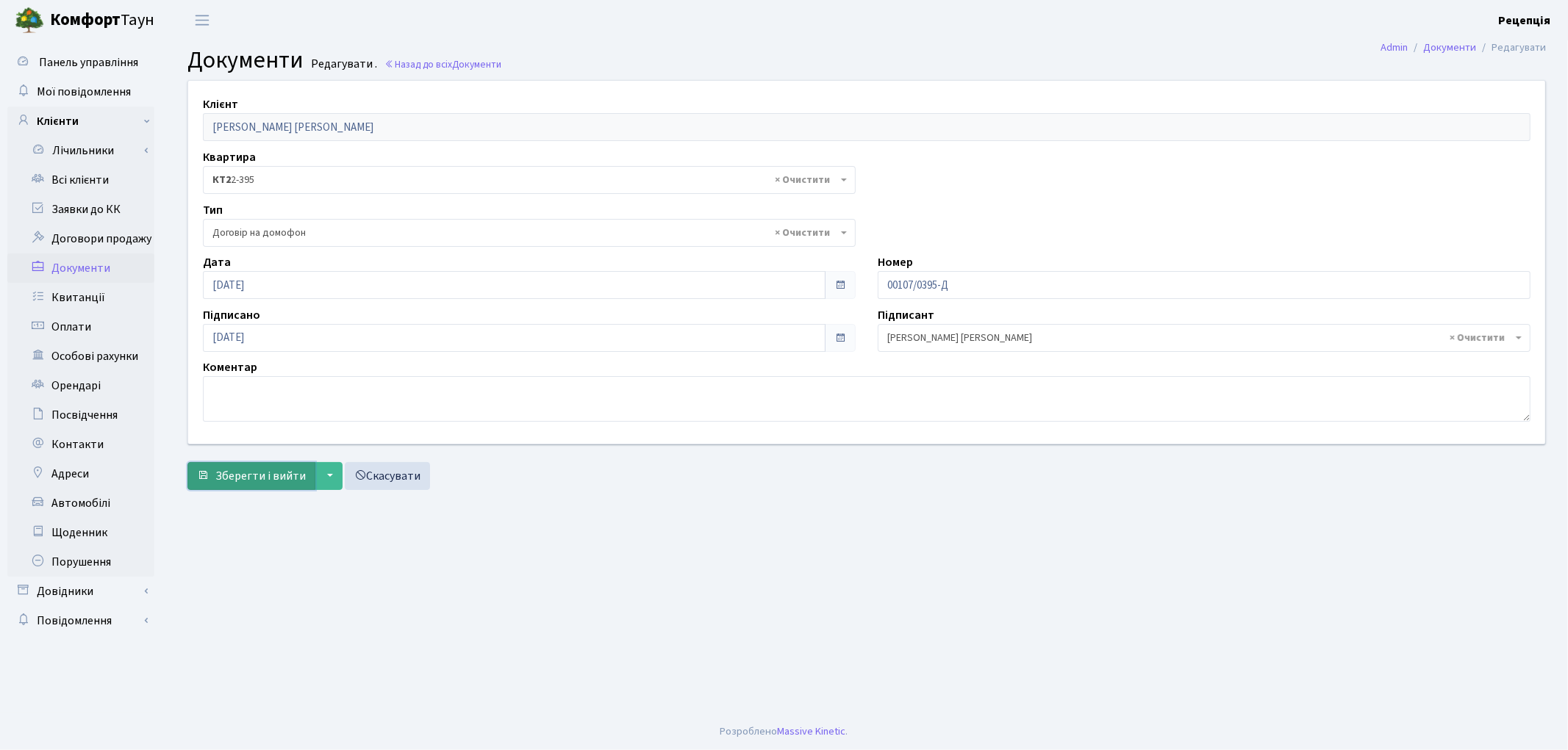
drag, startPoint x: 240, startPoint y: 476, endPoint x: 231, endPoint y: 474, distance: 9.2
click at [240, 476] on span "Зберегти і вийти" at bounding box center [260, 476] width 91 height 16
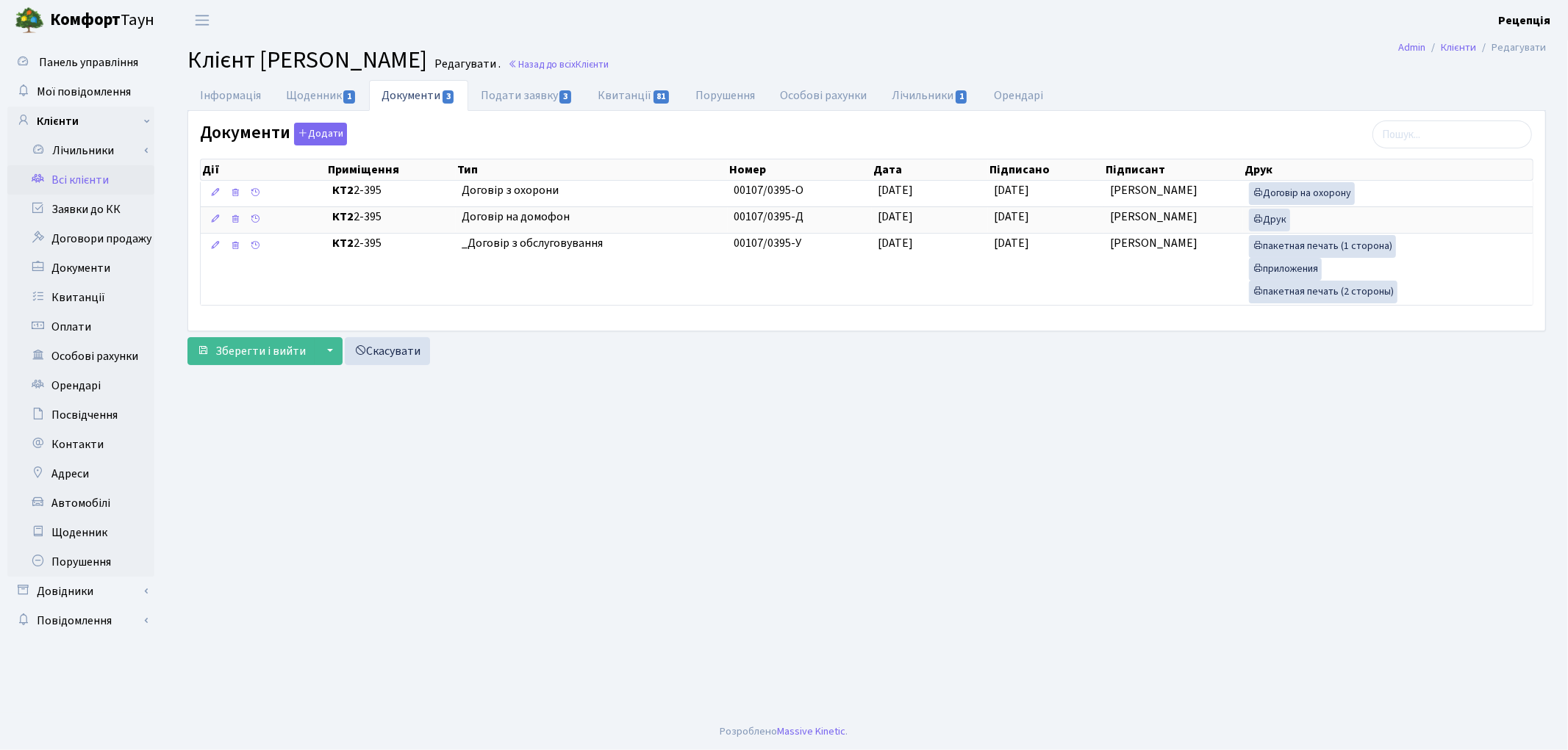
click at [63, 174] on link "Всі клієнти" at bounding box center [81, 180] width 147 height 29
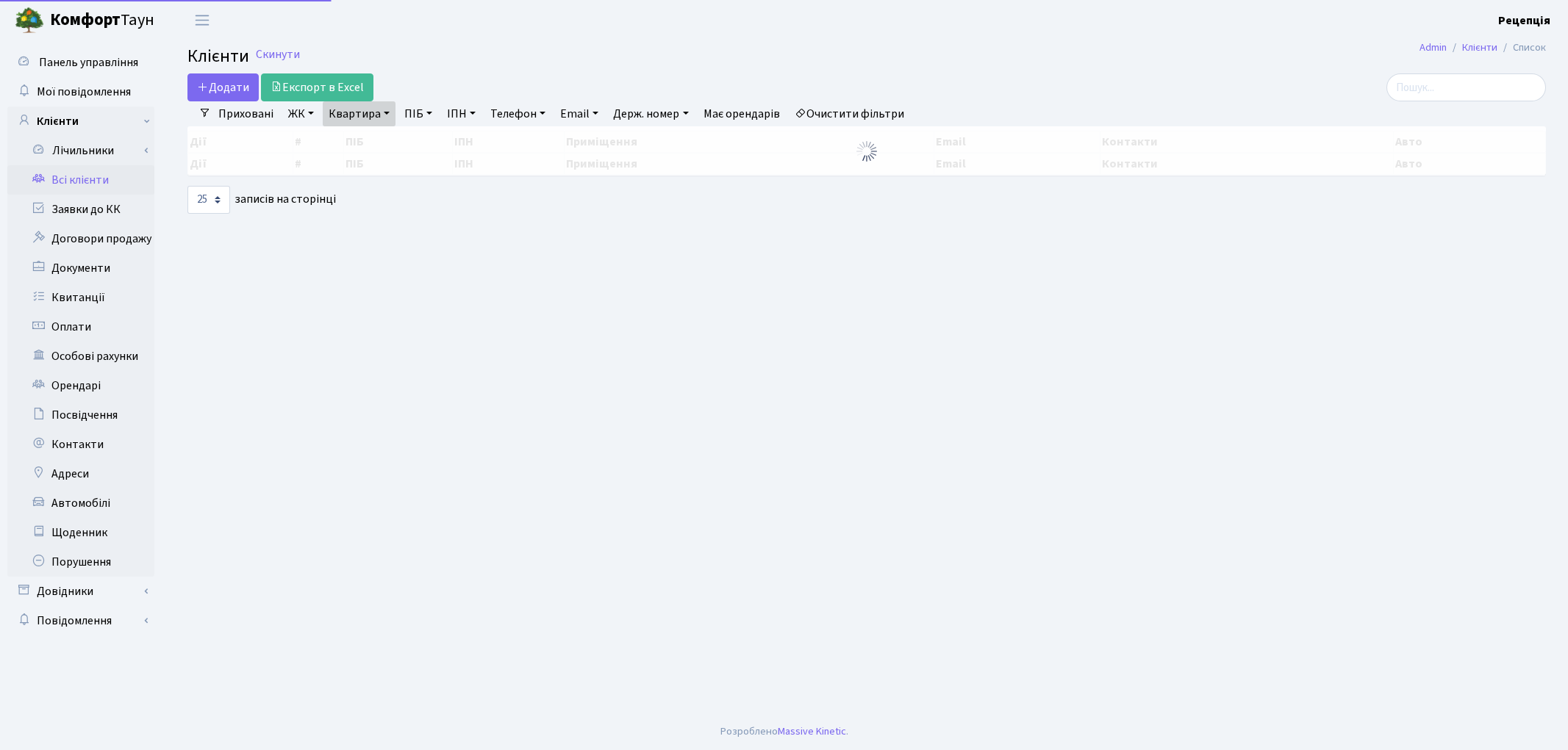
select select "25"
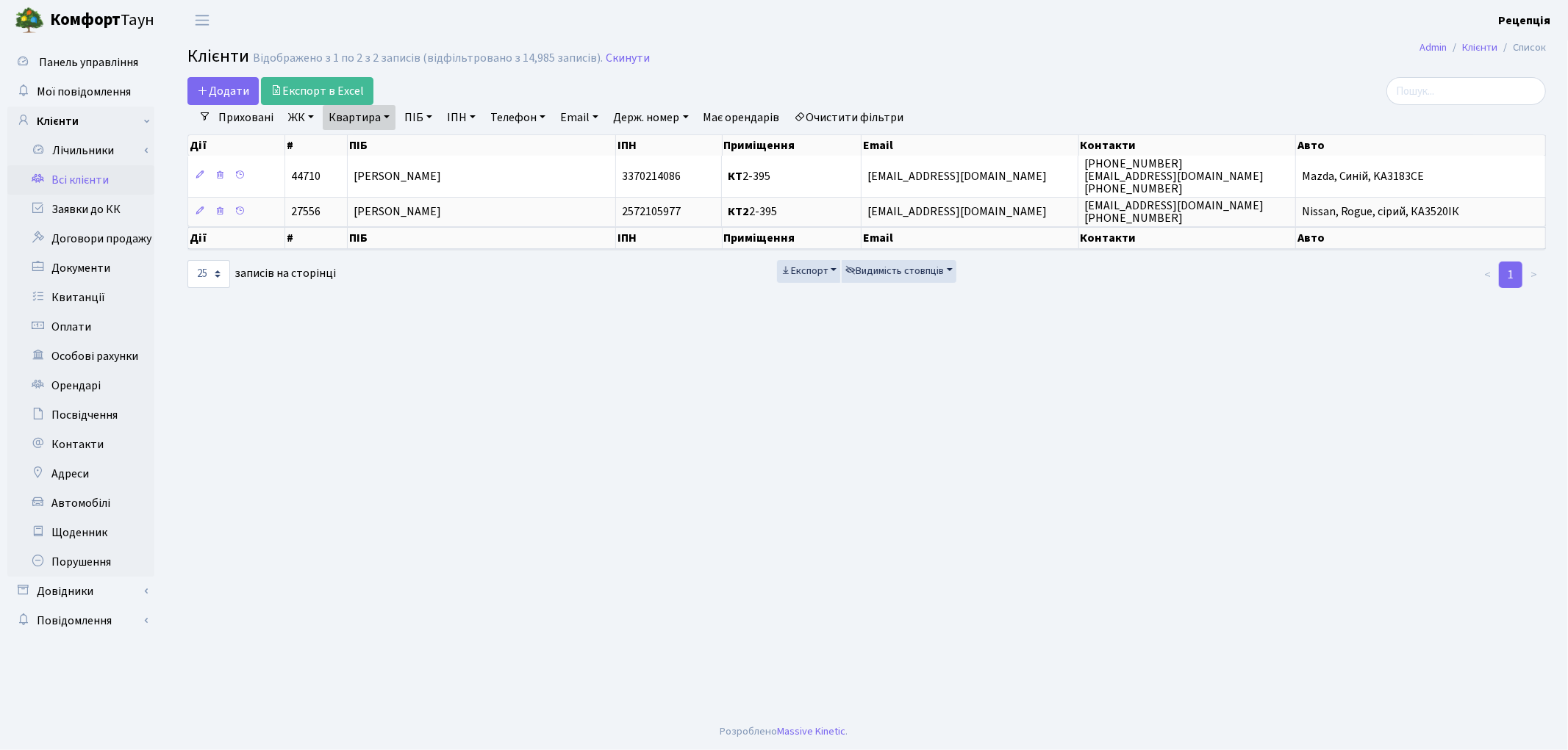
click at [879, 106] on link "Очистити фільтри" at bounding box center [849, 118] width 122 height 25
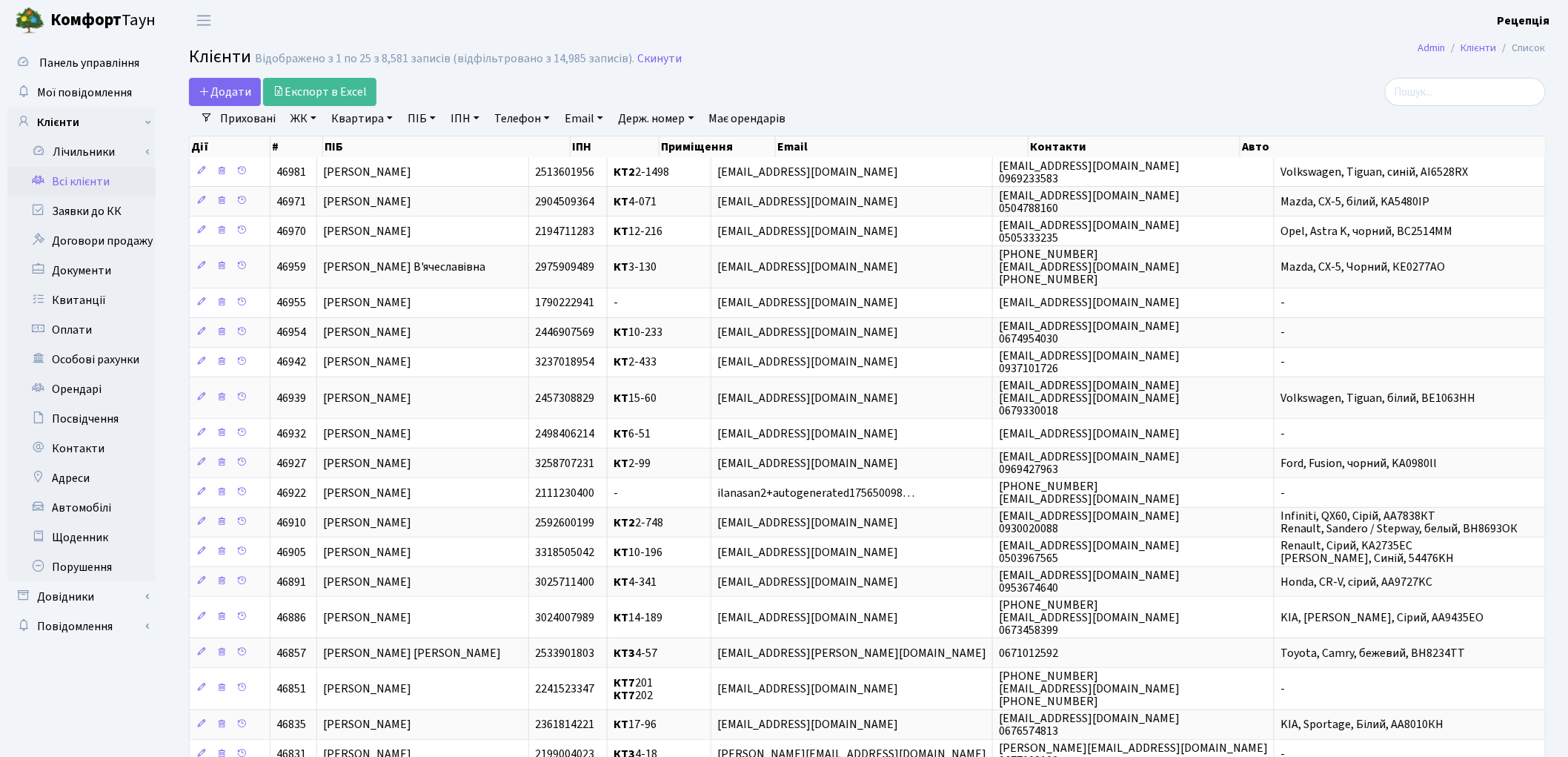
click at [315, 117] on link "ЖК" at bounding box center [303, 119] width 38 height 25
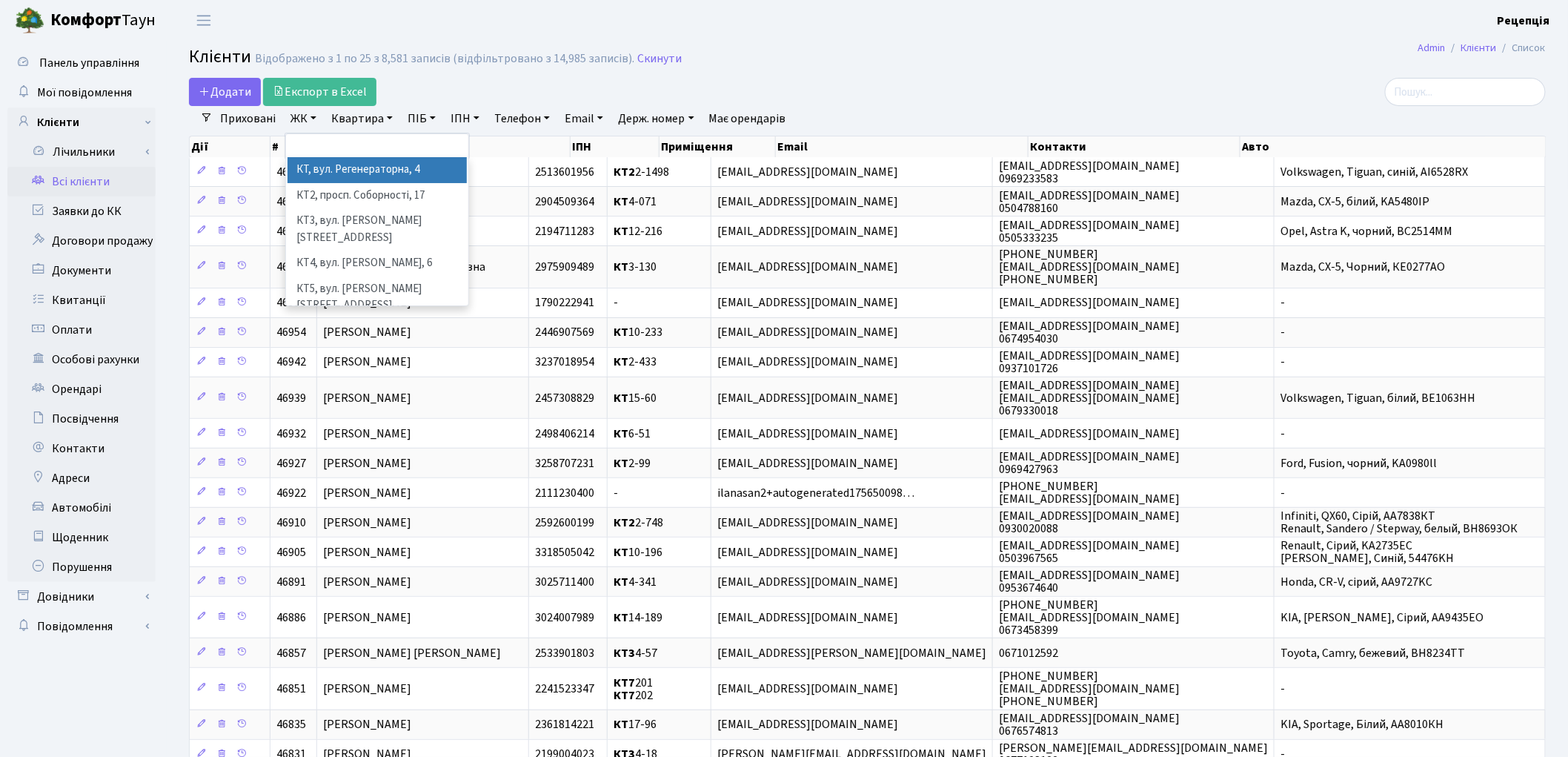
click at [346, 175] on li "КТ, вул. Регенераторна, 4" at bounding box center [377, 170] width 180 height 26
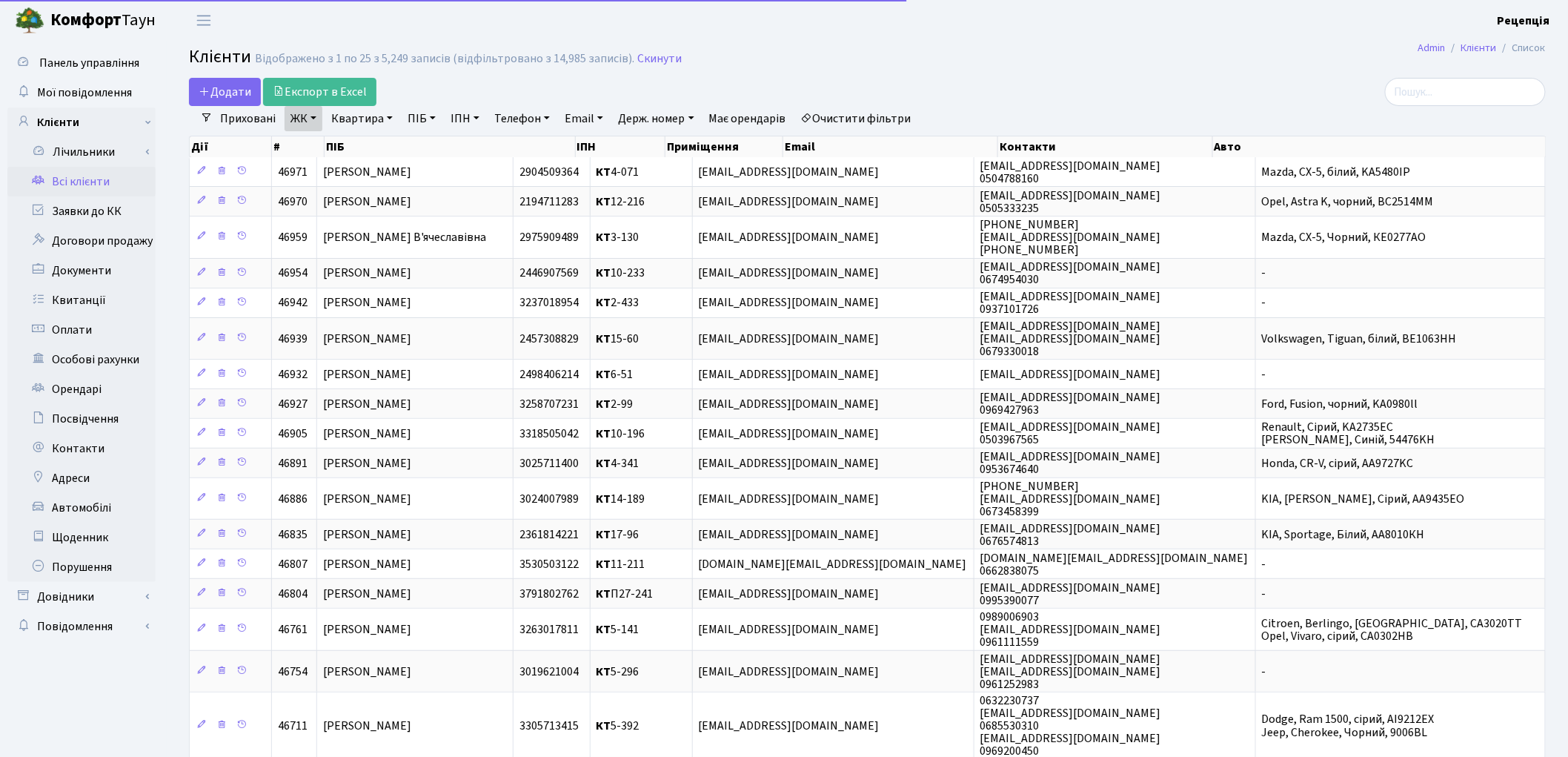
click at [359, 120] on link "Квартира" at bounding box center [362, 119] width 74 height 25
type input "2-257"
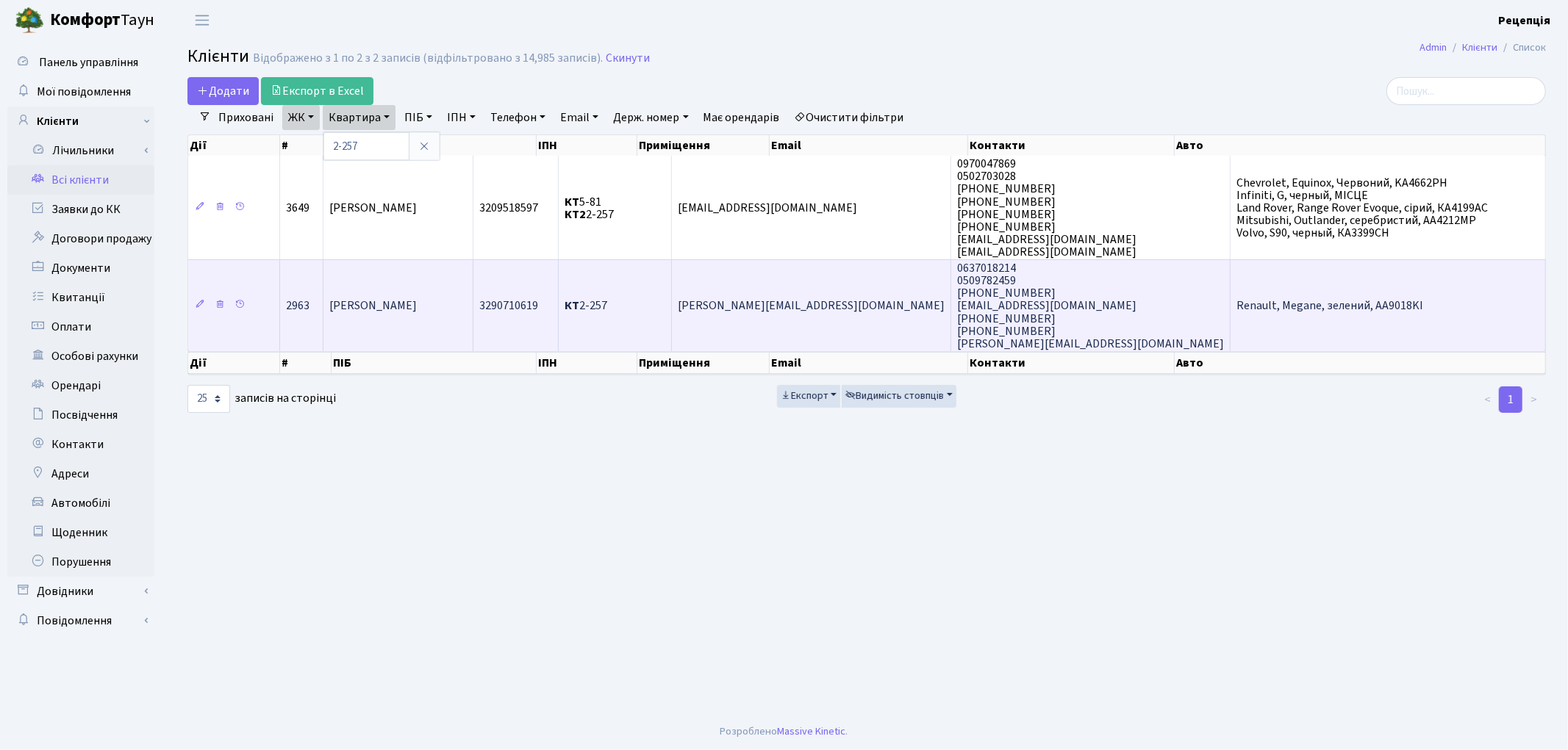
click at [449, 313] on td "[PERSON_NAME]" at bounding box center [398, 305] width 150 height 92
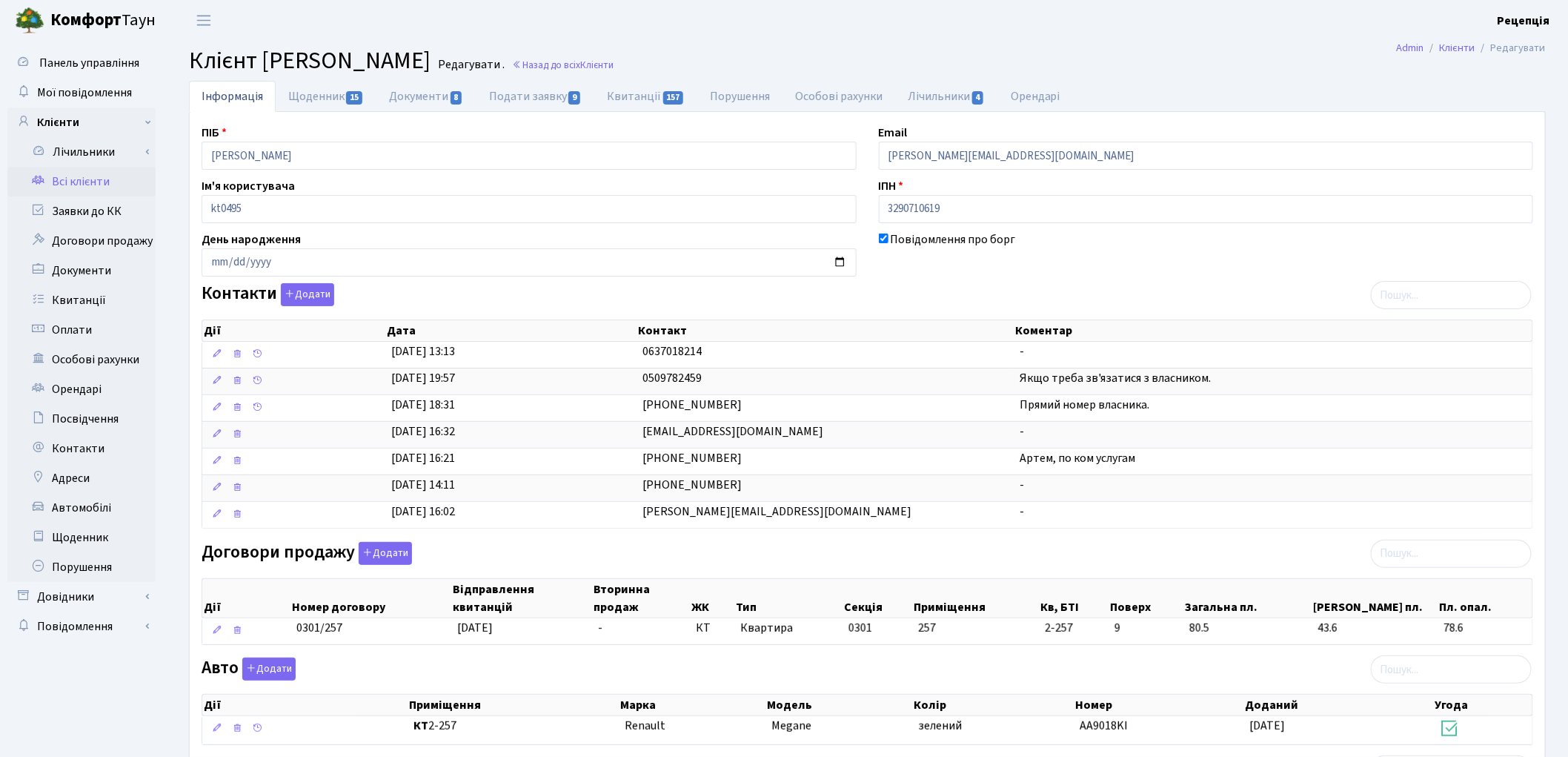
click at [67, 180] on link "Всі клієнти" at bounding box center [82, 182] width 148 height 30
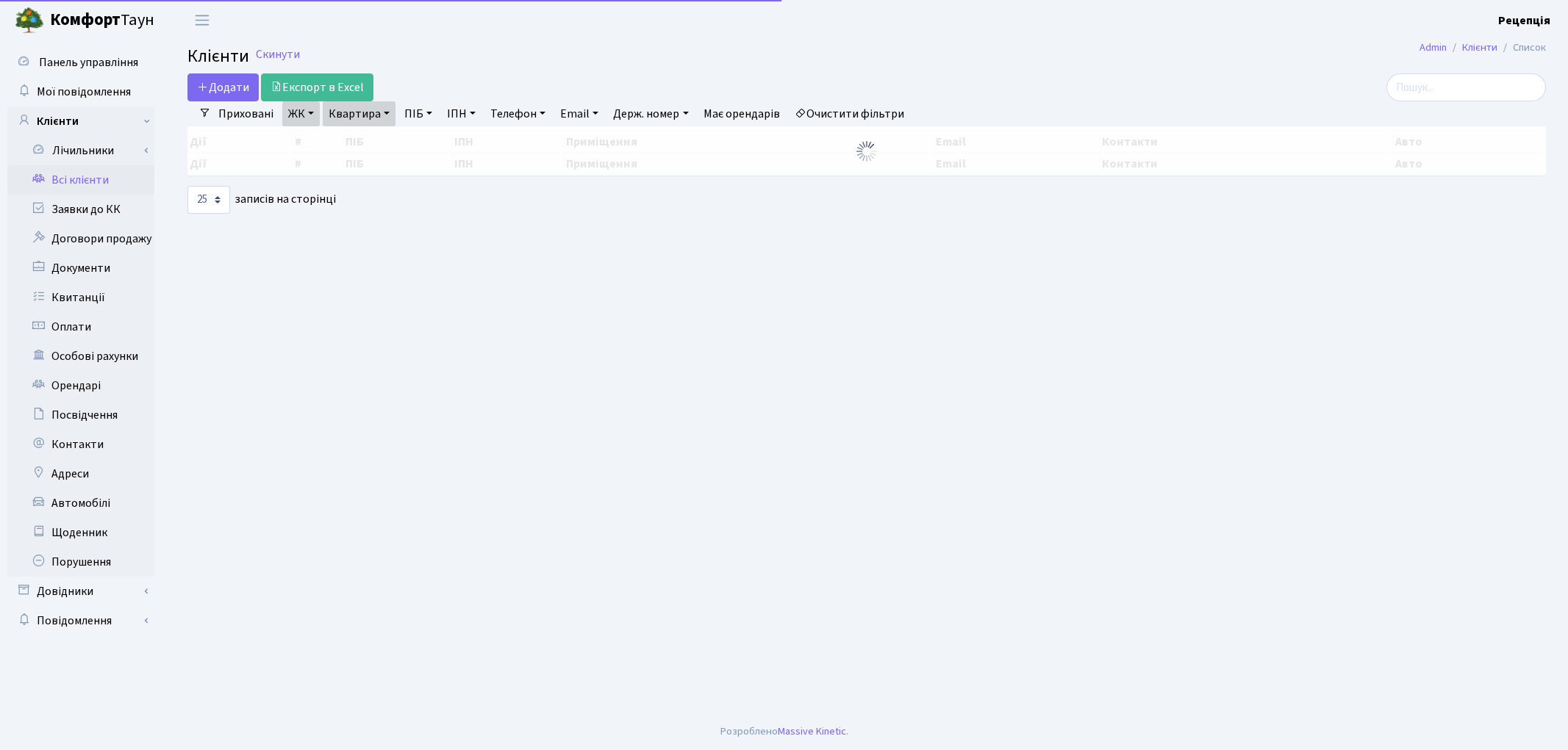
select select "25"
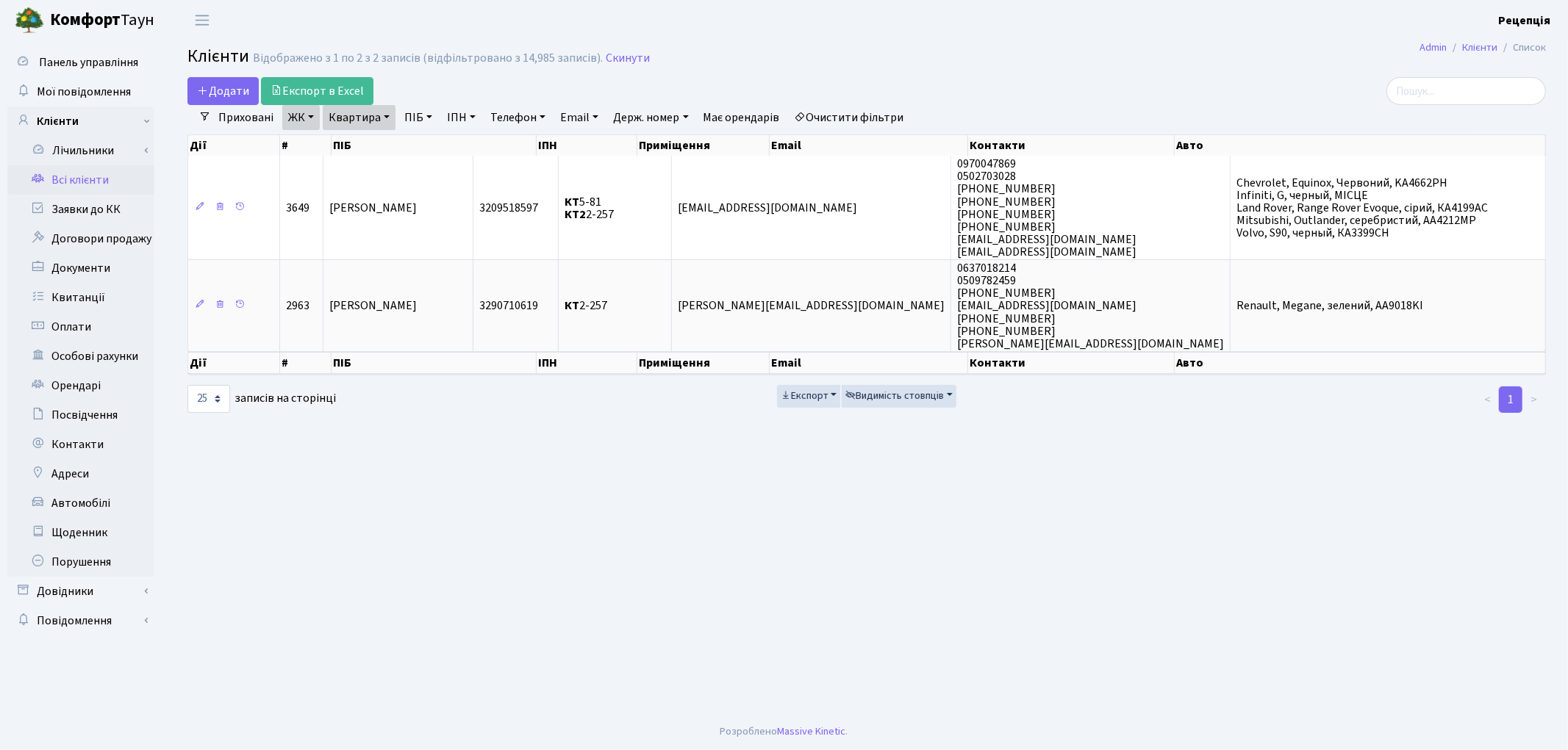
click at [858, 118] on link "Очистити фільтри" at bounding box center [849, 118] width 122 height 25
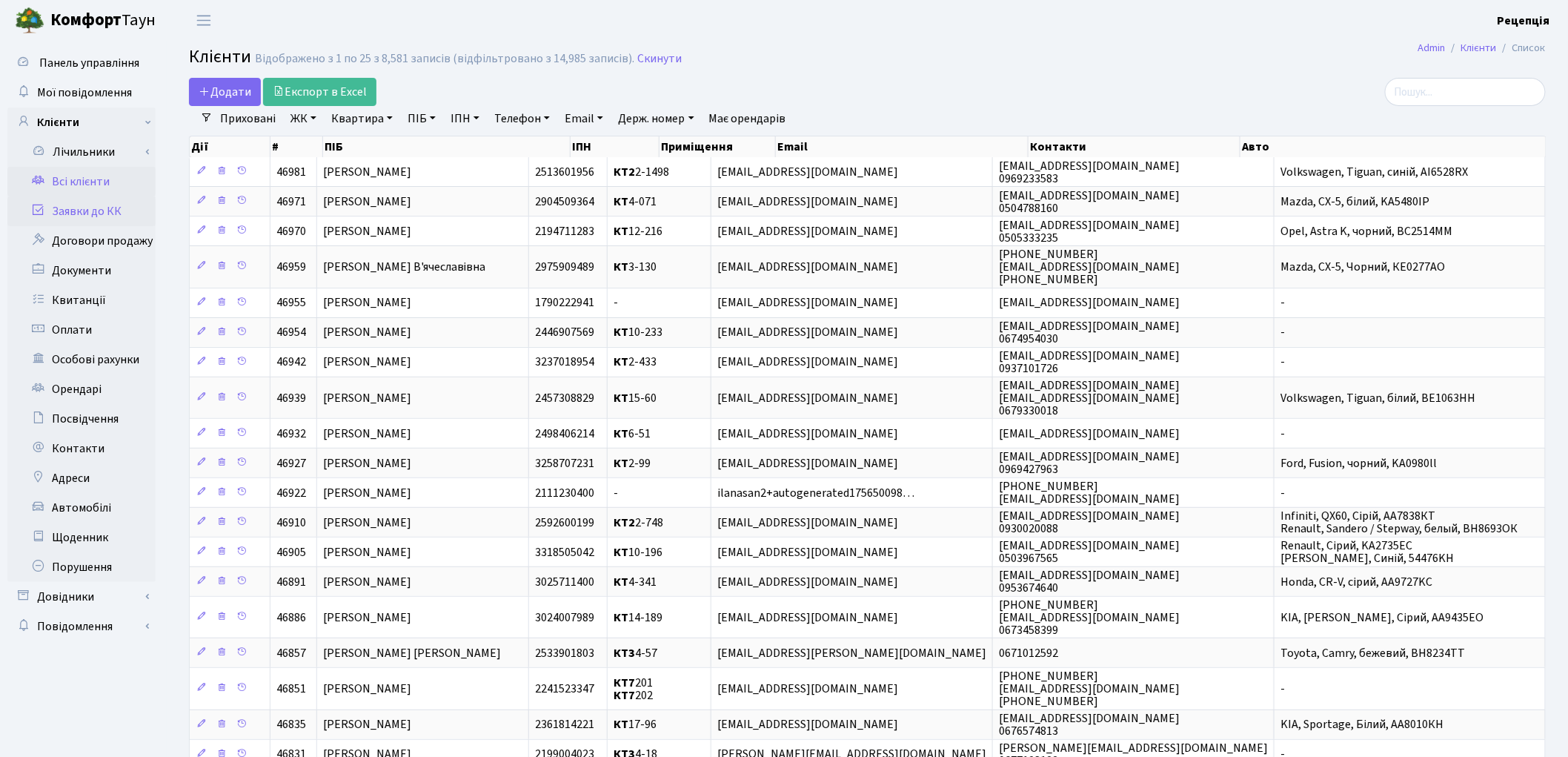
click at [78, 216] on link "Заявки до КК" at bounding box center [82, 212] width 148 height 30
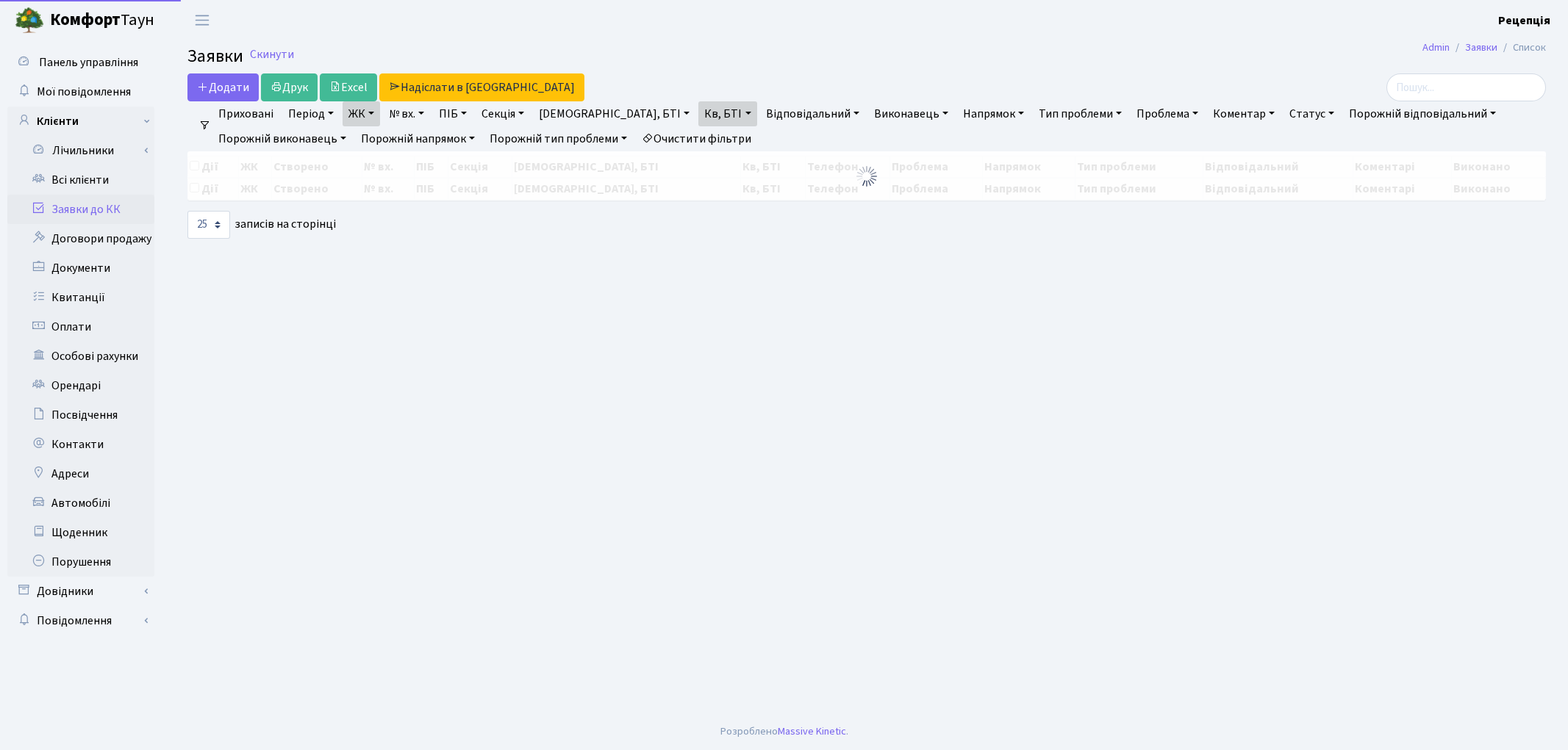
select select "25"
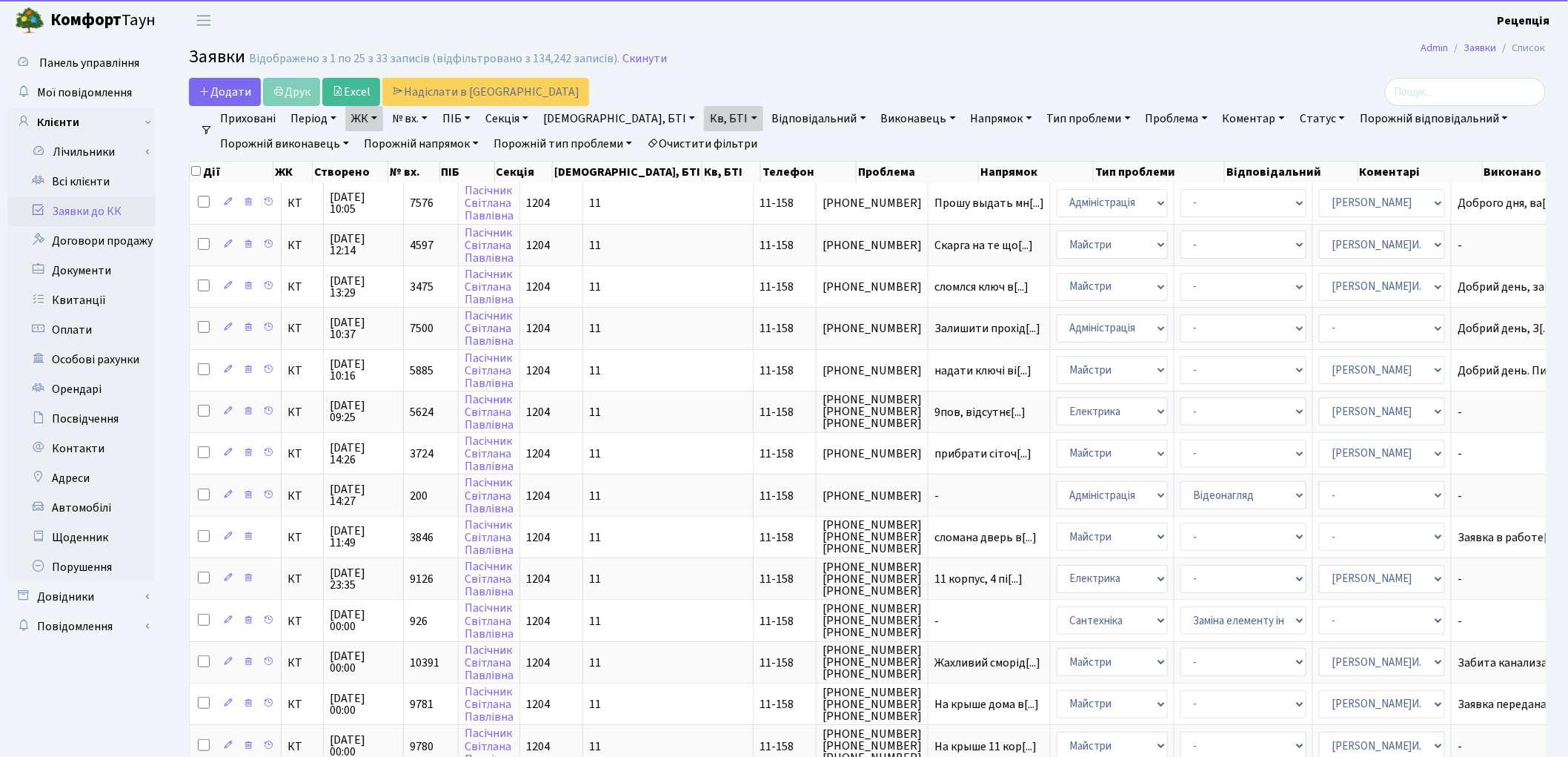
click at [712, 142] on link "Очистити фільтри" at bounding box center [702, 144] width 122 height 25
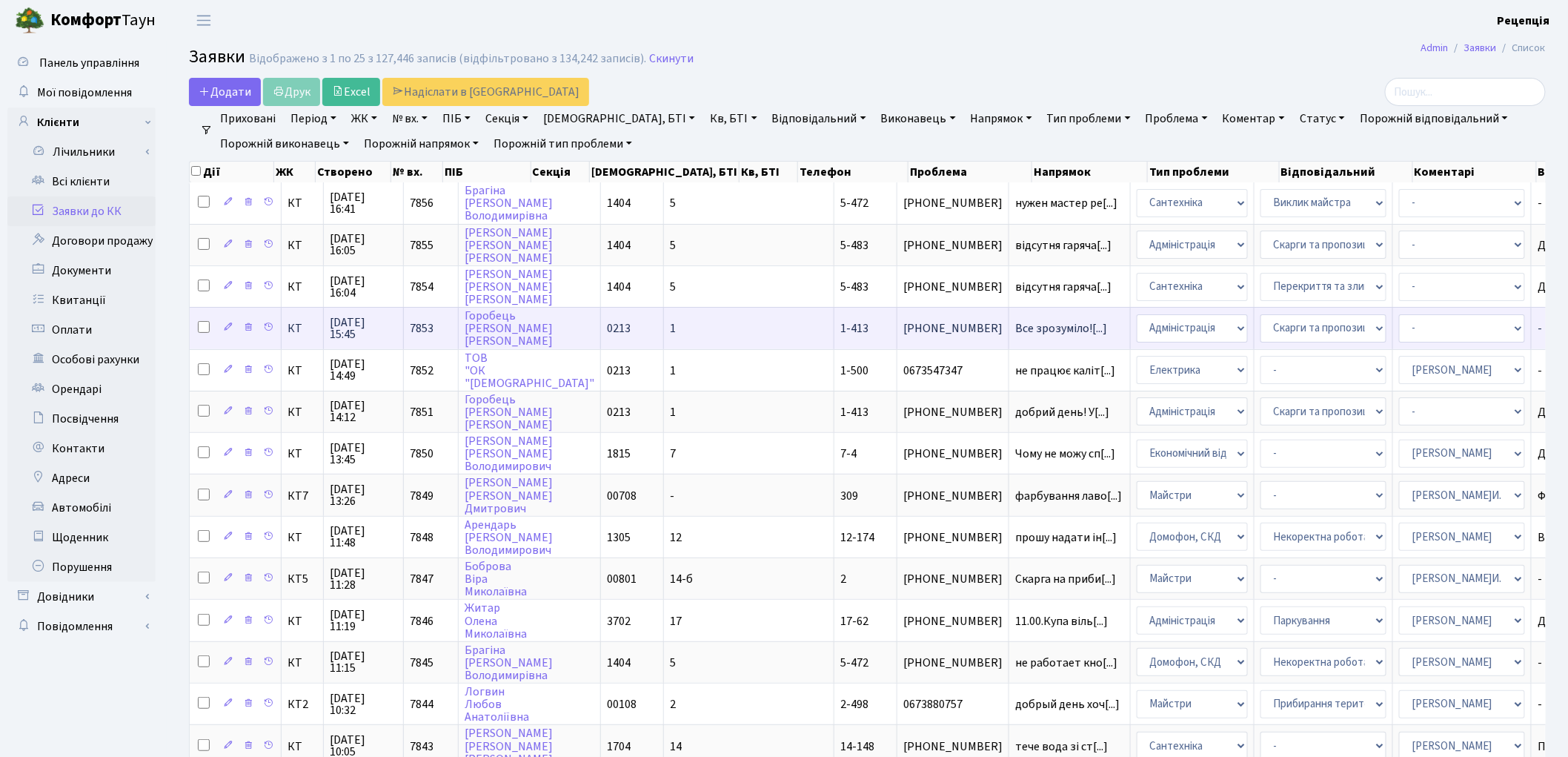
click at [1010, 328] on td "Все зрозуміло![...]" at bounding box center [1071, 328] width 122 height 42
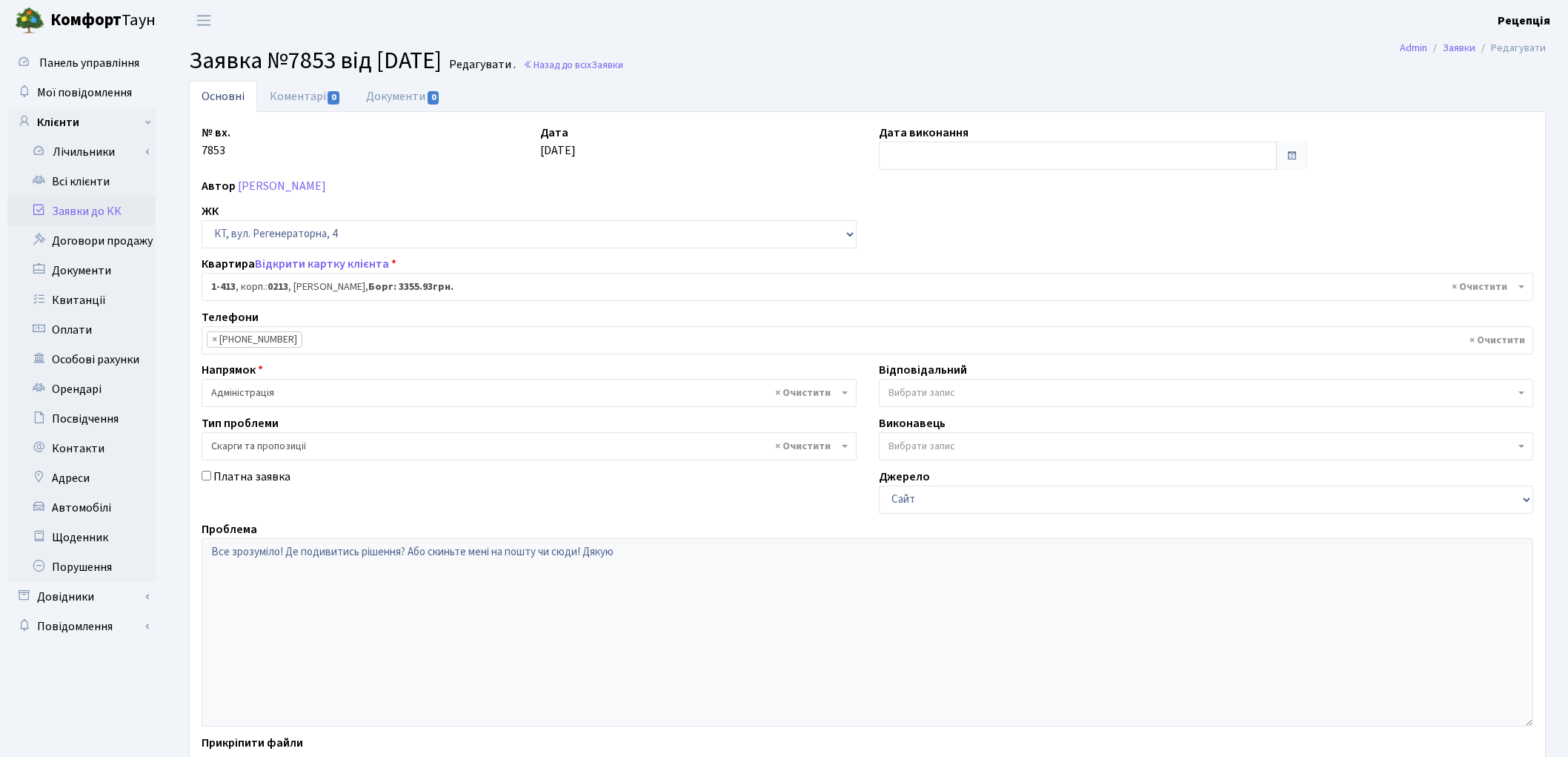
select select "464"
select select "55"
click at [111, 211] on link "Заявки до КК" at bounding box center [82, 212] width 148 height 30
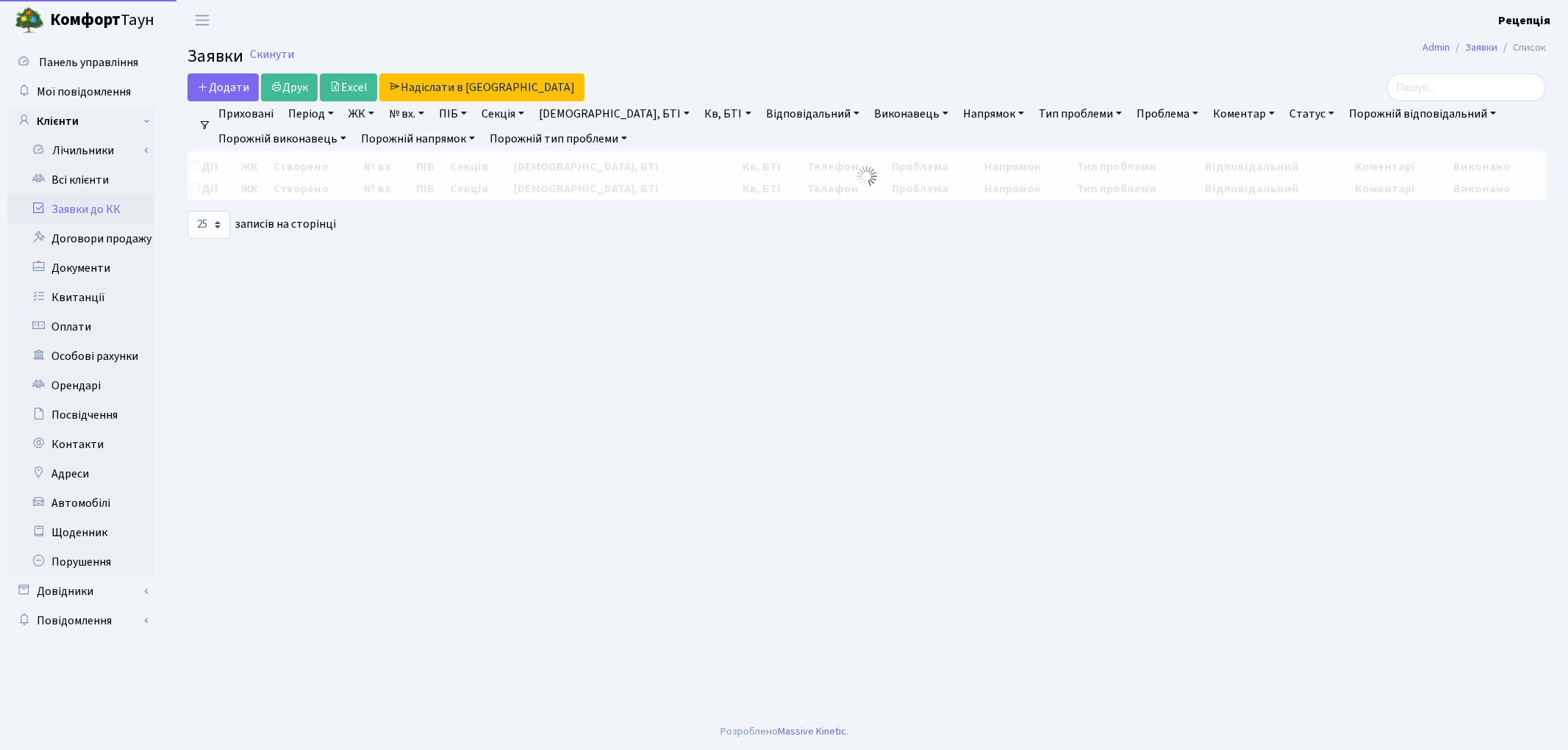
select select "25"
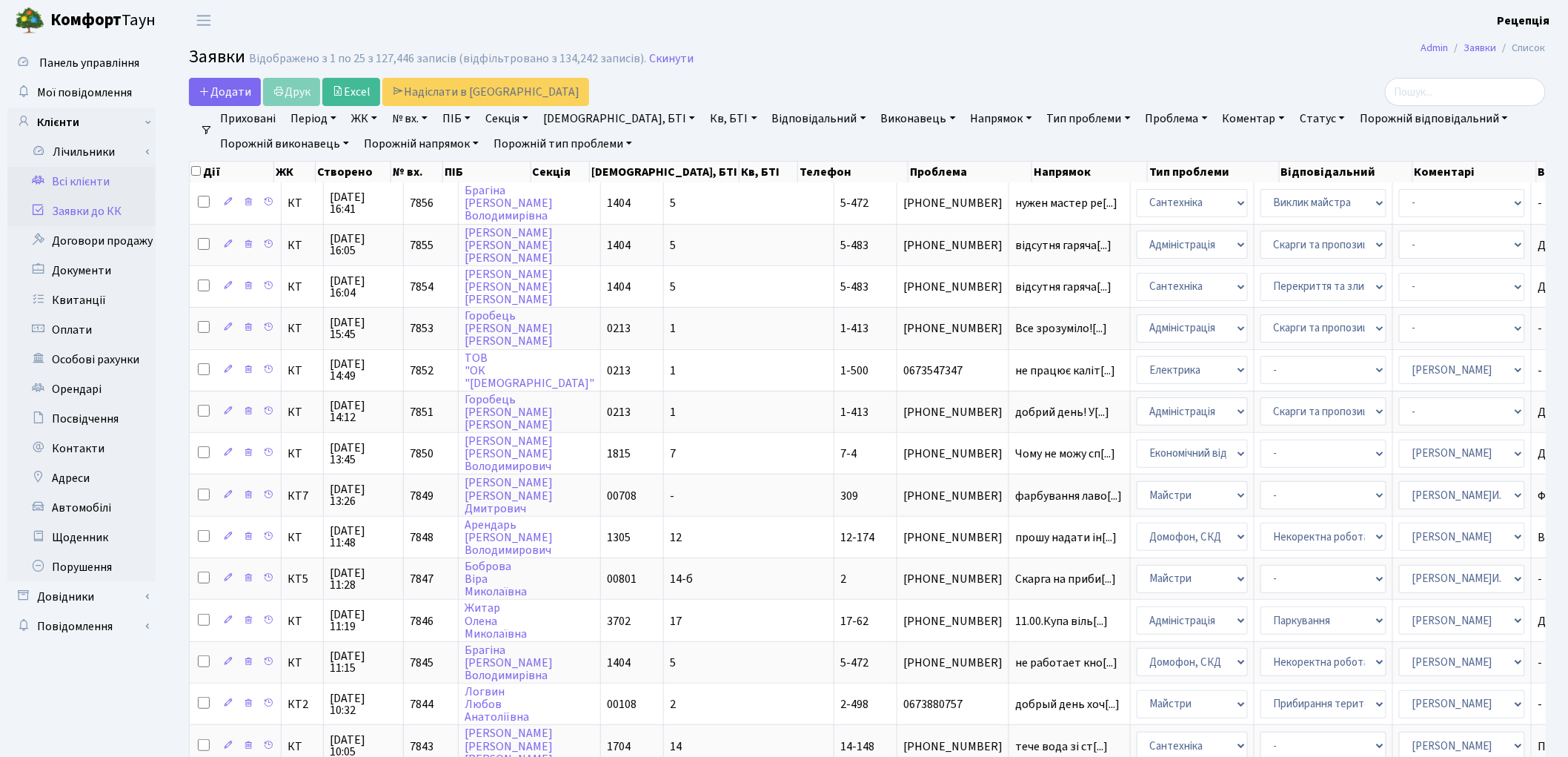
click at [90, 177] on link "Всі клієнти" at bounding box center [82, 182] width 148 height 30
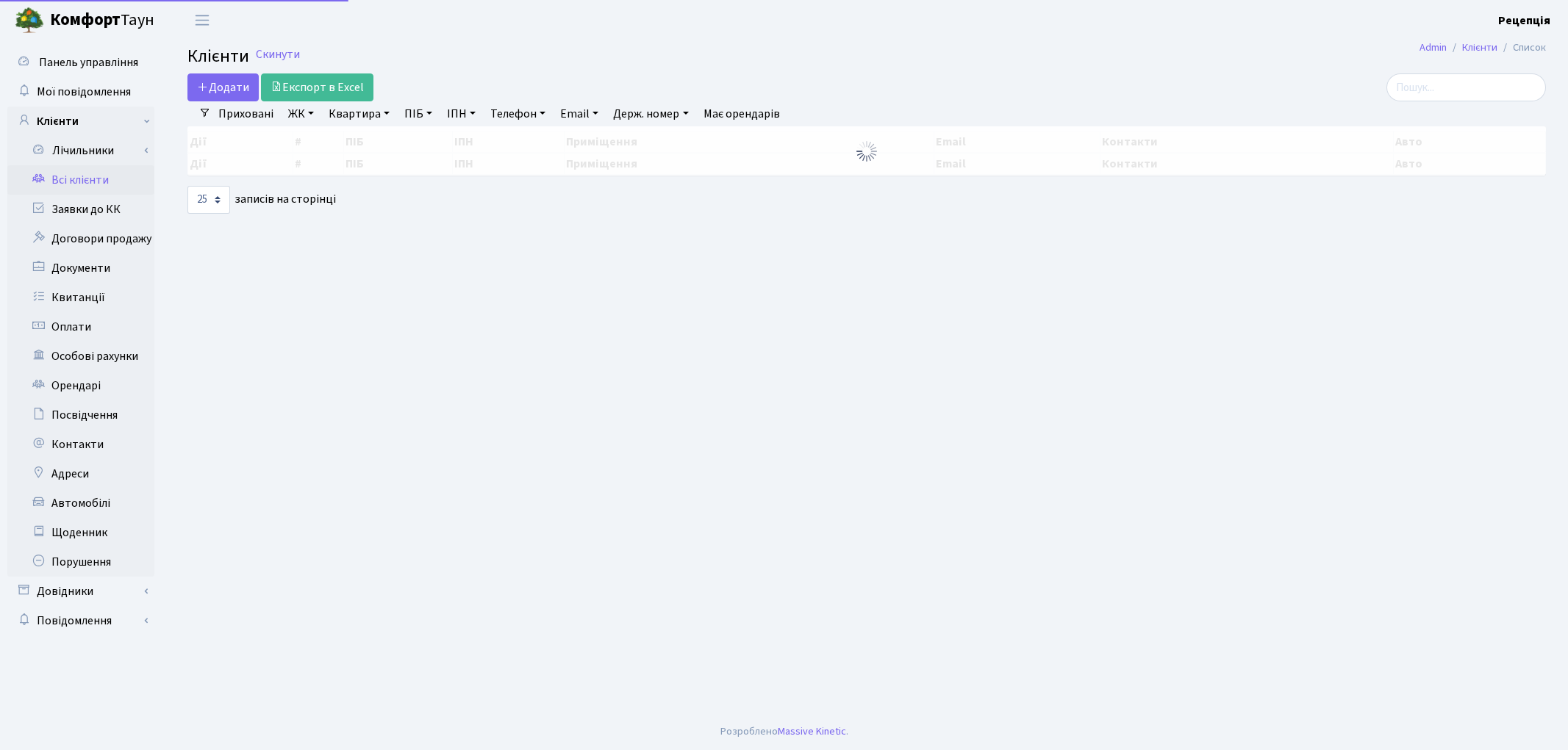
select select "25"
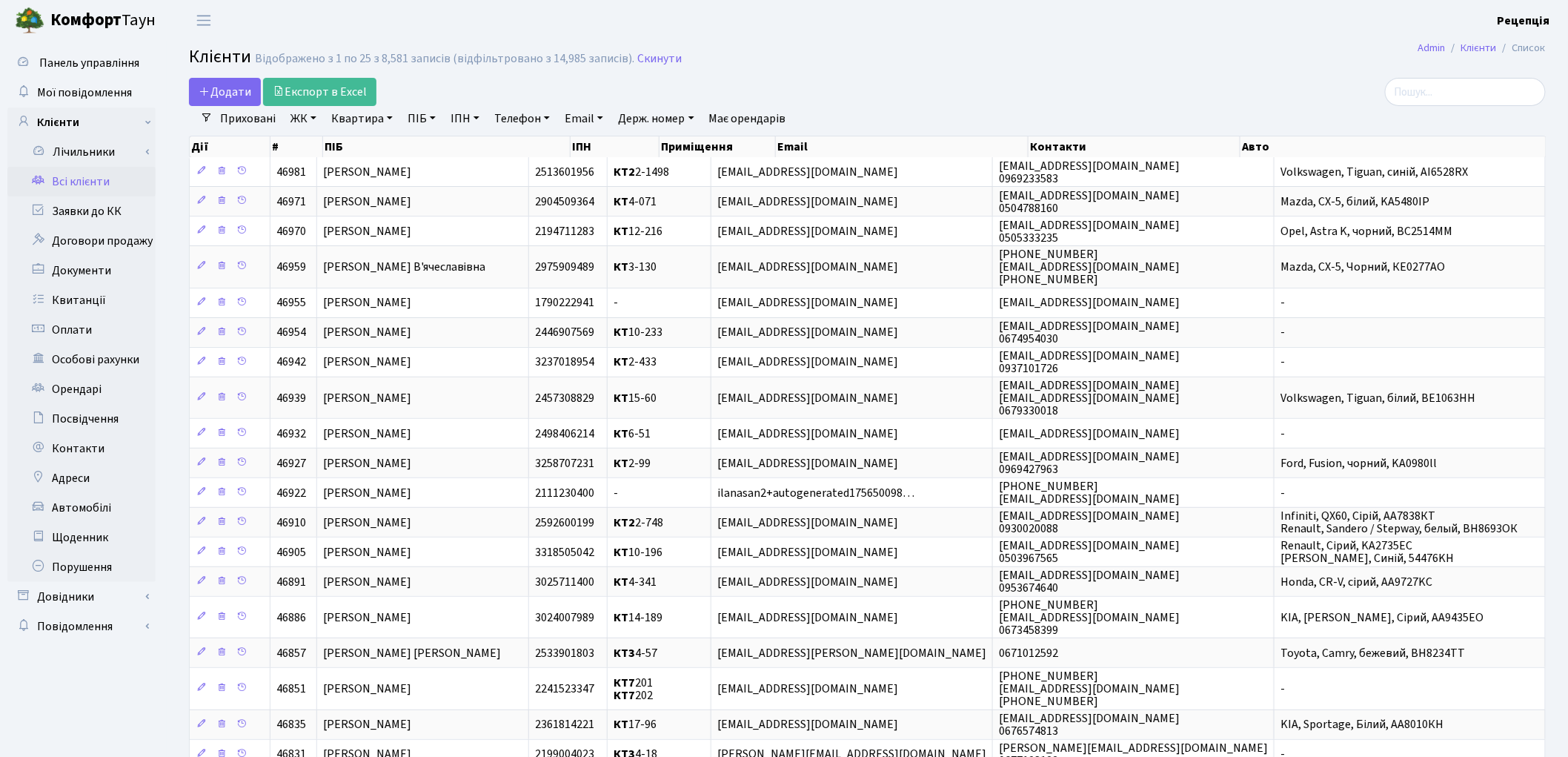
click at [1106, 54] on h2 "Клієнти Відображено з 1 по 25 з 8,581 записів (відфільтровано з 14,985 записів)…" at bounding box center [868, 59] width 1357 height 25
click at [320, 122] on link "ЖК" at bounding box center [303, 119] width 38 height 25
click at [307, 120] on link "ЖК" at bounding box center [303, 119] width 38 height 25
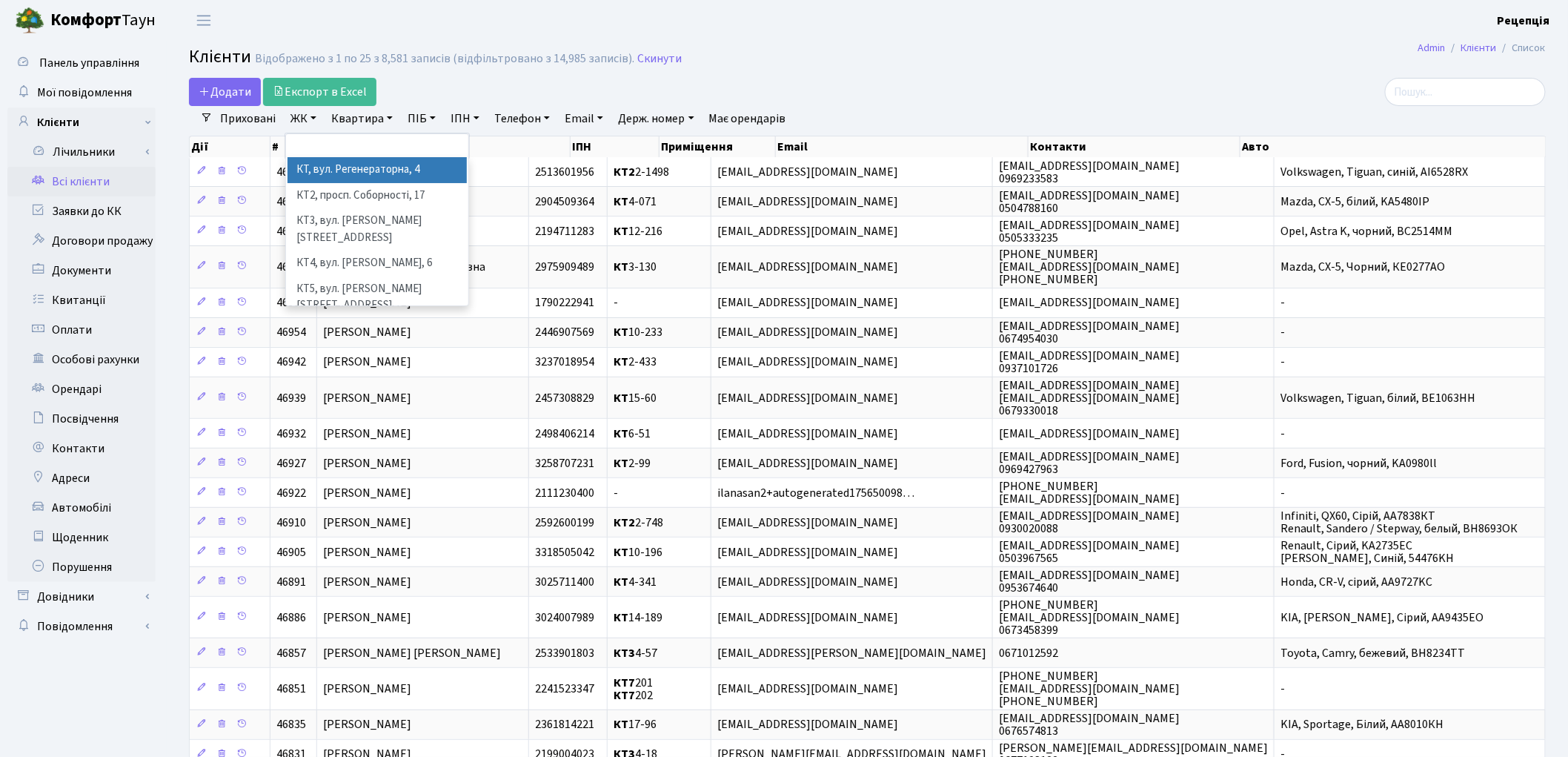
click at [339, 171] on li "КТ, вул. Регенераторна, 4" at bounding box center [377, 170] width 180 height 26
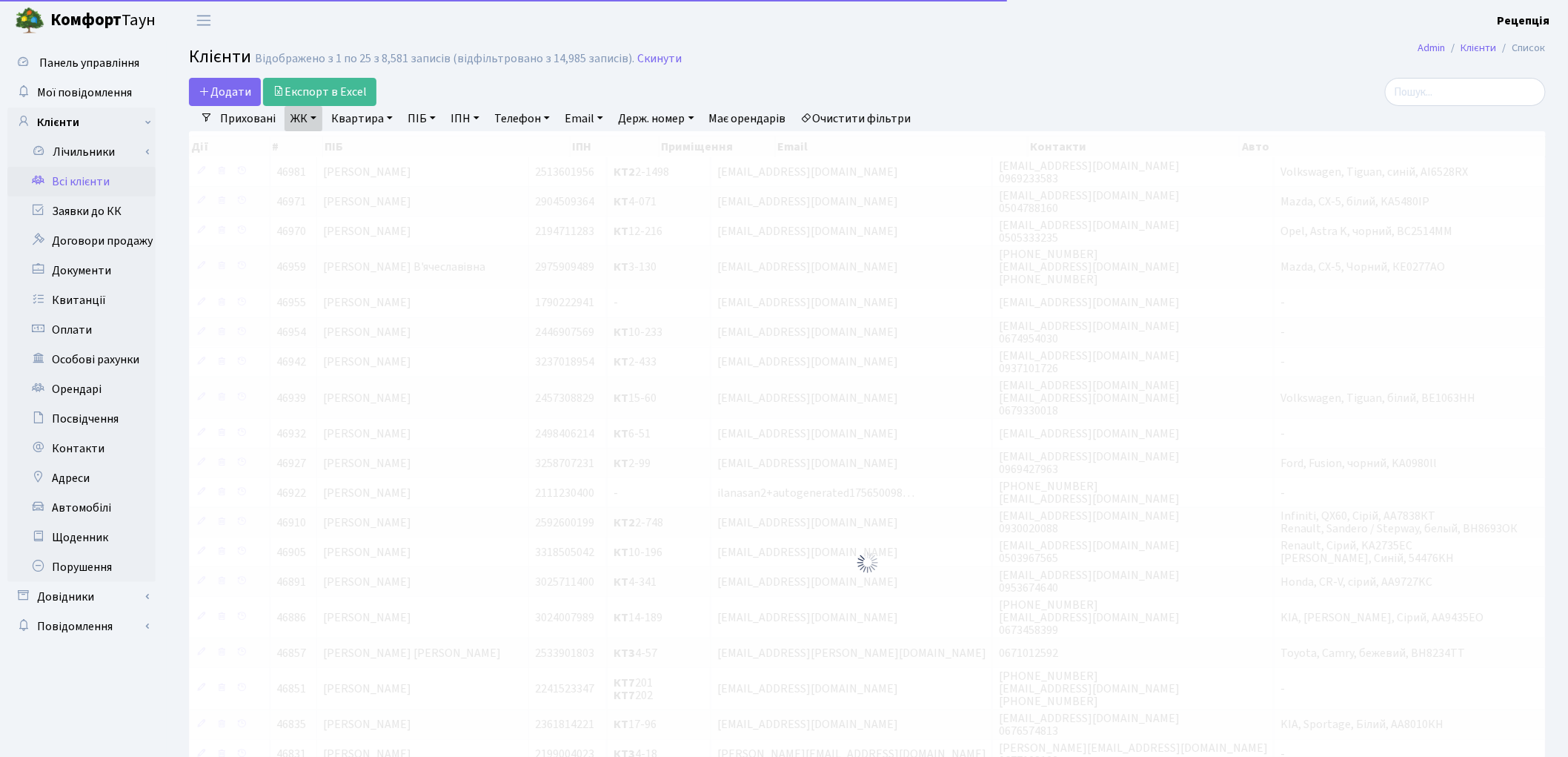
click at [359, 120] on link "Квартира" at bounding box center [362, 119] width 74 height 25
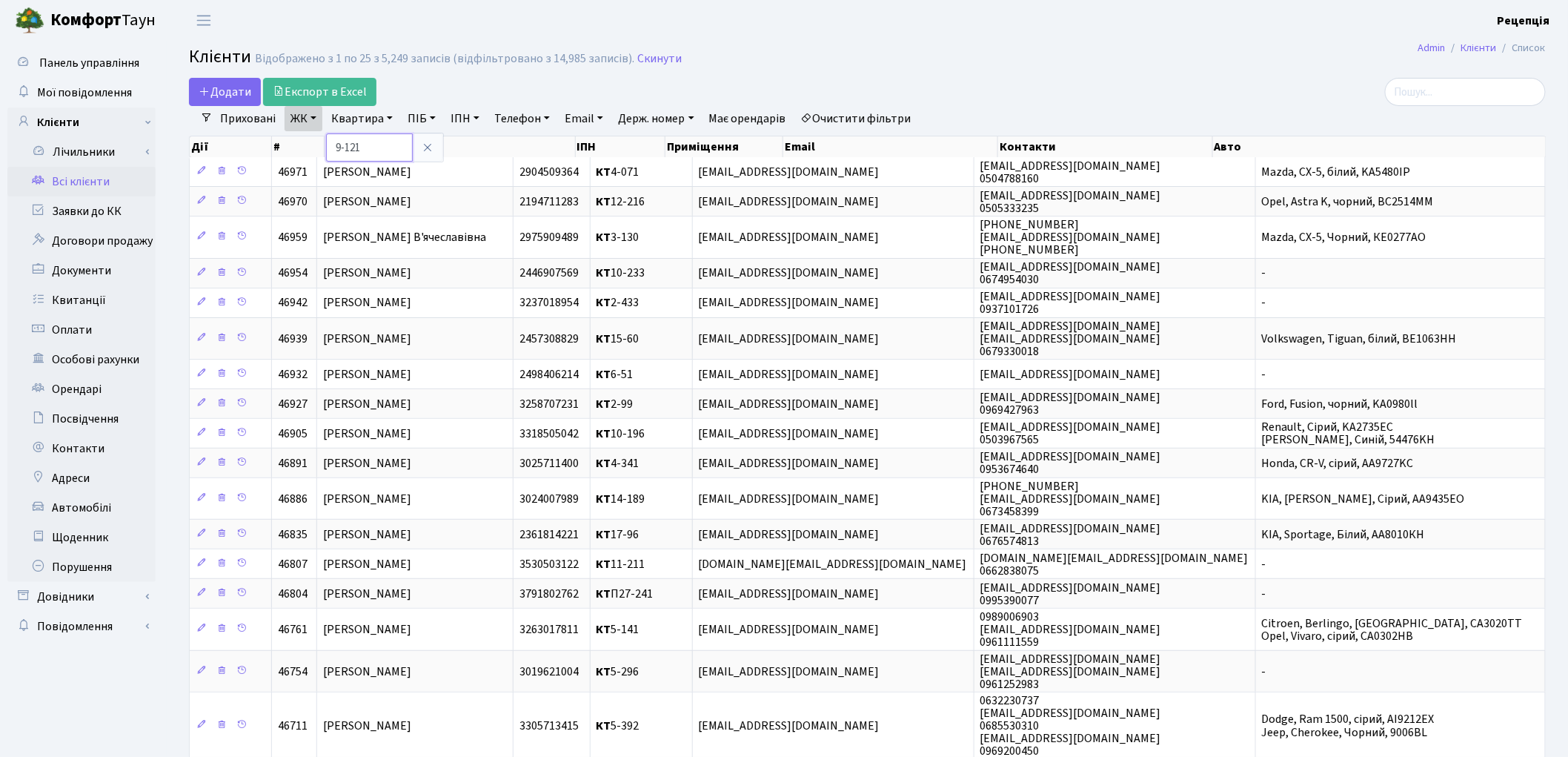
type input "9-121"
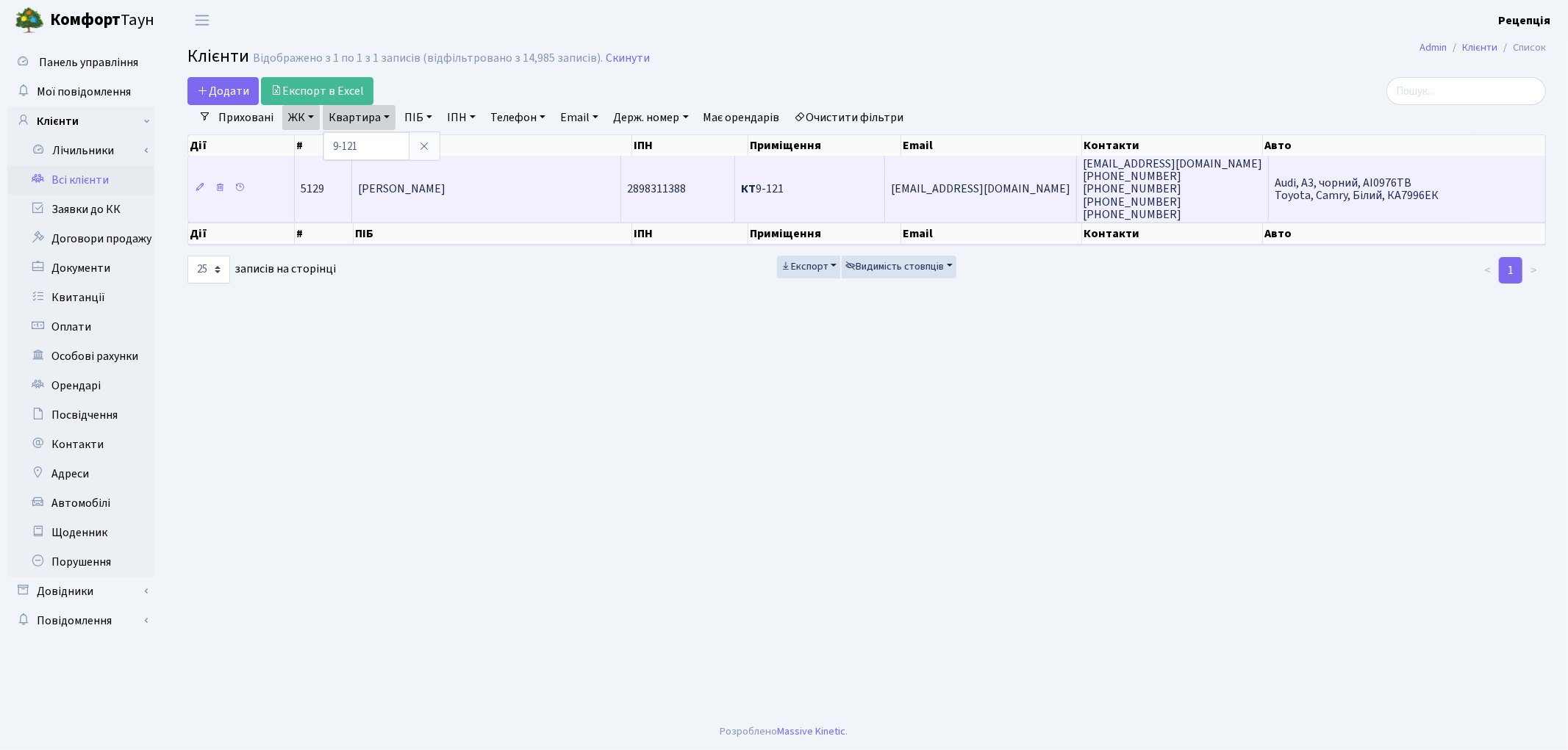
click at [540, 179] on td "[PERSON_NAME]" at bounding box center [486, 189] width 269 height 66
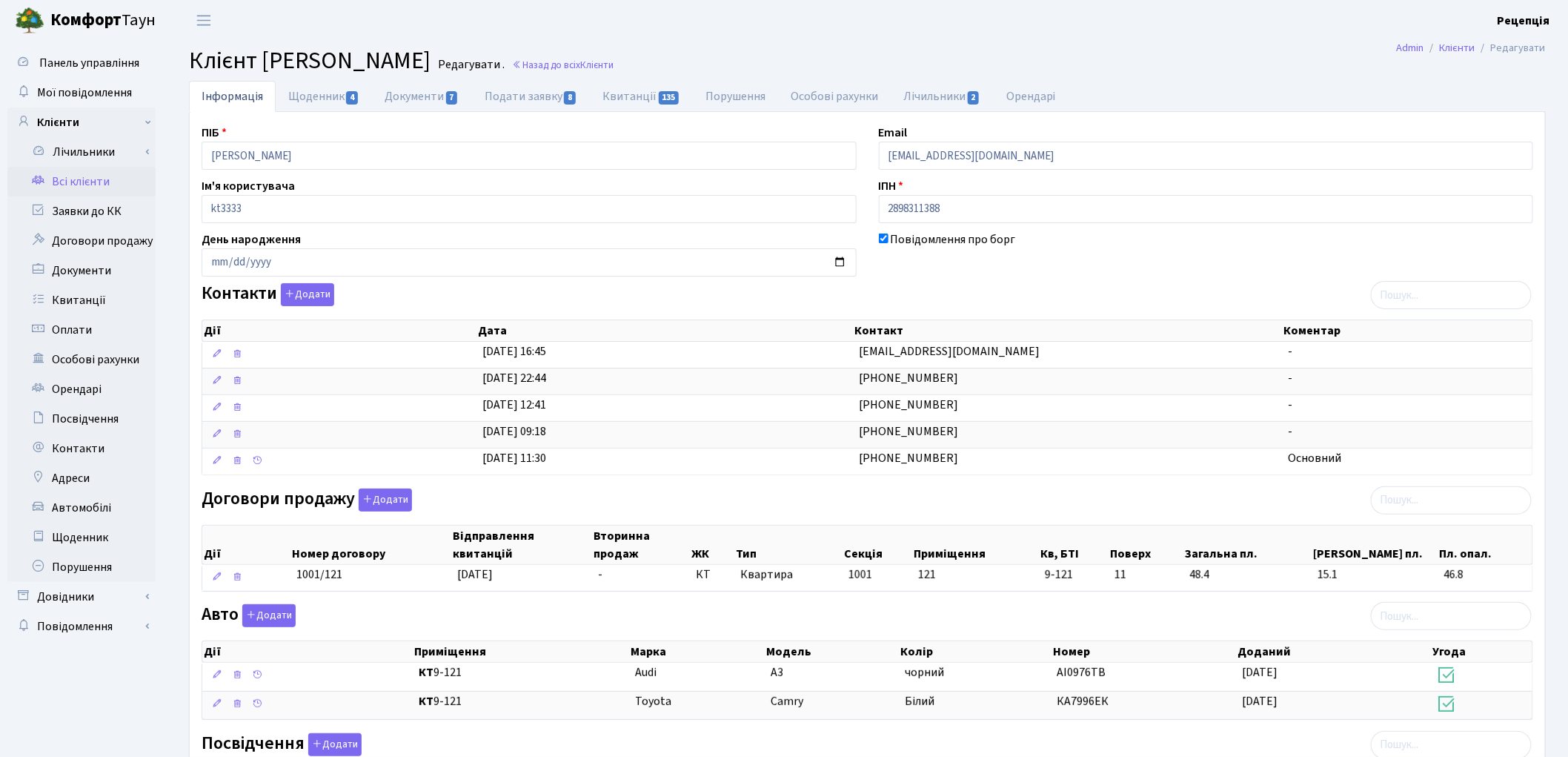
click at [69, 181] on link "Всі клієнти" at bounding box center [82, 182] width 148 height 30
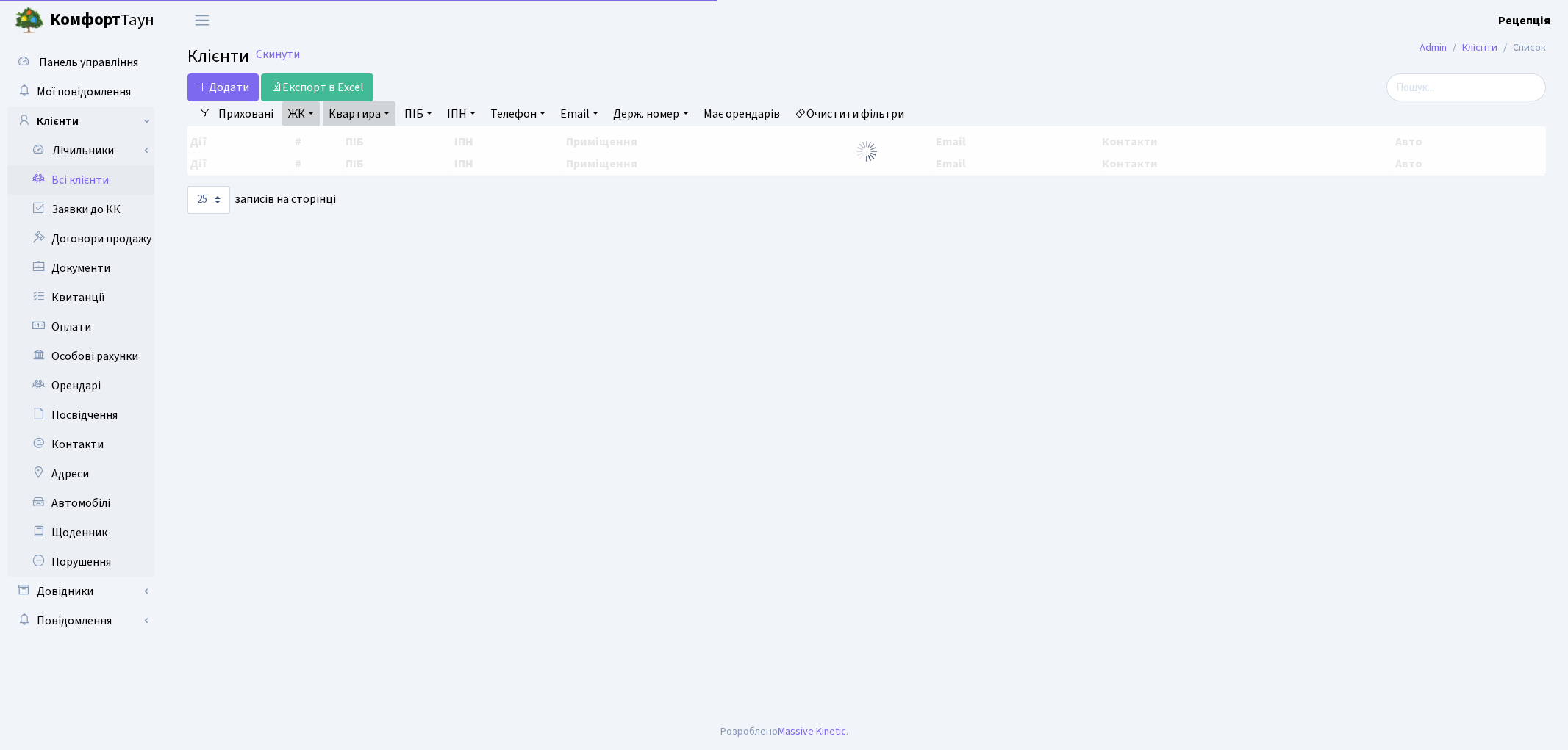
select select "25"
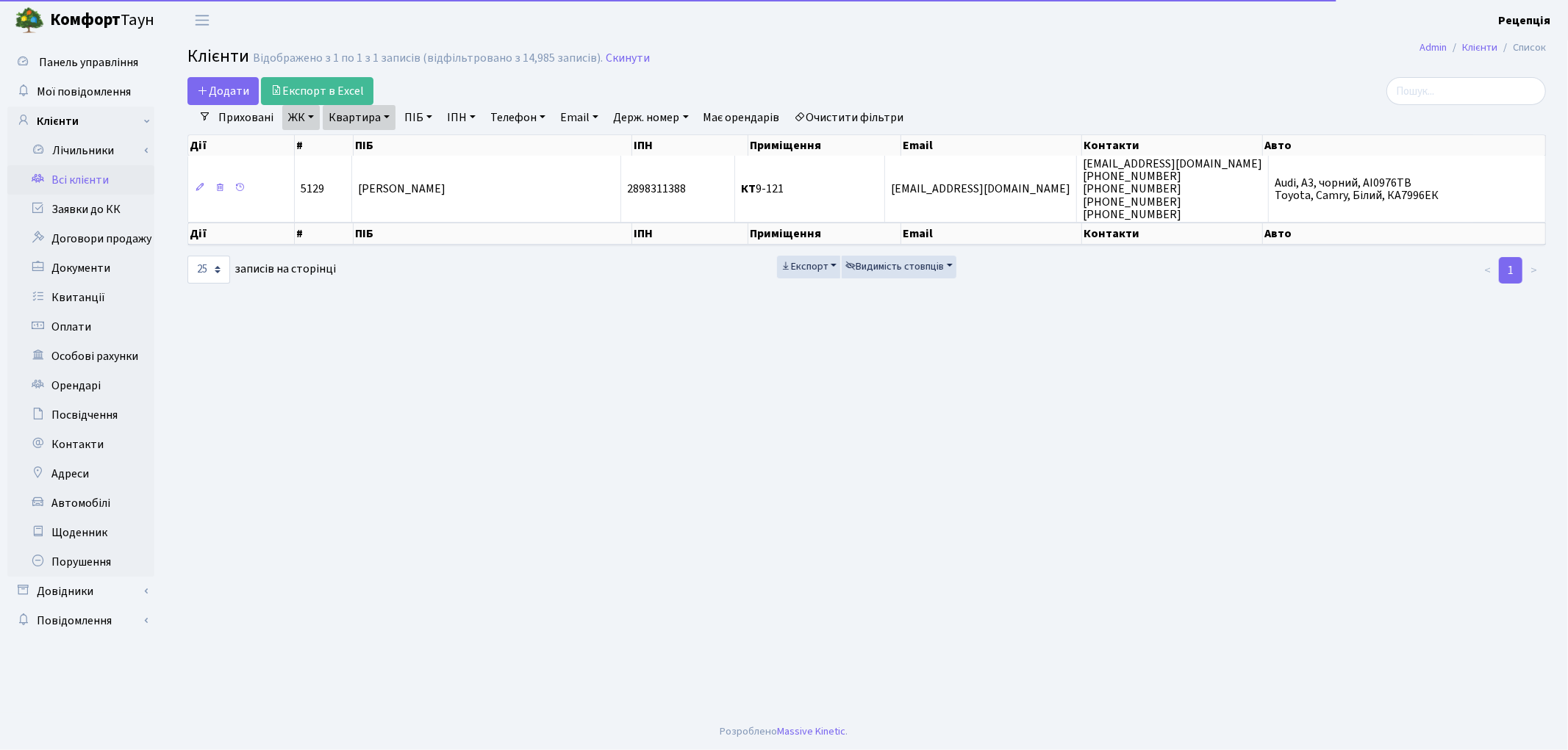
click at [365, 115] on link "Квартира" at bounding box center [359, 118] width 73 height 25
click at [348, 146] on input "9-121" at bounding box center [366, 146] width 86 height 28
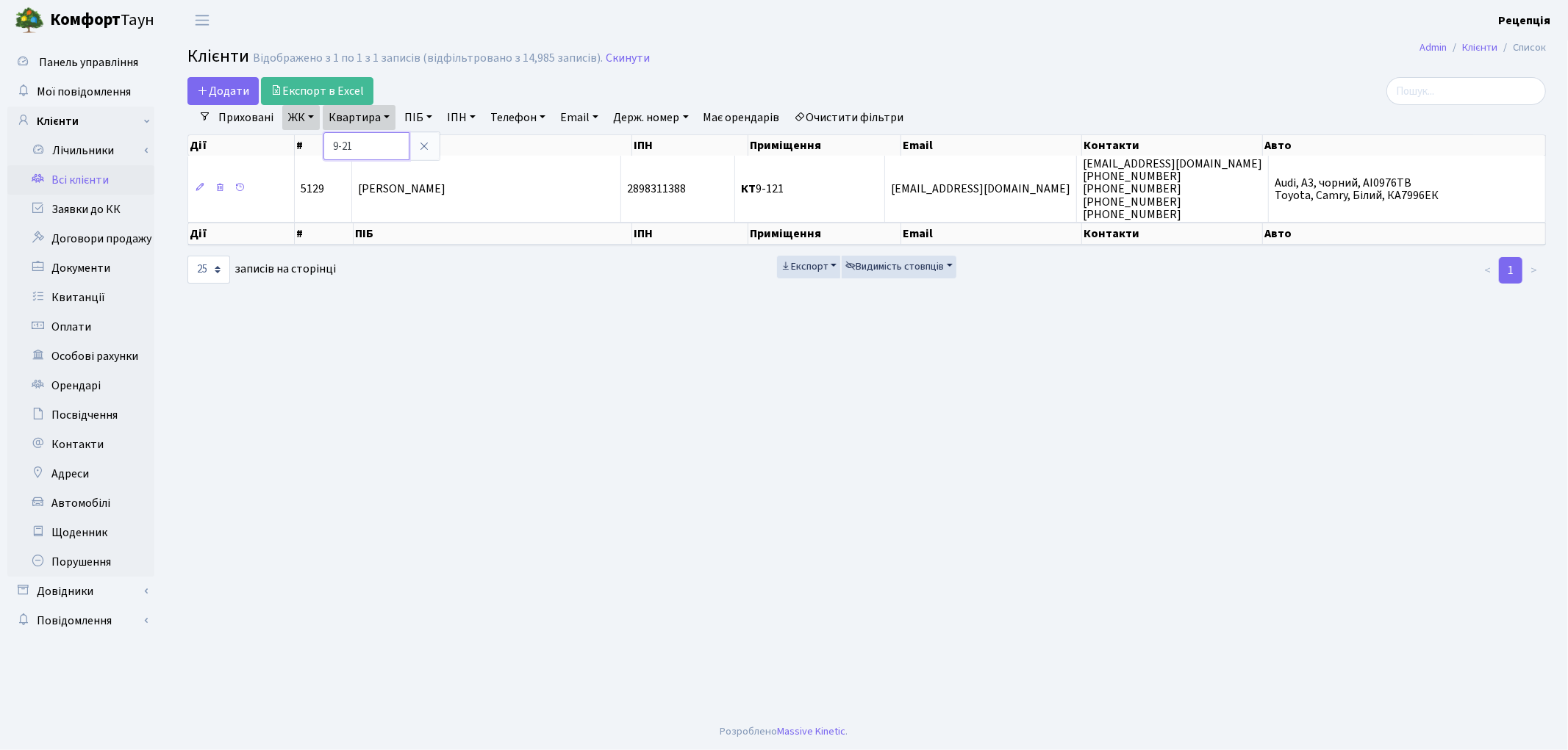
type input "9-21"
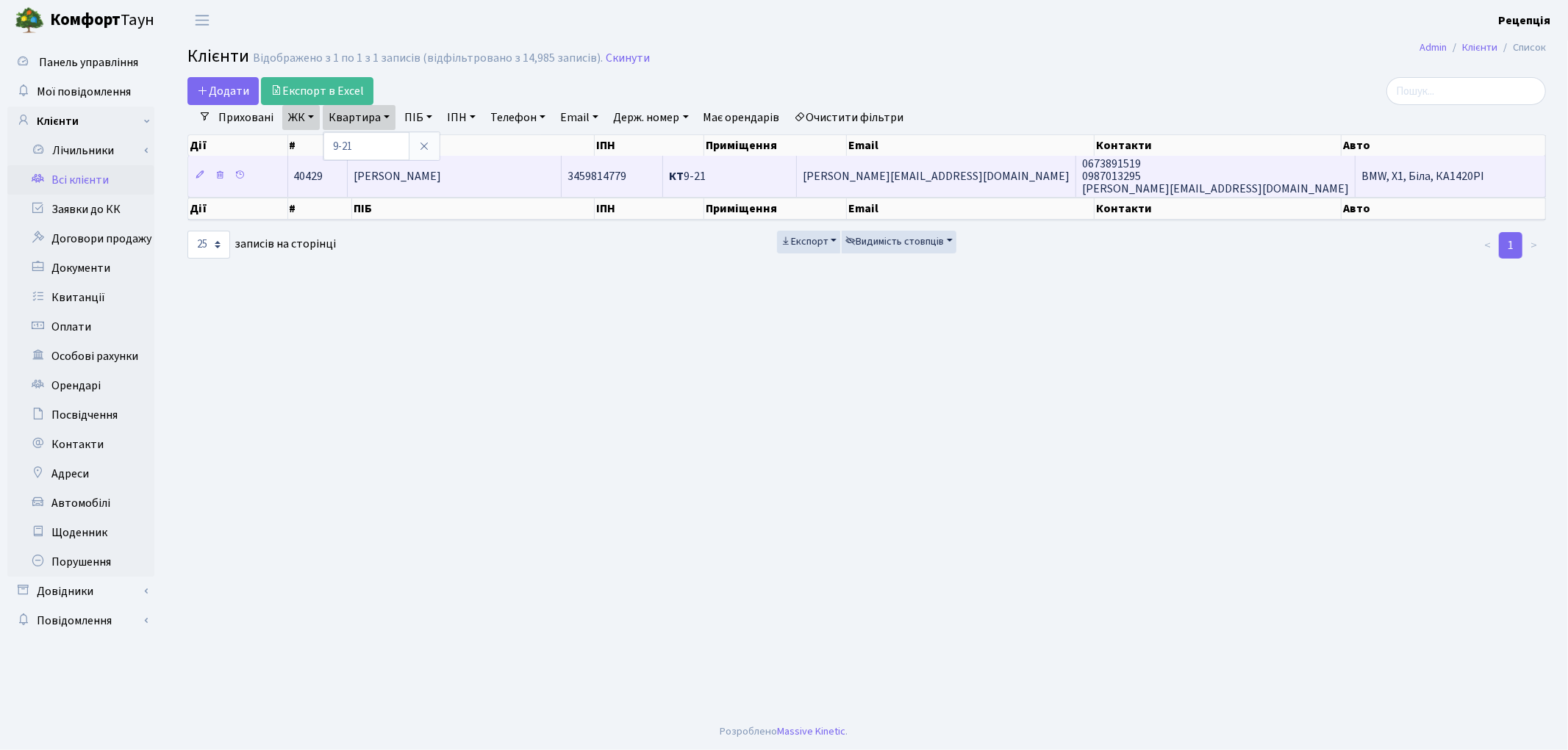
click at [441, 177] on span "[PERSON_NAME]" at bounding box center [397, 177] width 88 height 16
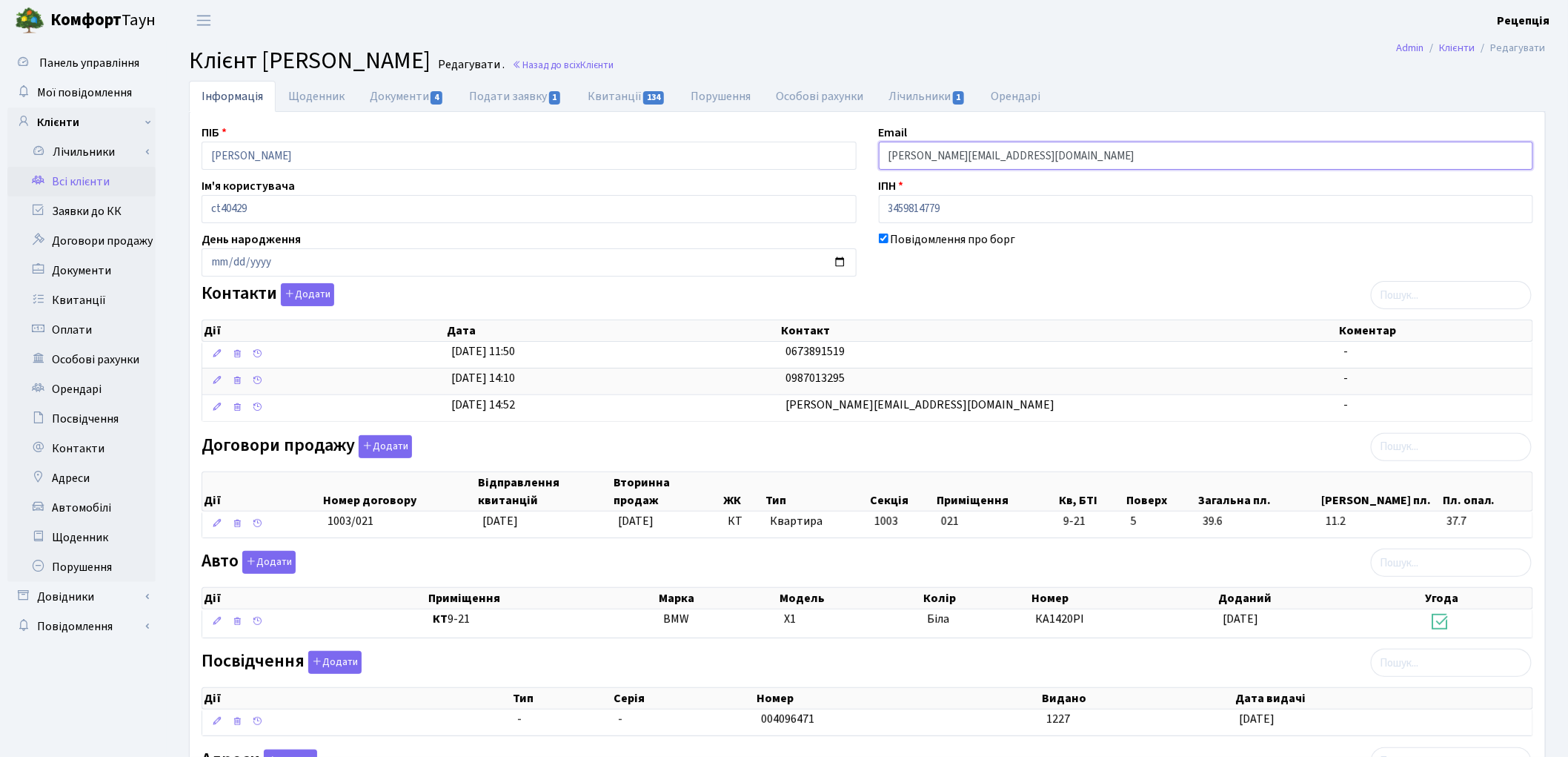
drag, startPoint x: 1039, startPoint y: 155, endPoint x: 848, endPoint y: 160, distance: 191.1
click at [848, 160] on div "ПІБ [PERSON_NAME] Email [PERSON_NAME][EMAIL_ADDRESS][DOMAIN_NAME] Ім'я користув…" at bounding box center [868, 486] width 1354 height 724
click at [70, 182] on link "Всі клієнти" at bounding box center [82, 182] width 148 height 30
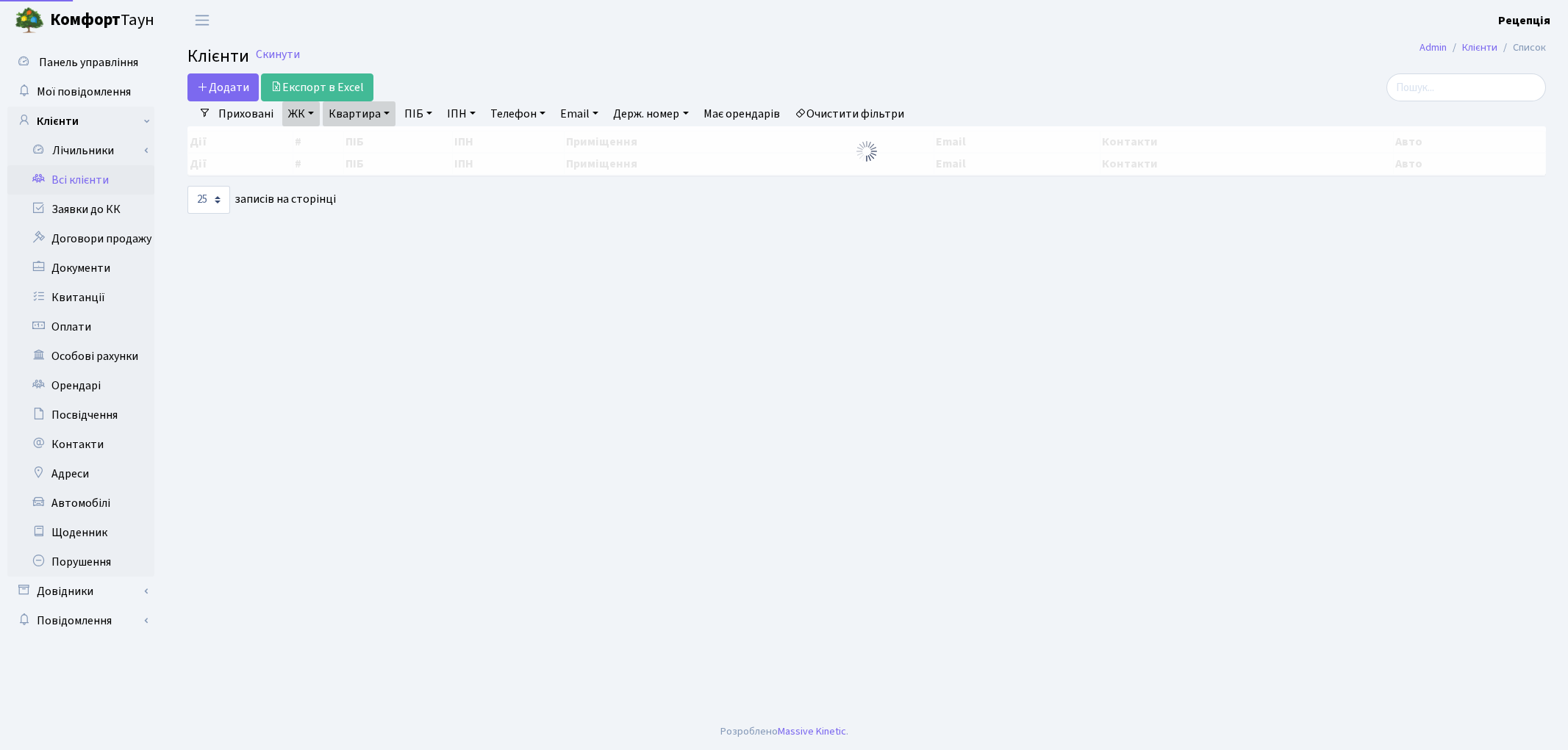
select select "25"
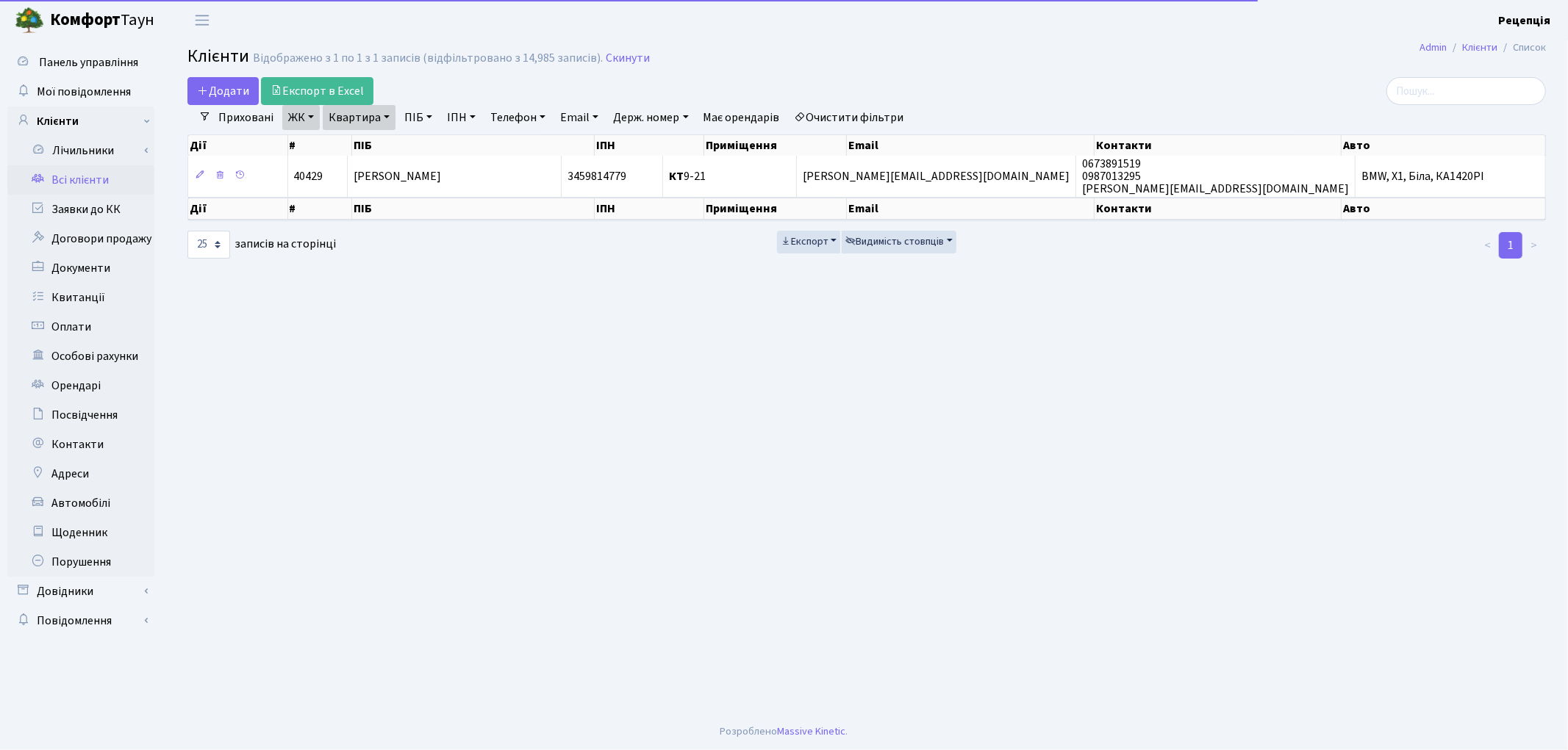
click at [851, 108] on link "Очистити фільтри" at bounding box center [849, 118] width 122 height 25
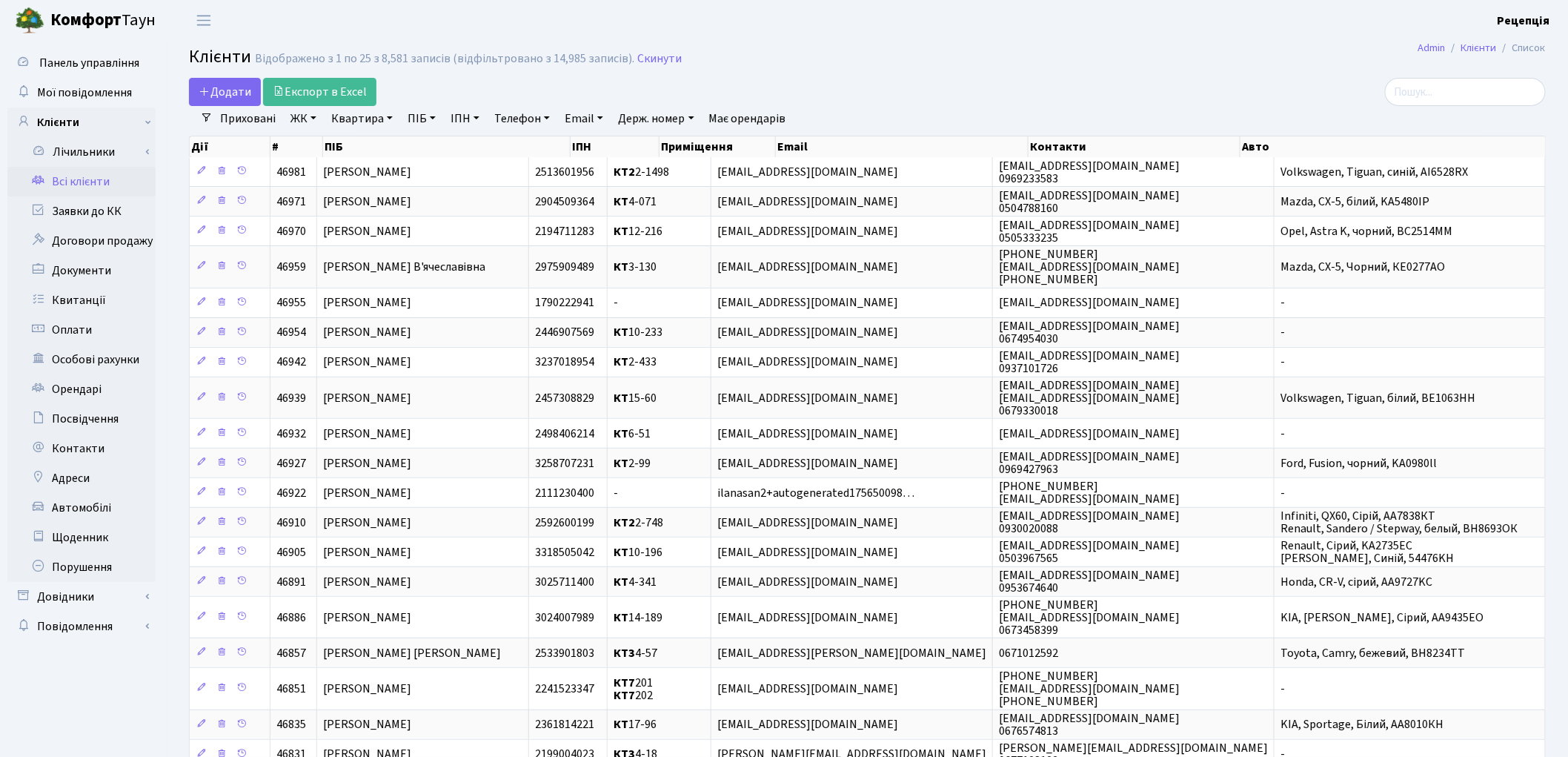
click at [302, 121] on link "ЖК" at bounding box center [303, 119] width 38 height 25
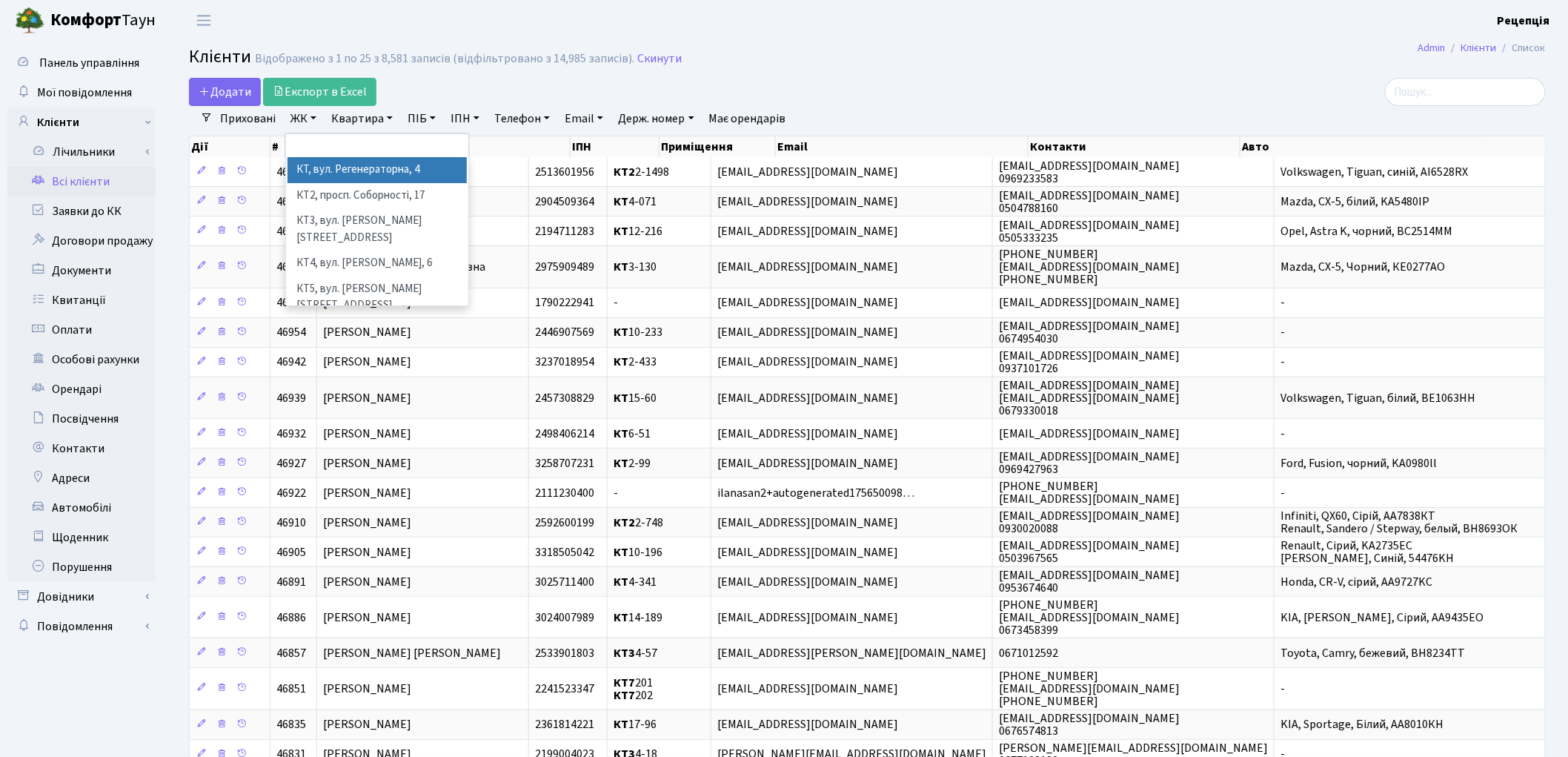
click at [341, 166] on li "КТ, вул. Регенераторна, 4" at bounding box center [377, 170] width 180 height 26
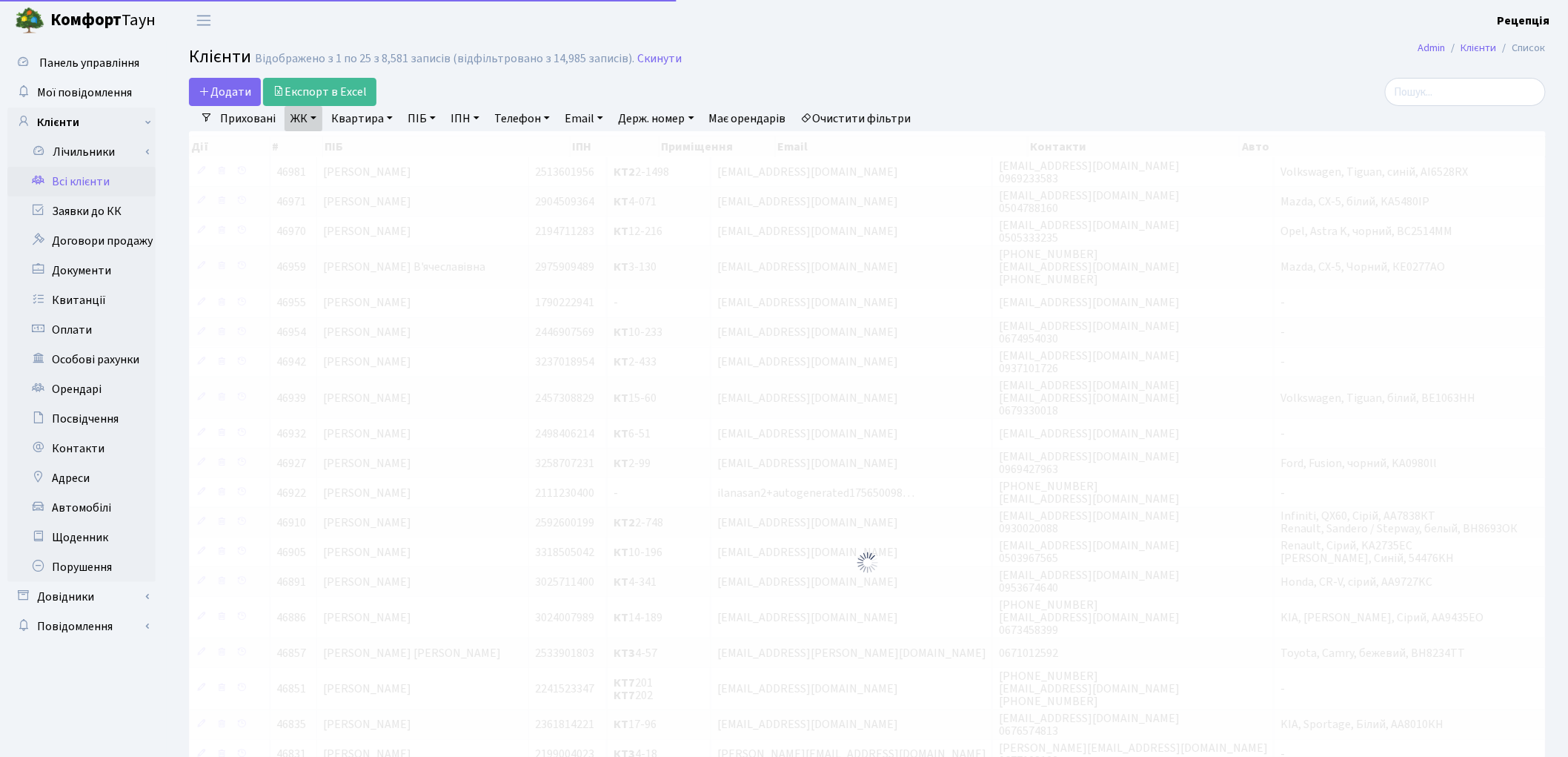
click at [358, 120] on link "Квартира" at bounding box center [362, 119] width 74 height 25
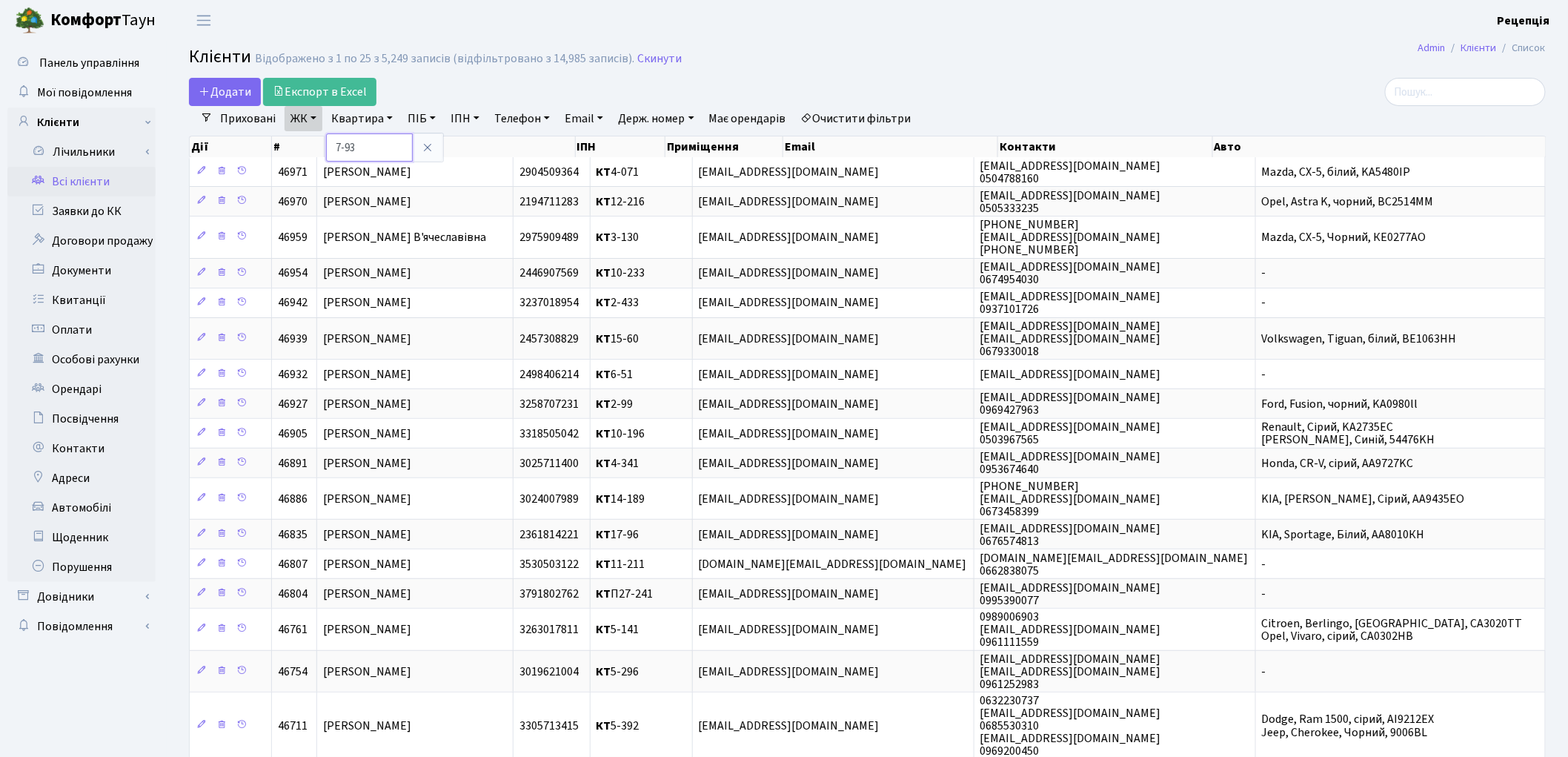
type input "7-93"
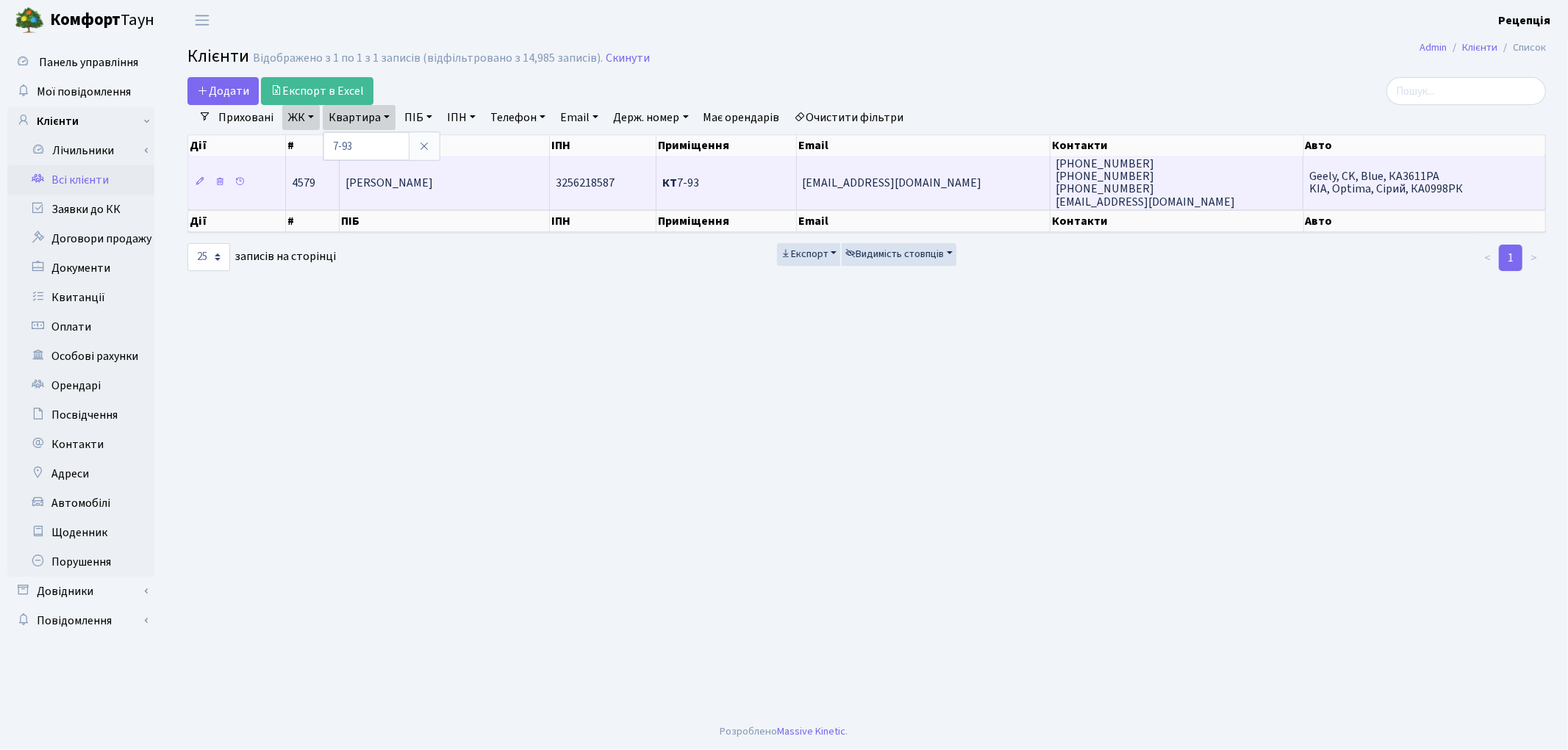
click at [400, 190] on td "Демідова Анна Сергіївна" at bounding box center [445, 183] width 211 height 53
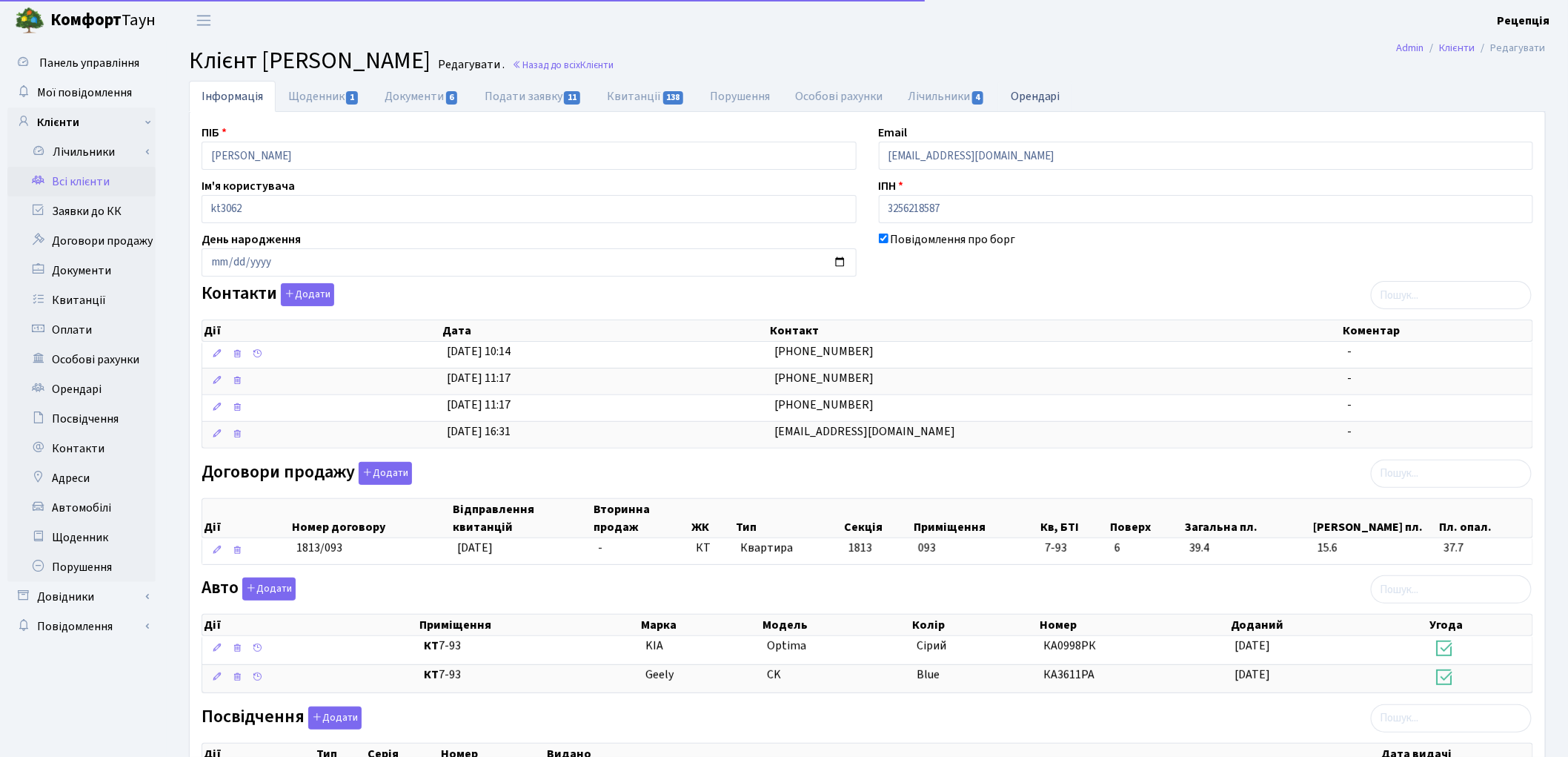
click at [1043, 90] on link "Орендарі" at bounding box center [1036, 96] width 75 height 30
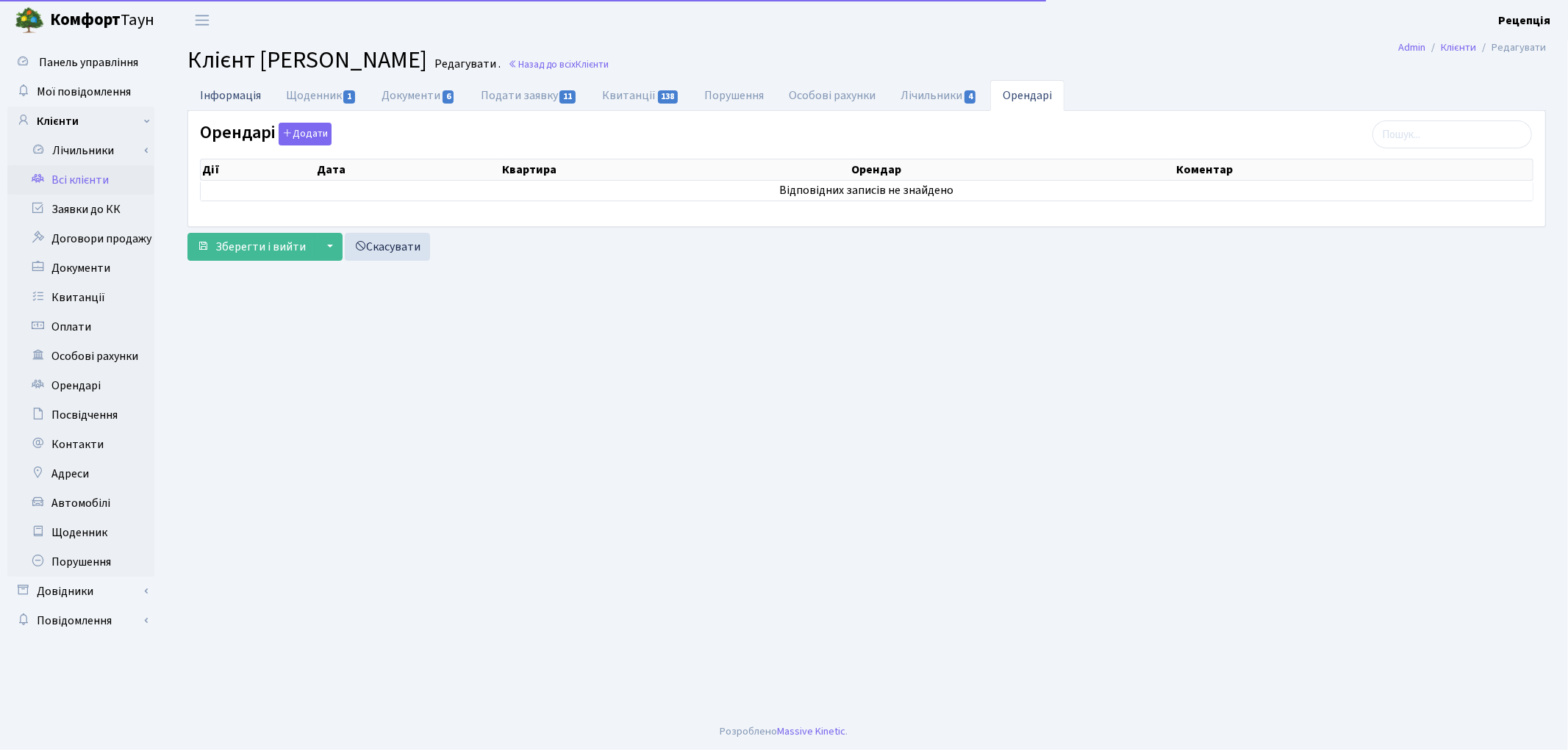
click at [233, 89] on link "Інформація" at bounding box center [231, 95] width 86 height 30
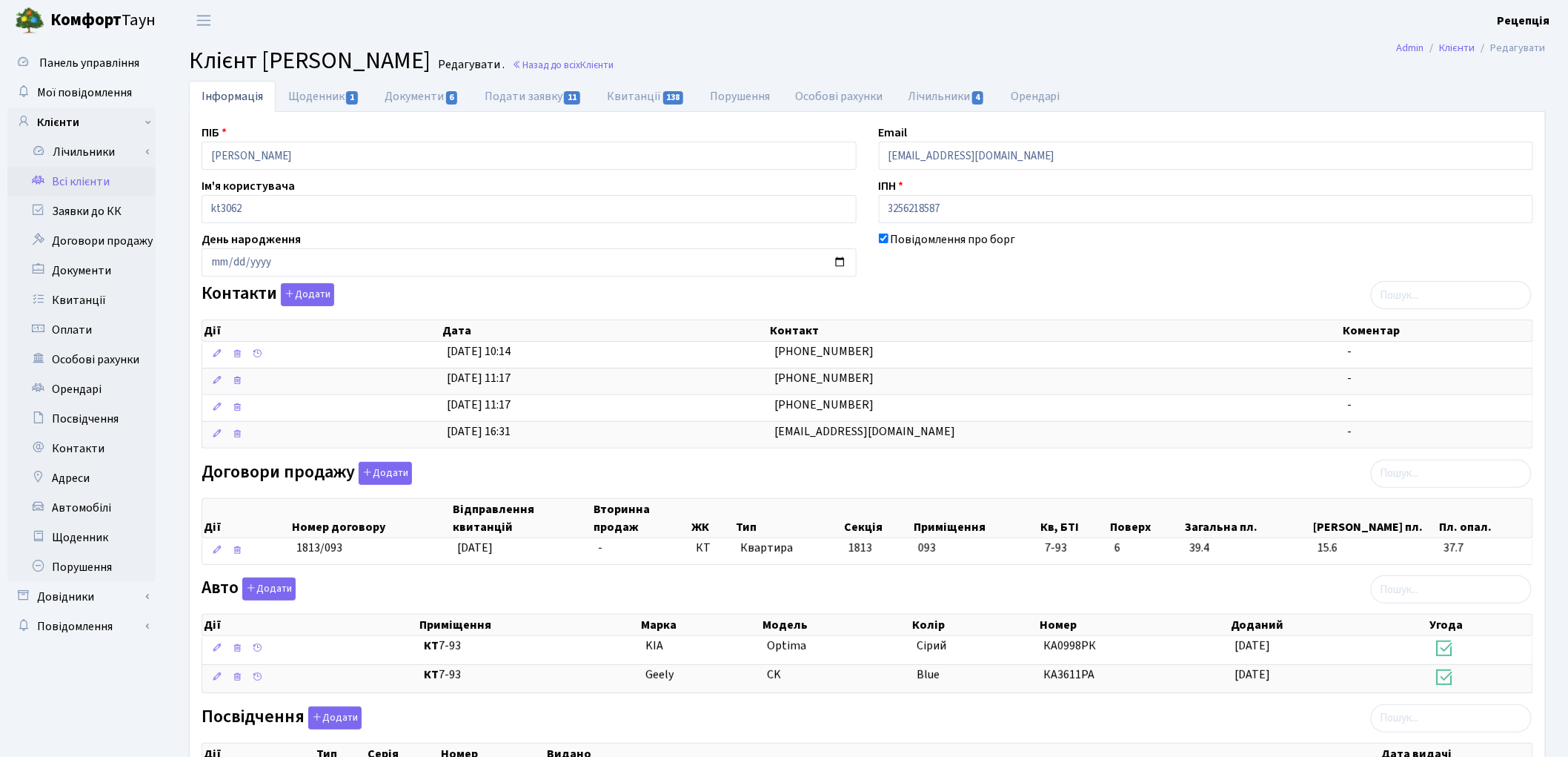
click at [82, 179] on link "Всі клієнти" at bounding box center [82, 182] width 148 height 30
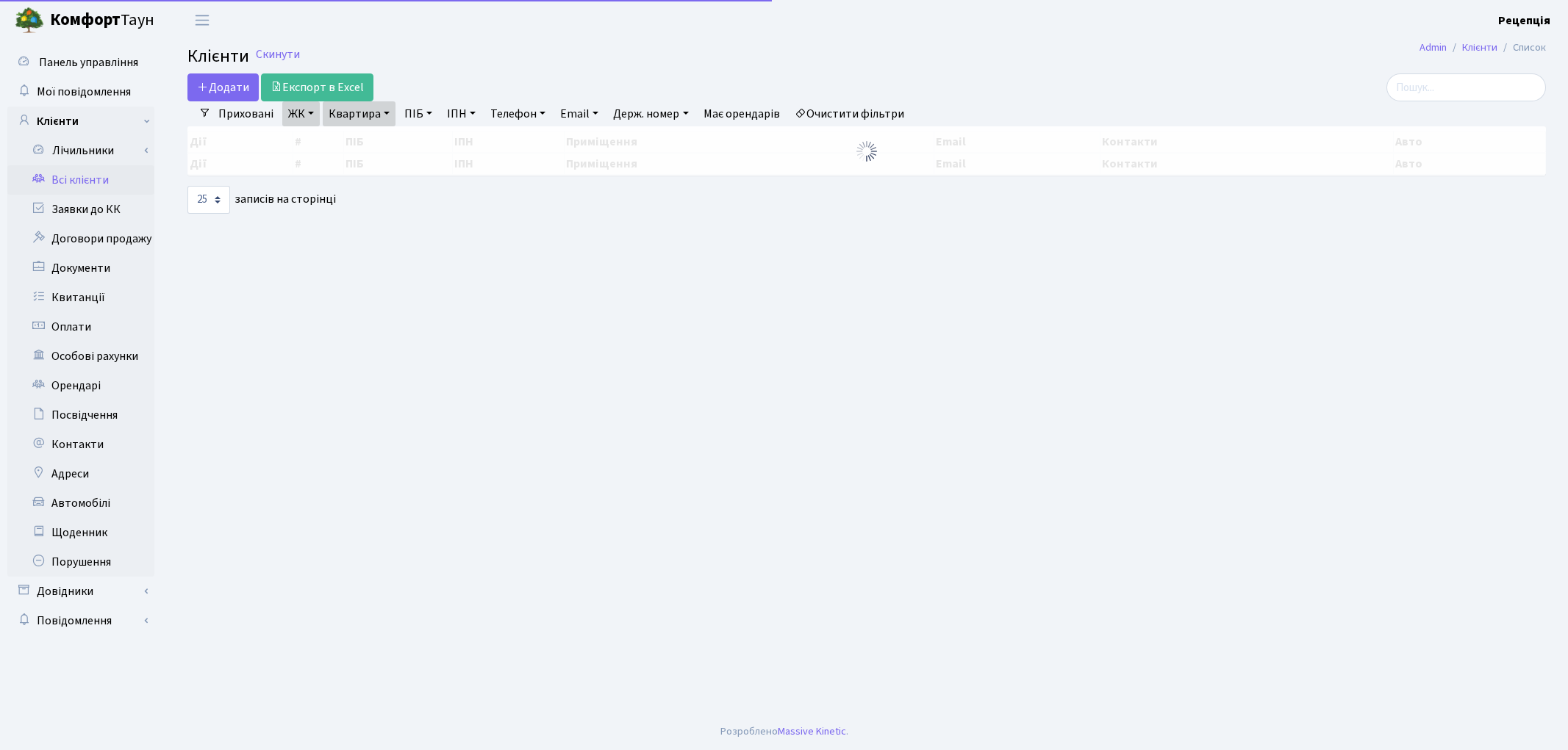
select select "25"
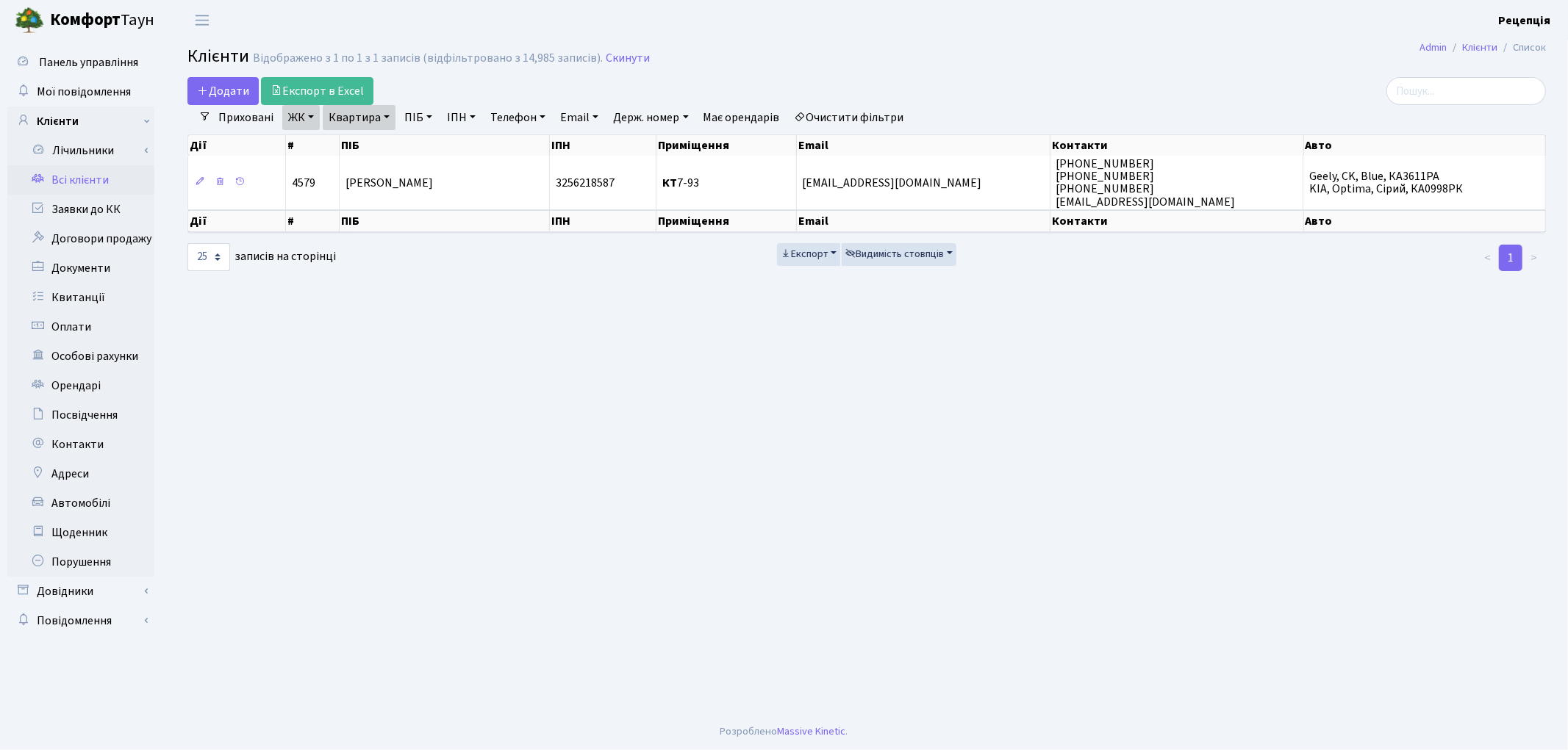
click at [865, 112] on link "Очистити фільтри" at bounding box center [849, 118] width 122 height 25
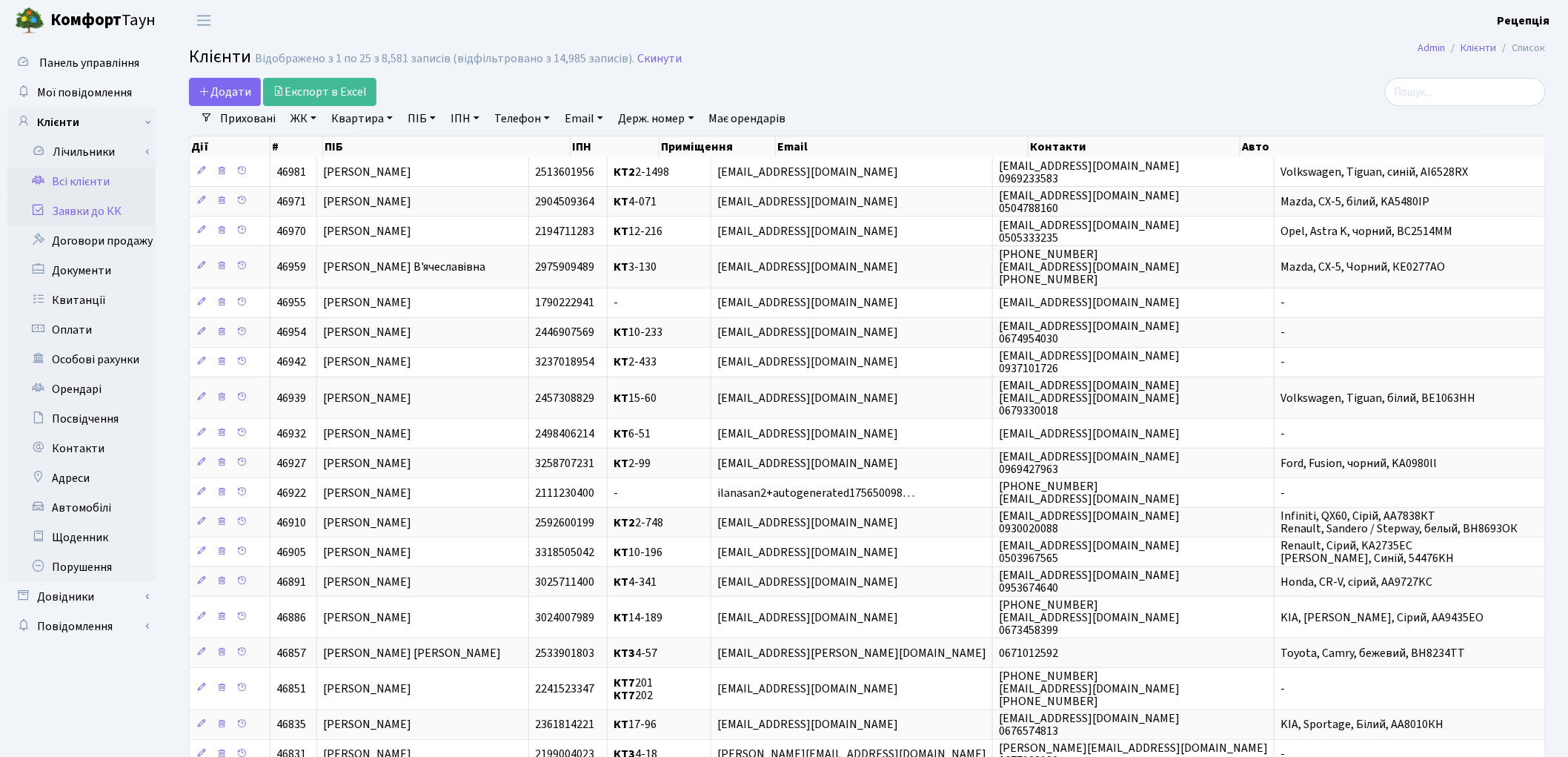
click at [99, 210] on link "Заявки до КК" at bounding box center [82, 212] width 148 height 30
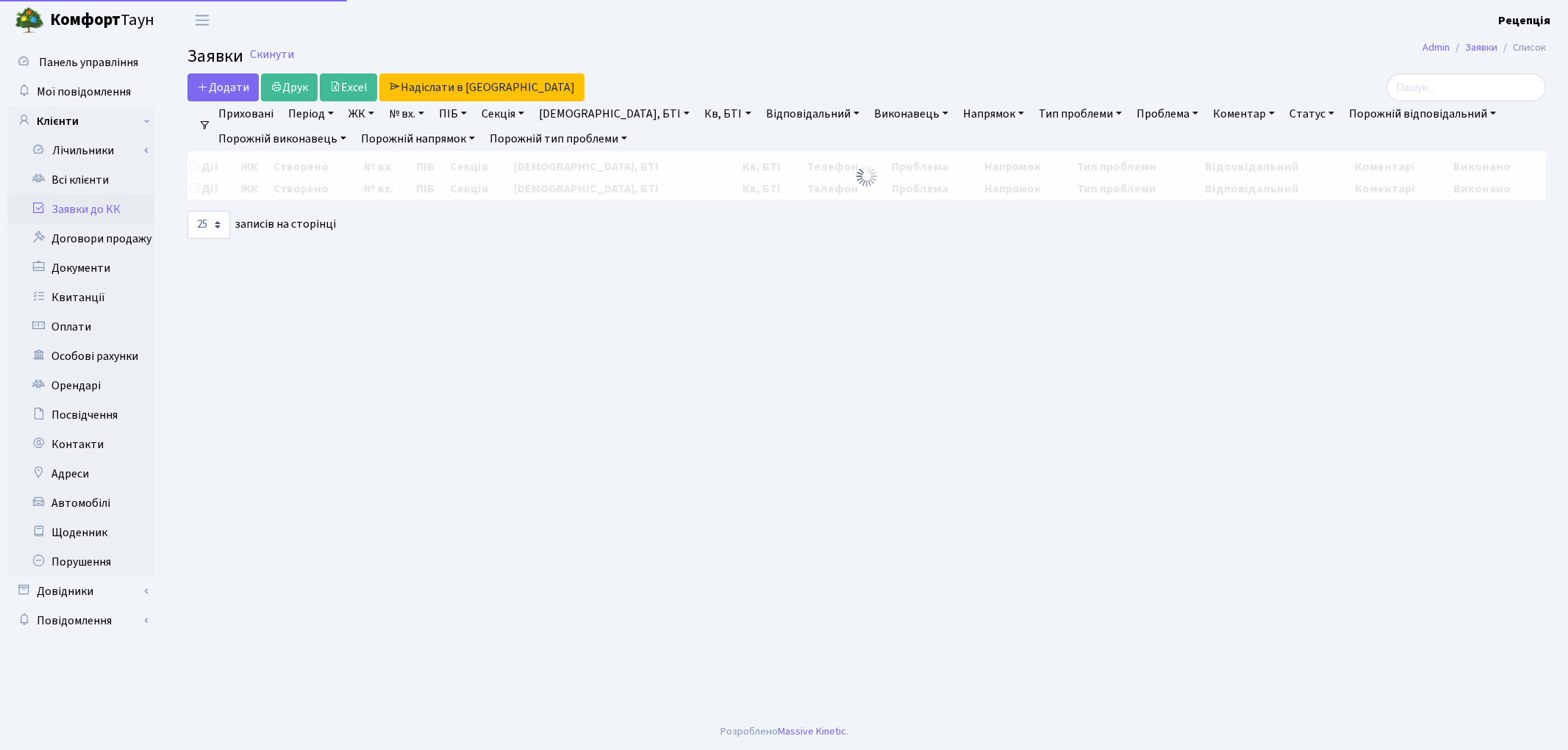
select select "25"
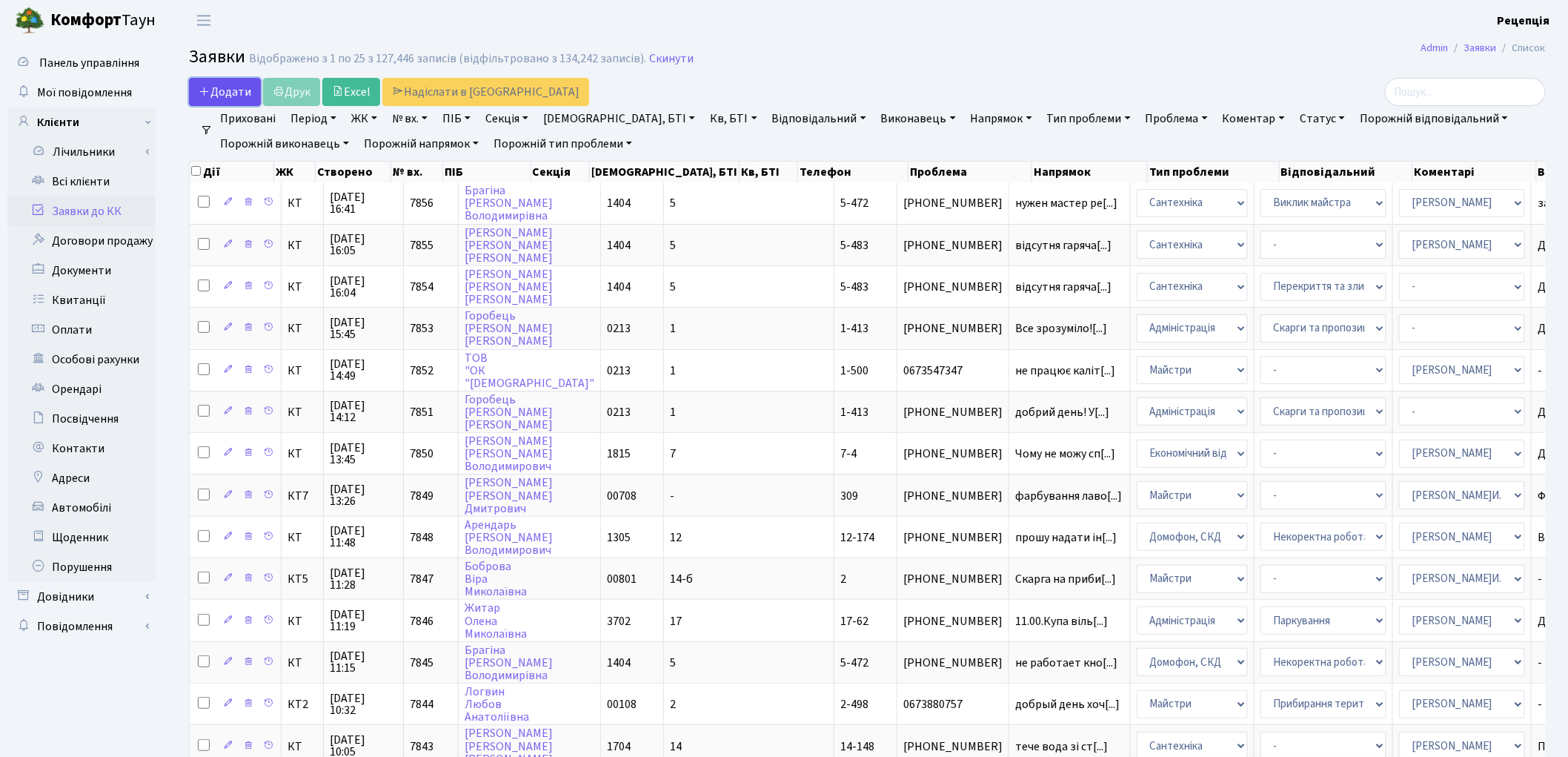
click at [241, 84] on span "Додати" at bounding box center [225, 92] width 53 height 16
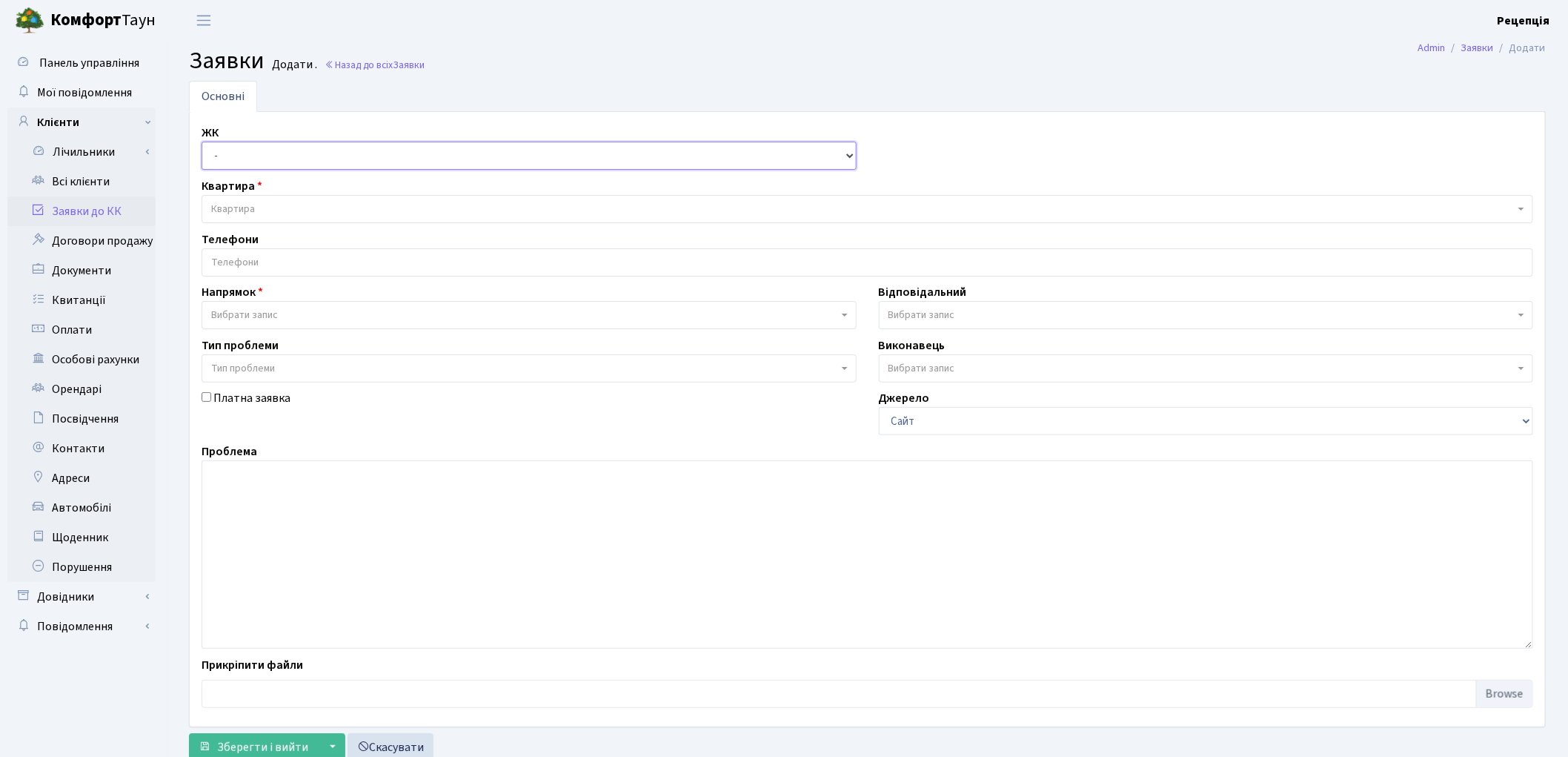
click at [255, 157] on select "- КТ, вул. Регенераторна, 4 КТ2, просп. [STREET_ADDRESS] [STREET_ADDRESS] [PERS…" at bounding box center [529, 156] width 655 height 28
select select "271"
click at [202, 142] on select "- КТ, вул. Регенераторна, 4 КТ2, просп. Соборності, 17 КТ3, вул. Березнева, 16 …" at bounding box center [529, 156] width 655 height 28
select select
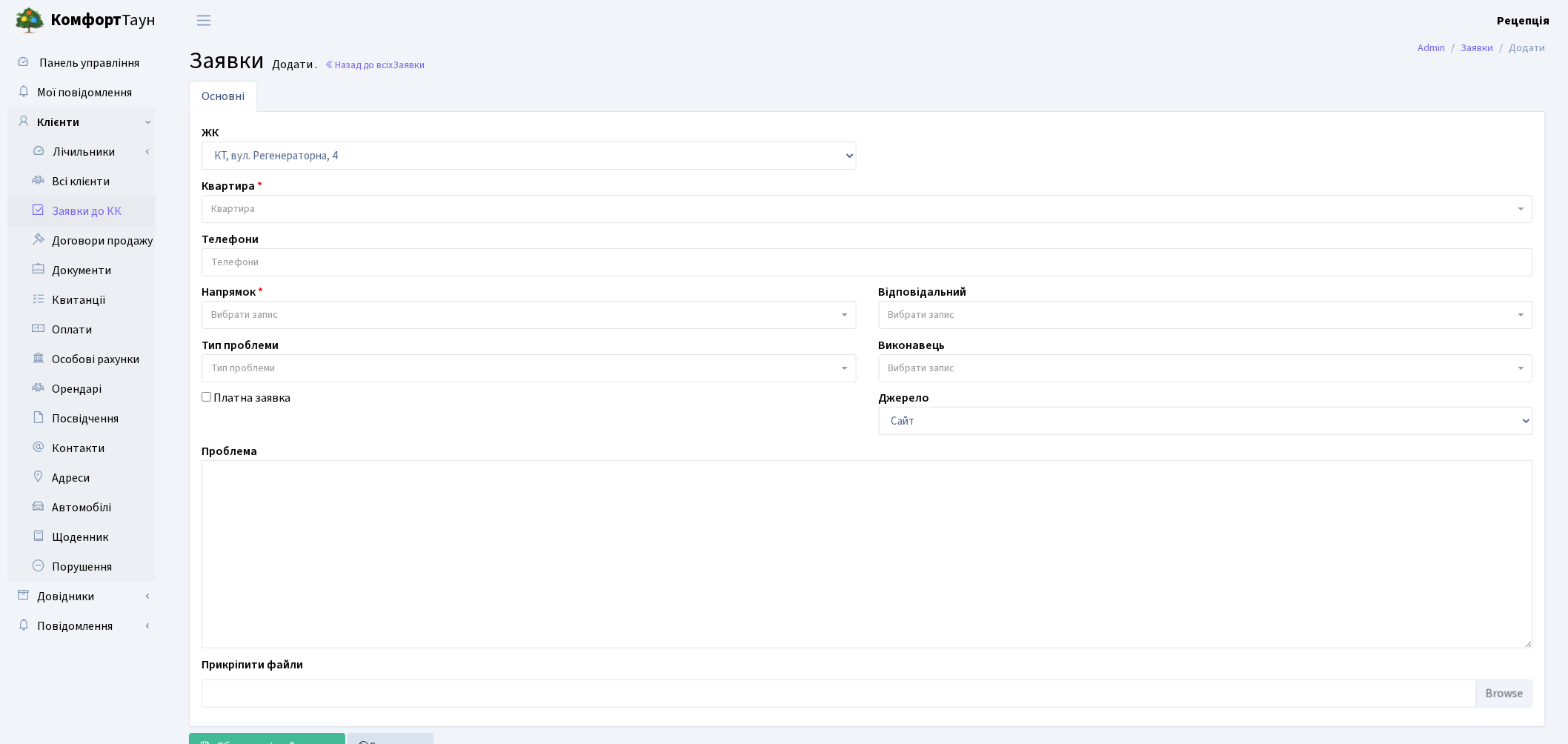
click at [438, 202] on span "Квартира" at bounding box center [868, 209] width 1332 height 28
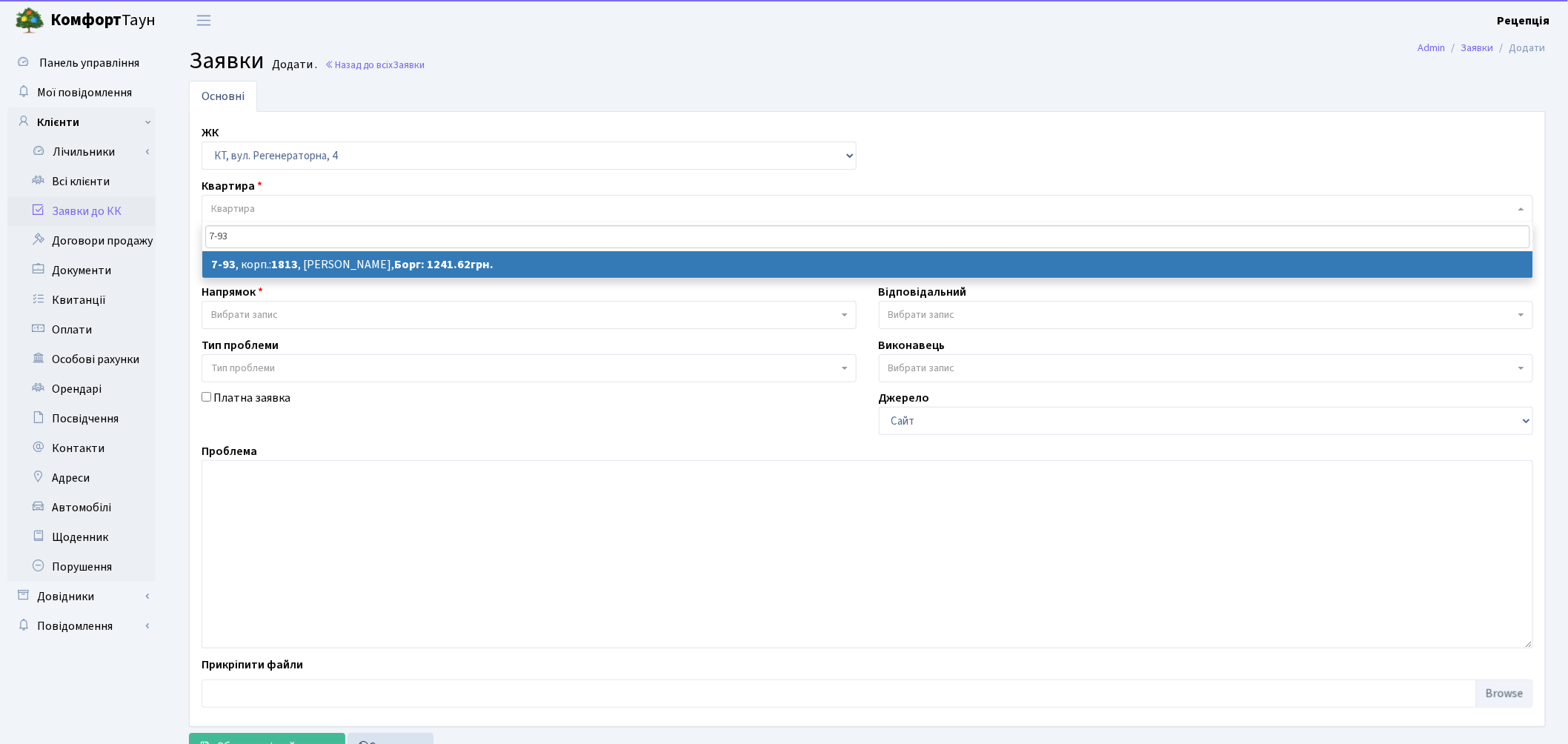
type input "7-93"
select select
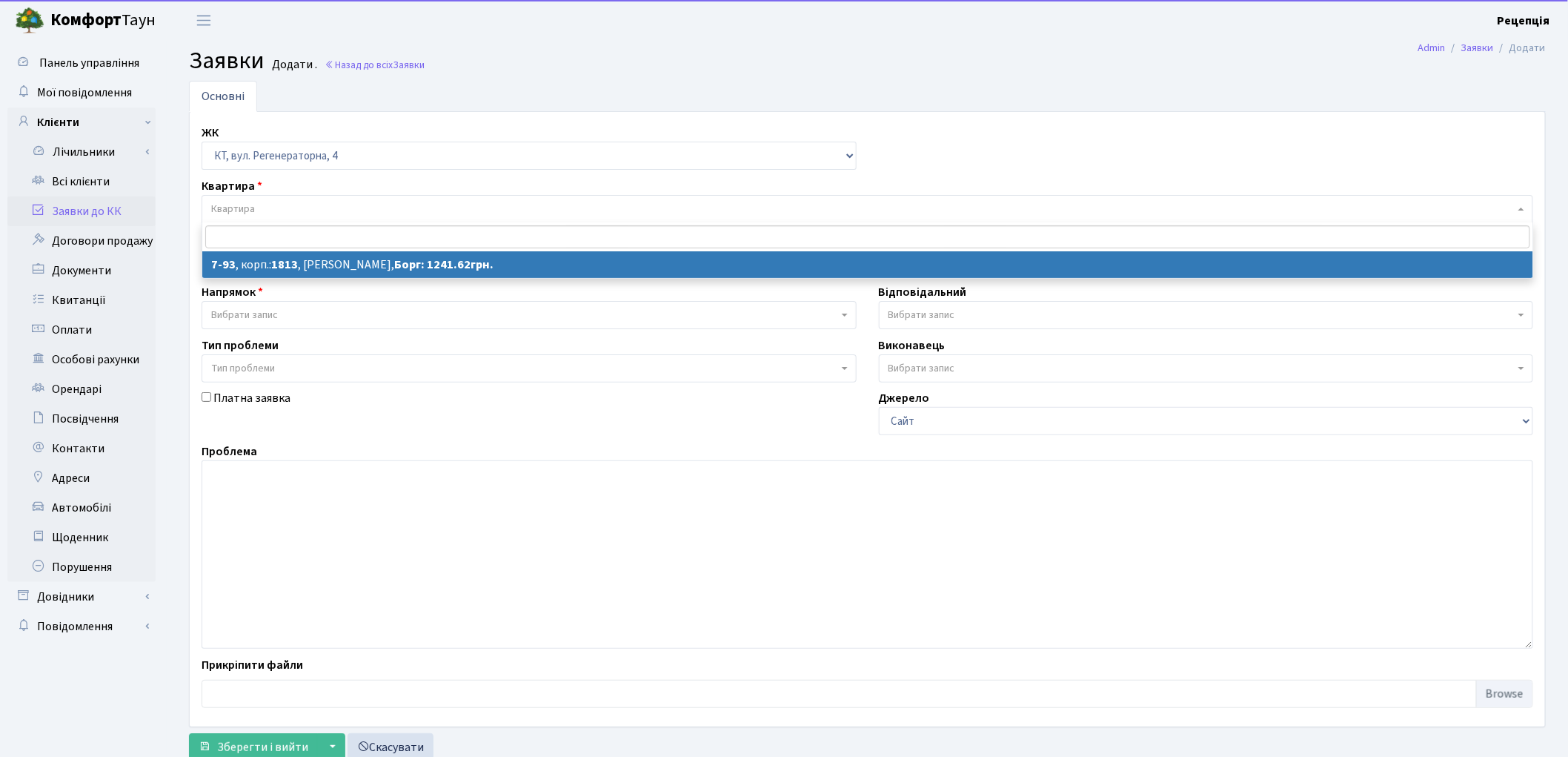
select select "5094"
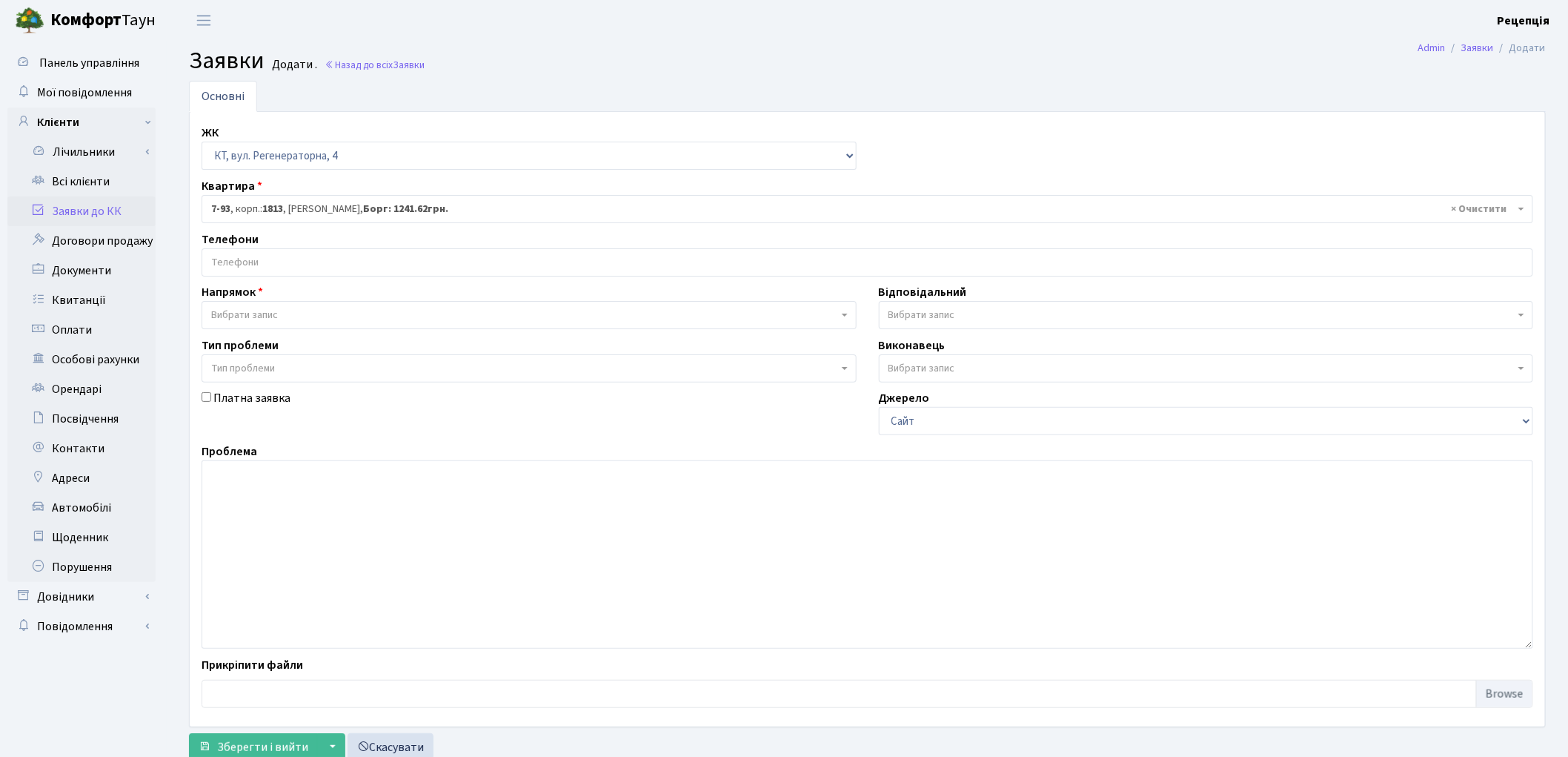
click at [293, 263] on input "search" at bounding box center [868, 262] width 1330 height 27
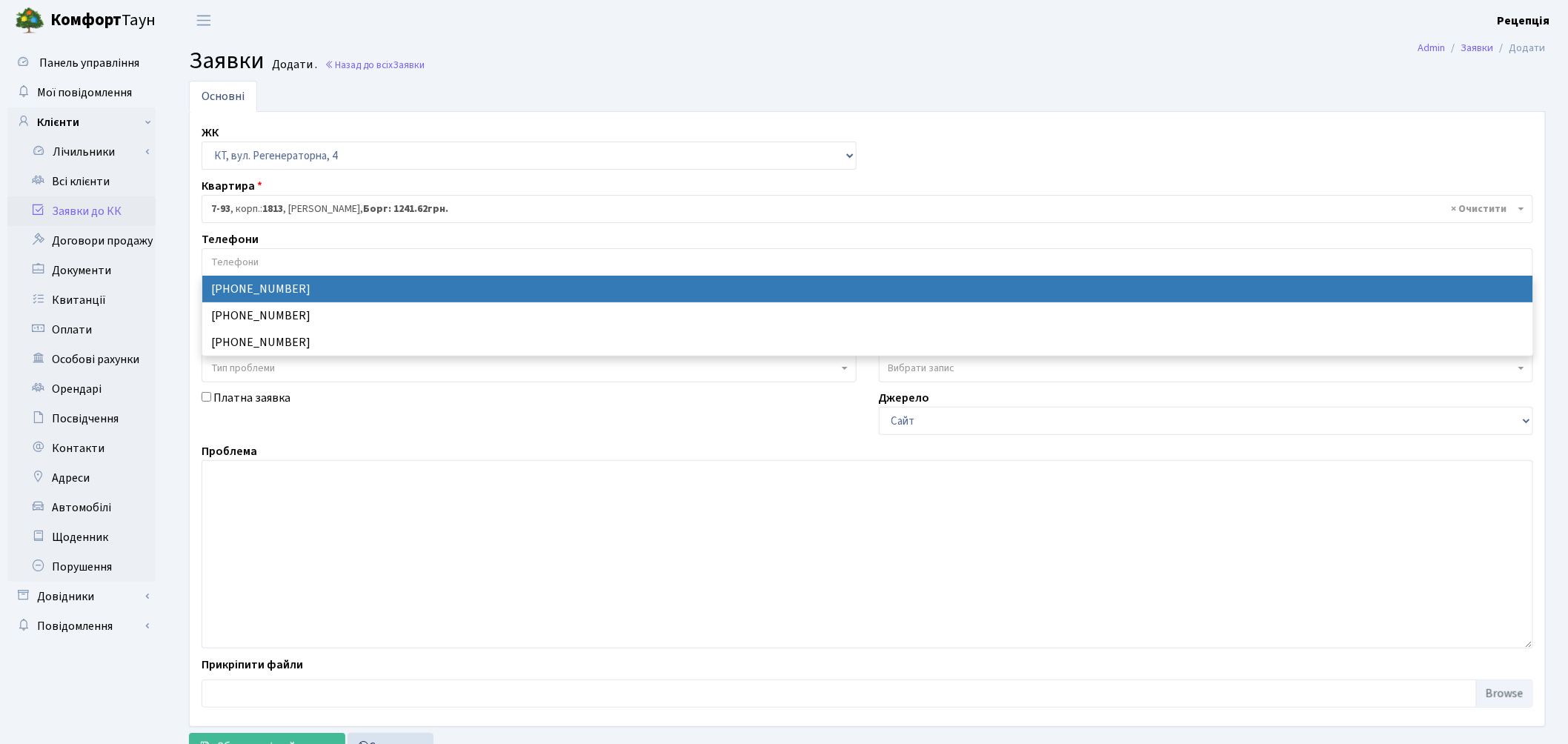
select select "118621"
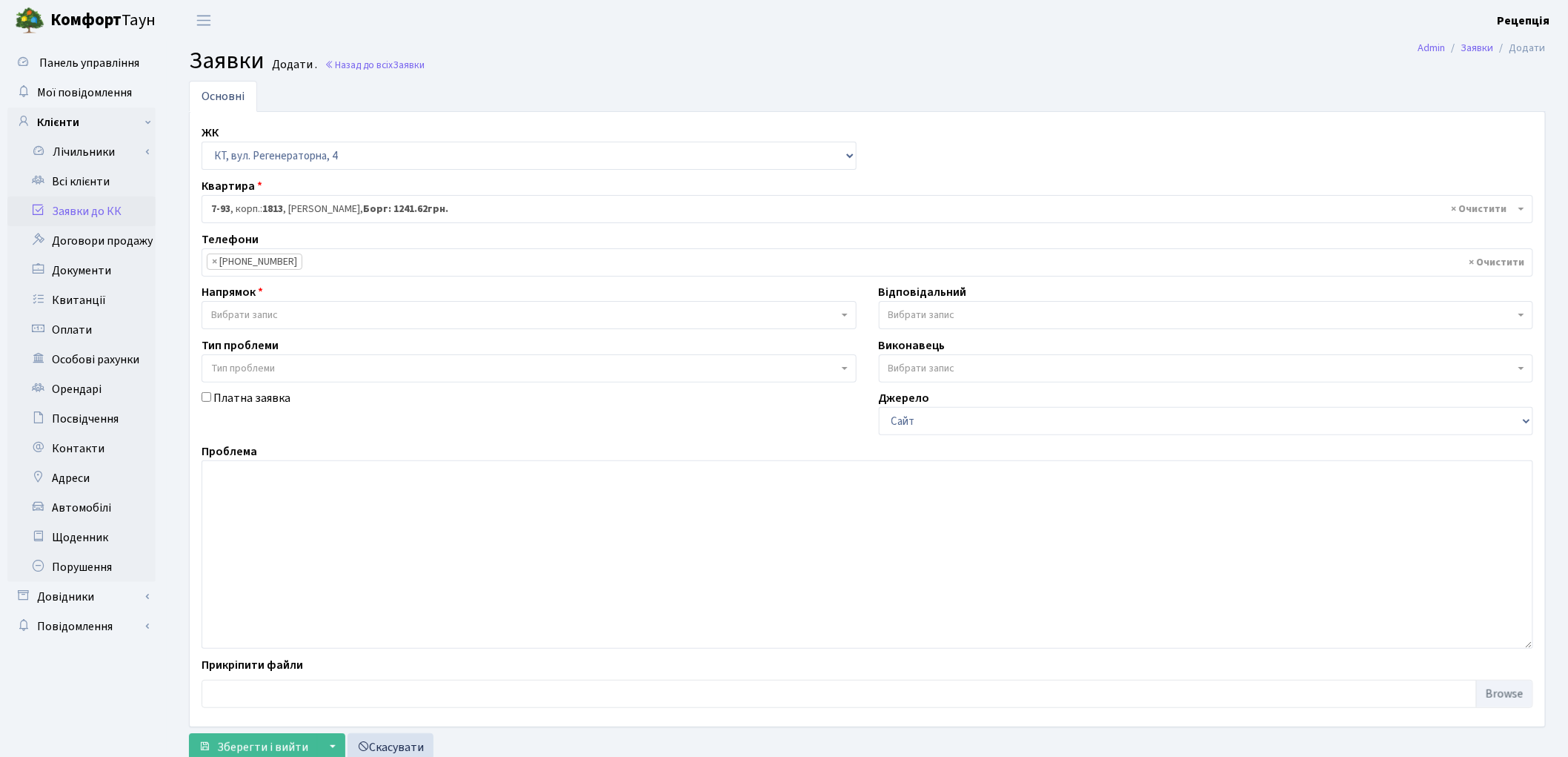
click at [284, 316] on span "Вибрати запис" at bounding box center [525, 315] width 627 height 15
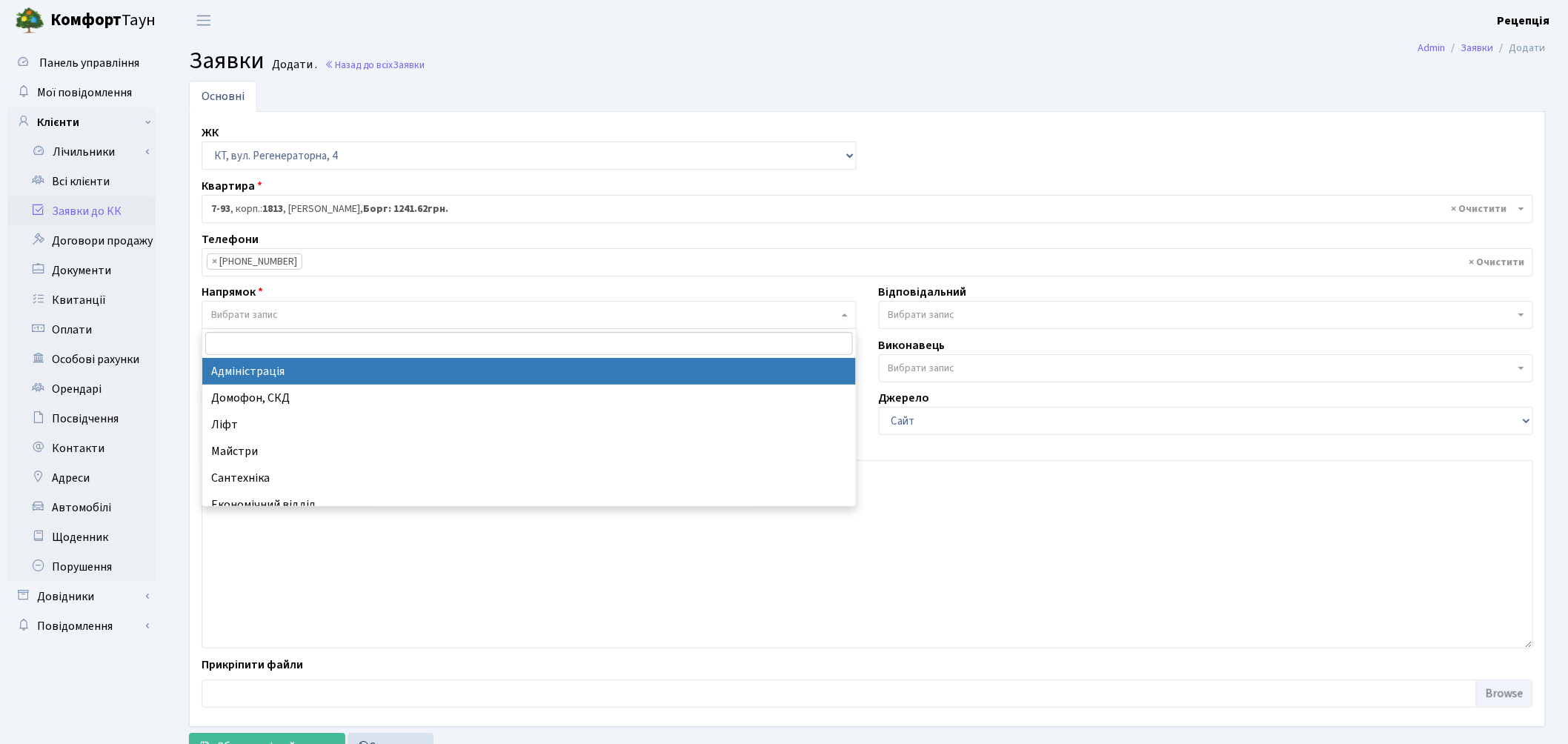
click at [284, 356] on span at bounding box center [529, 343] width 653 height 29
select select "5"
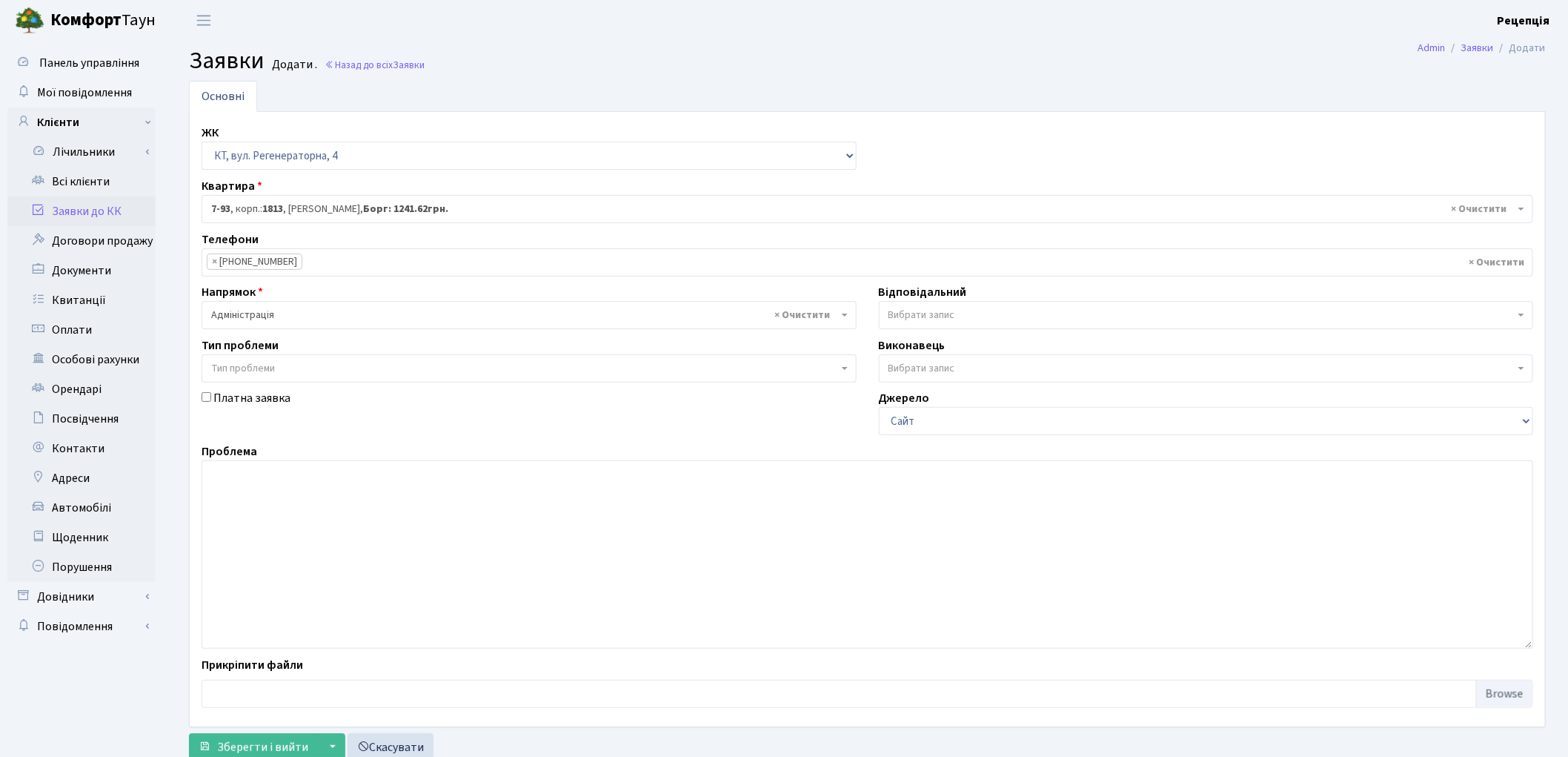
click at [282, 361] on span "Тип проблеми" at bounding box center [525, 368] width 627 height 15
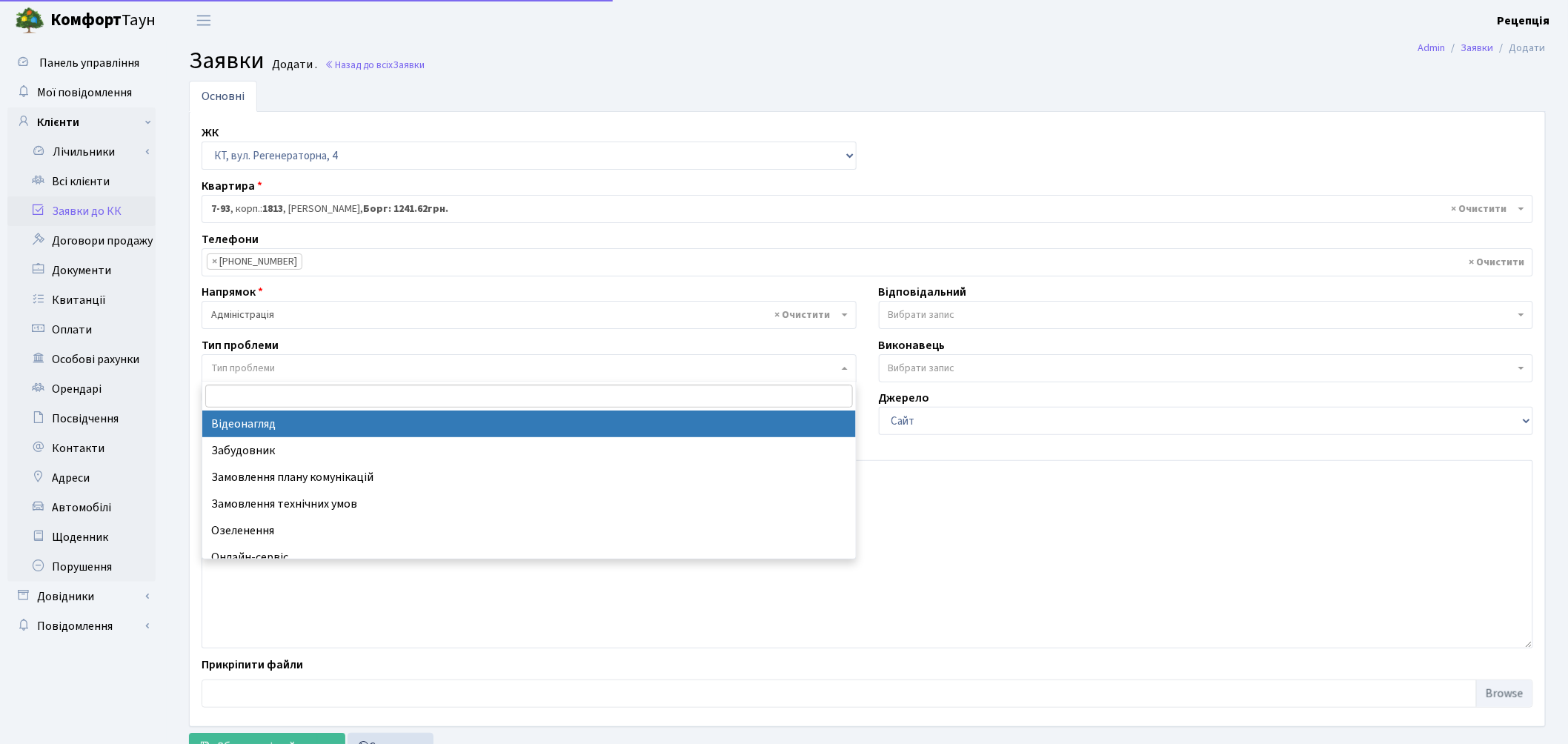
select select "45"
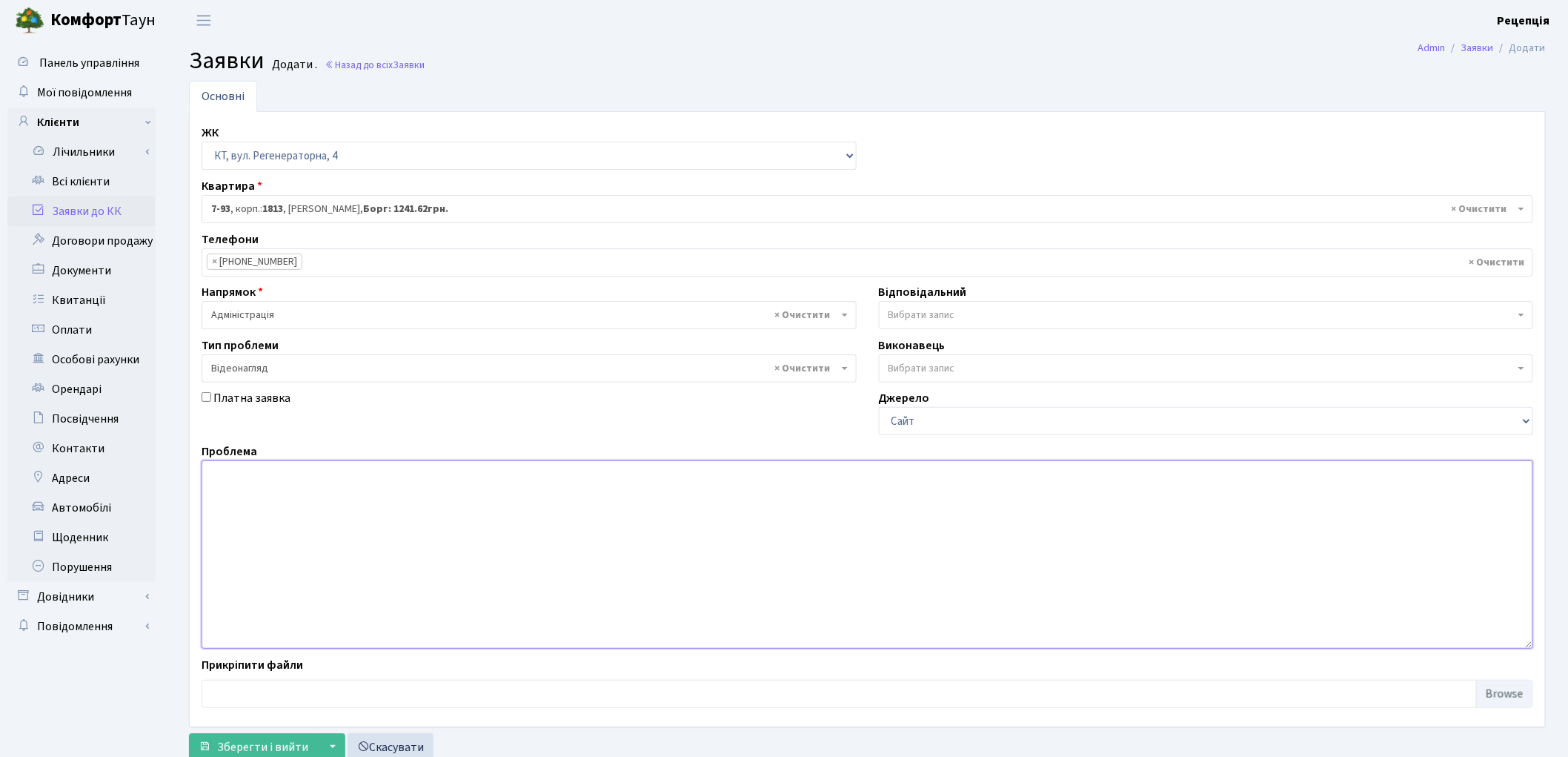
click at [286, 494] on textarea at bounding box center [868, 555] width 1332 height 189
type textarea "Надати відеоспостереження пошкодження автомобіля."
click at [264, 744] on span "Зберегти і вийти" at bounding box center [262, 747] width 91 height 16
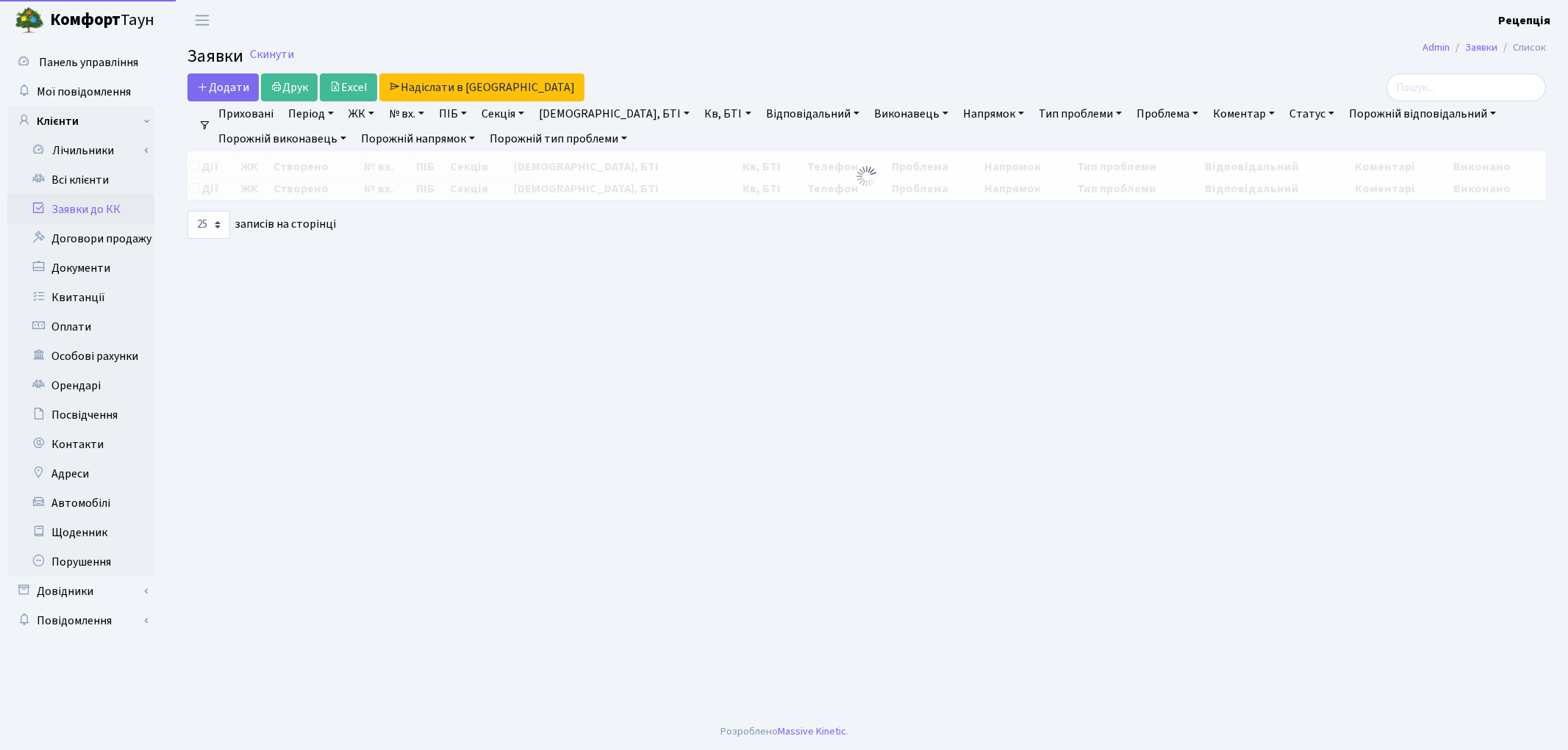
select select "25"
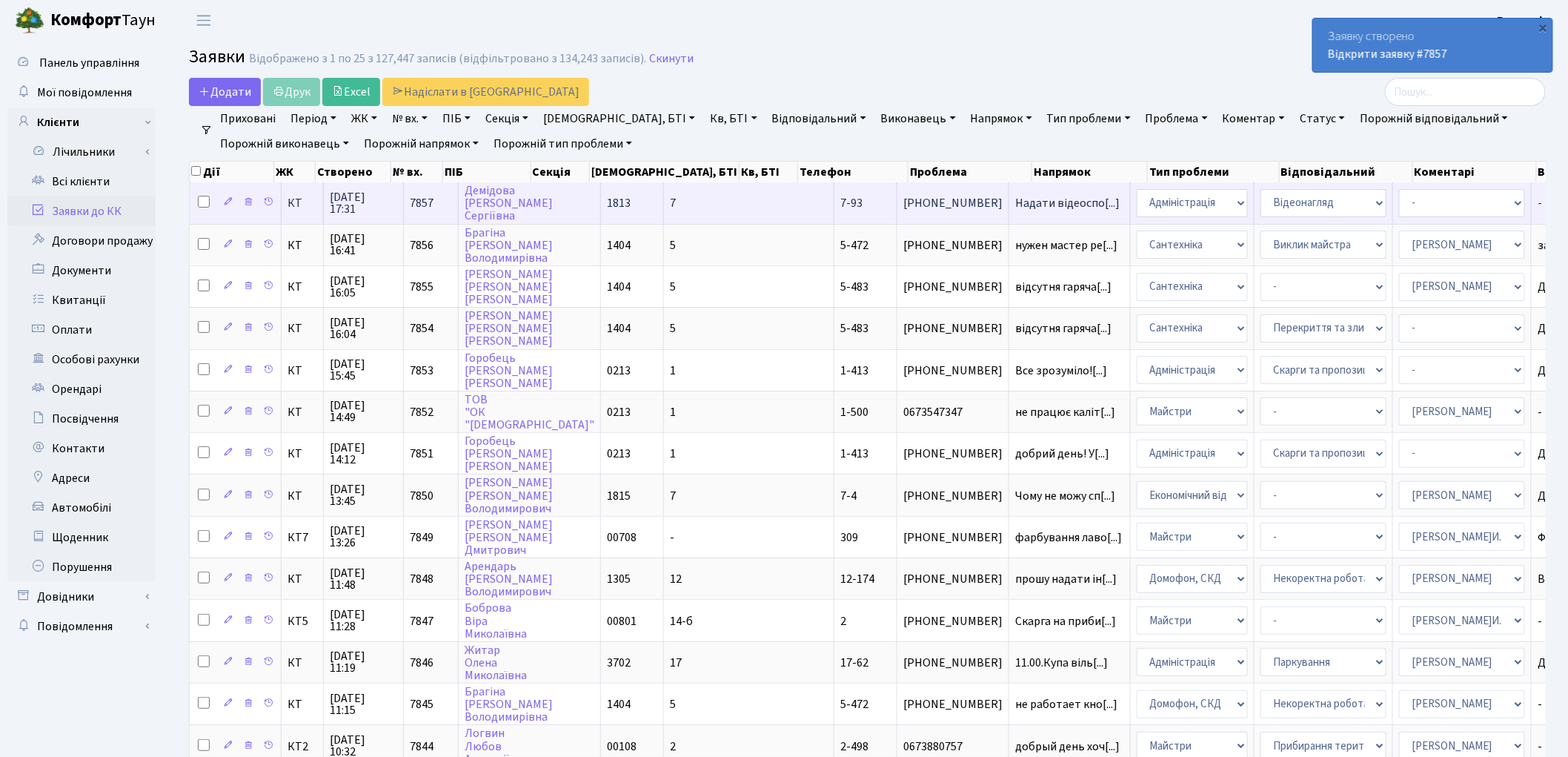
click at [670, 201] on span "7" at bounding box center [673, 204] width 6 height 16
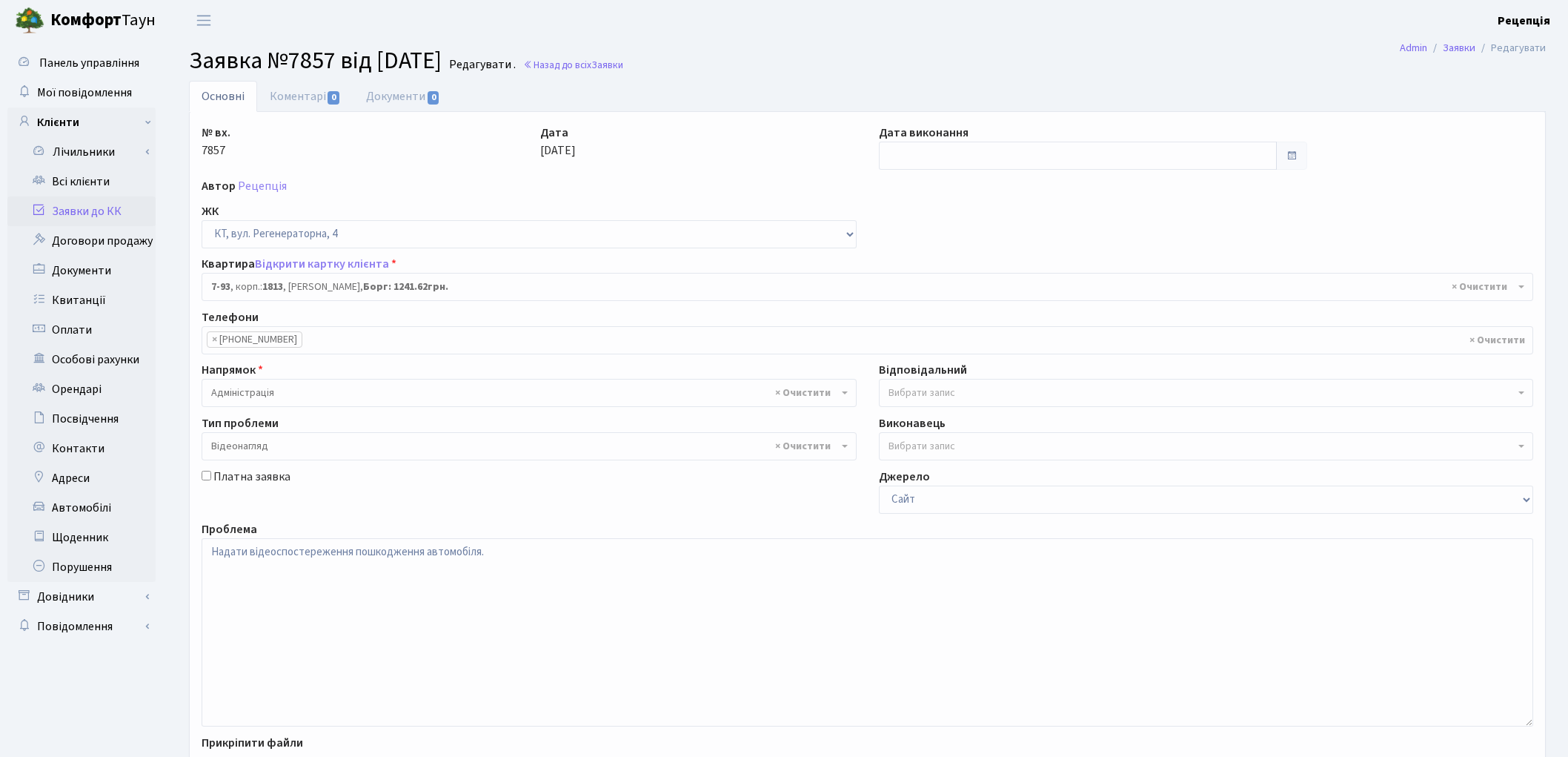
select select "5094"
select select "45"
click at [403, 94] on link "Документи 0" at bounding box center [403, 96] width 99 height 30
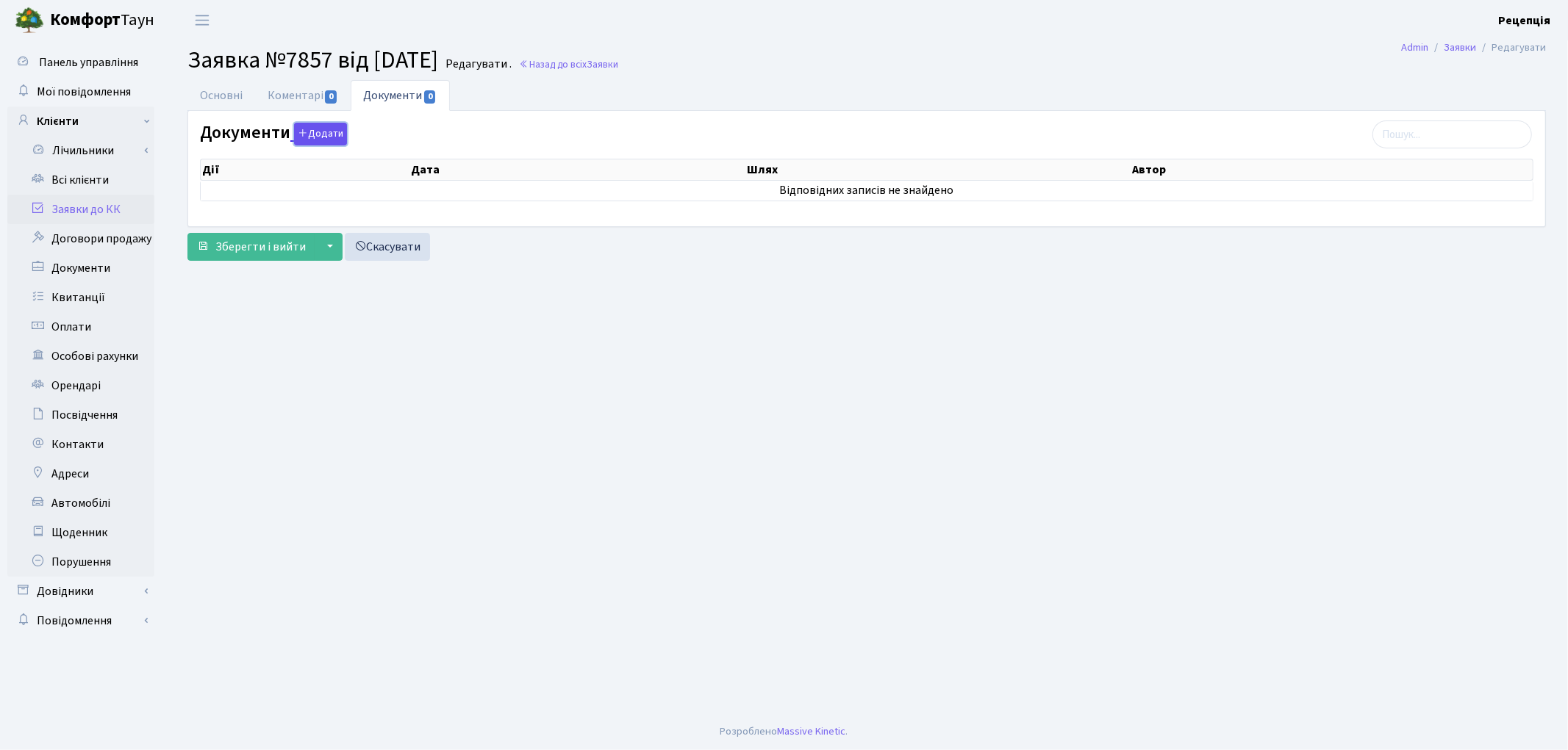
click at [322, 134] on button "Додати" at bounding box center [320, 134] width 53 height 23
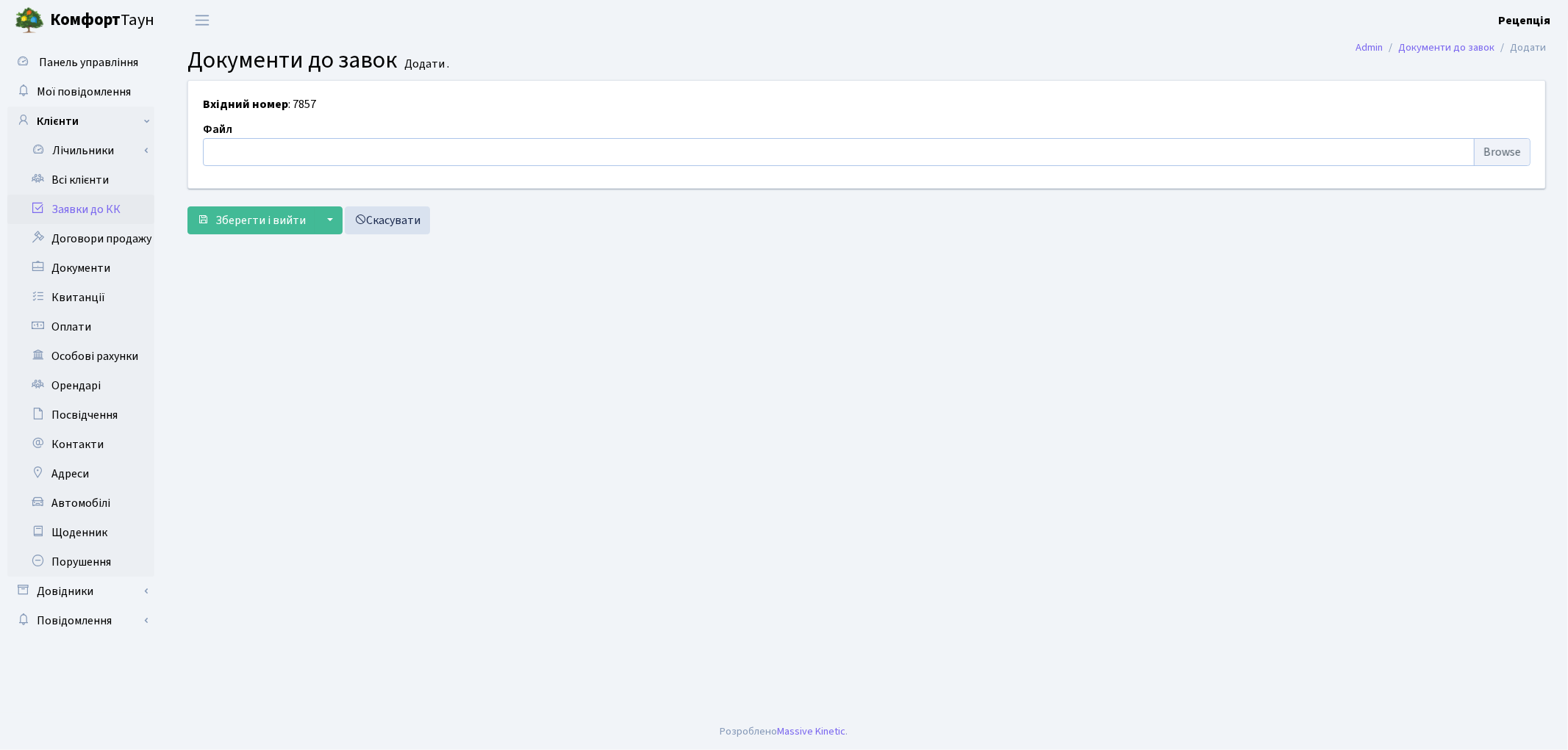
click at [1488, 152] on input "file" at bounding box center [867, 152] width 1328 height 28
type input "C:\fakepath\сканирование0629.pdf"
click at [247, 210] on button "Зберегти і вийти" at bounding box center [252, 221] width 128 height 28
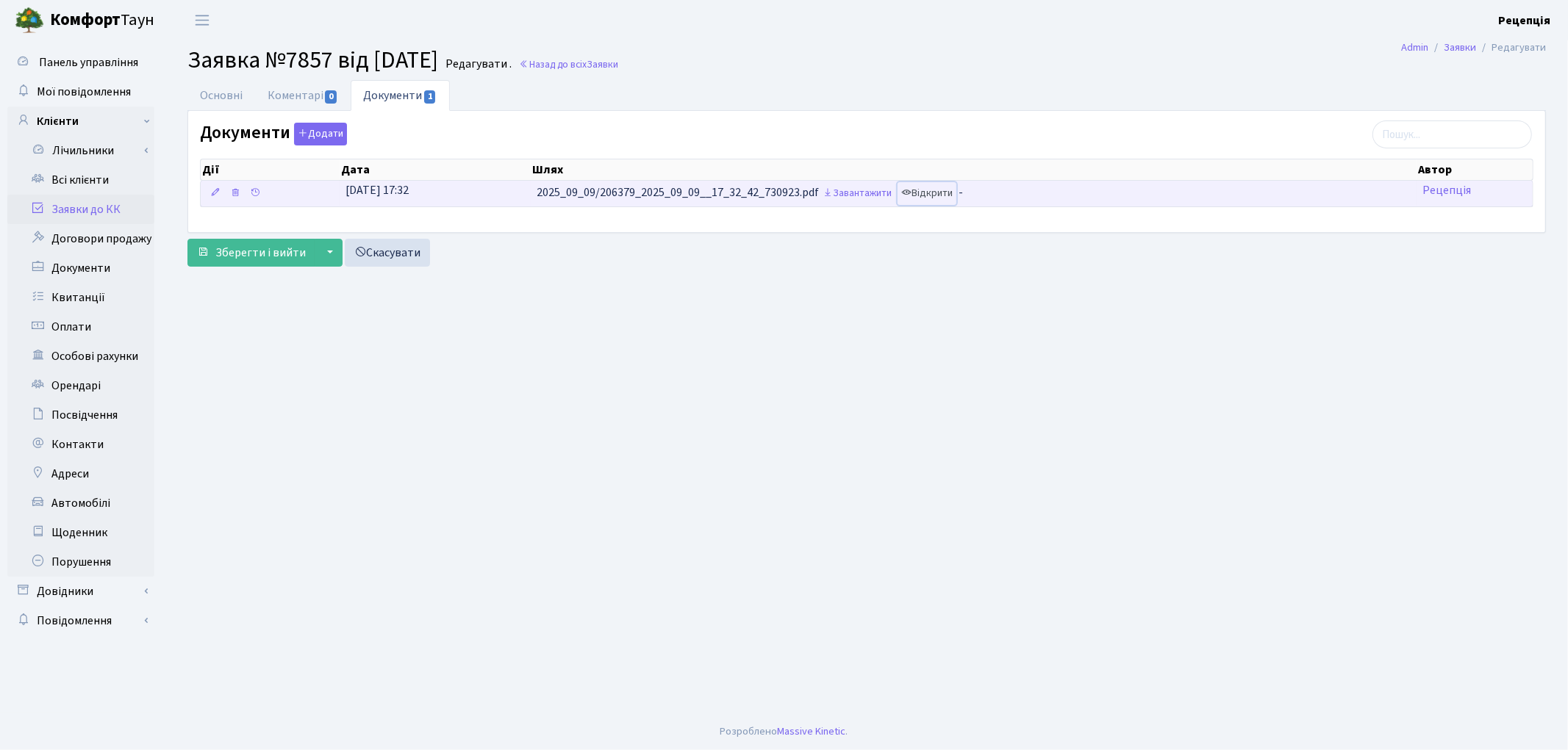
click at [946, 194] on link "Відкрити" at bounding box center [927, 194] width 59 height 23
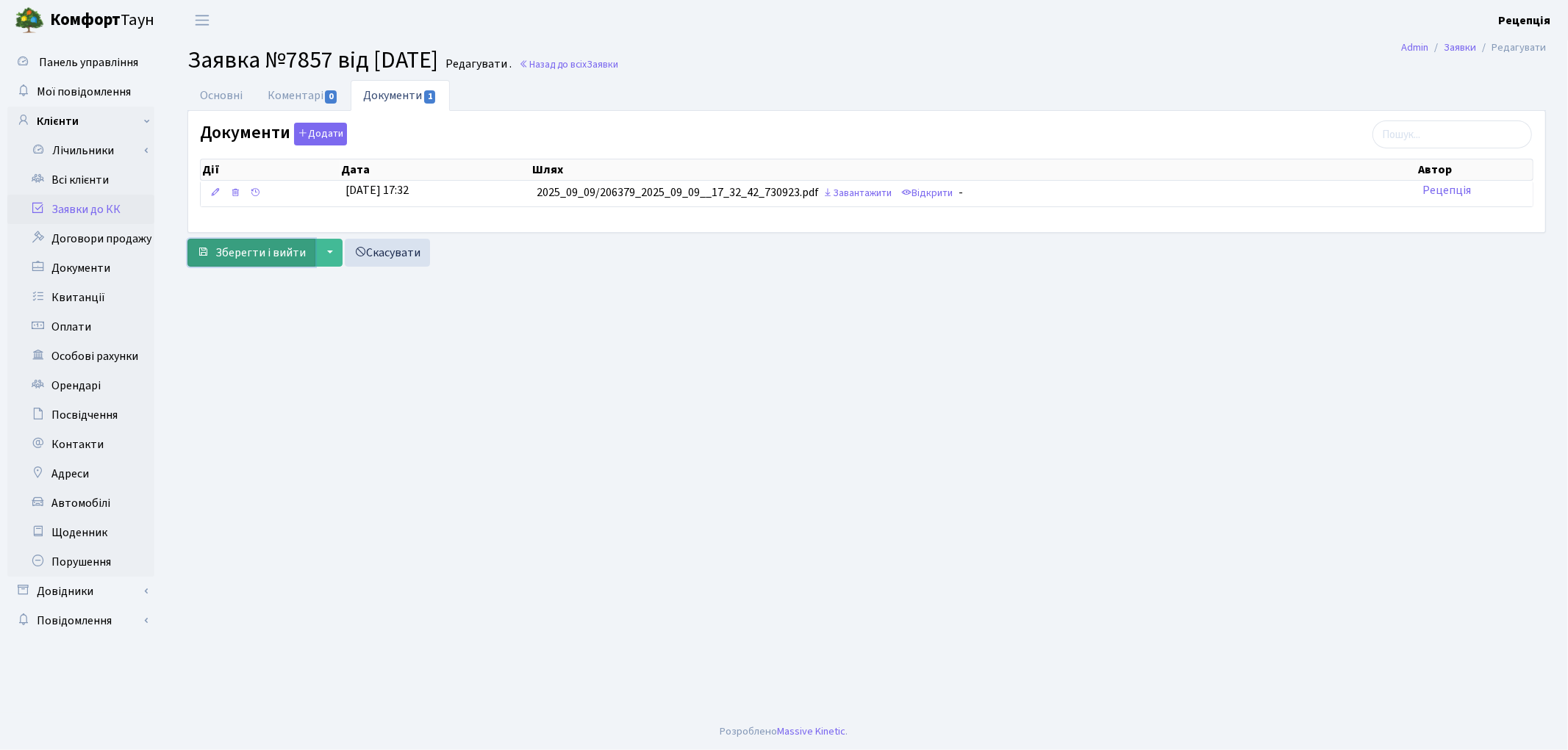
click at [254, 254] on span "Зберегти і вийти" at bounding box center [260, 252] width 91 height 16
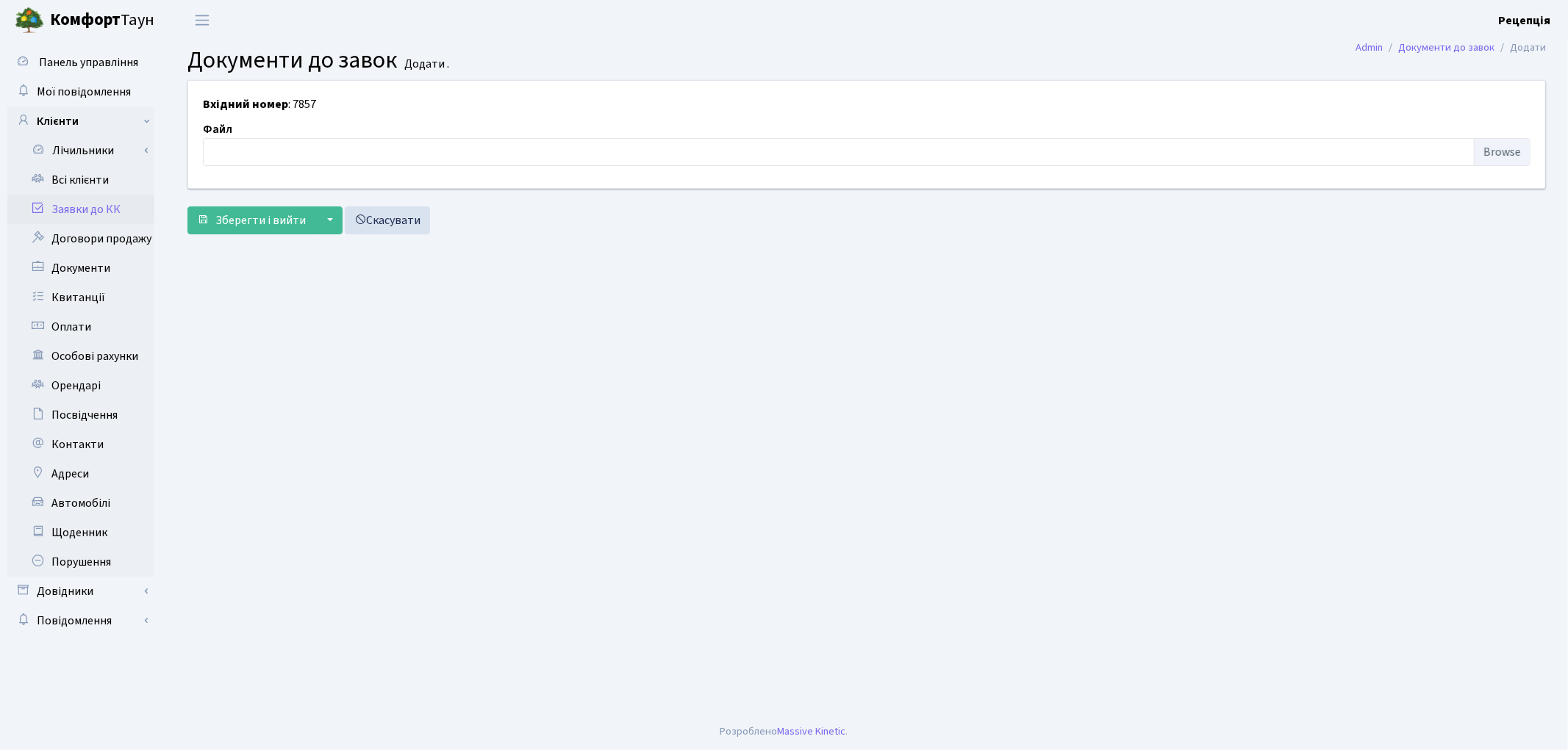
click at [94, 211] on link "Заявки до КК" at bounding box center [81, 210] width 147 height 29
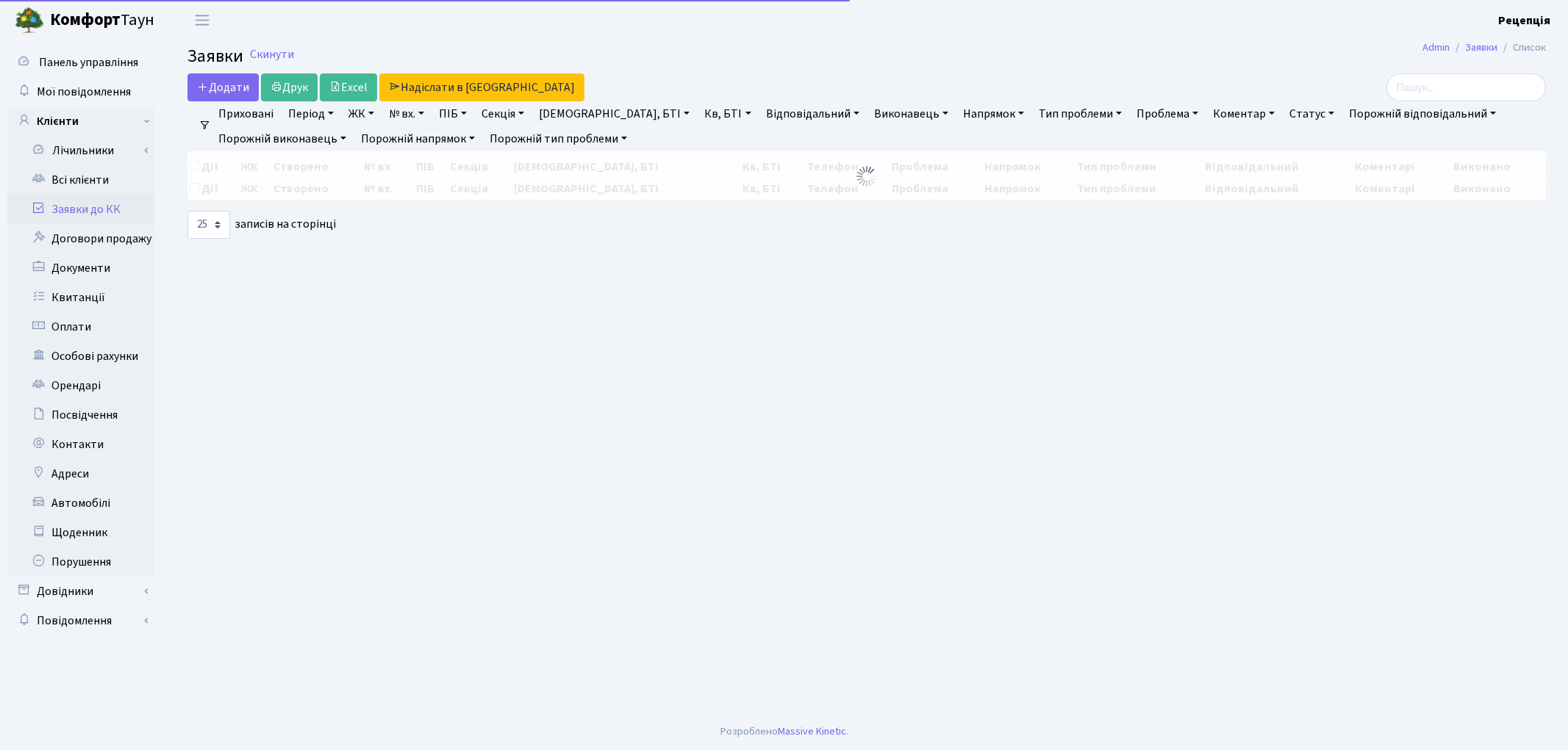
select select "25"
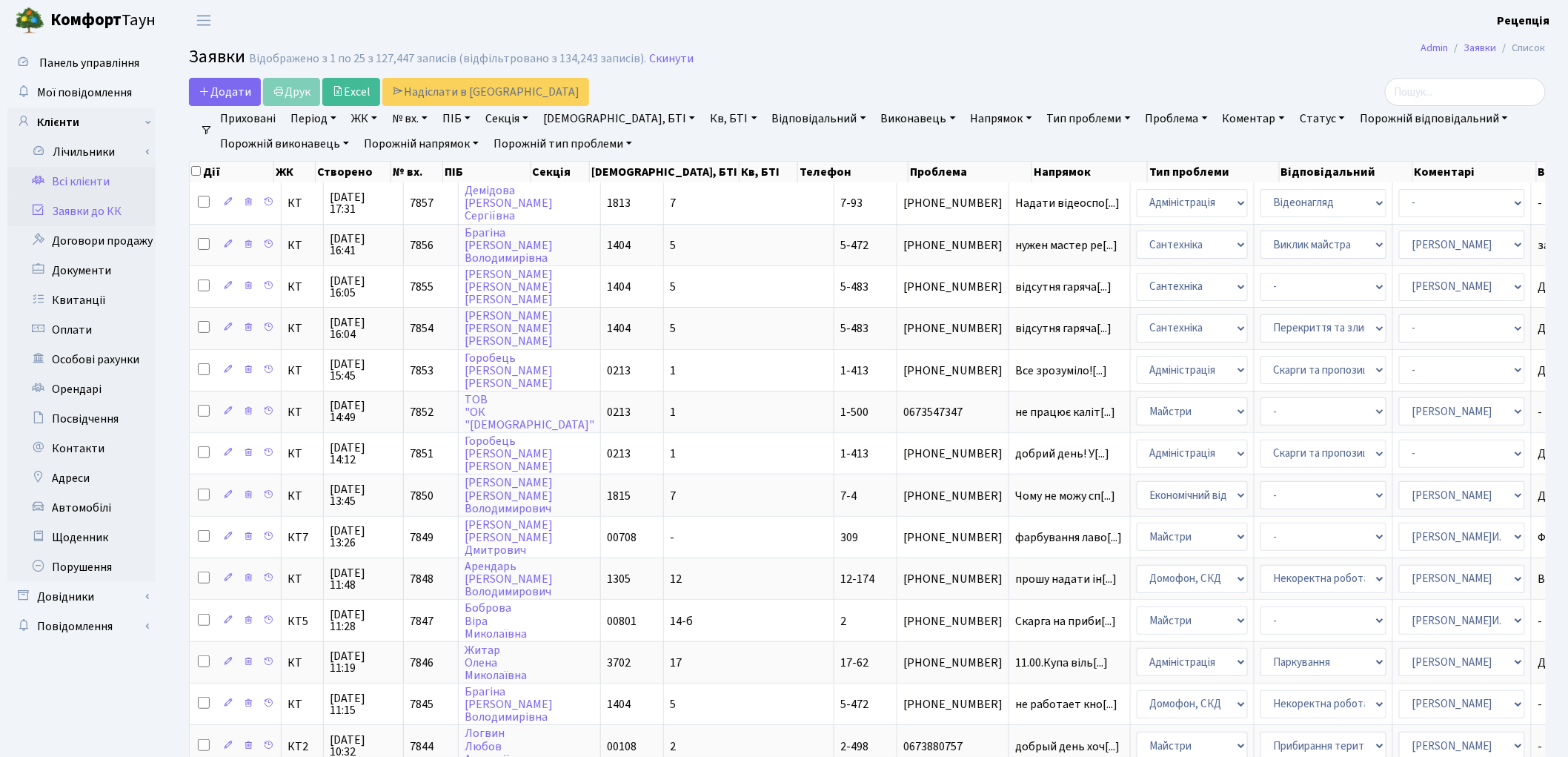
click at [101, 183] on link "Всі клієнти" at bounding box center [82, 182] width 148 height 30
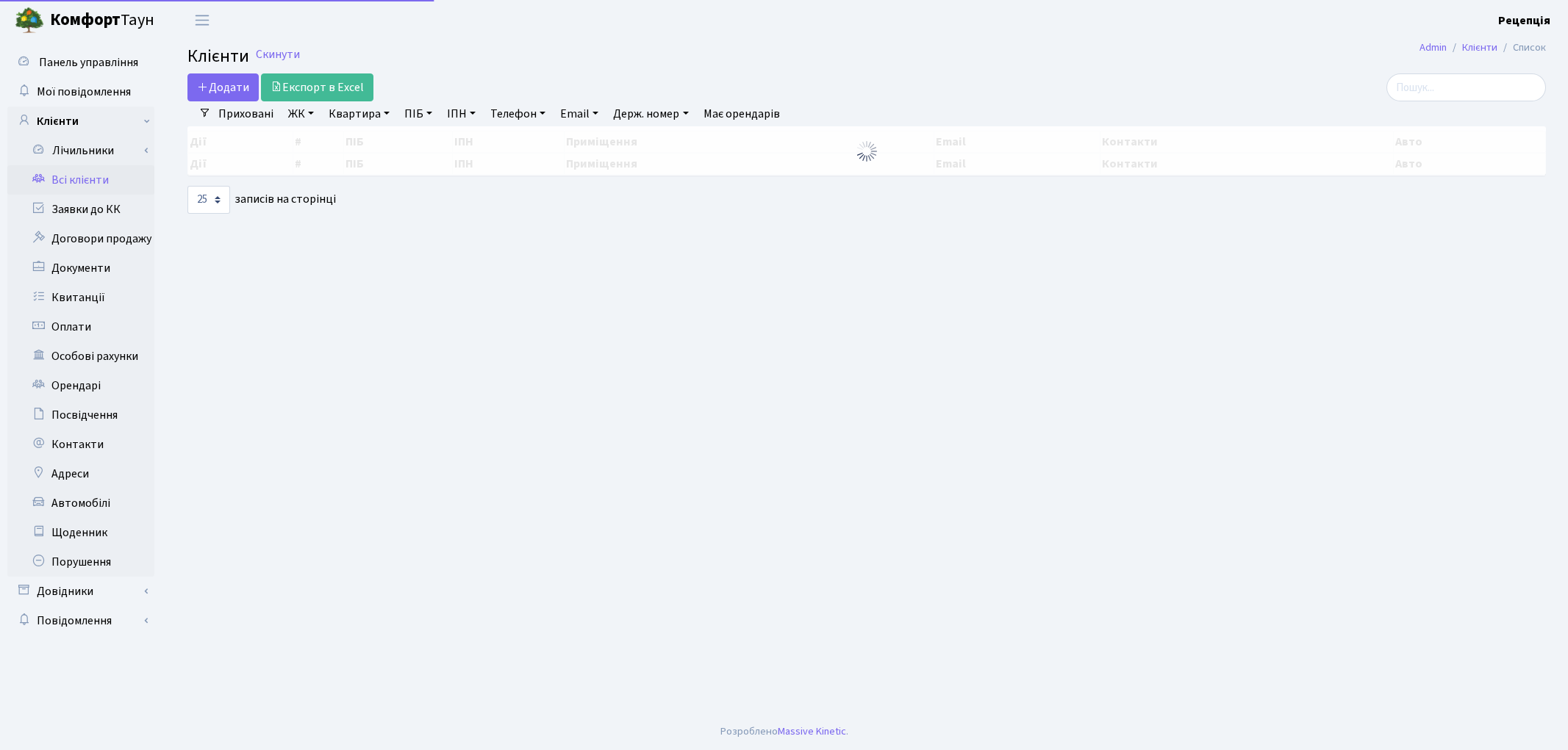
select select "25"
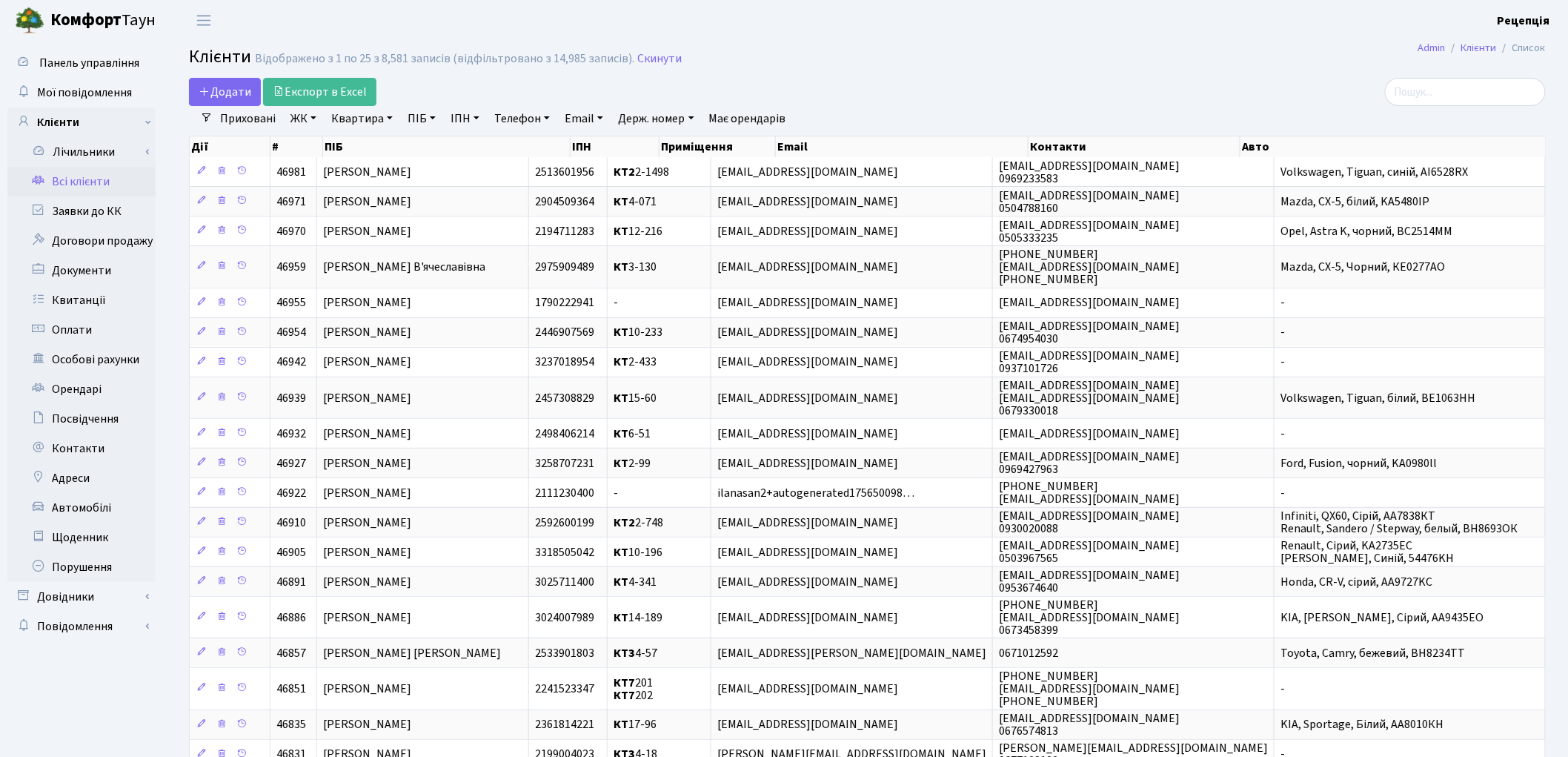
click at [318, 117] on link "ЖК" at bounding box center [303, 119] width 38 height 25
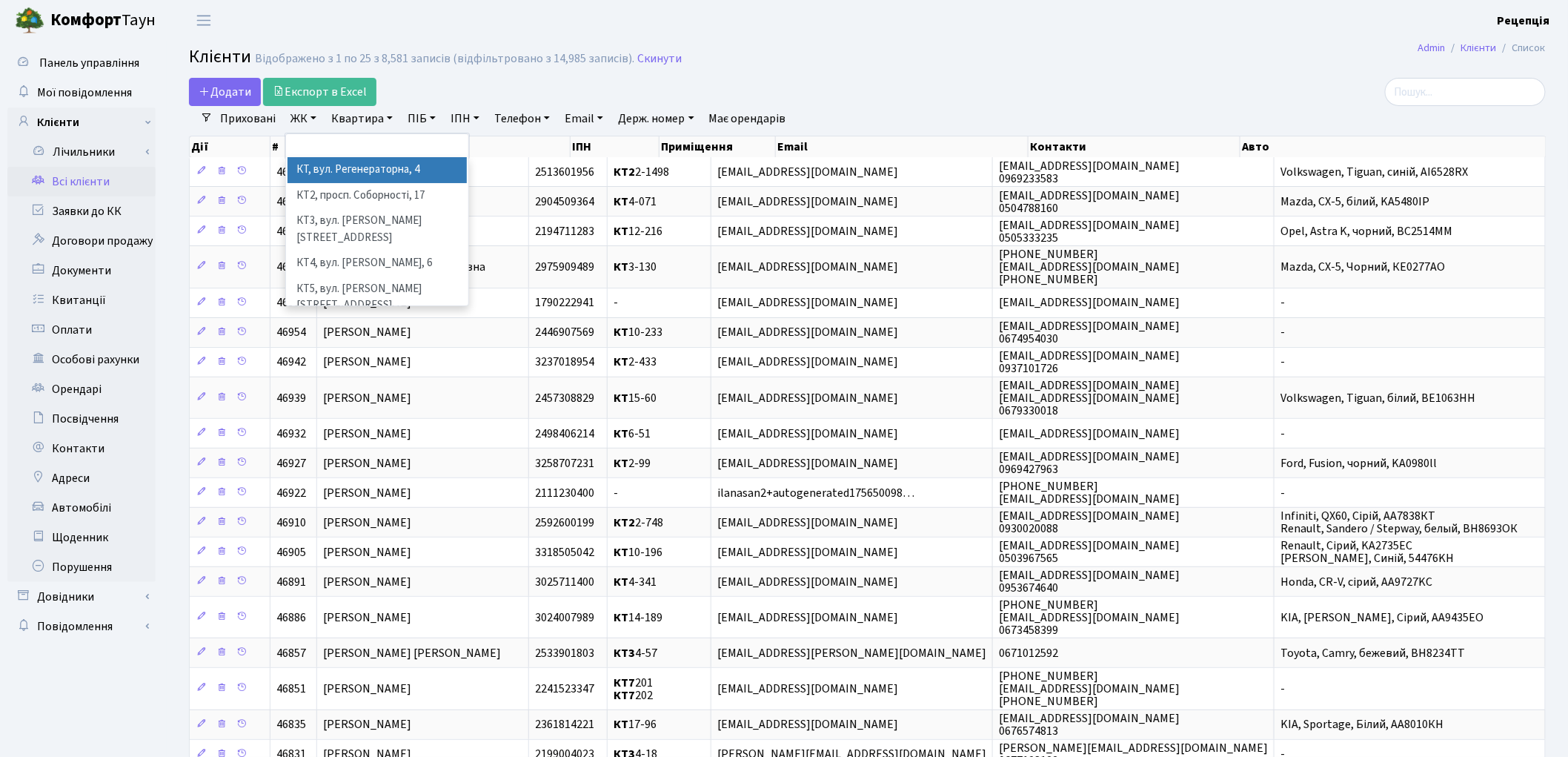
click at [319, 169] on li "КТ, вул. Регенераторна, 4" at bounding box center [377, 170] width 180 height 26
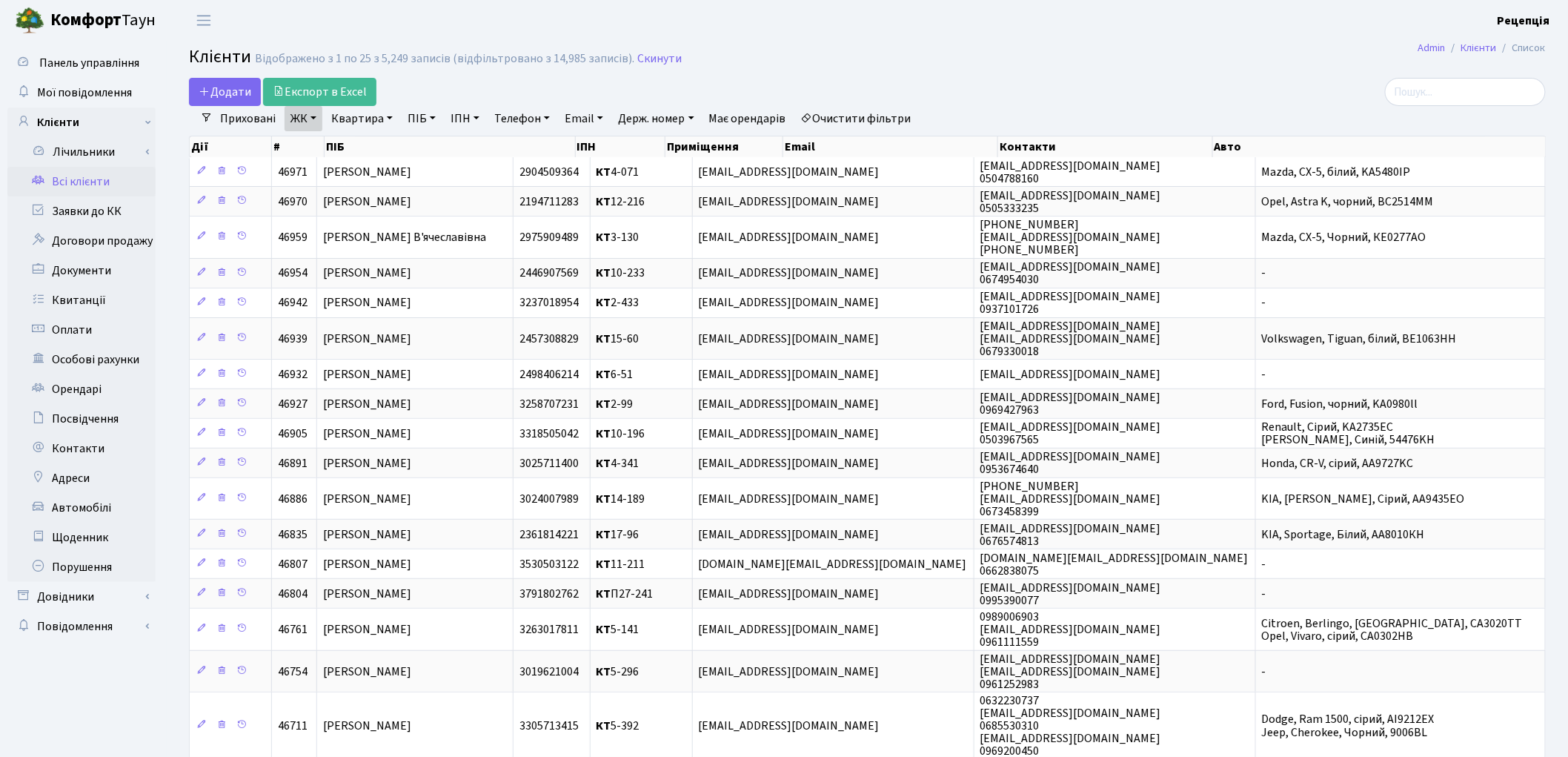
click at [366, 121] on link "Квартира" at bounding box center [362, 119] width 74 height 25
click at [350, 146] on input "text" at bounding box center [369, 148] width 87 height 28
type input "9-21"
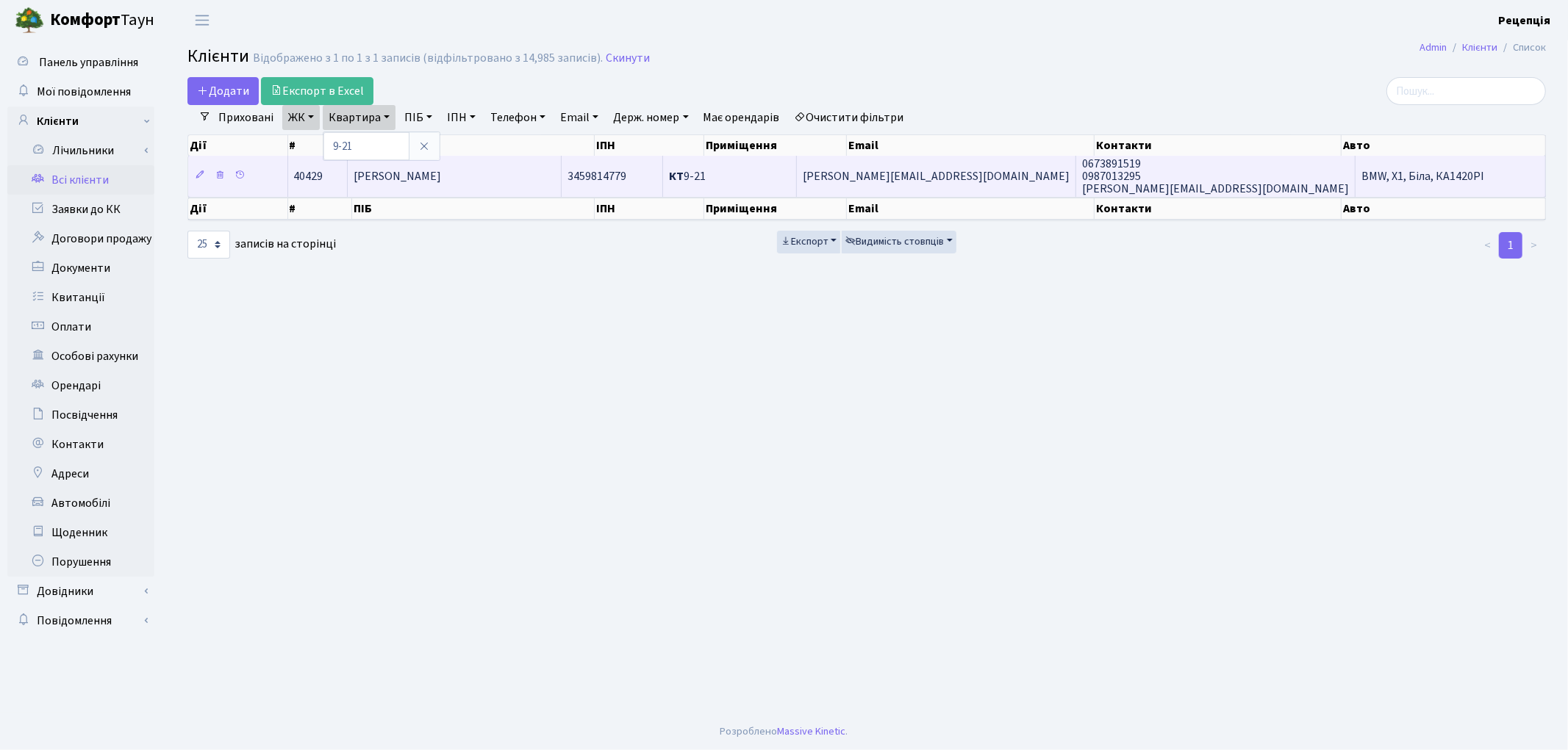
click at [527, 168] on td "[PERSON_NAME]" at bounding box center [454, 176] width 214 height 40
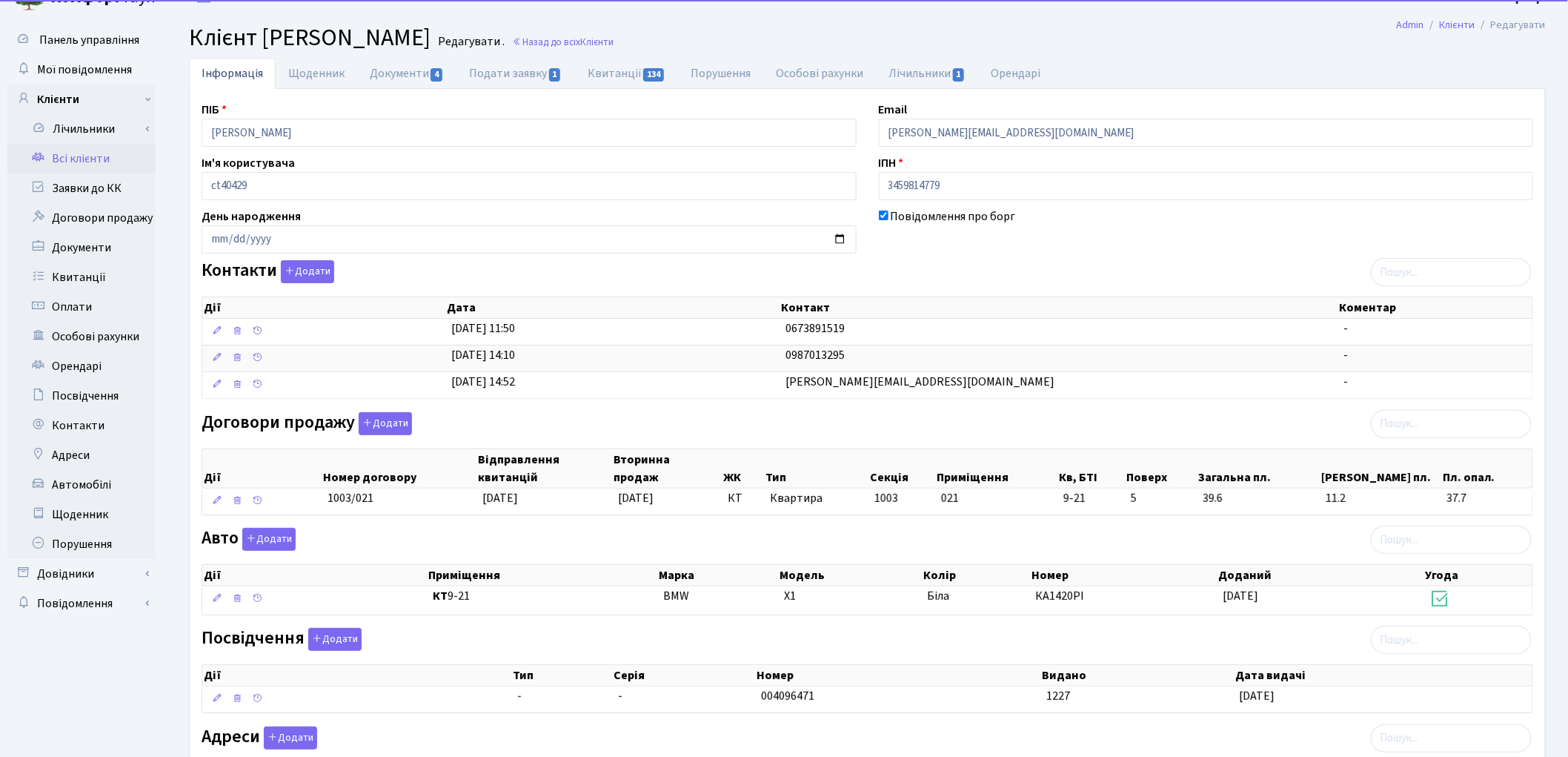
scroll to position [184, 0]
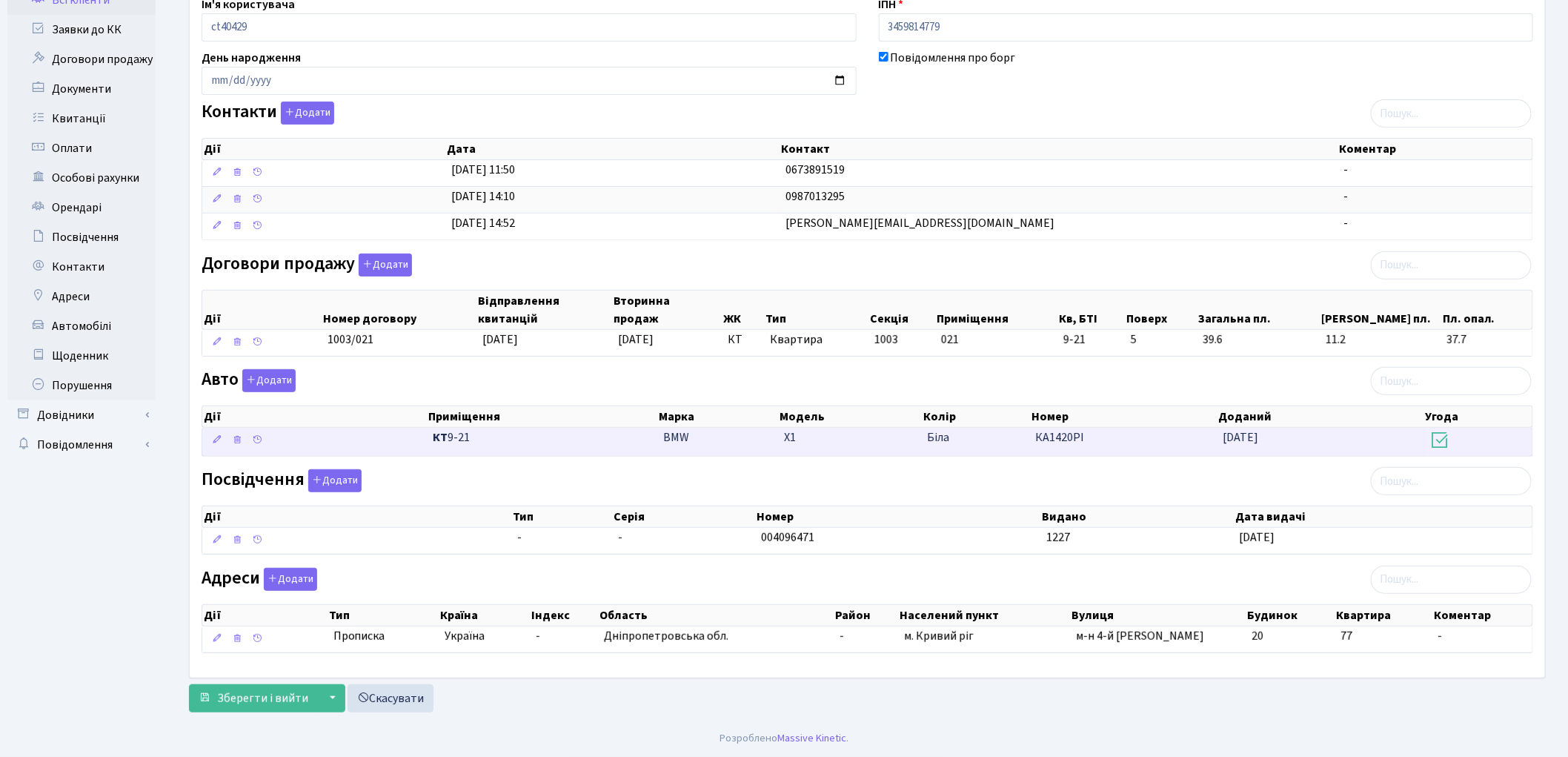
drag, startPoint x: 644, startPoint y: 435, endPoint x: 1204, endPoint y: 435, distance: 560.0
click at [1204, 435] on \<\/span\>\a "КТ 9-21 BMW X1 [GEOGRAPHIC_DATA] КА1420РІ [DATE]" at bounding box center [868, 442] width 1330 height 28
copy \<\/span\>\a "BMW X1 Біла КА1420РІ"
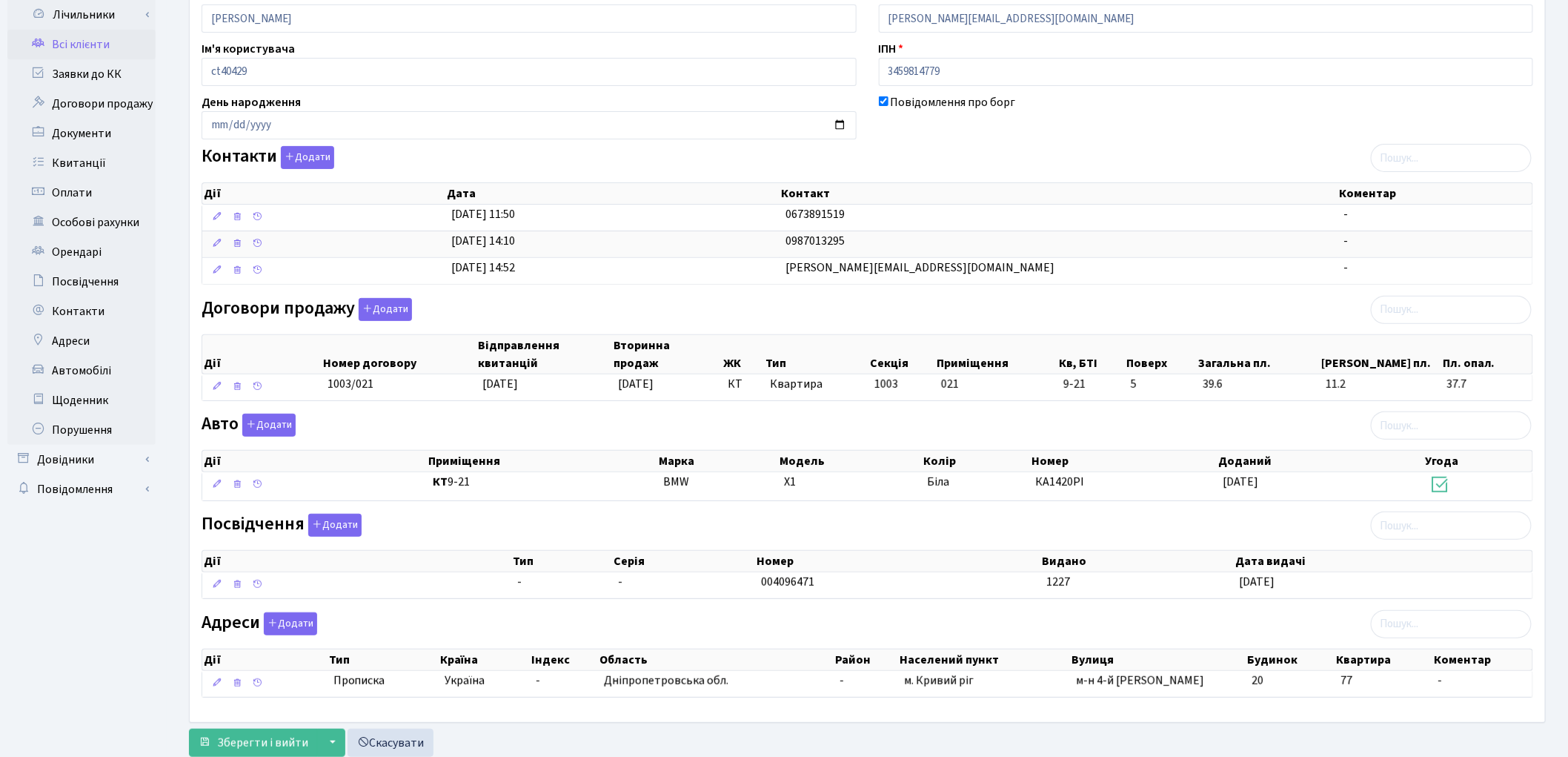
scroll to position [0, 0]
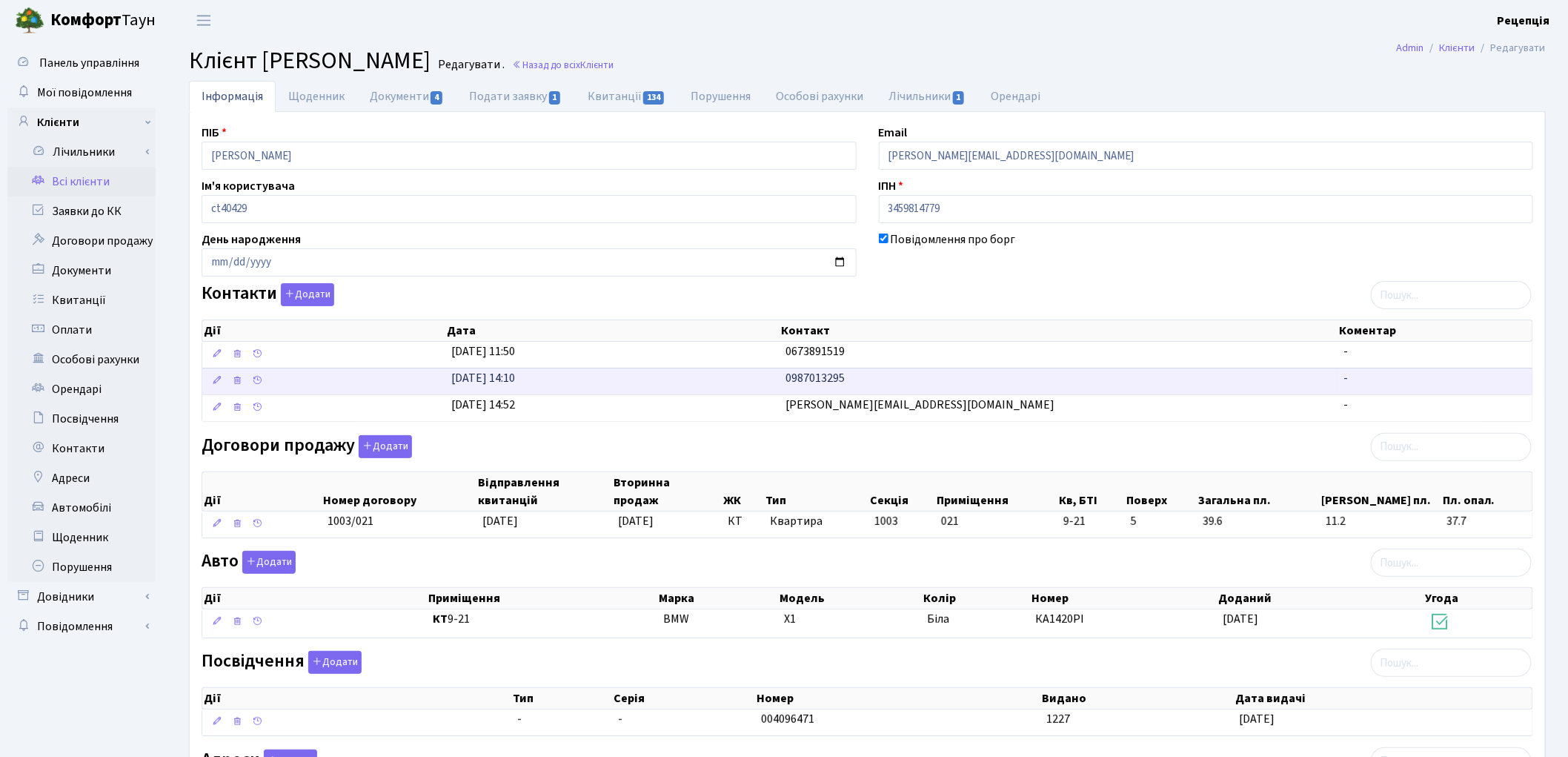
drag, startPoint x: 769, startPoint y: 373, endPoint x: 938, endPoint y: 383, distance: 169.3
click at [938, 383] on \<\/span\>\a "[DATE] 14:10 0987013295 -" at bounding box center [868, 381] width 1330 height 27
copy \<\/span\>\a "0987013295"
